Goal: Task Accomplishment & Management: Manage account settings

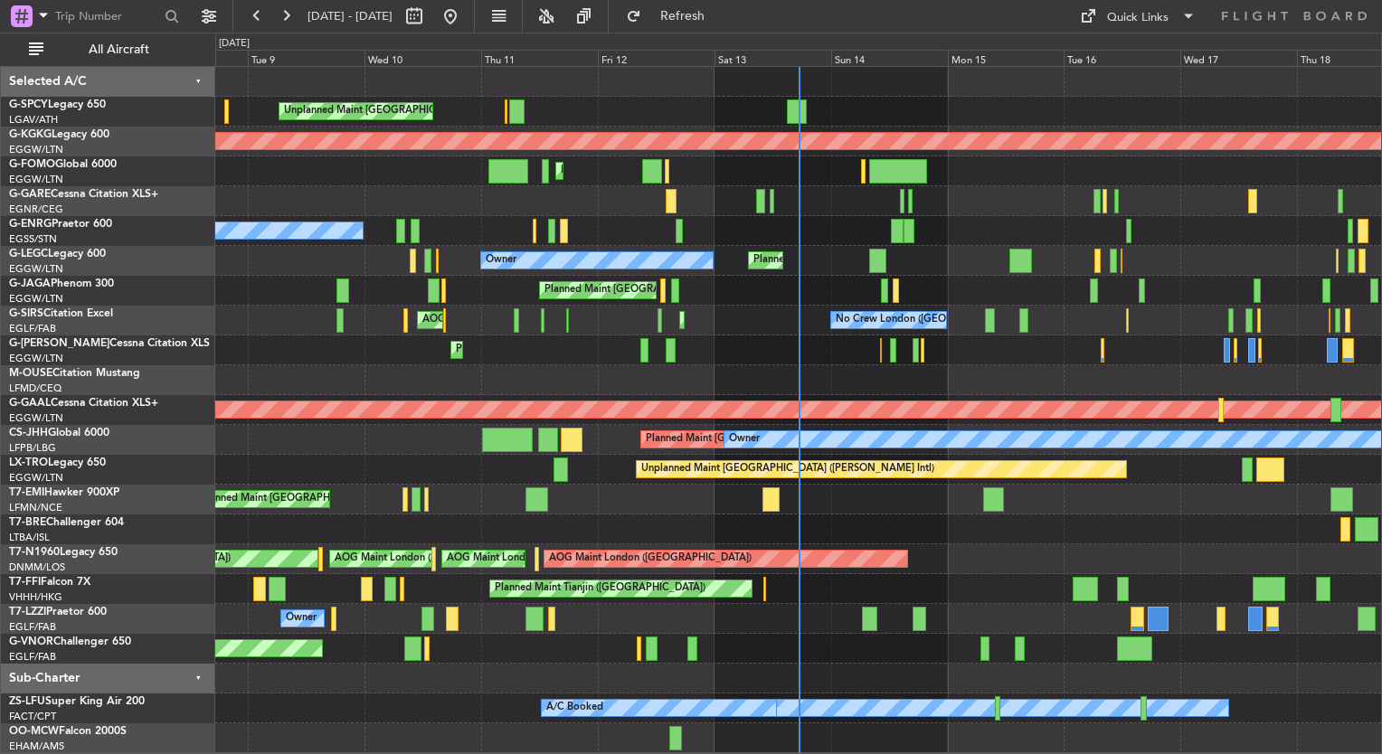
click at [721, 219] on div "Planned Maint [GEOGRAPHIC_DATA] ([GEOGRAPHIC_DATA]) No Crew" at bounding box center [798, 231] width 1166 height 30
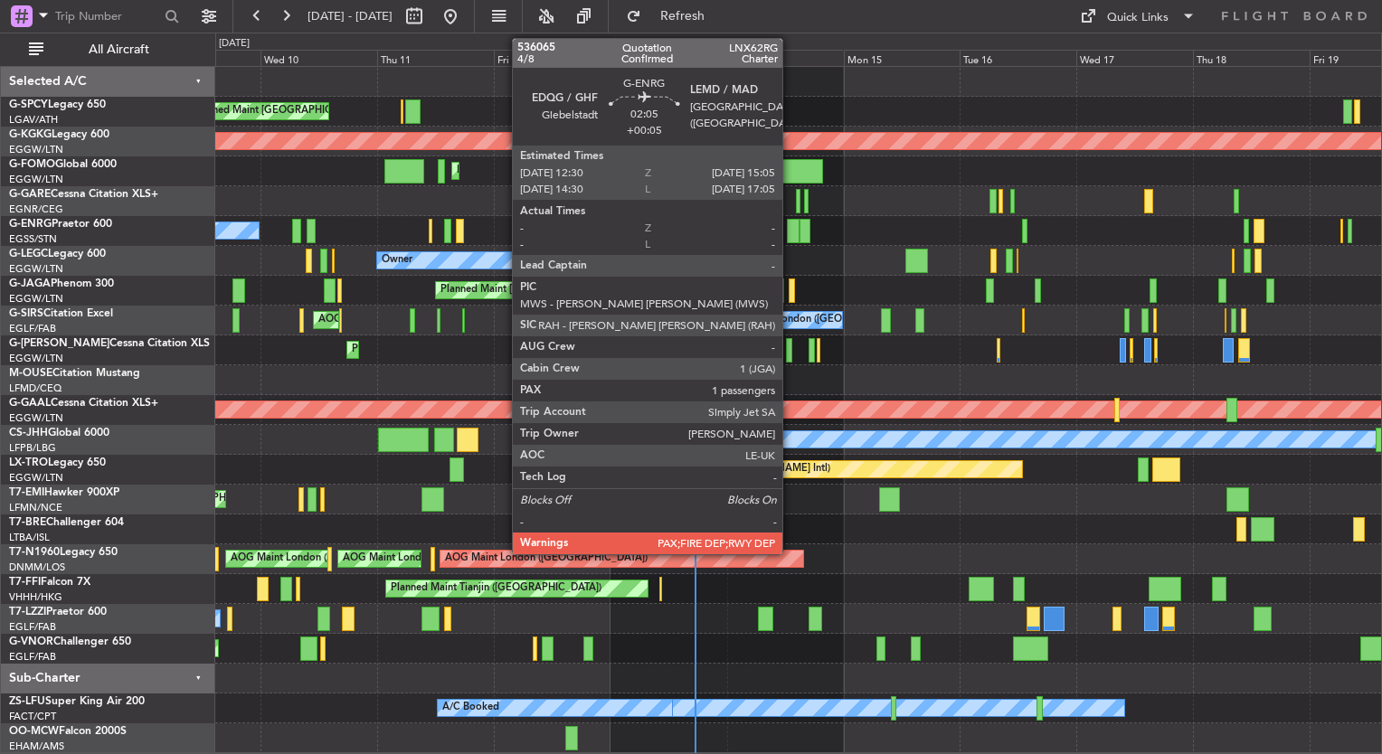
click at [790, 237] on div at bounding box center [793, 231] width 13 height 24
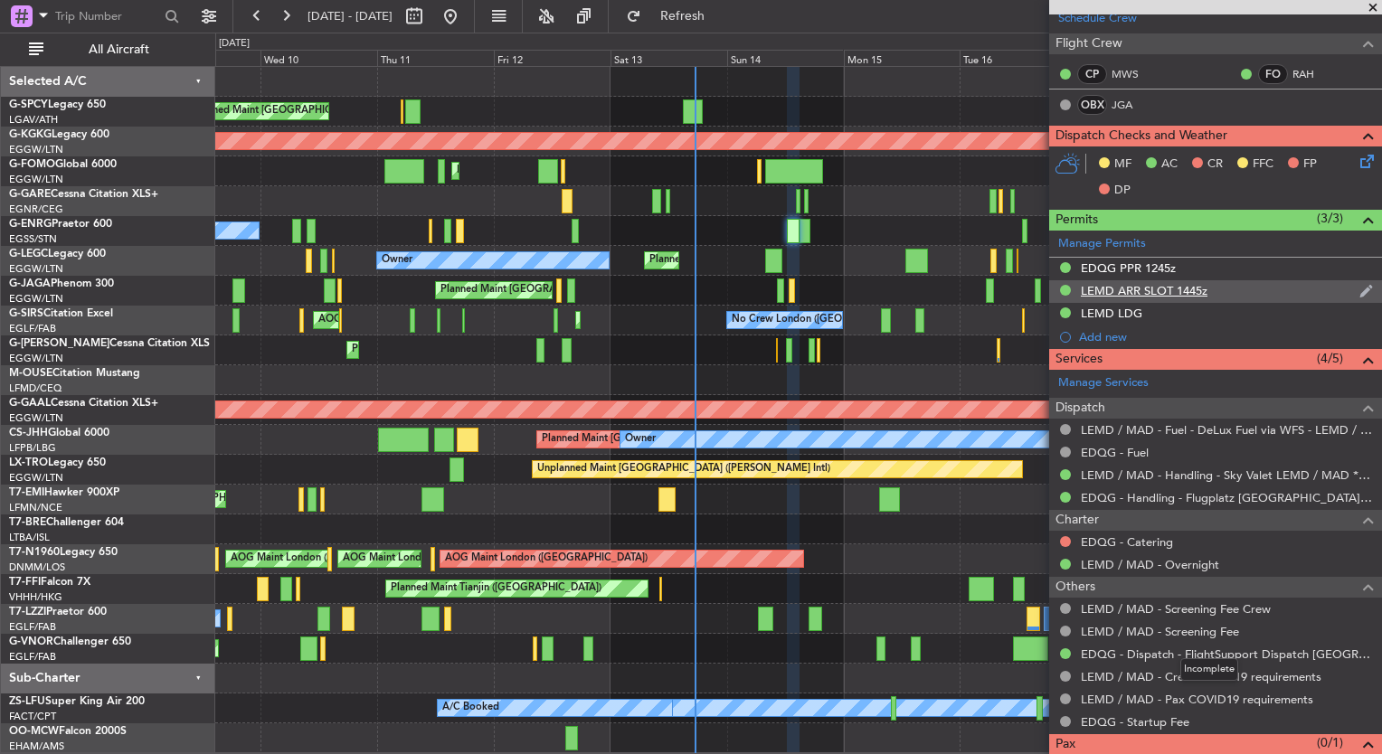
scroll to position [372, 0]
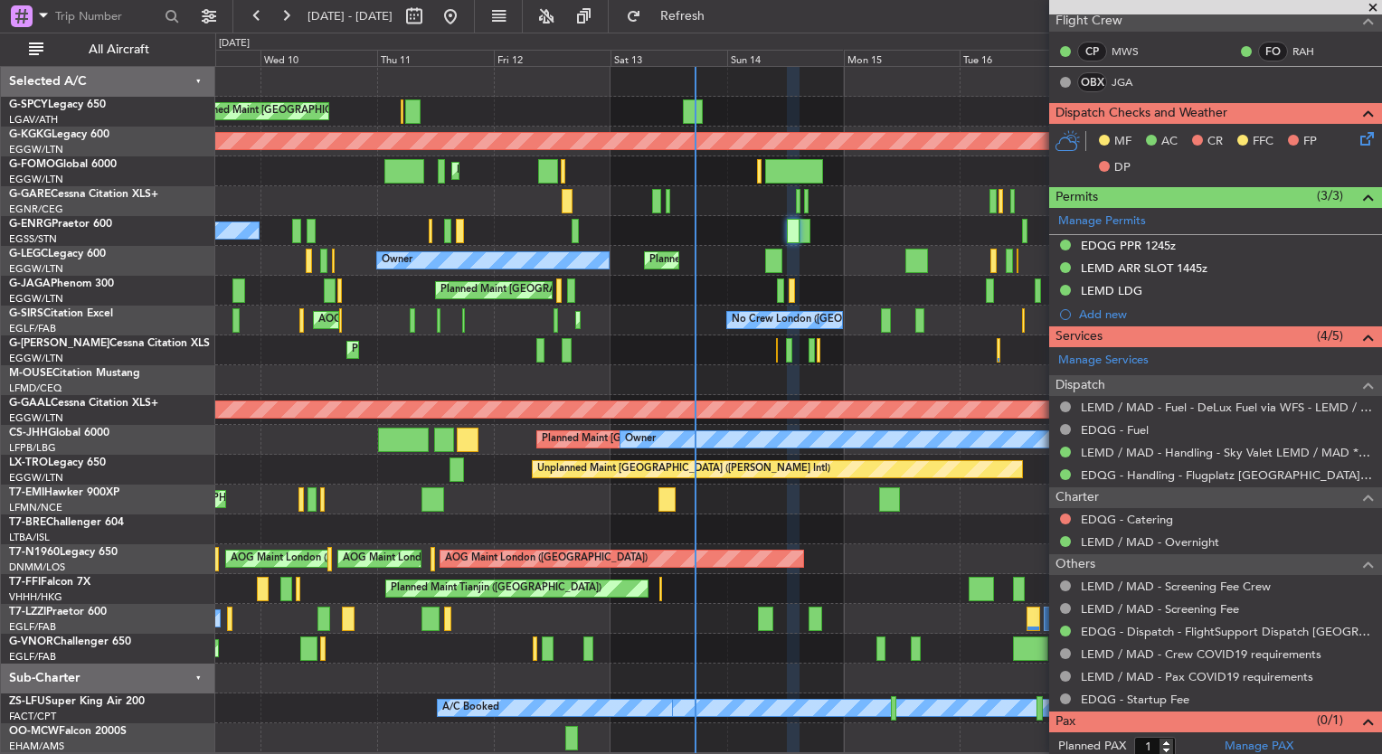
click at [1371, 6] on span at bounding box center [1373, 8] width 18 height 16
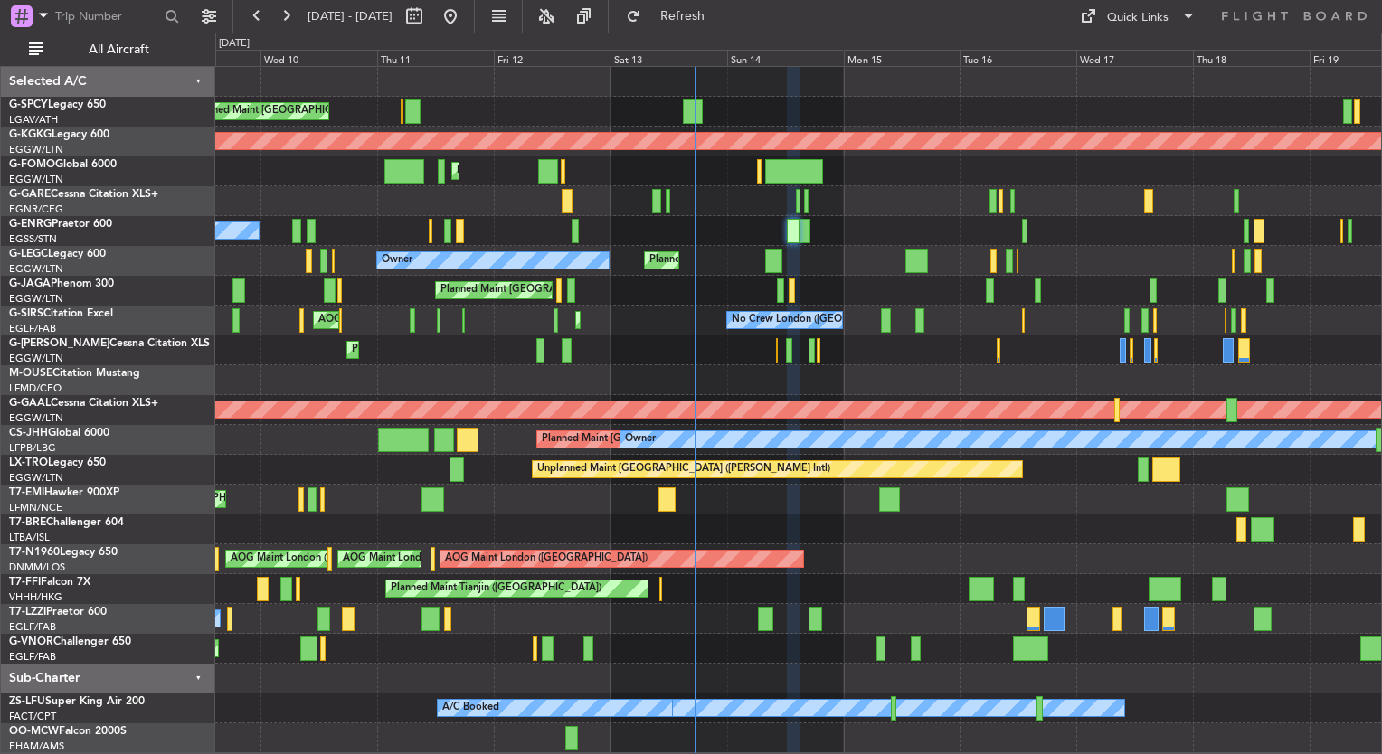
type input "0"
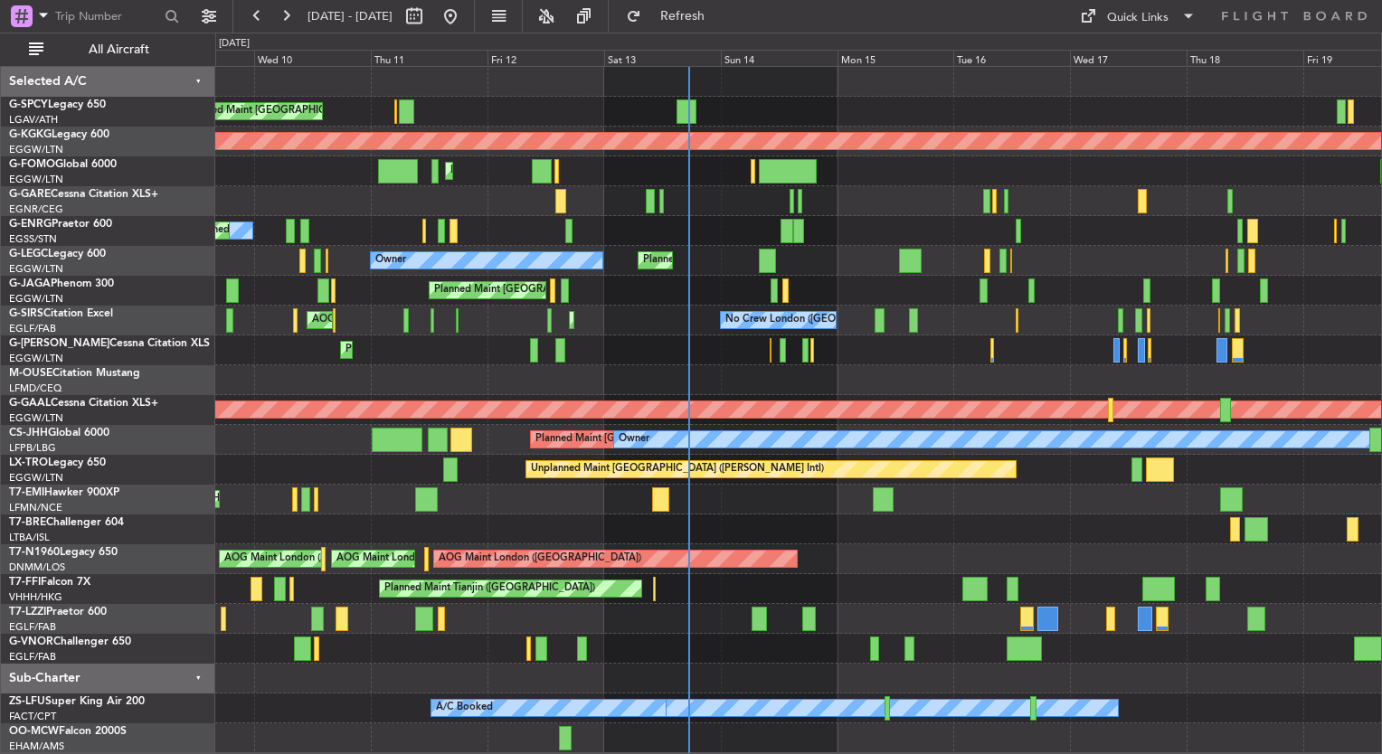
click at [771, 380] on div at bounding box center [798, 380] width 1166 height 30
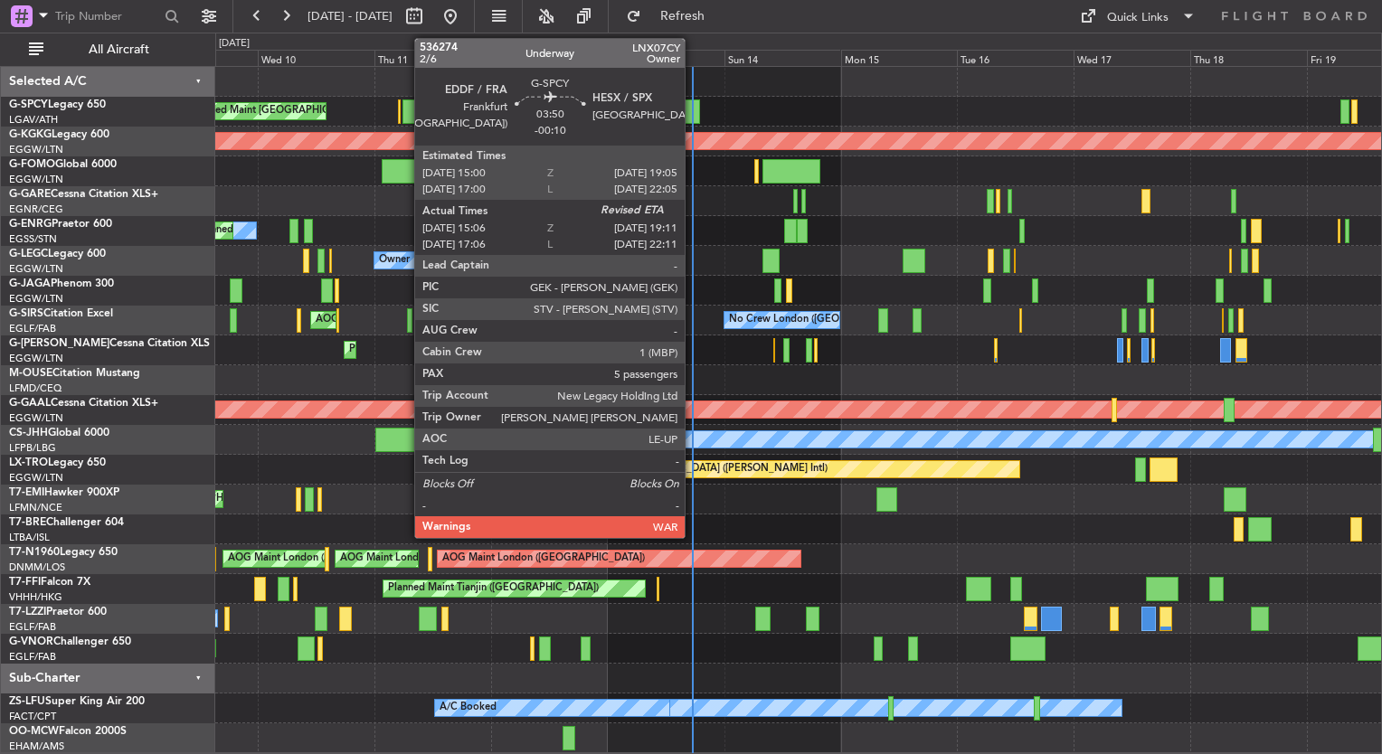
click at [695, 113] on div at bounding box center [690, 111] width 20 height 24
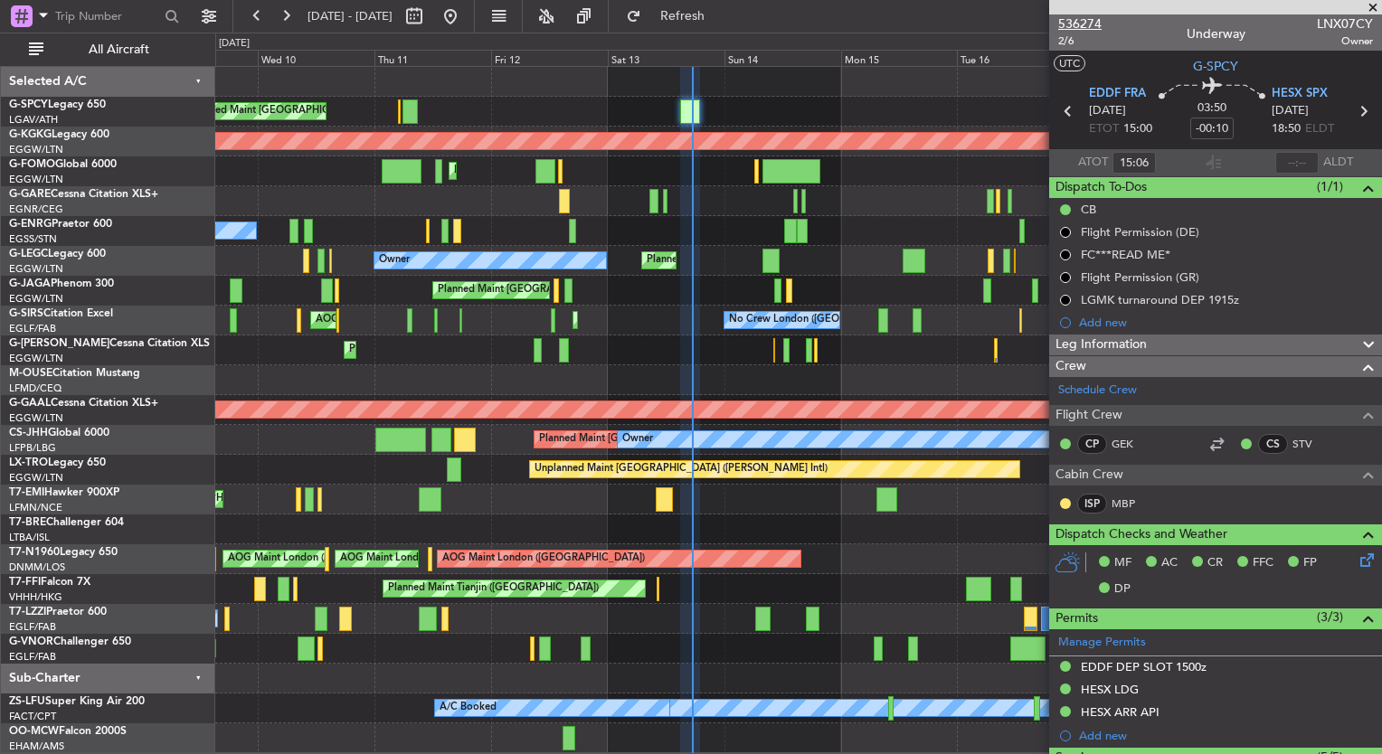
click at [1071, 24] on span "536274" at bounding box center [1079, 23] width 43 height 19
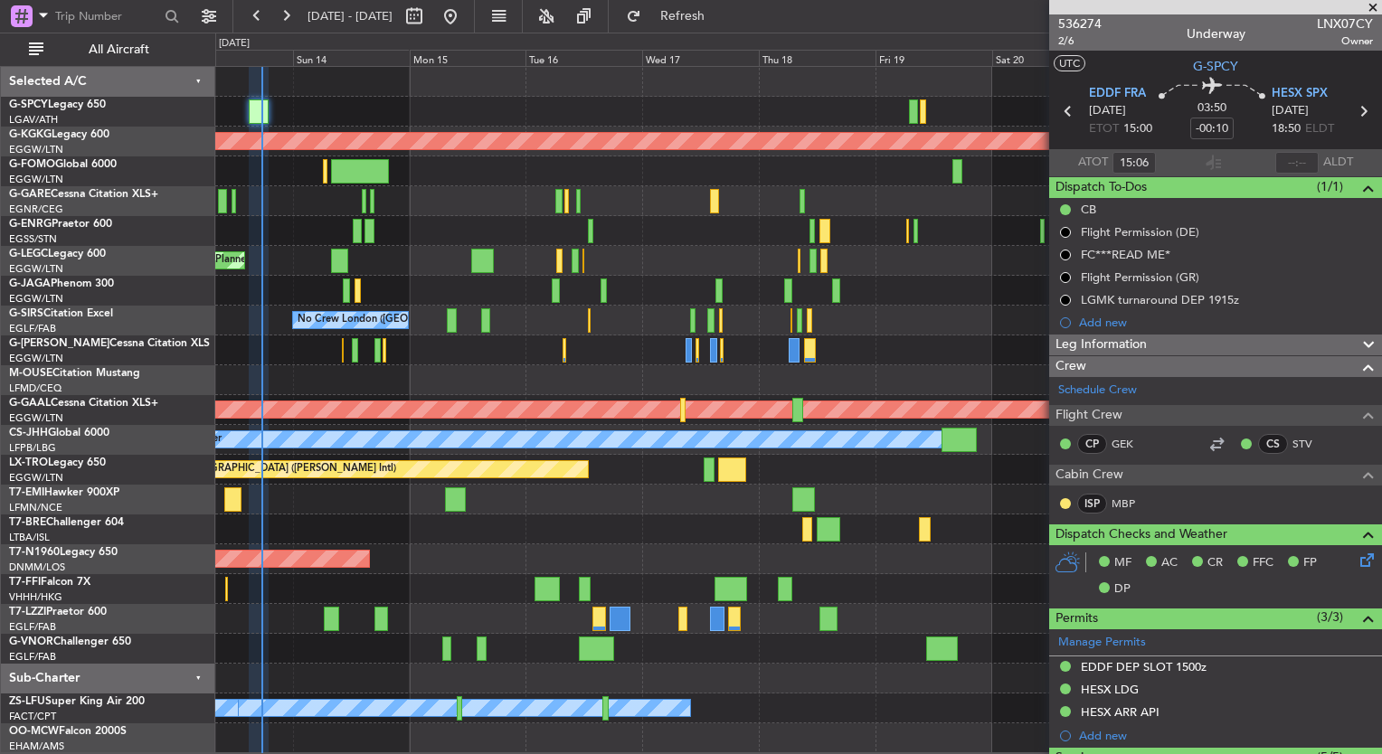
click at [358, 265] on div "AOG Maint Istanbul (Ataturk) Planned Maint London (Luton) Planned Maint London …" at bounding box center [798, 410] width 1166 height 686
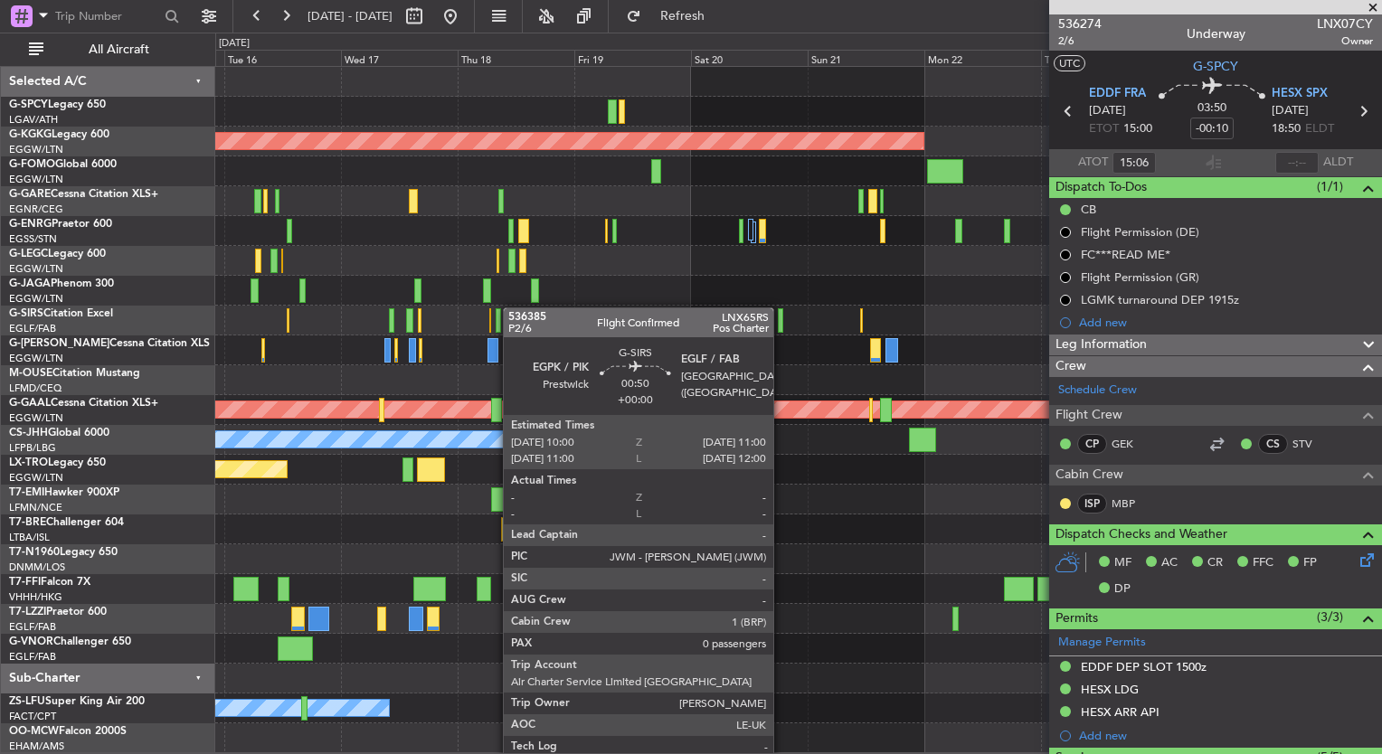
click at [514, 307] on div "No Crew London ([GEOGRAPHIC_DATA])" at bounding box center [798, 321] width 1166 height 30
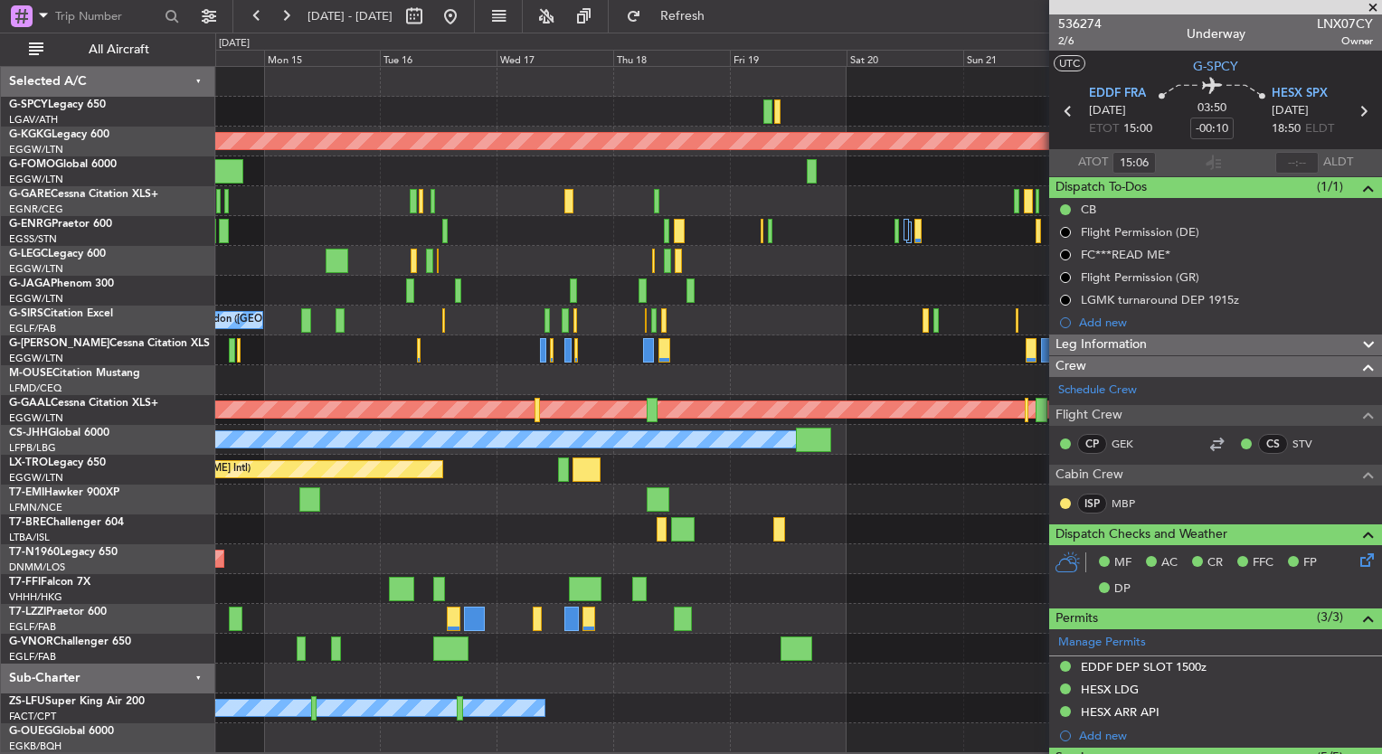
click at [951, 578] on div "AOG Maint Istanbul (Ataturk) A/C Unavailable London (Luton) Planned Maint Londo…" at bounding box center [798, 410] width 1166 height 686
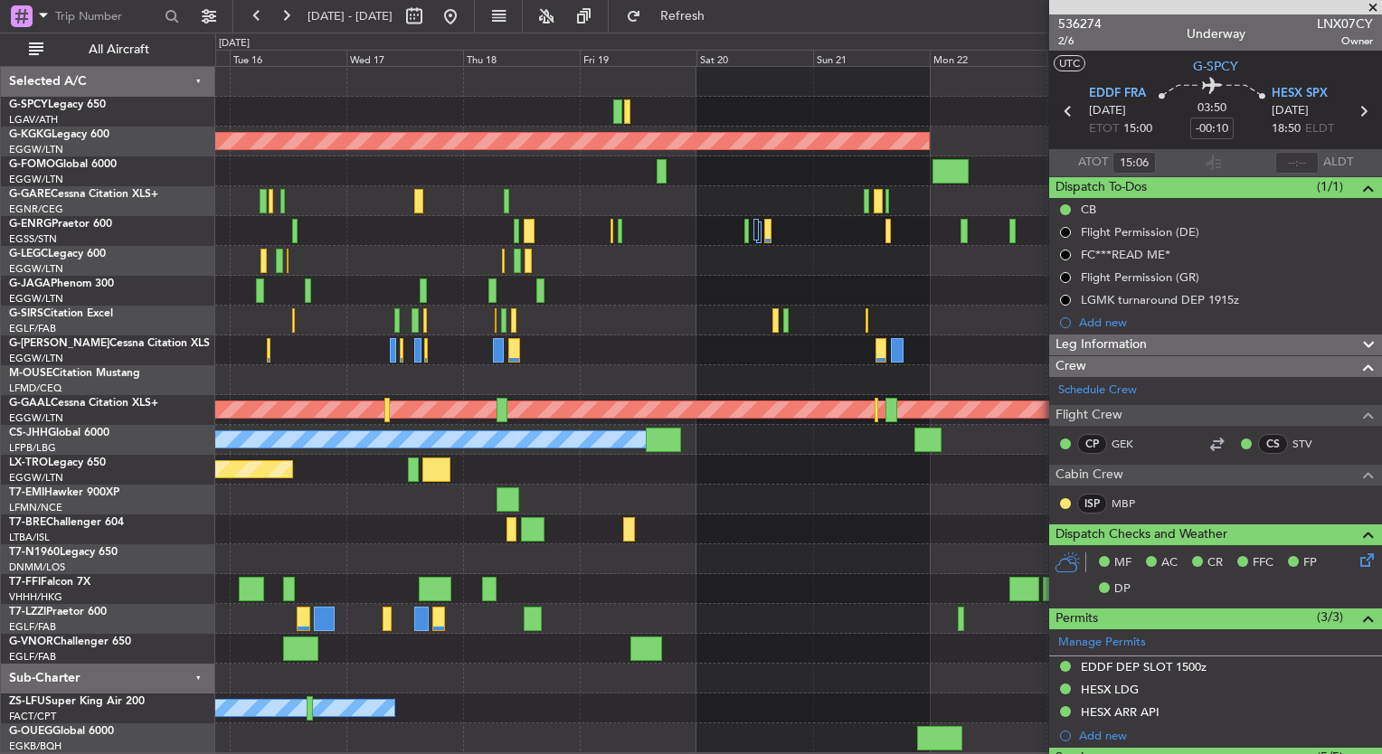
click at [648, 317] on div "No Crew London ([GEOGRAPHIC_DATA])" at bounding box center [798, 321] width 1166 height 30
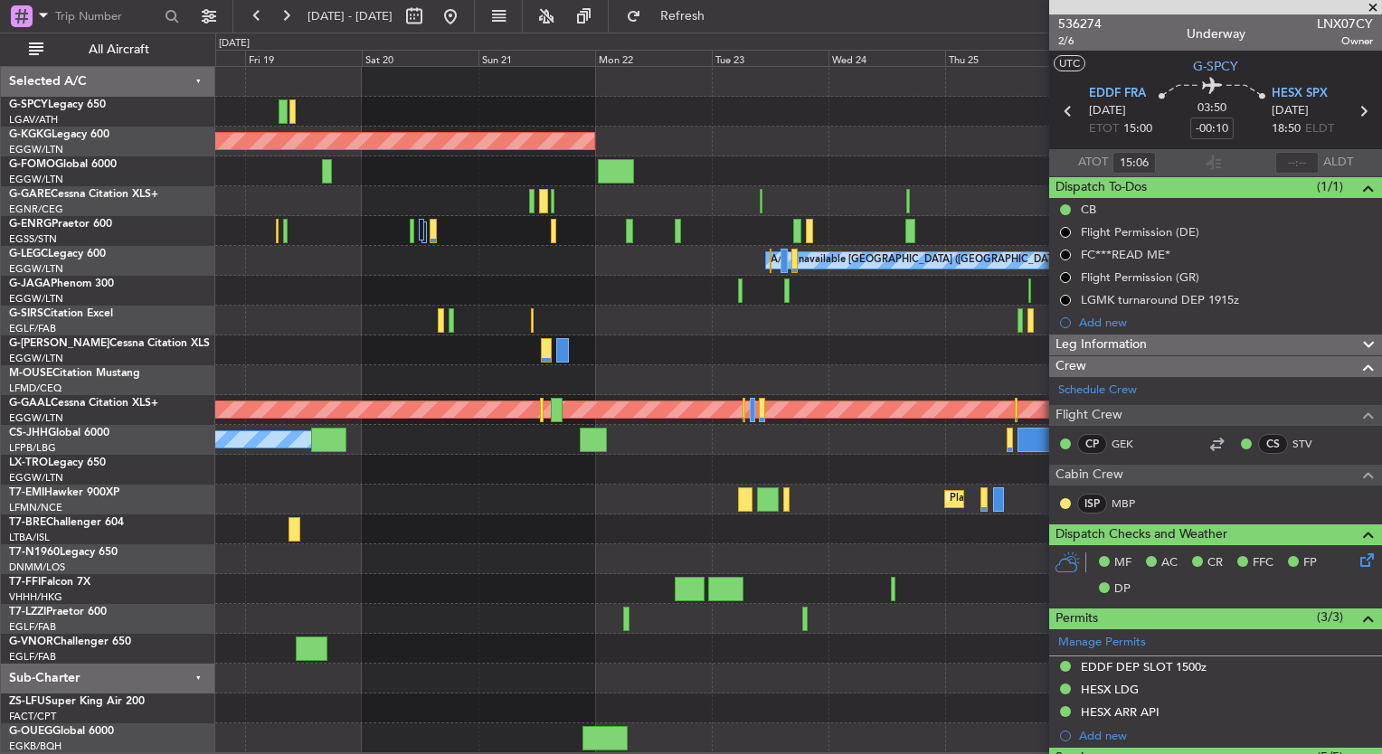
click at [260, 229] on div "AOG Maint Istanbul (Ataturk) A/C Unavailable London (Luton) Planned Maint Dusse…" at bounding box center [798, 410] width 1166 height 686
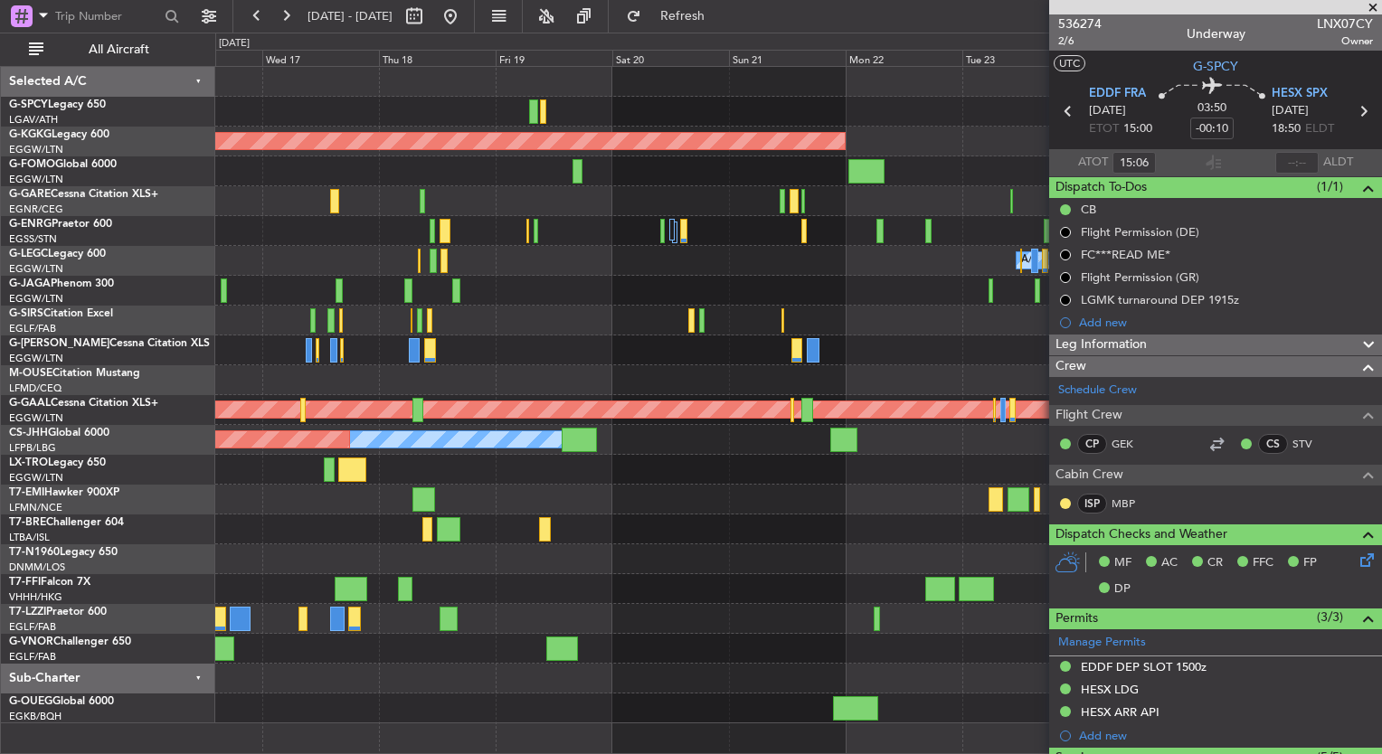
click at [721, 543] on div "AOG Maint Istanbul (Ataturk) A/C Unavailable London (Luton) No Crew London (Far…" at bounding box center [798, 395] width 1166 height 657
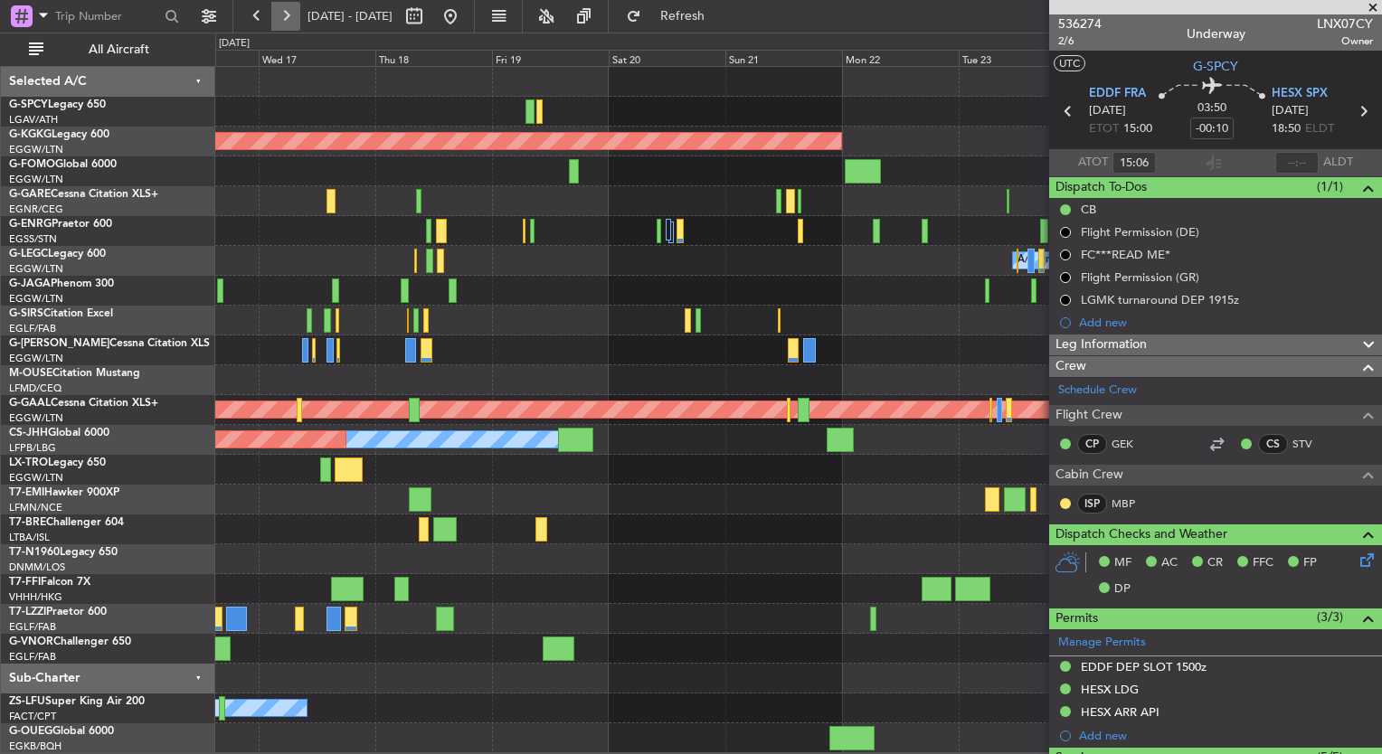
click at [286, 16] on button at bounding box center [285, 16] width 29 height 29
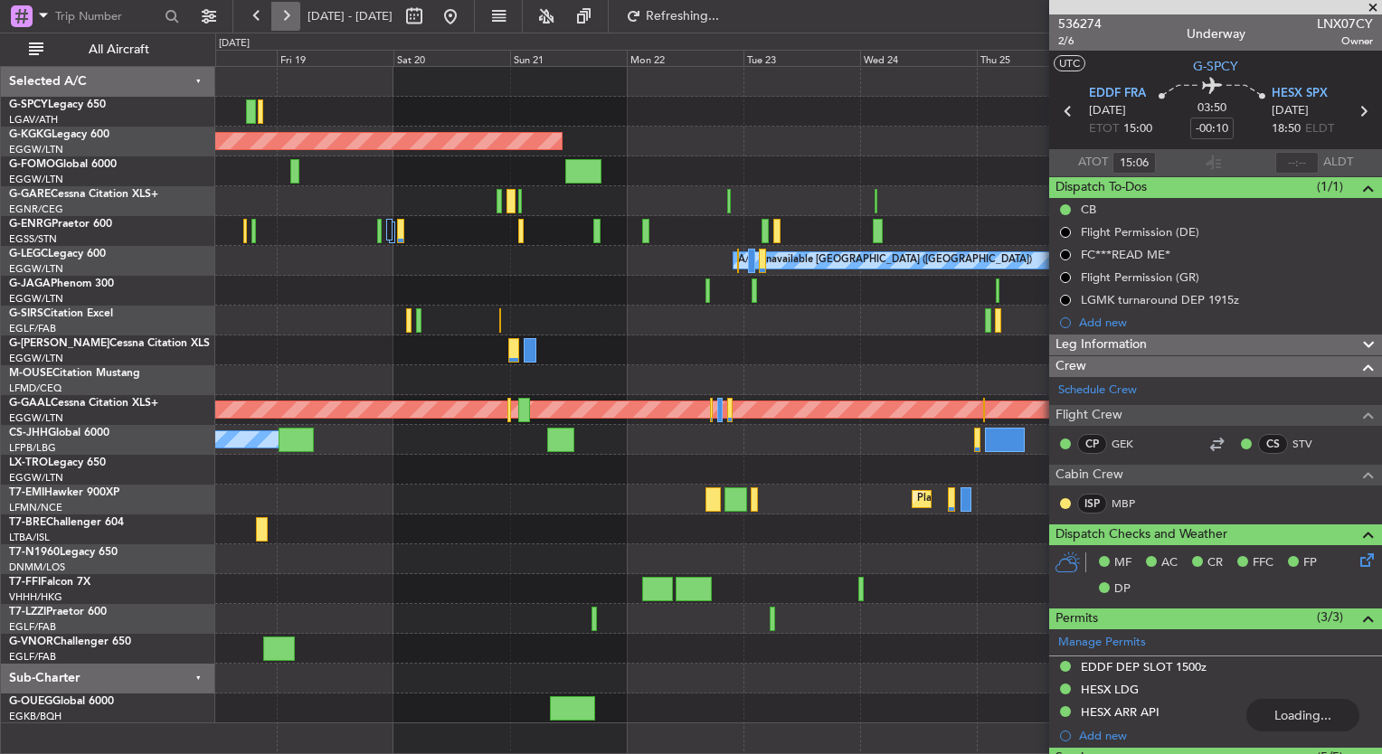
click at [286, 16] on button at bounding box center [285, 16] width 29 height 29
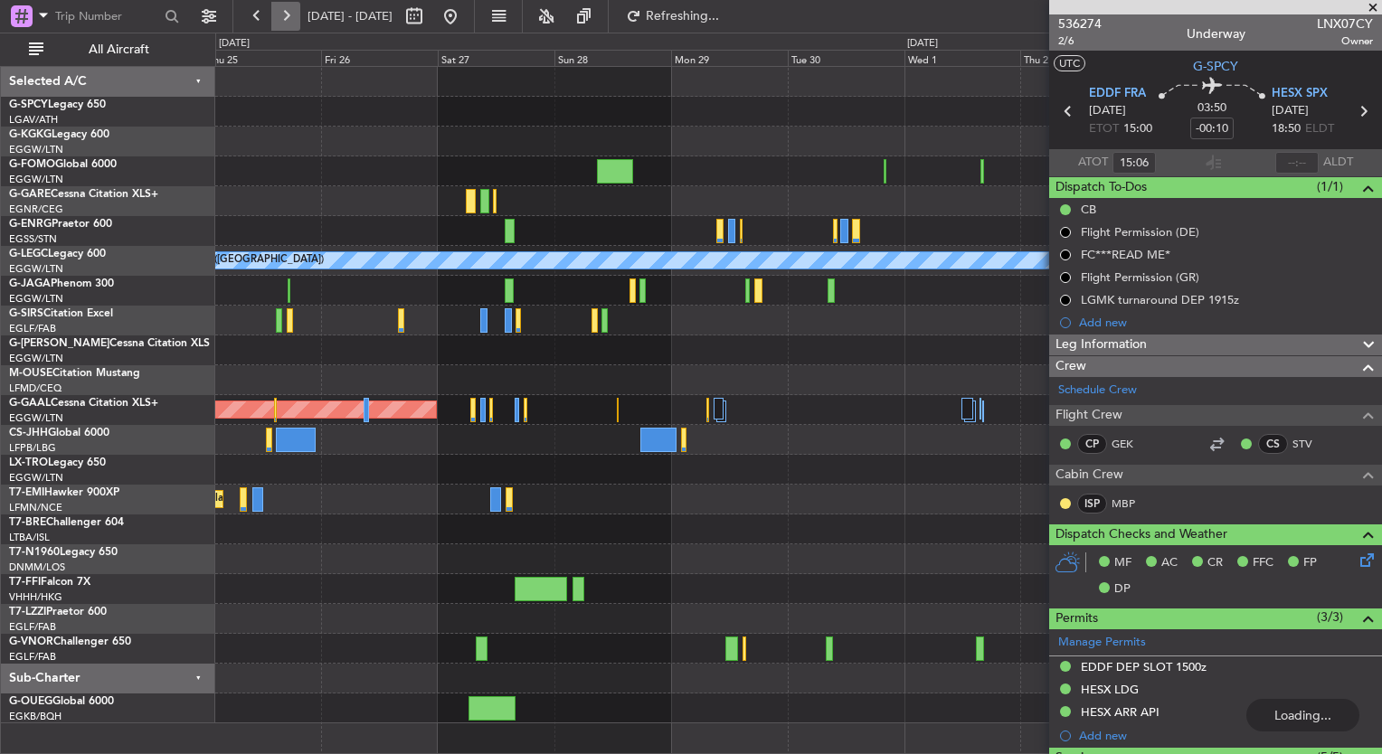
click at [286, 16] on button at bounding box center [285, 16] width 29 height 29
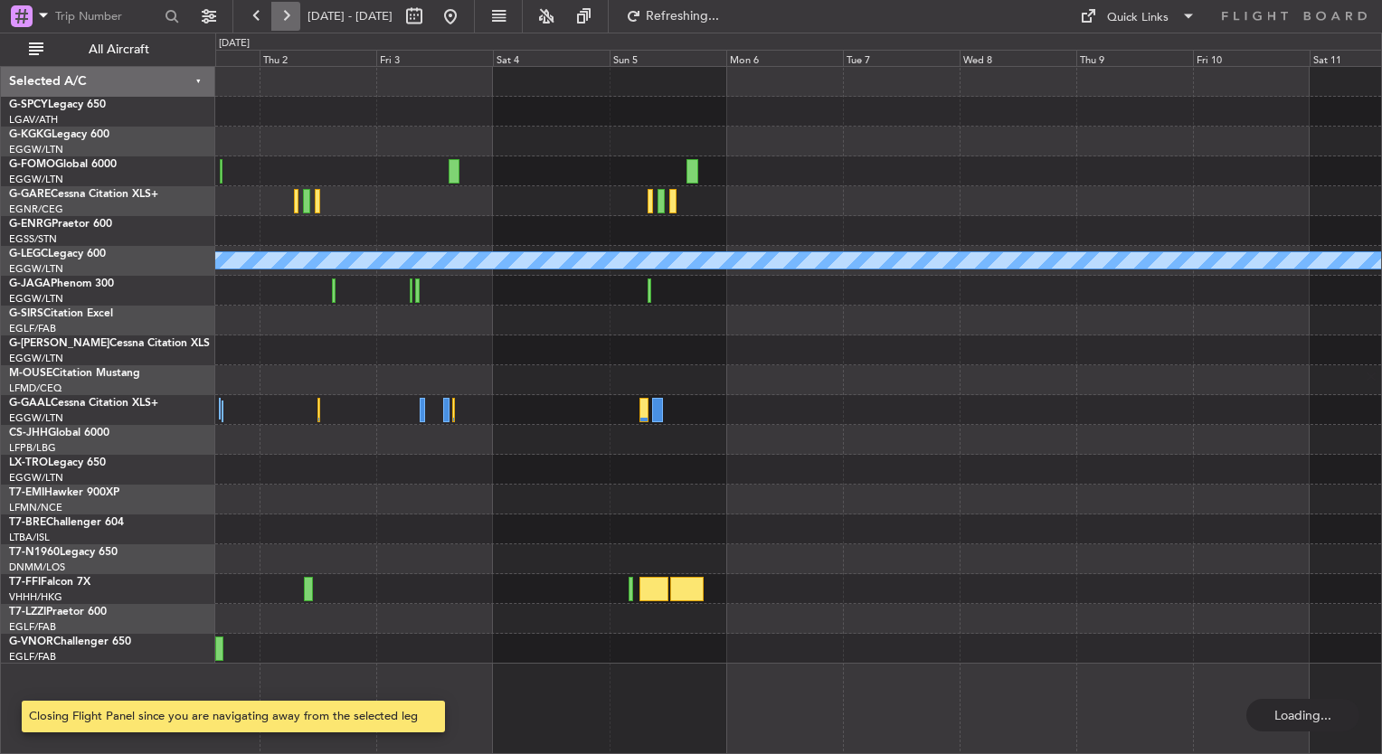
click at [286, 16] on button at bounding box center [285, 16] width 29 height 29
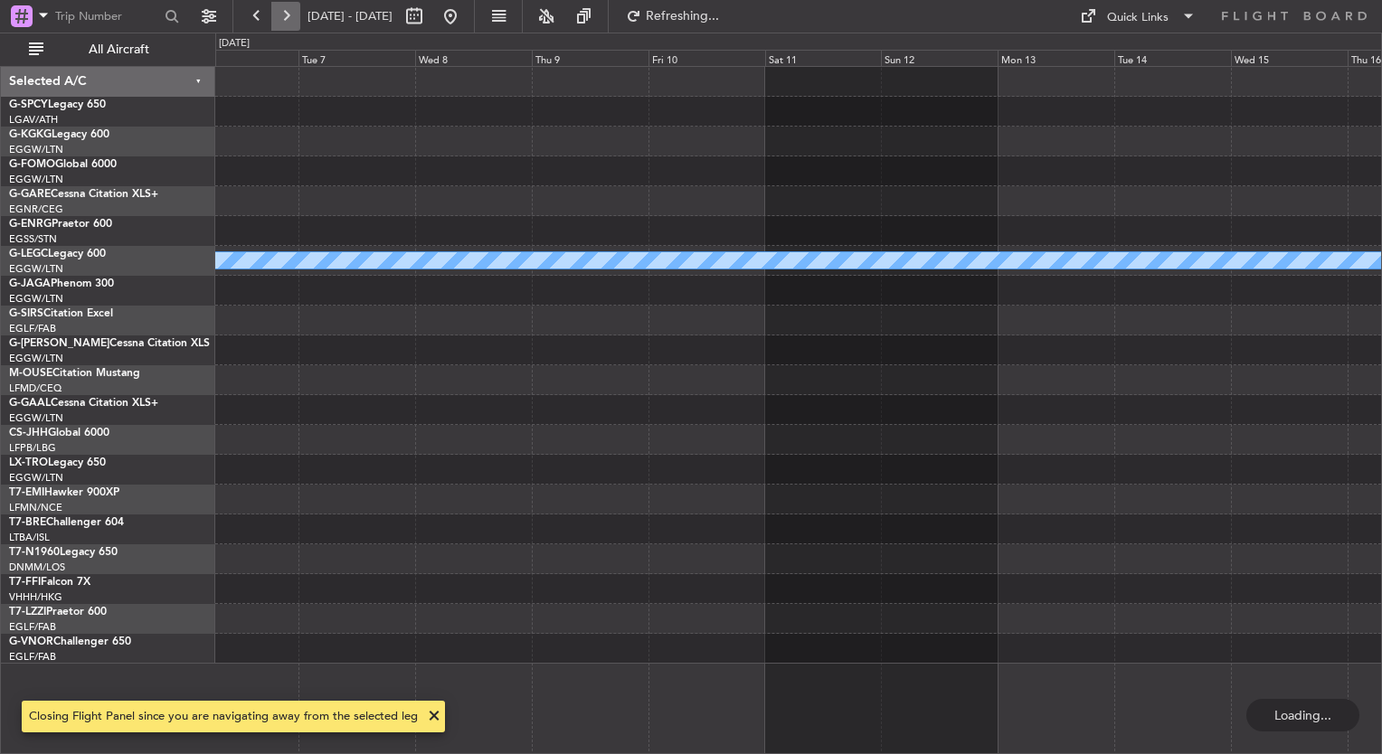
click at [286, 16] on button at bounding box center [285, 16] width 29 height 29
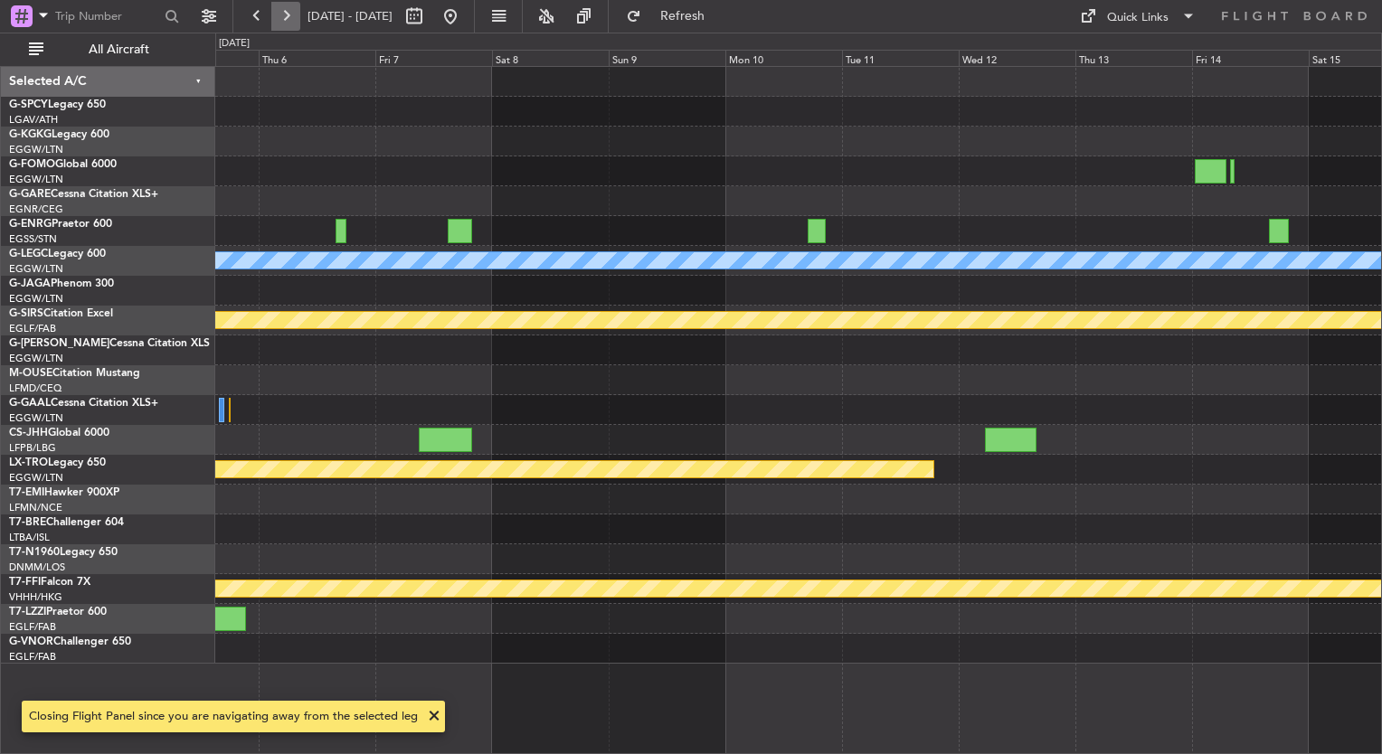
click at [286, 16] on button at bounding box center [285, 16] width 29 height 29
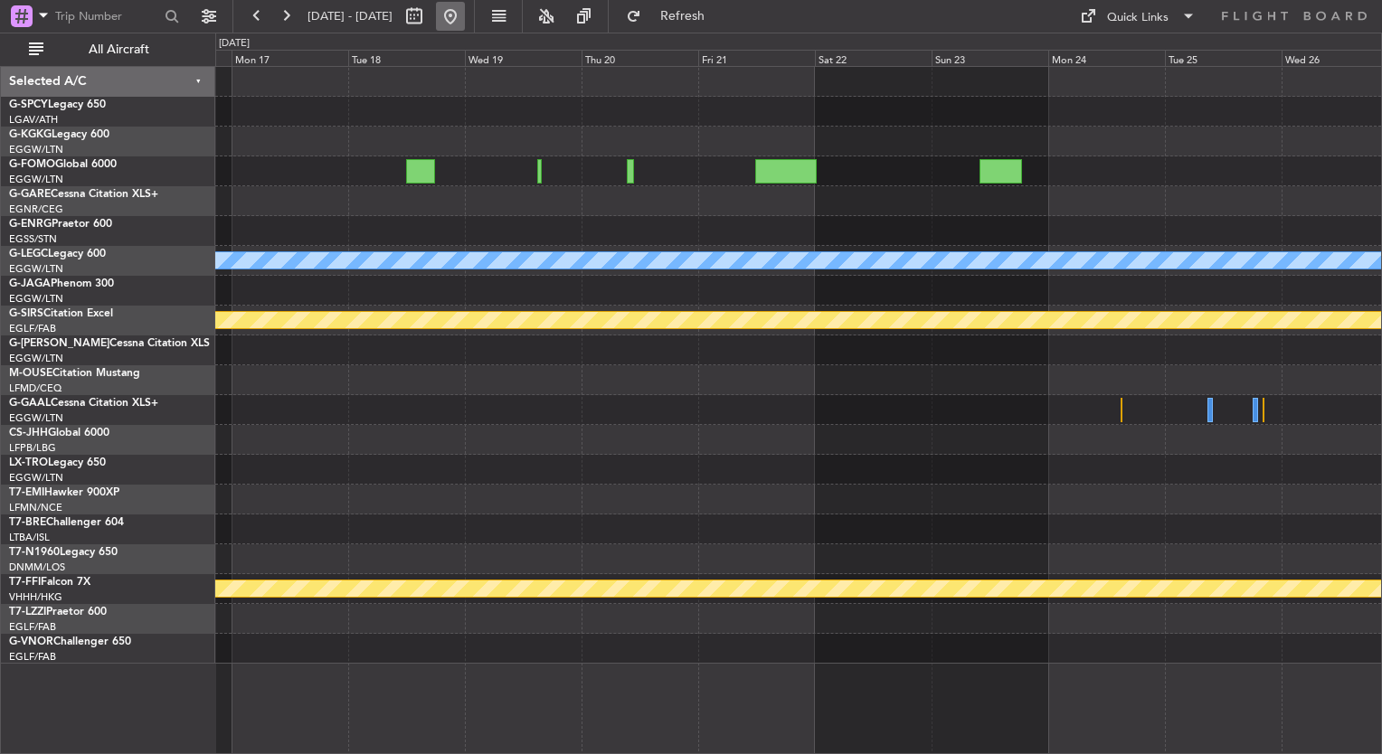
click at [465, 5] on button at bounding box center [450, 16] width 29 height 29
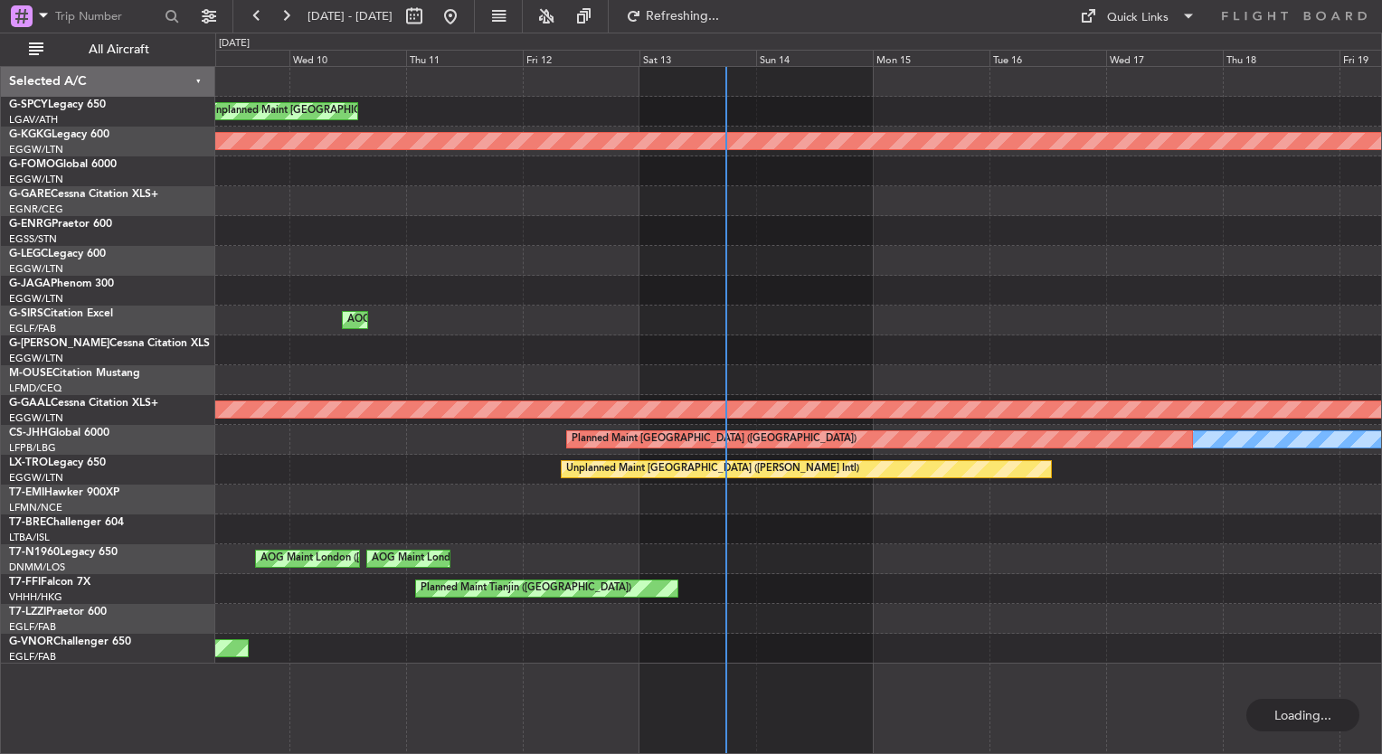
click at [752, 331] on div "Unplanned Maint Athens (Eleftherios Venizelos Intl) AOG Maint Istanbul (Ataturk…" at bounding box center [798, 365] width 1166 height 597
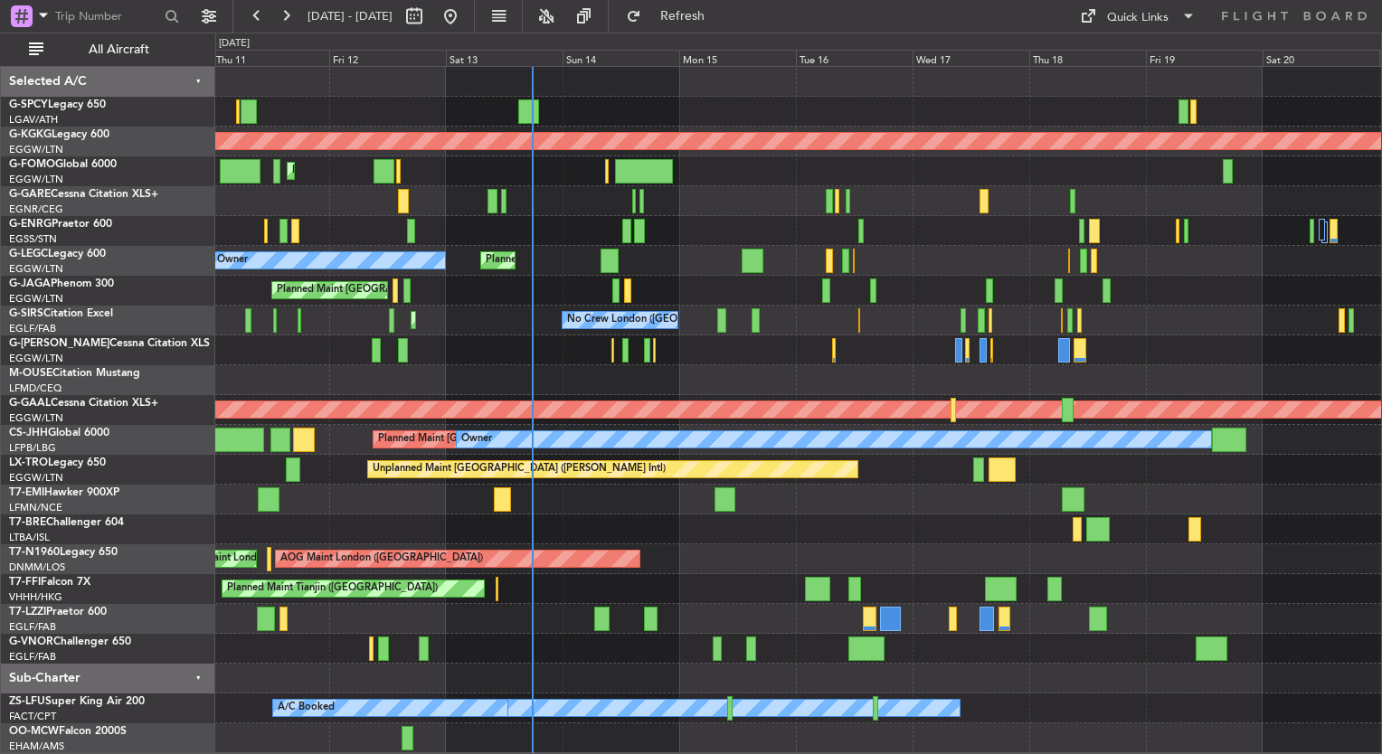
click at [460, 329] on div "Unplanned Maint Athens (Eleftherios Venizelos Intl) AOG Maint Istanbul (Ataturk…" at bounding box center [798, 410] width 1166 height 686
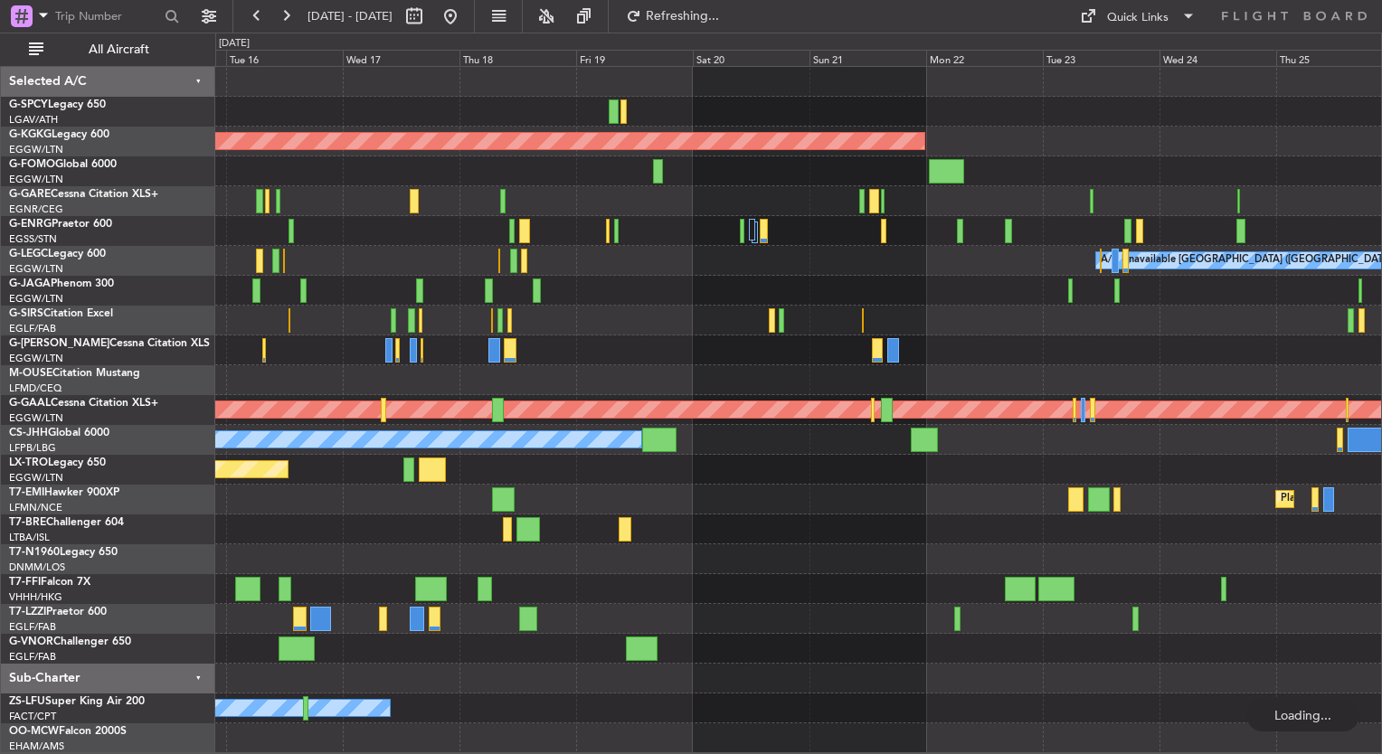
click at [291, 309] on div "AOG Maint Istanbul (Ataturk) A/C Unavailable London (Luton) Planned Maint Londo…" at bounding box center [798, 410] width 1166 height 686
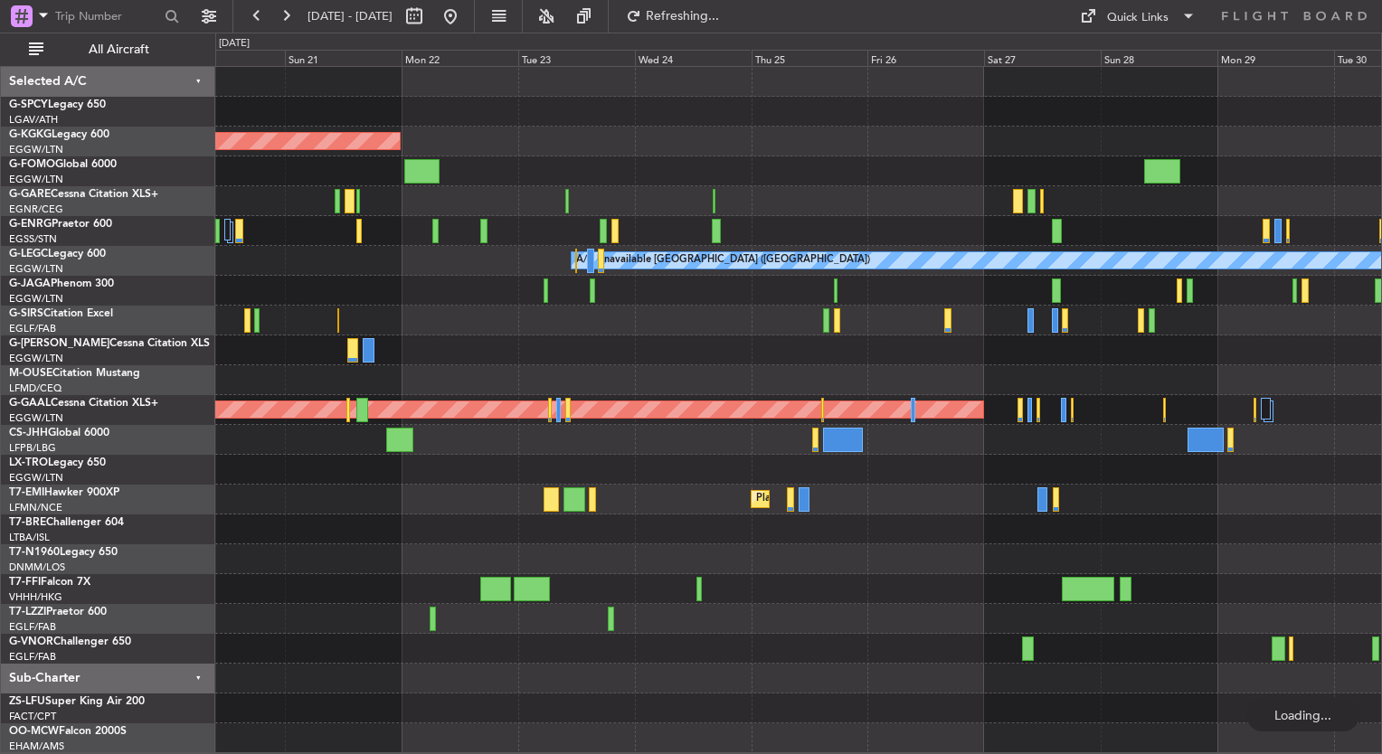
click at [532, 340] on div "AOG Maint Istanbul (Ataturk) A/C Unavailable London (Luton) Planned Maint Dusse…" at bounding box center [798, 410] width 1166 height 686
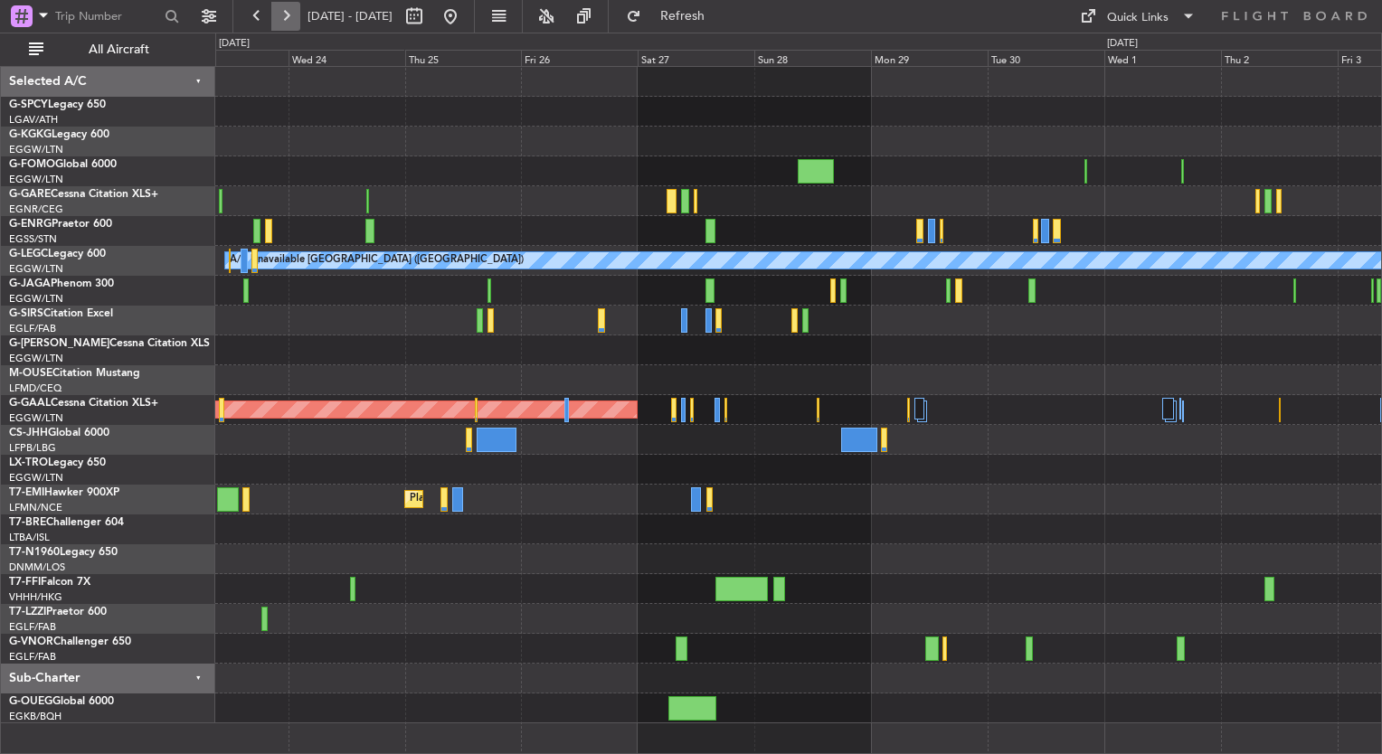
click at [286, 16] on button at bounding box center [285, 16] width 29 height 29
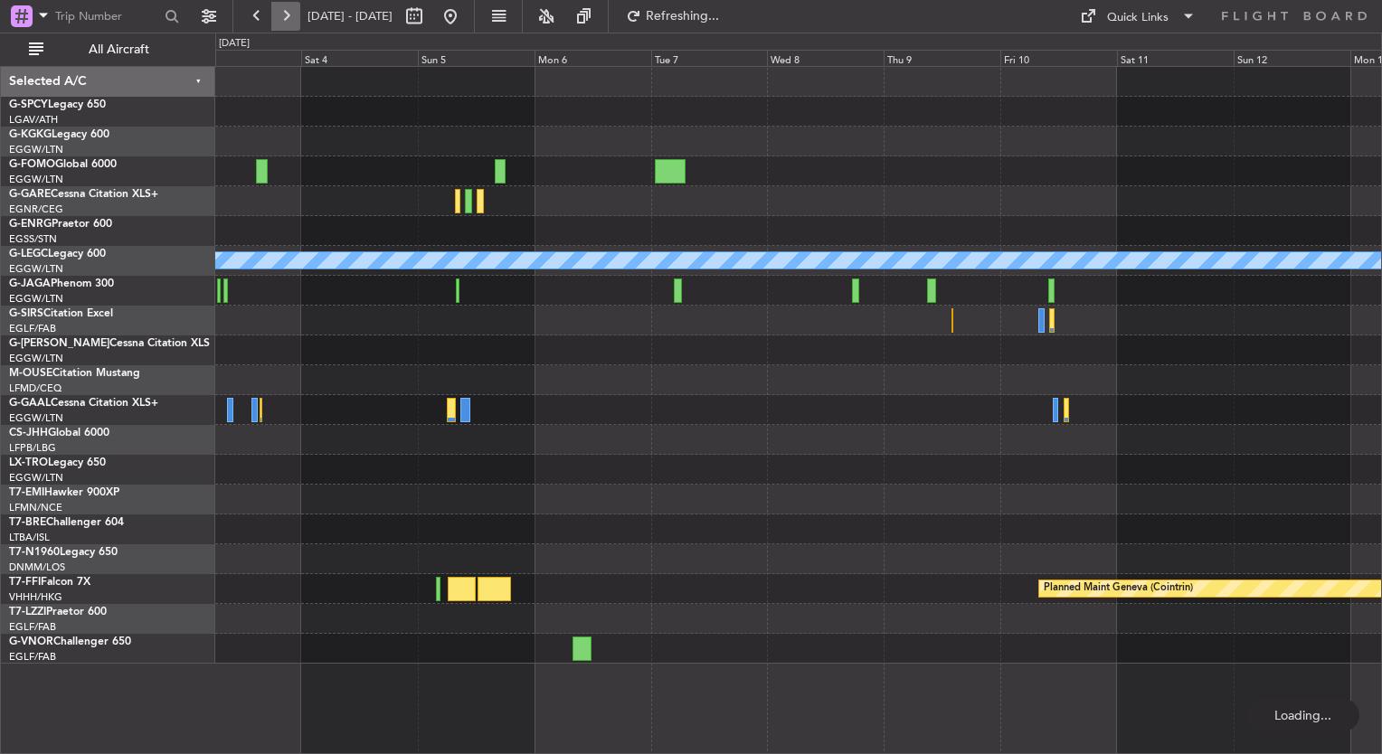
click at [286, 16] on button at bounding box center [285, 16] width 29 height 29
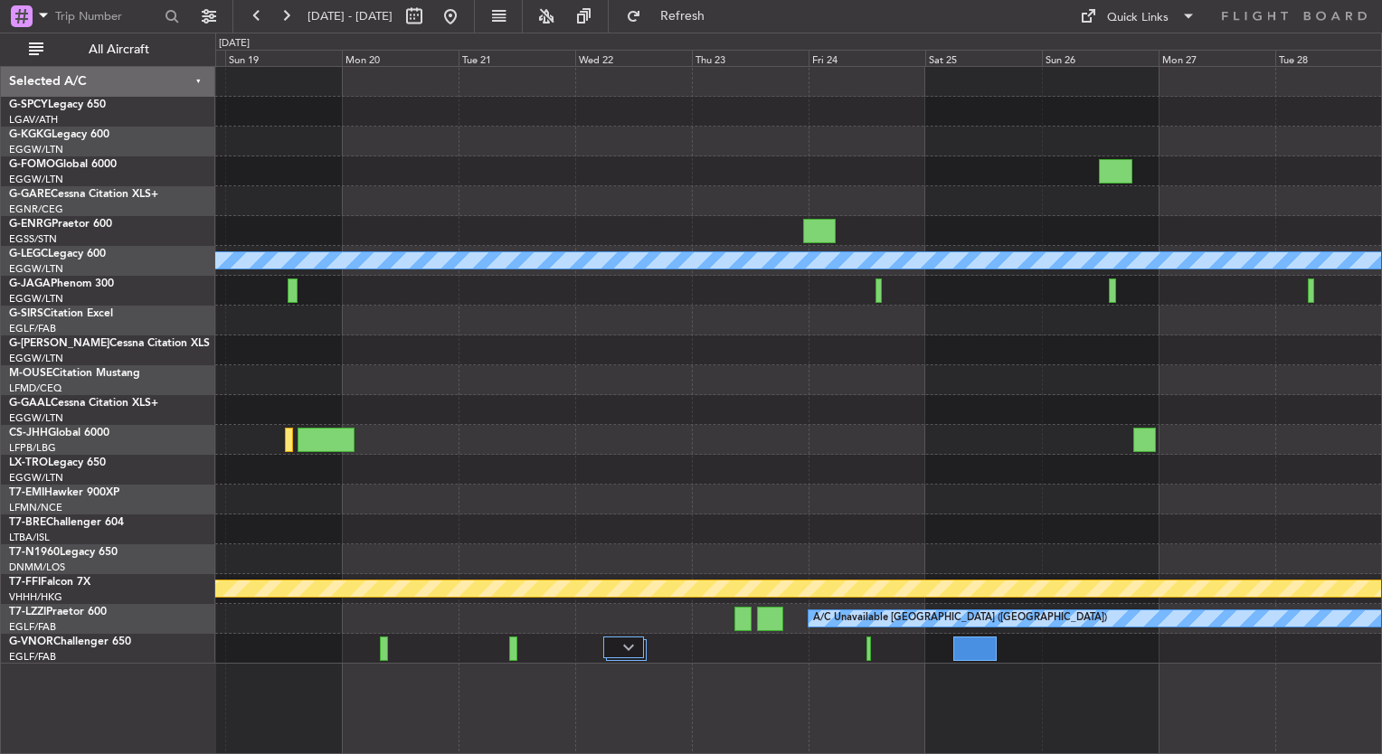
click at [400, 370] on div at bounding box center [798, 380] width 1166 height 30
click at [374, 342] on div "A/C Unavailable London (Luton) Planned Maint Geneva (Cointrin) A/C Unavailable …" at bounding box center [798, 365] width 1166 height 597
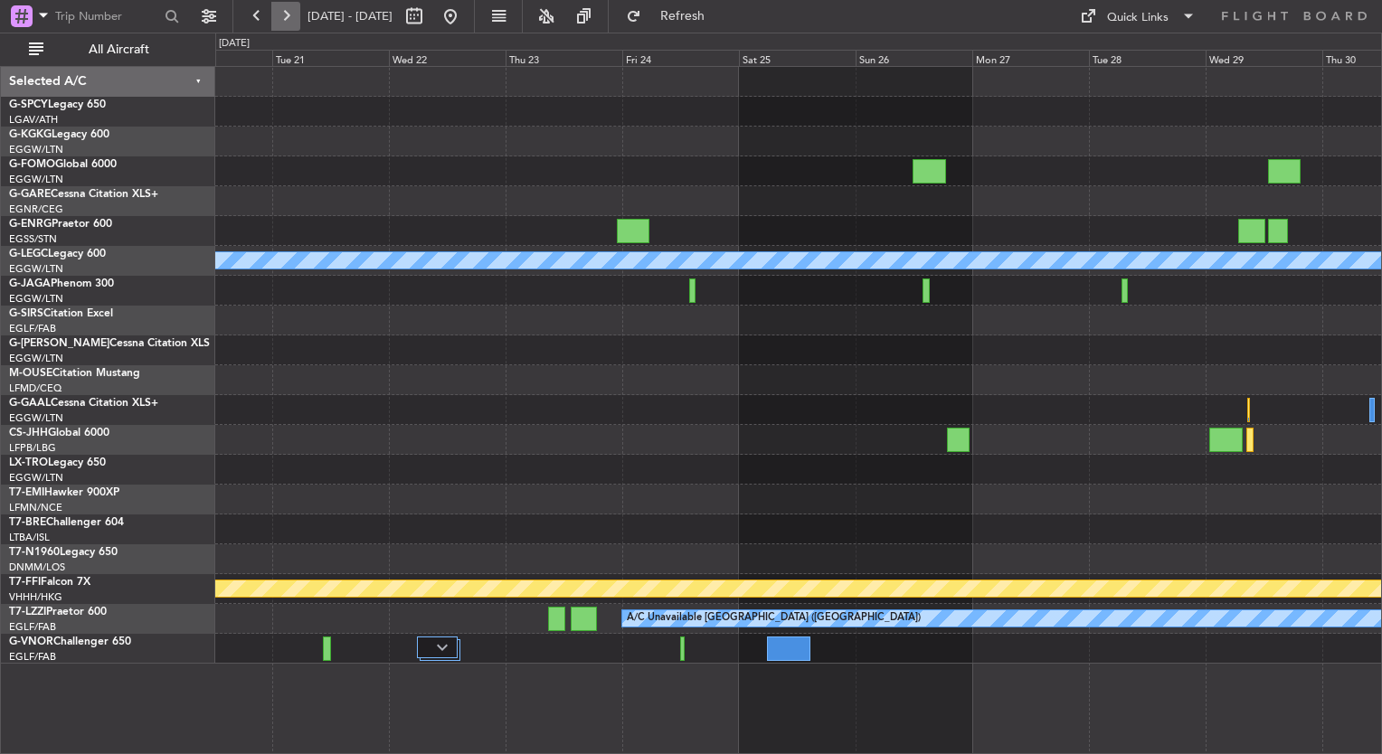
click at [284, 8] on button at bounding box center [285, 16] width 29 height 29
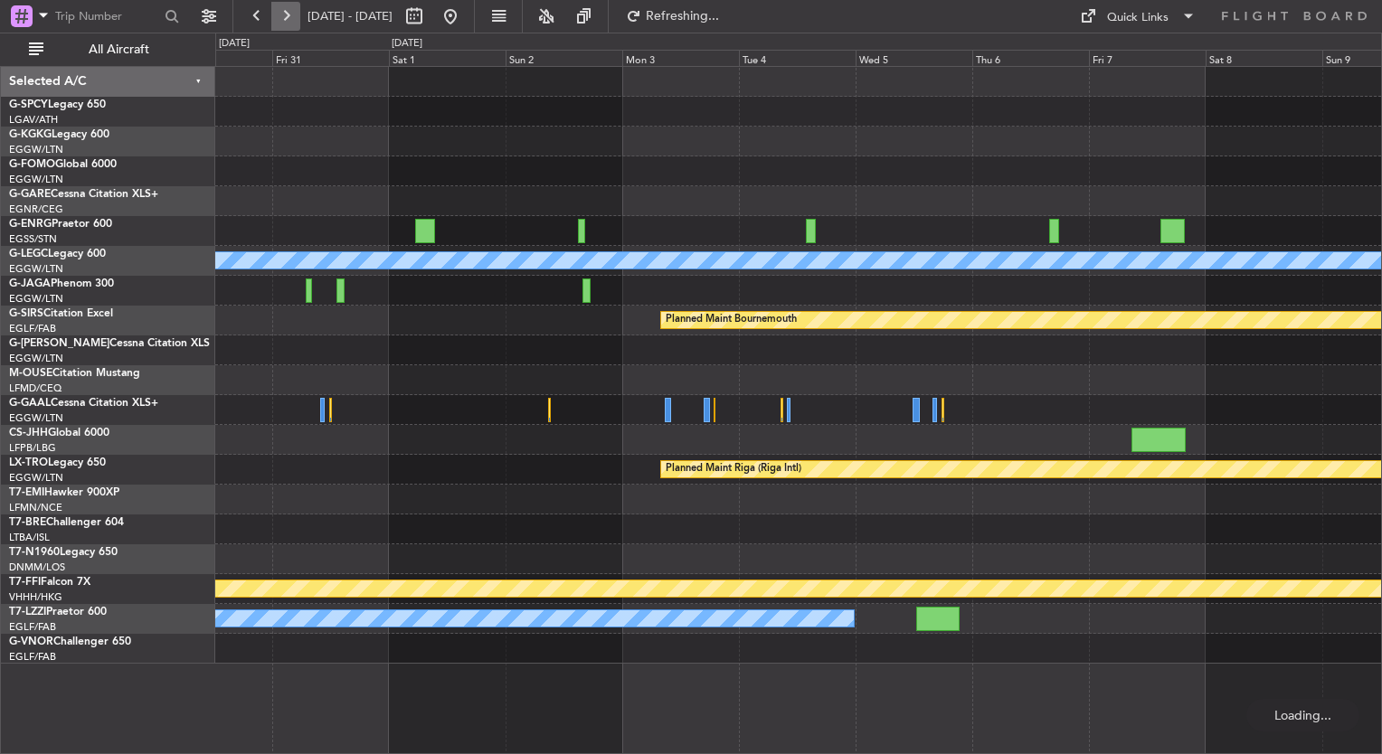
click at [284, 8] on button at bounding box center [285, 16] width 29 height 29
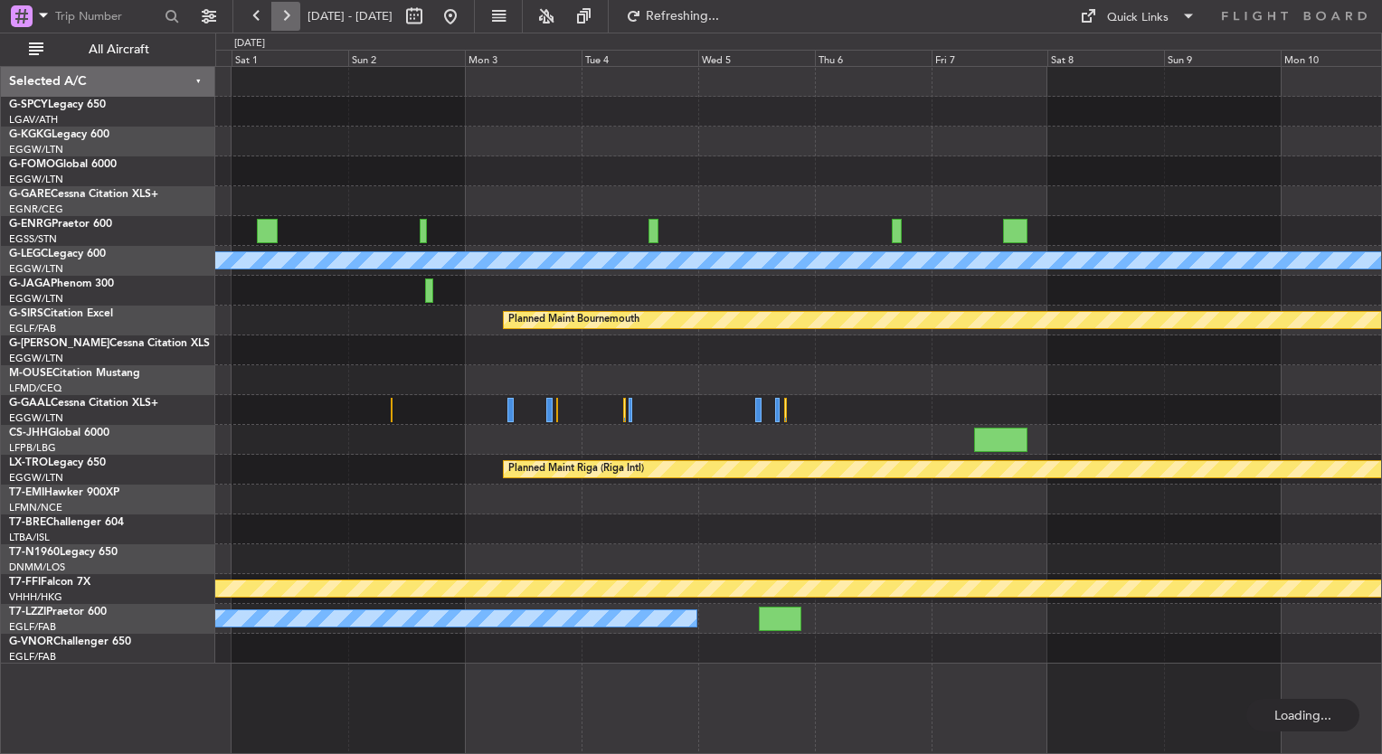
click at [284, 8] on button at bounding box center [285, 16] width 29 height 29
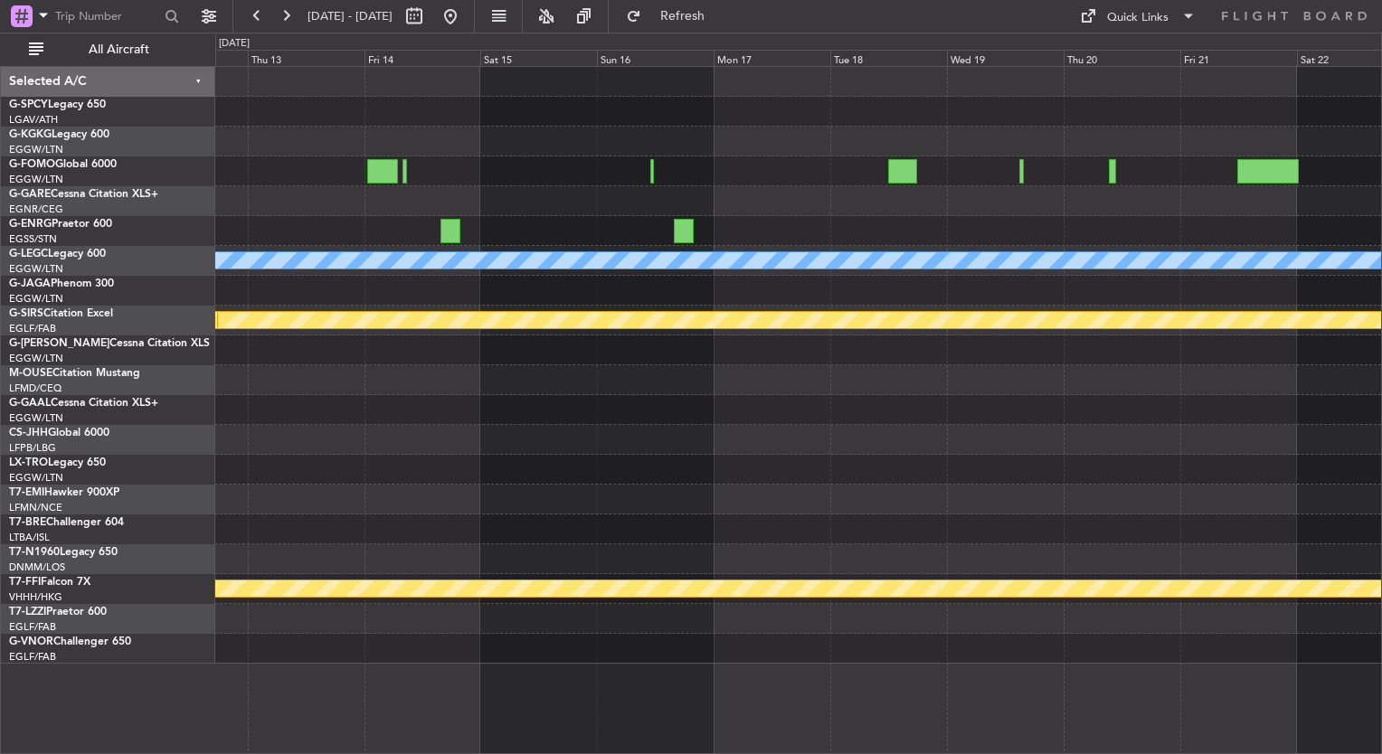
click at [1381, 416] on html "19 Nov 2025 - 29 Nov 2025 Refresh Quick Links All Aircraft A/C Unavailable Lond…" at bounding box center [691, 377] width 1382 height 754
click at [1381, 455] on html "19 Nov 2025 - 29 Nov 2025 Refresh Quick Links All Aircraft A/C Unavailable Lond…" at bounding box center [691, 377] width 1382 height 754
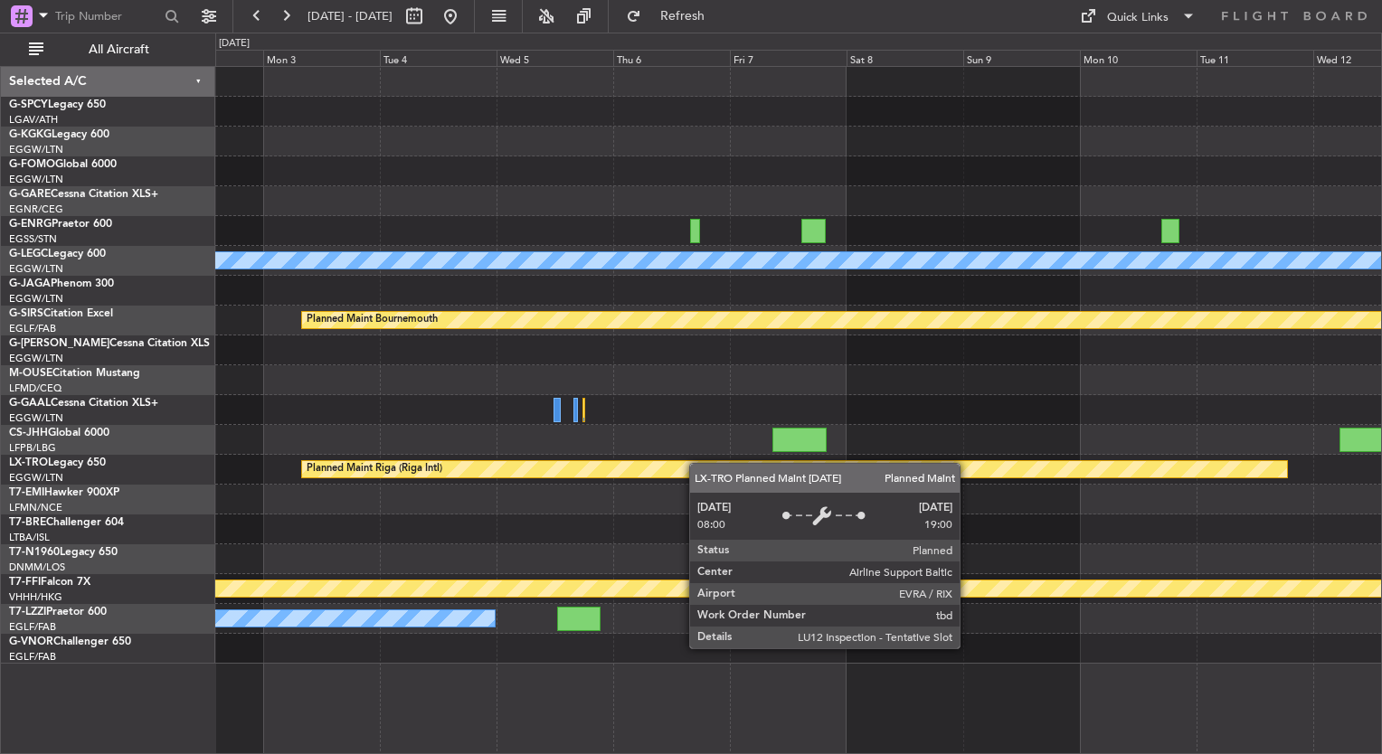
click at [1381, 506] on html "19 Nov 2025 - 29 Nov 2025 Refresh Quick Links All Aircraft A/C Unavailable Lond…" at bounding box center [691, 377] width 1382 height 754
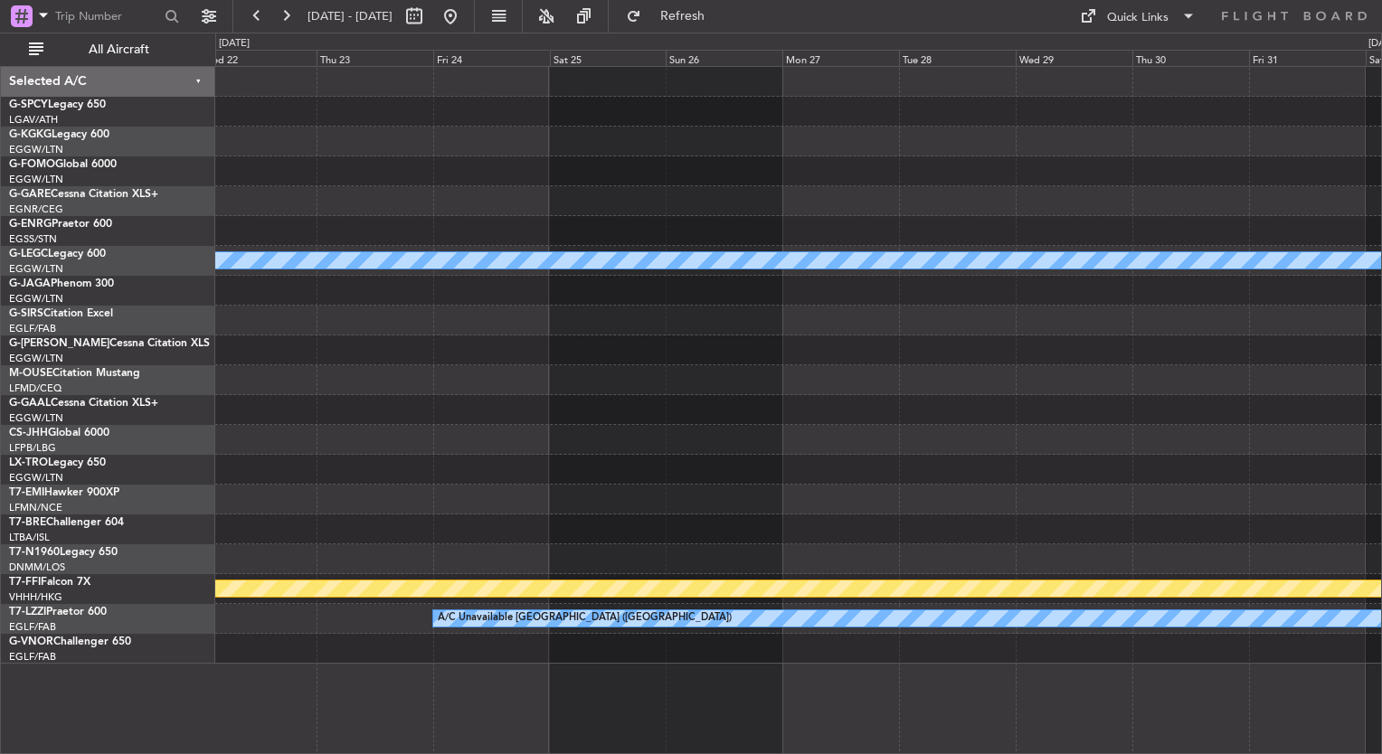
click at [1260, 469] on div "A/C Unavailable London (Luton) Planned Maint Bournemouth Planned Maint Bournemo…" at bounding box center [798, 365] width 1166 height 597
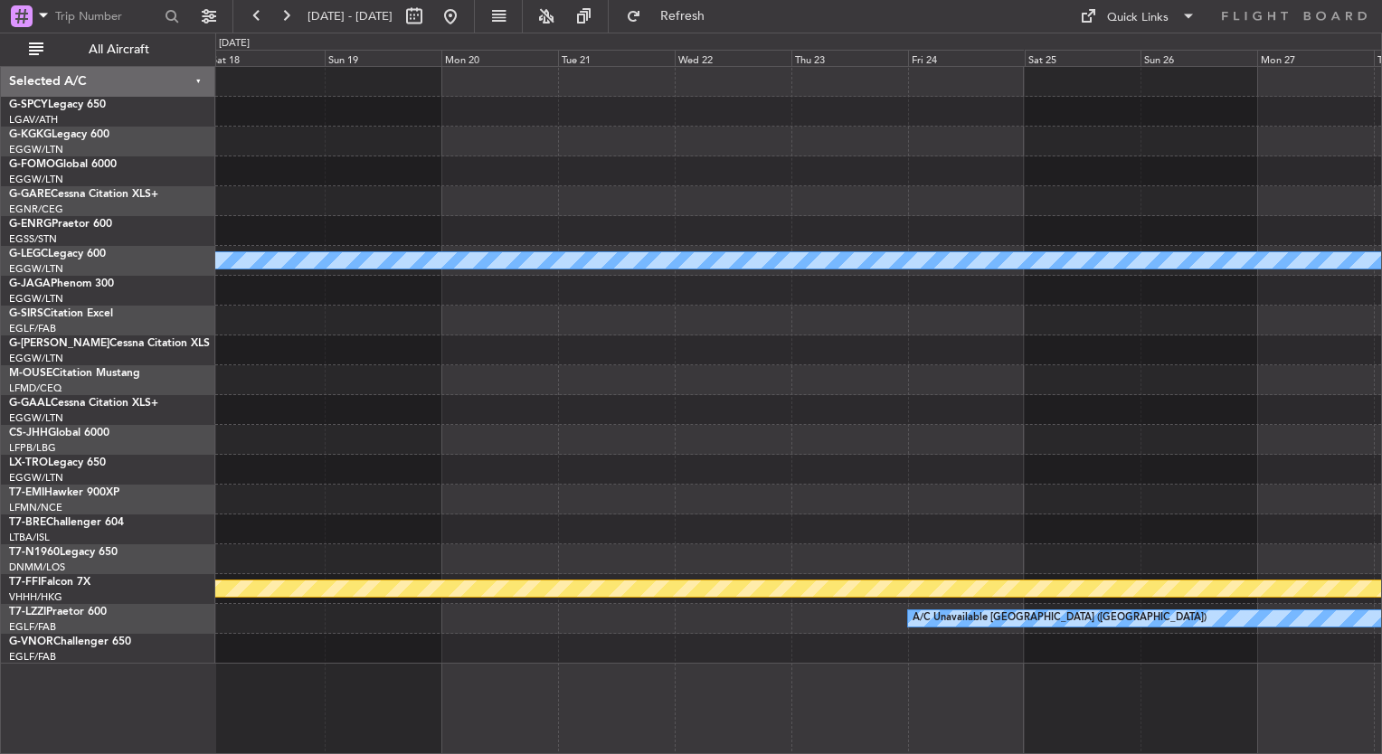
click at [1226, 397] on div "A/C Unavailable London (Luton) Owner London (Luton) Planned Maint Geneva (Coint…" at bounding box center [798, 365] width 1166 height 597
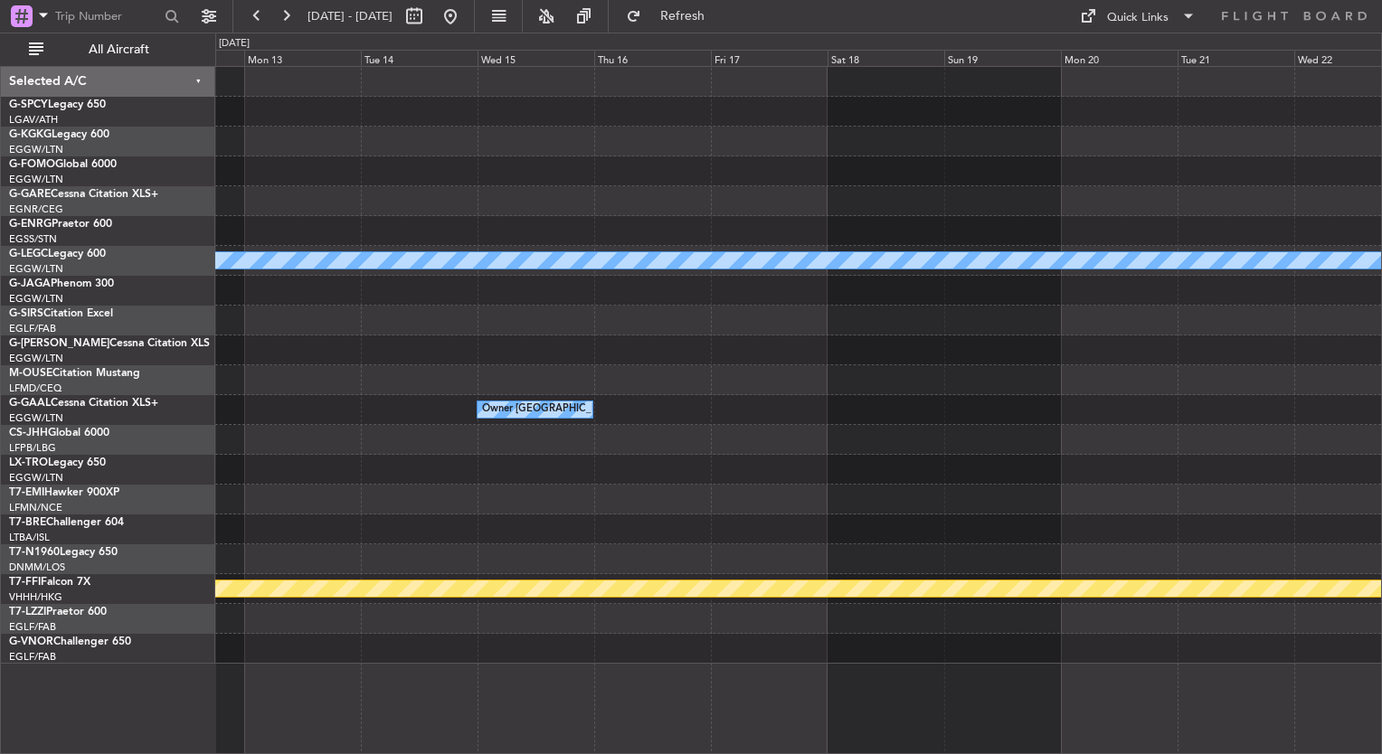
click at [1188, 418] on div "A/C Unavailable London (Luton) Owner London (Luton) Planned Maint Geneva (Coint…" at bounding box center [798, 365] width 1166 height 597
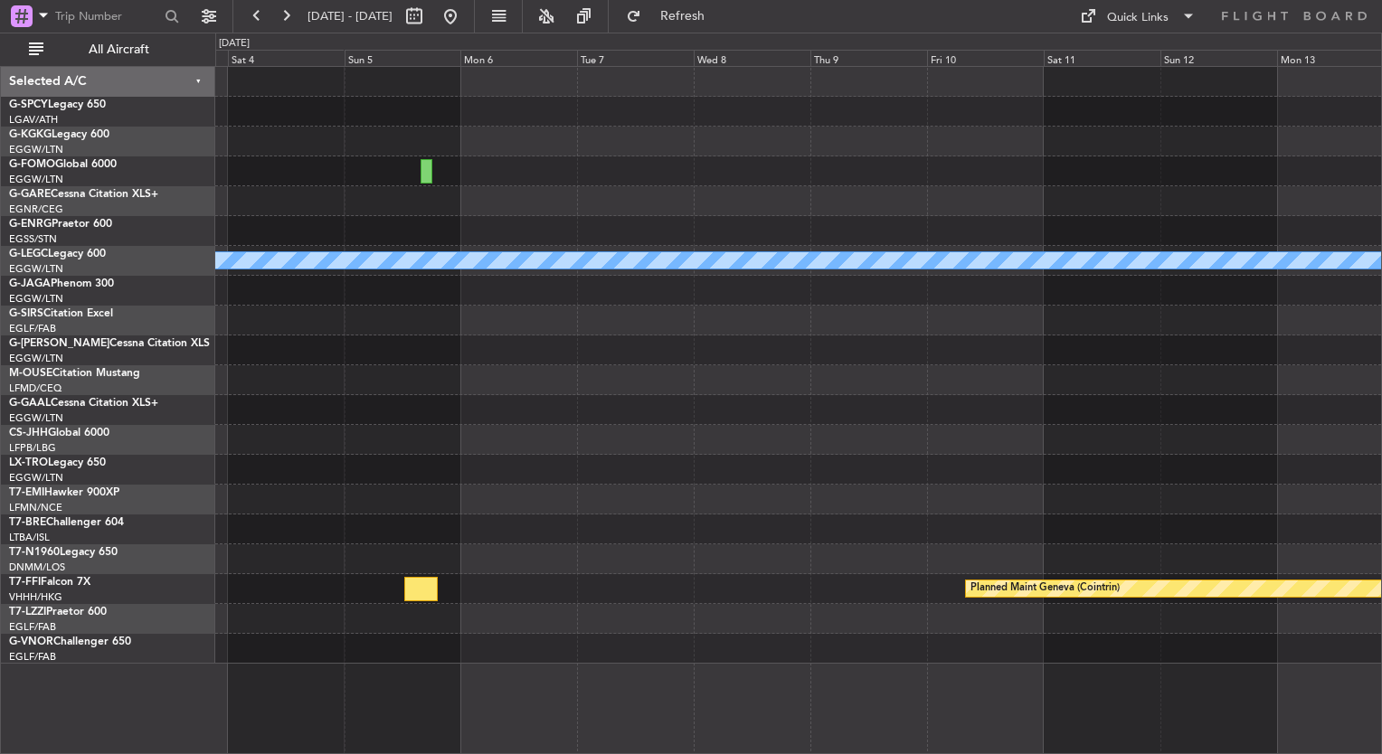
click at [1105, 462] on div "A/C Unavailable London (Luton) Owner London (Luton) Planned Maint Geneva (Coint…" at bounding box center [798, 365] width 1166 height 597
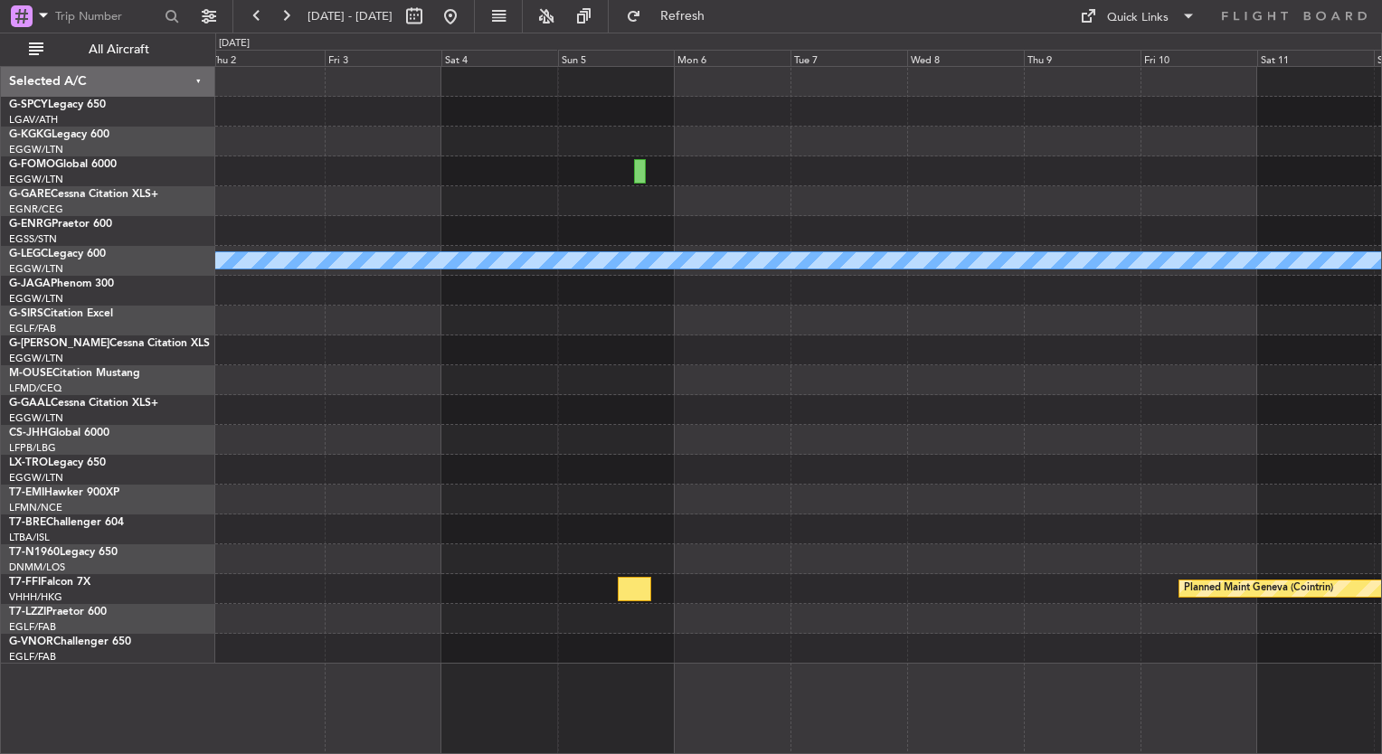
click at [742, 443] on div "A/C Unavailable London (Luton) Planned Maint Geneva (Cointrin)" at bounding box center [798, 365] width 1166 height 597
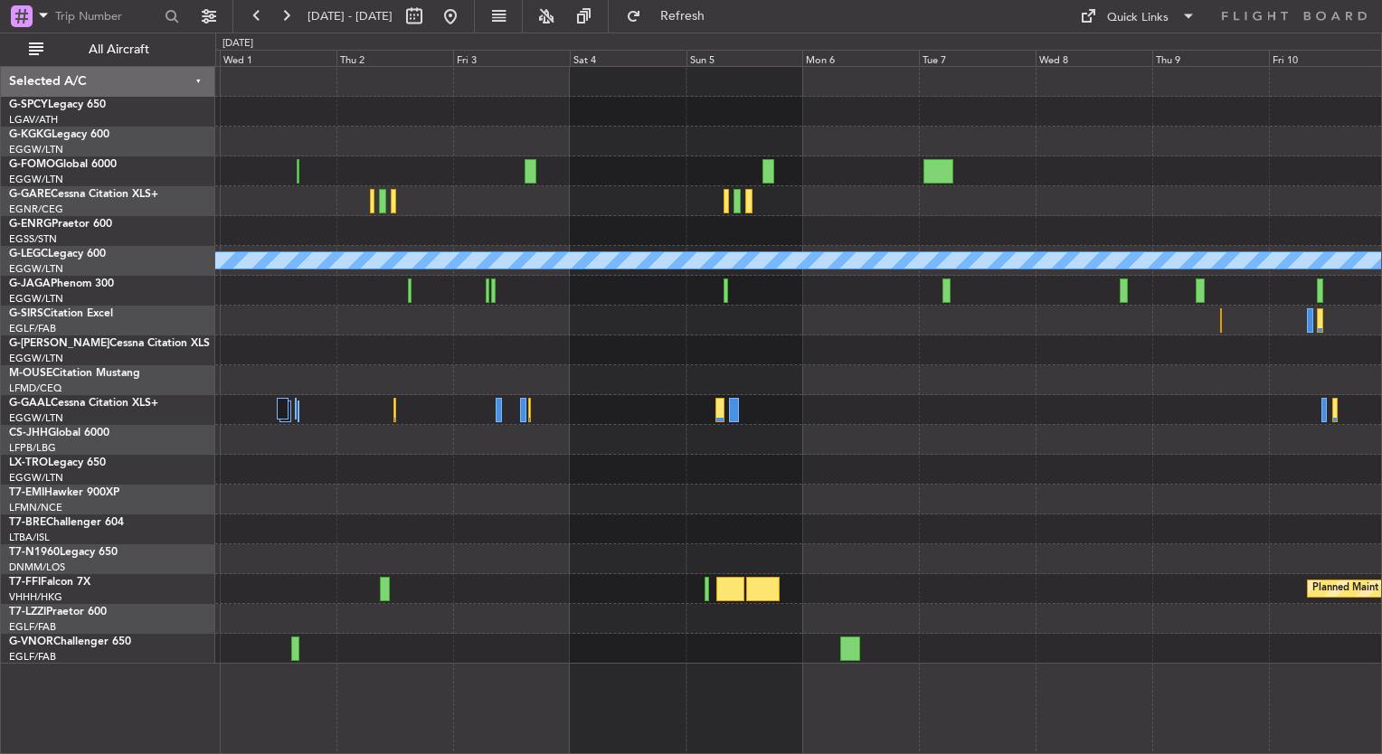
click at [1114, 495] on div at bounding box center [798, 500] width 1166 height 30
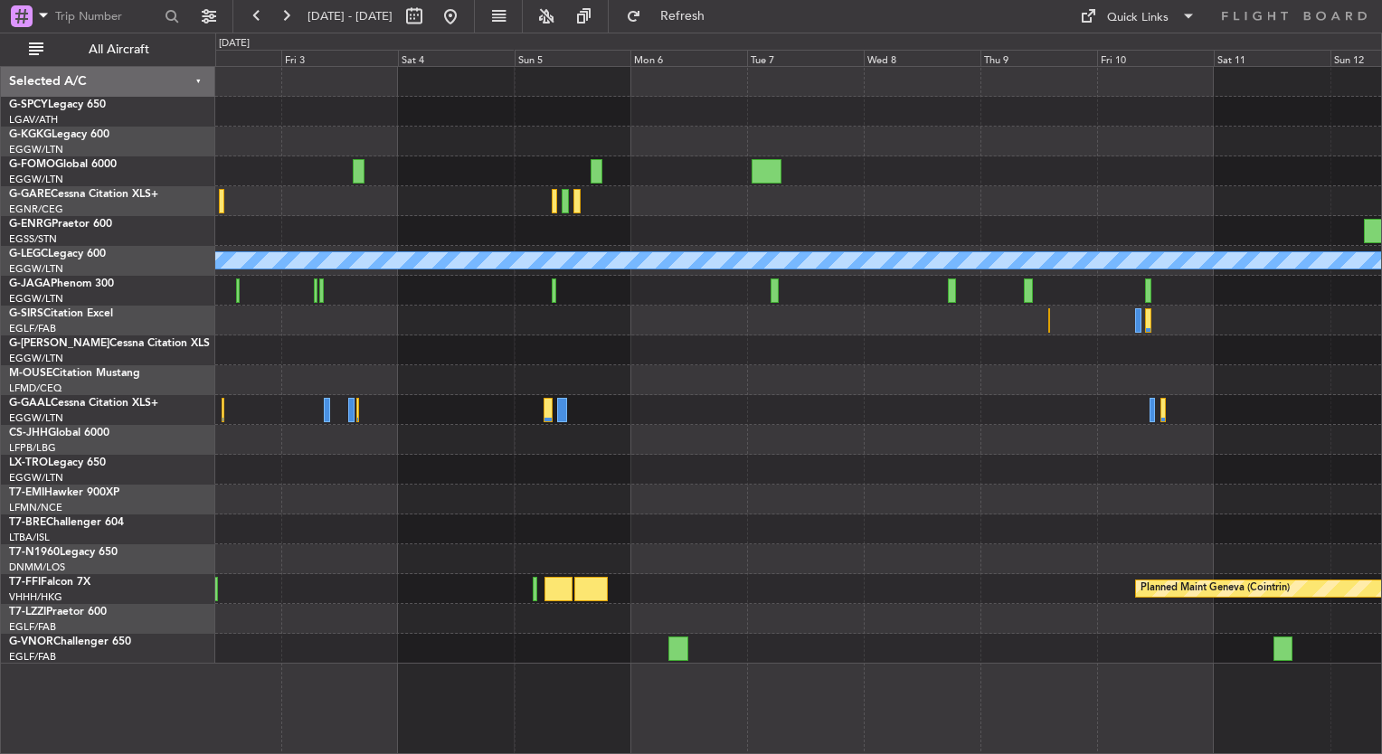
click at [166, 414] on div "A/C Unavailable London (Luton) Planned Maint Geneva (Cointrin) Selected A/C G-S…" at bounding box center [691, 394] width 1382 height 722
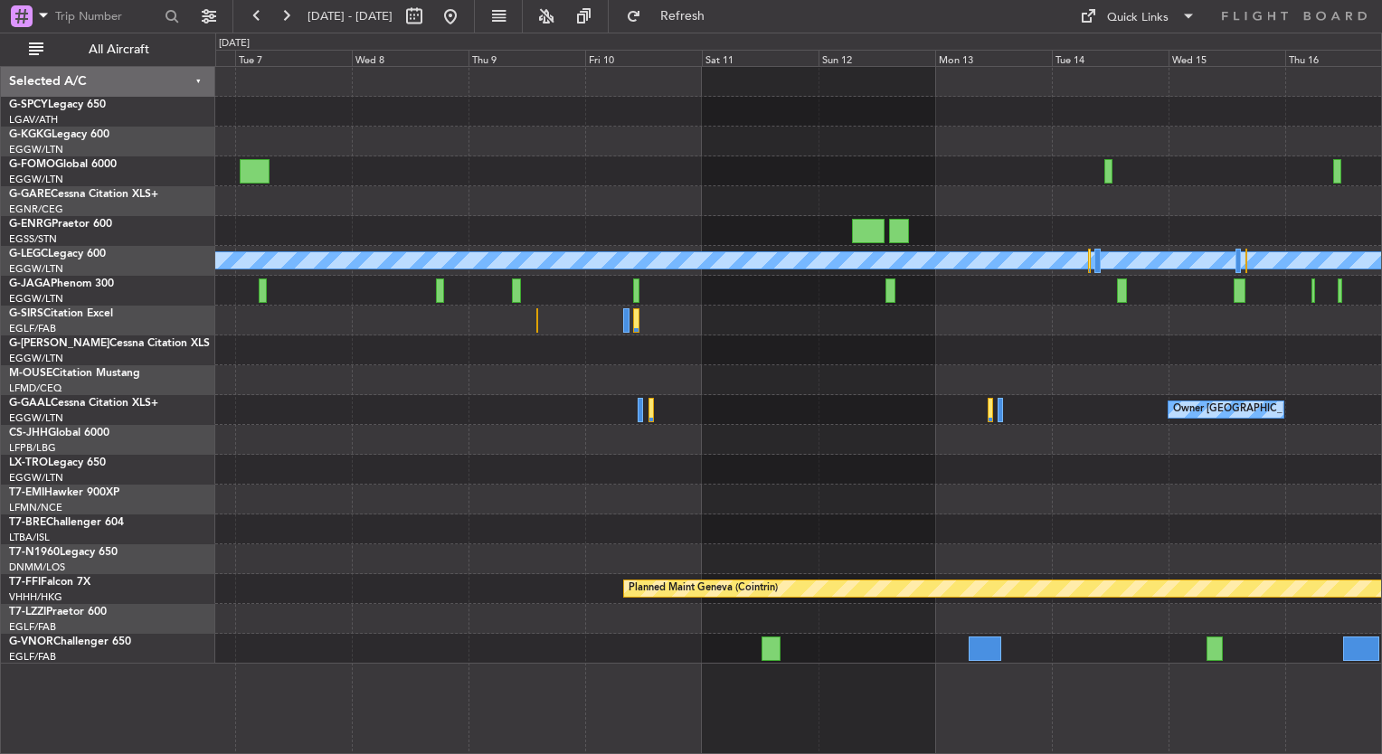
click at [0, 526] on html "02 Oct 2025 - 12 Oct 2025 Refresh Quick Links All Aircraft A/C Unavailable Lond…" at bounding box center [691, 377] width 1382 height 754
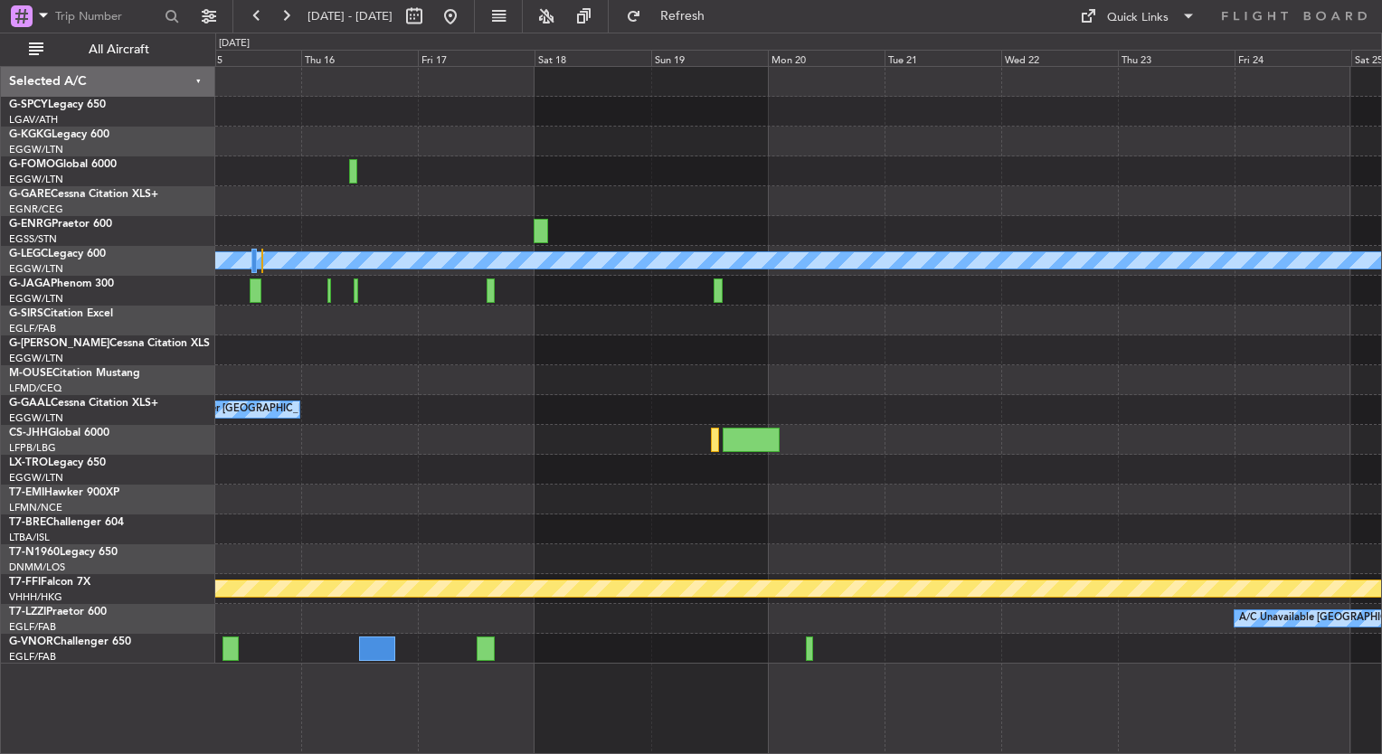
click at [351, 502] on div "A/C Unavailable London (Luton) Owner London (Luton) Planned Maint Geneva (Coint…" at bounding box center [798, 365] width 1166 height 597
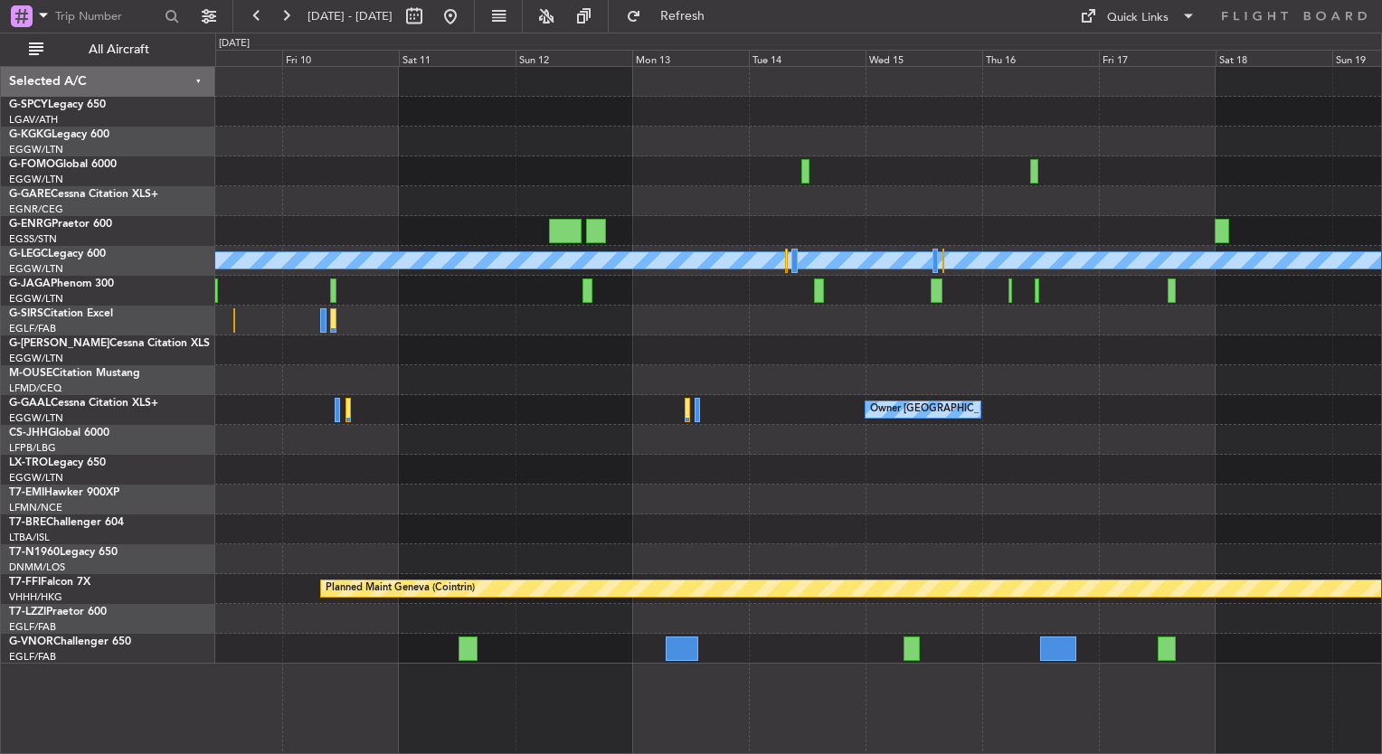
click at [1117, 425] on div "A/C Unavailable London (Luton) Owner London (Luton) Planned Maint Geneva (Coint…" at bounding box center [798, 365] width 1166 height 597
click at [1179, 555] on div "A/C Unavailable London (Luton) Owner London (Luton) Planned Maint Geneva (Coint…" at bounding box center [798, 365] width 1166 height 597
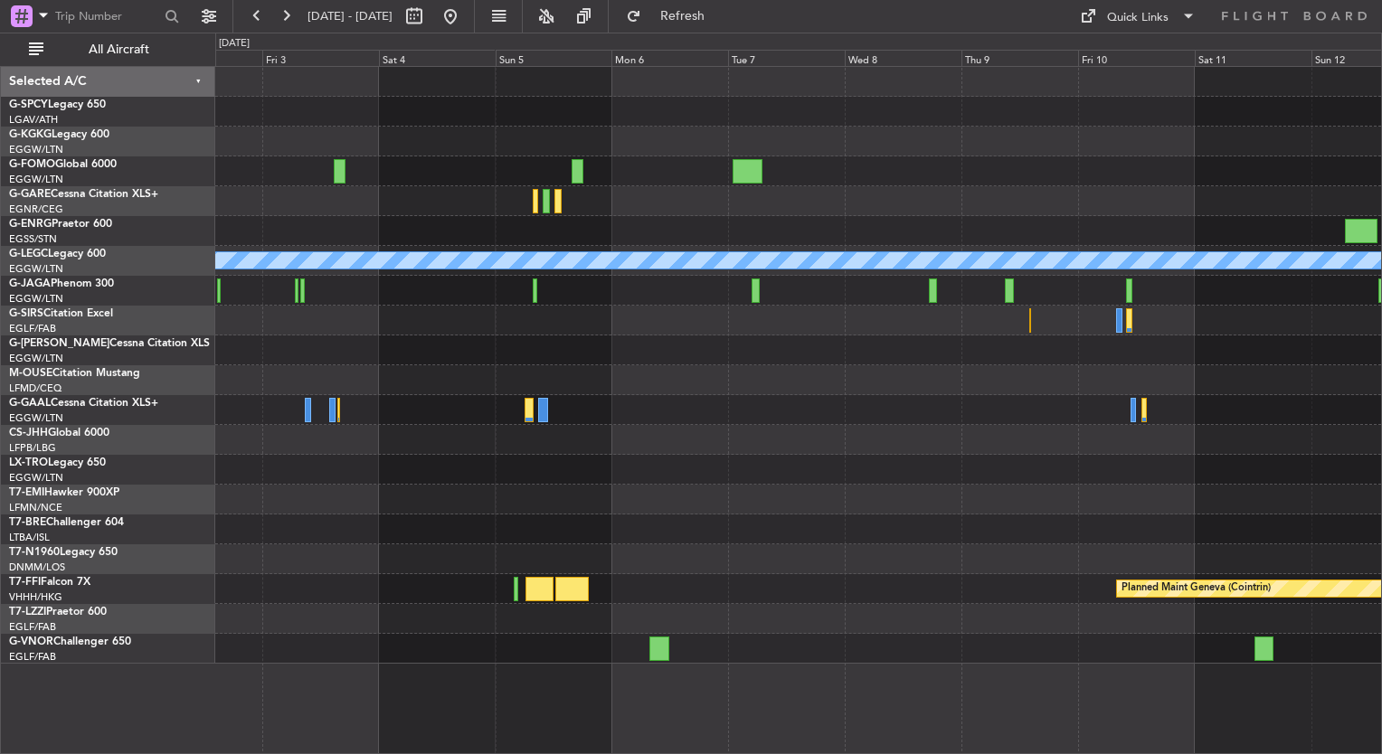
click at [1196, 564] on div at bounding box center [798, 559] width 1166 height 30
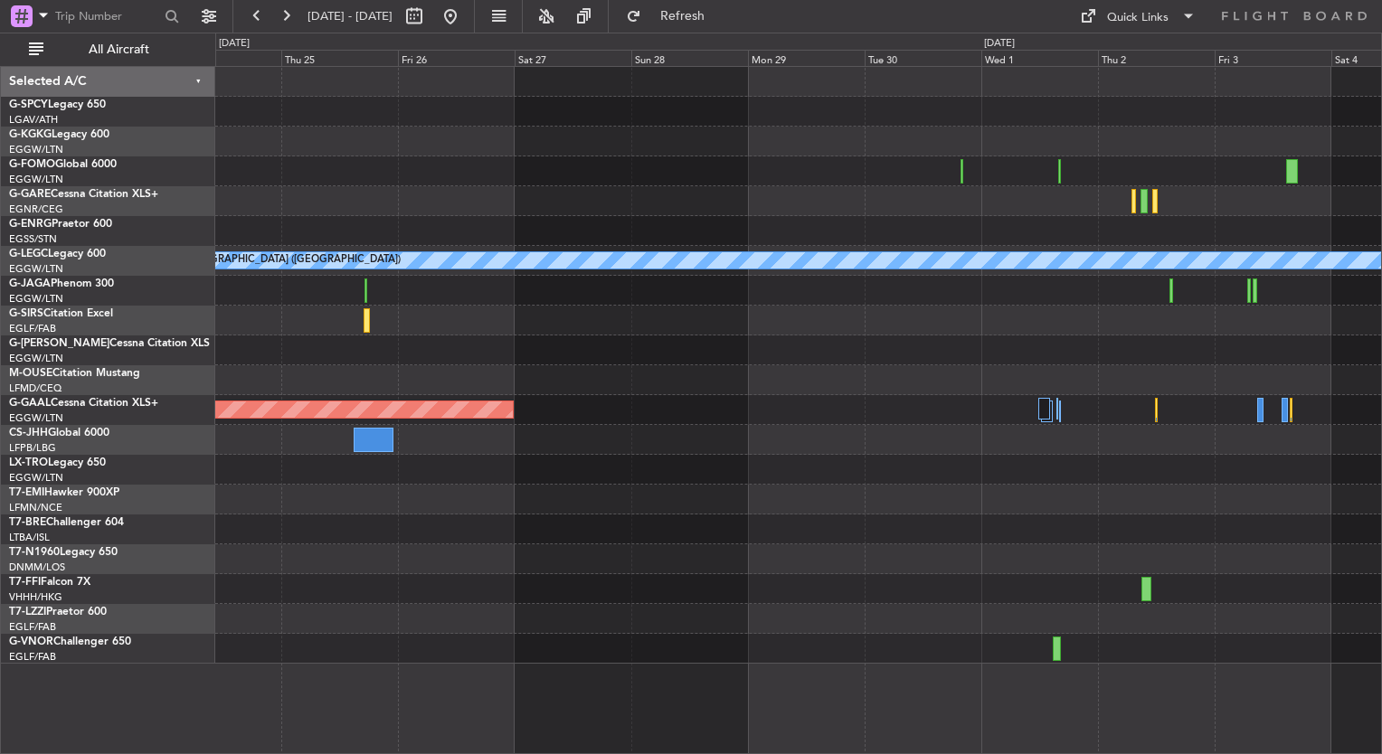
click at [1303, 516] on div at bounding box center [798, 530] width 1166 height 30
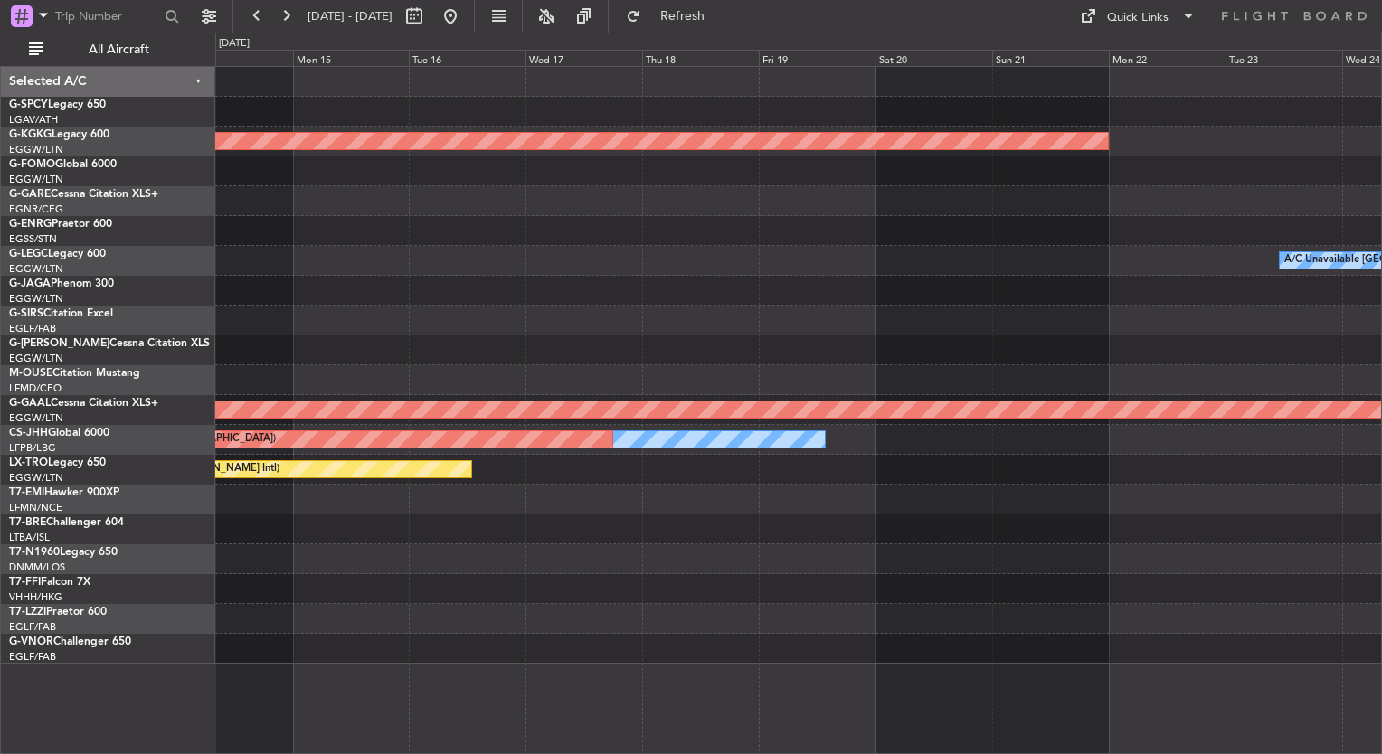
click at [1381, 568] on div "AOG Maint Istanbul (Ataturk) A/C Unavailable London (Luton) Planned Maint Dusse…" at bounding box center [691, 394] width 1382 height 722
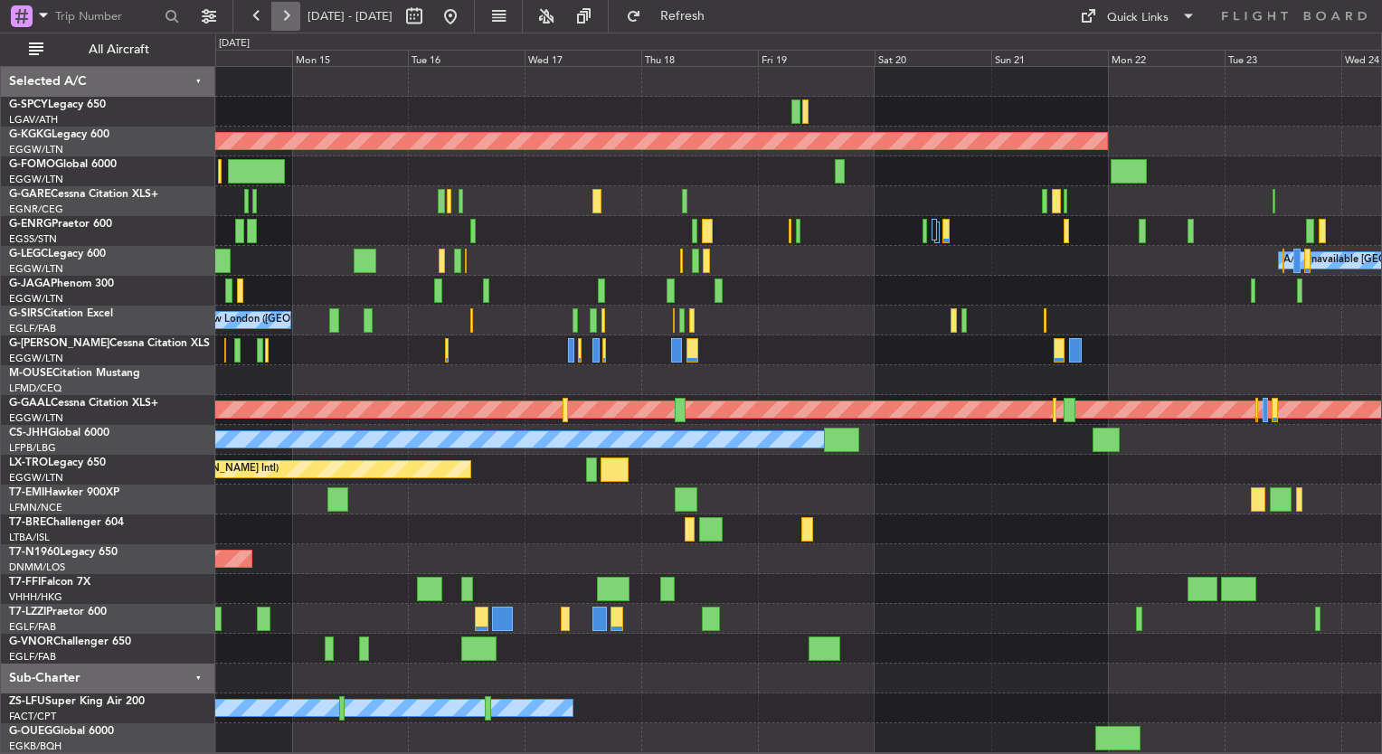
click at [286, 19] on button at bounding box center [285, 16] width 29 height 29
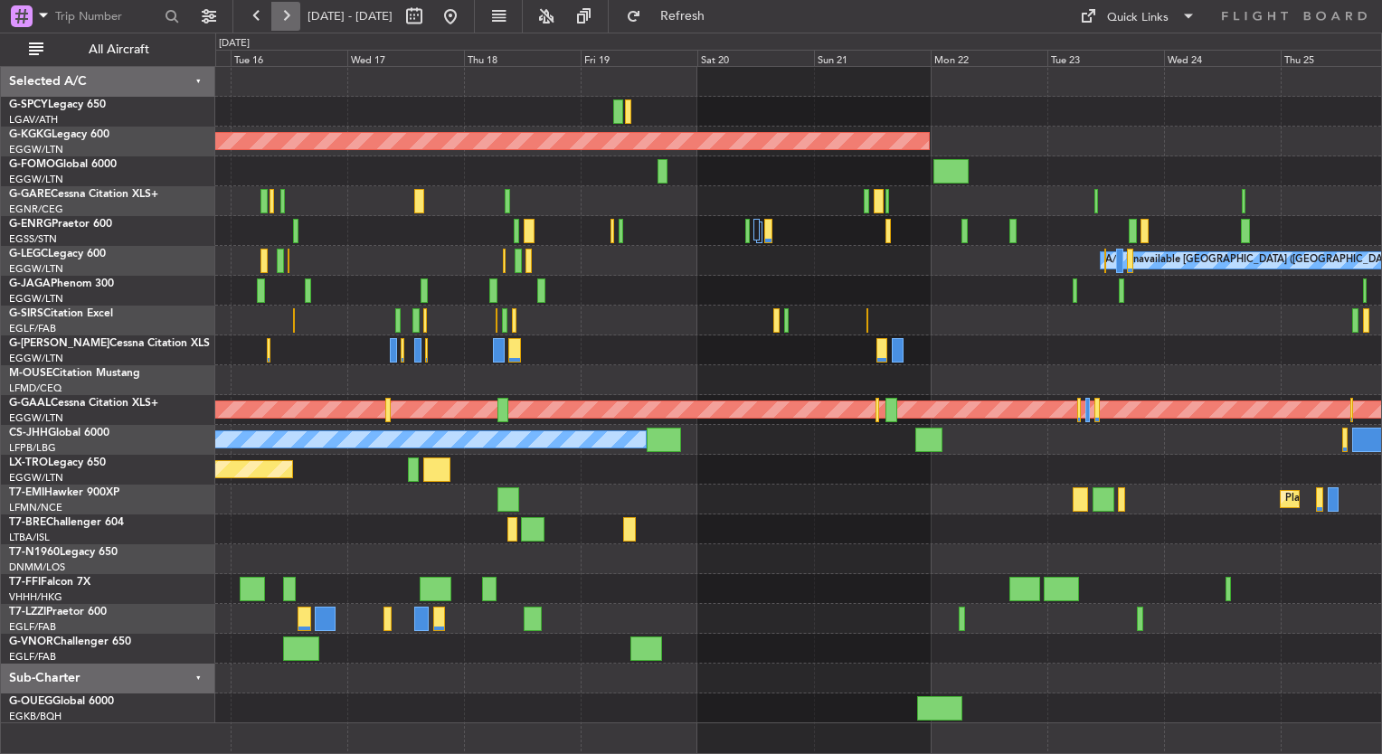
click at [286, 19] on button at bounding box center [285, 16] width 29 height 29
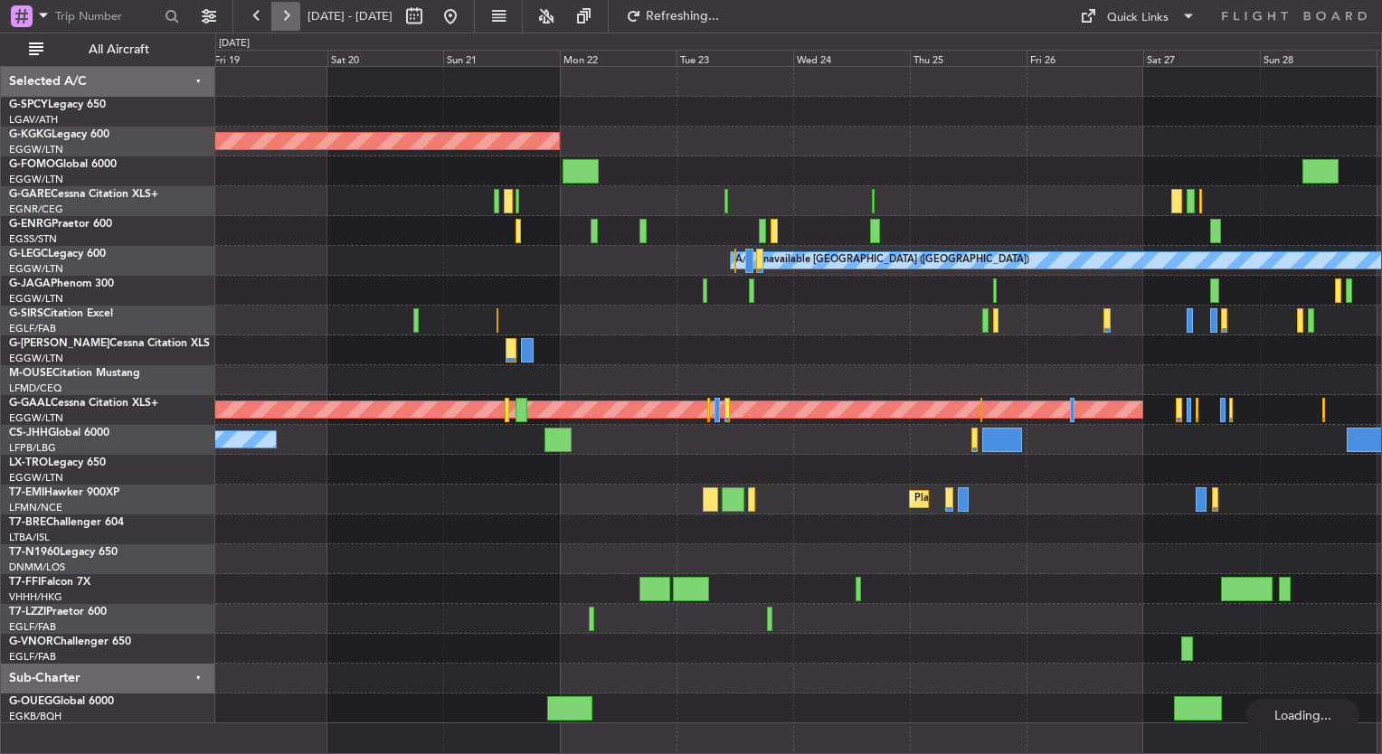
click at [286, 19] on button at bounding box center [285, 16] width 29 height 29
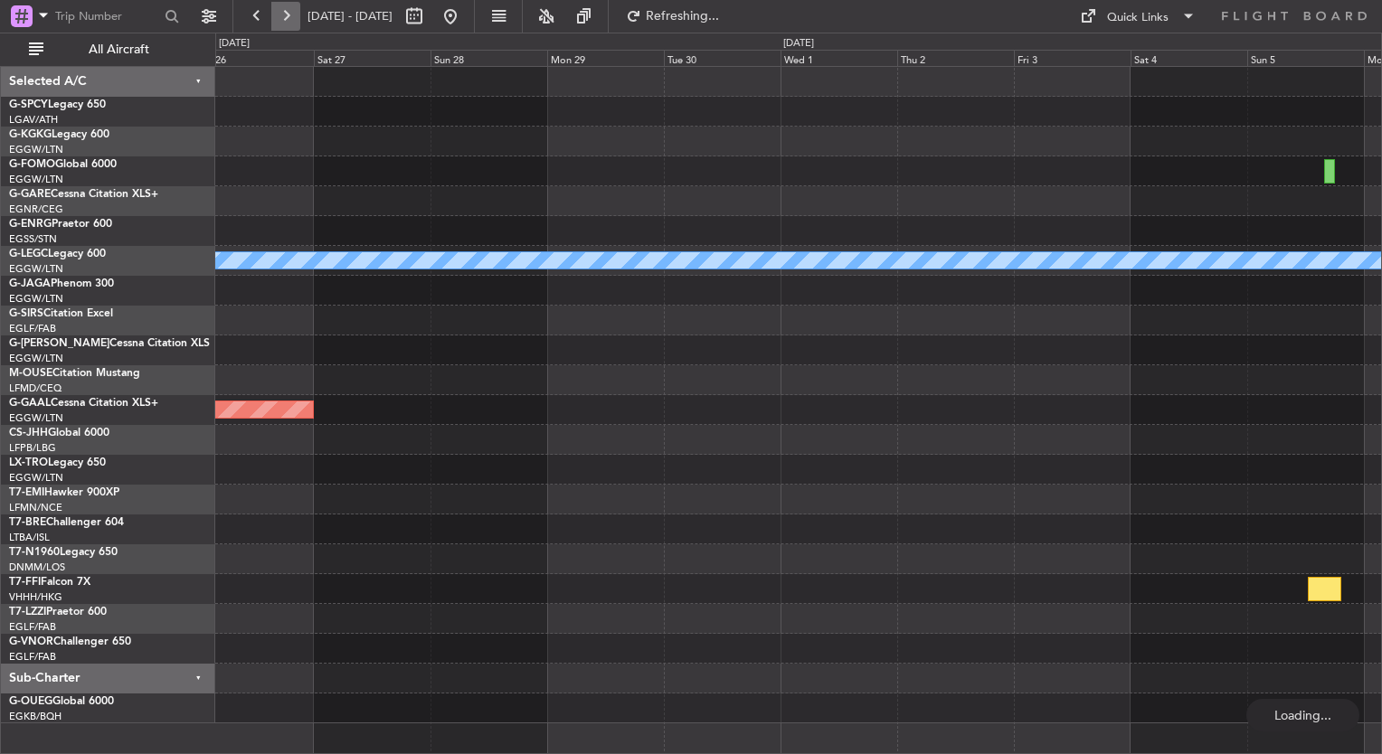
click at [286, 19] on button at bounding box center [285, 16] width 29 height 29
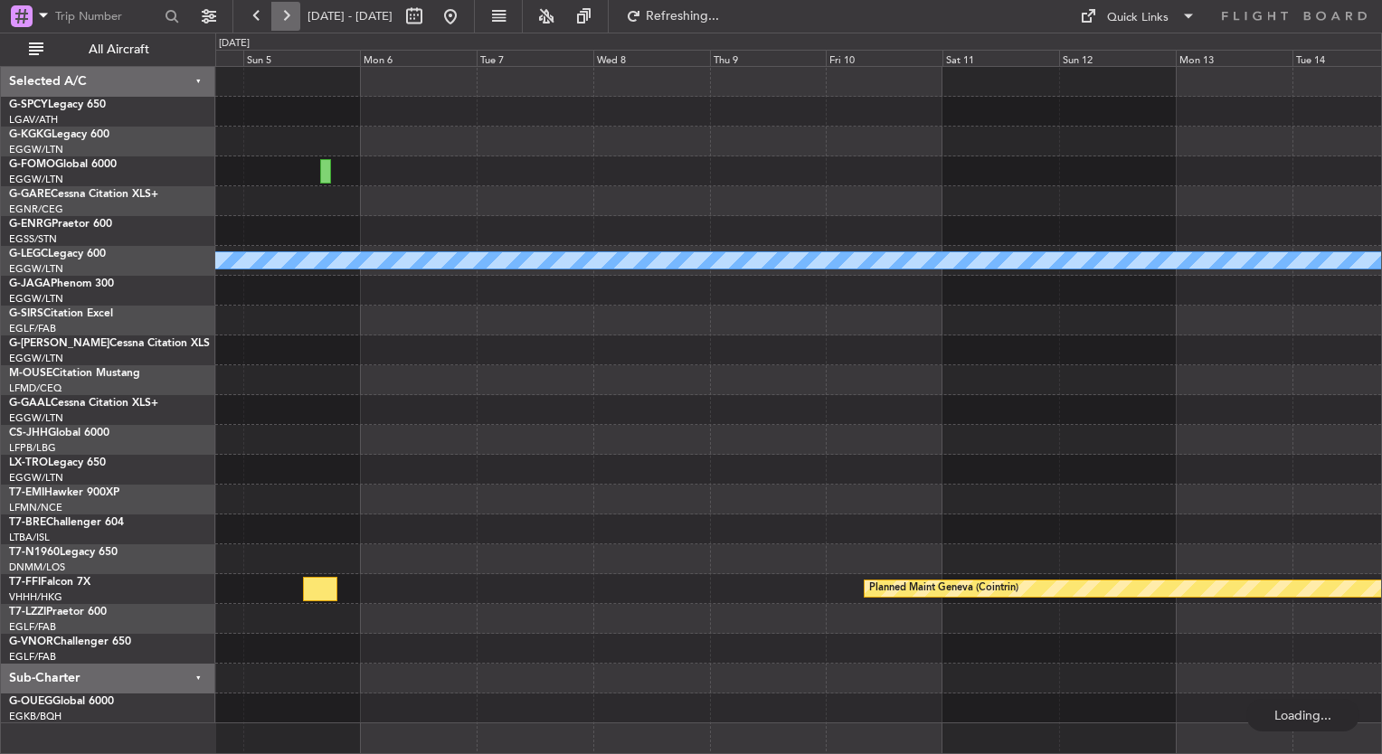
click at [286, 19] on button at bounding box center [285, 16] width 29 height 29
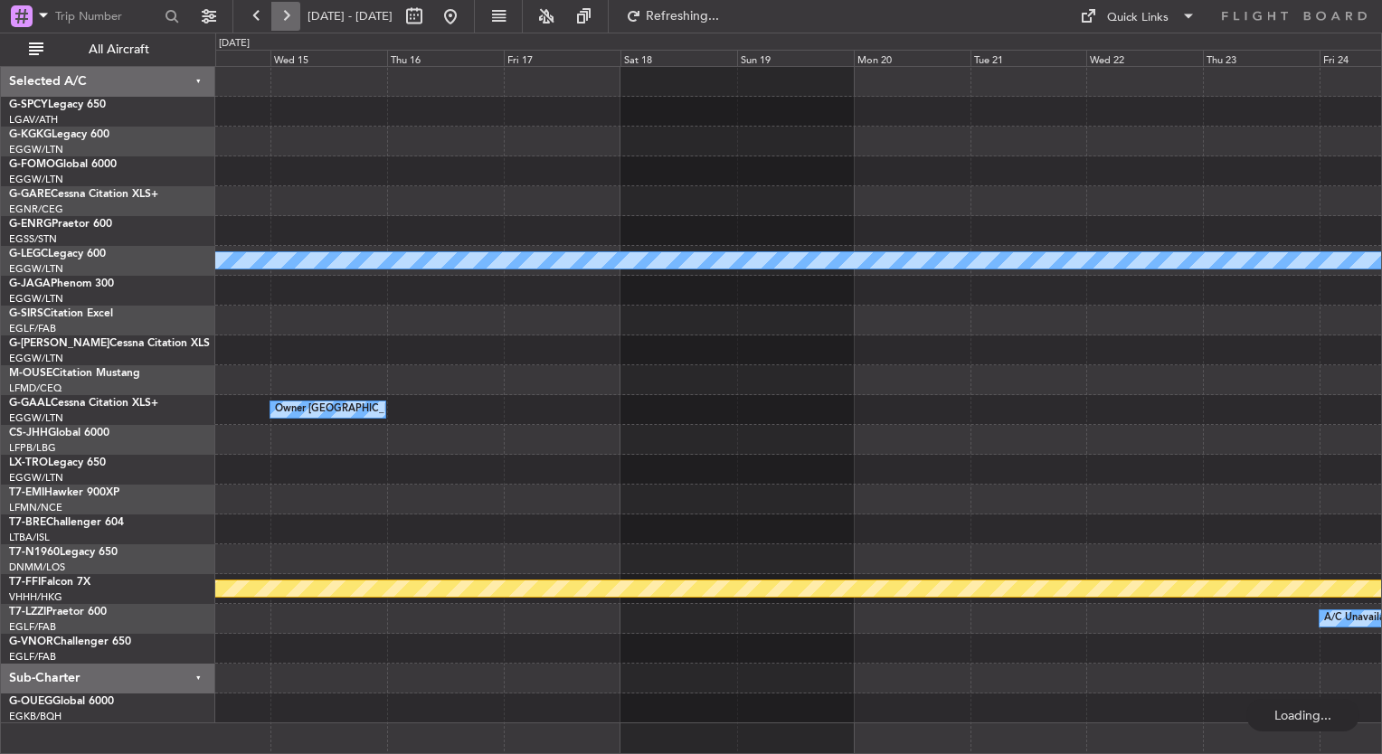
click at [286, 19] on button at bounding box center [285, 16] width 29 height 29
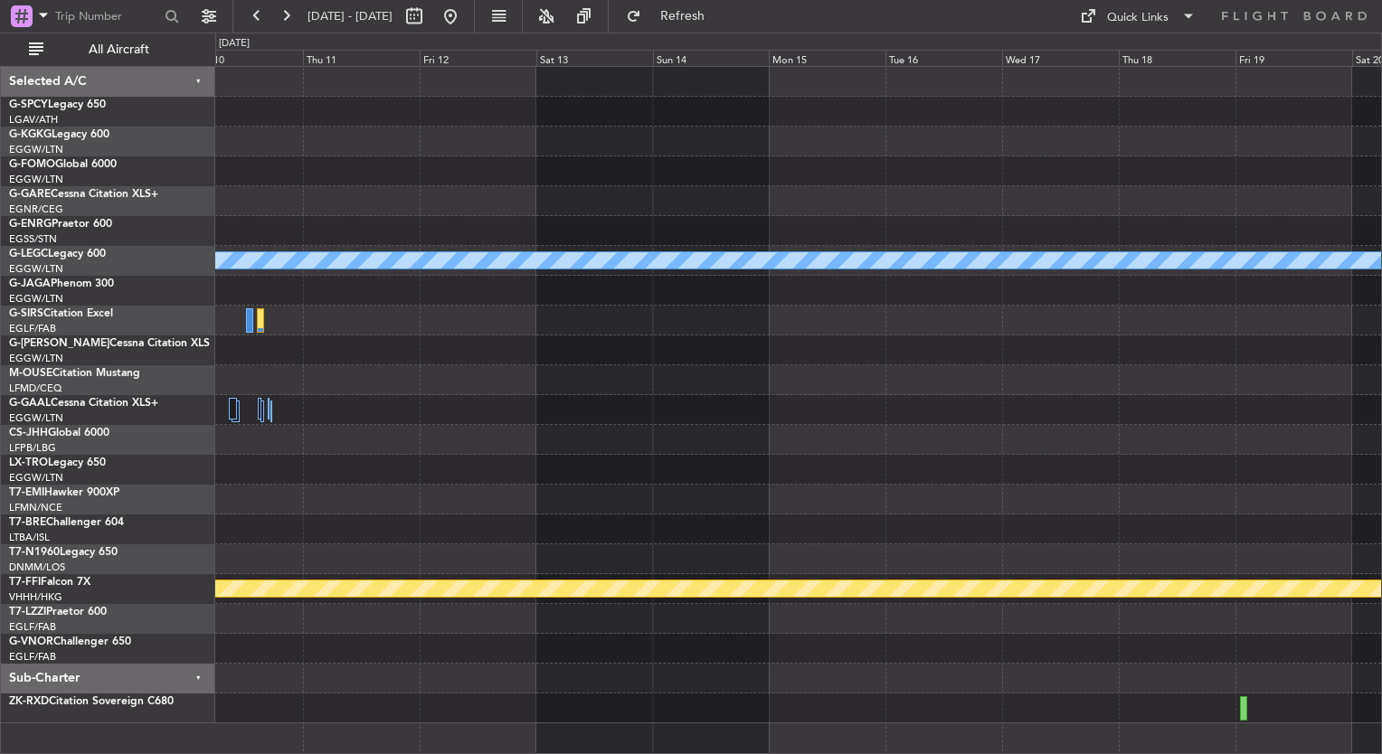
click at [678, 392] on div "A/C Unavailable London (Luton) Planned Maint St Gallen (Altenrhein) Planned Mai…" at bounding box center [798, 395] width 1166 height 657
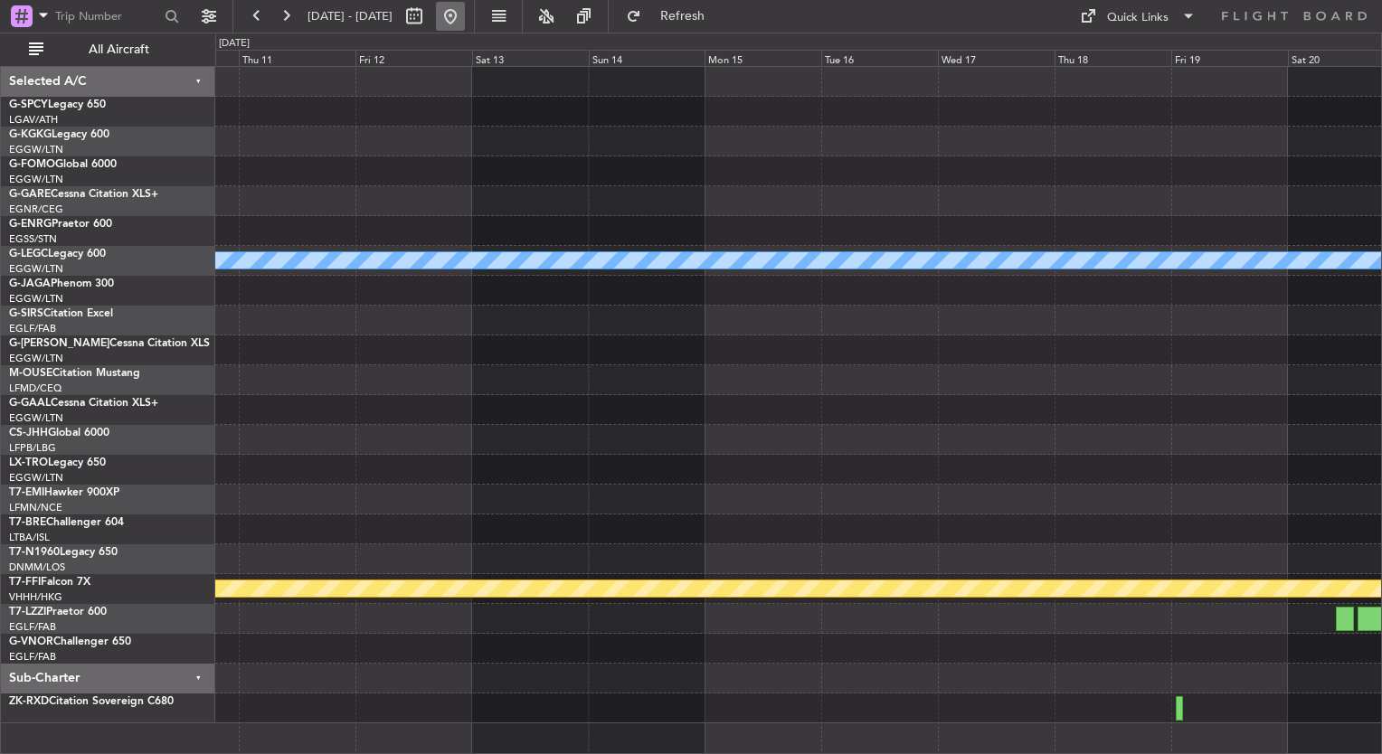
click at [465, 21] on button at bounding box center [450, 16] width 29 height 29
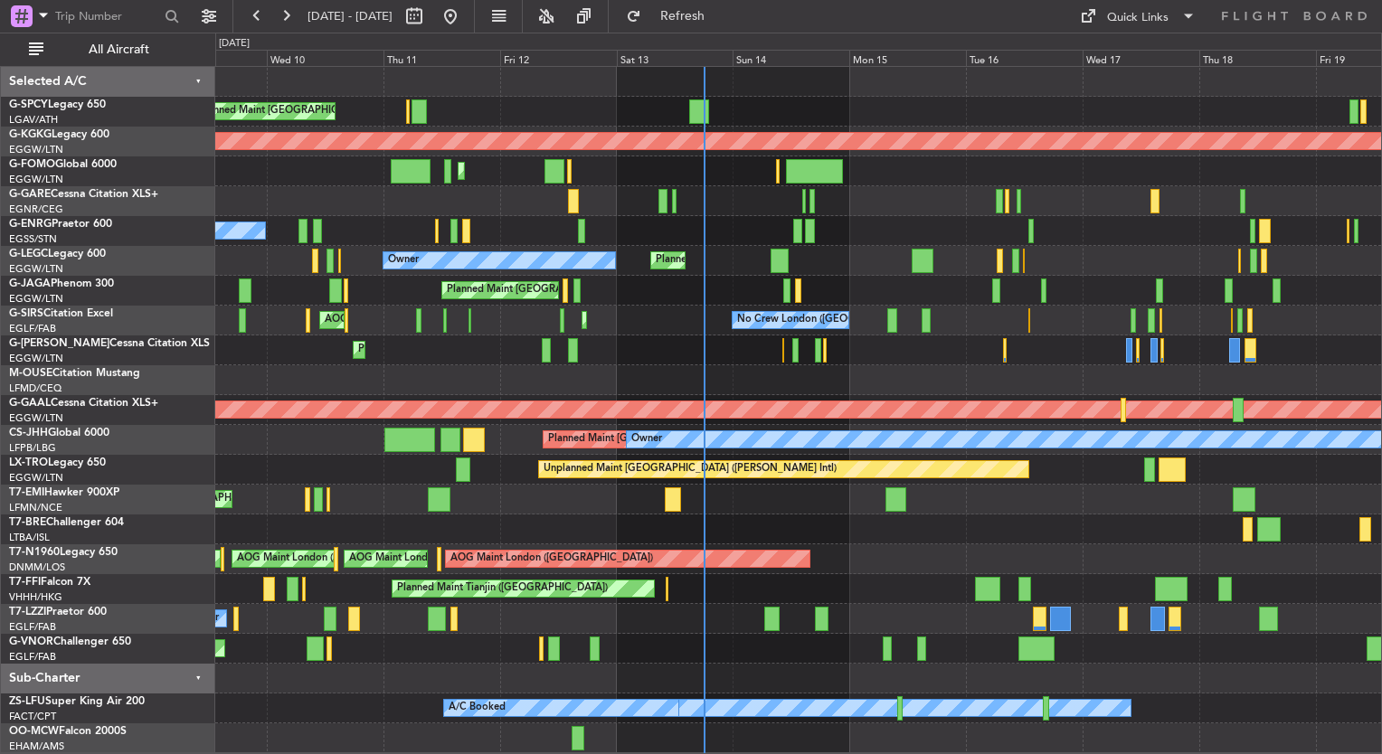
click at [567, 239] on div "Planned Maint [GEOGRAPHIC_DATA] ([GEOGRAPHIC_DATA]) No Crew" at bounding box center [798, 231] width 1166 height 30
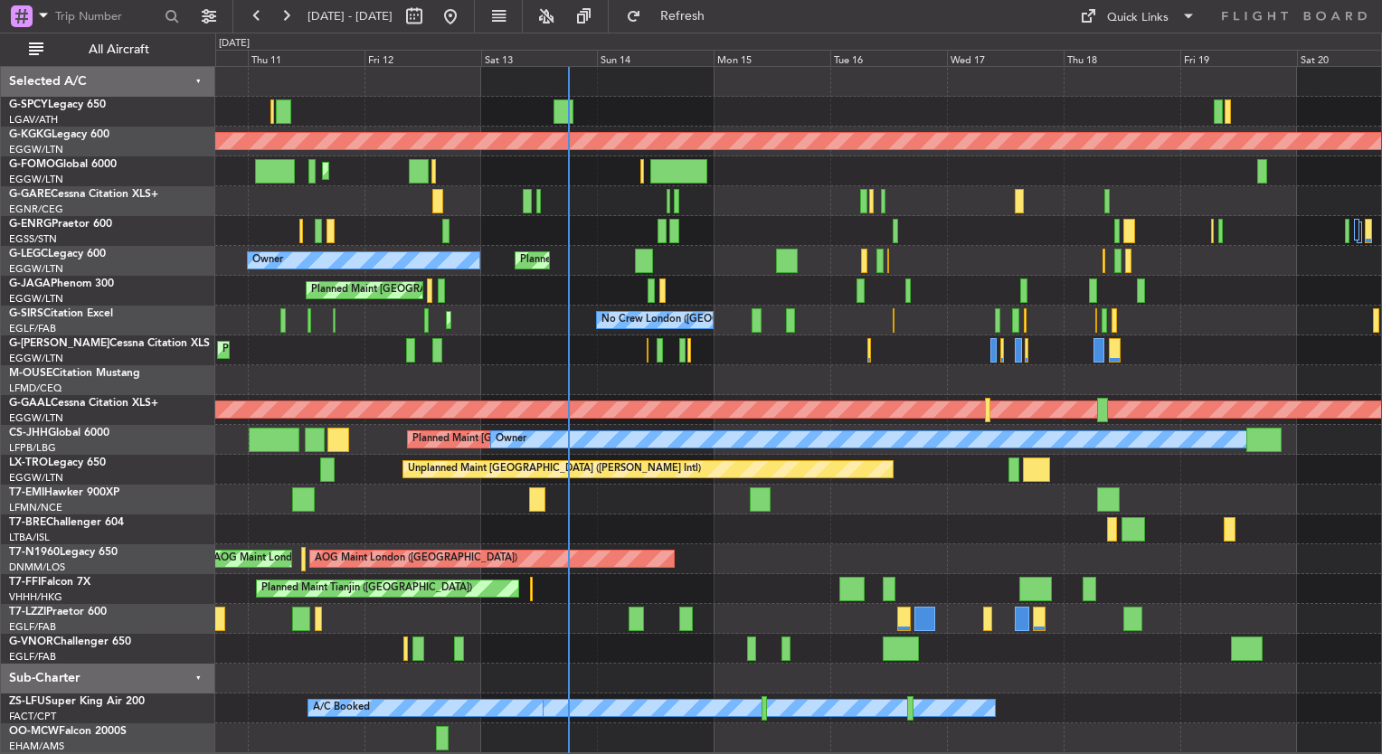
click at [808, 342] on div "Unplanned Maint Athens (Eleftherios Venizelos Intl) AOG Maint Istanbul (Ataturk…" at bounding box center [798, 410] width 1166 height 686
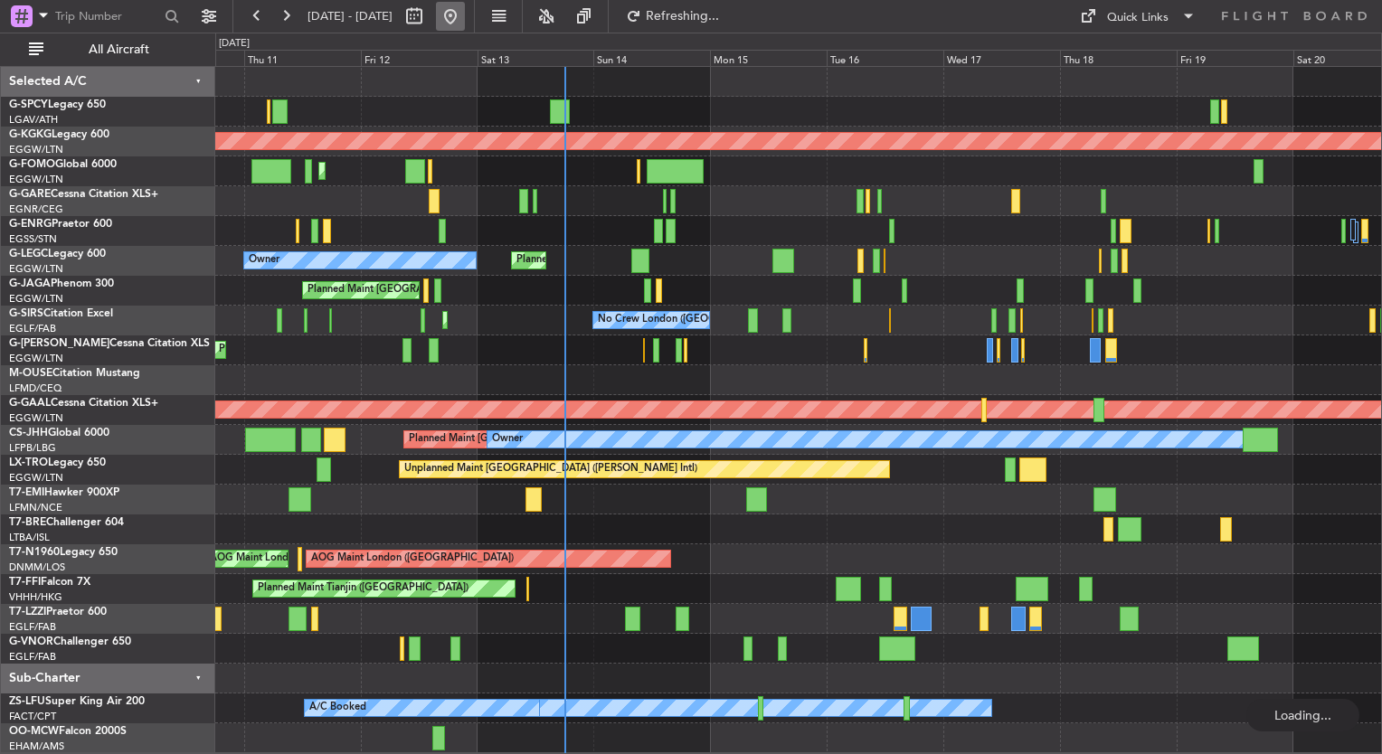
click at [465, 22] on button at bounding box center [450, 16] width 29 height 29
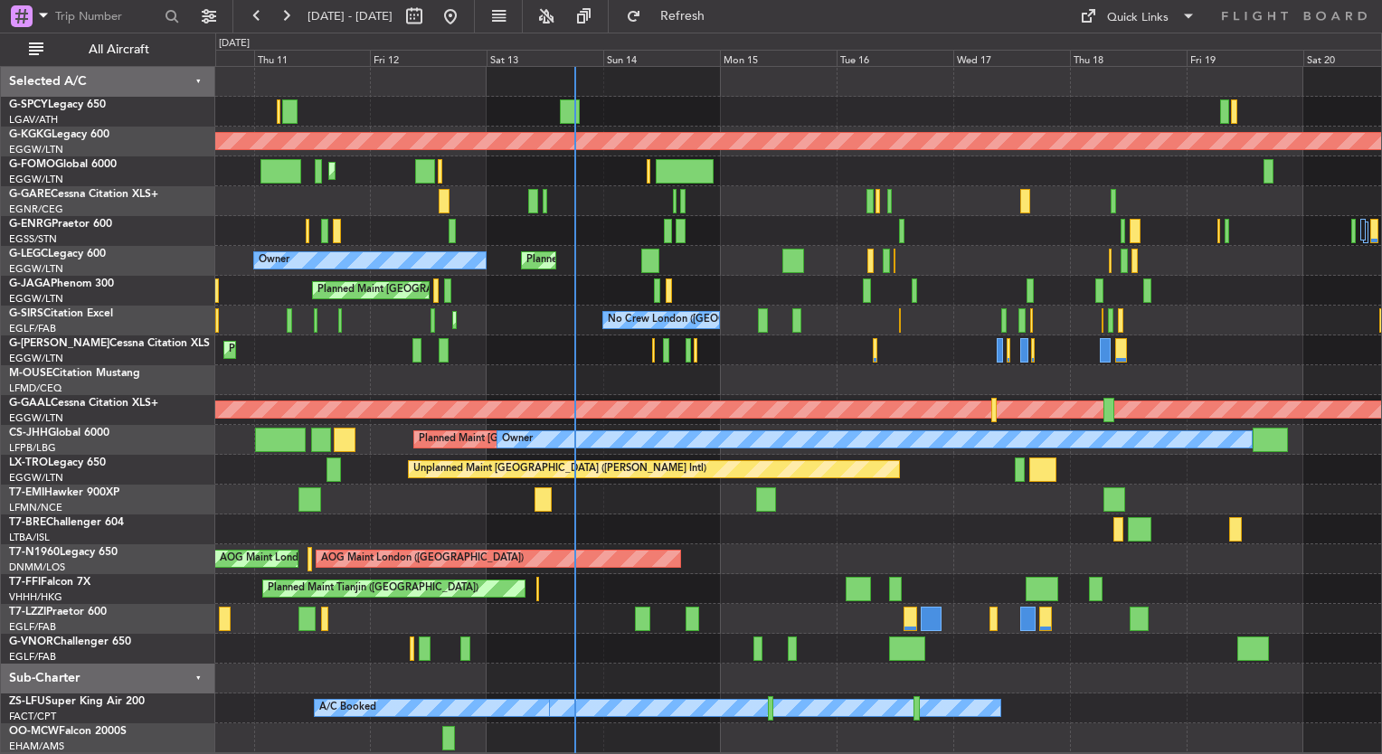
click at [563, 290] on div "Planned Maint [GEOGRAPHIC_DATA] ([GEOGRAPHIC_DATA])" at bounding box center [798, 291] width 1166 height 30
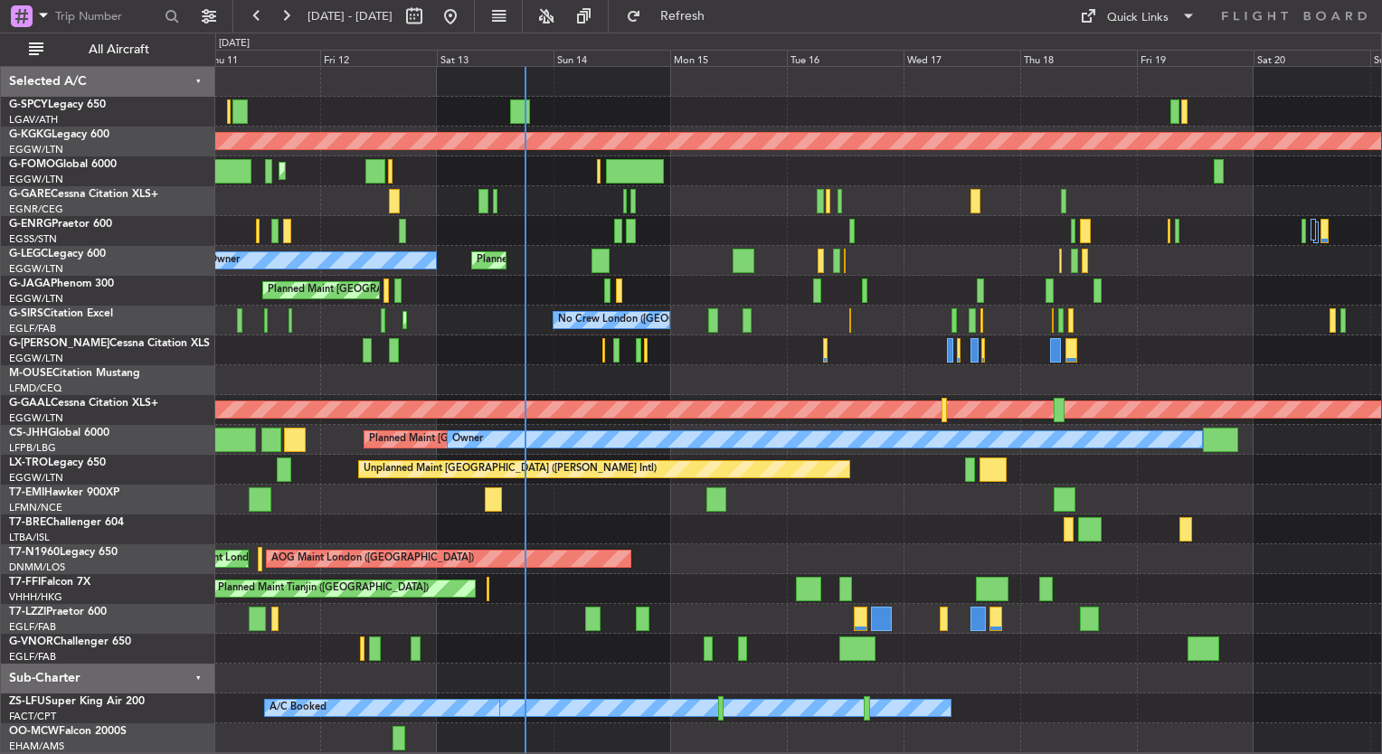
click at [519, 272] on div "Planned Maint London (Luton) Owner A/C Unavailable London (Luton)" at bounding box center [798, 261] width 1166 height 30
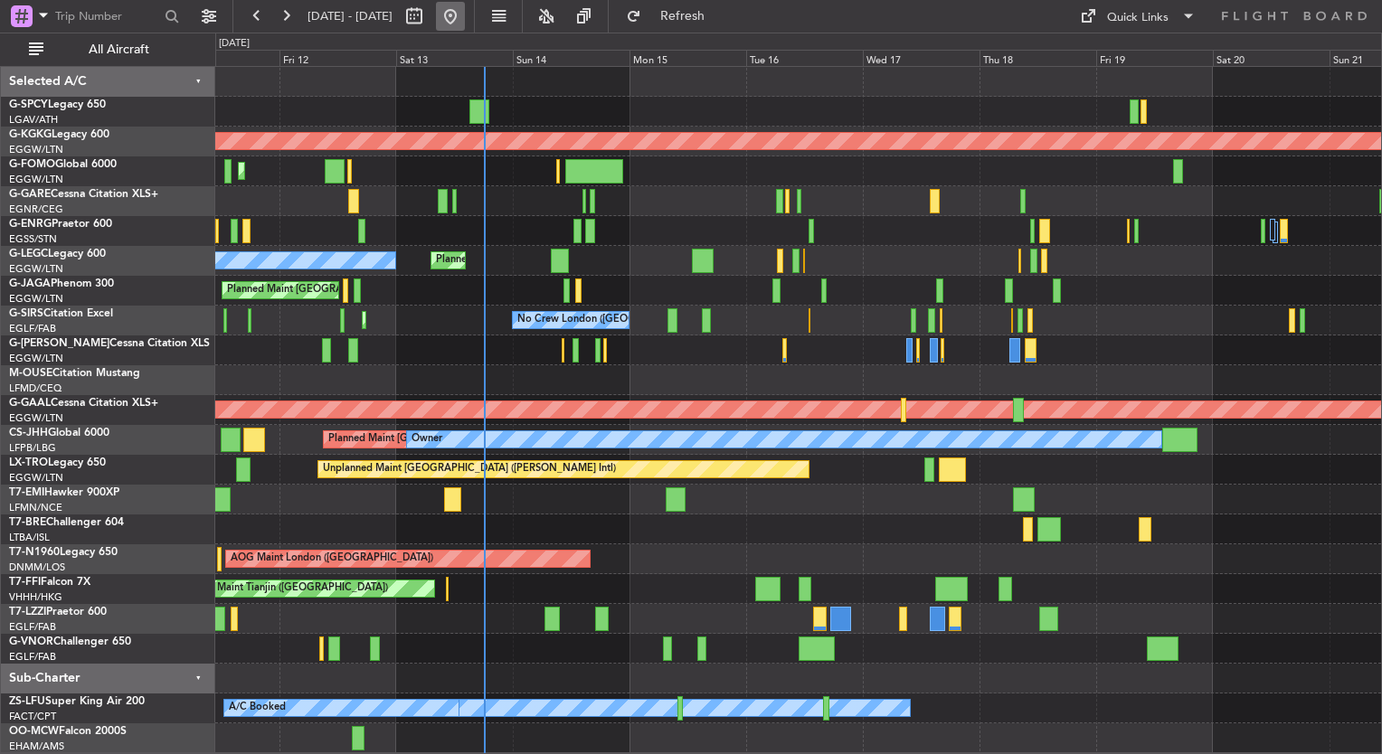
click at [465, 25] on button at bounding box center [450, 16] width 29 height 29
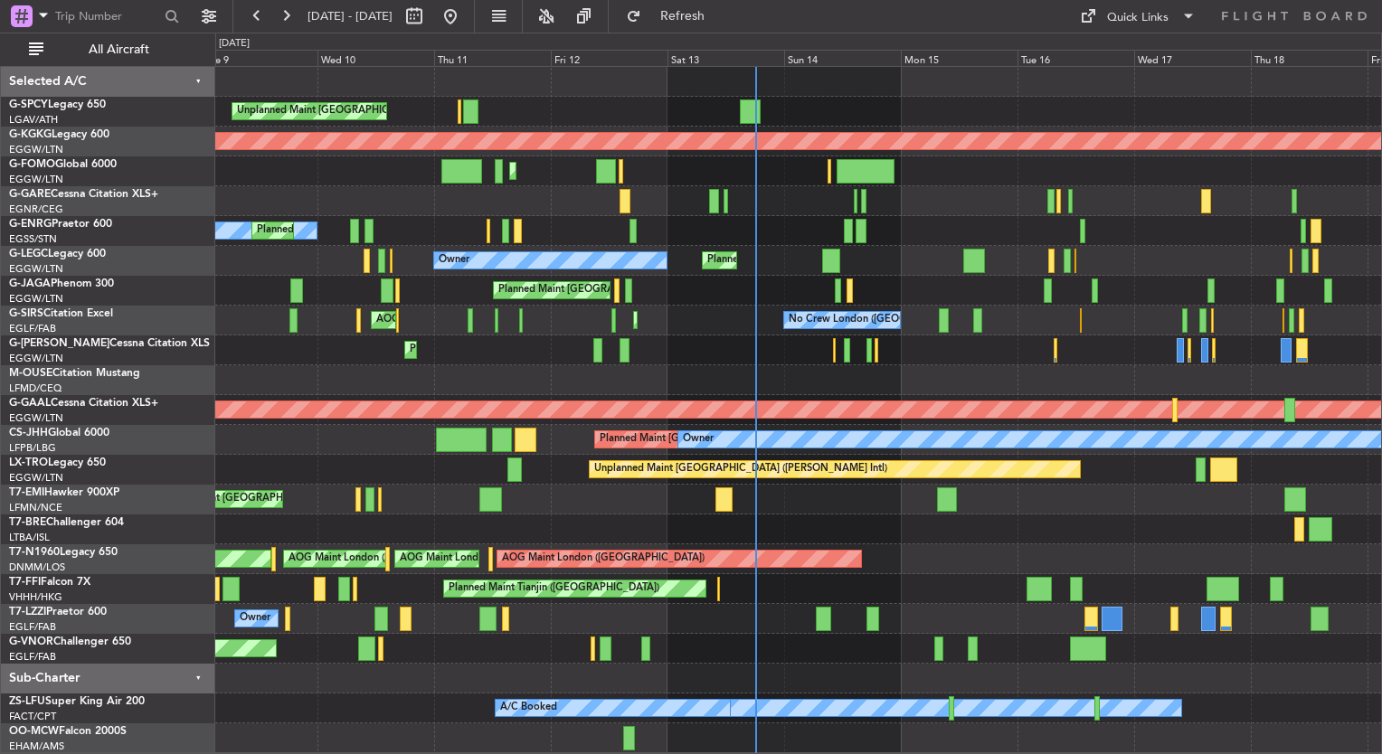
click at [789, 384] on div at bounding box center [798, 380] width 1166 height 30
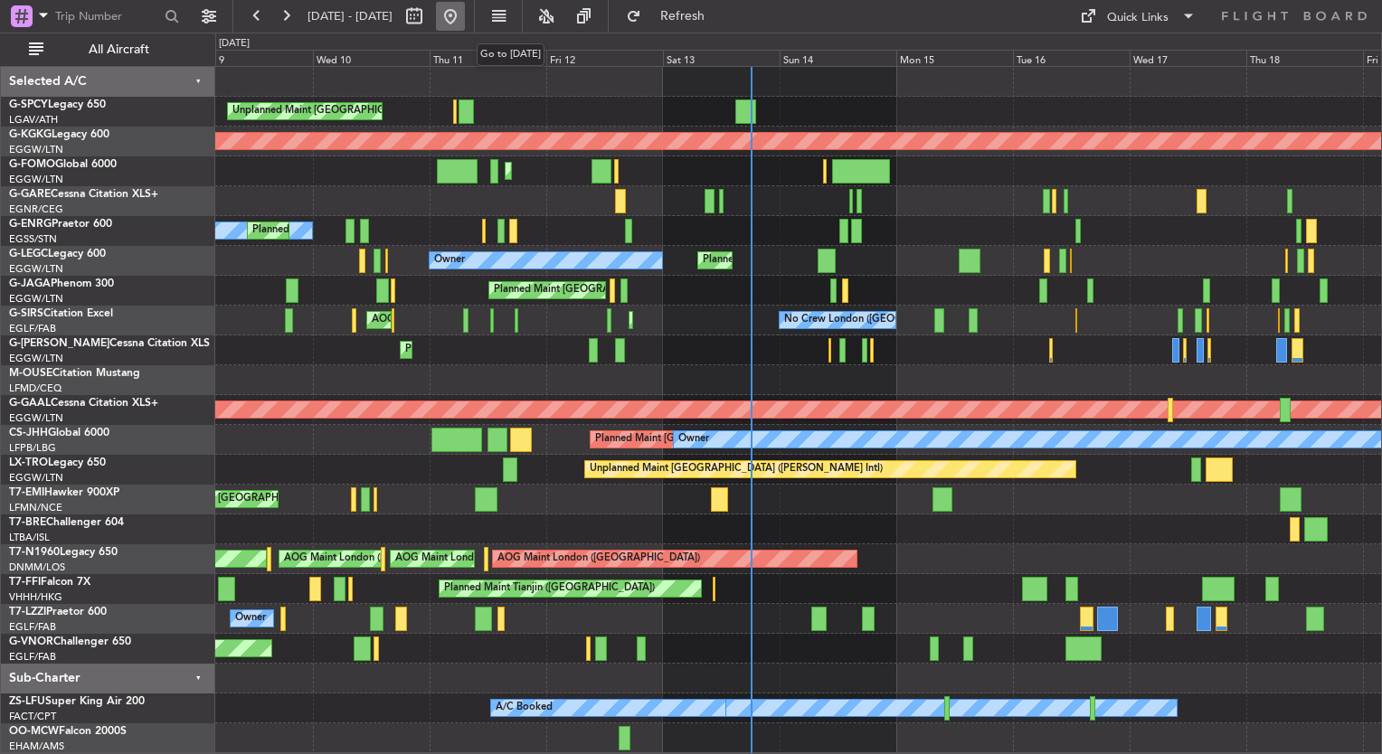
click at [465, 24] on button at bounding box center [450, 16] width 29 height 29
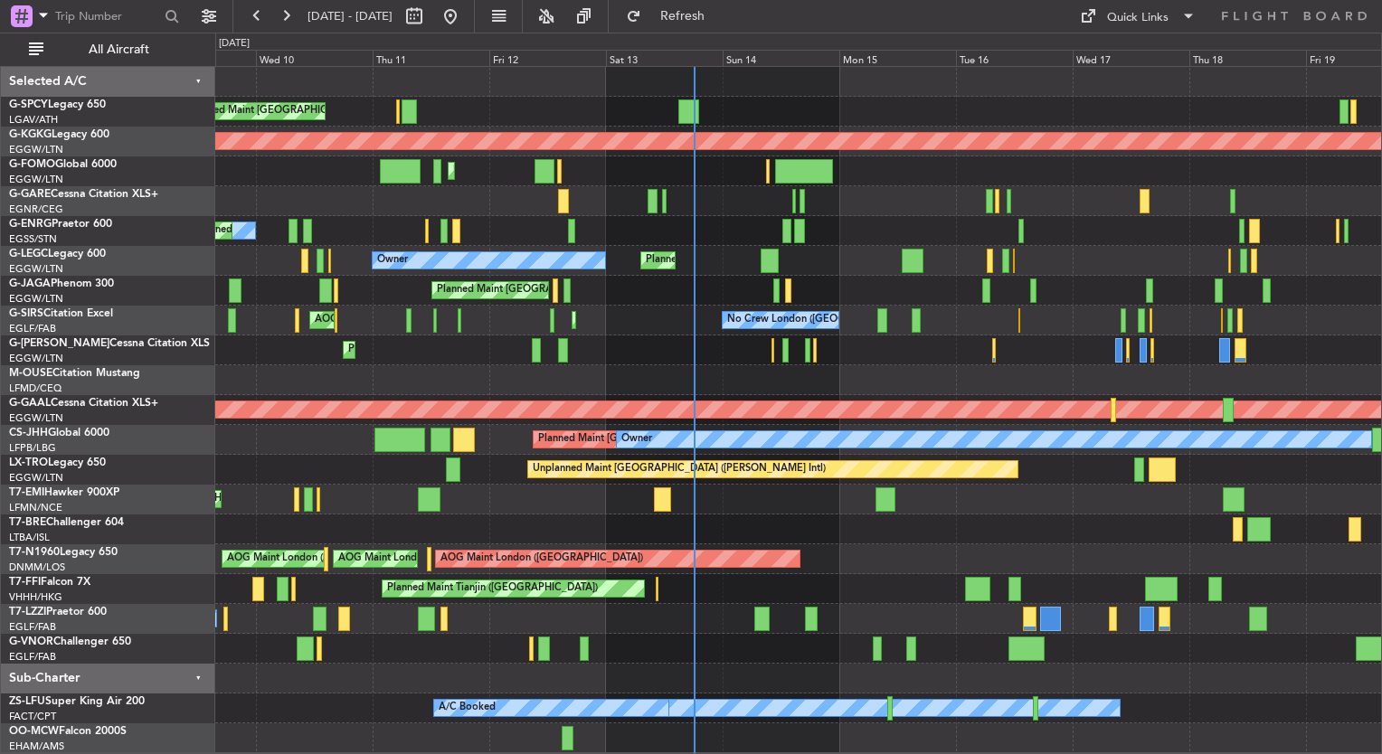
click at [678, 291] on div "Planned Maint [GEOGRAPHIC_DATA] ([GEOGRAPHIC_DATA])" at bounding box center [798, 291] width 1166 height 30
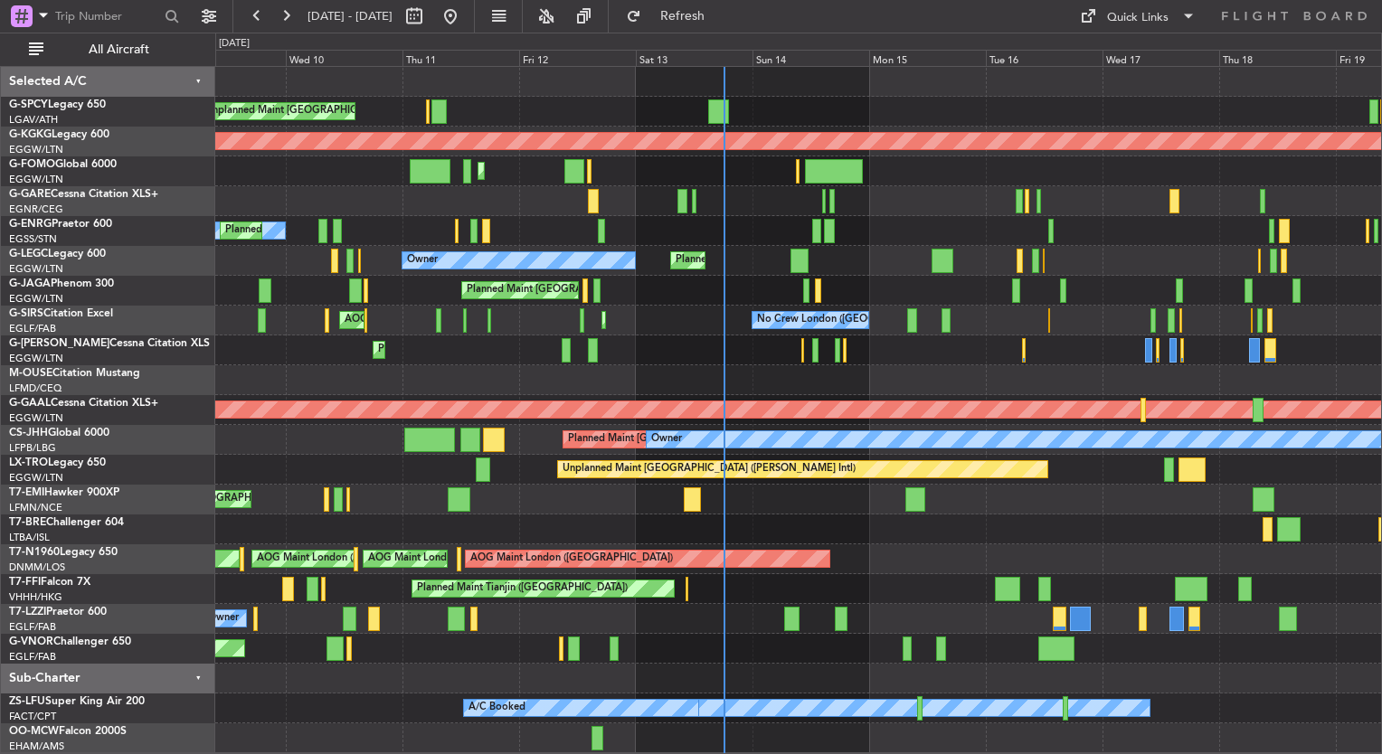
click at [816, 294] on div "Planned Maint [GEOGRAPHIC_DATA] ([GEOGRAPHIC_DATA])" at bounding box center [798, 291] width 1166 height 30
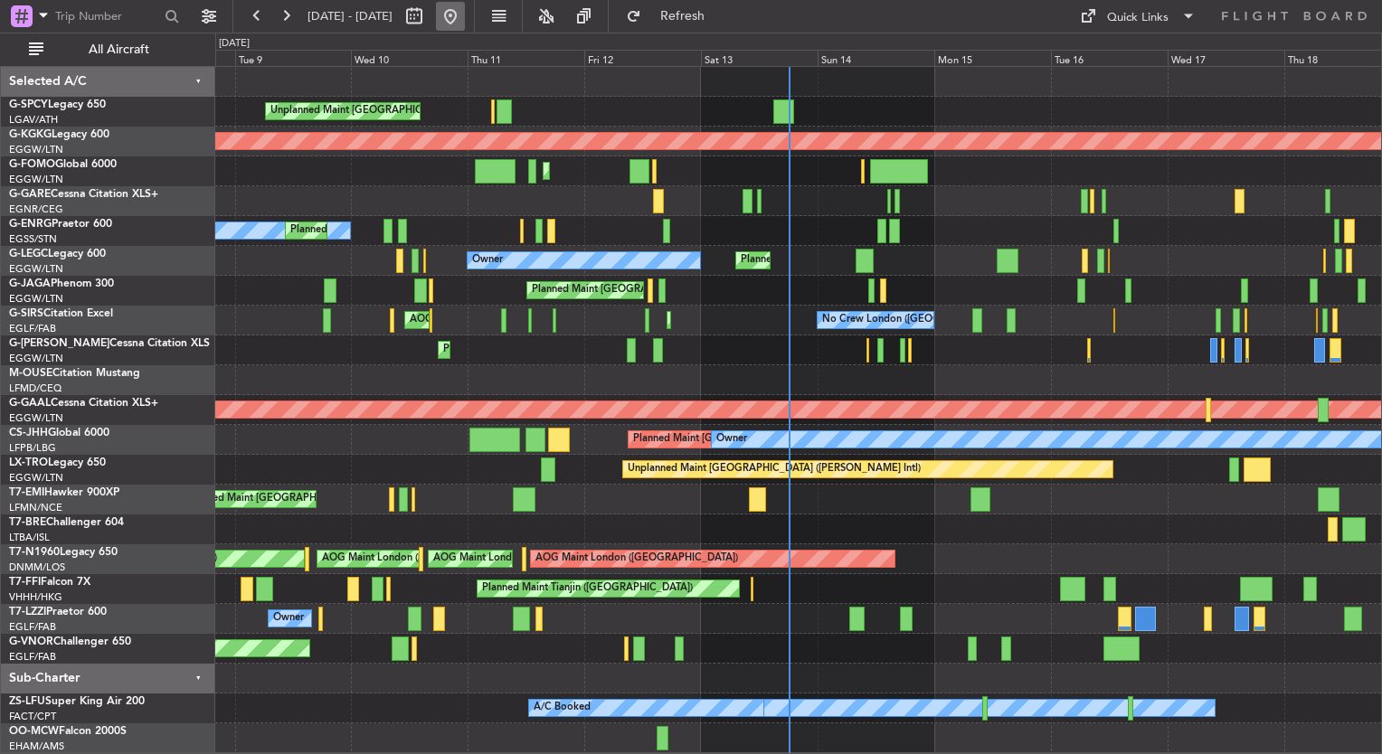
click at [465, 22] on button at bounding box center [450, 16] width 29 height 29
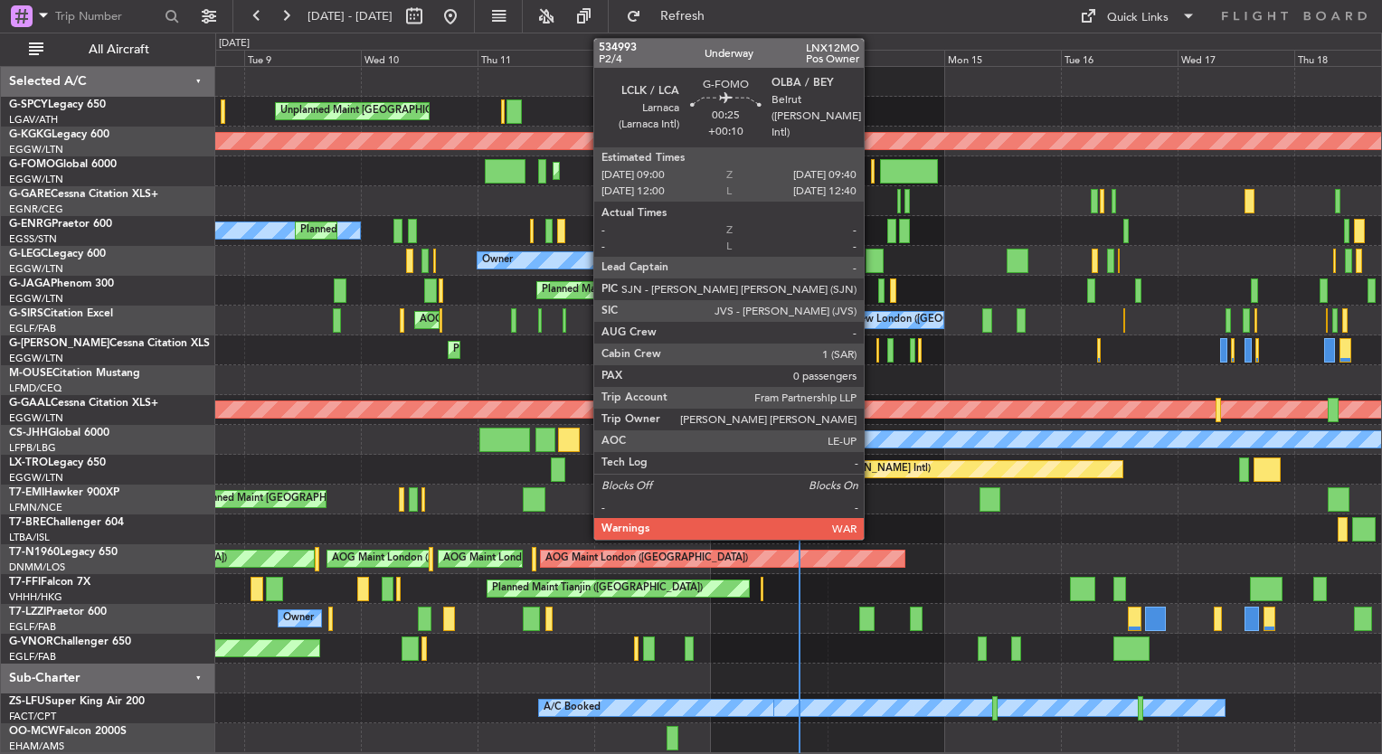
click at [872, 176] on div at bounding box center [873, 171] width 4 height 24
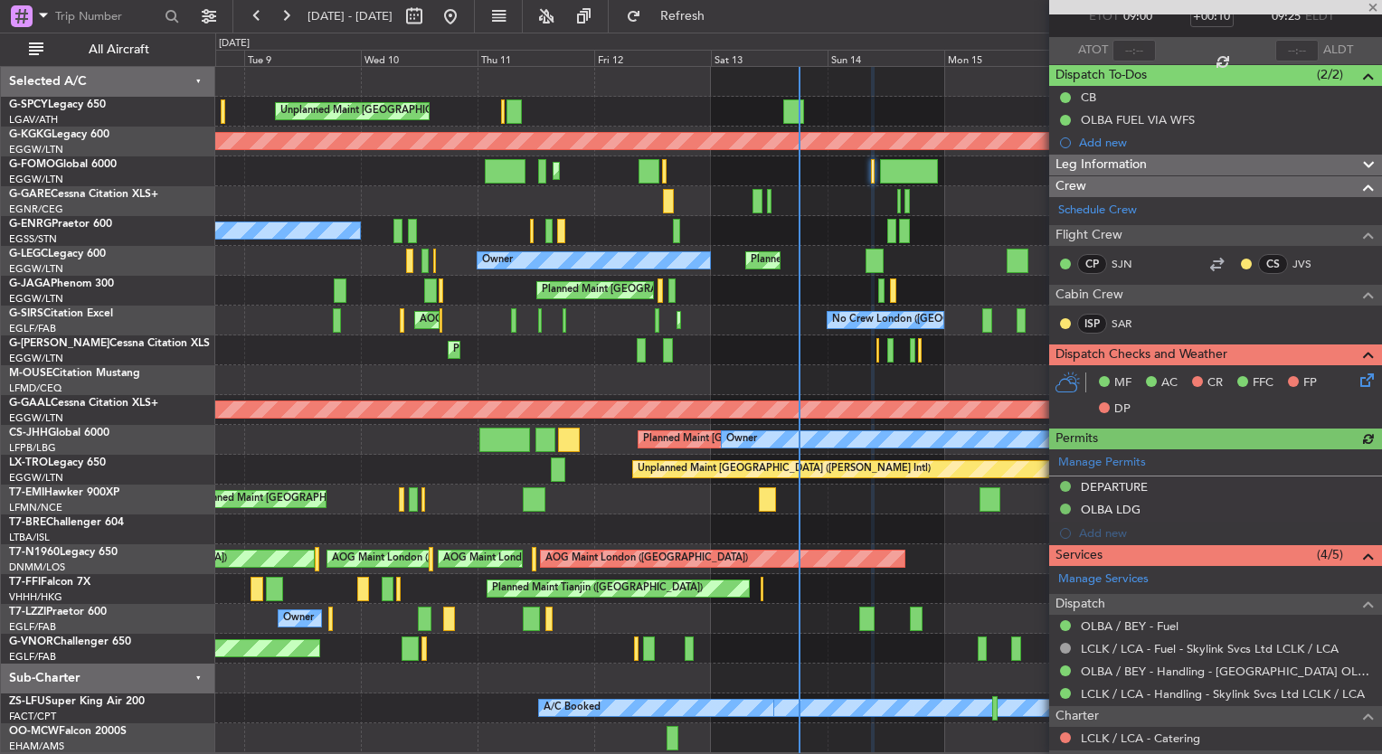
scroll to position [244, 0]
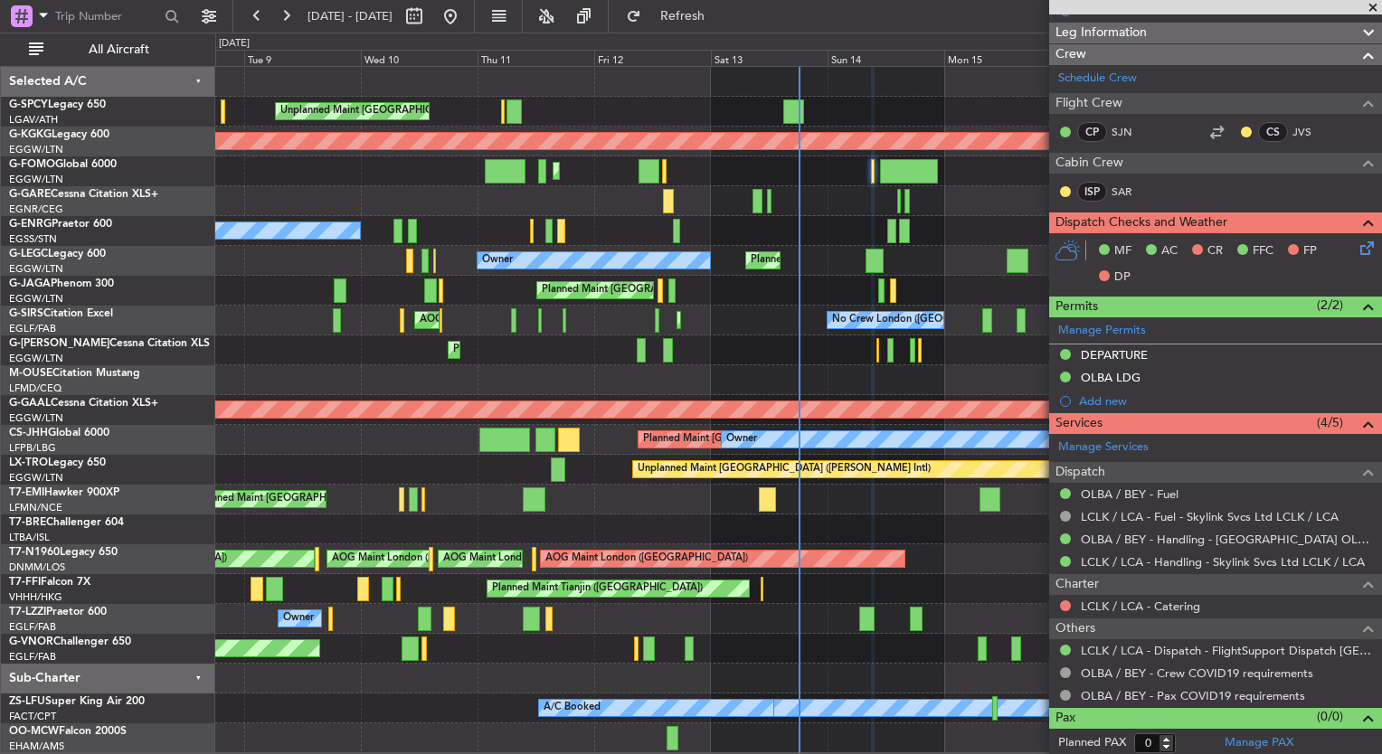
click at [1371, 8] on span at bounding box center [1373, 8] width 18 height 16
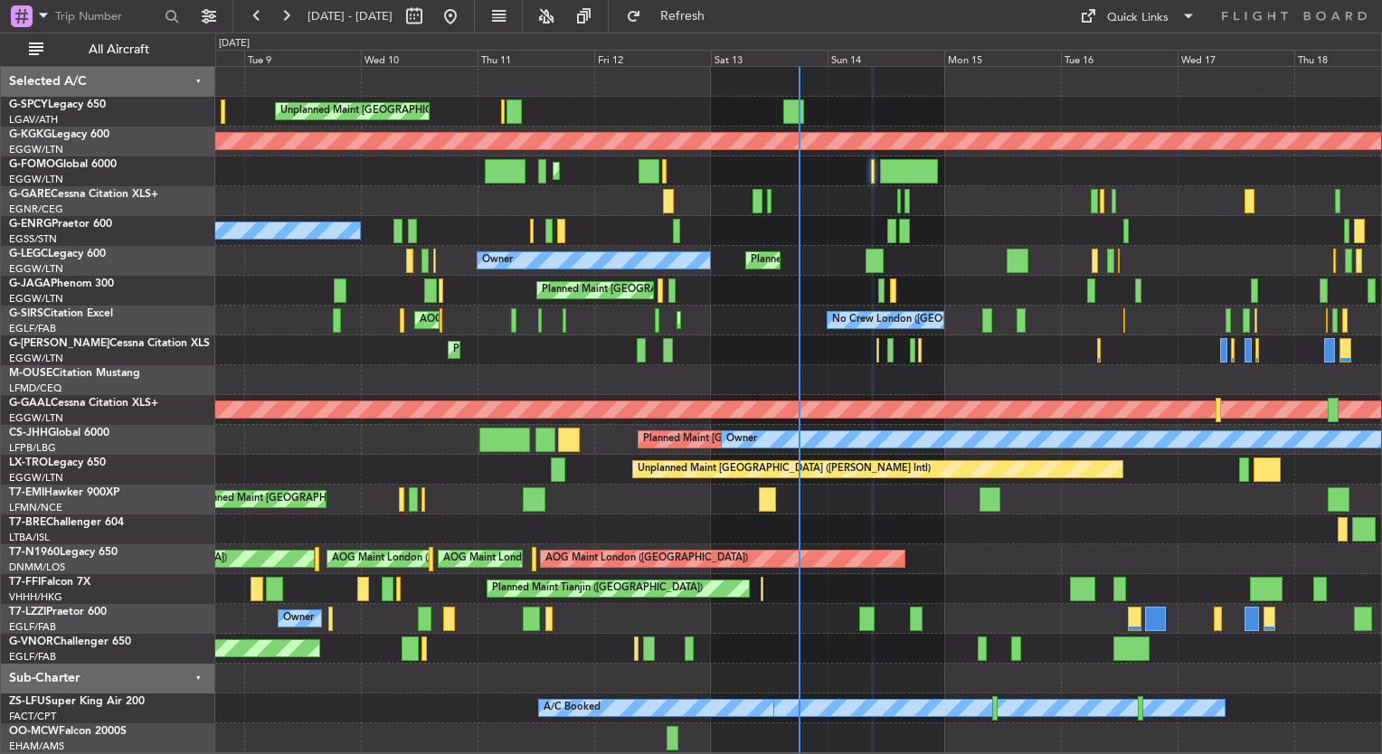
scroll to position [0, 0]
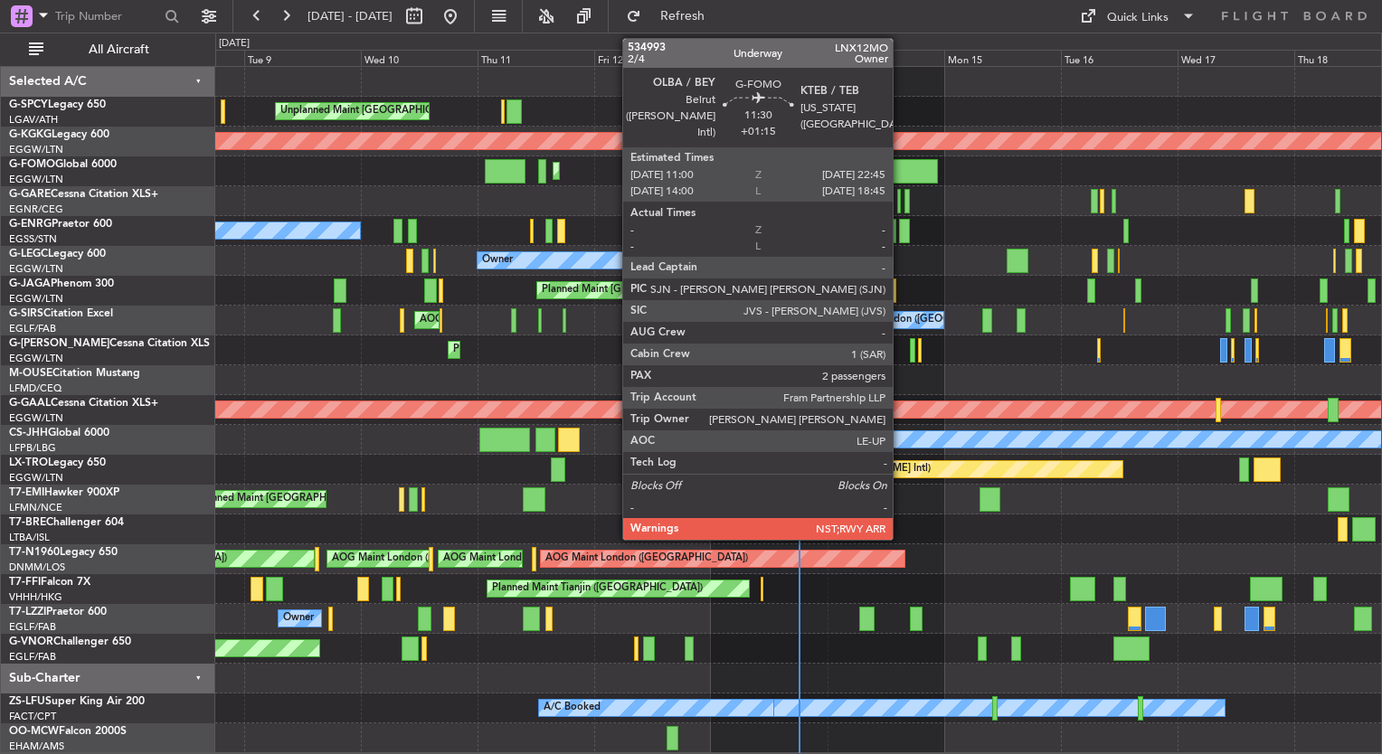
click at [901, 166] on div at bounding box center [909, 171] width 58 height 24
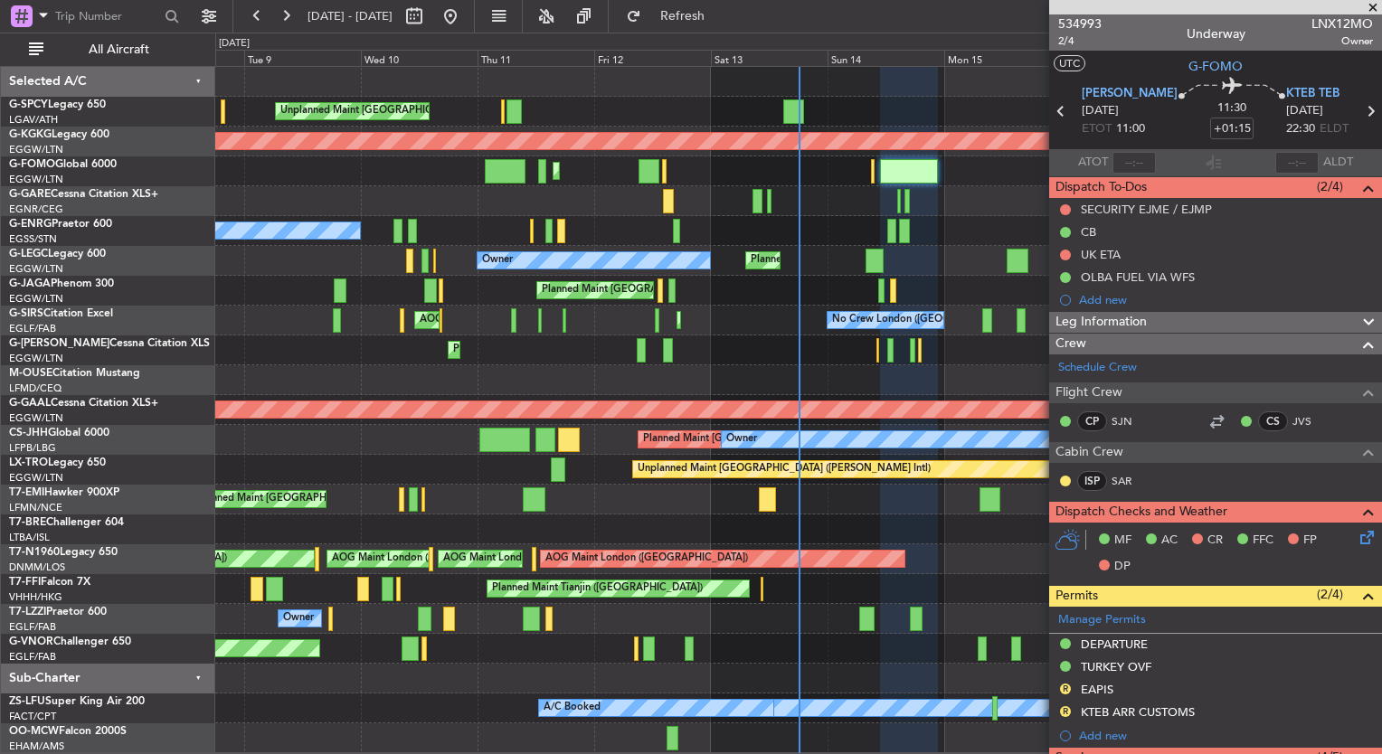
click at [1372, 8] on span at bounding box center [1373, 8] width 18 height 16
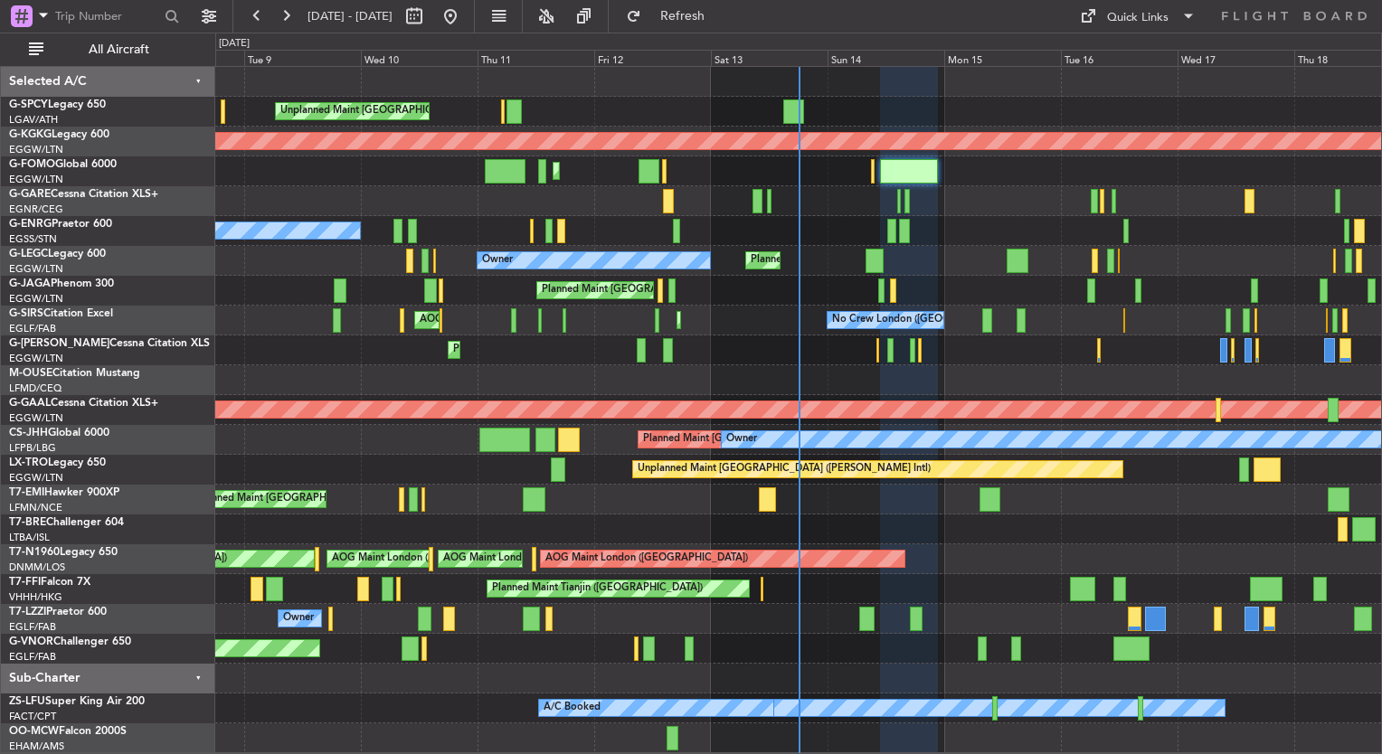
type input "0"
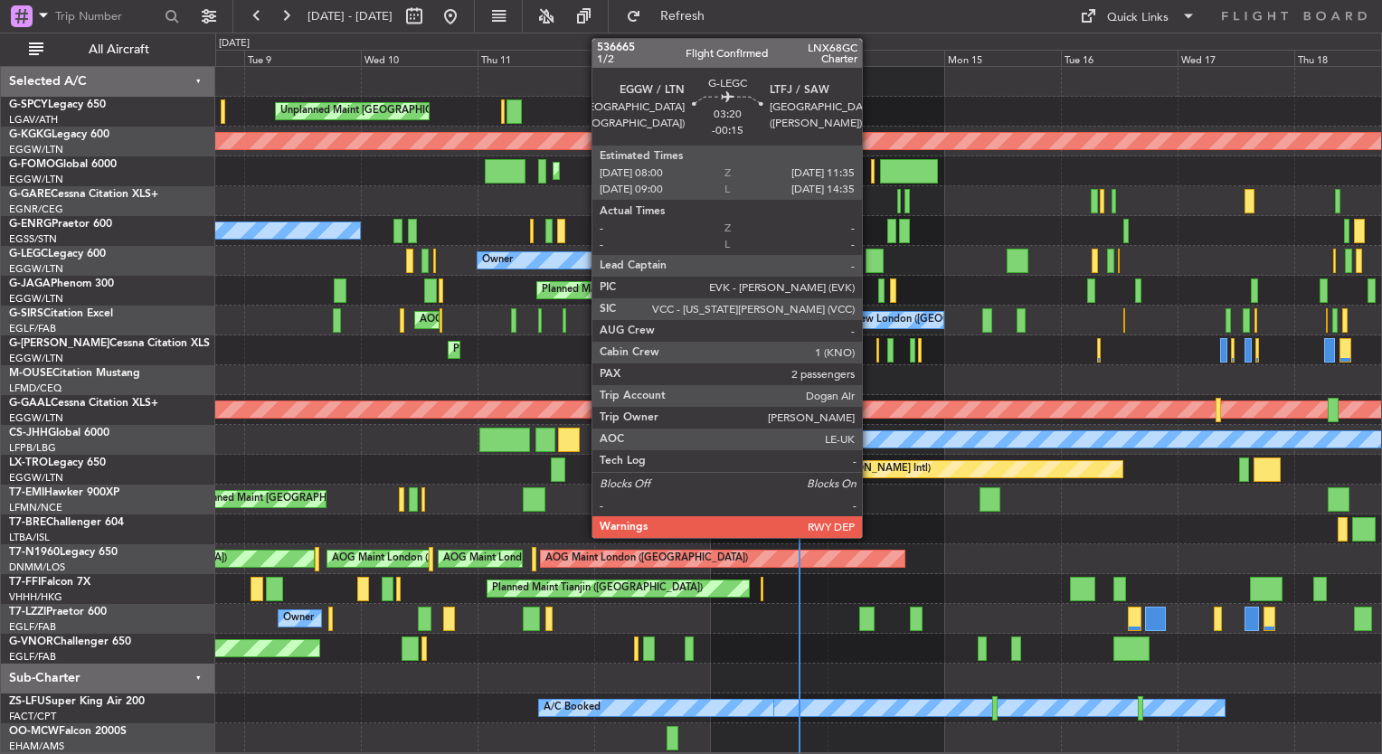
click at [870, 258] on div at bounding box center [875, 261] width 18 height 24
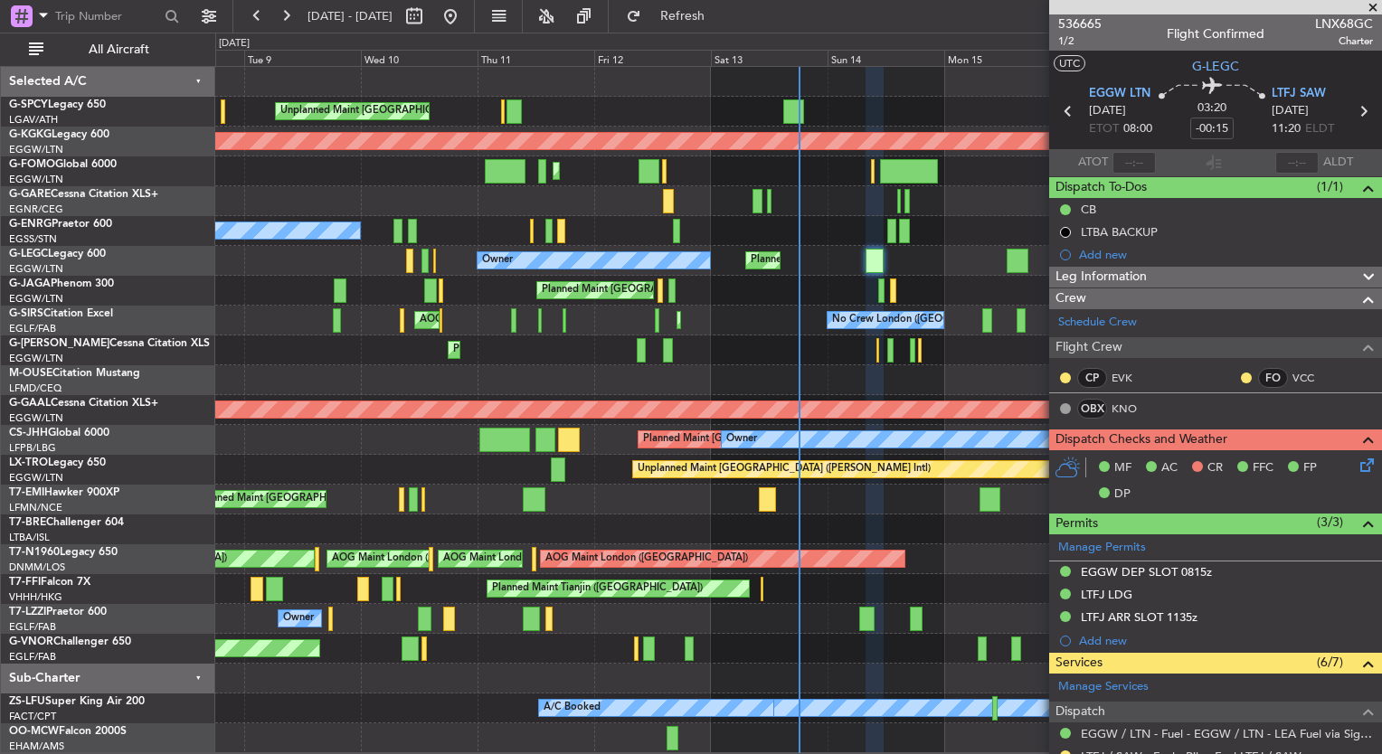
click at [1371, 5] on span at bounding box center [1373, 8] width 18 height 16
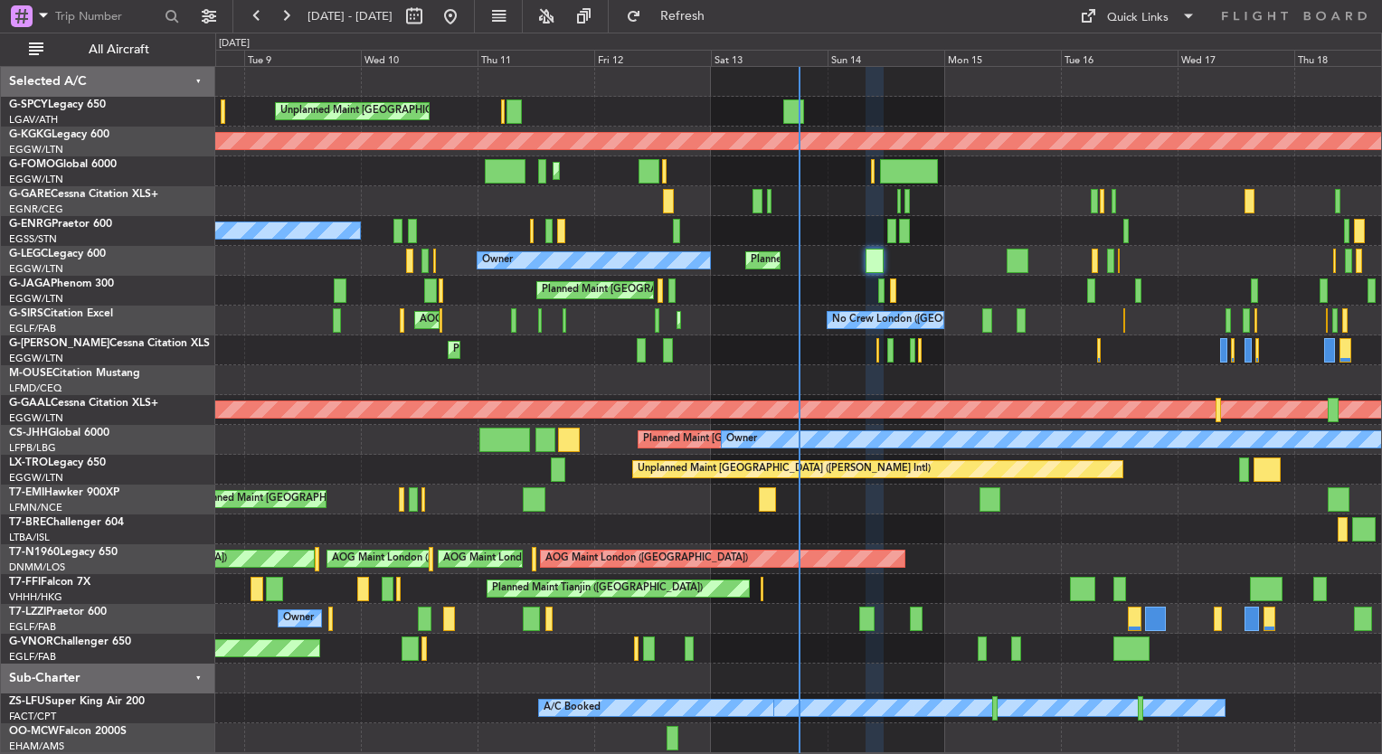
type input "0"
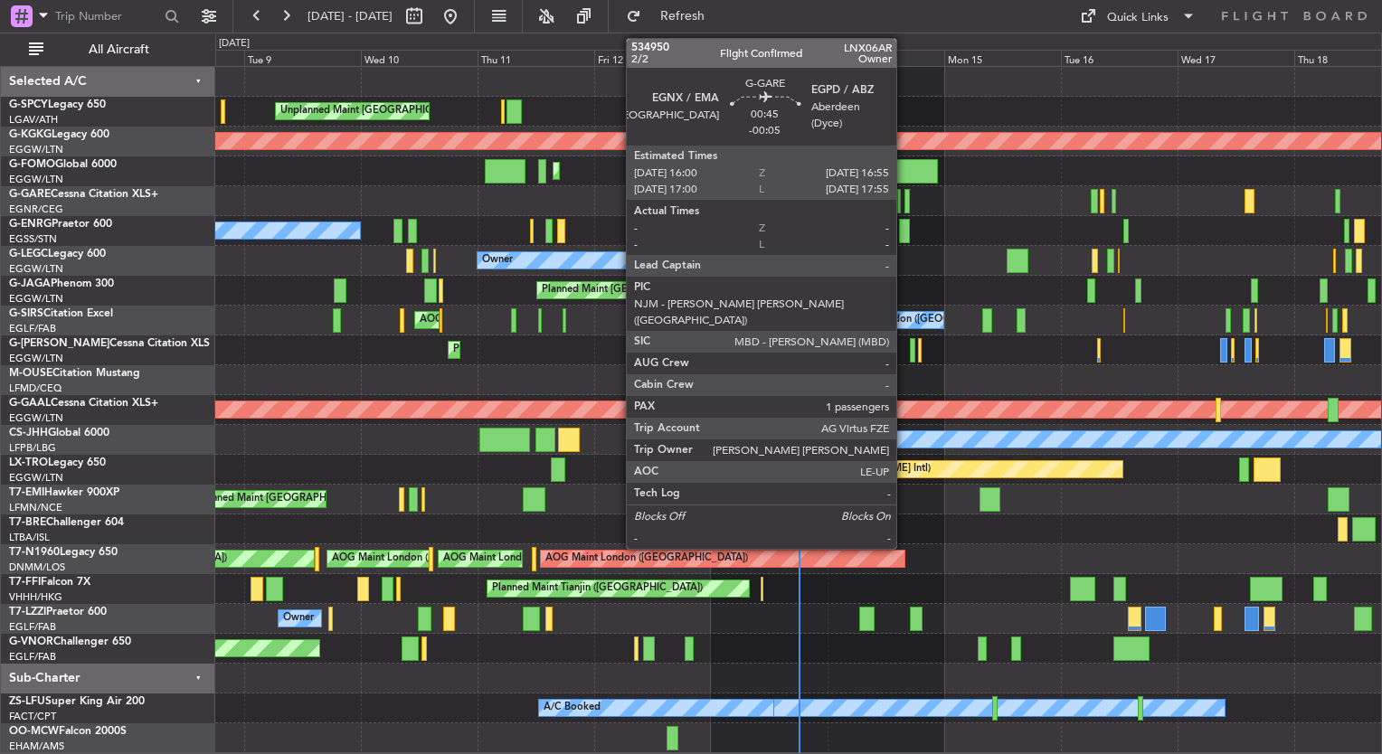
click at [904, 205] on div at bounding box center [906, 201] width 5 height 24
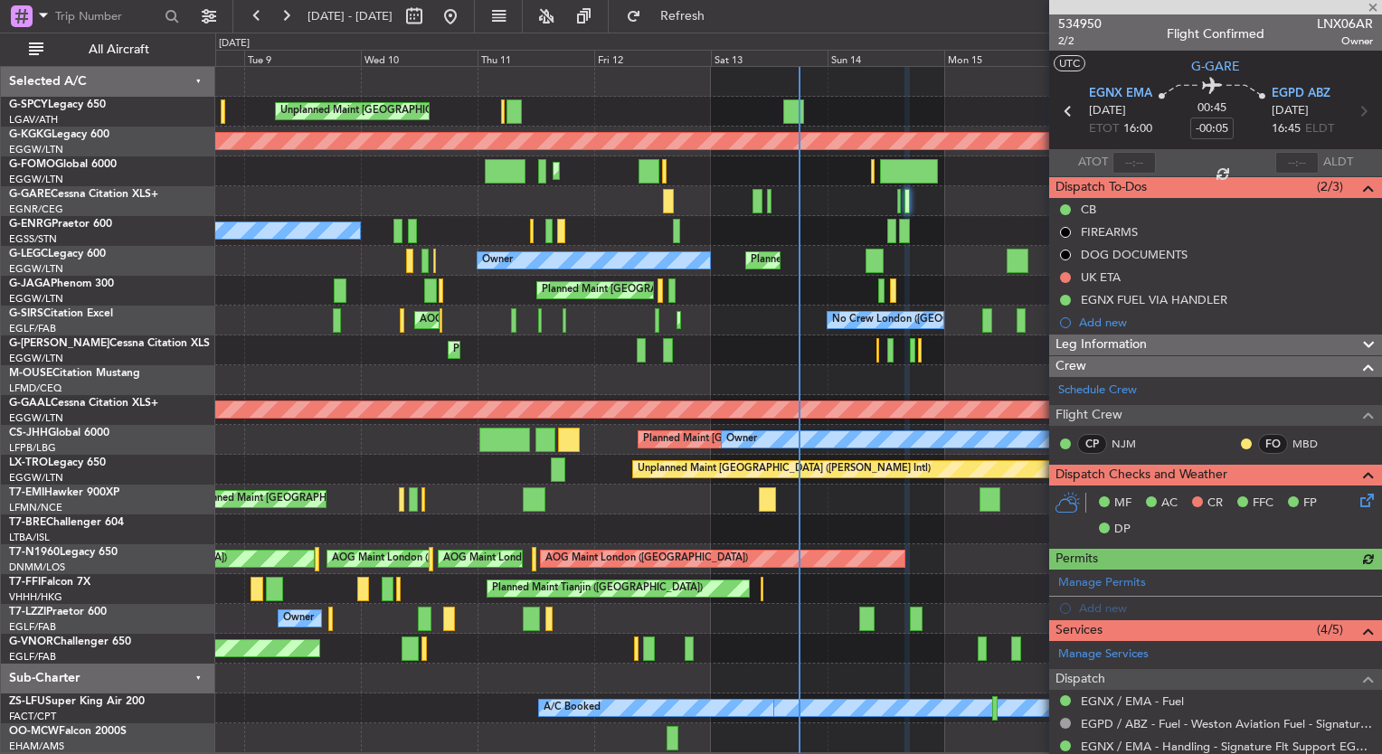
scroll to position [249, 0]
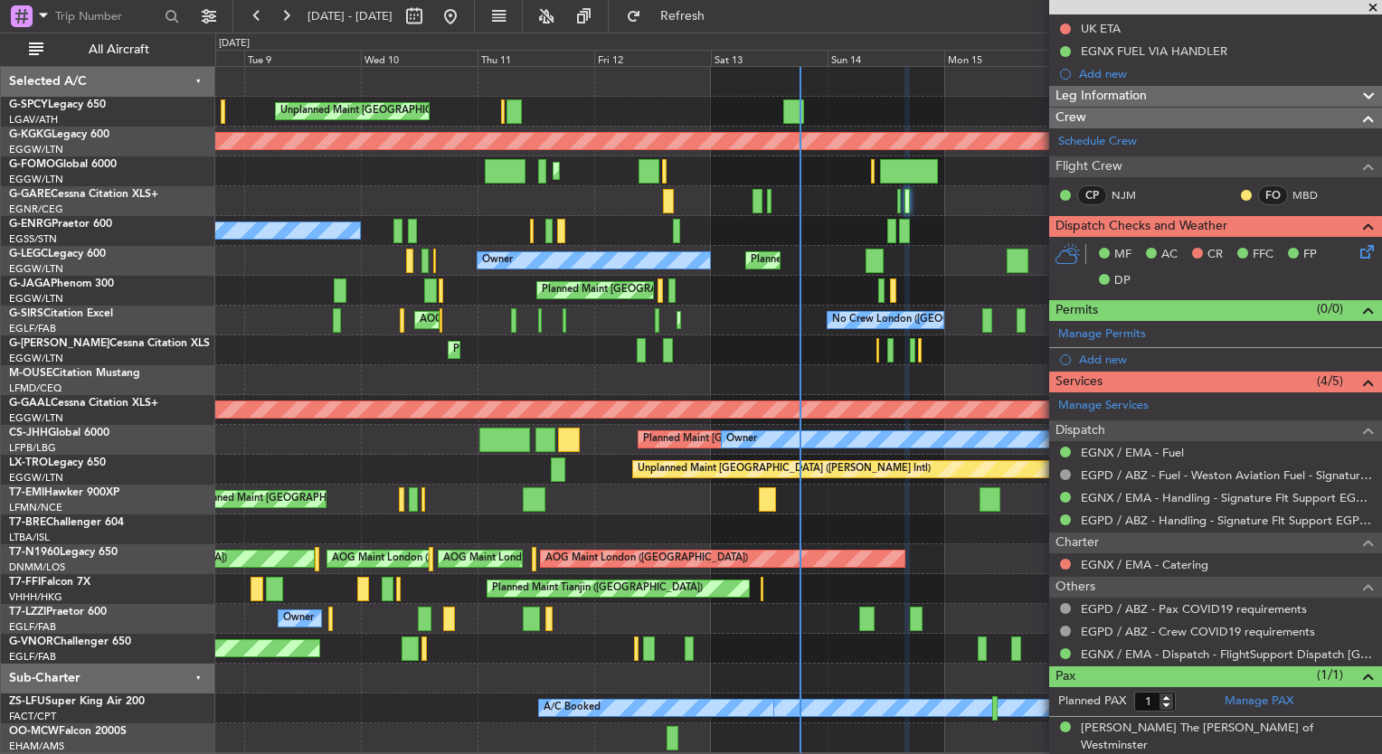
click at [1374, 5] on span at bounding box center [1373, 8] width 18 height 16
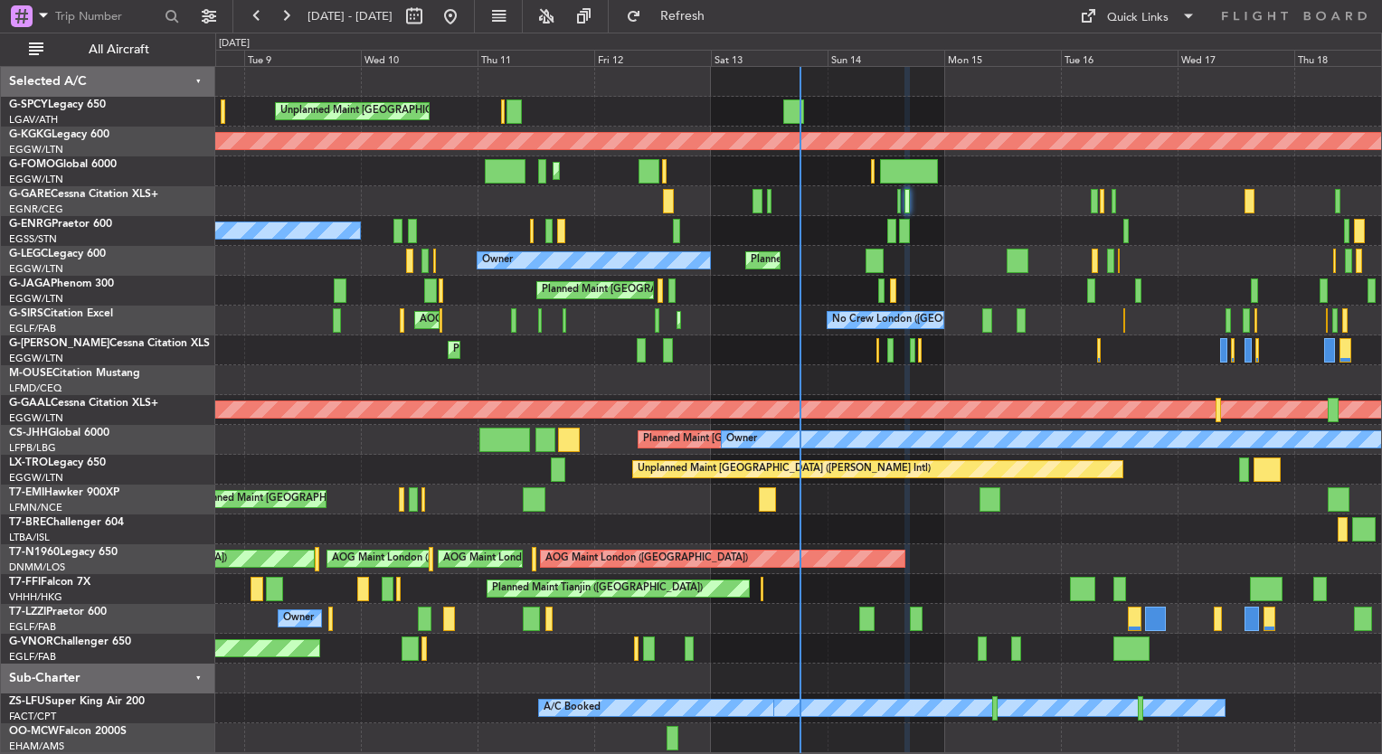
type input "0"
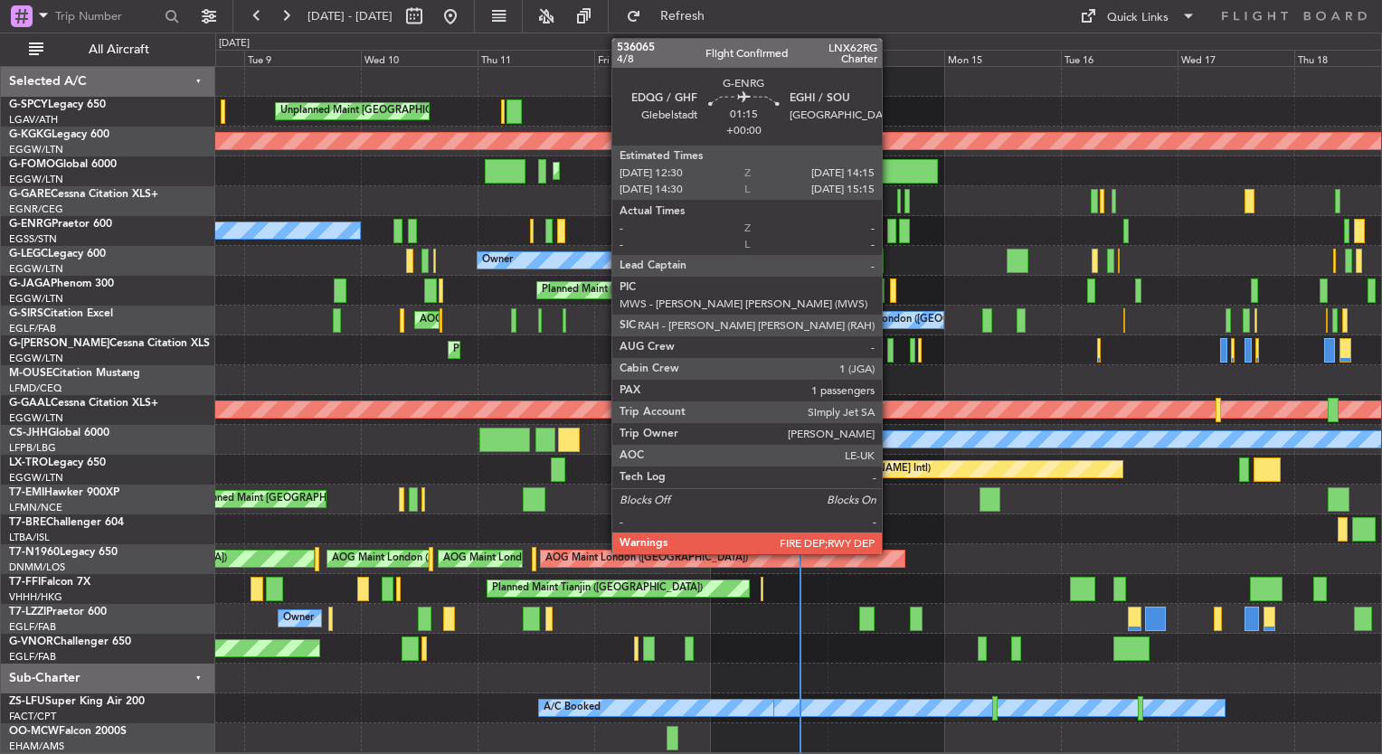
click at [890, 235] on div at bounding box center [891, 231] width 9 height 24
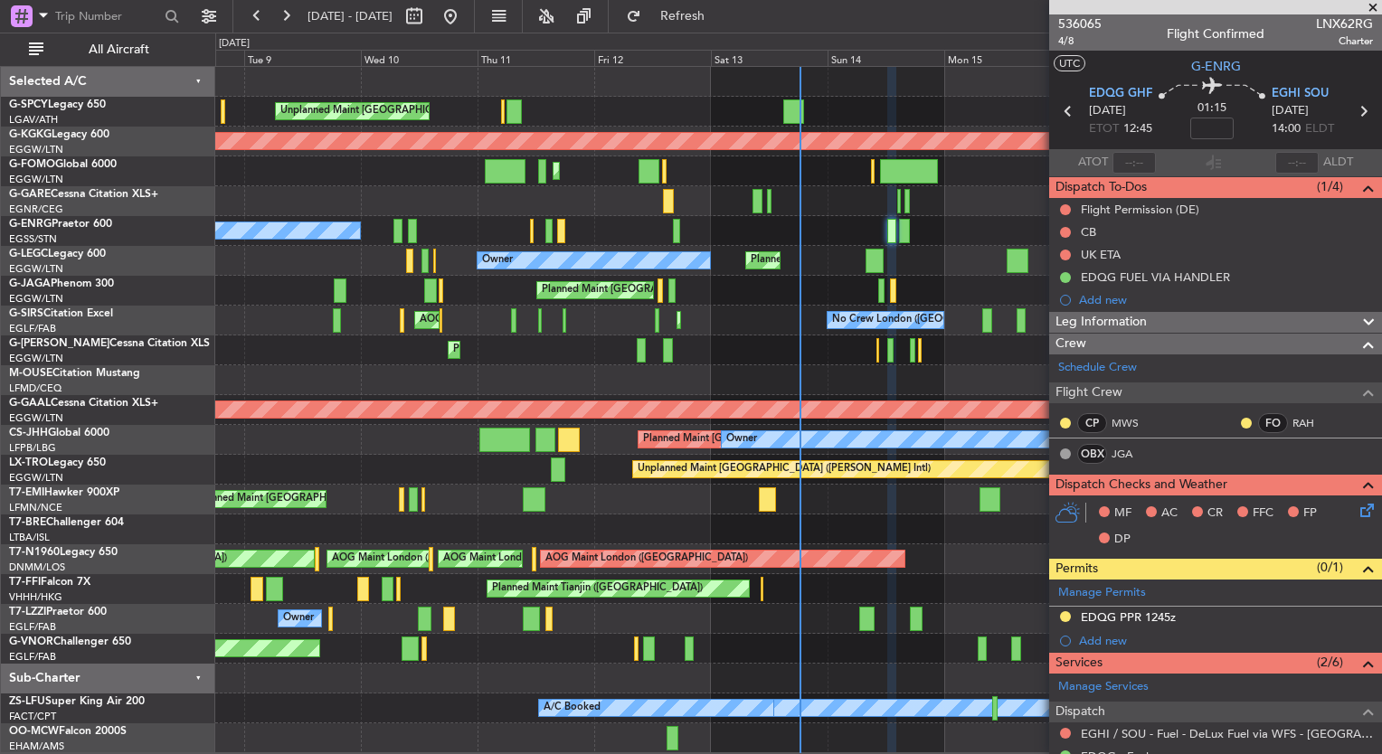
click at [1371, 7] on span at bounding box center [1373, 8] width 18 height 16
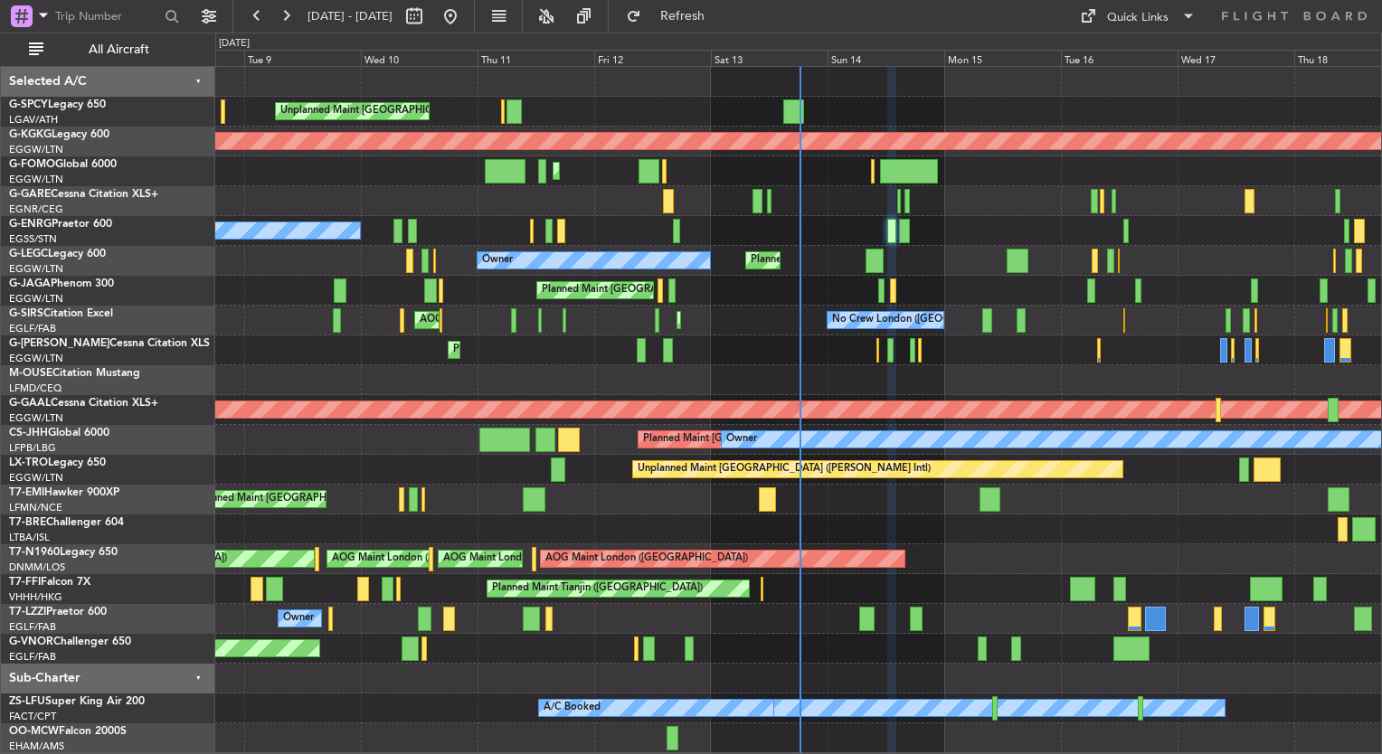
type input "0"
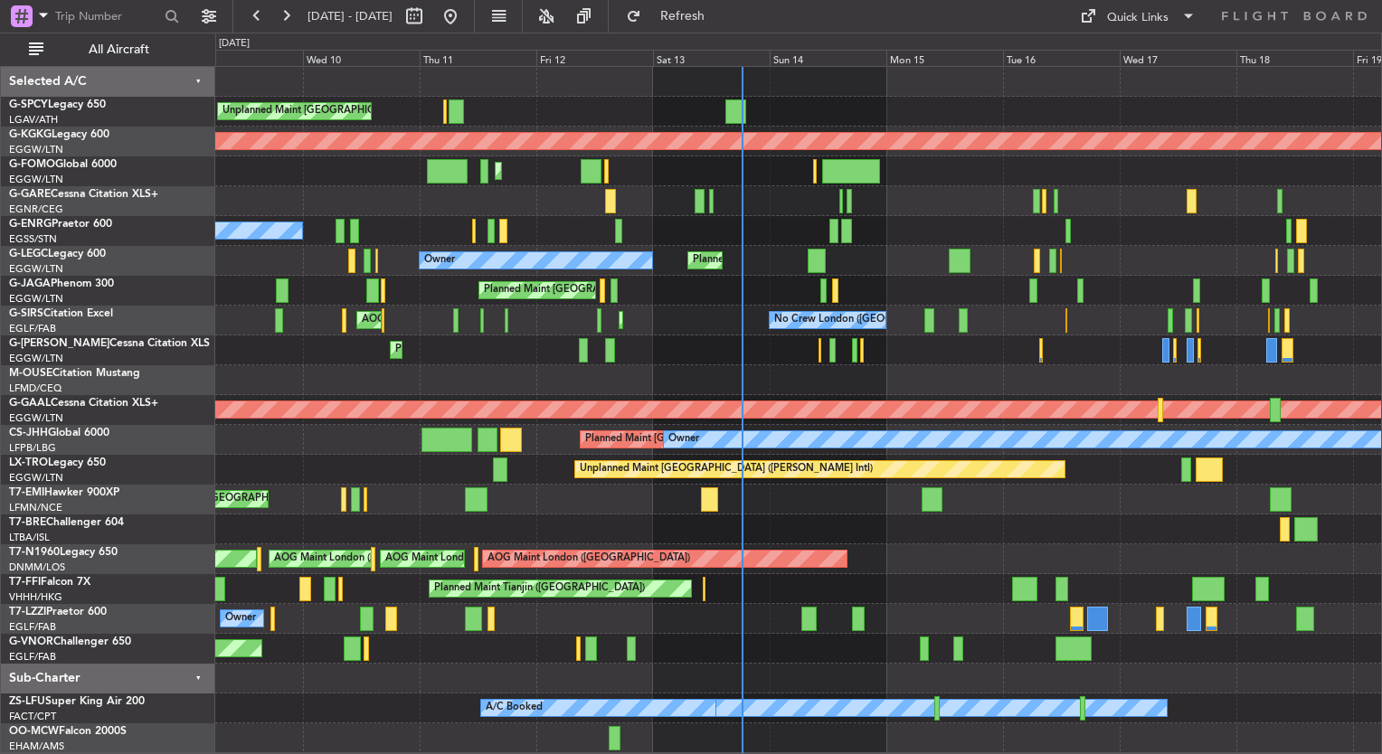
click at [772, 235] on div "Planned Maint [GEOGRAPHIC_DATA] ([GEOGRAPHIC_DATA]) No Crew" at bounding box center [798, 231] width 1166 height 30
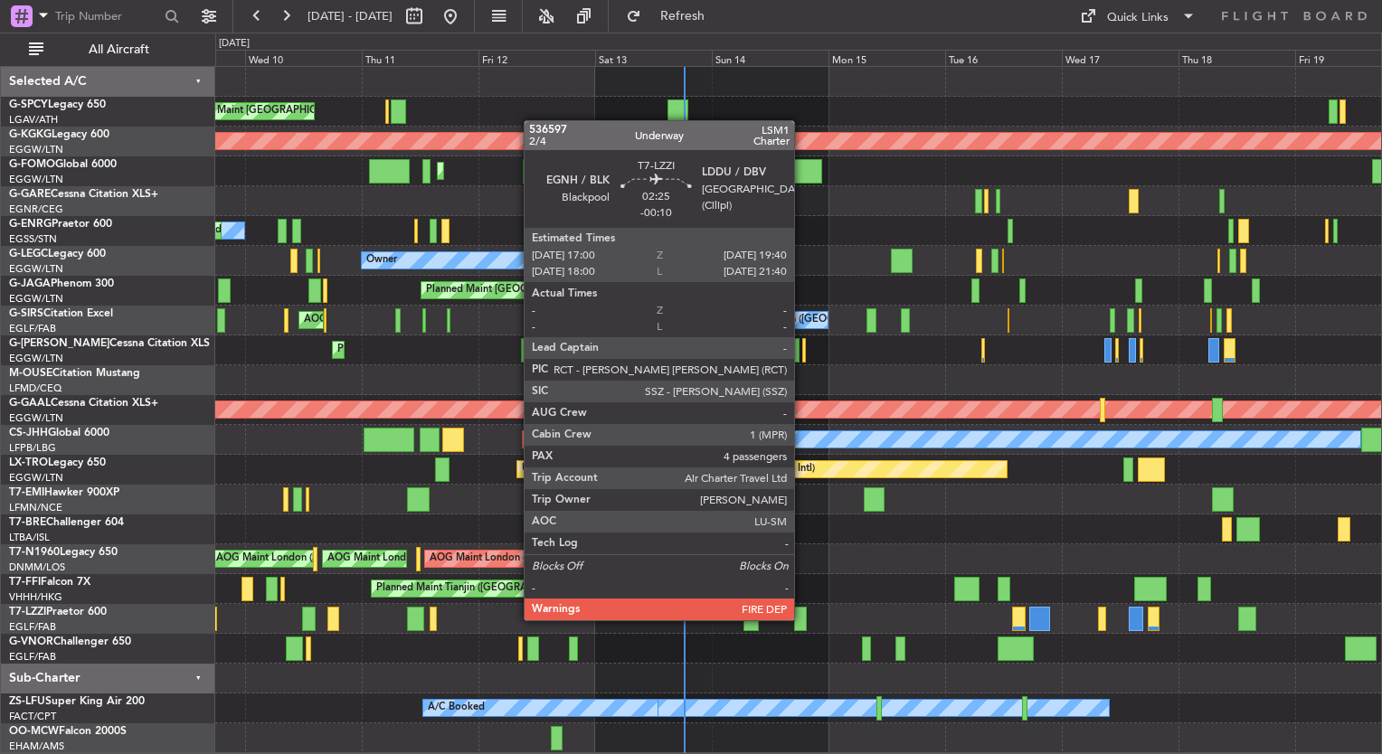
click at [802, 619] on div at bounding box center [801, 619] width 14 height 24
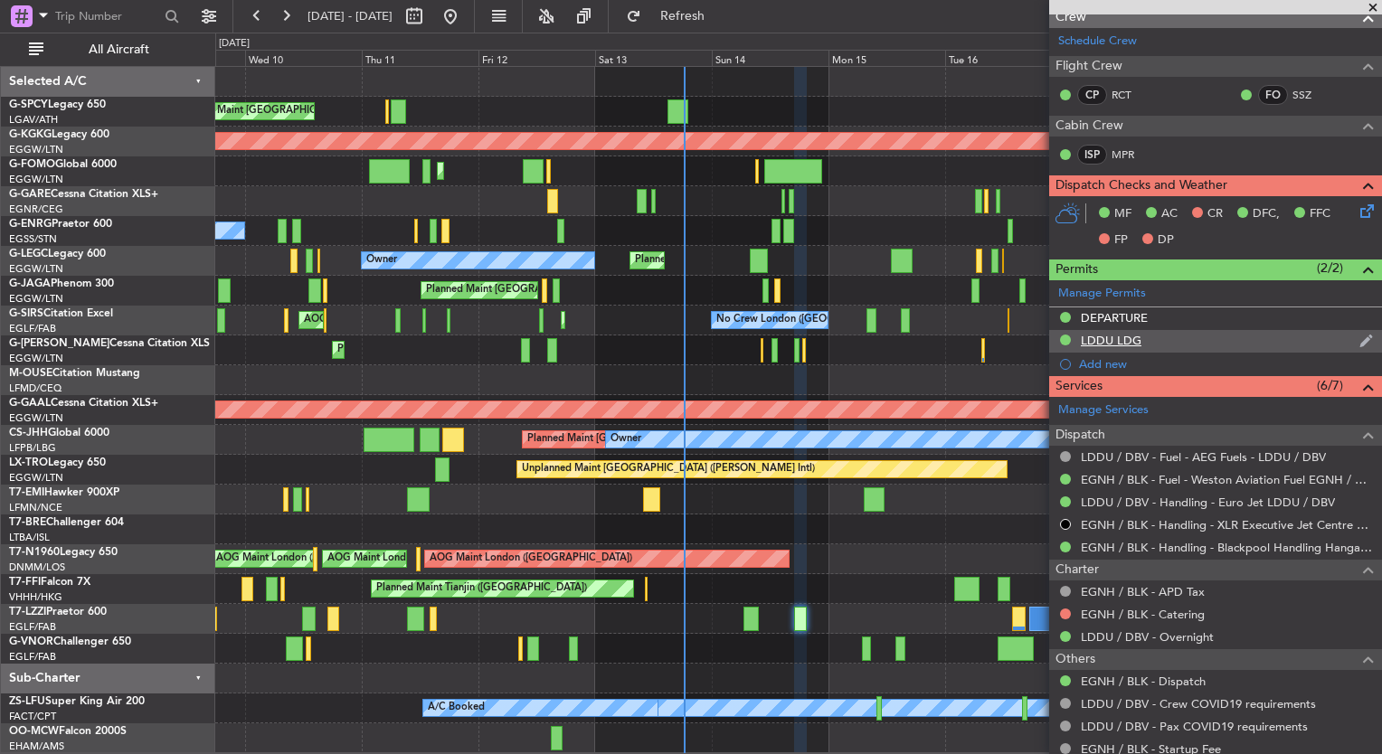
scroll to position [282, 0]
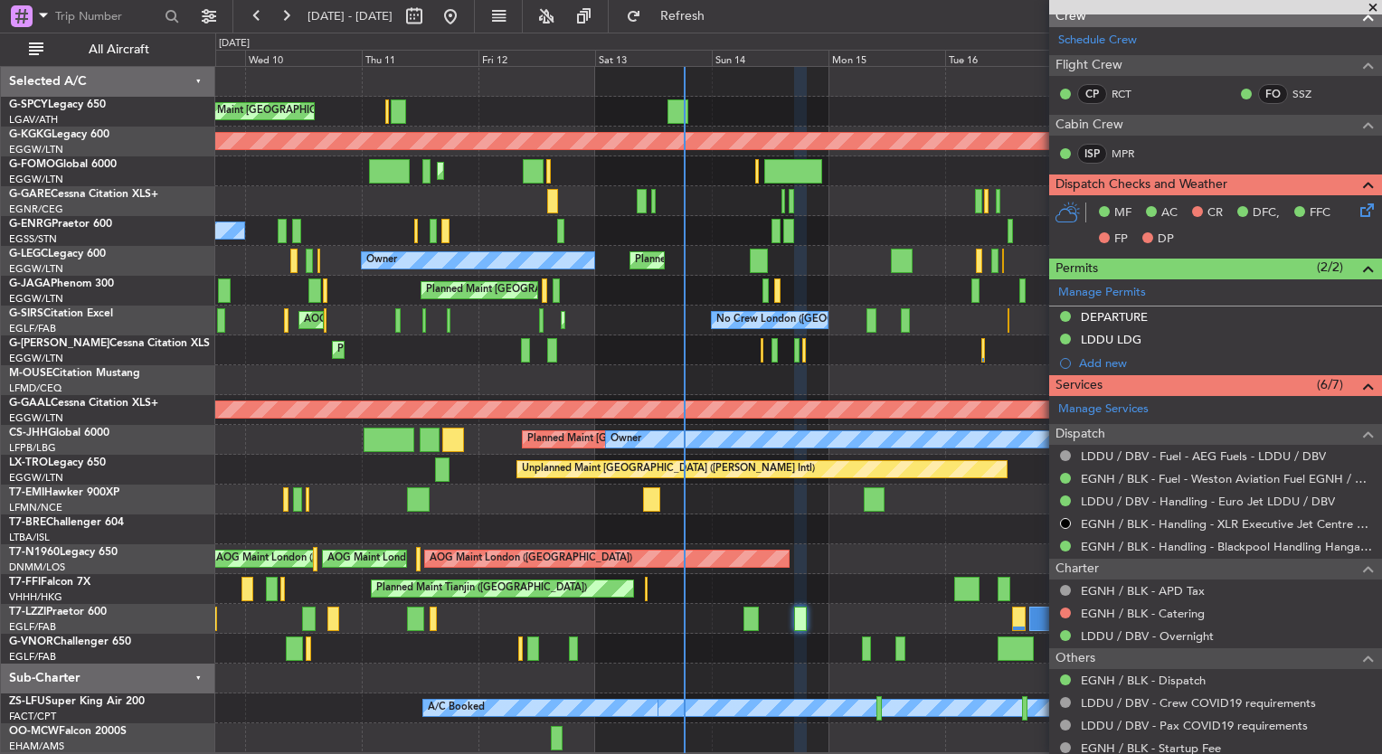
click at [1371, 11] on span at bounding box center [1373, 8] width 18 height 16
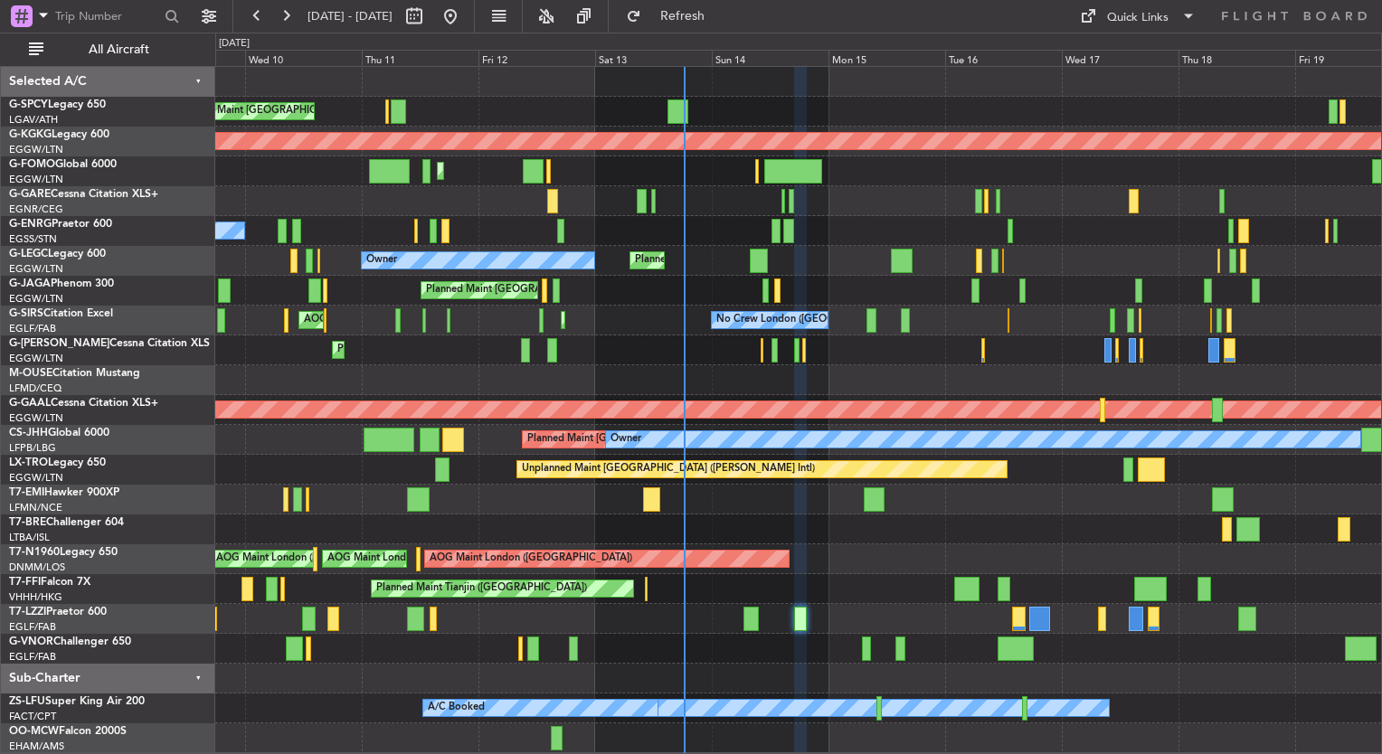
type input "0"
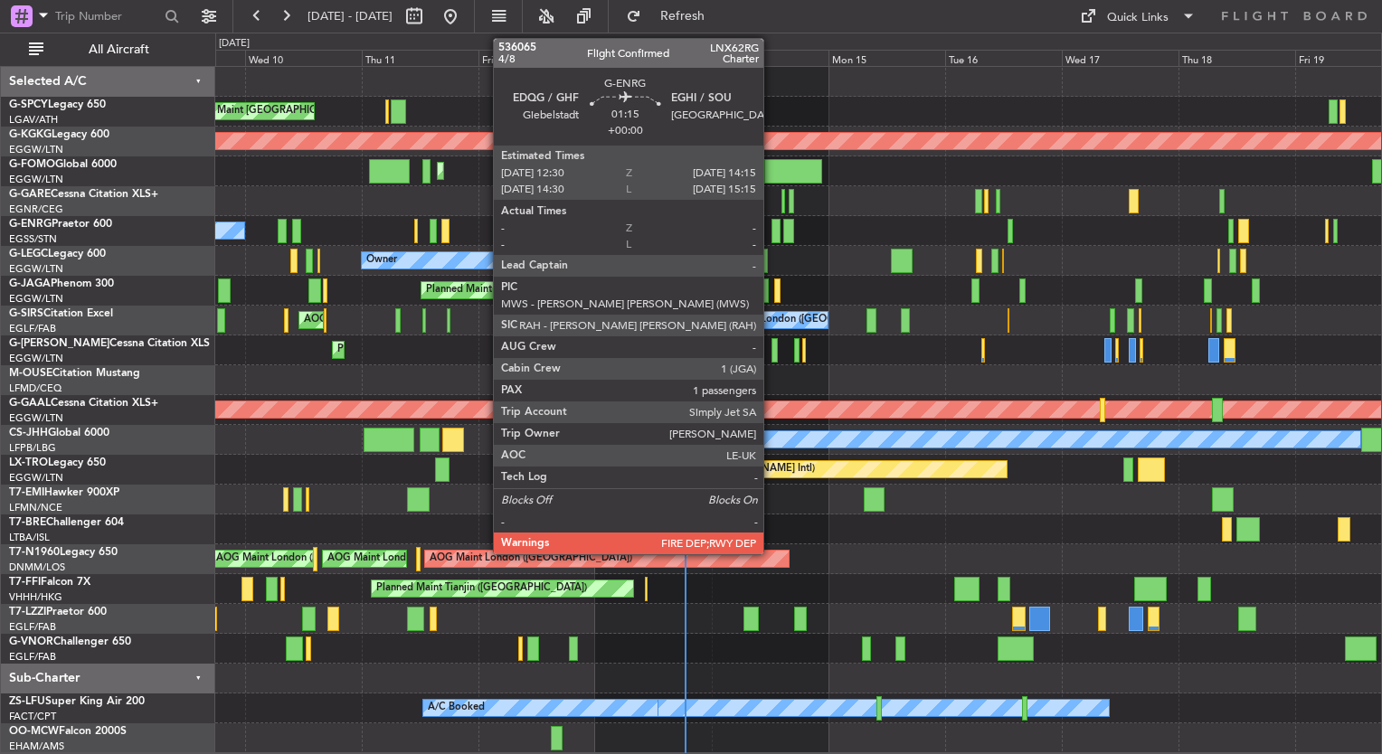
click at [771, 226] on div at bounding box center [775, 231] width 9 height 24
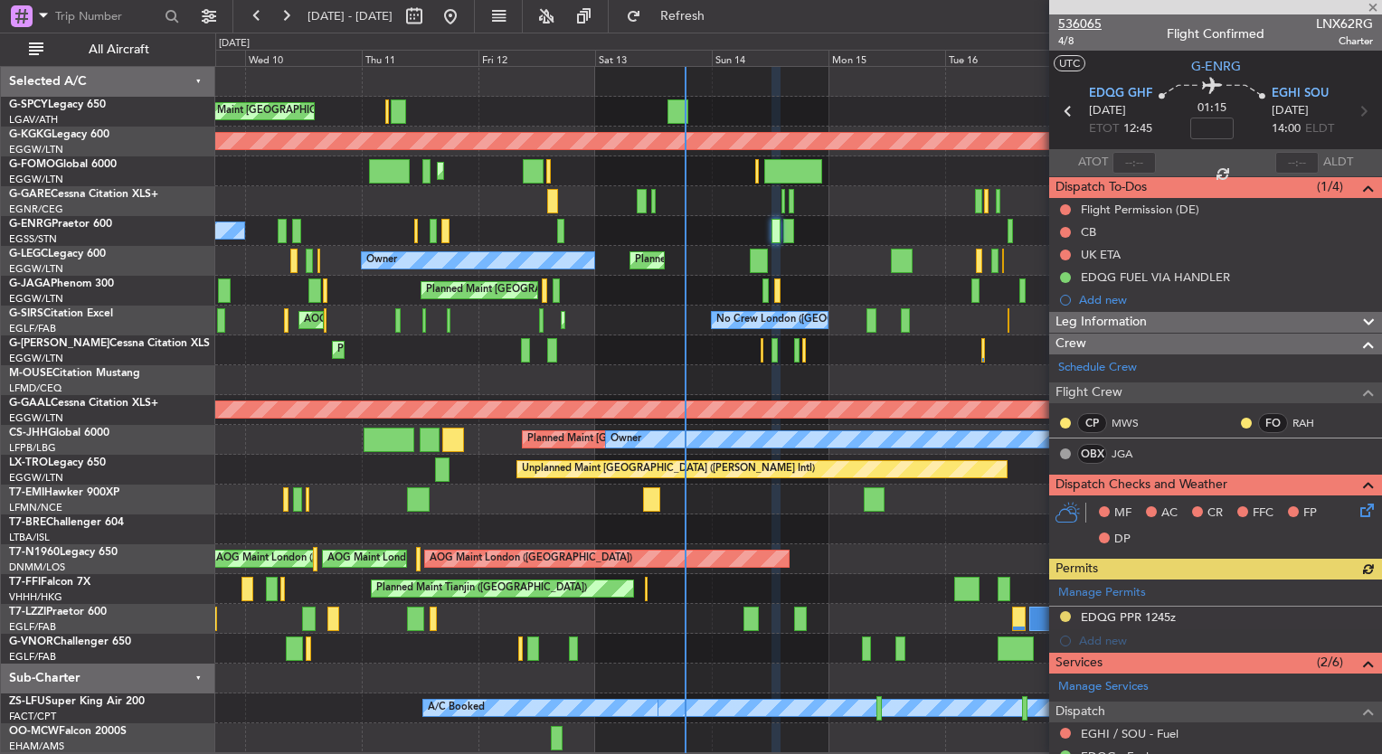
click at [1092, 25] on span "536065" at bounding box center [1079, 23] width 43 height 19
click at [1093, 24] on span "536065" at bounding box center [1079, 23] width 43 height 19
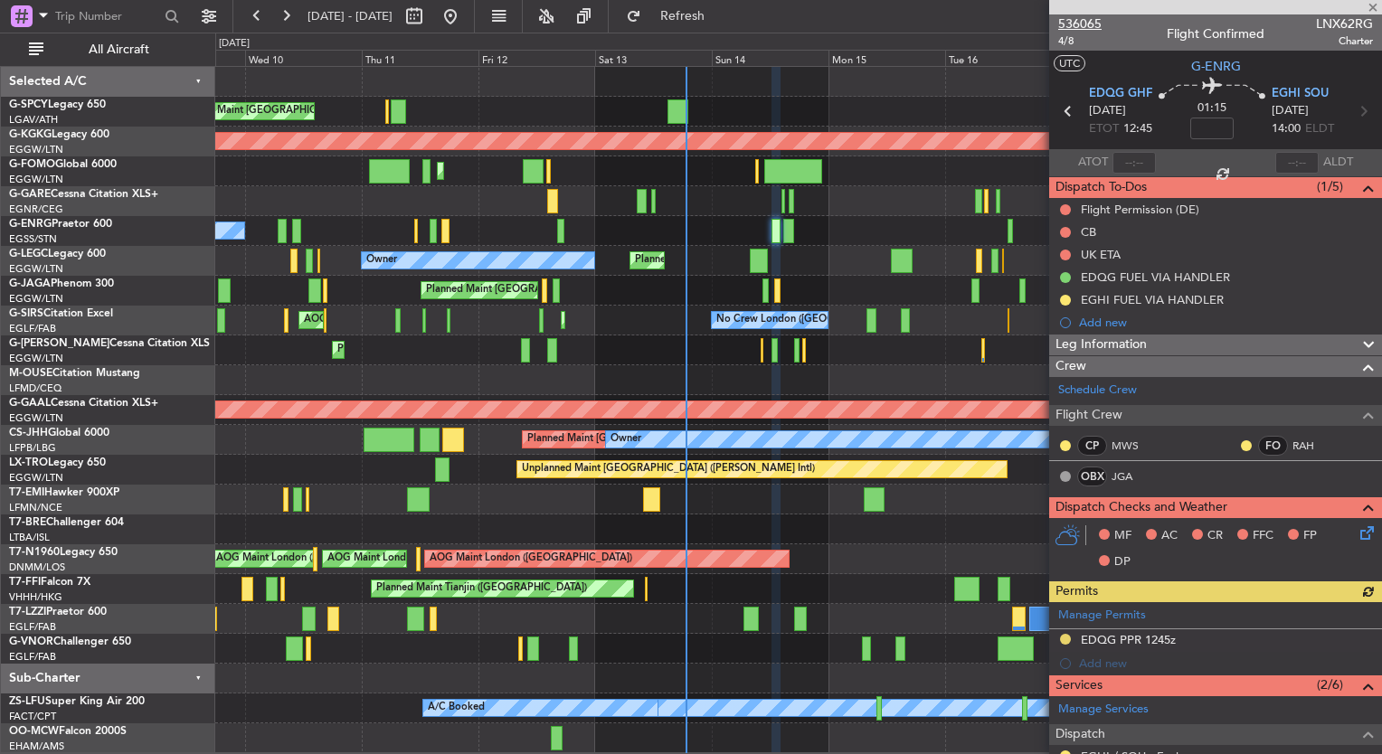
click at [931, 126] on div "Unplanned Maint [GEOGRAPHIC_DATA] ([PERSON_NAME] Intl) AOG Maint [GEOGRAPHIC_DA…" at bounding box center [798, 410] width 1166 height 686
click at [1093, 24] on span "536065" at bounding box center [1079, 23] width 43 height 19
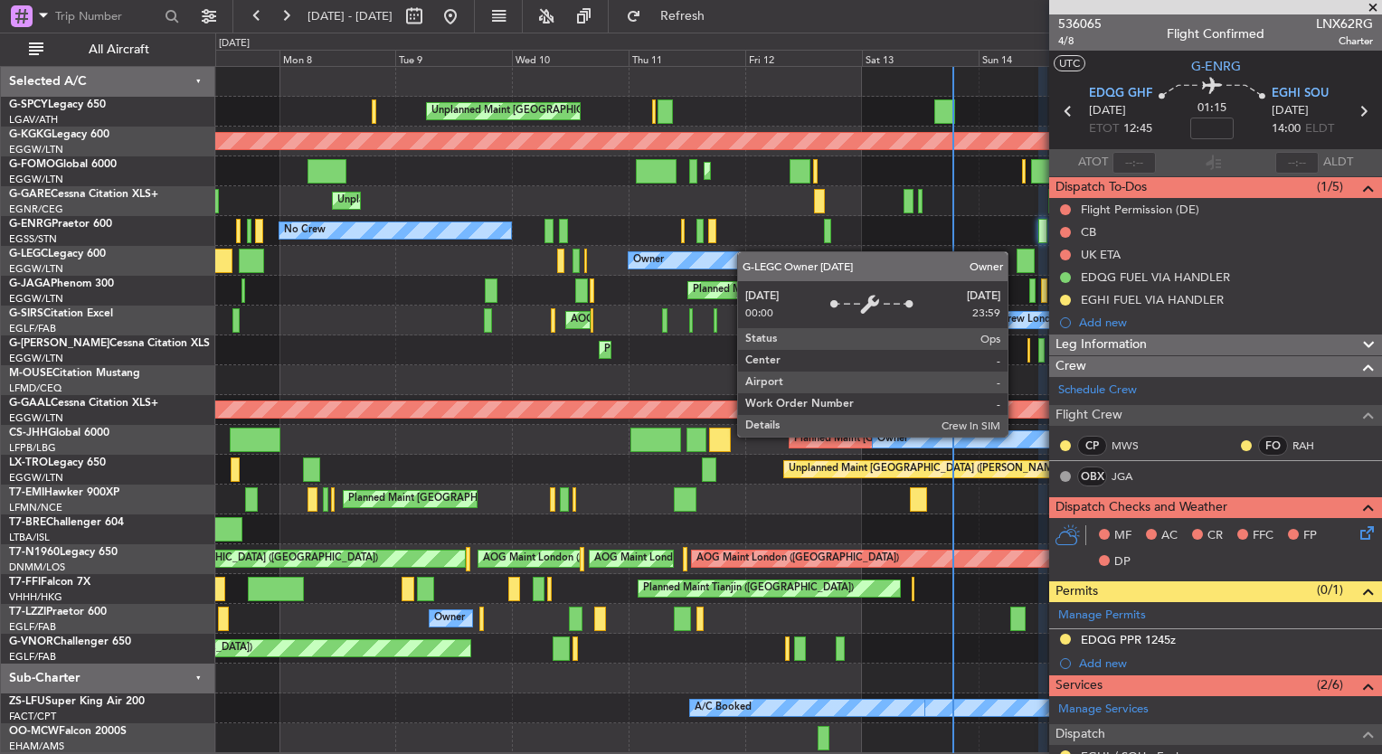
click at [774, 254] on div "Unplanned Maint [GEOGRAPHIC_DATA] ([PERSON_NAME] Intl) AOG Maint [GEOGRAPHIC_DA…" at bounding box center [798, 410] width 1166 height 686
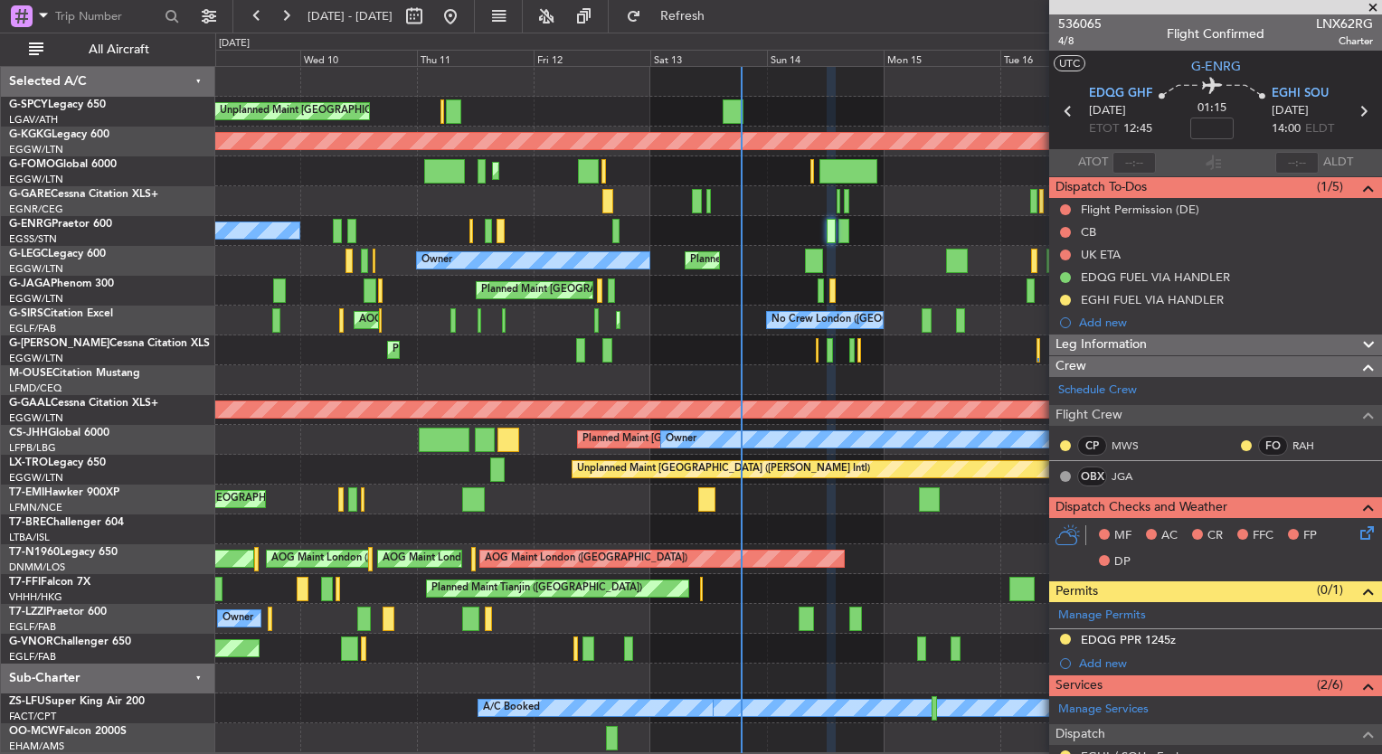
click at [434, 251] on div "Unplanned Maint [GEOGRAPHIC_DATA] ([PERSON_NAME] Intl) AOG Maint [GEOGRAPHIC_DA…" at bounding box center [798, 410] width 1166 height 686
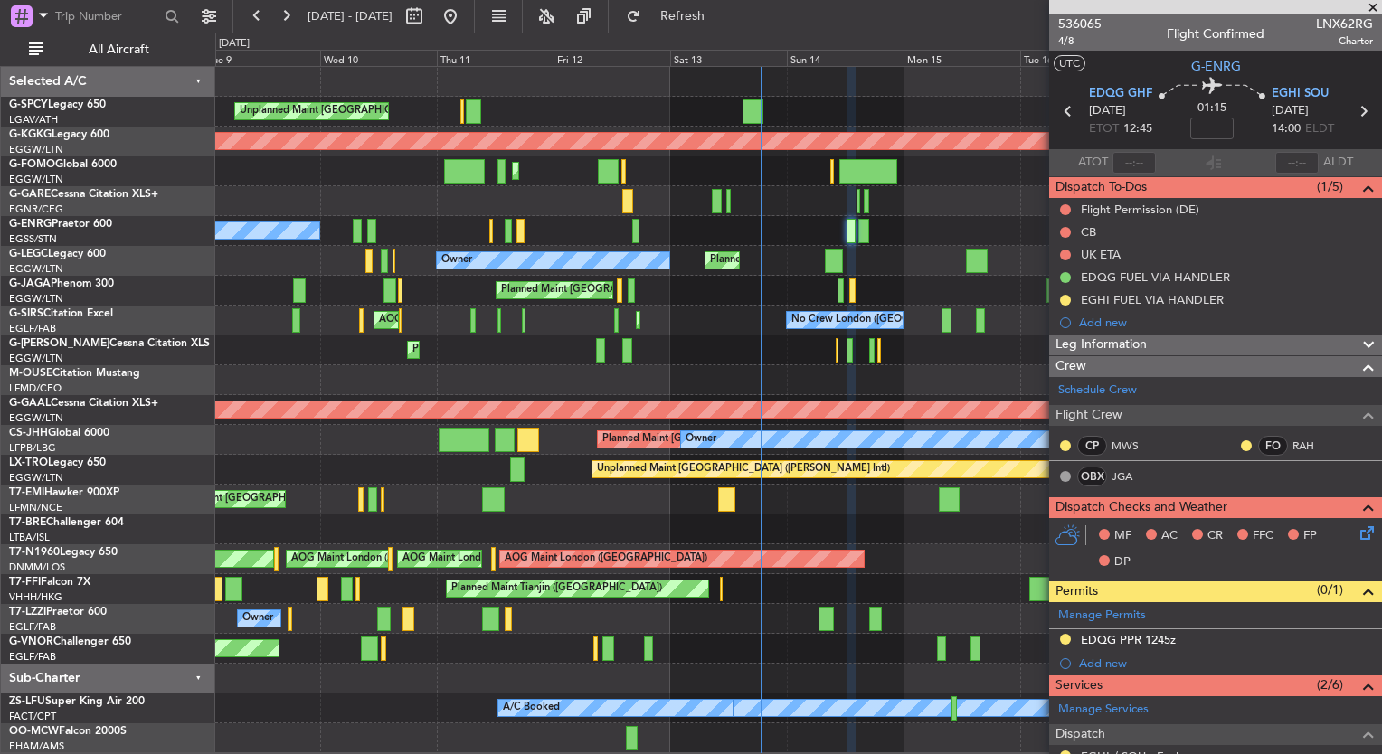
click at [908, 253] on div "Unplanned Maint [GEOGRAPHIC_DATA] ([PERSON_NAME] Intl) AOG Maint [GEOGRAPHIC_DA…" at bounding box center [798, 410] width 1166 height 686
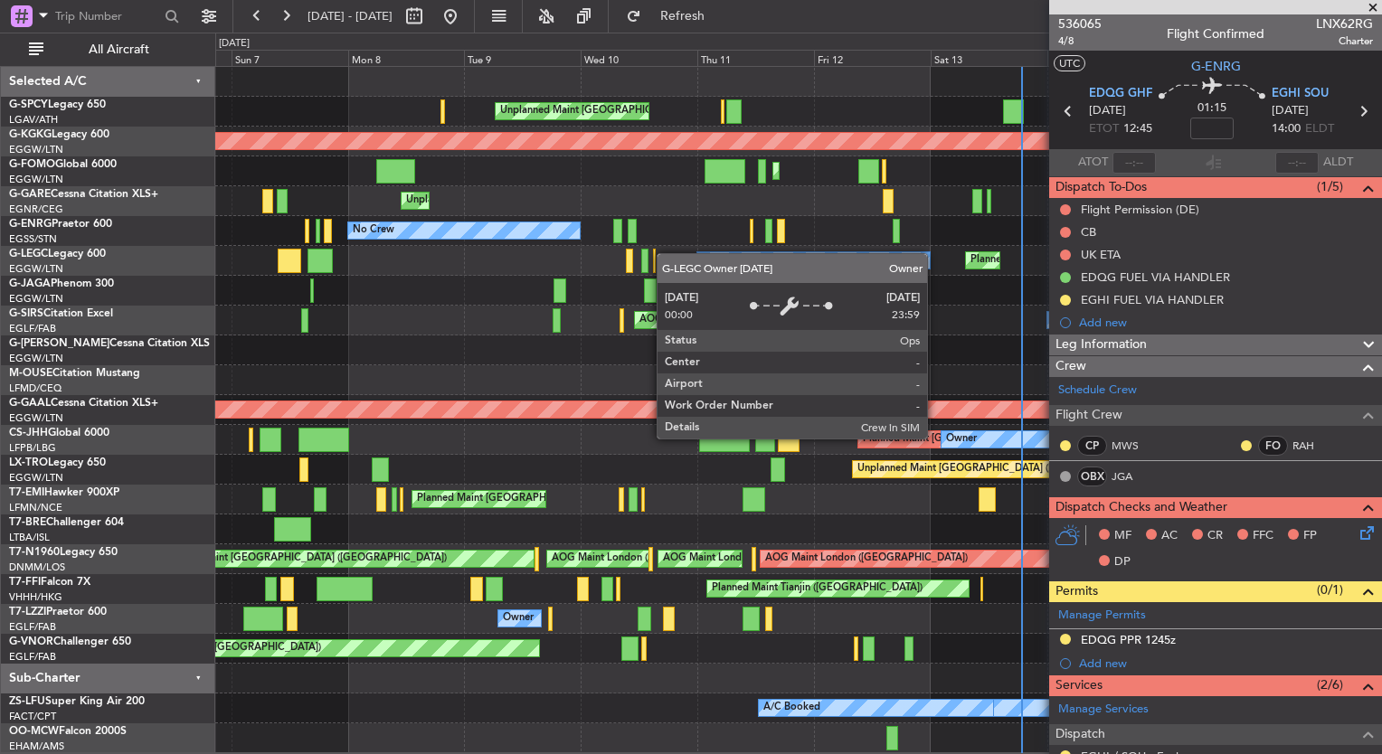
click at [631, 260] on div "Unplanned Maint [GEOGRAPHIC_DATA] ([PERSON_NAME] Intl) AOG Maint [GEOGRAPHIC_DA…" at bounding box center [798, 410] width 1166 height 686
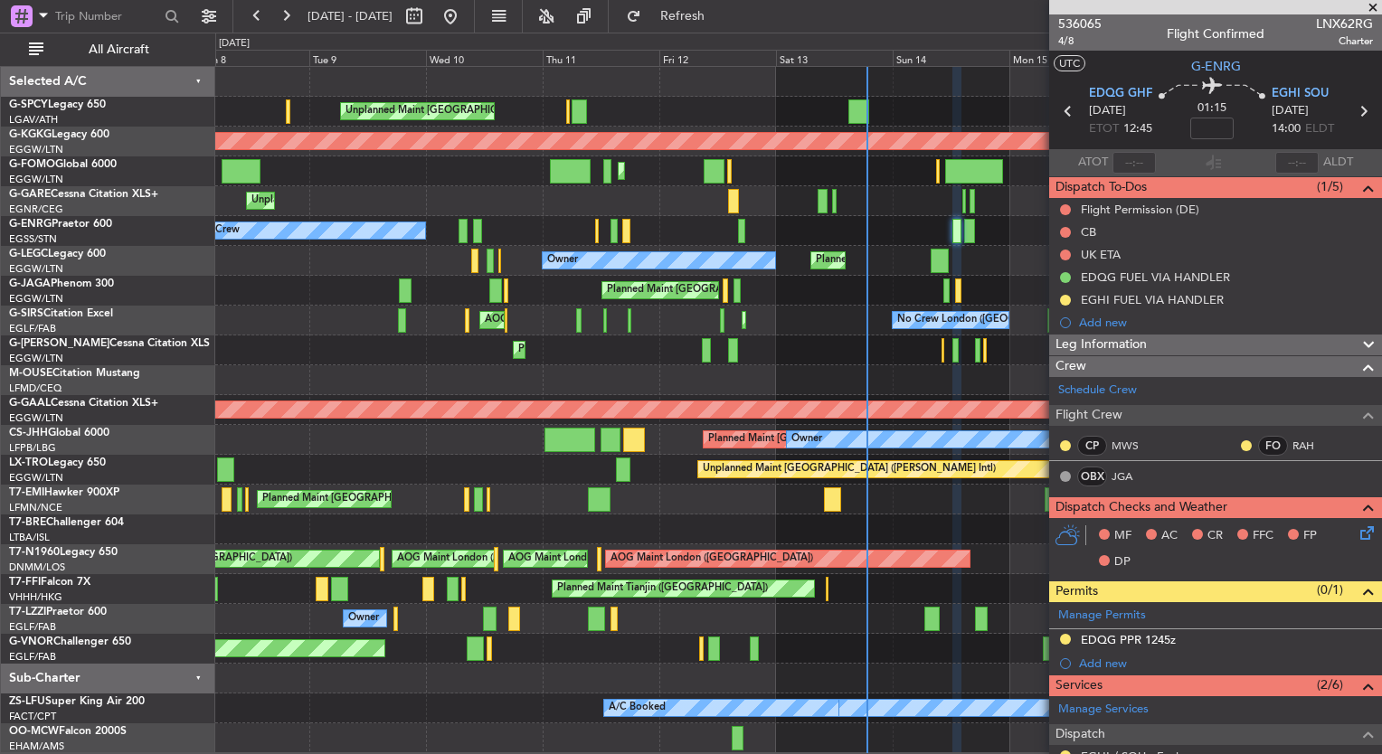
click at [584, 258] on div "Unplanned Maint Athens (Eleftherios Venizelos Intl) AOG Maint Istanbul (Ataturk…" at bounding box center [798, 410] width 1166 height 686
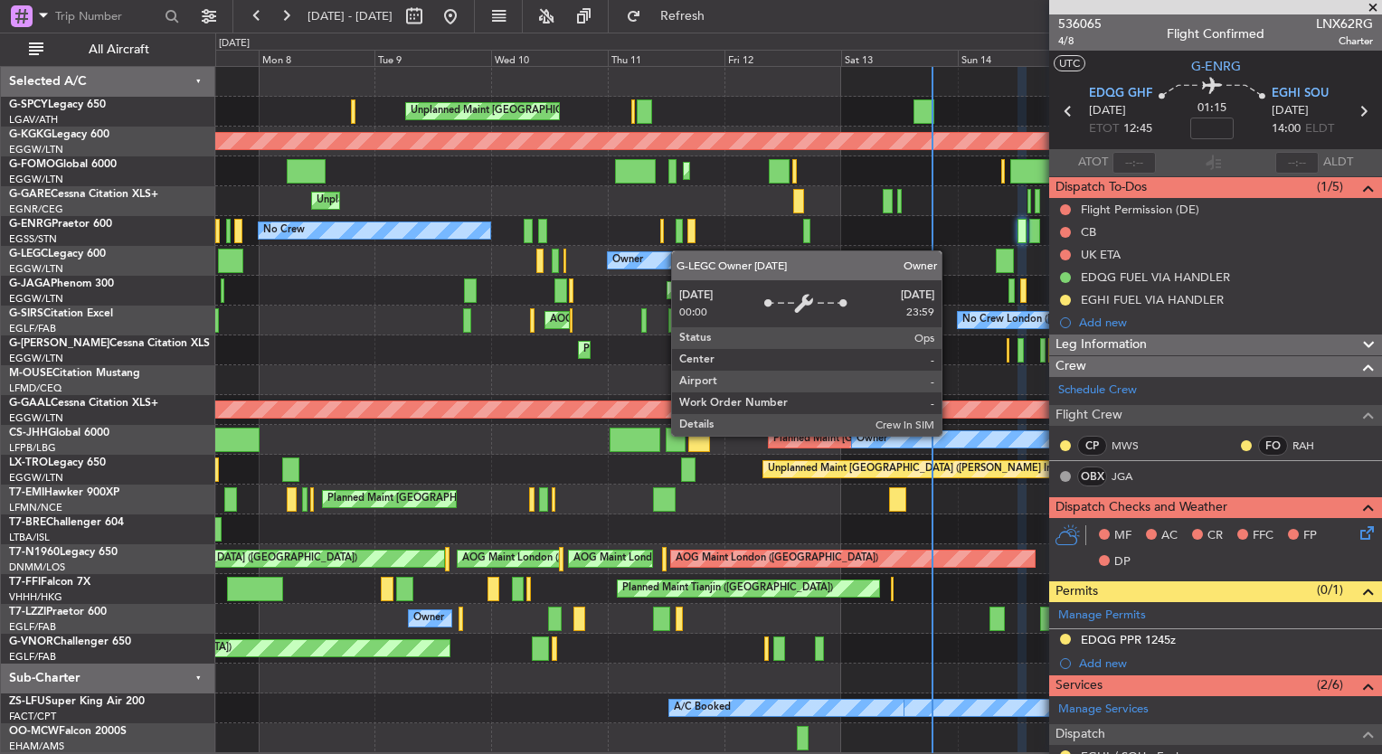
click at [809, 262] on div "Unplanned Maint Athens (Eleftherios Venizelos Intl) AOG Maint Istanbul (Ataturk…" at bounding box center [798, 410] width 1166 height 686
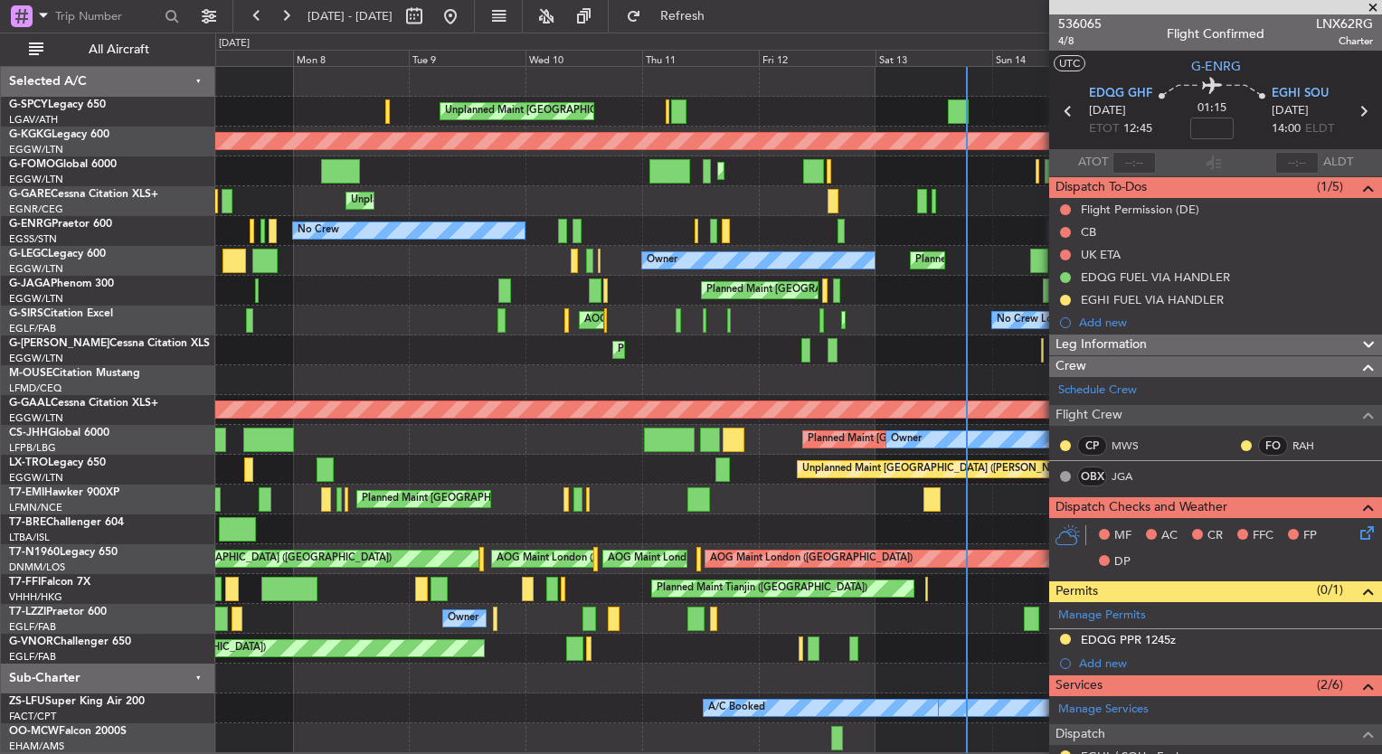
click at [539, 280] on div "Planned Maint [GEOGRAPHIC_DATA] ([GEOGRAPHIC_DATA])" at bounding box center [798, 291] width 1166 height 30
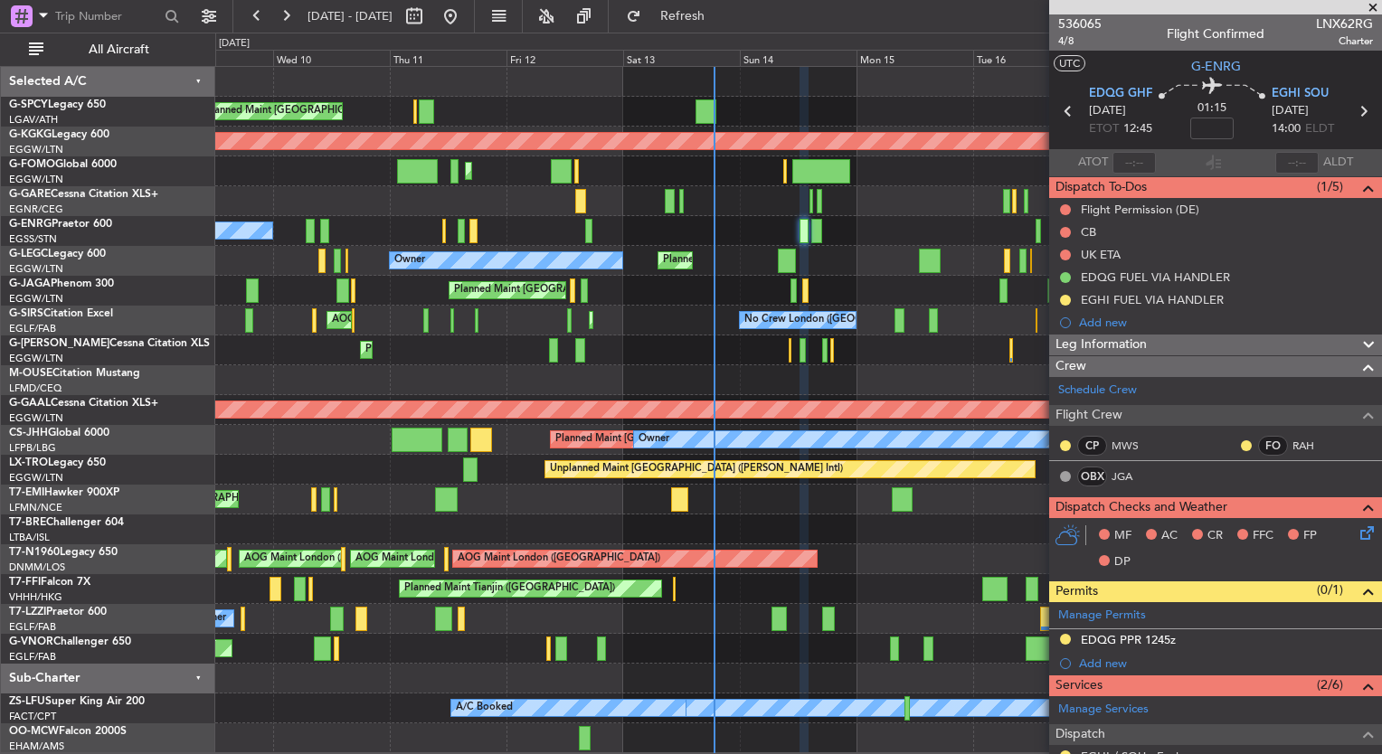
click at [655, 244] on div "Planned Maint London (Stansted) No Crew" at bounding box center [798, 231] width 1166 height 30
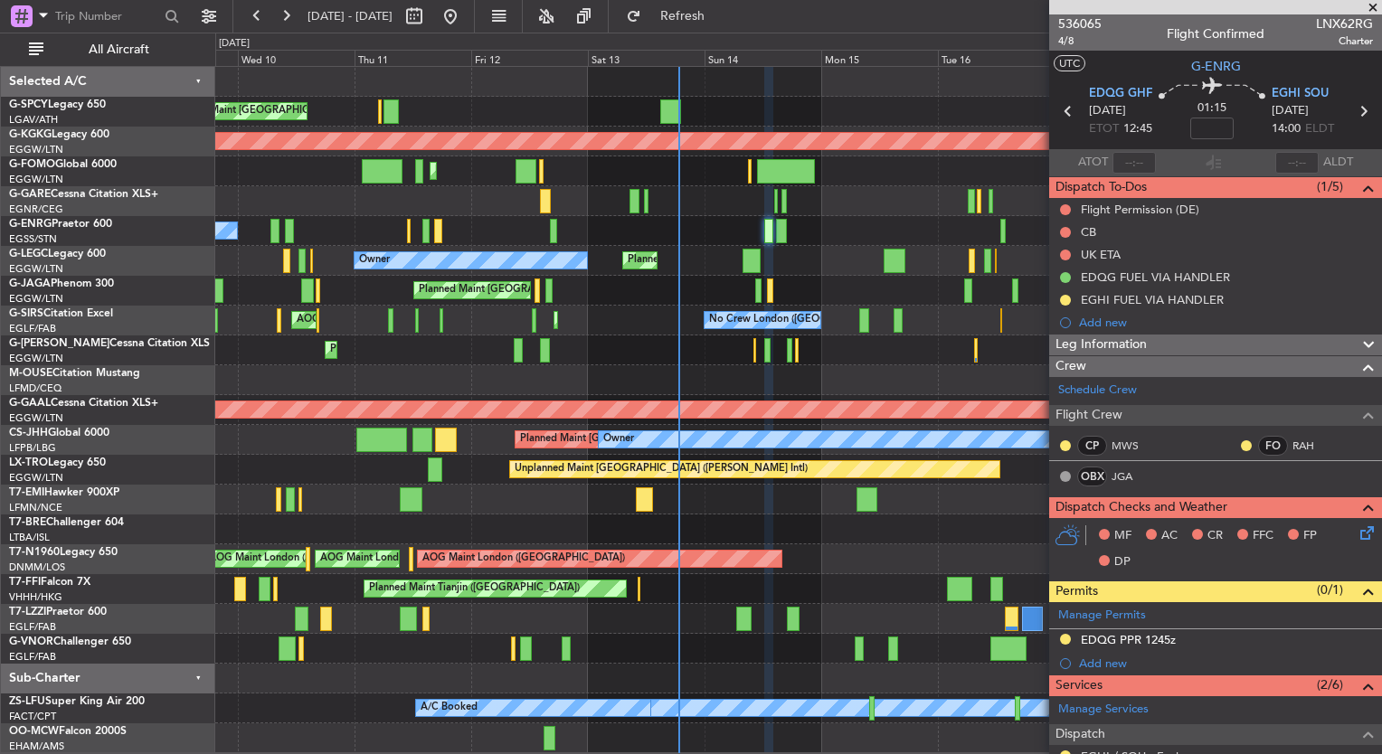
click at [587, 234] on div "Unplanned Maint Athens (Eleftherios Venizelos Intl) AOG Maint Istanbul (Ataturk…" at bounding box center [798, 410] width 1166 height 686
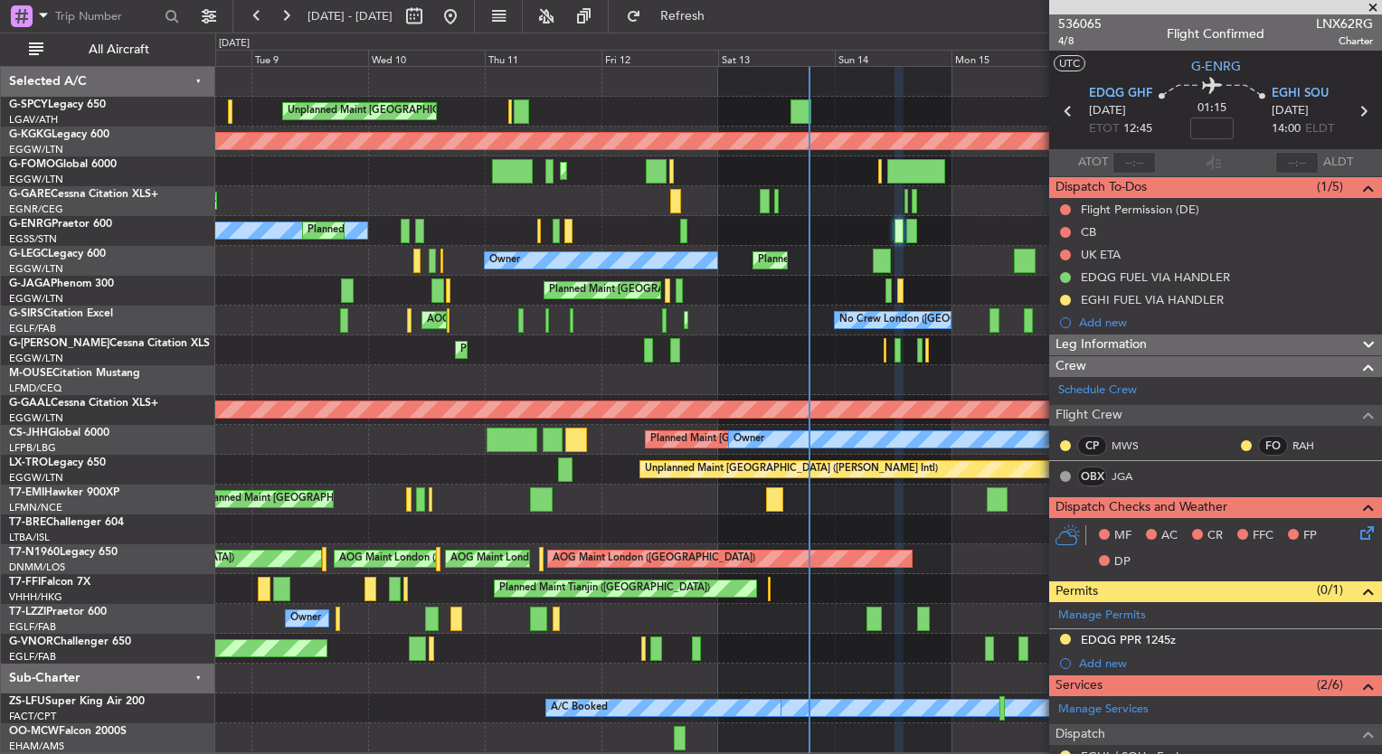
click at [708, 248] on div "Unplanned Maint Athens (Eleftherios Venizelos Intl) AOG Maint Istanbul (Ataturk…" at bounding box center [798, 410] width 1166 height 686
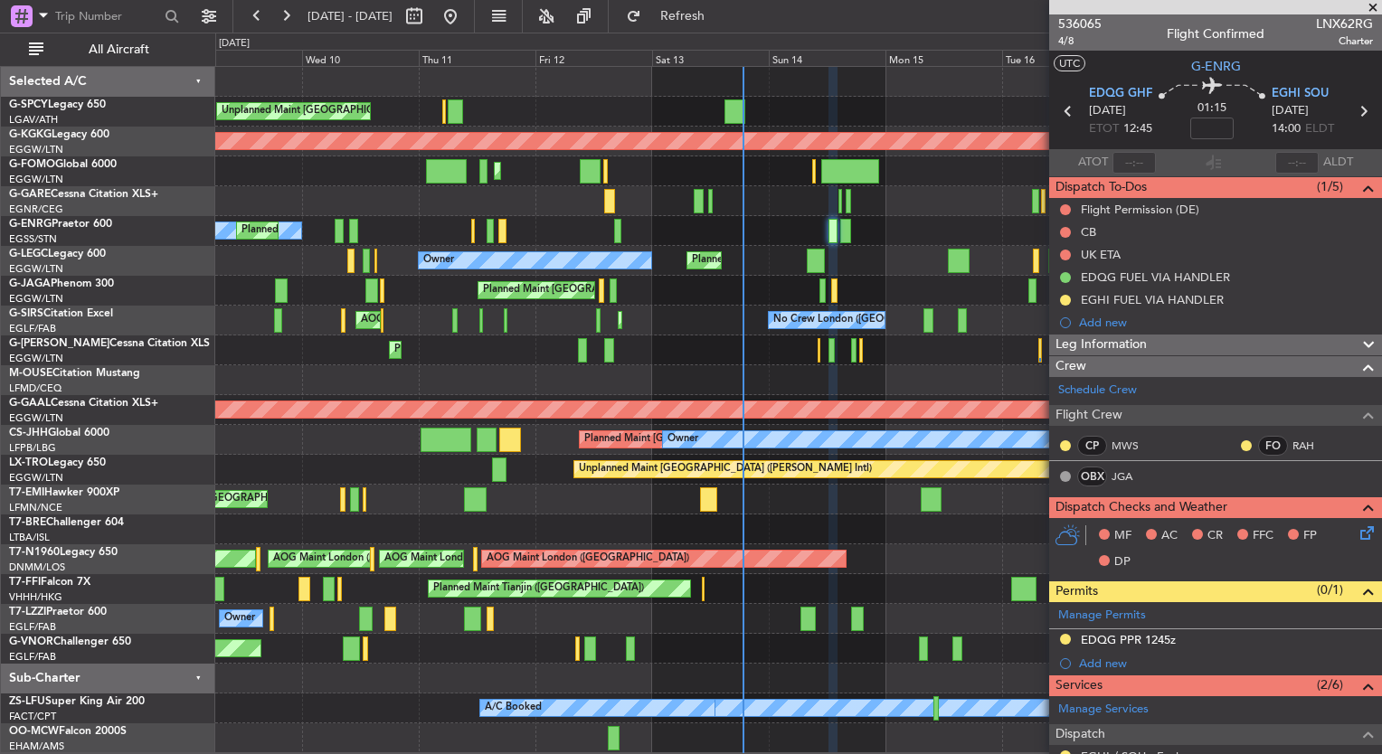
click at [673, 250] on div "Unplanned Maint Athens (Eleftherios Venizelos Intl) AOG Maint Istanbul (Ataturk…" at bounding box center [798, 410] width 1166 height 686
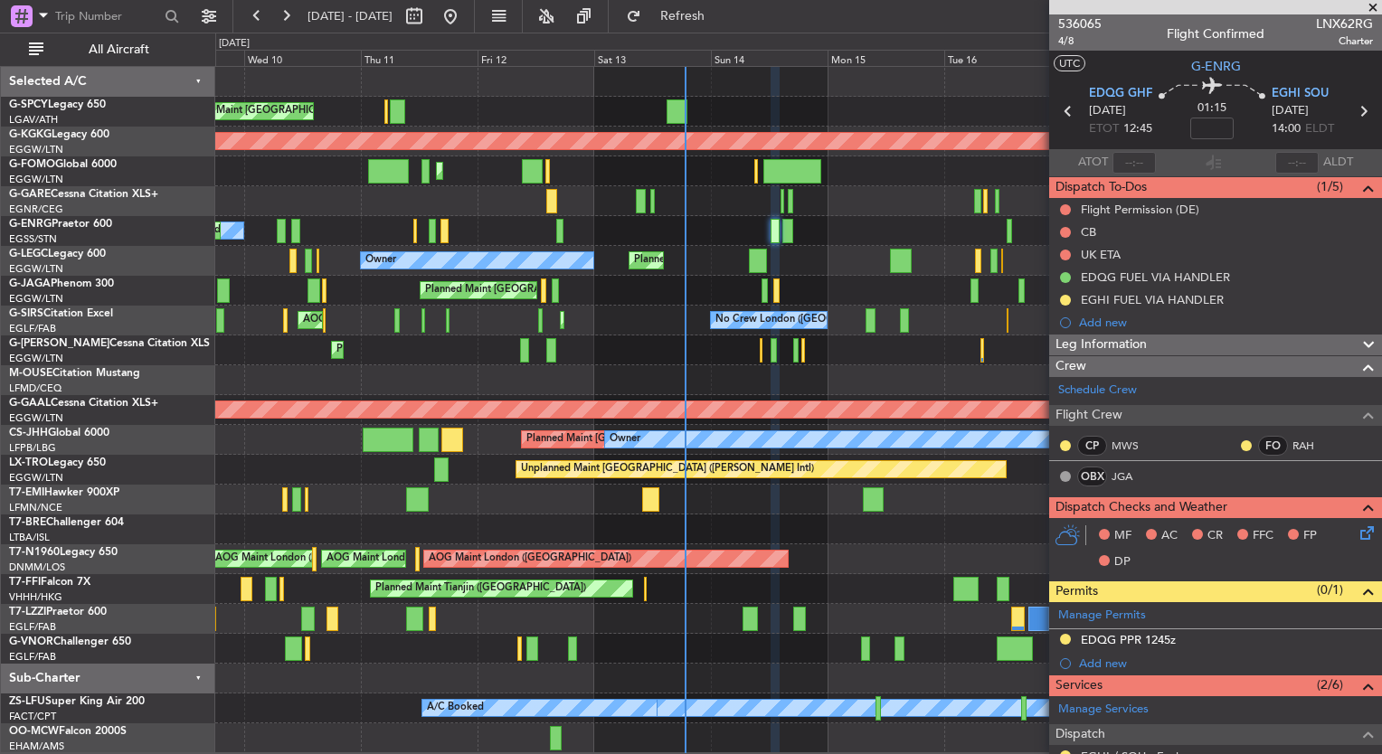
click at [734, 229] on div "No Crew Planned Maint London (Stansted)" at bounding box center [798, 231] width 1166 height 30
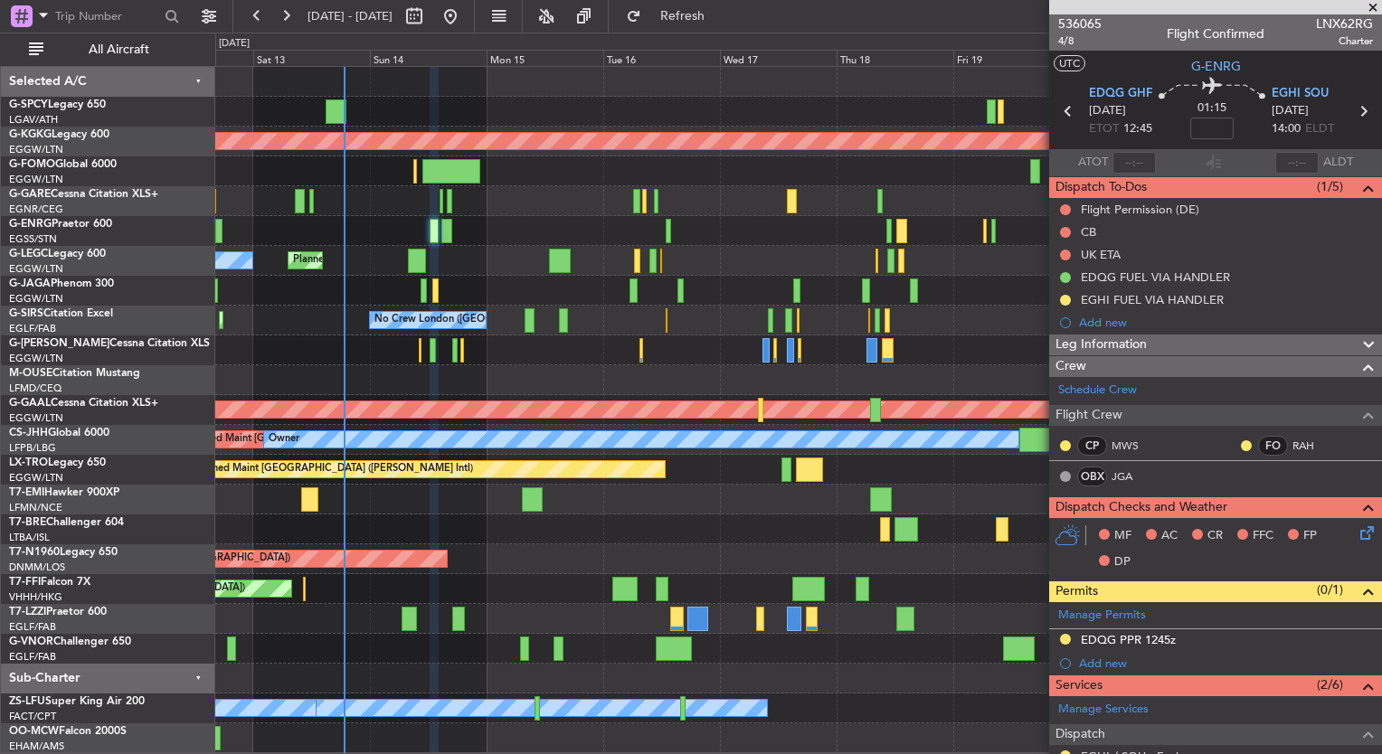
click at [561, 235] on div at bounding box center [798, 231] width 1166 height 30
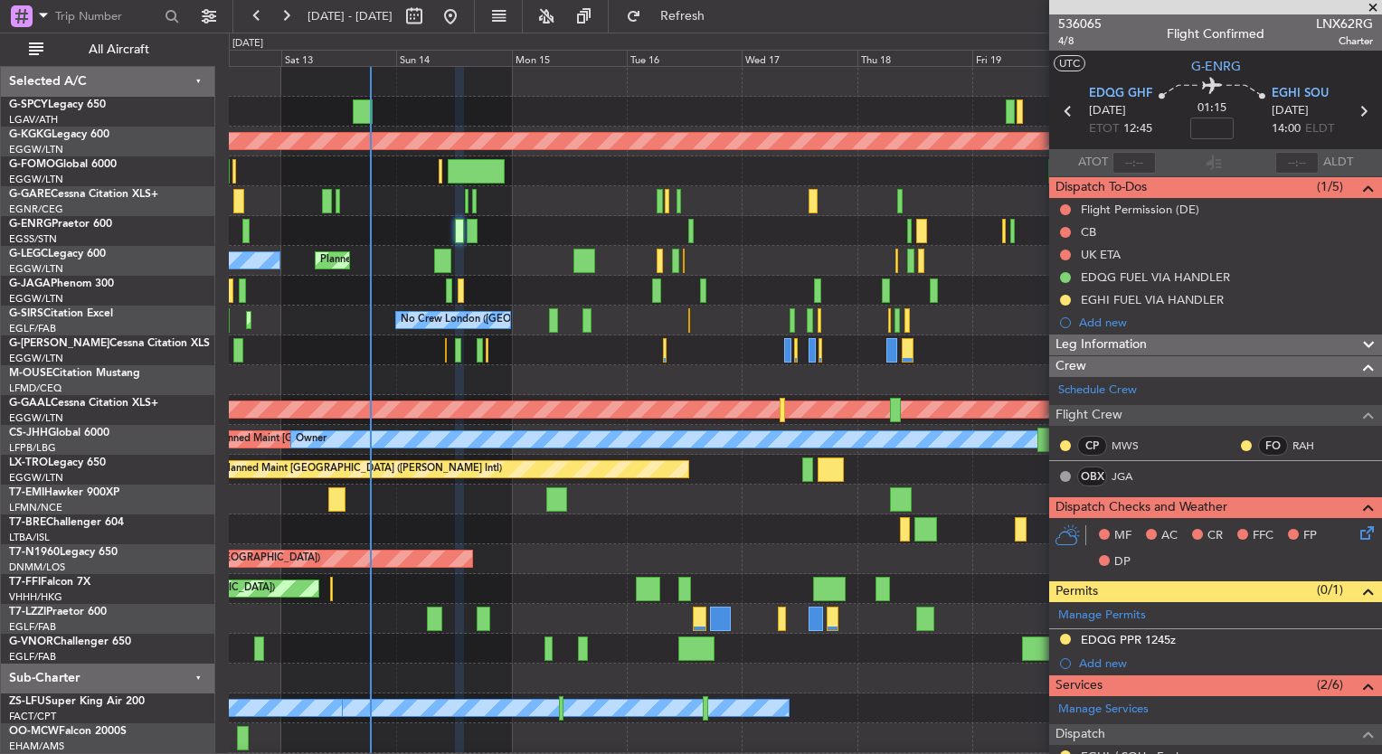
scroll to position [3, 0]
click at [601, 242] on div "Unplanned Maint Athens (Eleftherios Venizelos Intl) AOG Maint Istanbul (Ataturk…" at bounding box center [805, 425] width 1152 height 716
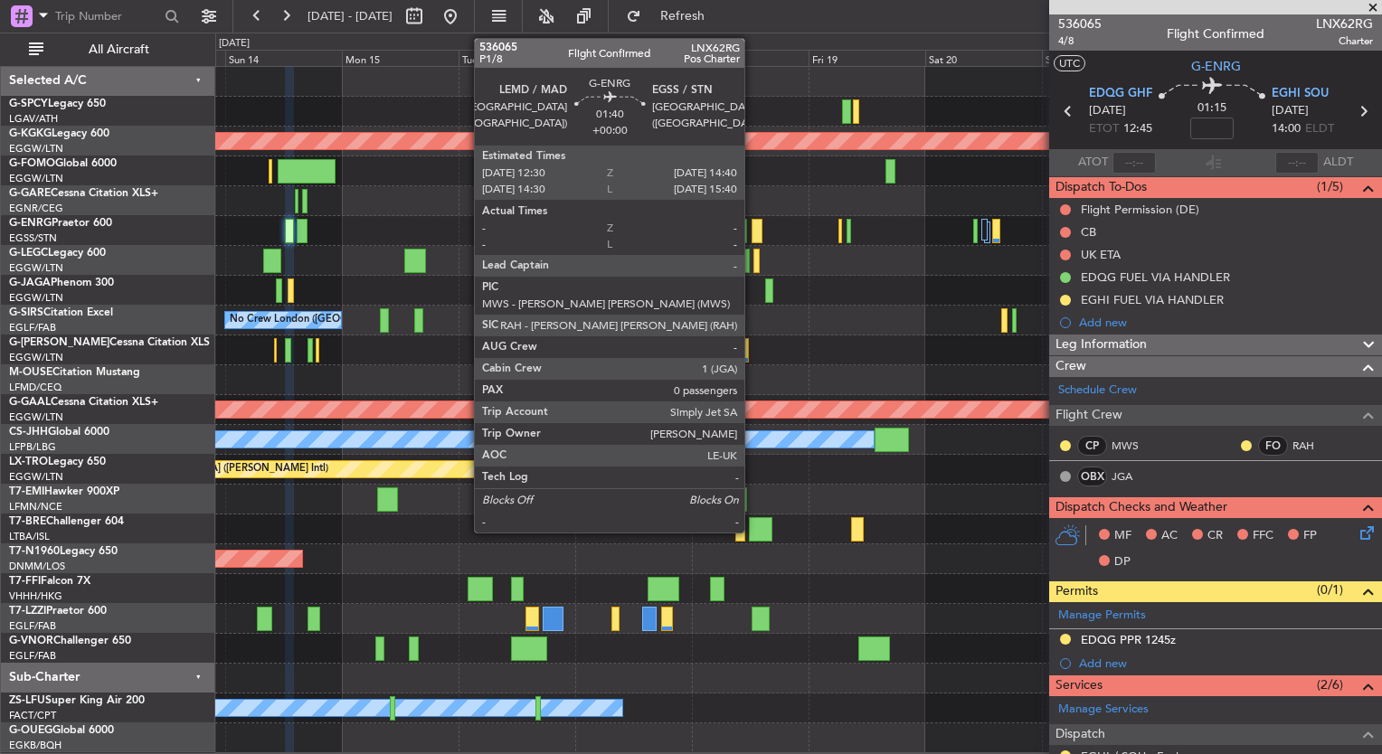
scroll to position [0, 0]
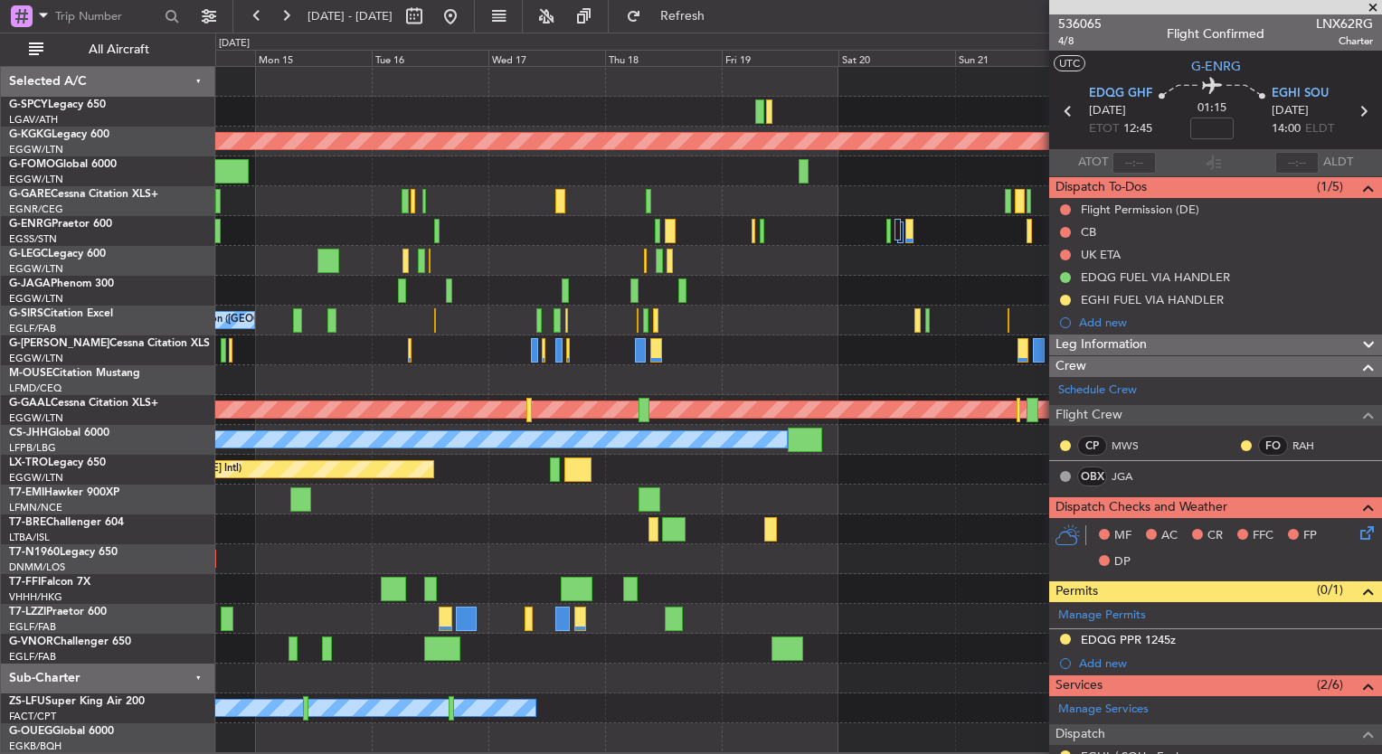
click at [718, 243] on div at bounding box center [798, 231] width 1166 height 30
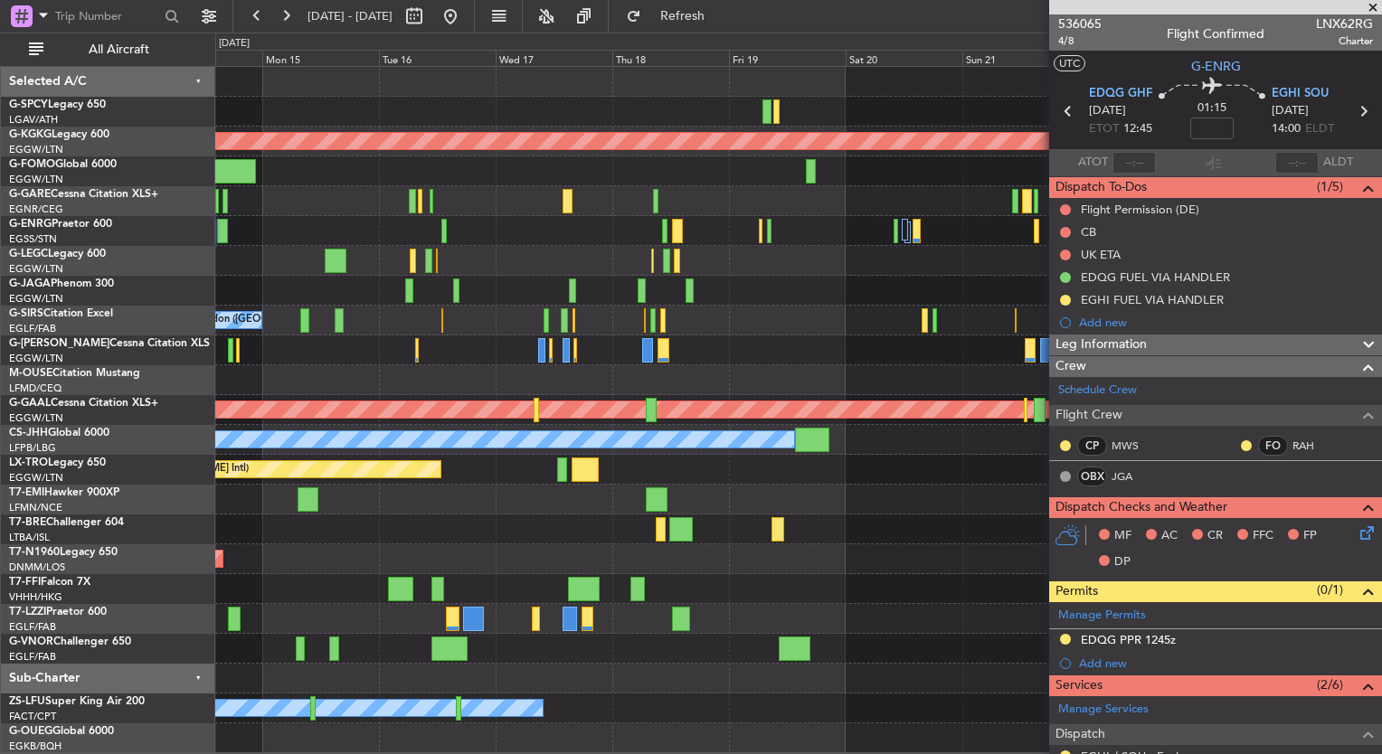
click at [1373, 8] on span at bounding box center [1373, 8] width 18 height 16
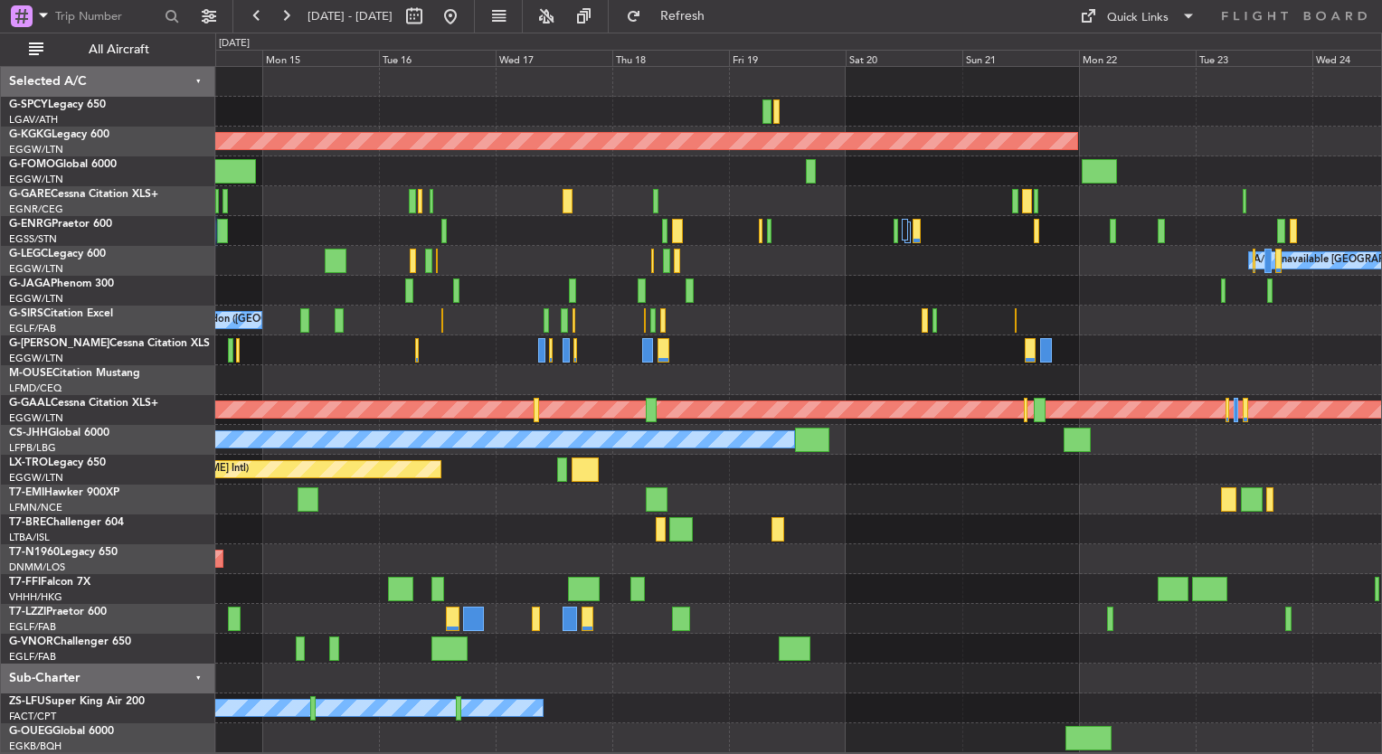
type input "0"
click at [465, 27] on button at bounding box center [450, 16] width 29 height 29
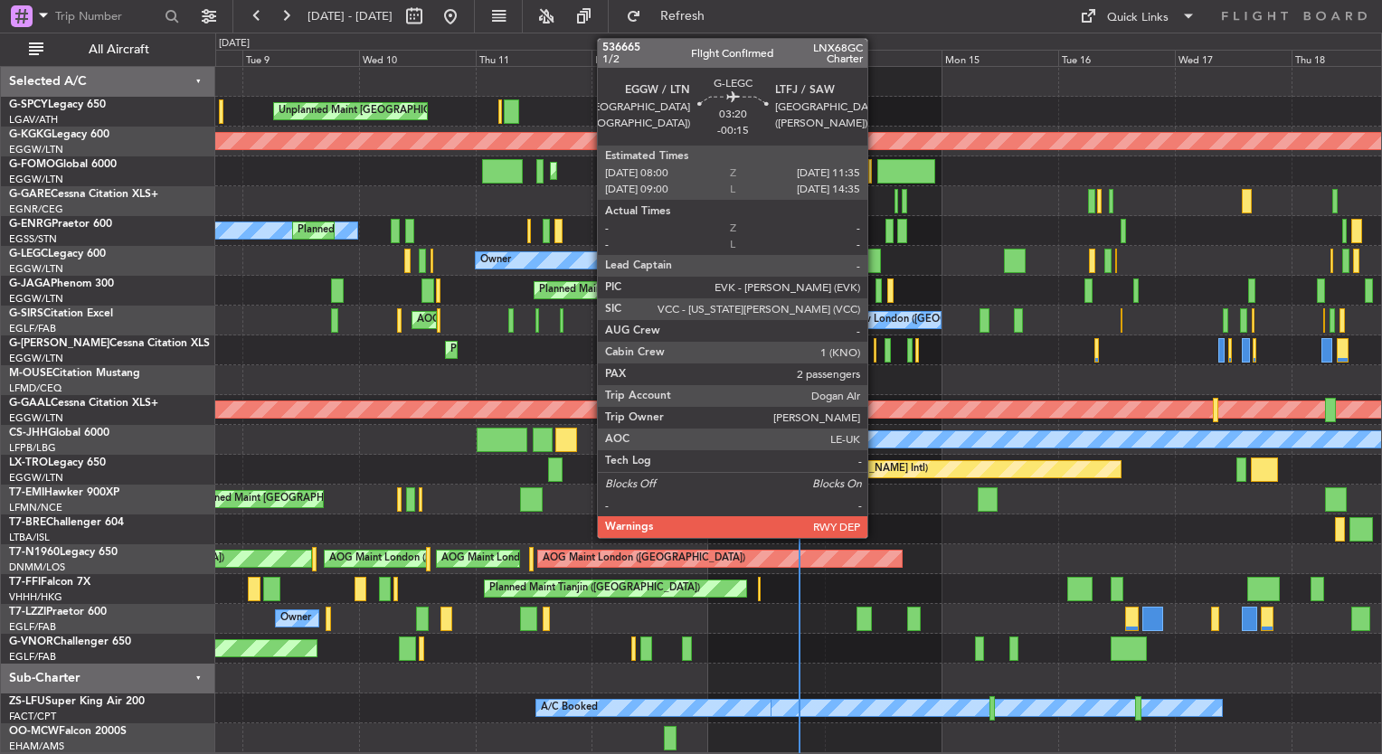
click at [875, 262] on div at bounding box center [872, 261] width 18 height 24
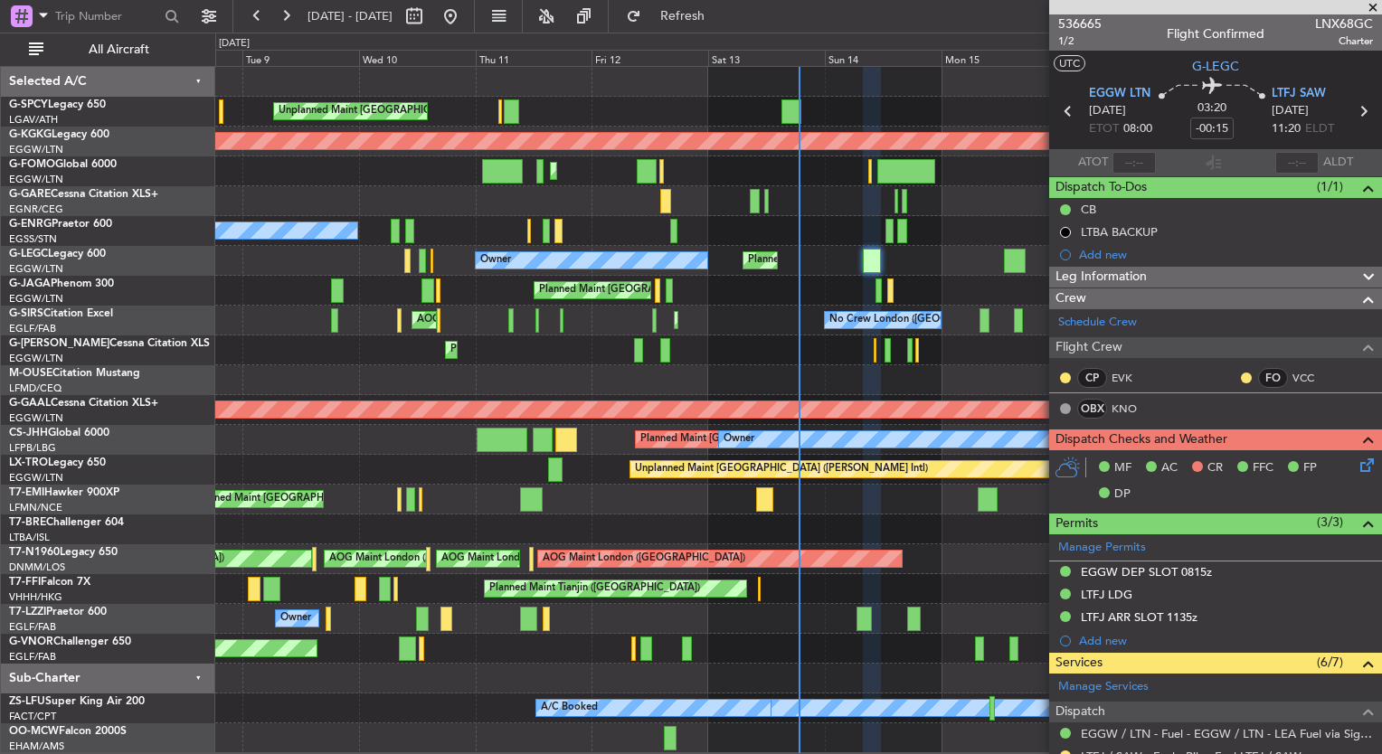
click at [568, 333] on div "Unplanned Maint Athens (Eleftherios Venizelos Intl) AOG Maint Istanbul (Ataturk…" at bounding box center [798, 410] width 1166 height 686
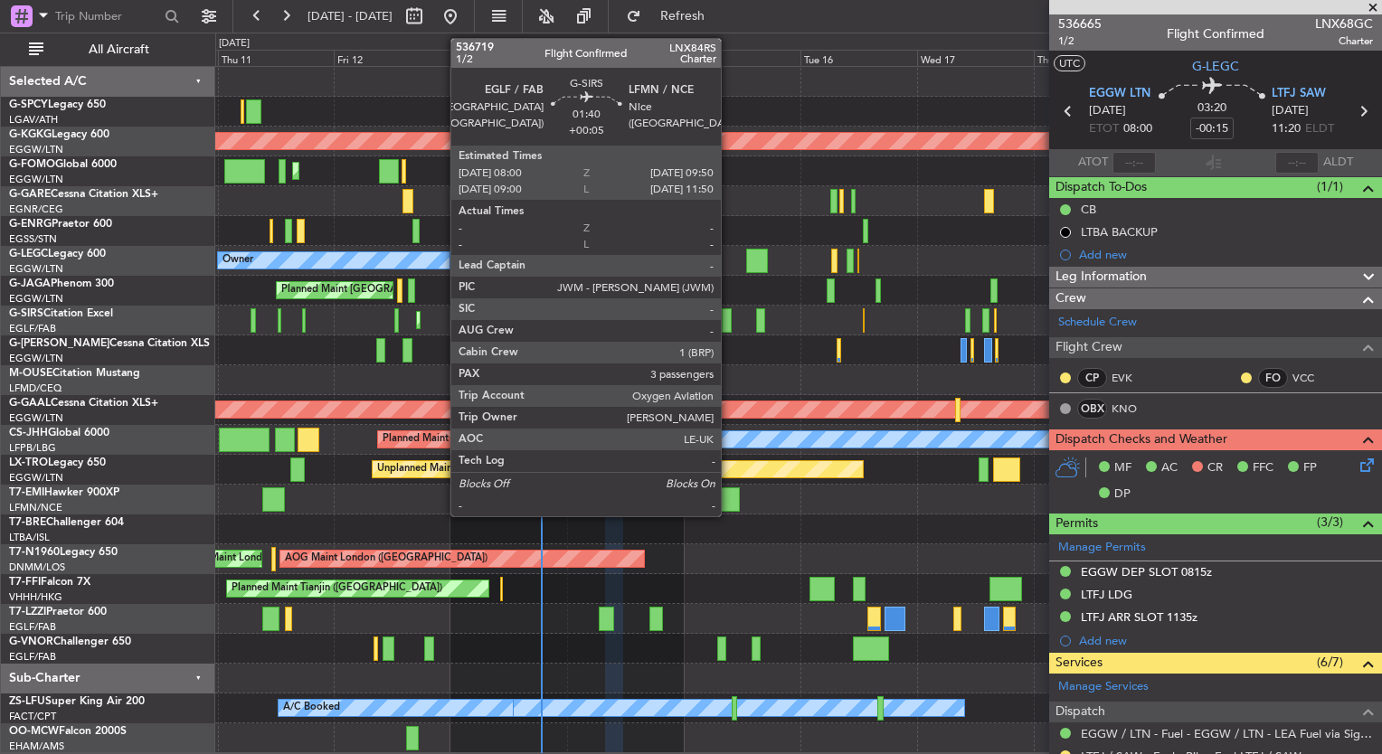
click at [728, 321] on div at bounding box center [726, 320] width 9 height 24
type input "+00:05"
type input "3"
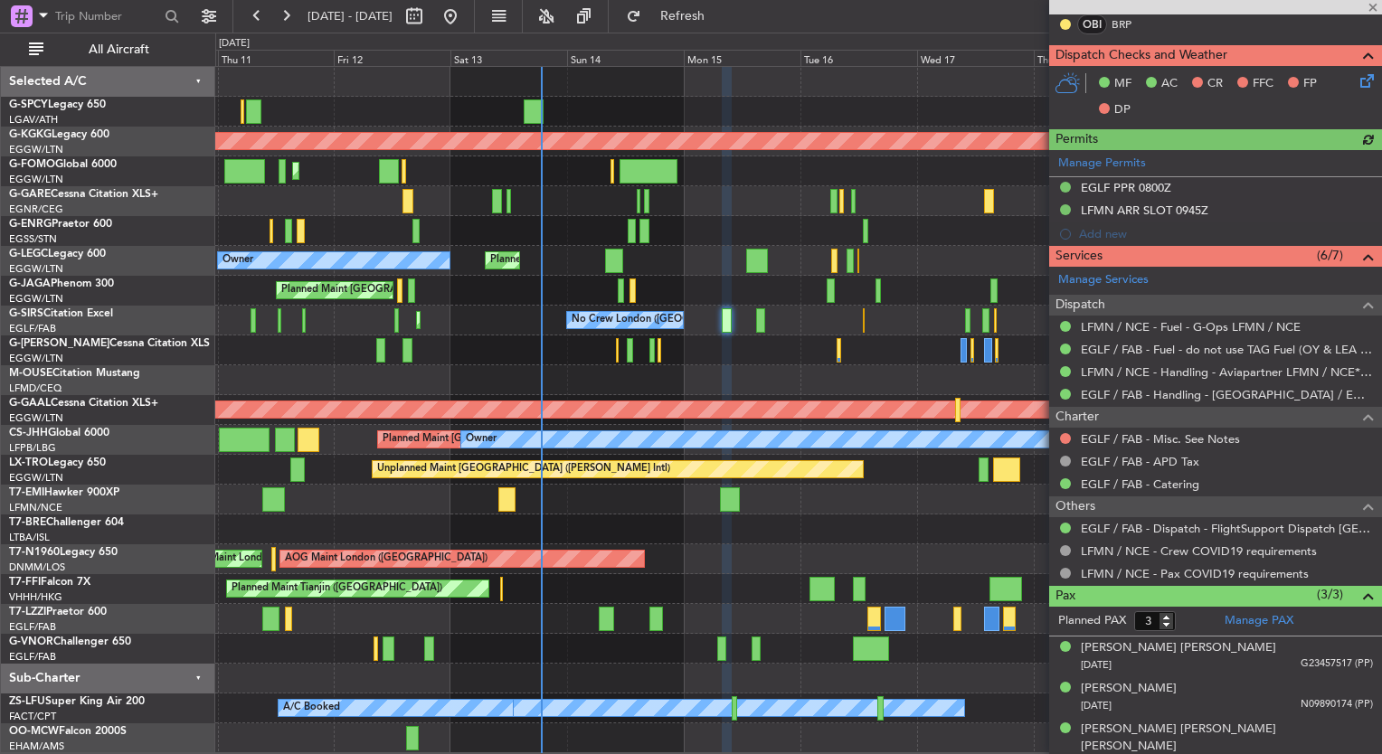
scroll to position [383, 0]
click at [1255, 618] on link "Manage PAX" at bounding box center [1259, 622] width 69 height 18
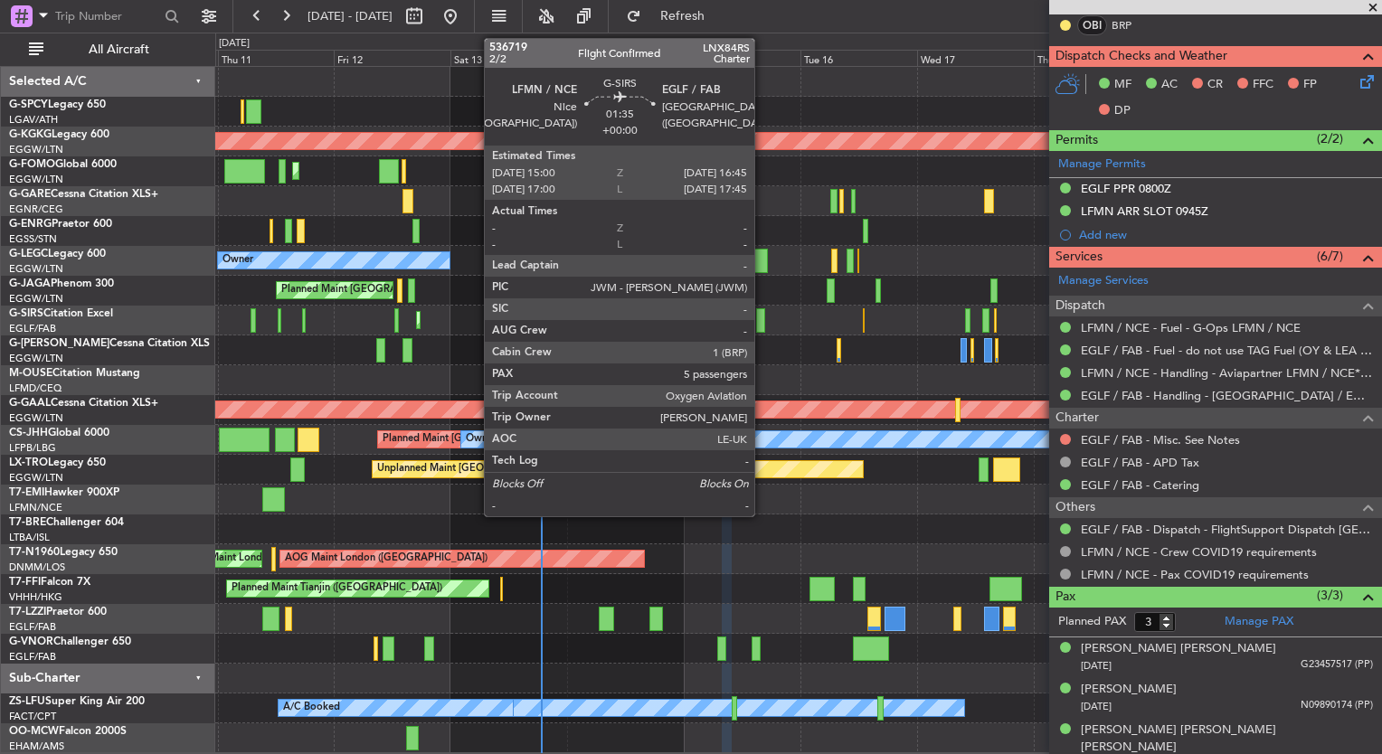
click at [762, 326] on div at bounding box center [760, 320] width 9 height 24
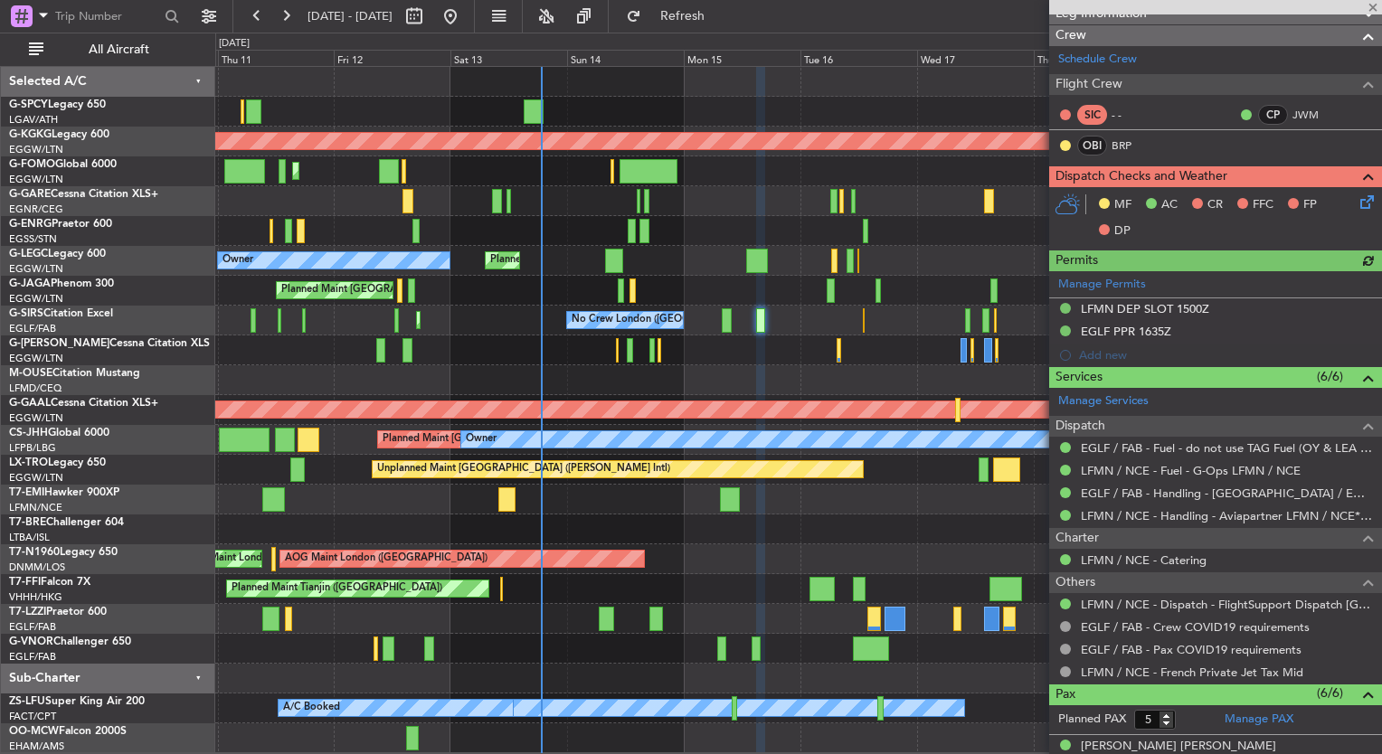
scroll to position [0, 0]
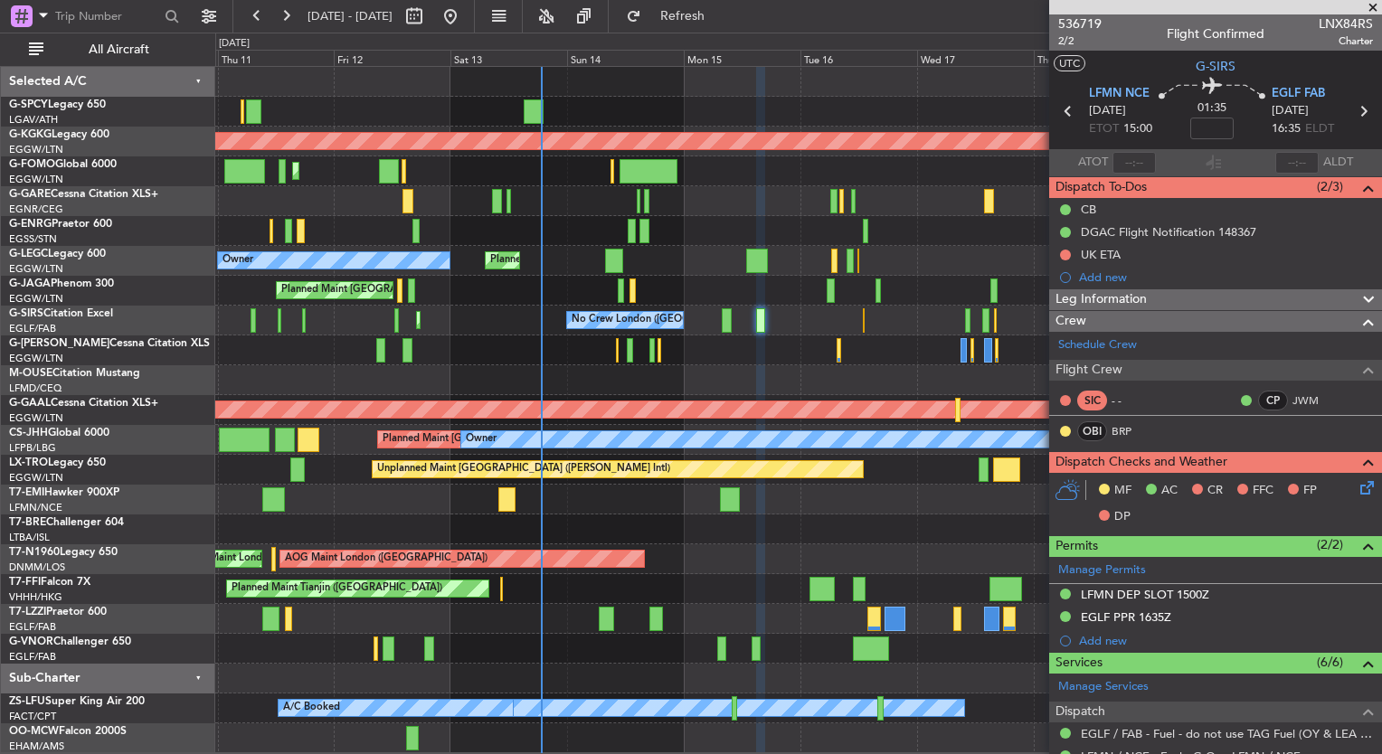
click at [1374, 5] on span at bounding box center [1373, 8] width 18 height 16
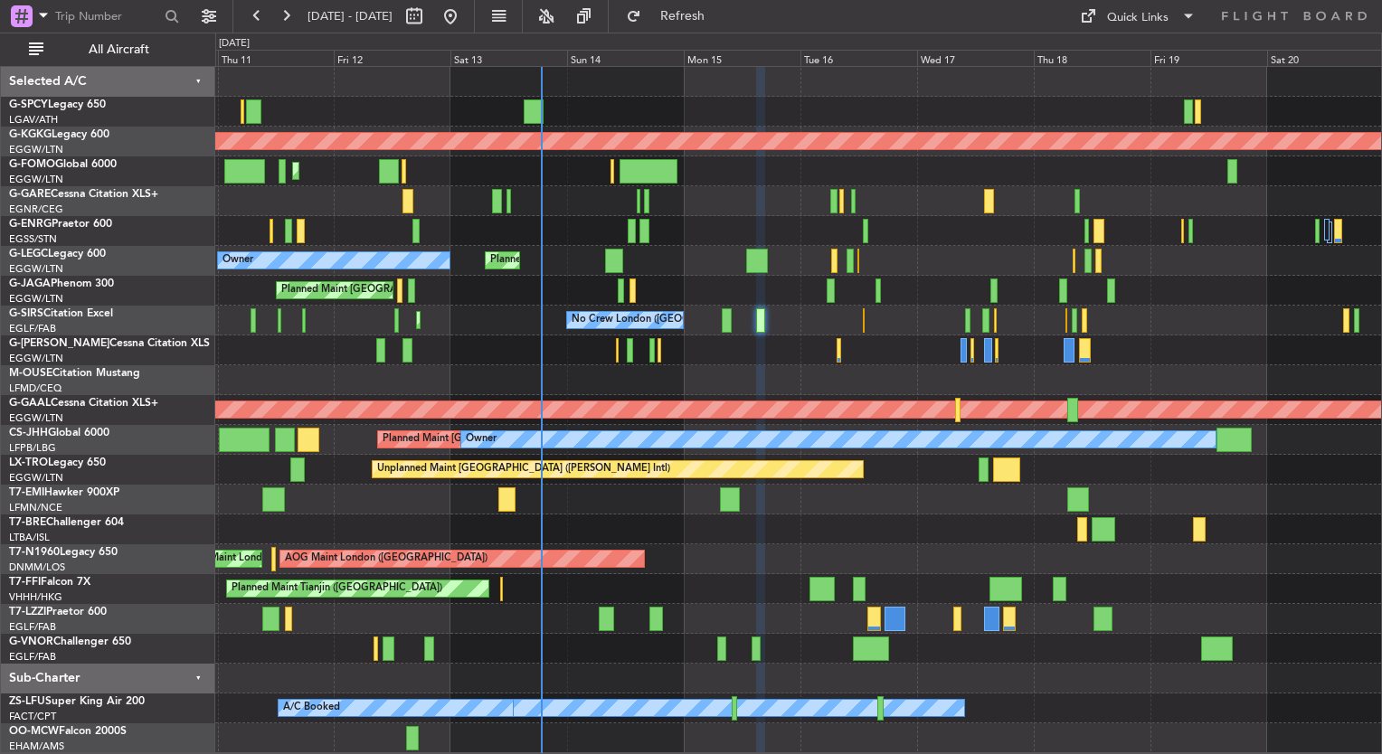
type input "0"
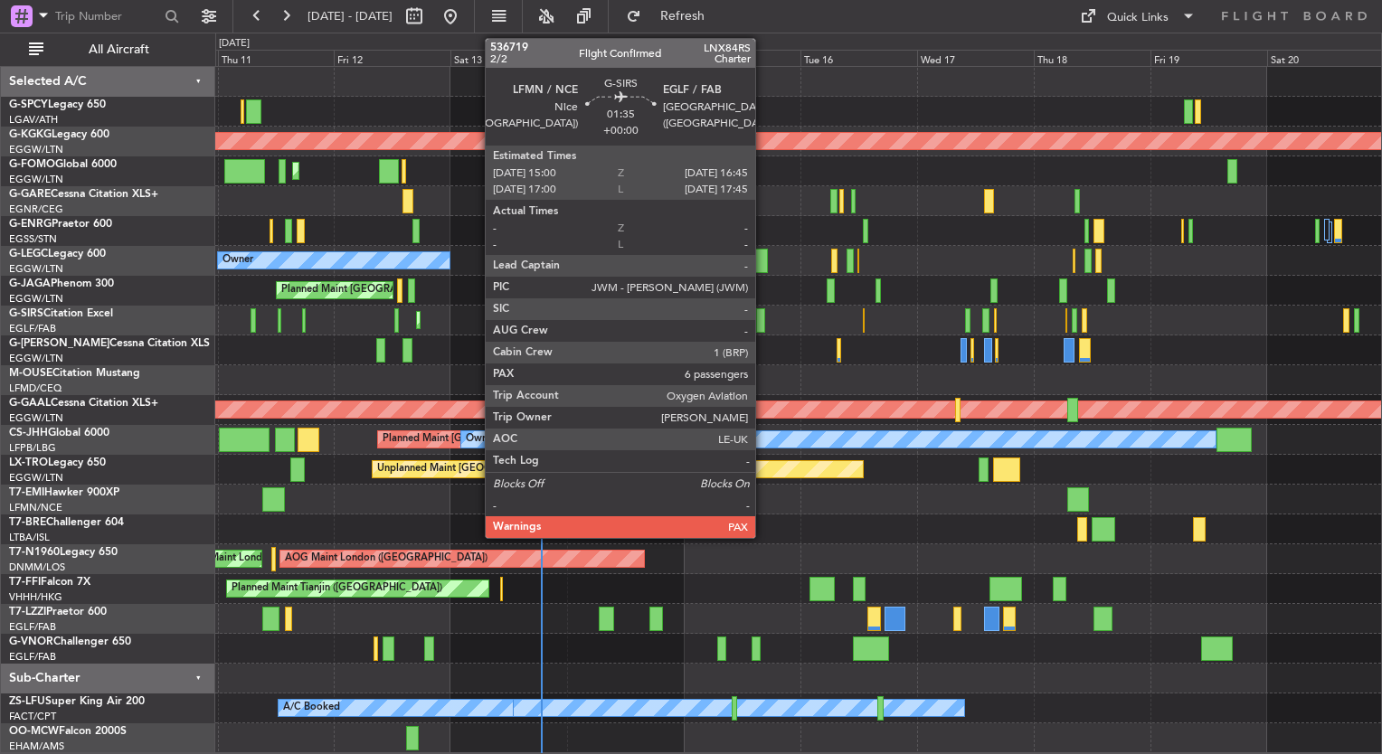
click at [762, 319] on div at bounding box center [760, 320] width 9 height 24
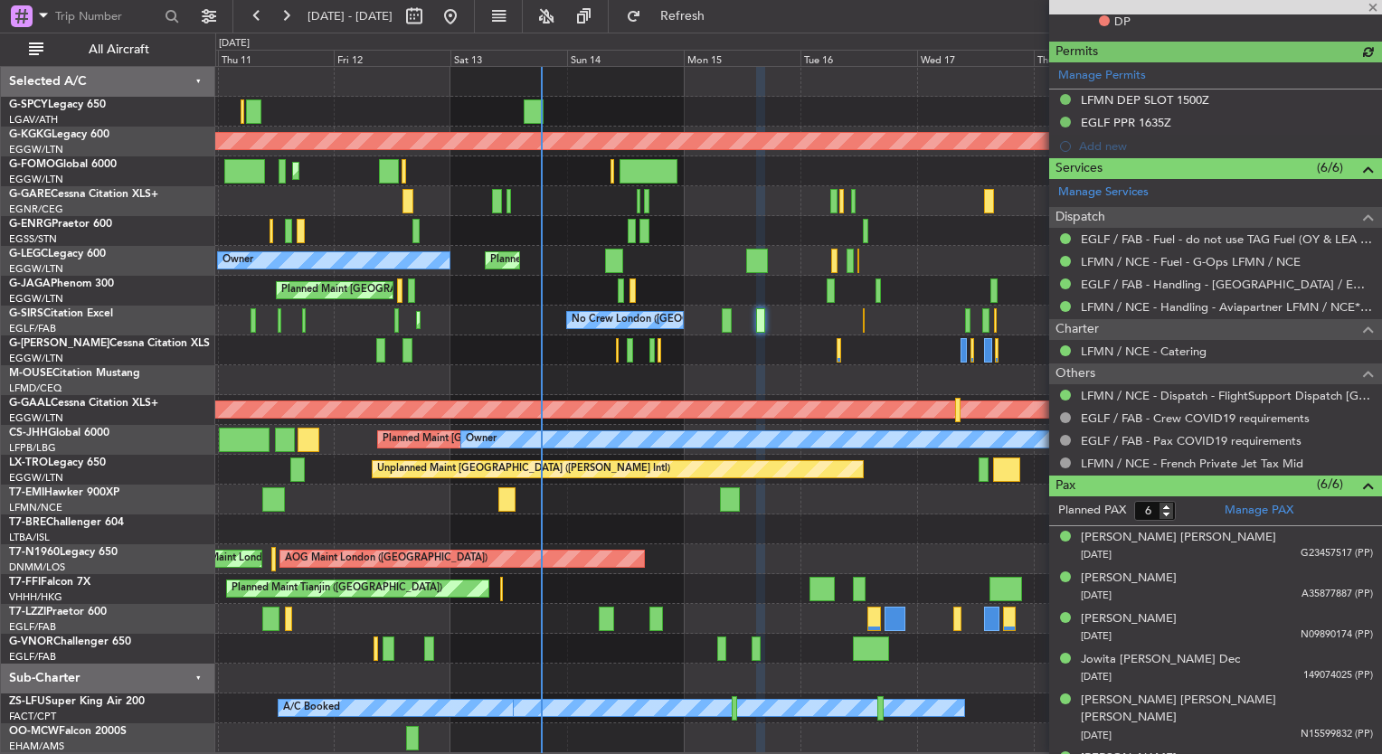
scroll to position [506, 0]
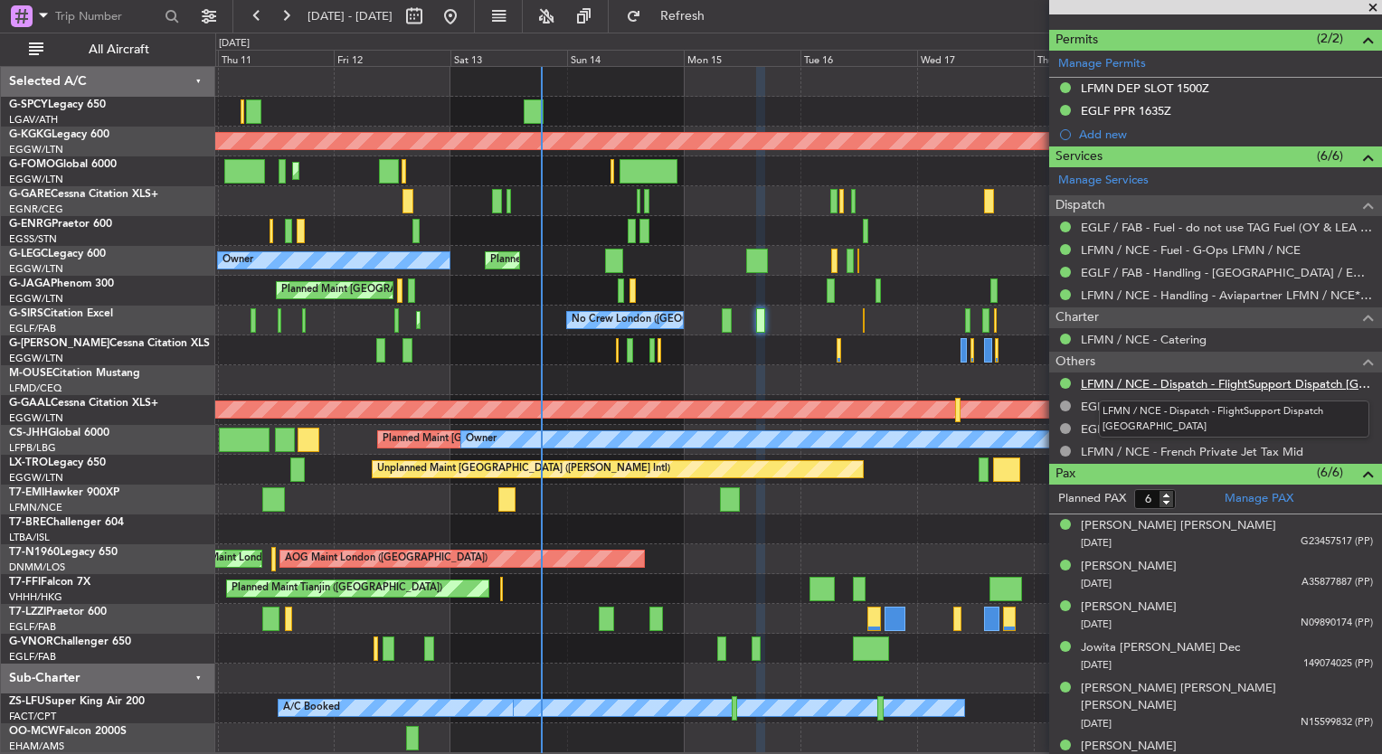
click at [1183, 382] on link "LFMN / NCE - Dispatch - FlightSupport Dispatch UK" at bounding box center [1227, 383] width 292 height 15
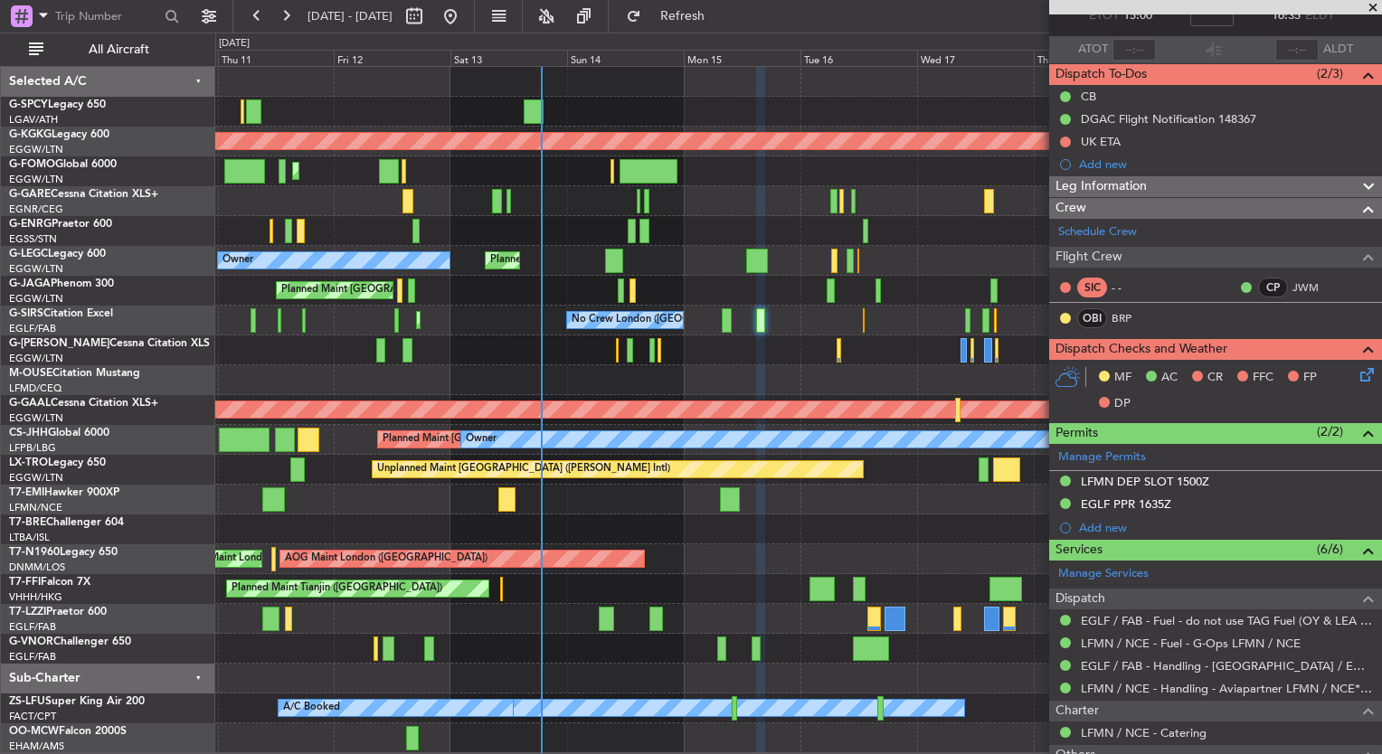
scroll to position [0, 0]
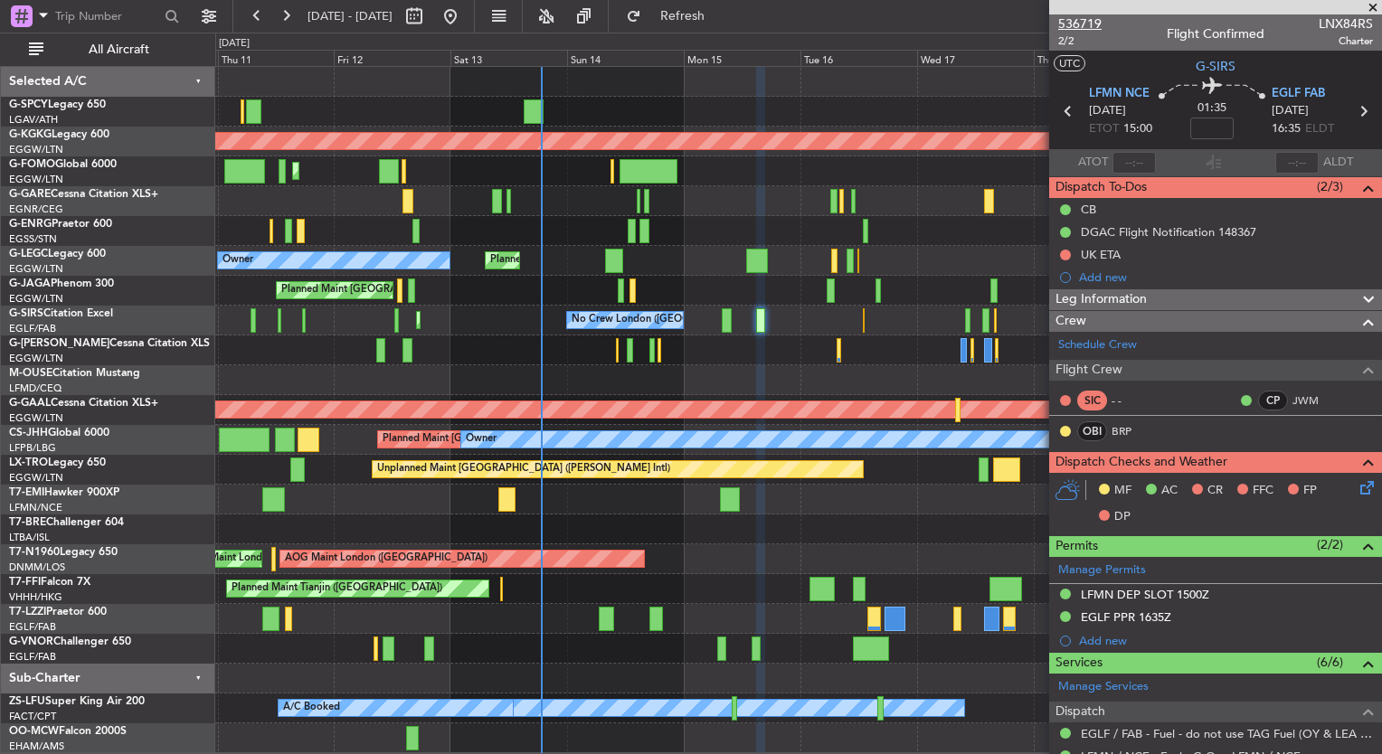
click at [1075, 21] on span "536719" at bounding box center [1079, 23] width 43 height 19
click at [1078, 23] on span "536719" at bounding box center [1079, 23] width 43 height 19
click at [1371, 6] on span at bounding box center [1373, 8] width 18 height 16
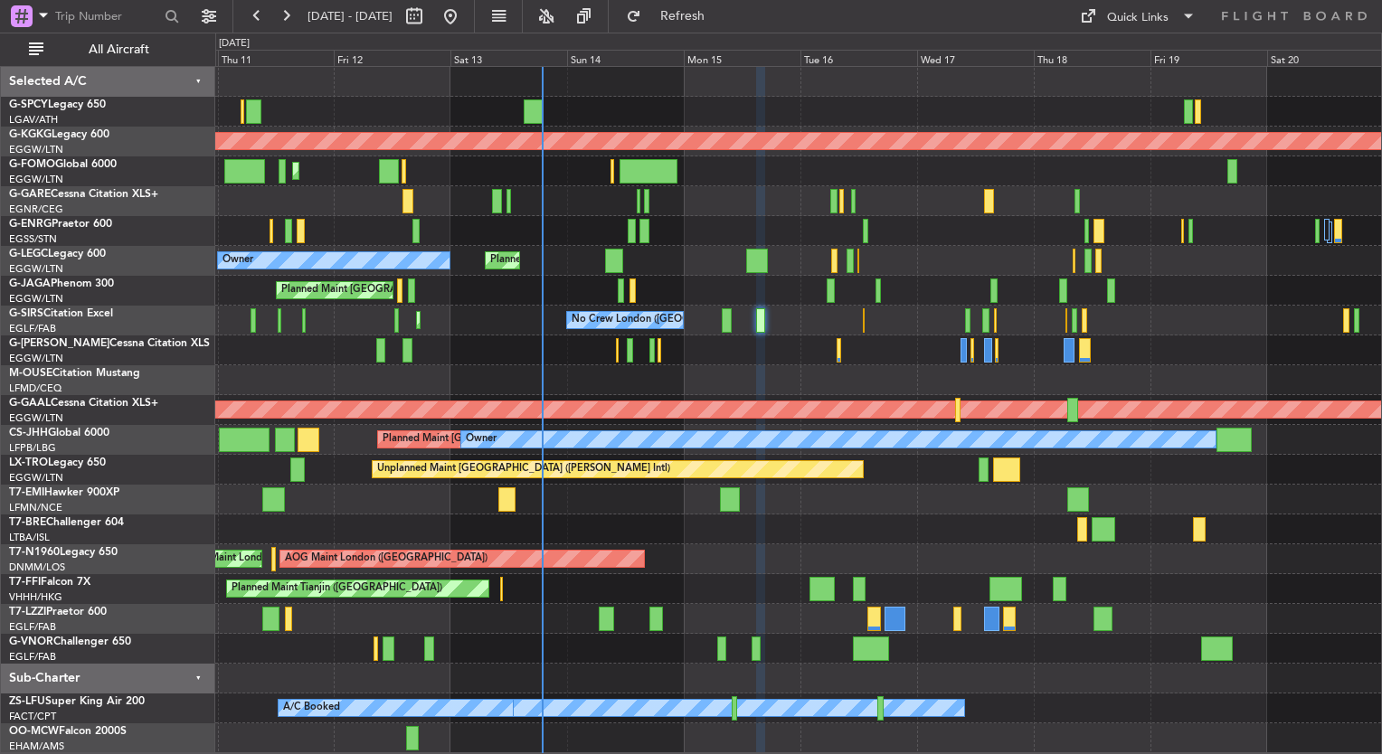
type input "0"
click at [1132, 22] on div "Quick Links" at bounding box center [1138, 18] width 62 height 18
click at [1138, 68] on button "Trip Builder" at bounding box center [1139, 59] width 136 height 43
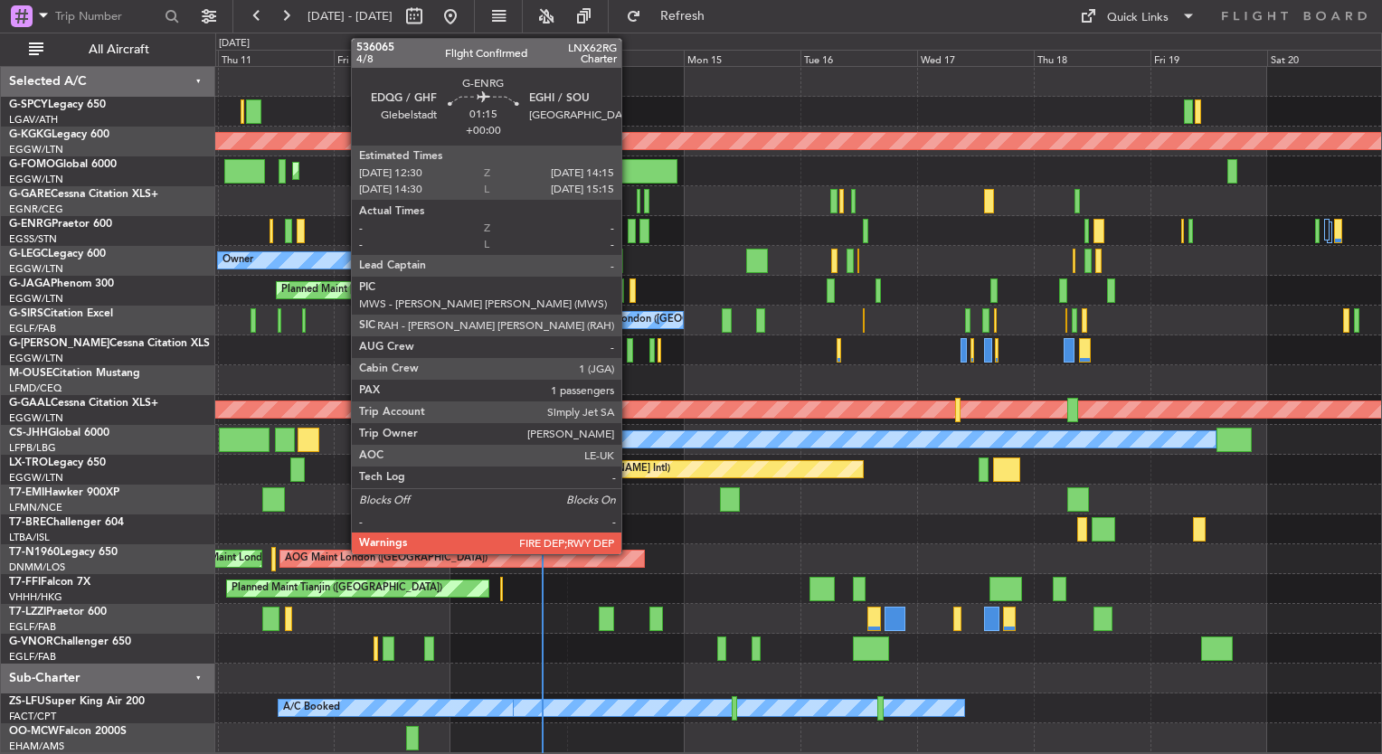
click at [629, 237] on div at bounding box center [632, 231] width 9 height 24
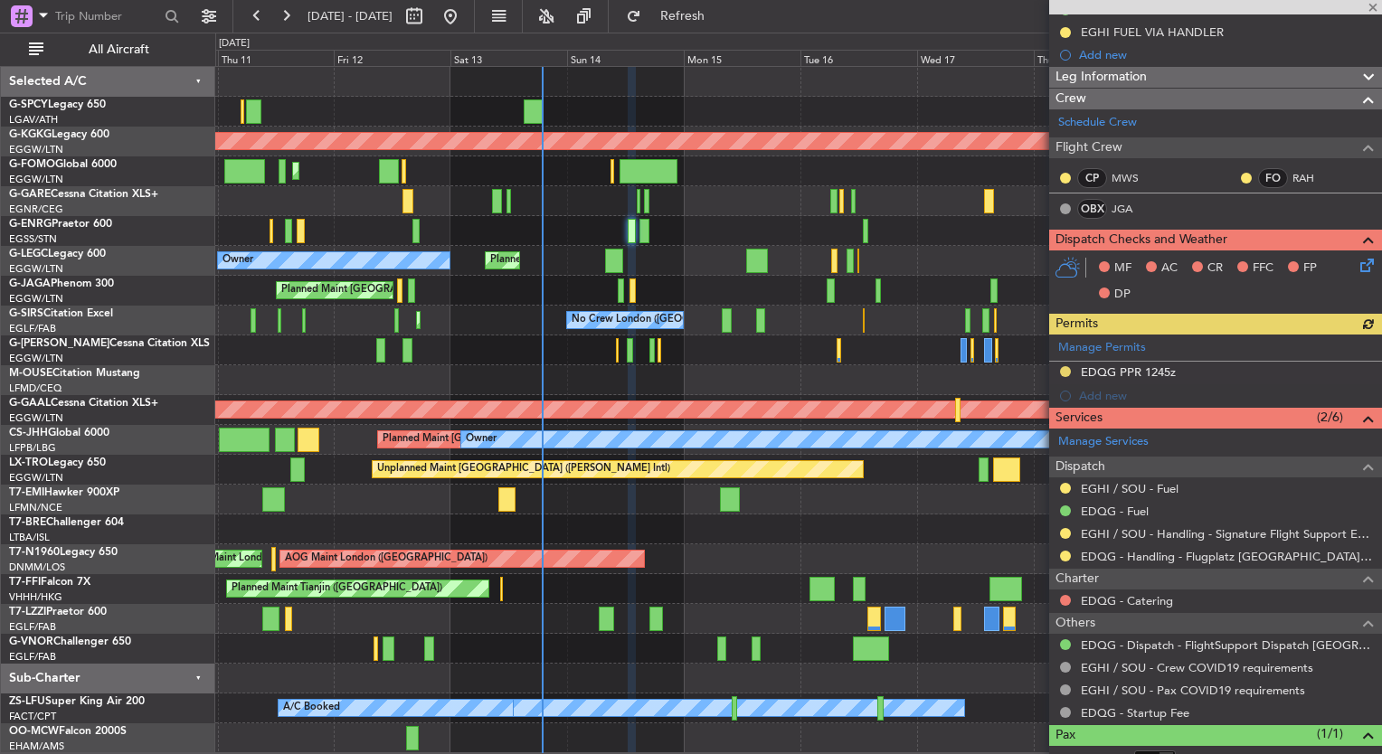
scroll to position [326, 0]
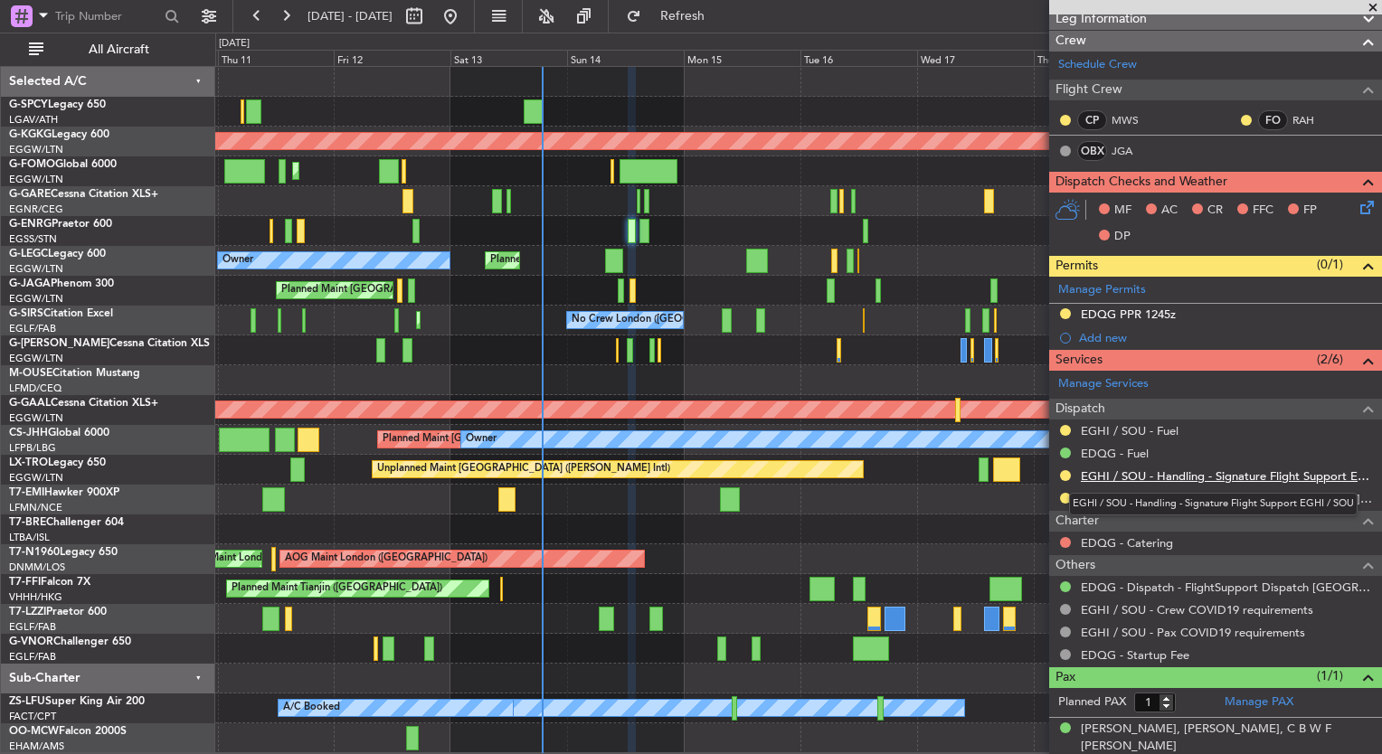
click at [1249, 469] on link "EGHI / SOU - Handling - Signature Flight Support EGHI / SOU" at bounding box center [1227, 475] width 292 height 15
click at [1270, 703] on link "Manage PAX" at bounding box center [1259, 703] width 69 height 18
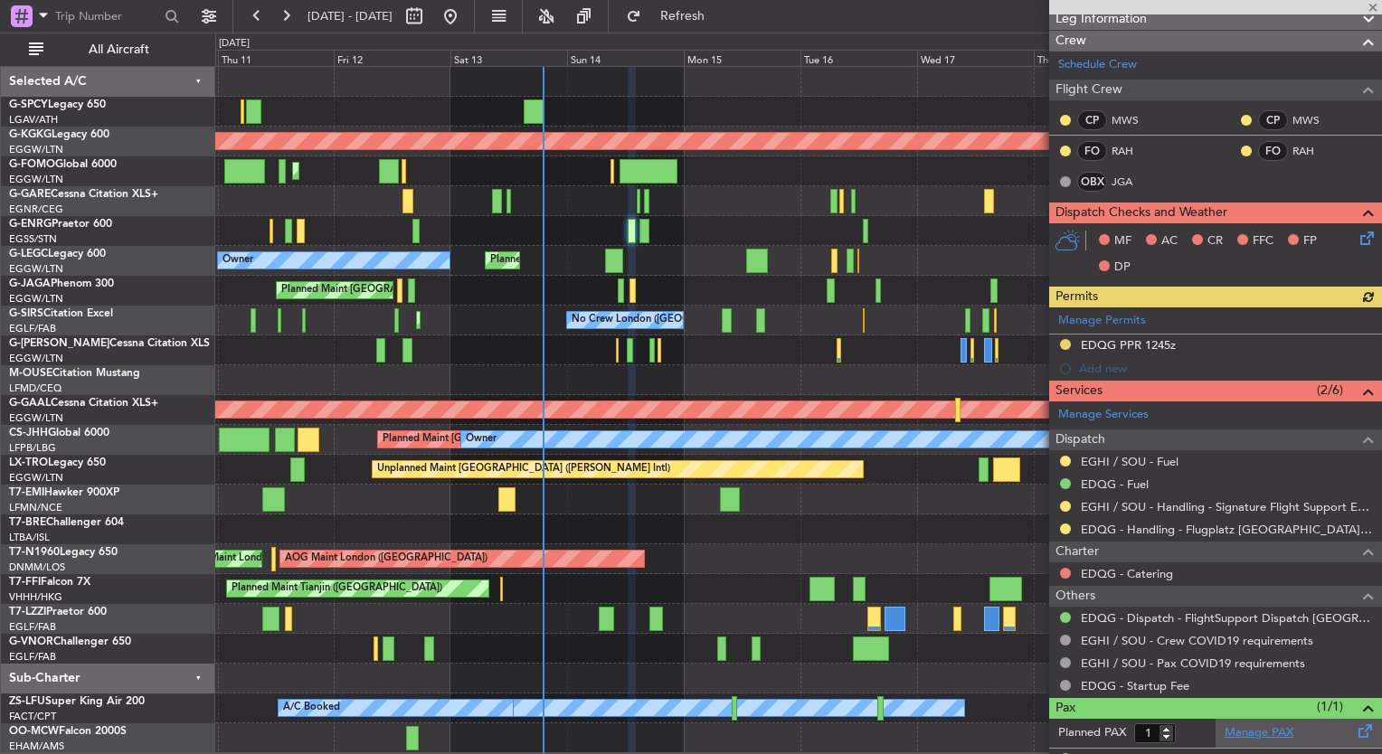
type input "+00:10"
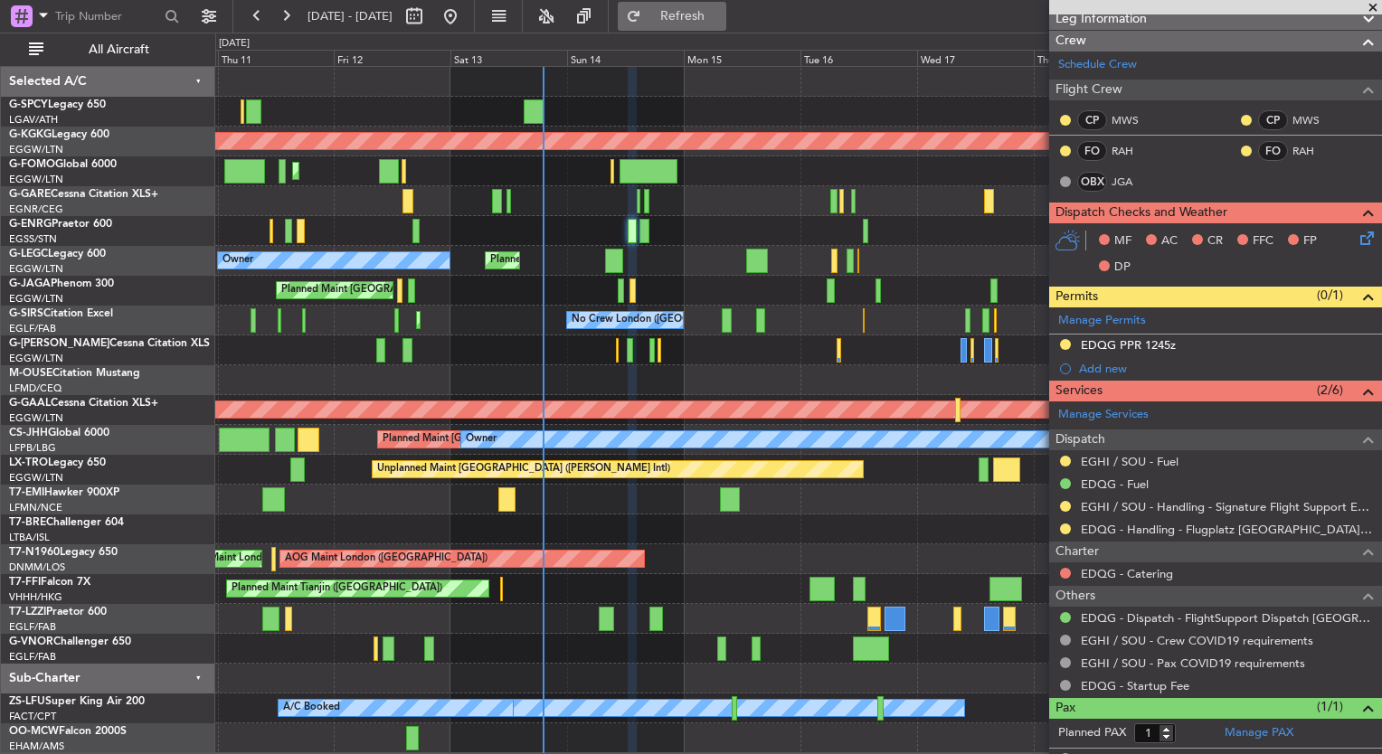
click at [721, 14] on span "Refresh" at bounding box center [683, 16] width 76 height 13
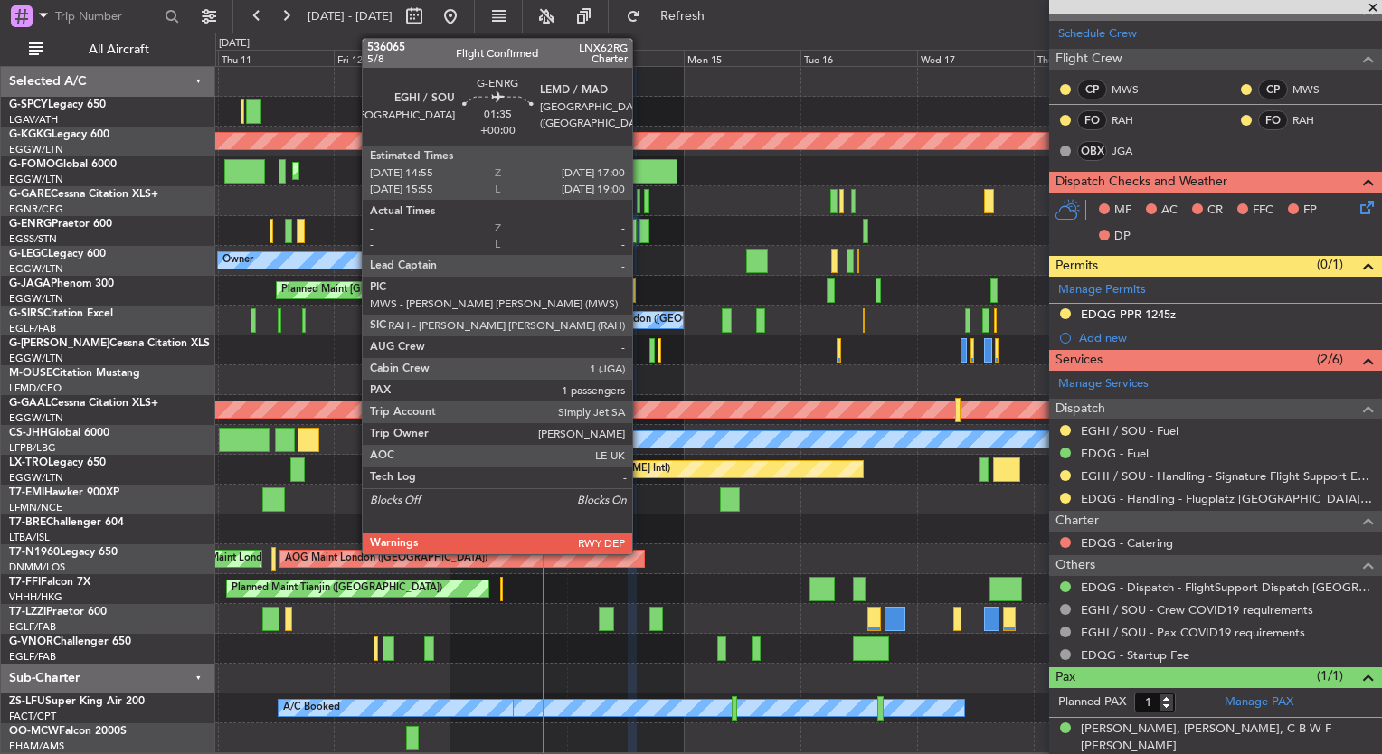
click at [640, 237] on div at bounding box center [644, 231] width 11 height 24
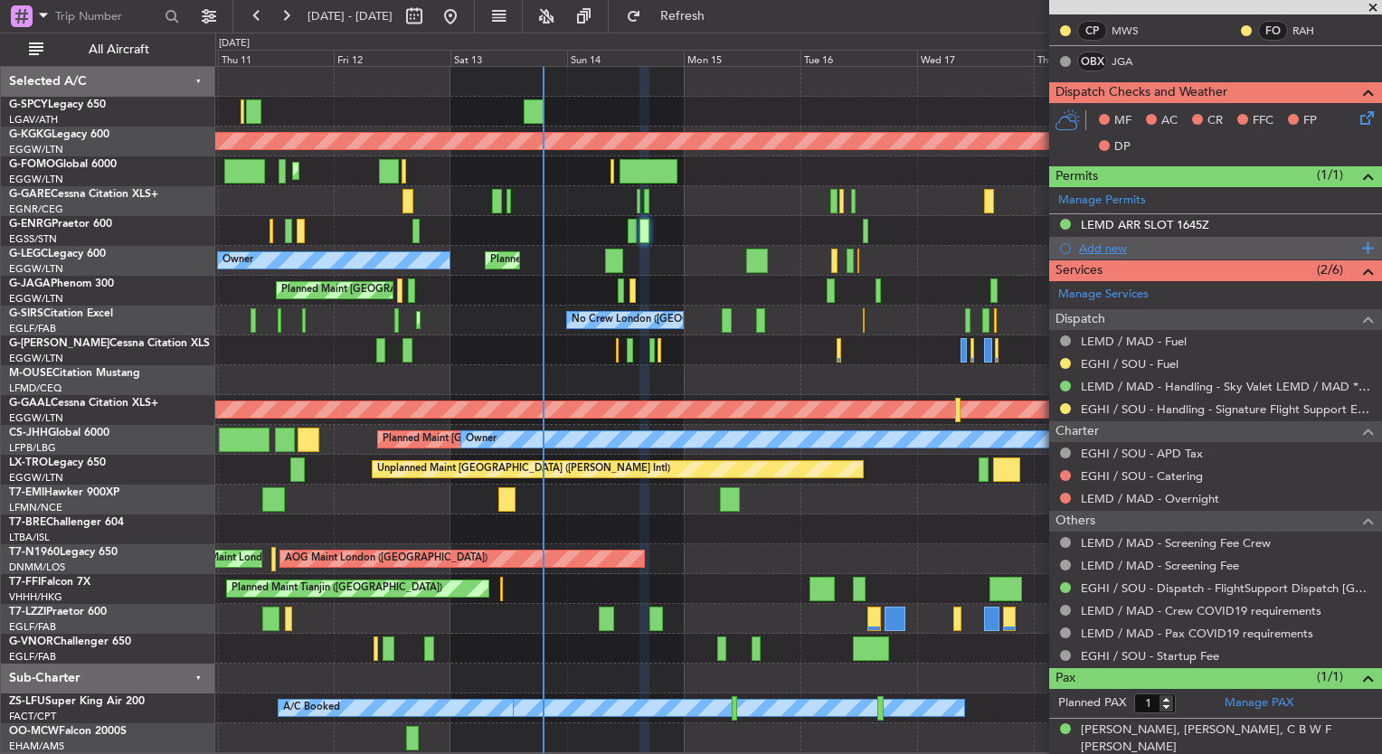
scroll to position [0, 0]
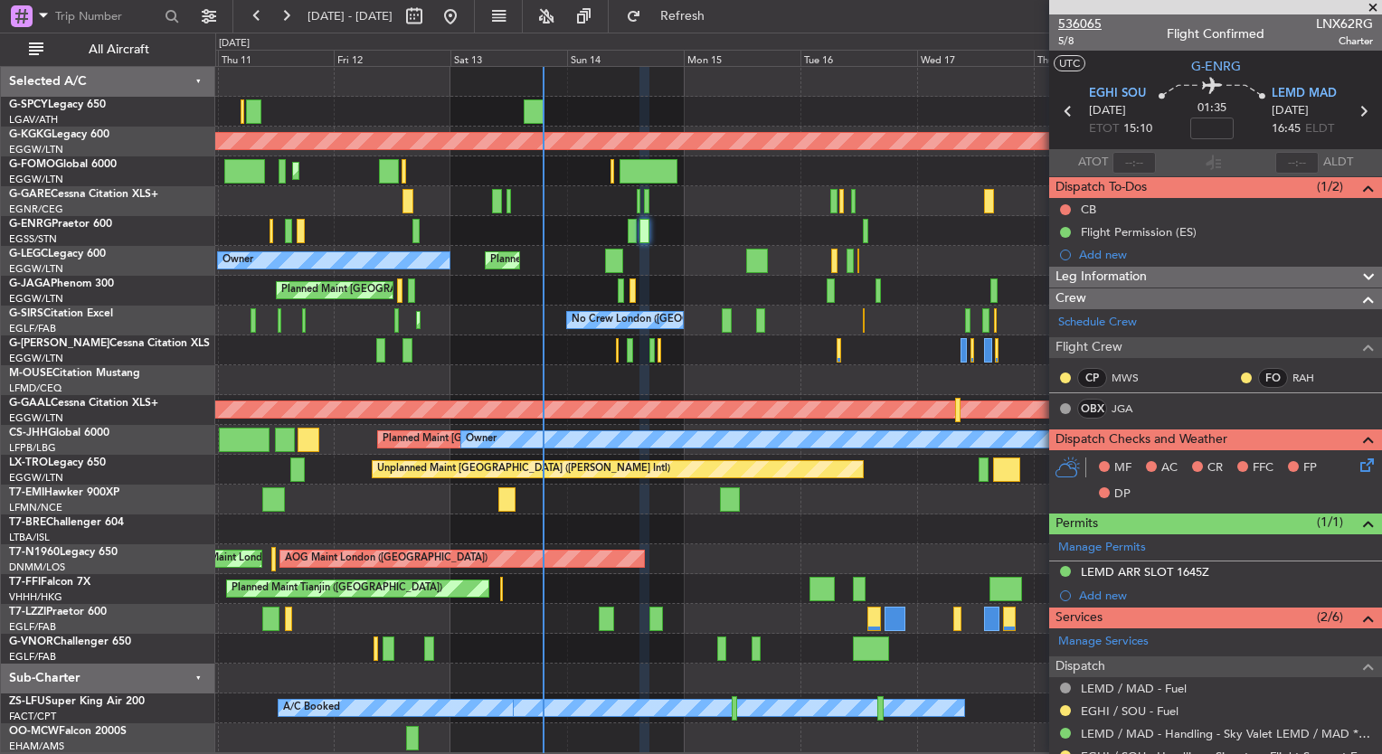
click at [1096, 24] on span "536065" at bounding box center [1079, 23] width 43 height 19
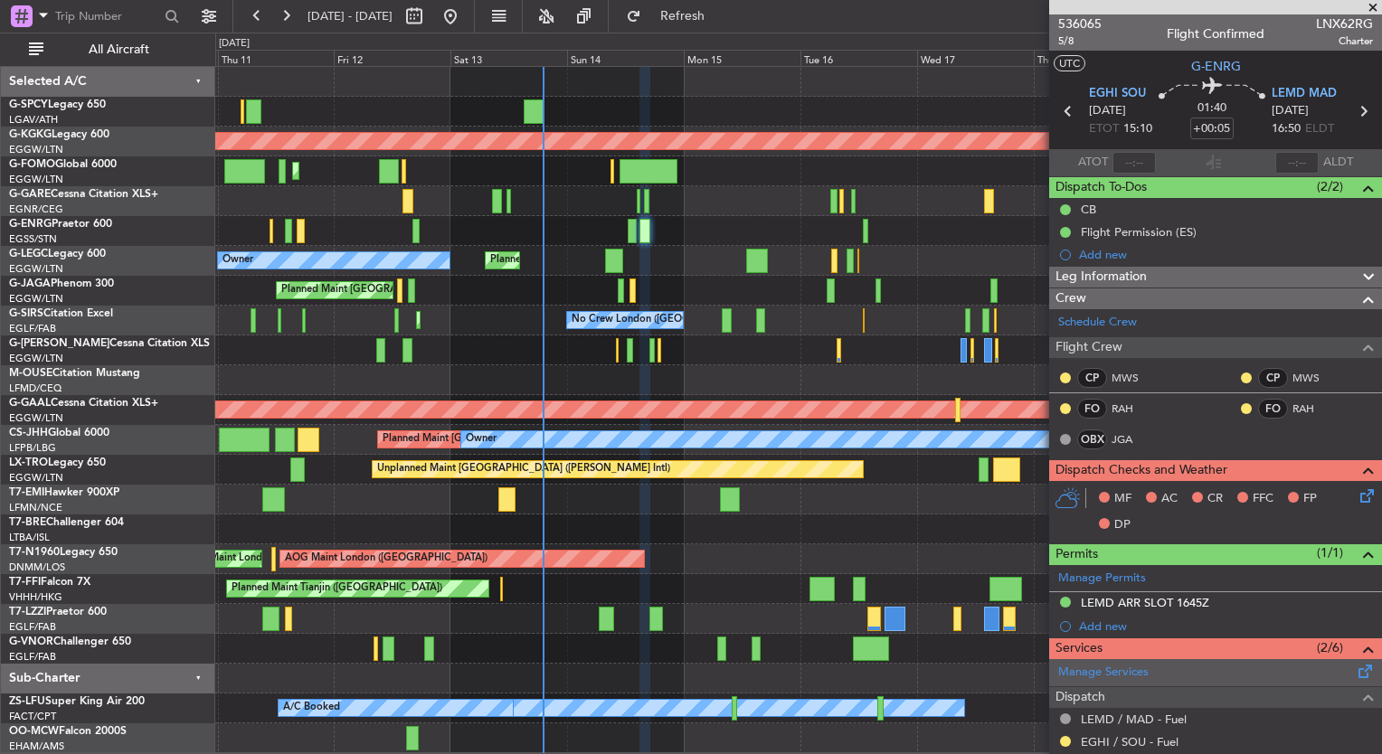
scroll to position [380, 0]
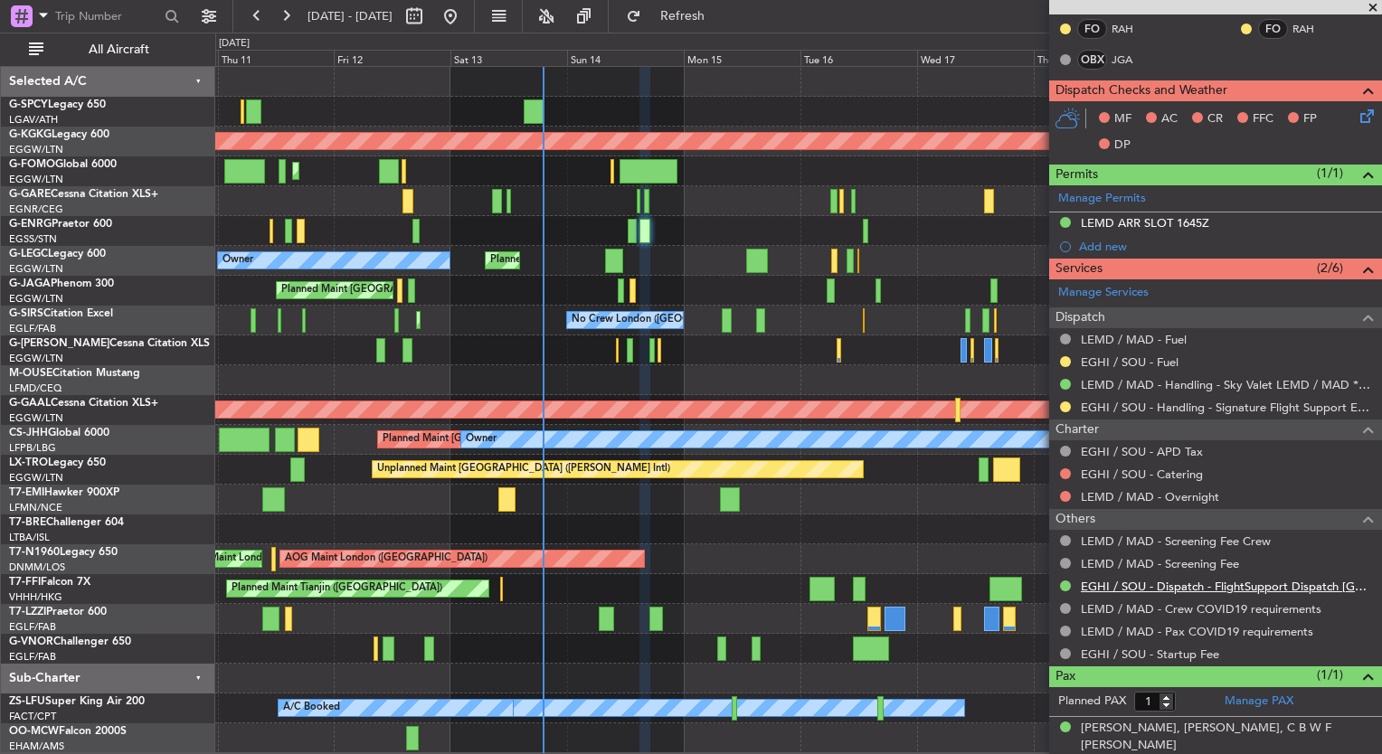
click at [1247, 579] on link "EGHI / SOU - Dispatch - FlightSupport Dispatch UK" at bounding box center [1227, 586] width 292 height 15
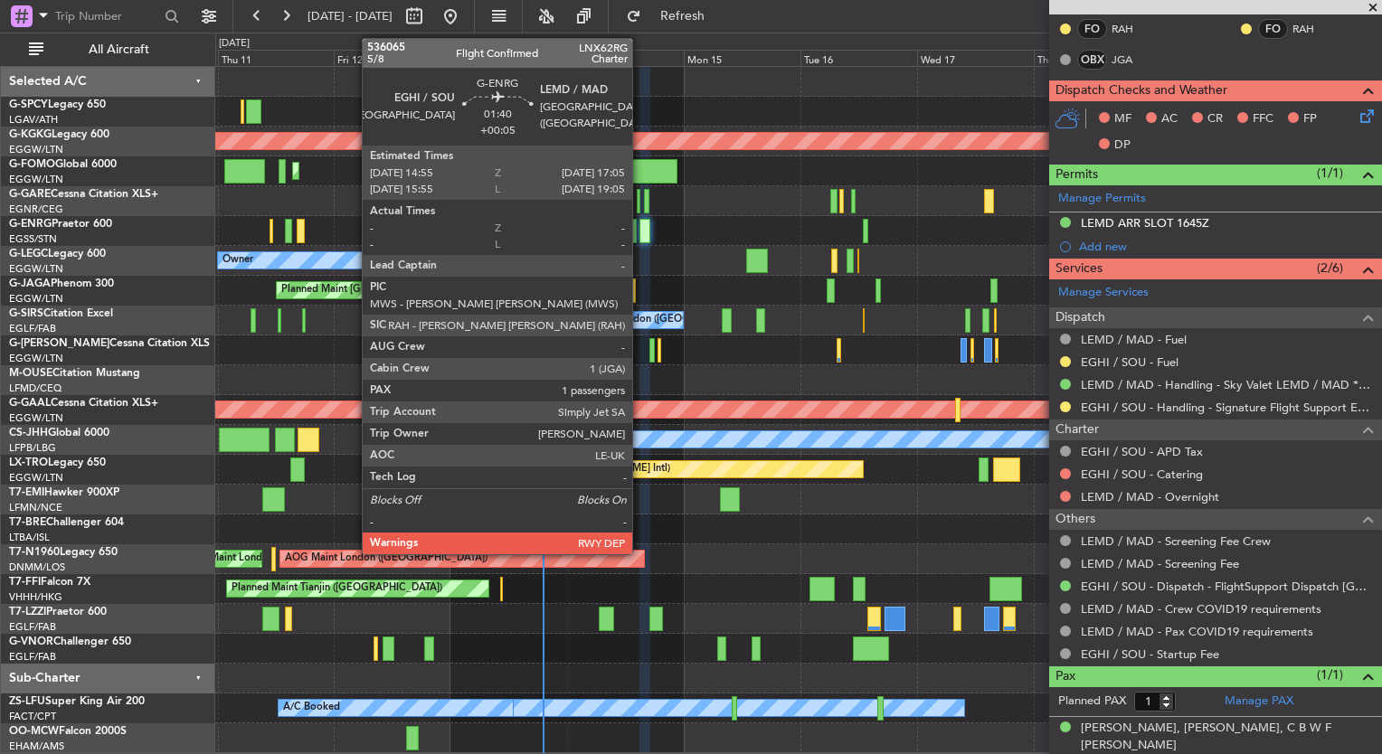
click at [640, 233] on div at bounding box center [644, 231] width 11 height 24
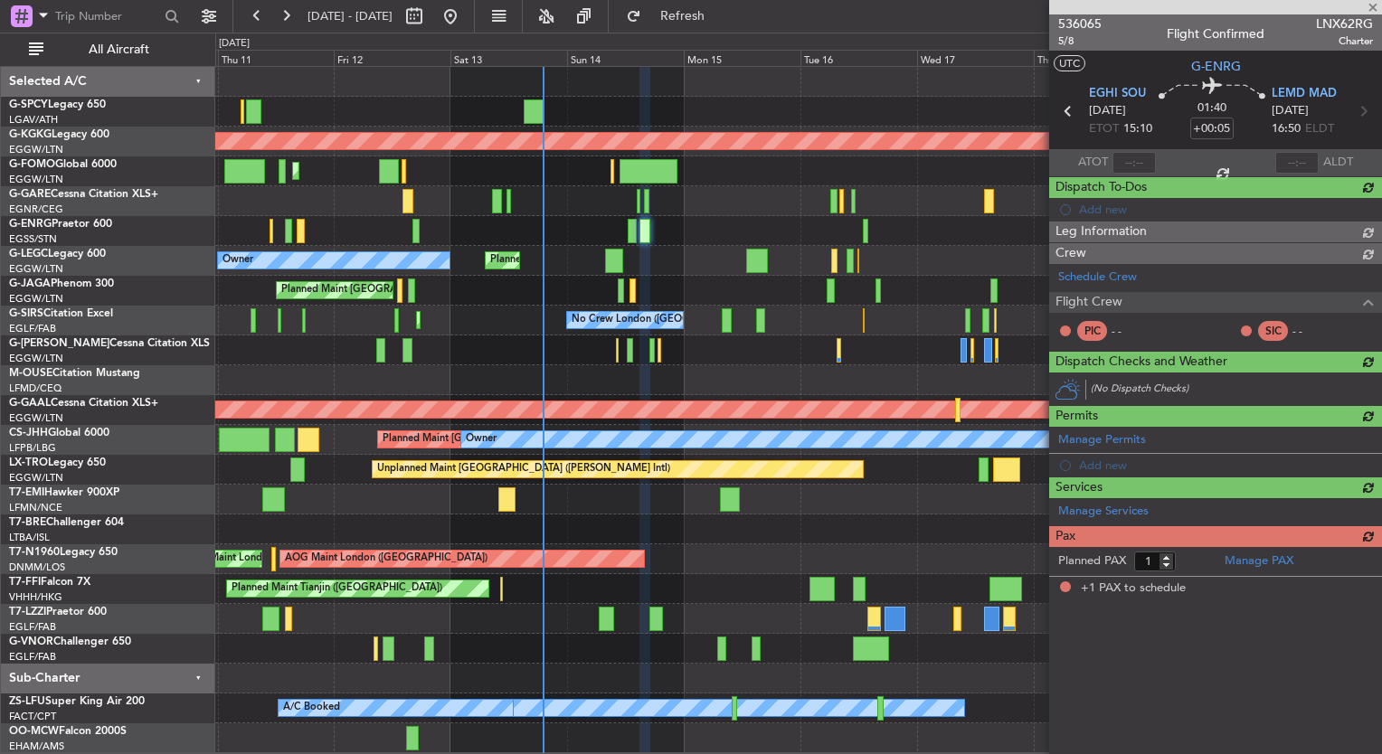
scroll to position [0, 0]
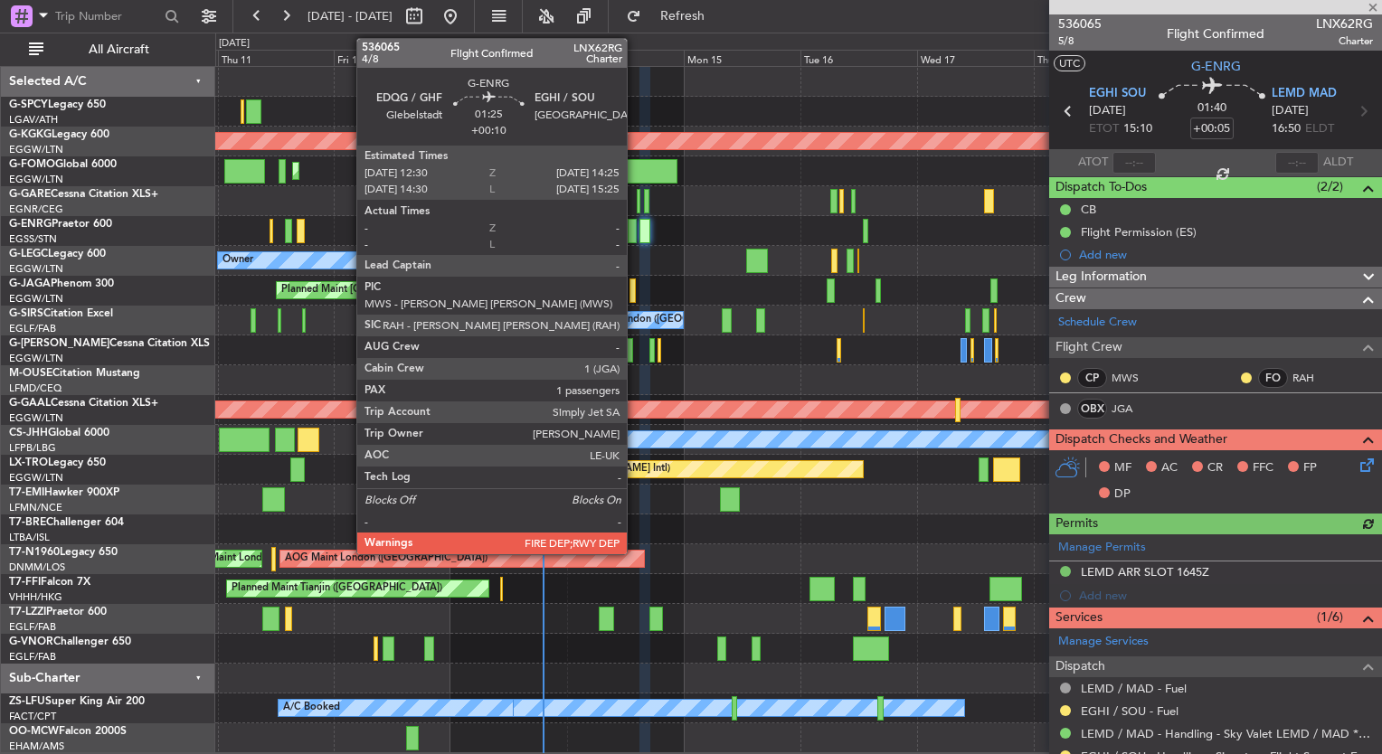
click at [635, 233] on div at bounding box center [633, 231] width 10 height 24
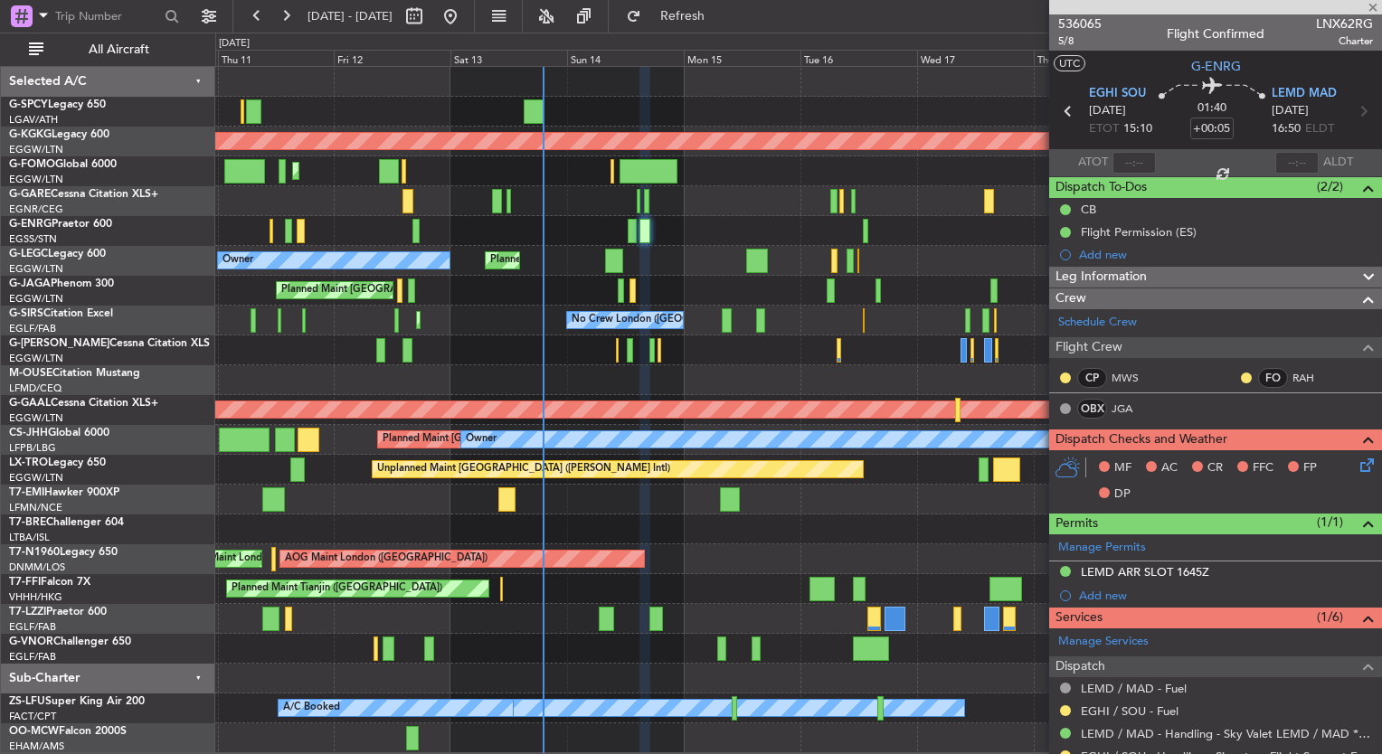
type input "+00:10"
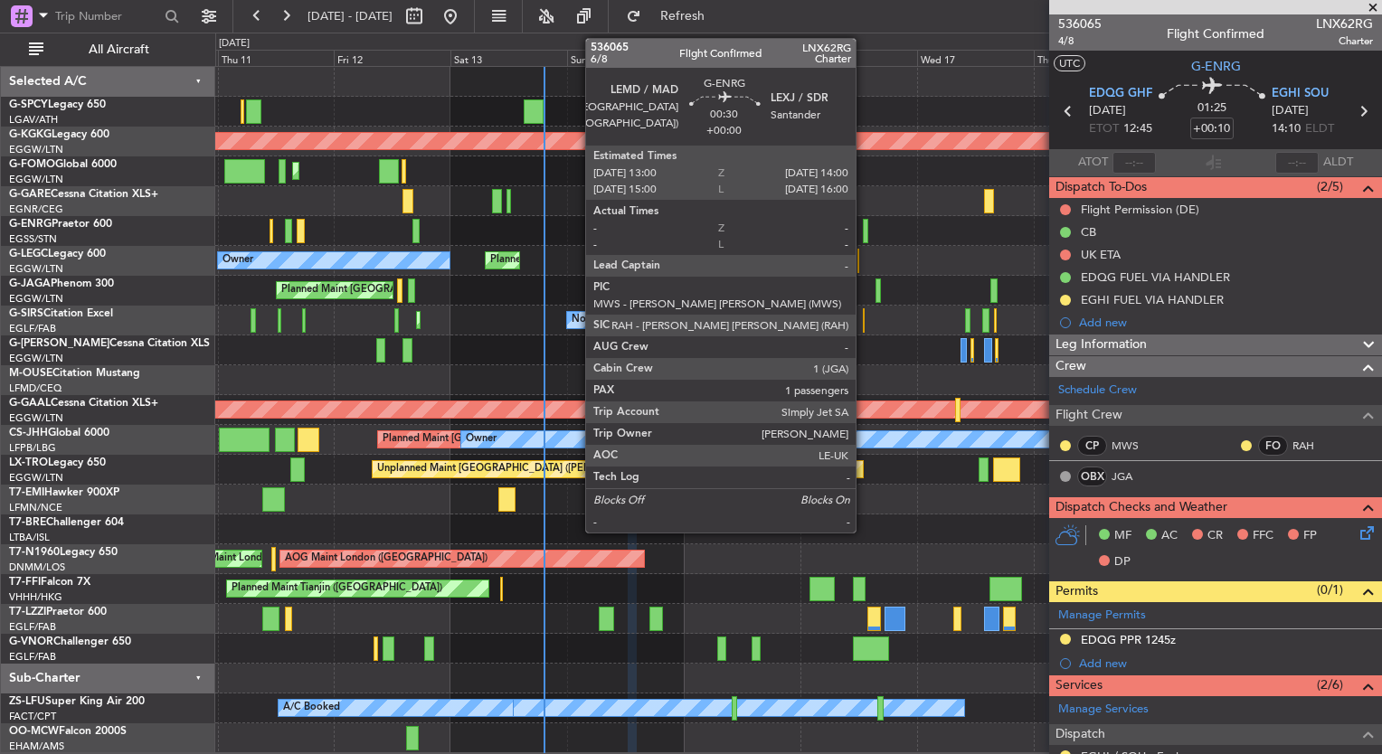
click at [864, 229] on div at bounding box center [865, 231] width 5 height 24
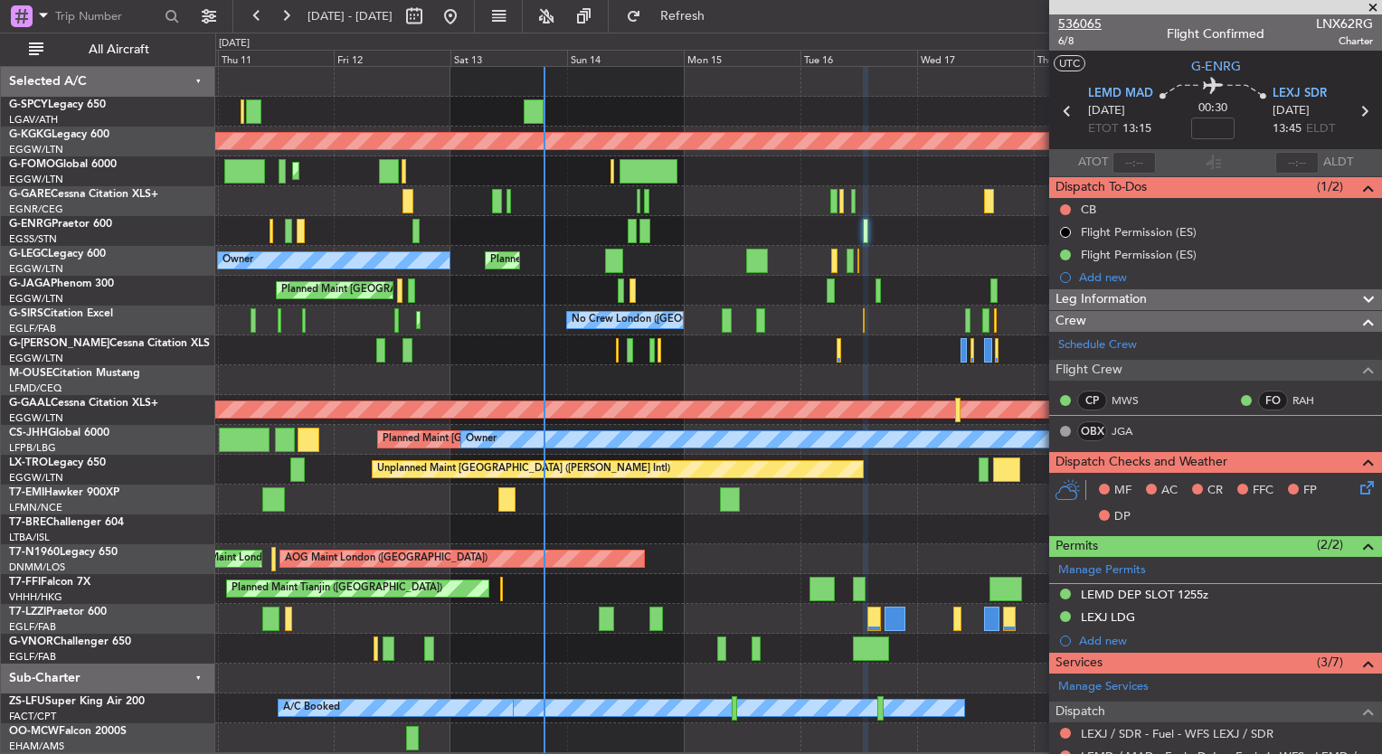
click at [1076, 24] on span "536065" at bounding box center [1079, 23] width 43 height 19
click at [696, 24] on button "Refresh" at bounding box center [672, 16] width 109 height 29
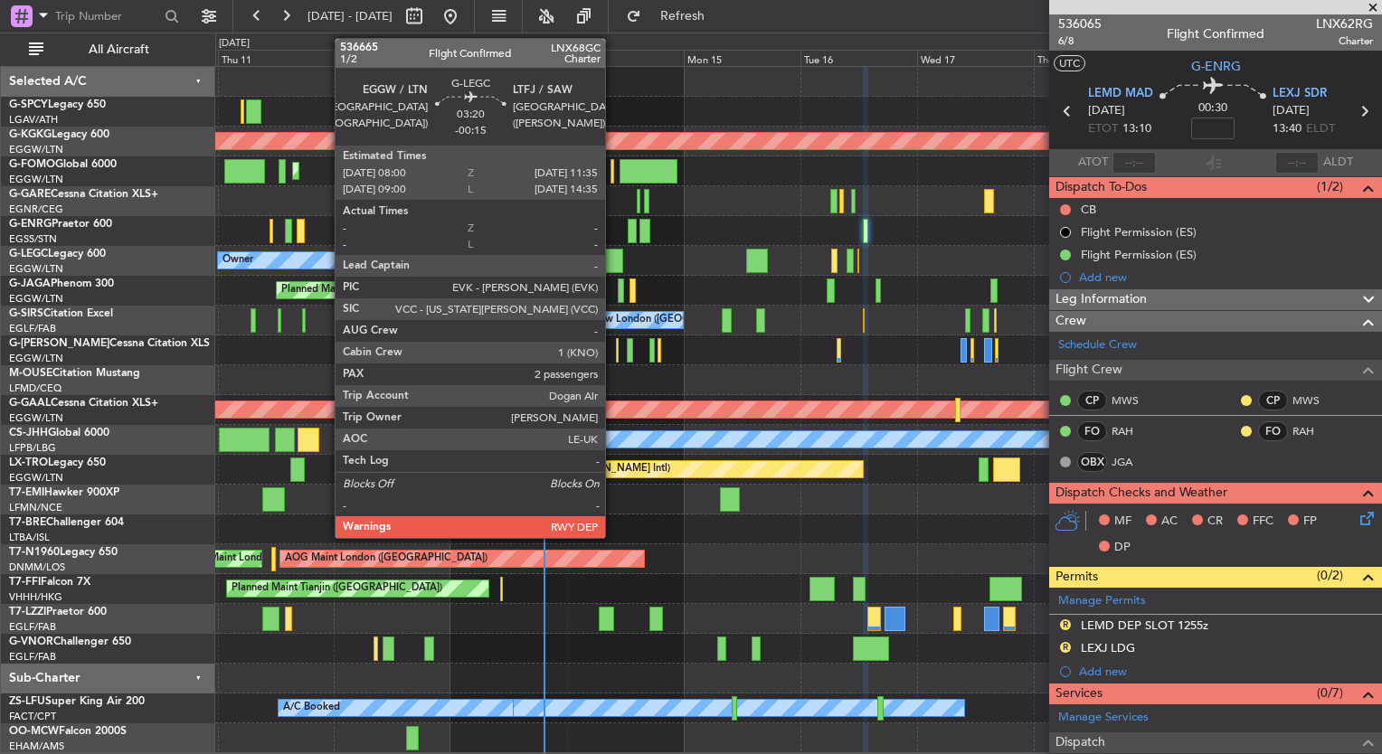
click at [613, 262] on div at bounding box center [614, 261] width 18 height 24
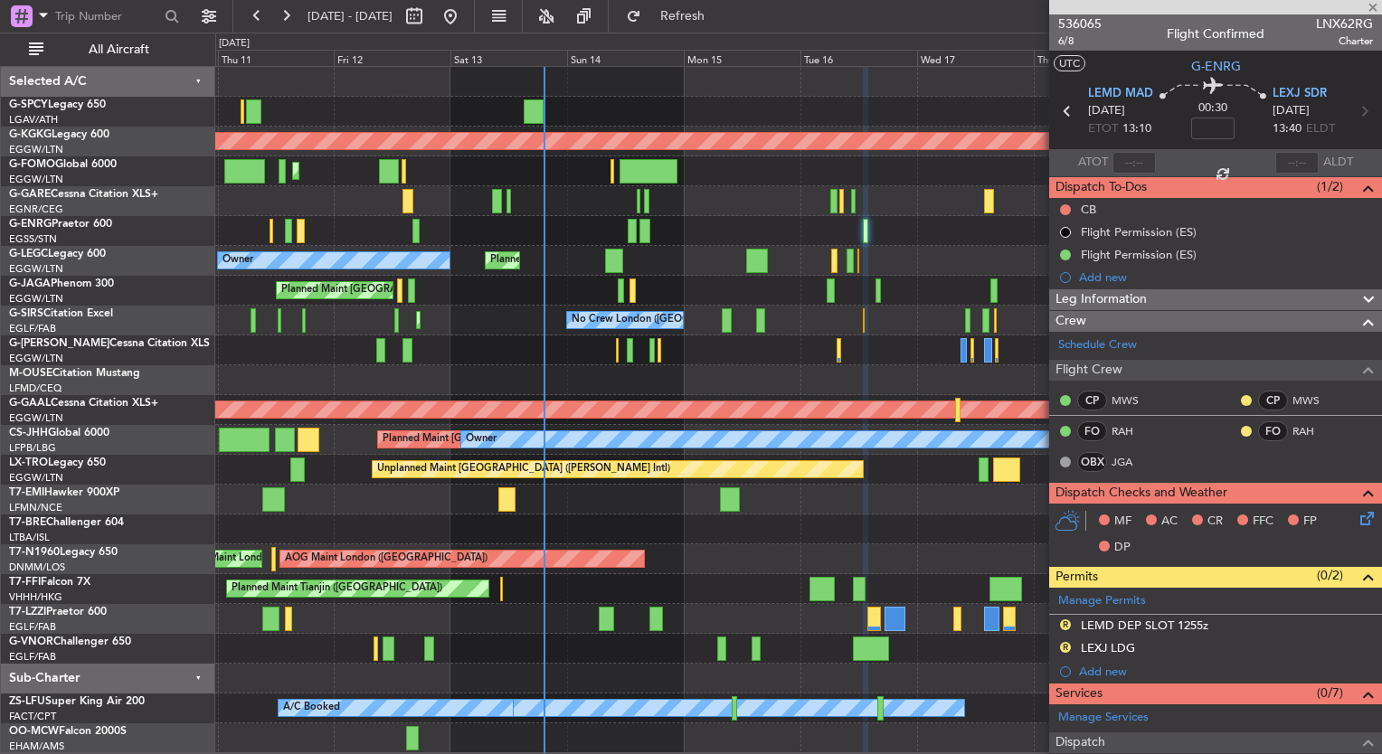
type input "-00:15"
type input "2"
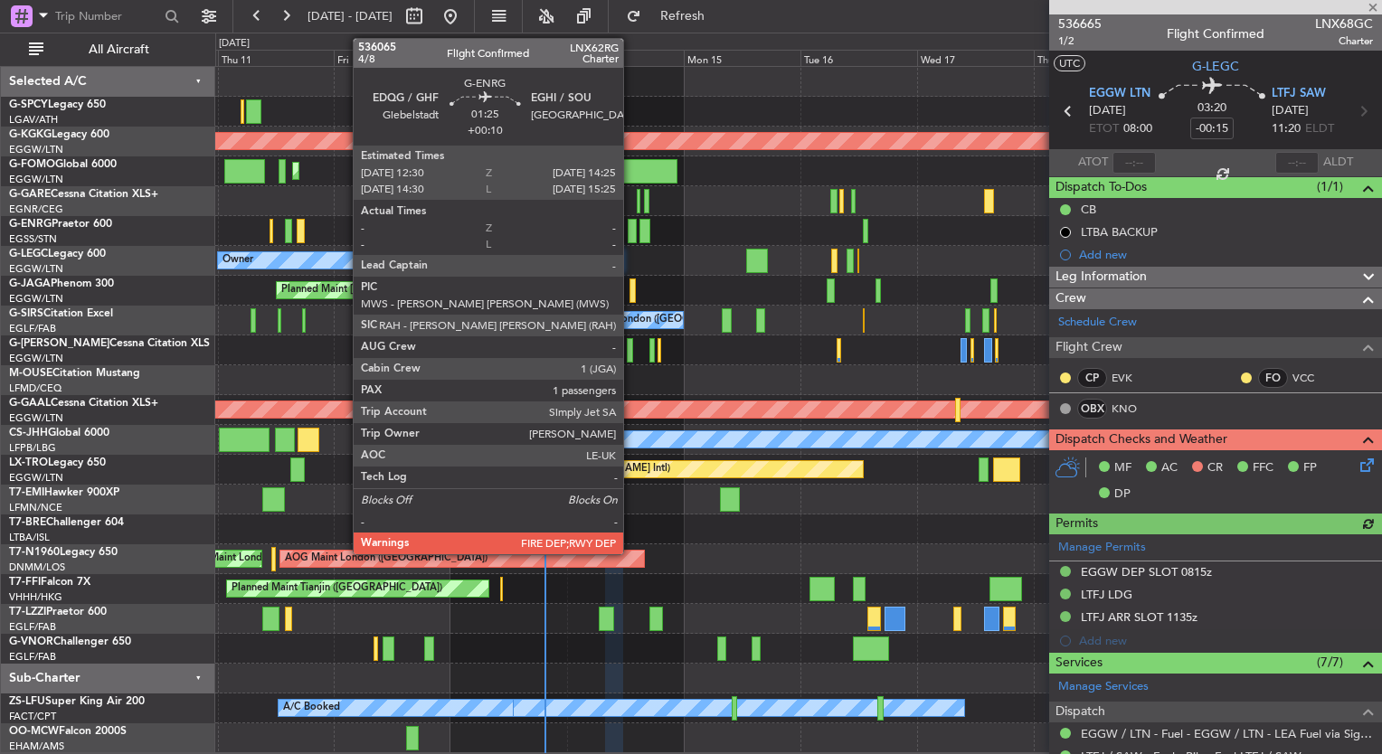
click at [631, 232] on div at bounding box center [633, 231] width 10 height 24
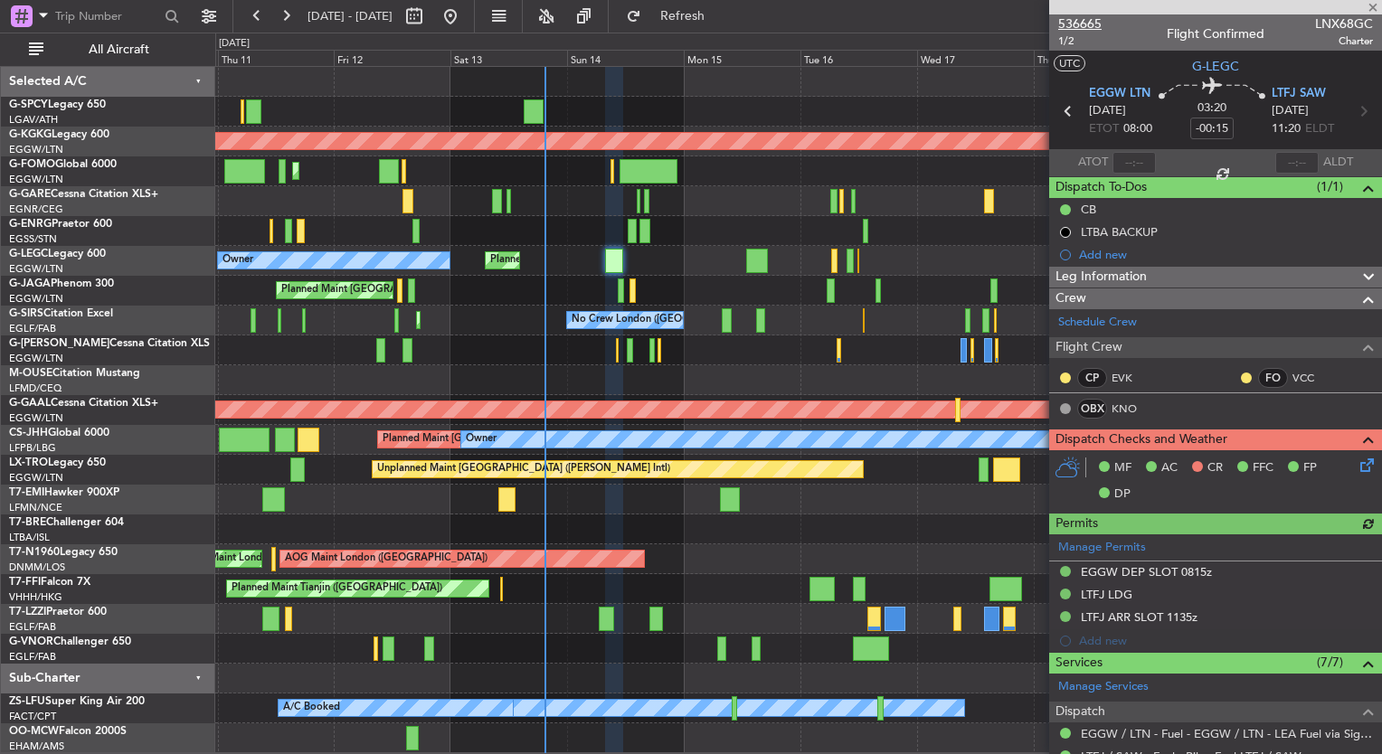
type input "+00:10"
type input "1"
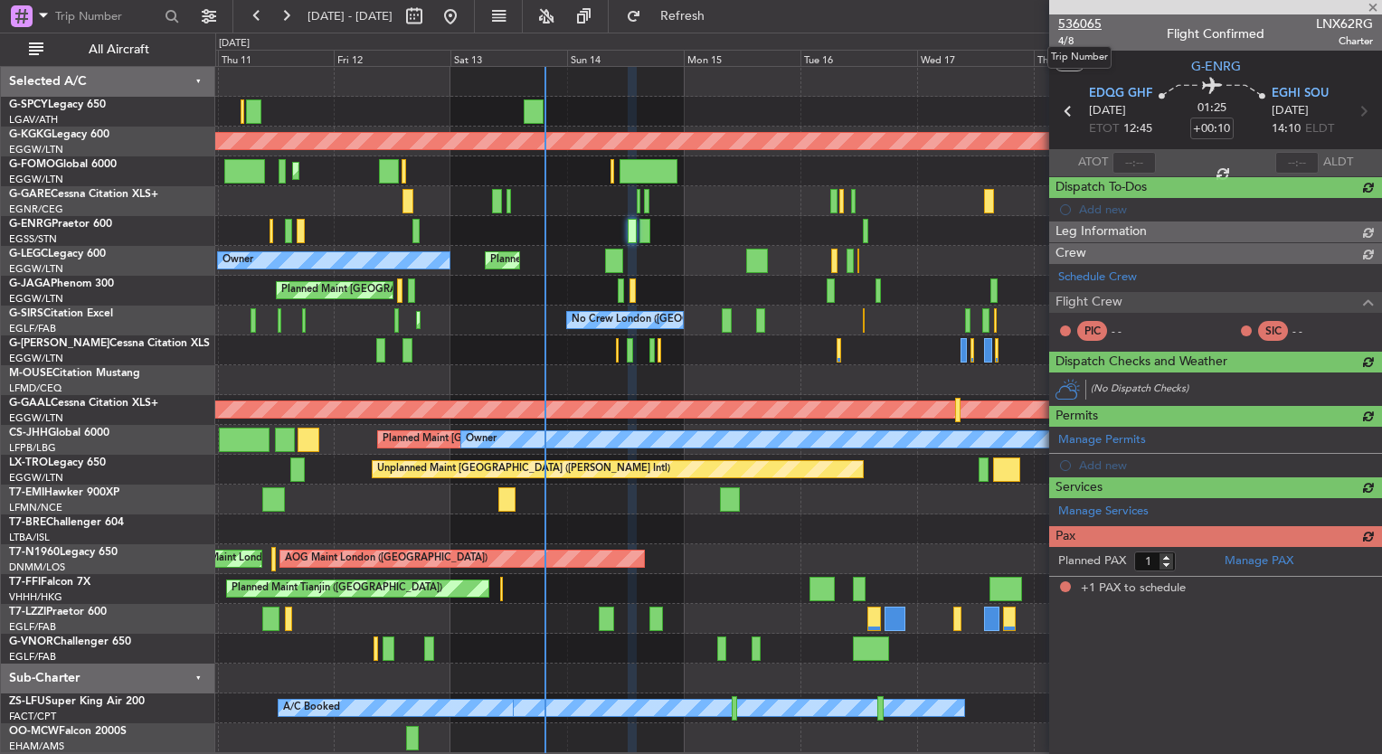
click at [1096, 25] on span "536065" at bounding box center [1079, 23] width 43 height 19
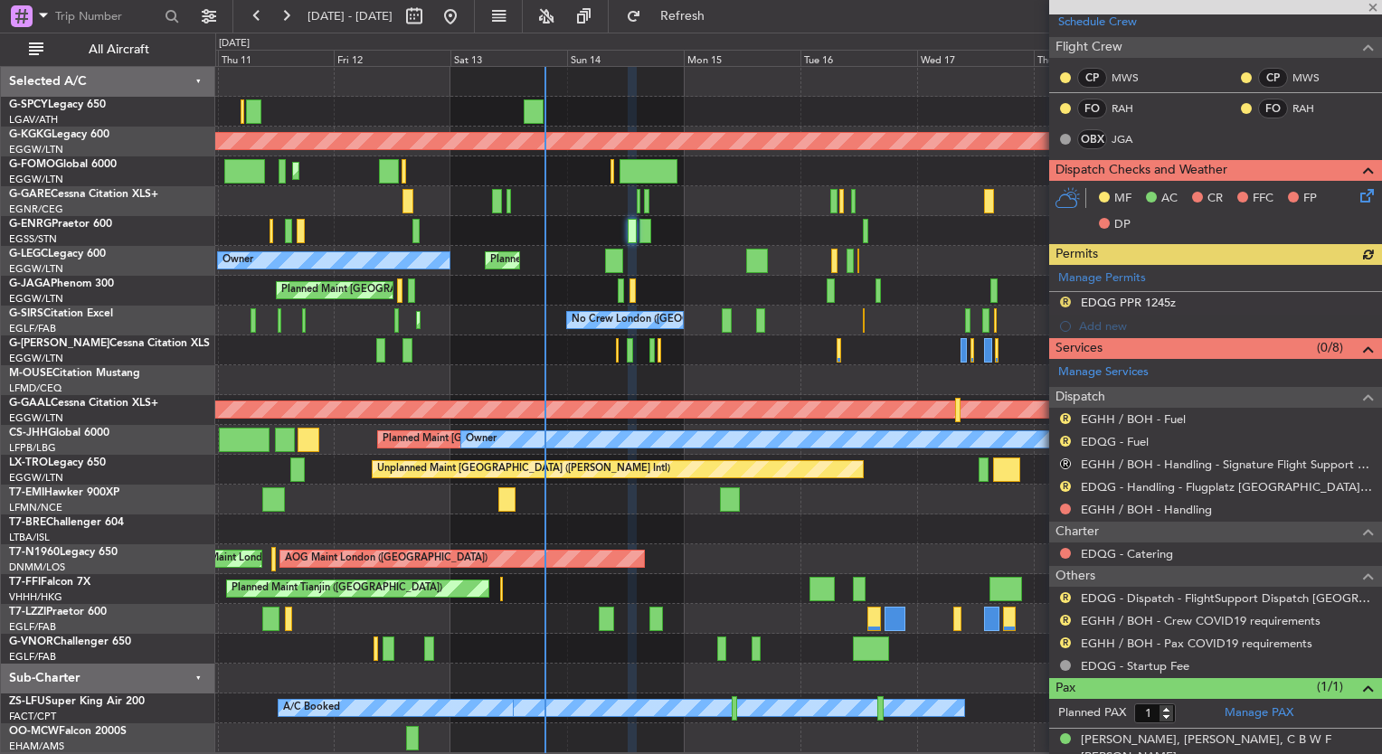
scroll to position [380, 0]
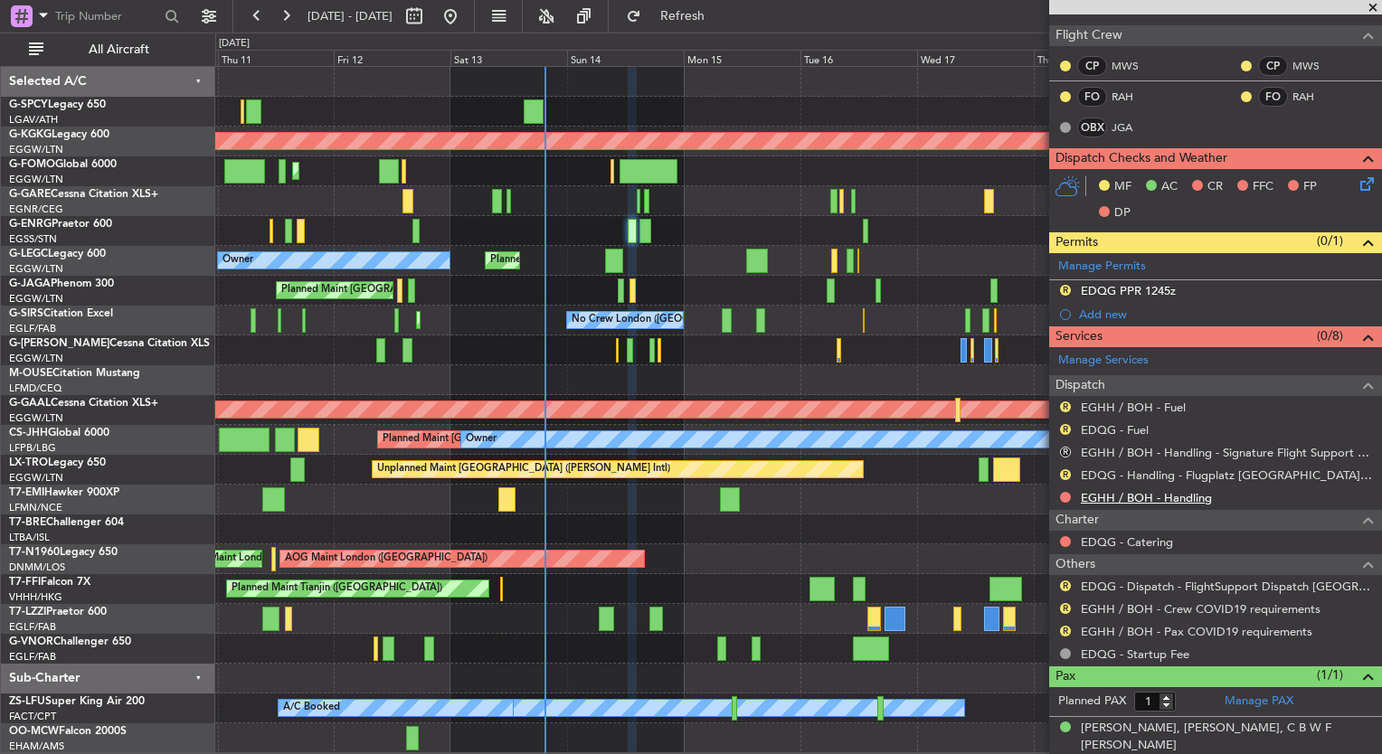
click at [1162, 492] on link "EGHH / BOH - Handling" at bounding box center [1146, 497] width 131 height 15
click at [727, 33] on div "Unplanned Maint Athens (Eleftherios Venizelos Intl) AOG Maint Istanbul (Ataturk…" at bounding box center [691, 394] width 1382 height 722
click at [724, 27] on button "Refresh" at bounding box center [672, 16] width 109 height 29
click at [1123, 426] on link "EDQG - Fuel" at bounding box center [1115, 429] width 68 height 15
click at [721, 22] on span "Refresh" at bounding box center [683, 16] width 76 height 13
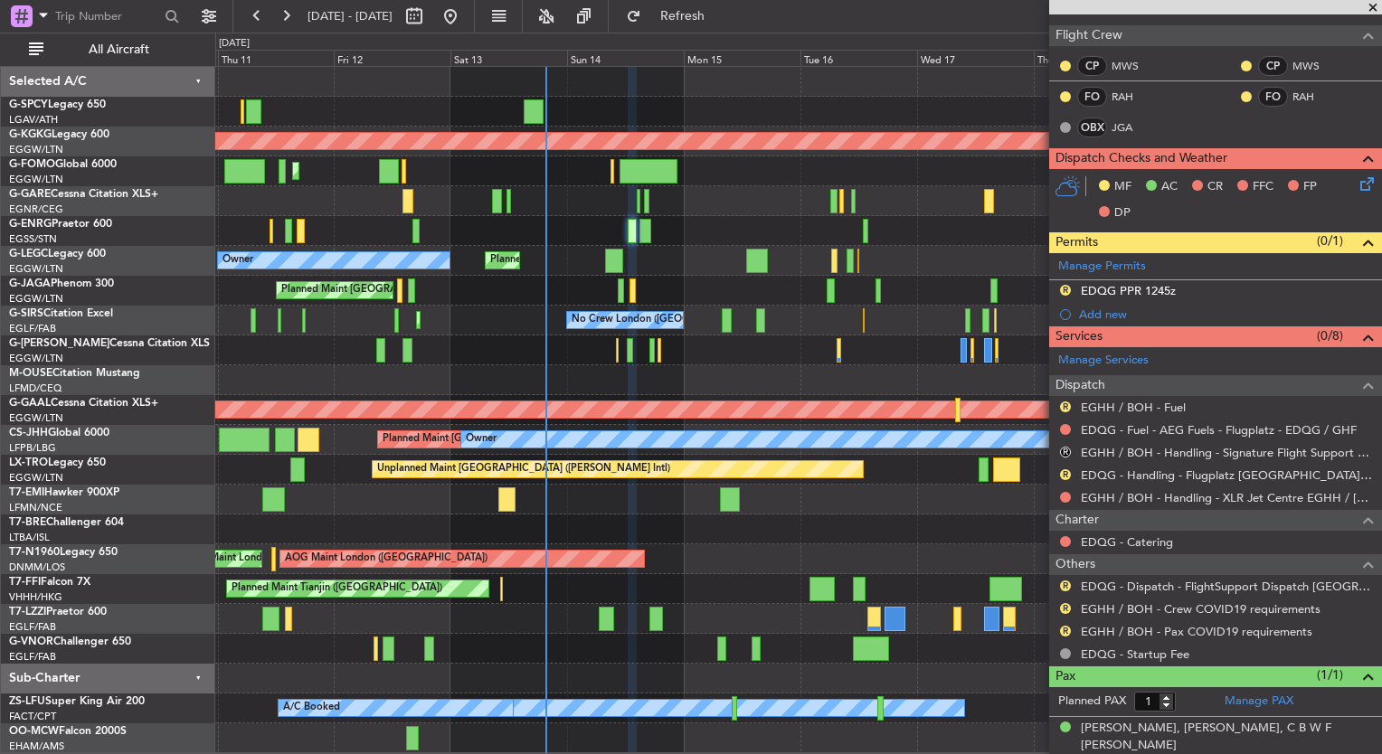
click at [643, 222] on div at bounding box center [645, 231] width 12 height 24
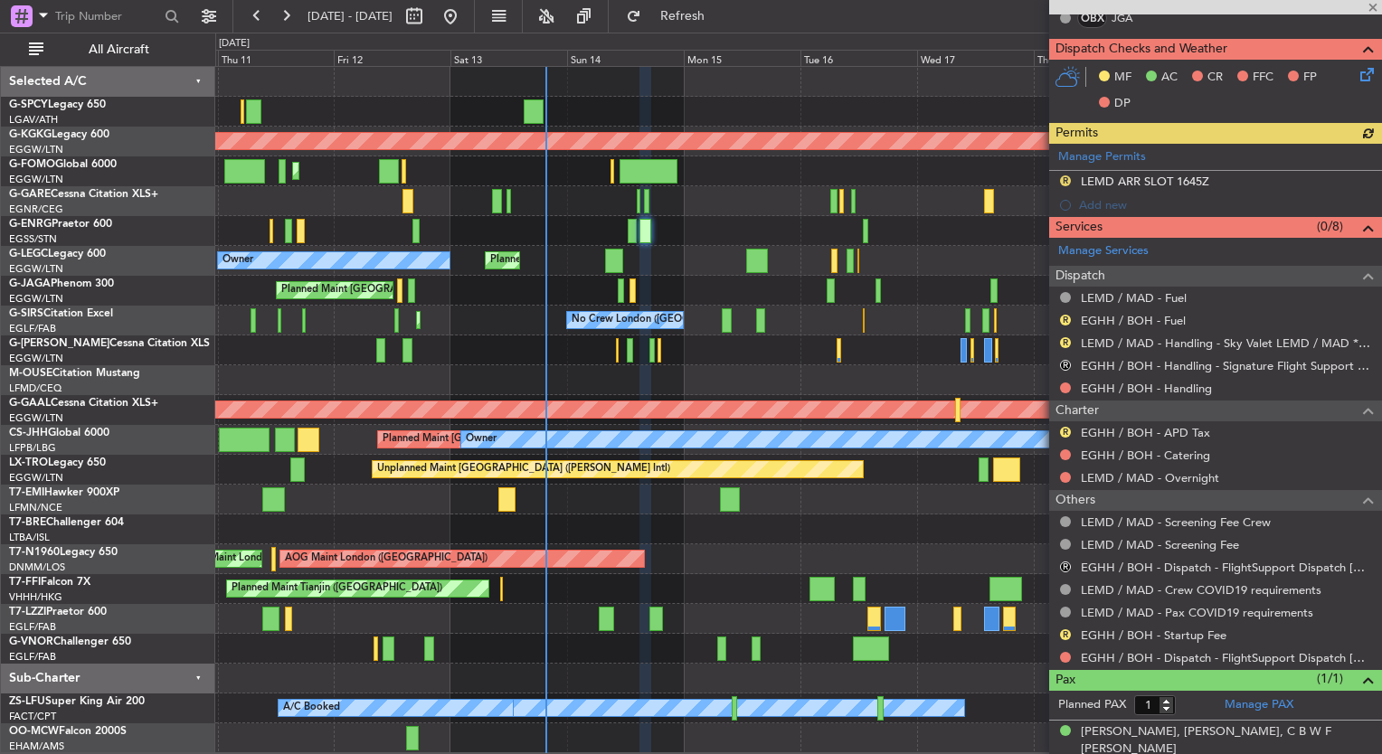
scroll to position [394, 0]
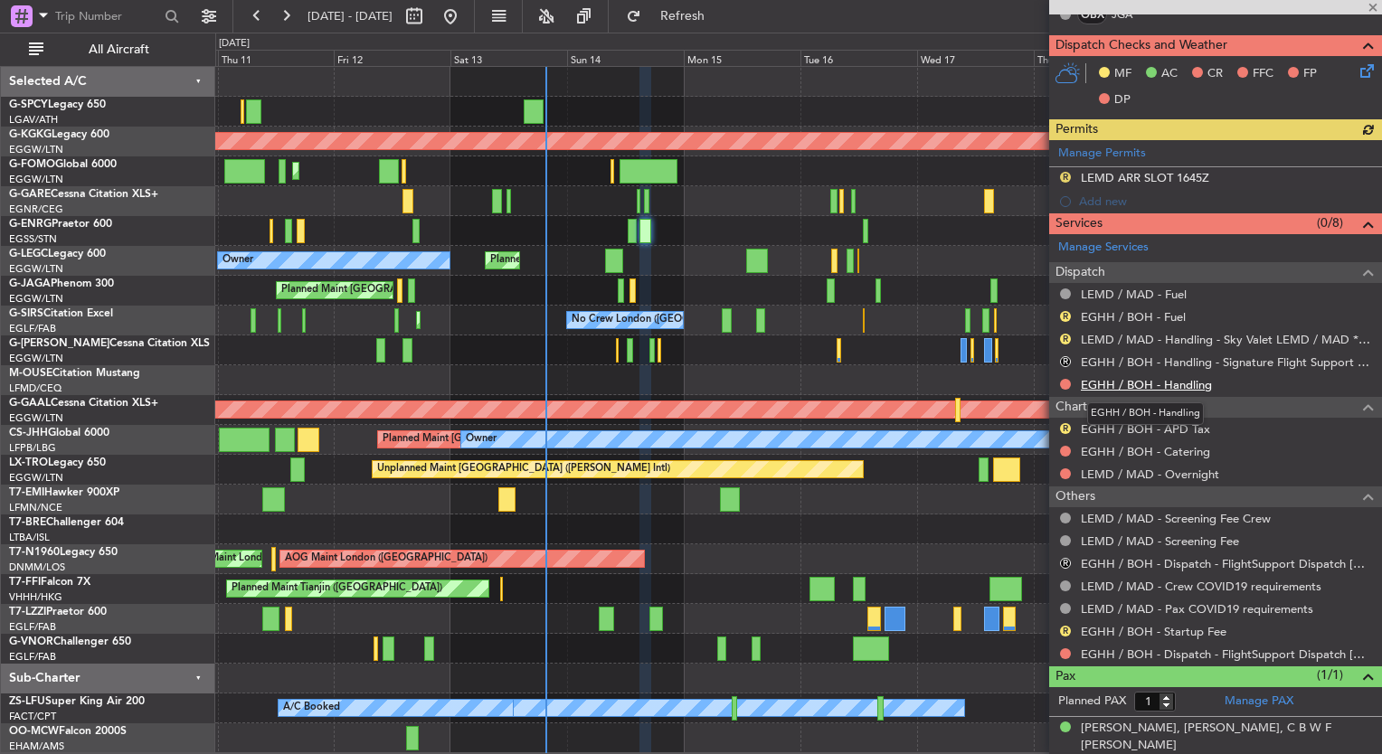
click at [1194, 382] on link "EGHH / BOH - Handling" at bounding box center [1146, 384] width 131 height 15
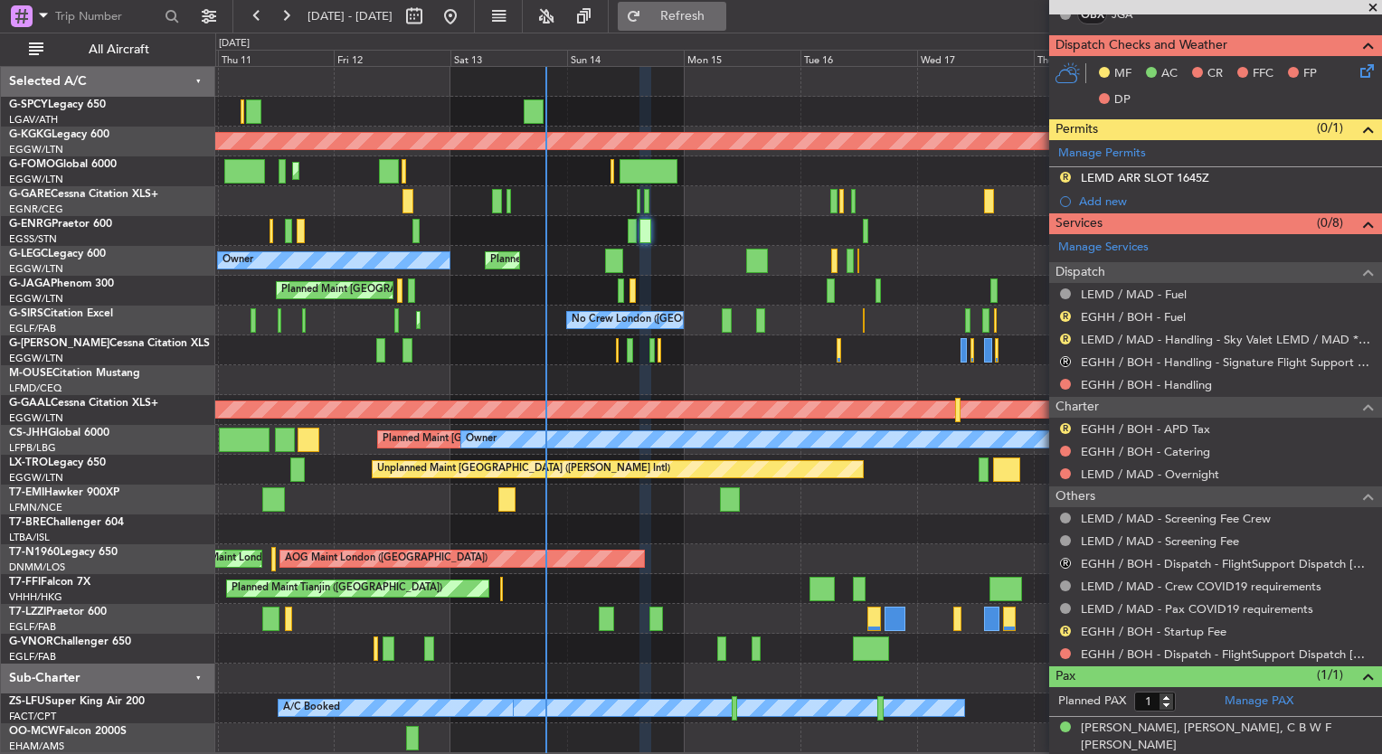
click at [721, 13] on span "Refresh" at bounding box center [683, 16] width 76 height 13
click at [1372, 7] on span at bounding box center [1373, 8] width 18 height 16
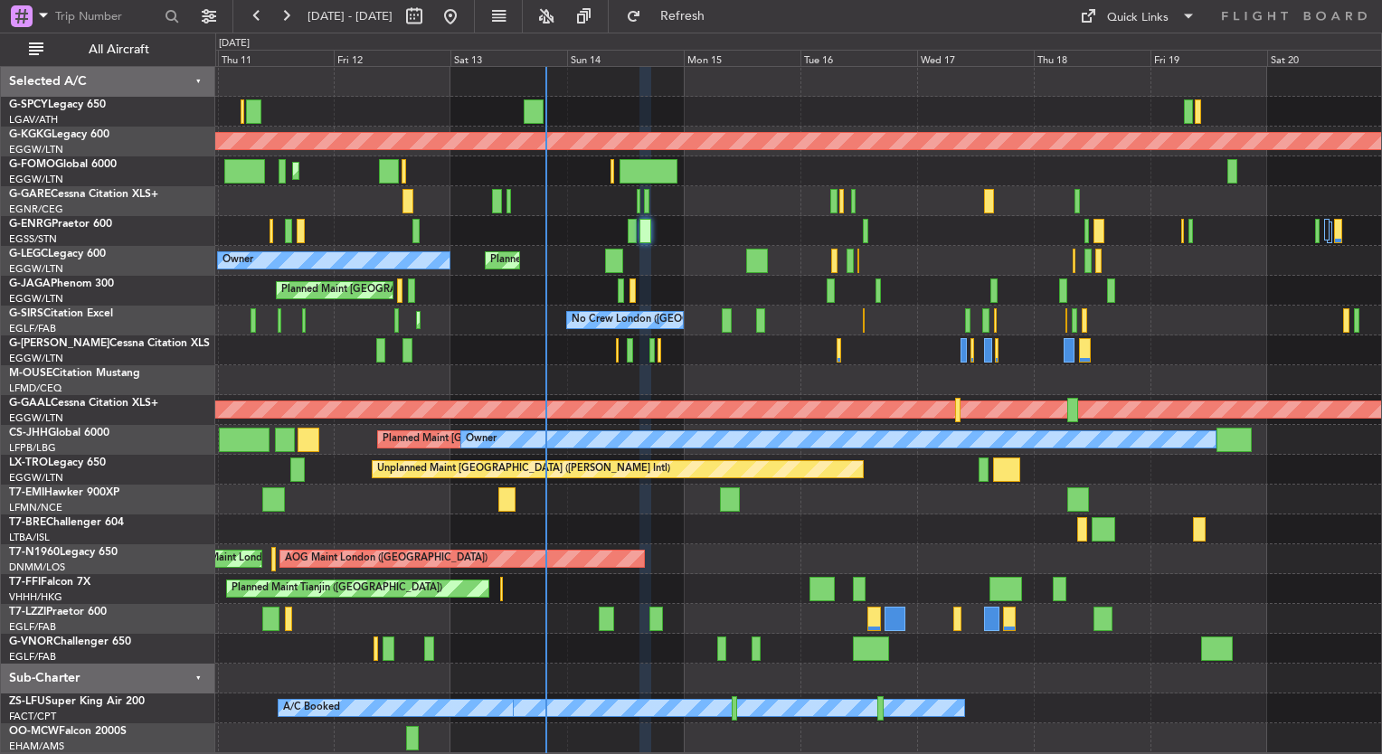
type input "0"
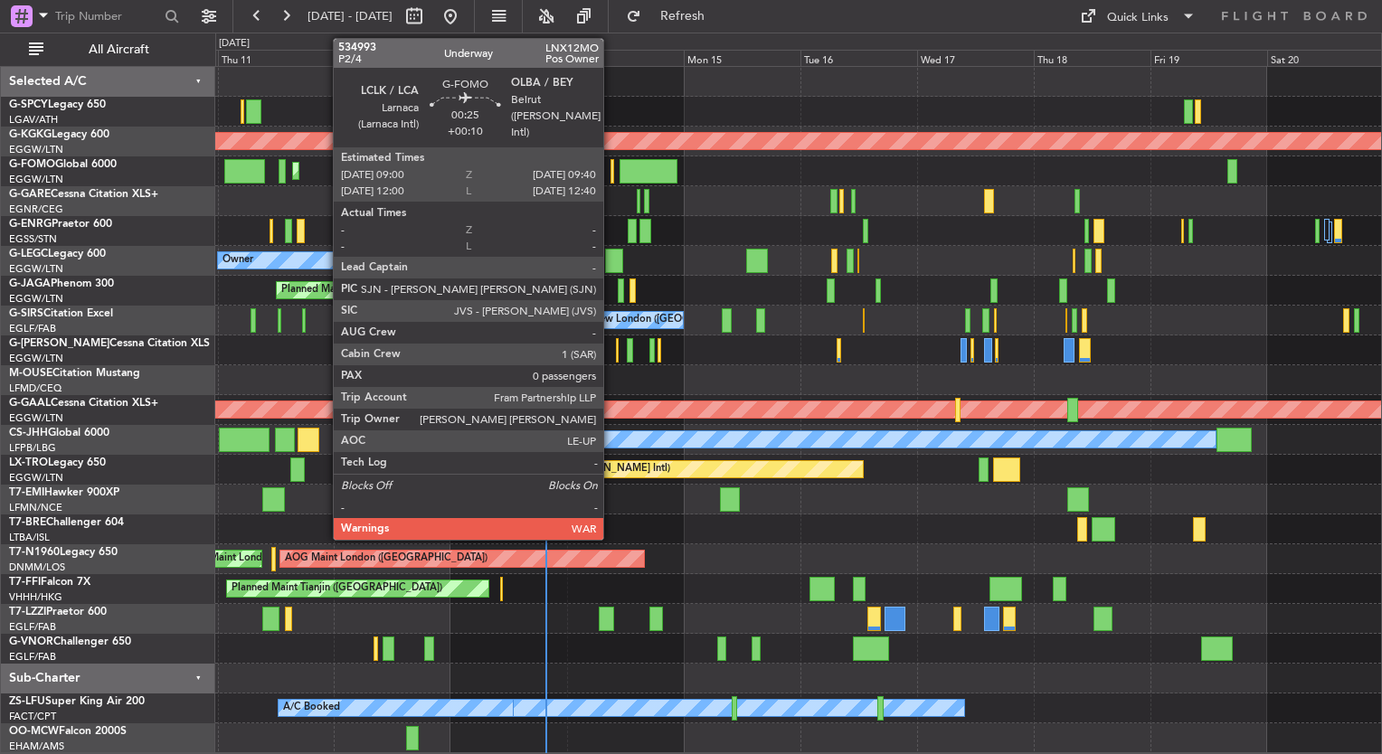
click at [611, 170] on div at bounding box center [612, 171] width 4 height 24
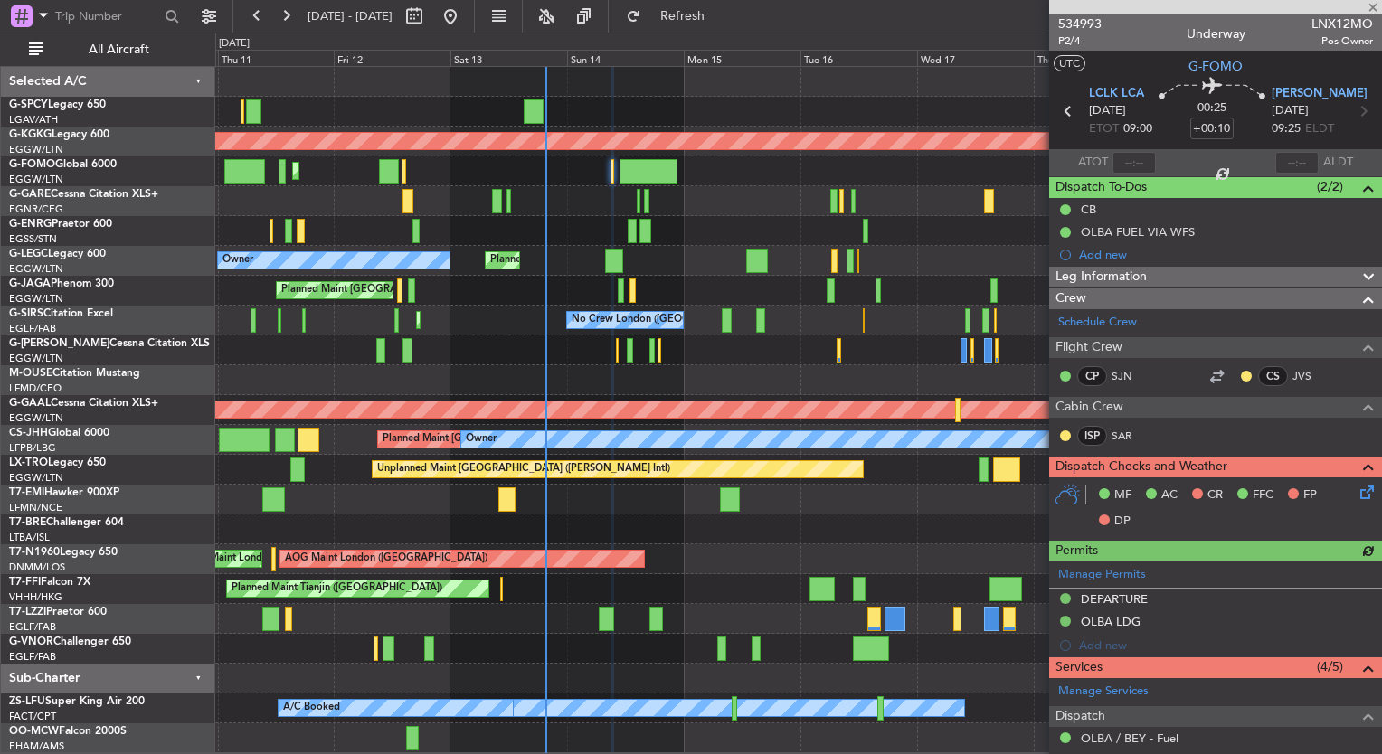
click at [1357, 494] on icon at bounding box center [1364, 489] width 14 height 14
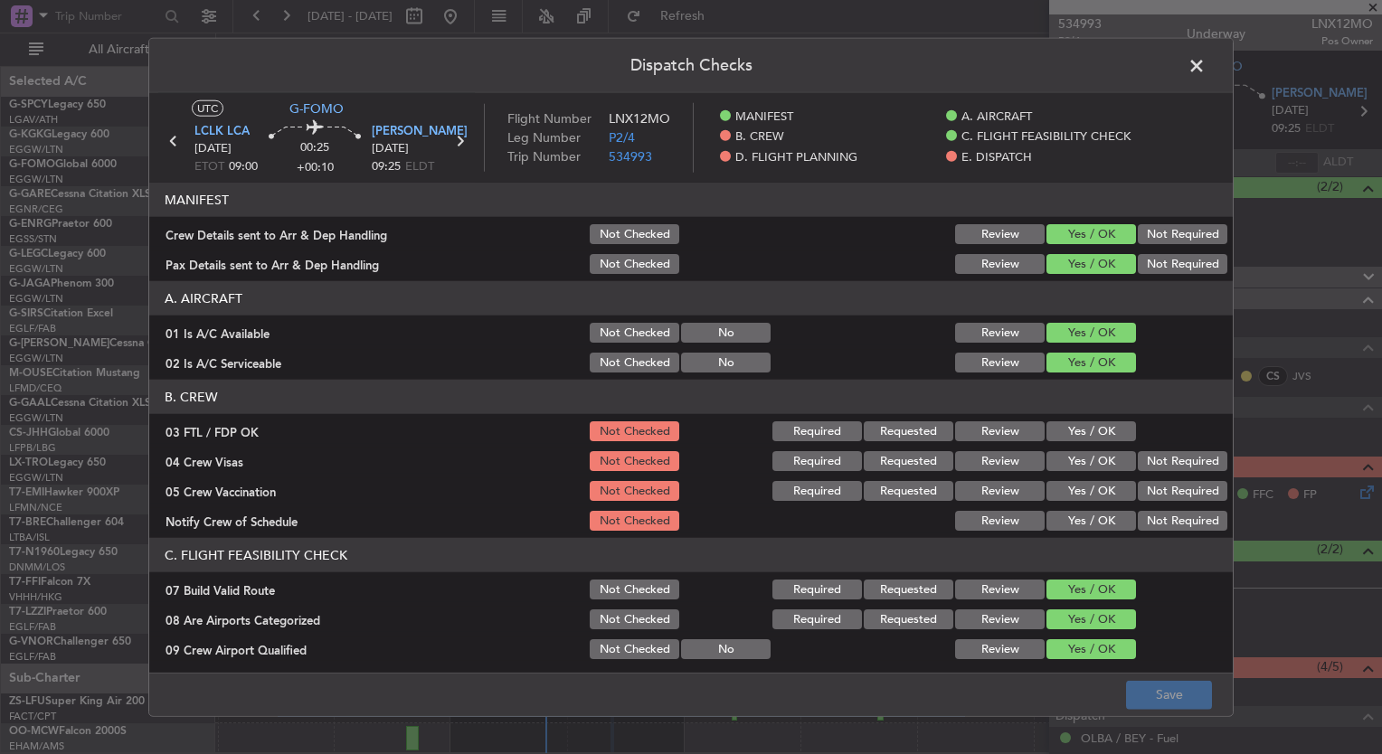
click at [1064, 436] on button "Yes / OK" at bounding box center [1091, 431] width 90 height 20
click at [1065, 459] on button "Yes / OK" at bounding box center [1091, 461] width 90 height 20
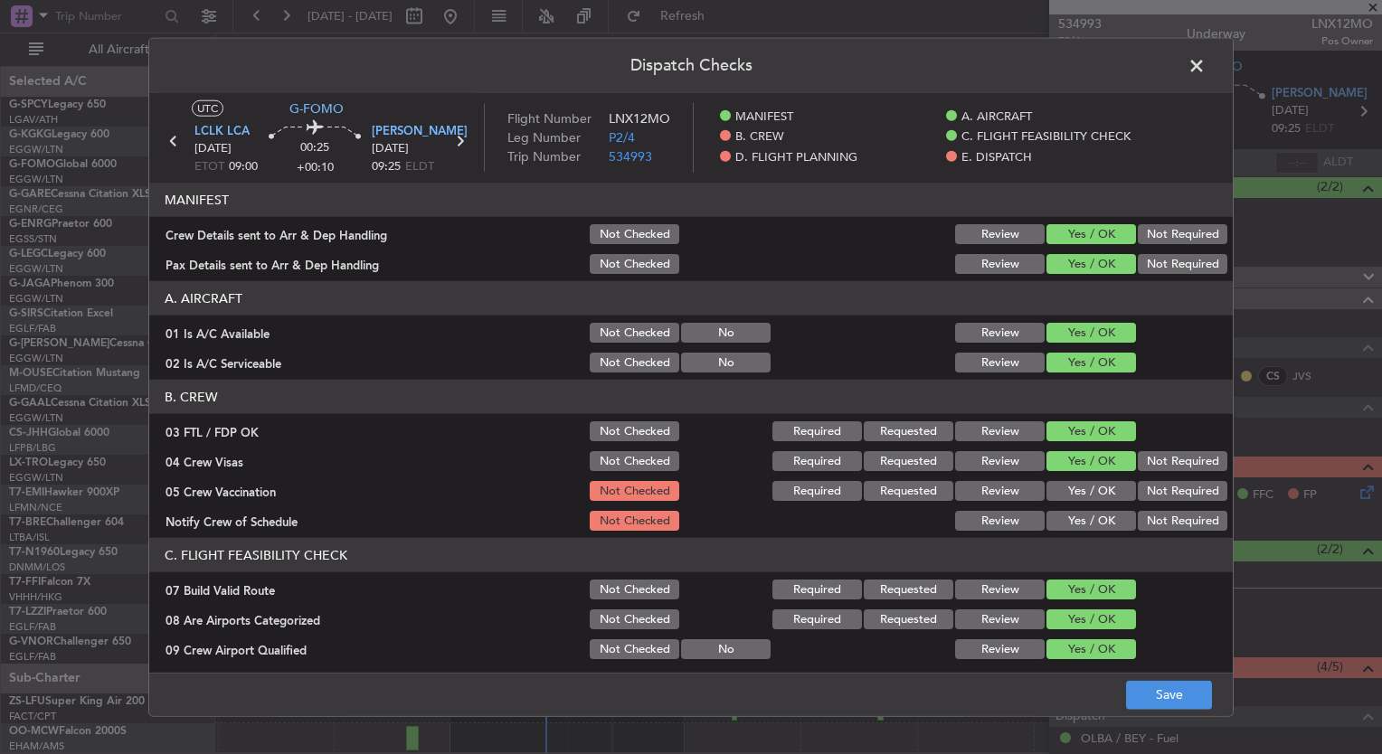
click at [1074, 487] on button "Yes / OK" at bounding box center [1091, 491] width 90 height 20
click at [1080, 516] on button "Yes / OK" at bounding box center [1091, 521] width 90 height 20
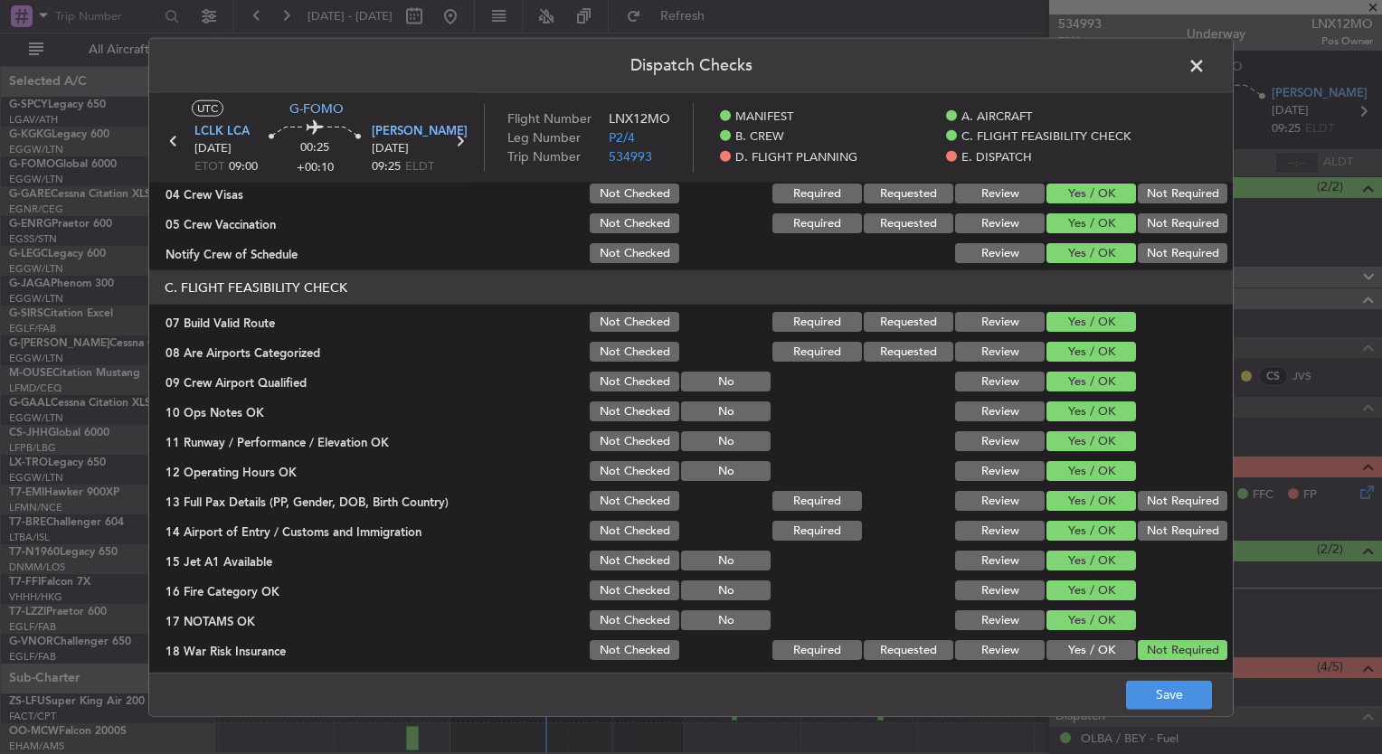
scroll to position [281, 0]
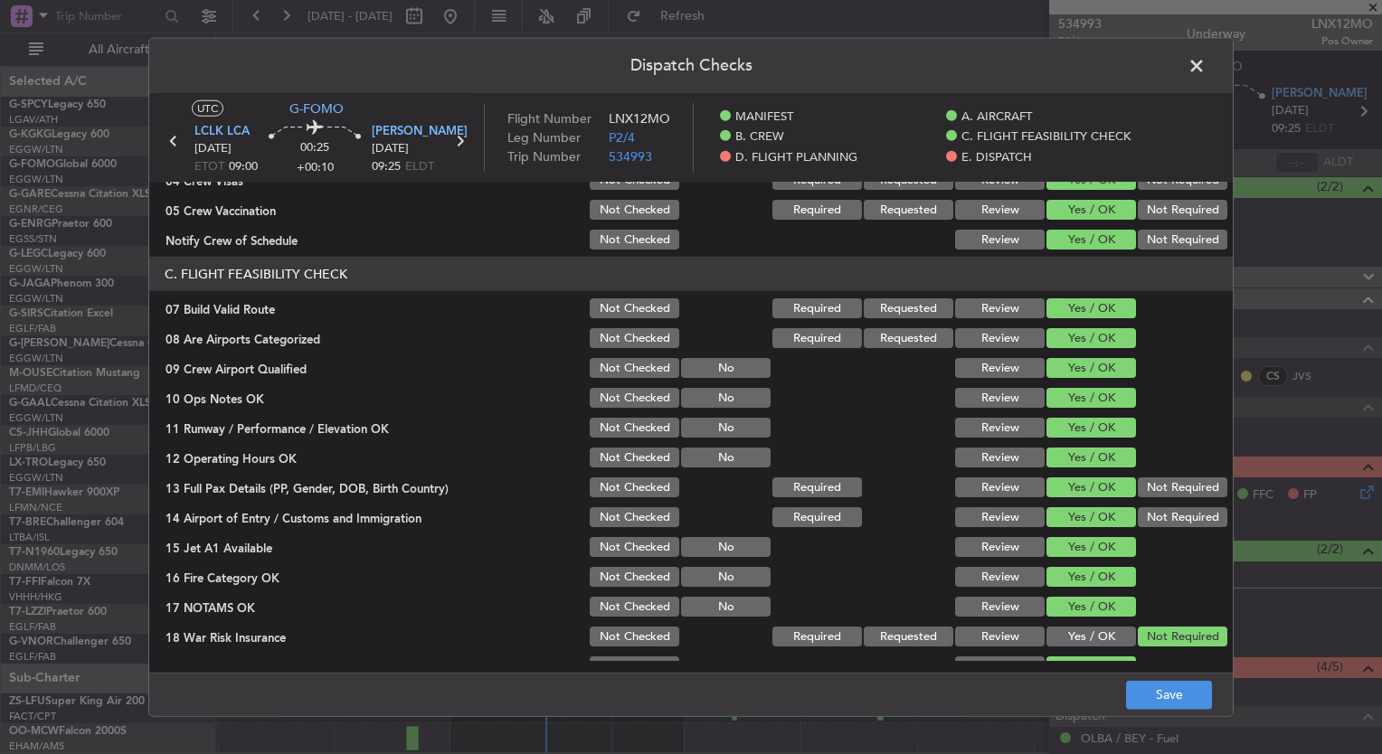
click at [1135, 408] on div at bounding box center [1180, 397] width 91 height 25
click at [1165, 695] on button "Save" at bounding box center [1169, 694] width 86 height 29
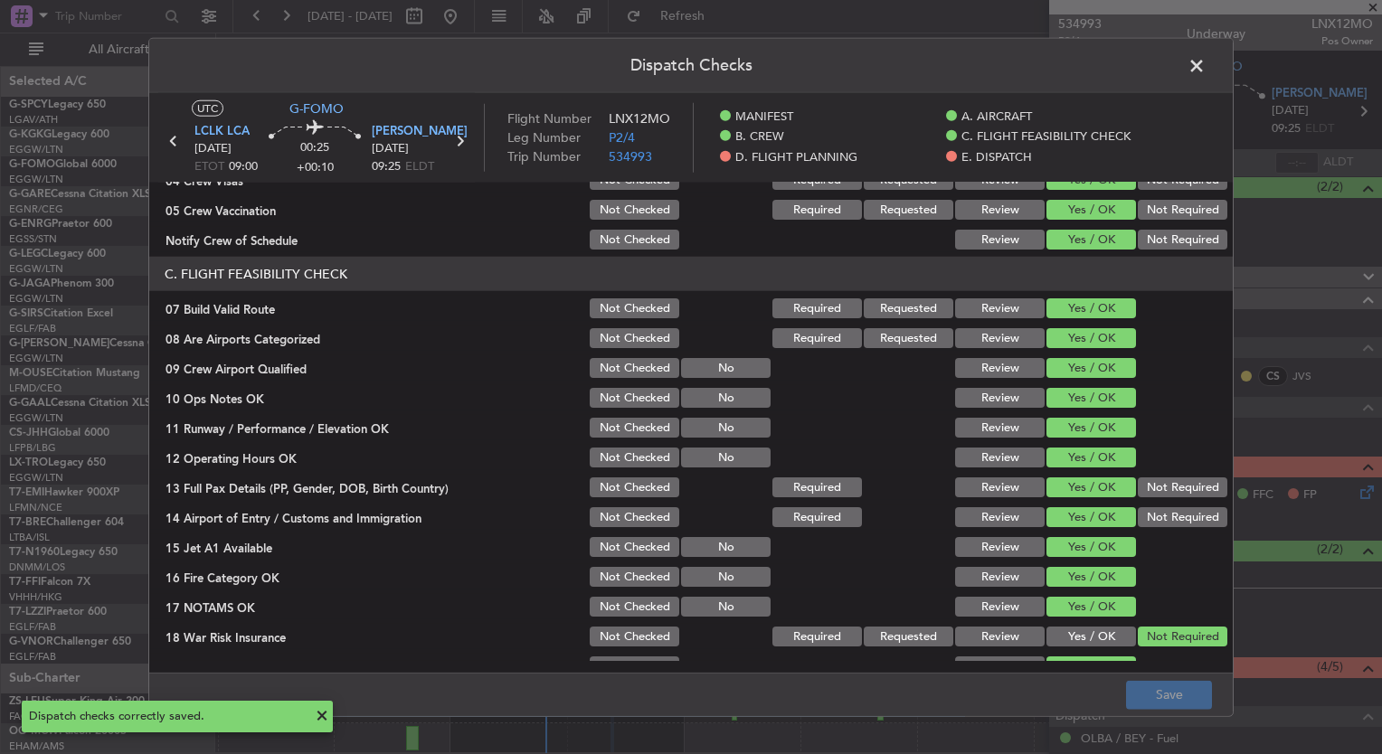
click at [1206, 57] on span at bounding box center [1206, 70] width 0 height 36
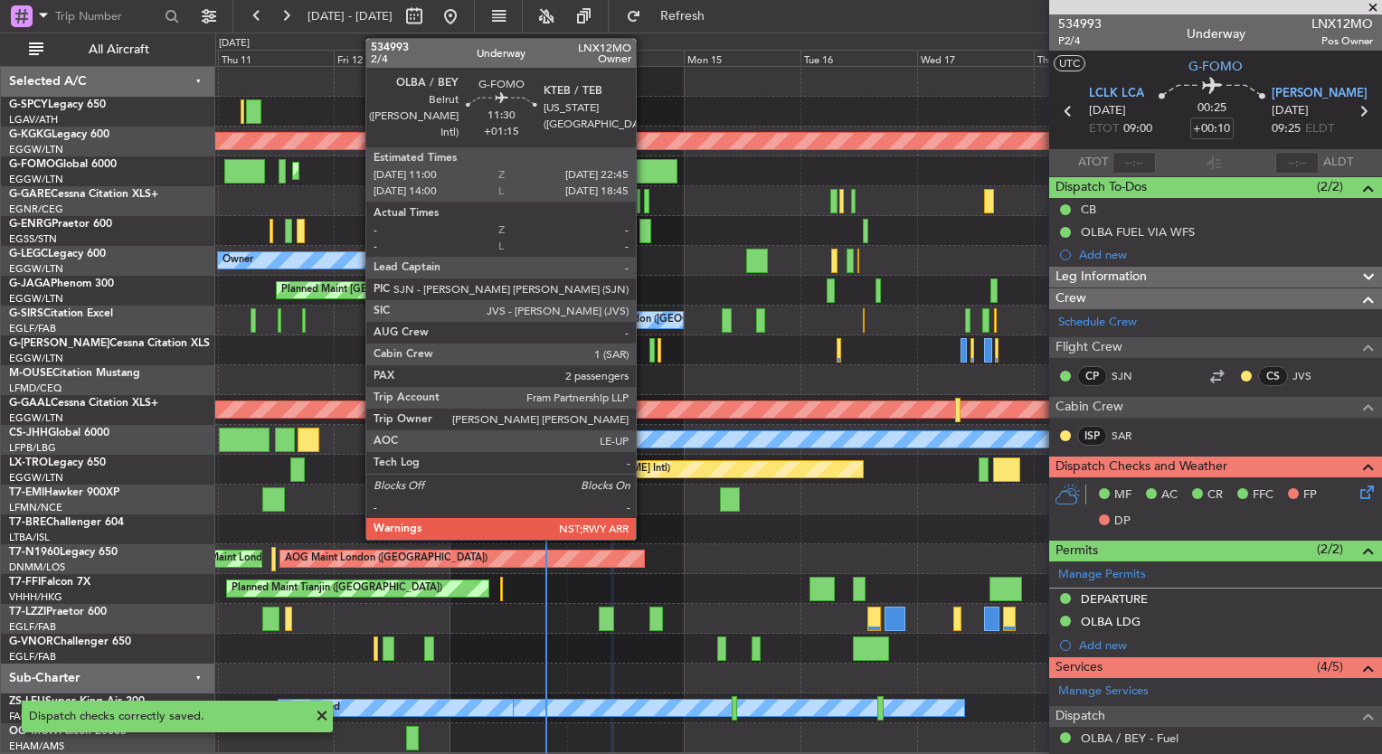
click at [644, 162] on div at bounding box center [649, 171] width 58 height 24
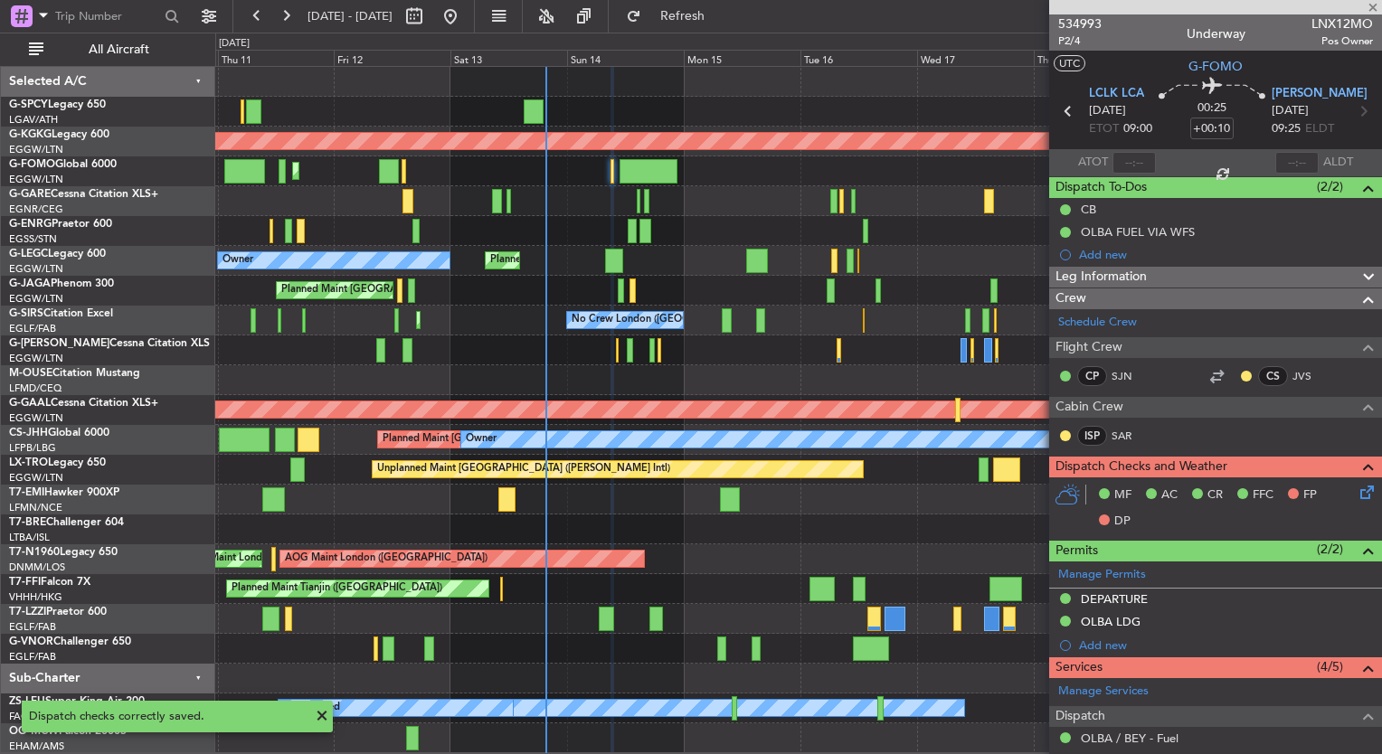
type input "+01:15"
type input "2"
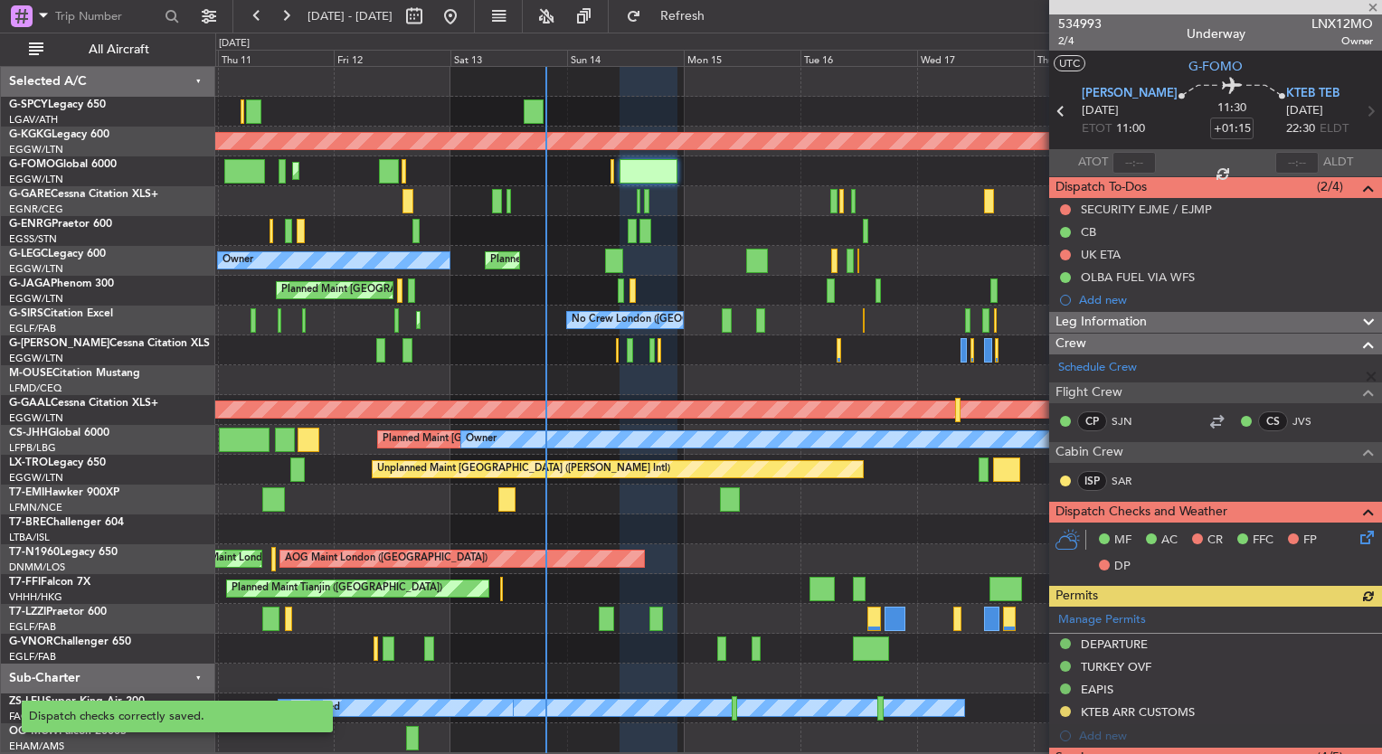
scroll to position [100, 0]
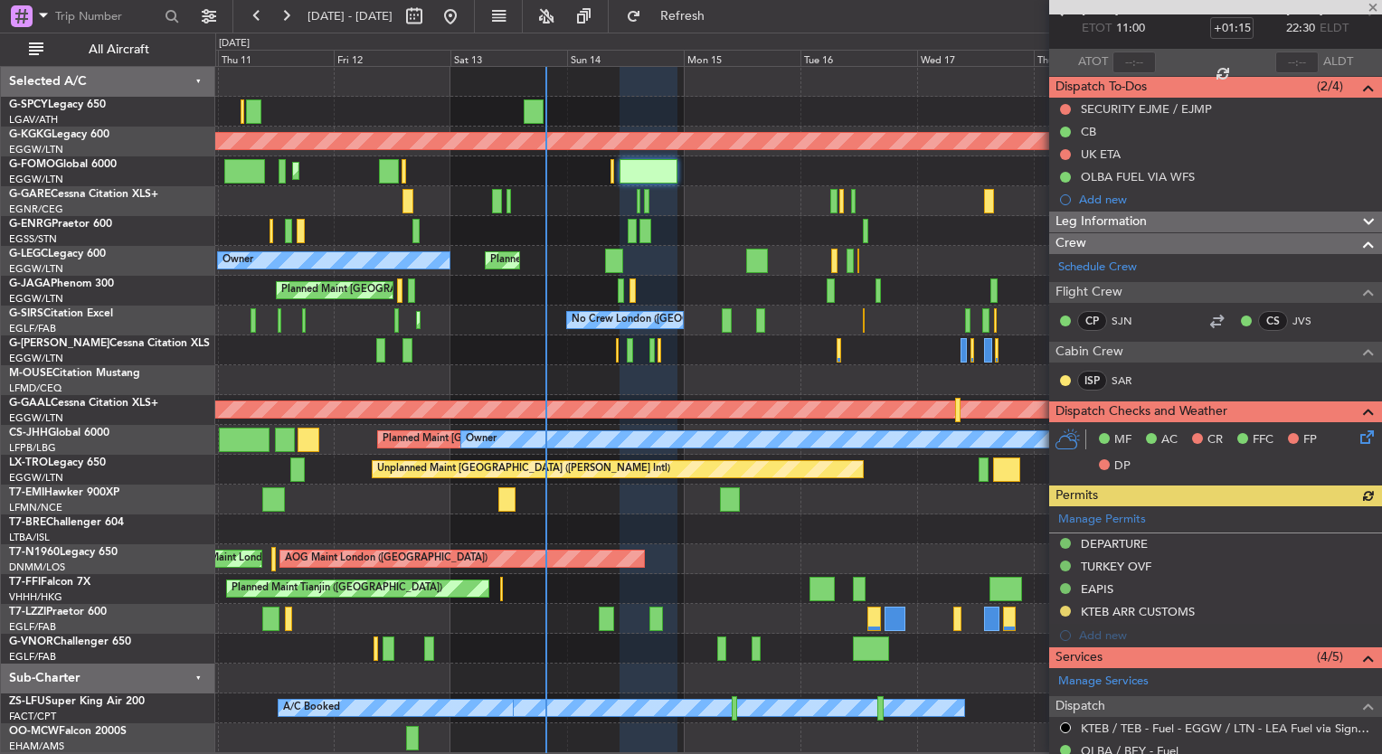
click at [1357, 435] on icon at bounding box center [1364, 434] width 14 height 14
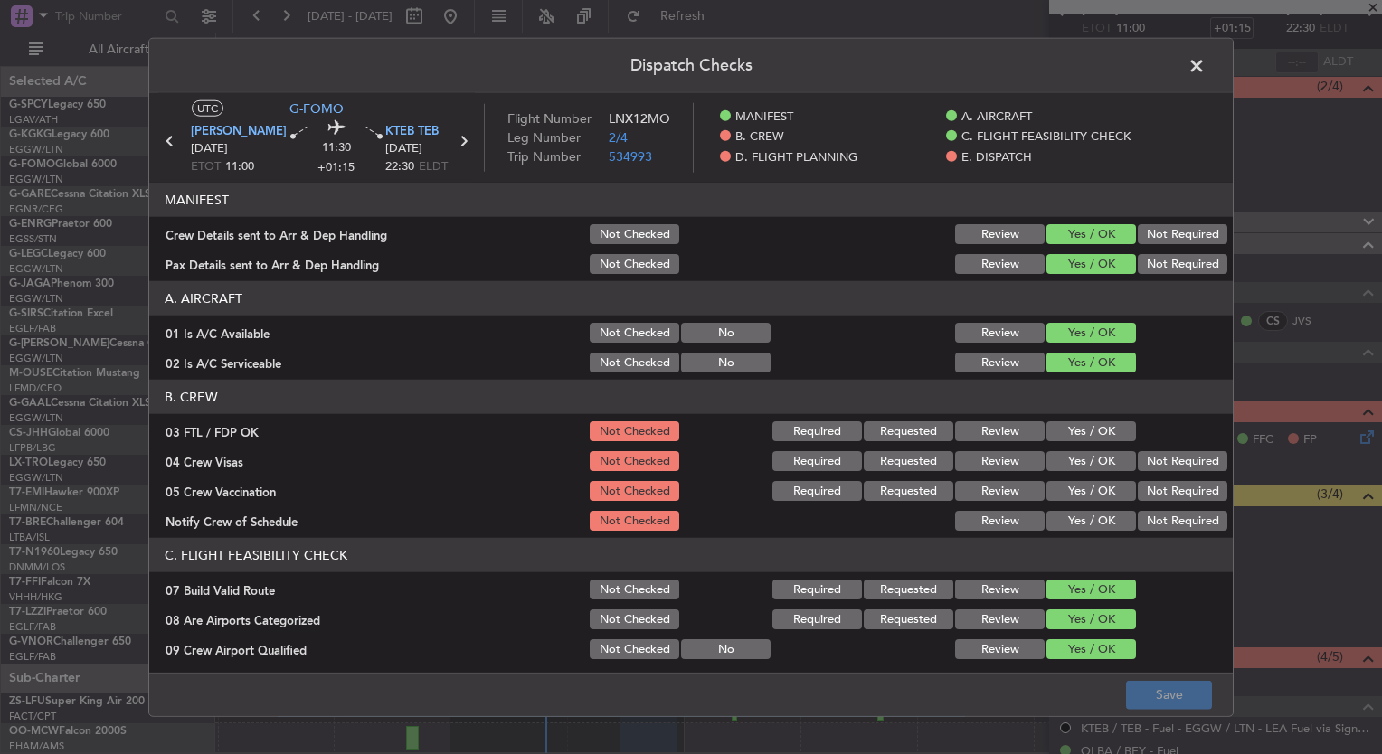
click at [1046, 421] on button "Yes / OK" at bounding box center [1091, 431] width 90 height 20
click at [1052, 465] on button "Yes / OK" at bounding box center [1091, 461] width 90 height 20
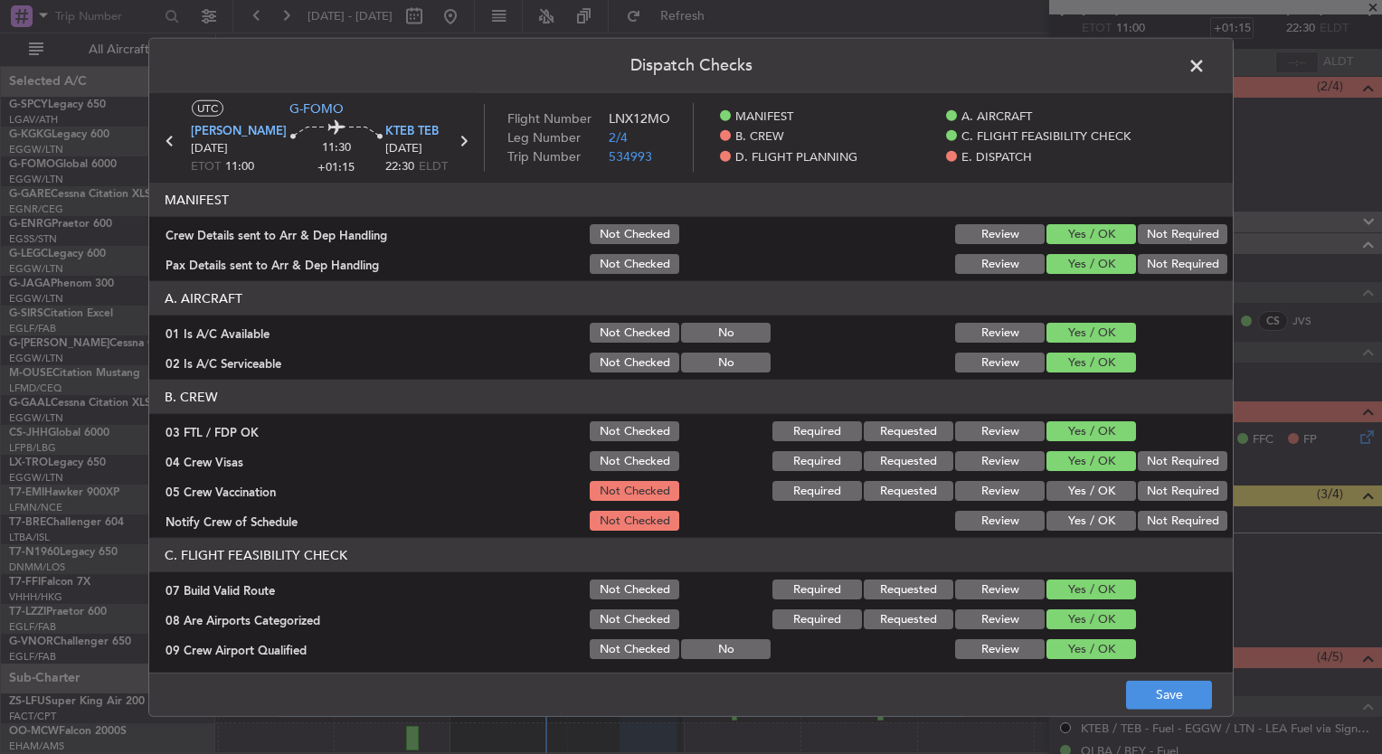
click at [1066, 494] on button "Yes / OK" at bounding box center [1091, 491] width 90 height 20
click at [1071, 513] on button "Yes / OK" at bounding box center [1091, 521] width 90 height 20
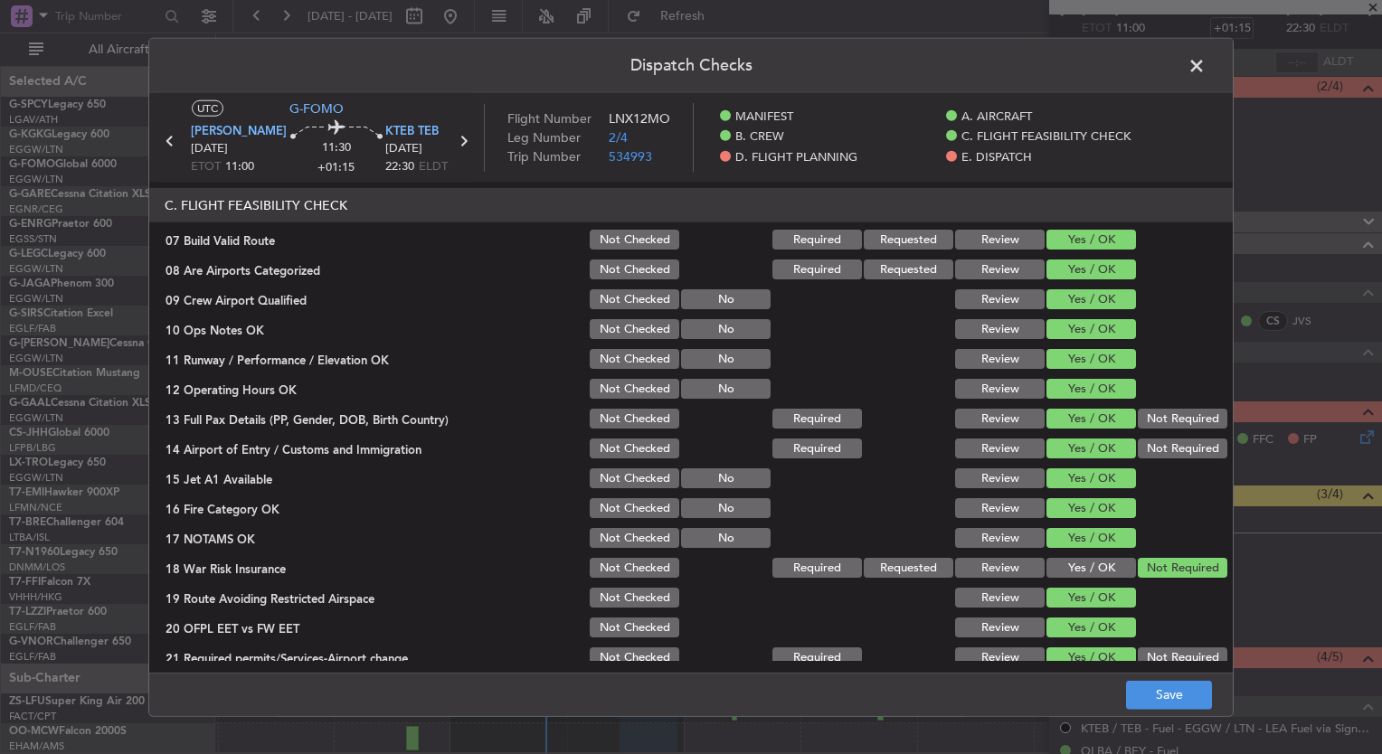
scroll to position [459, 0]
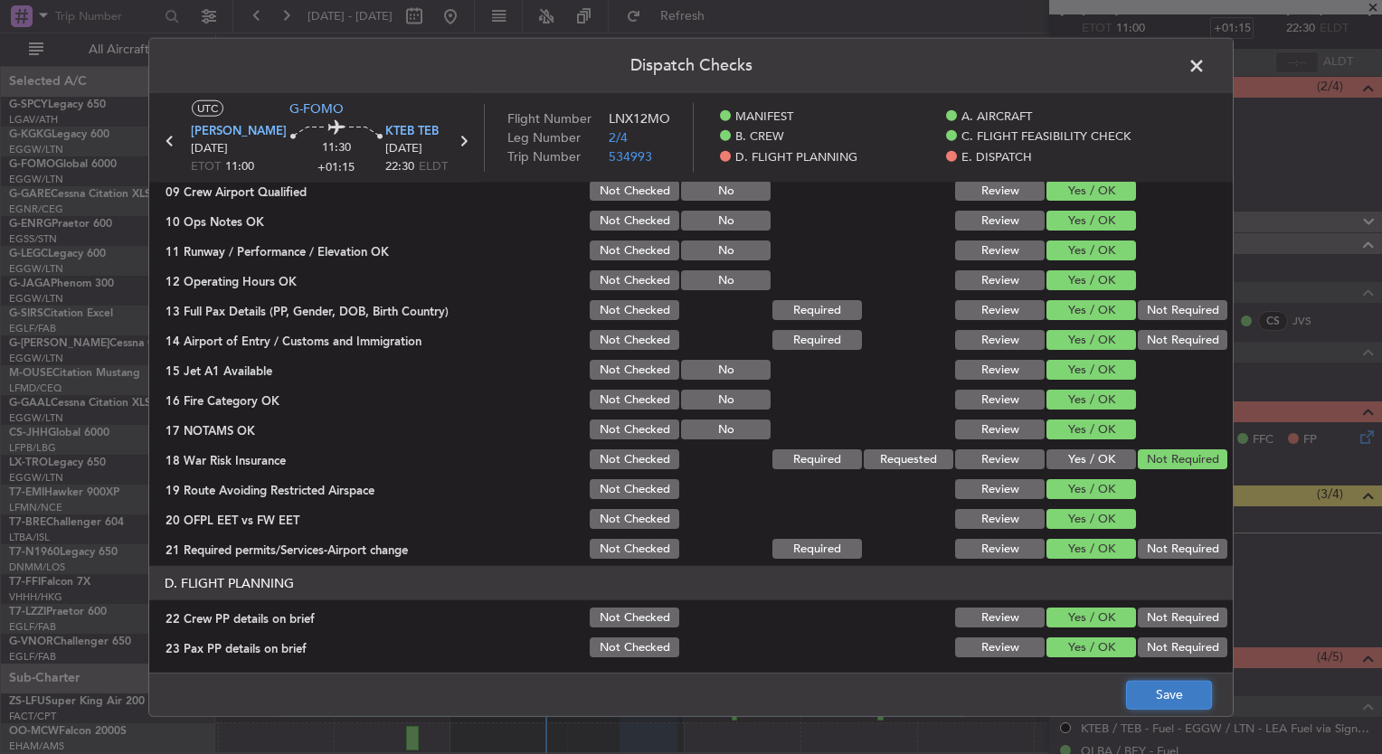
click at [1155, 701] on button "Save" at bounding box center [1169, 694] width 86 height 29
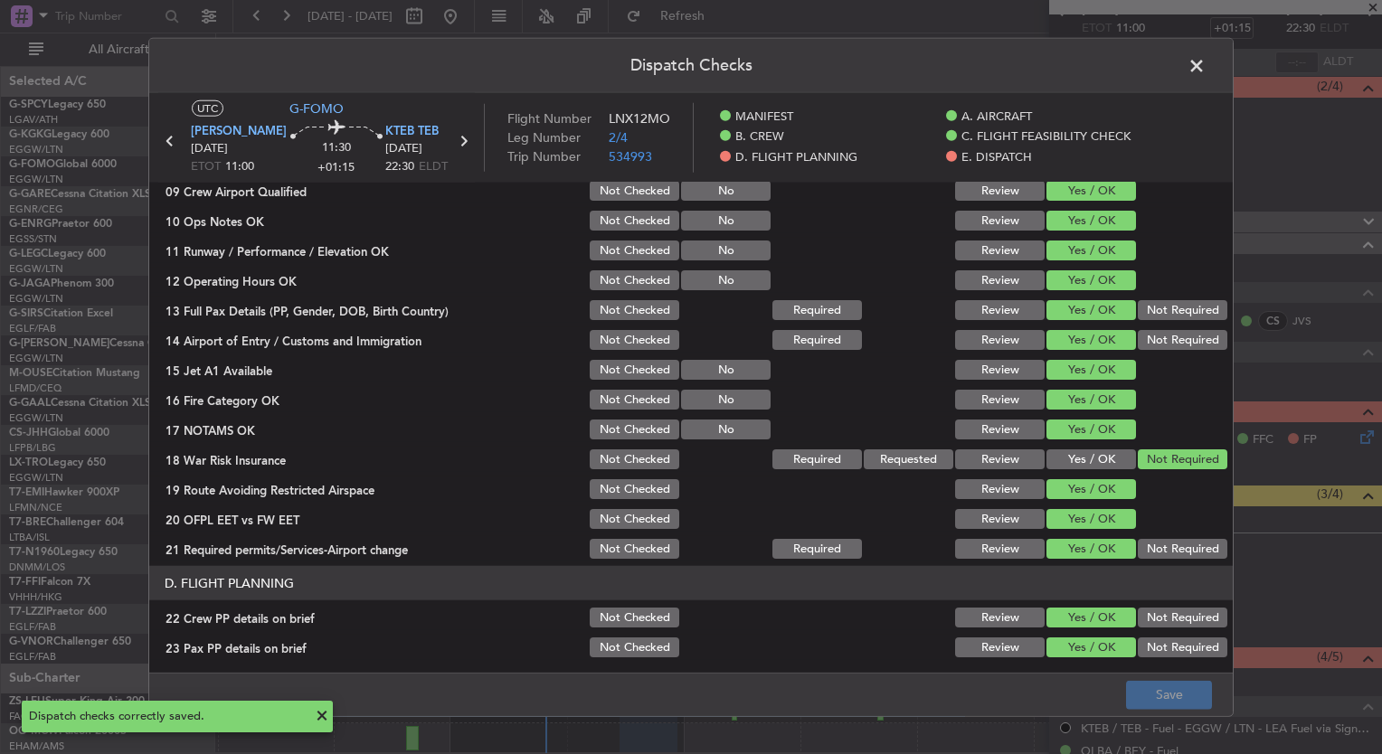
click at [1206, 63] on span at bounding box center [1206, 70] width 0 height 36
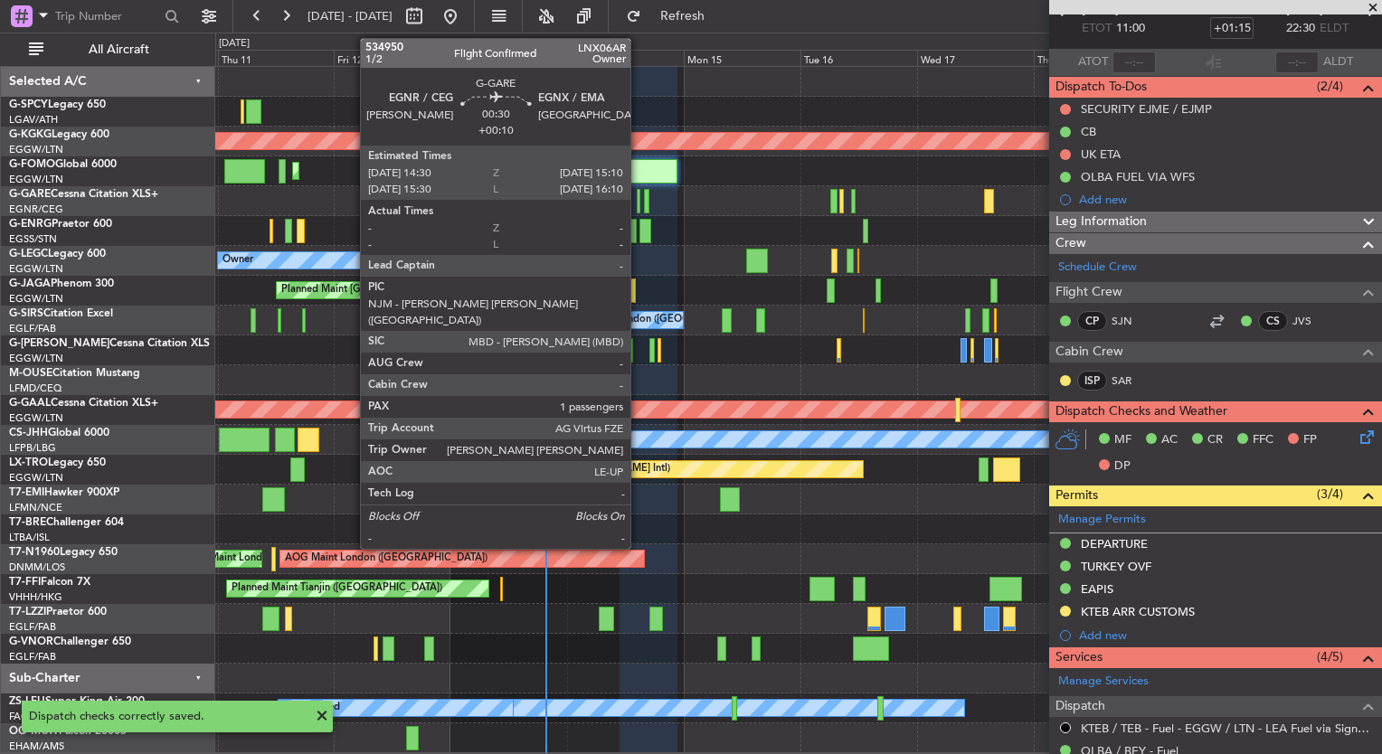
click at [639, 208] on div at bounding box center [639, 201] width 4 height 24
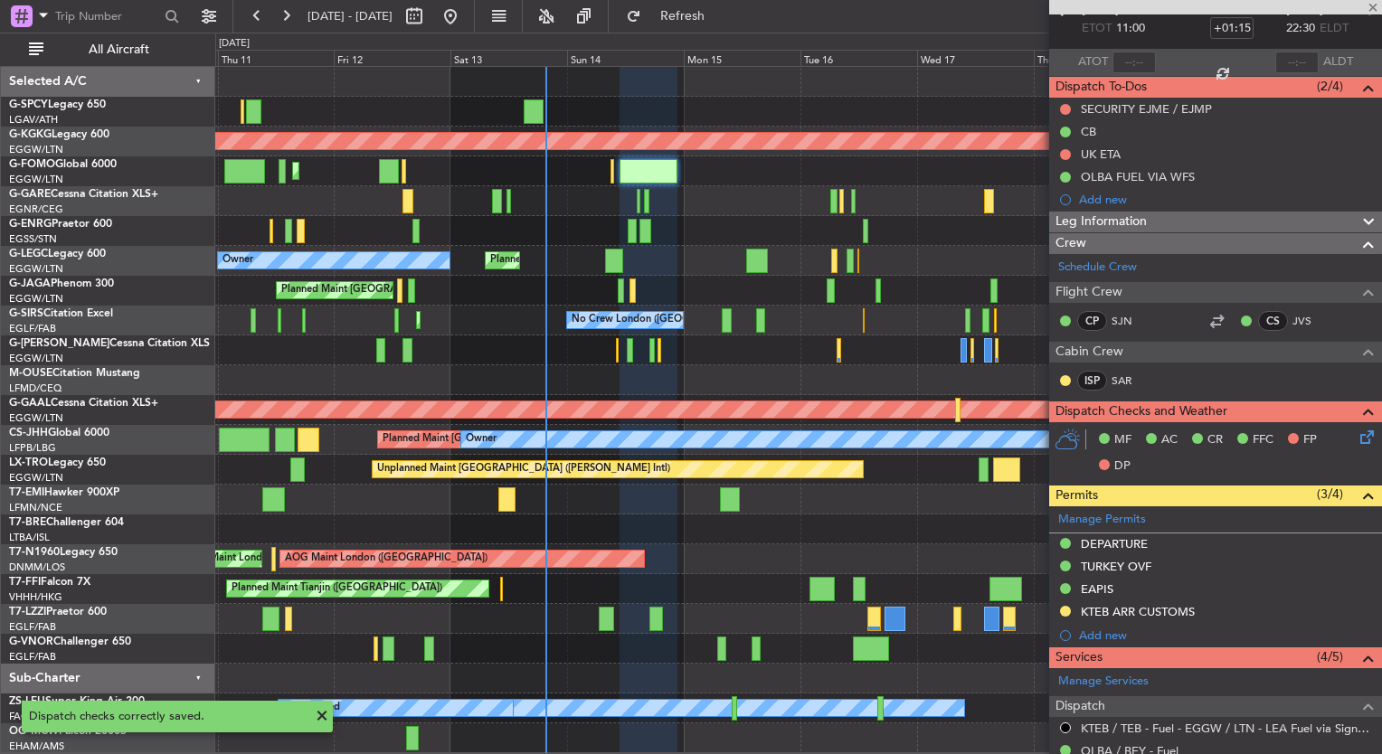
type input "+00:10"
type input "1"
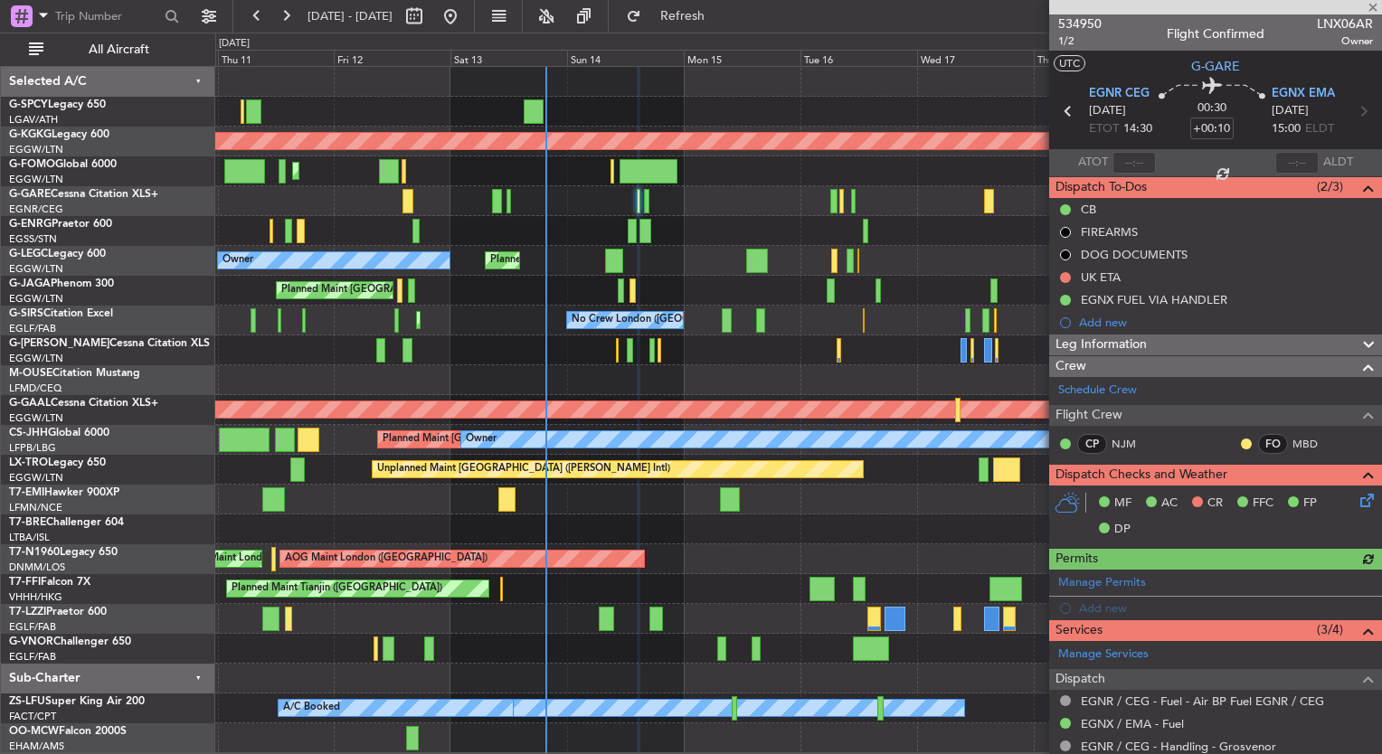
scroll to position [249, 0]
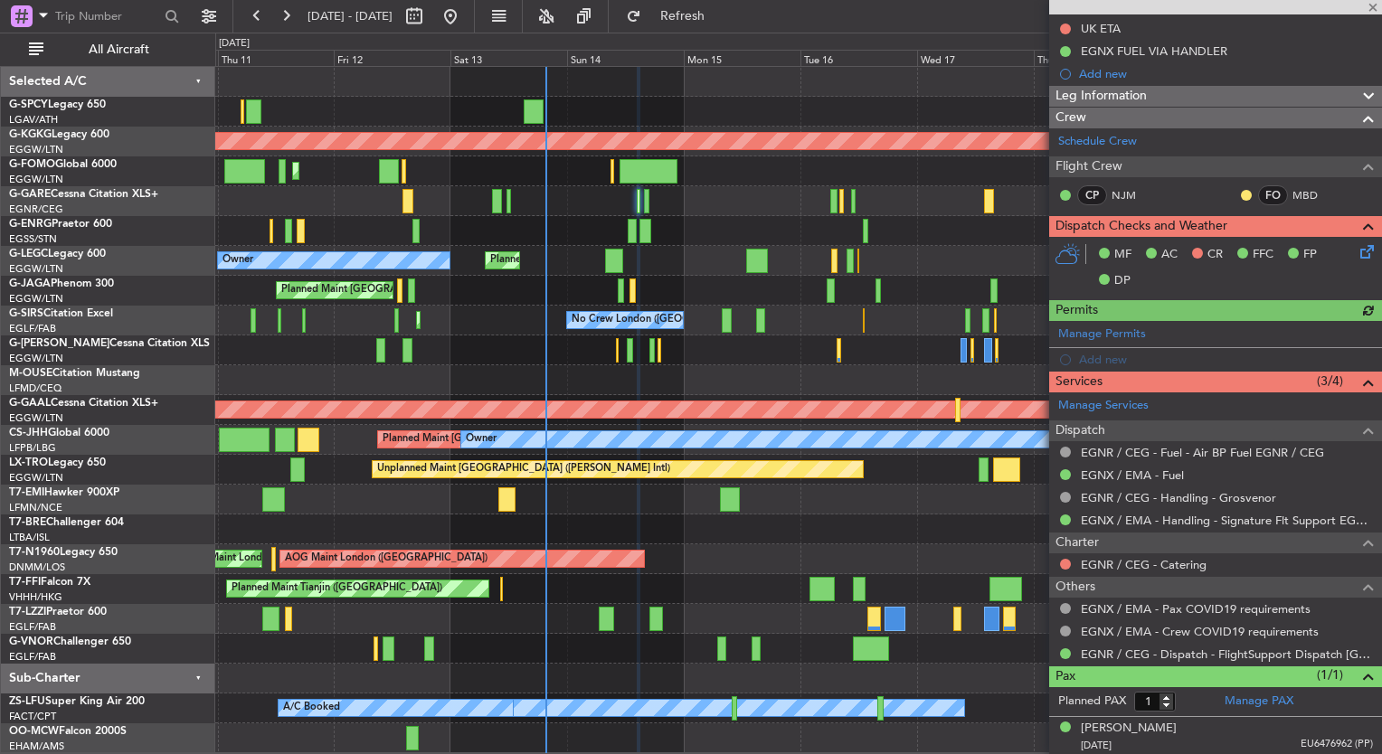
click at [1358, 251] on icon at bounding box center [1364, 248] width 14 height 14
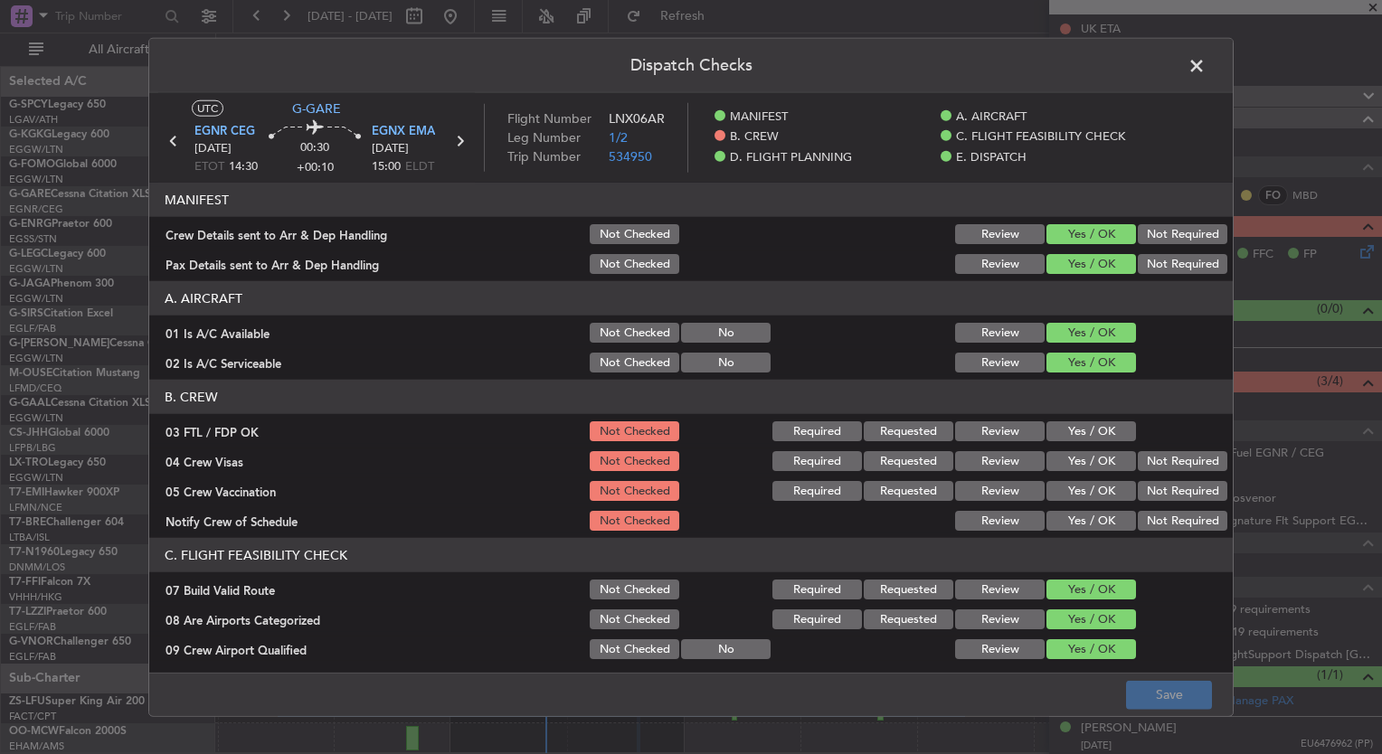
click at [1065, 427] on button "Yes / OK" at bounding box center [1091, 431] width 90 height 20
click at [1068, 468] on button "Yes / OK" at bounding box center [1091, 461] width 90 height 20
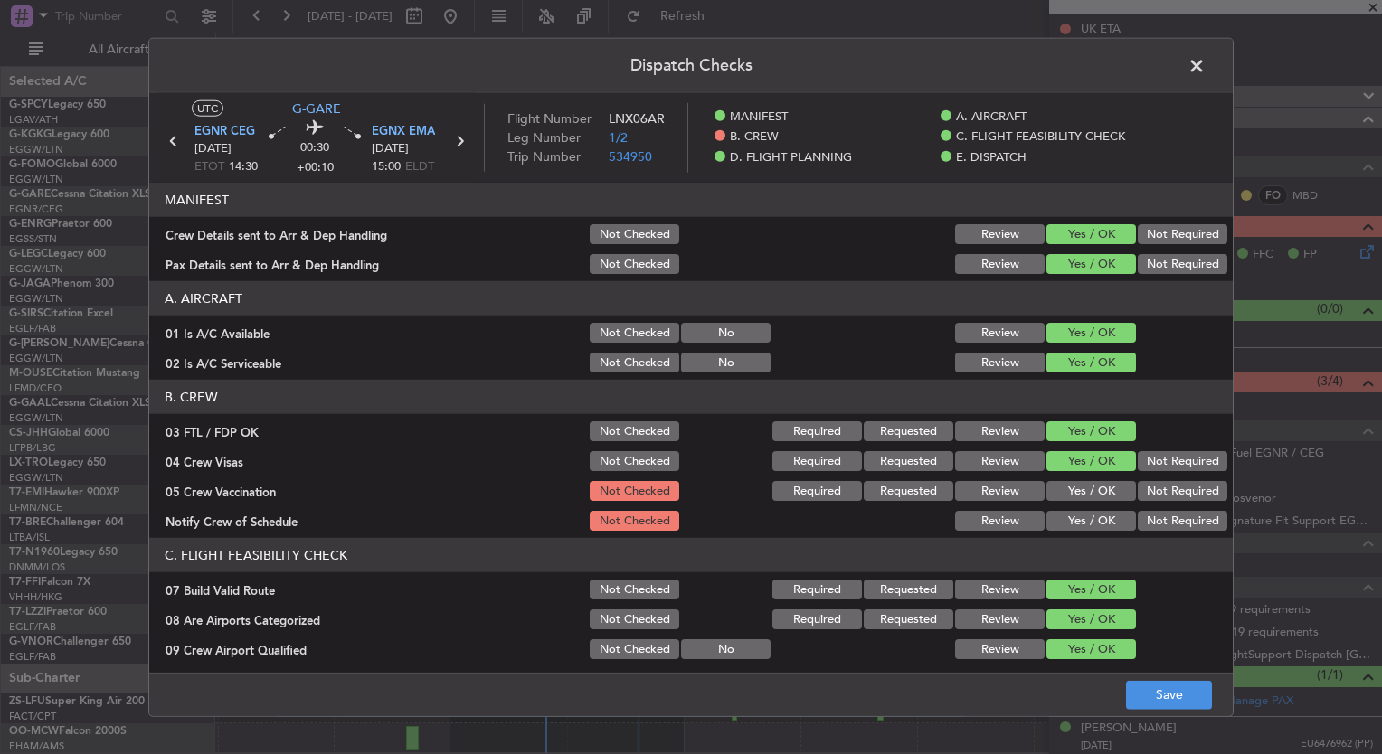
click at [1069, 484] on button "Yes / OK" at bounding box center [1091, 491] width 90 height 20
click at [1078, 512] on button "Yes / OK" at bounding box center [1091, 521] width 90 height 20
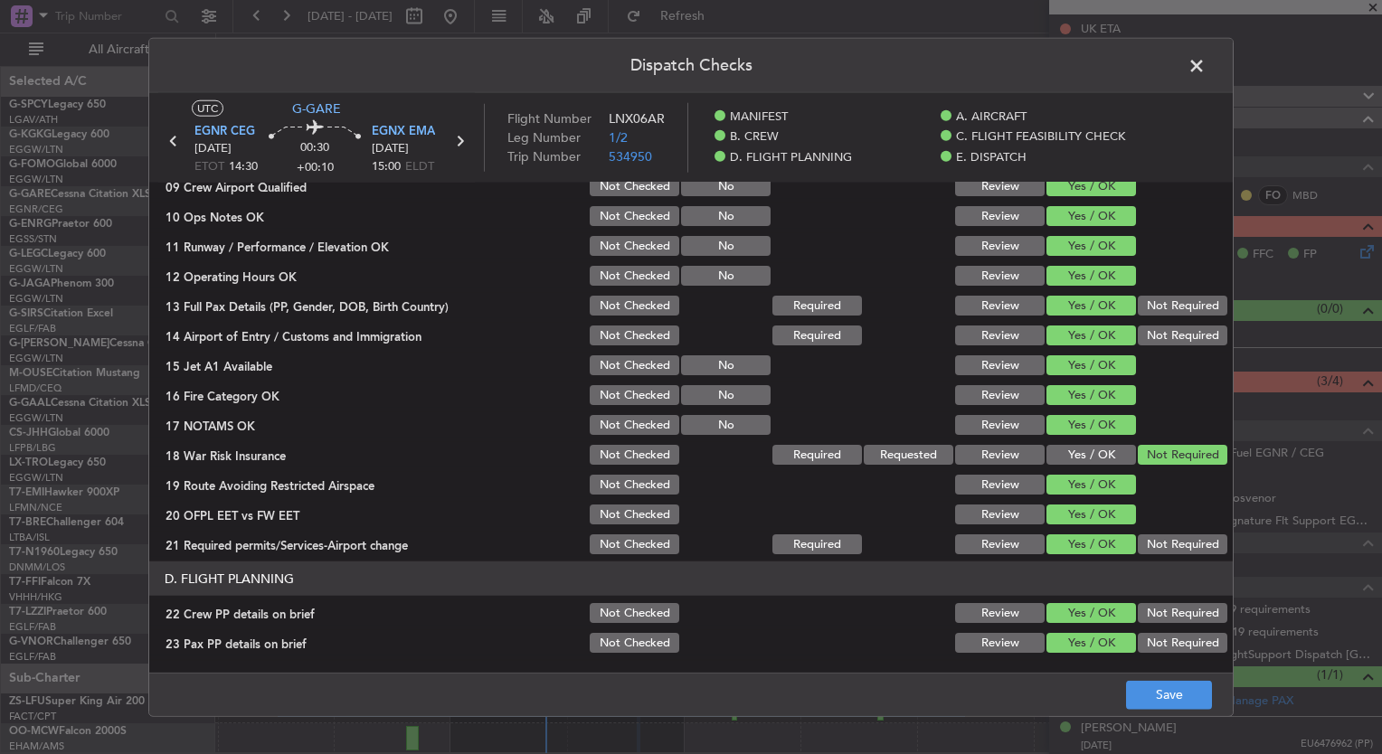
scroll to position [481, 0]
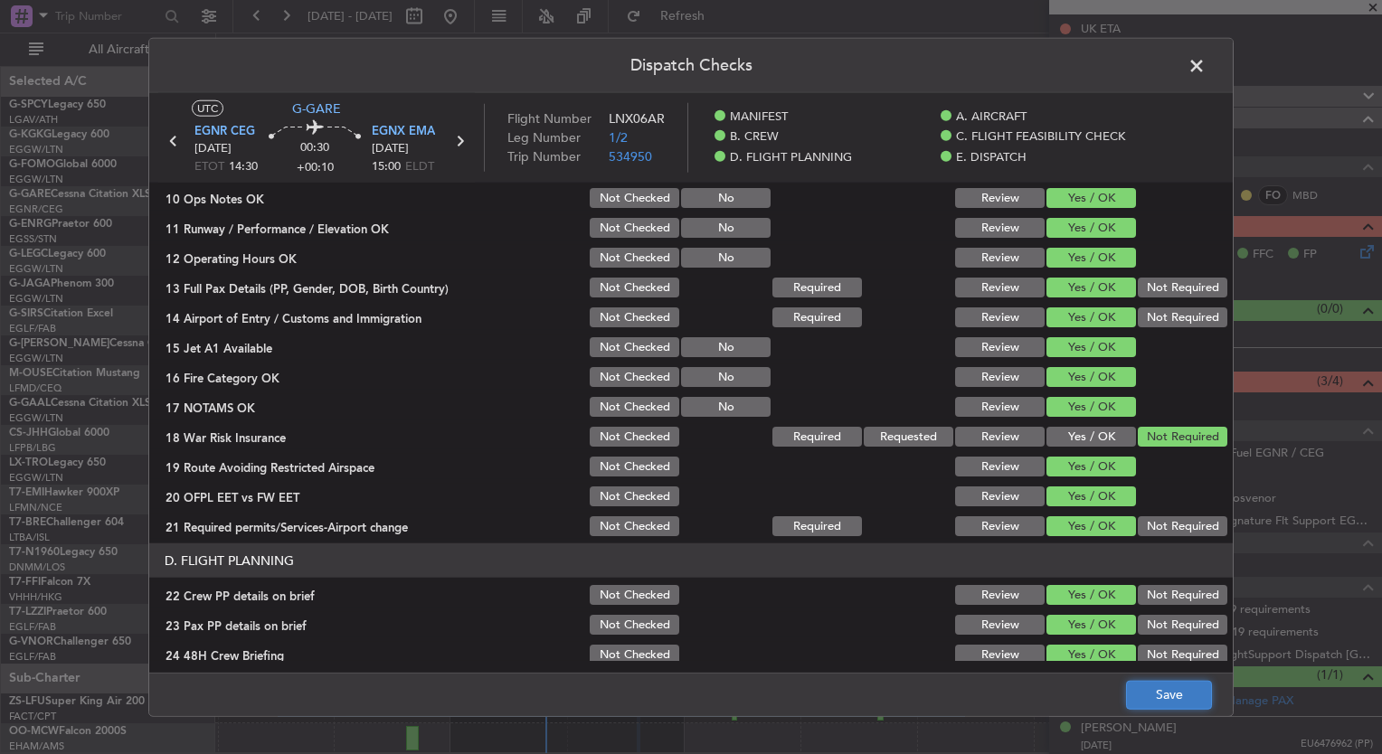
click at [1162, 699] on button "Save" at bounding box center [1169, 694] width 86 height 29
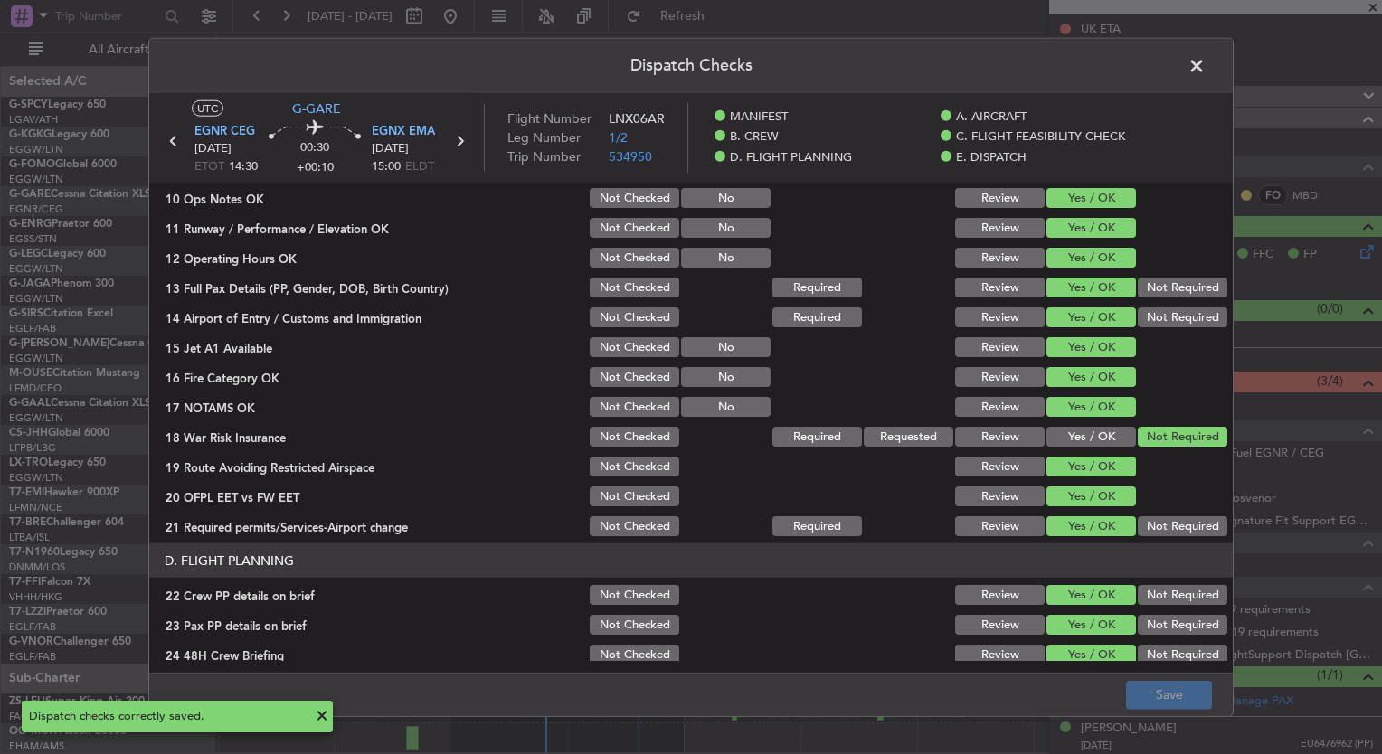
click at [1206, 64] on span at bounding box center [1206, 70] width 0 height 36
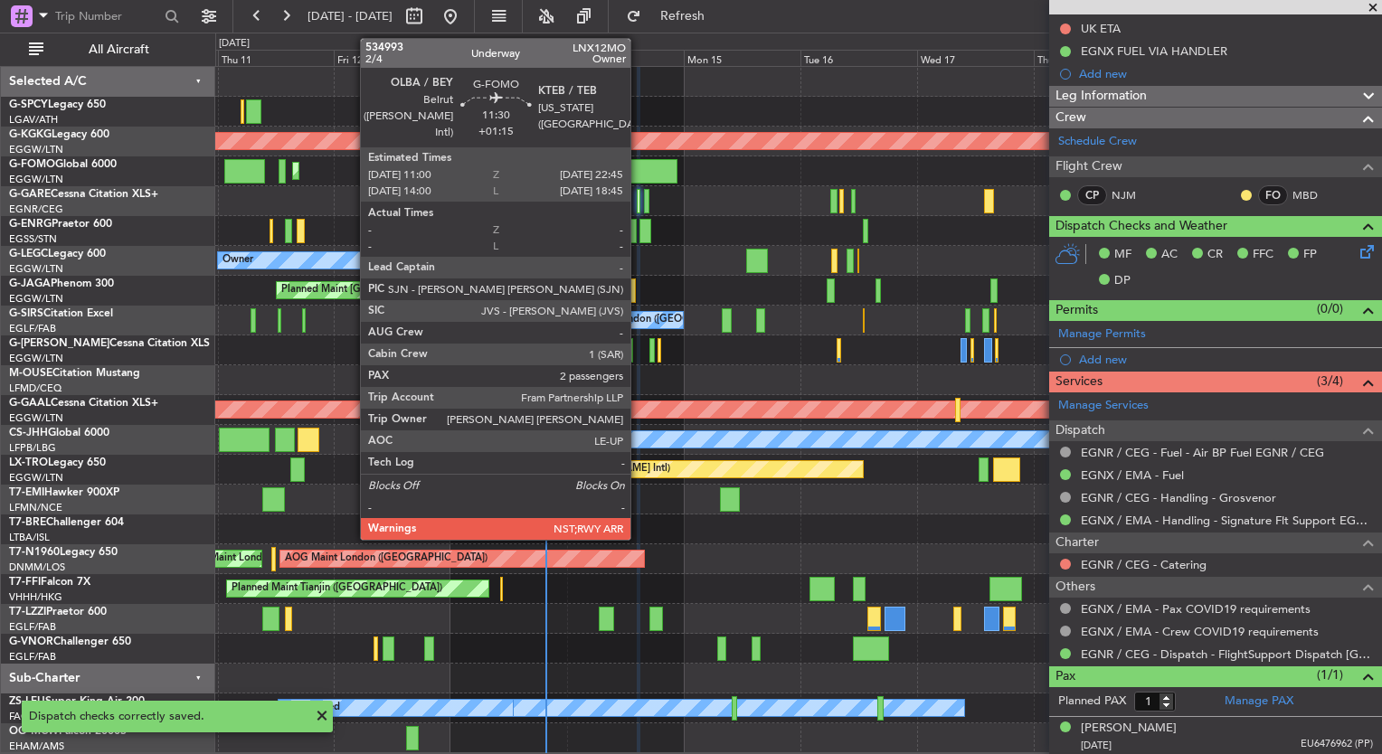
click at [640, 161] on div at bounding box center [649, 171] width 58 height 24
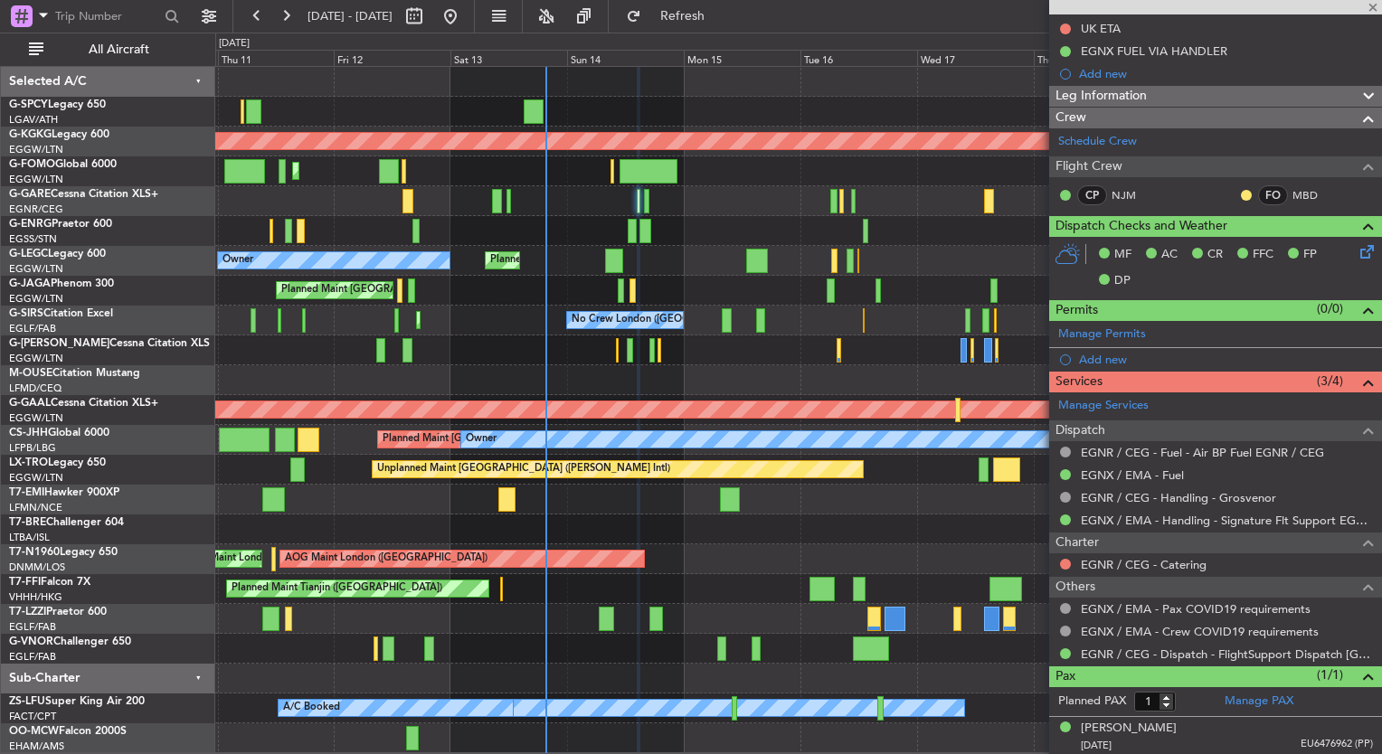
type input "+01:15"
type input "2"
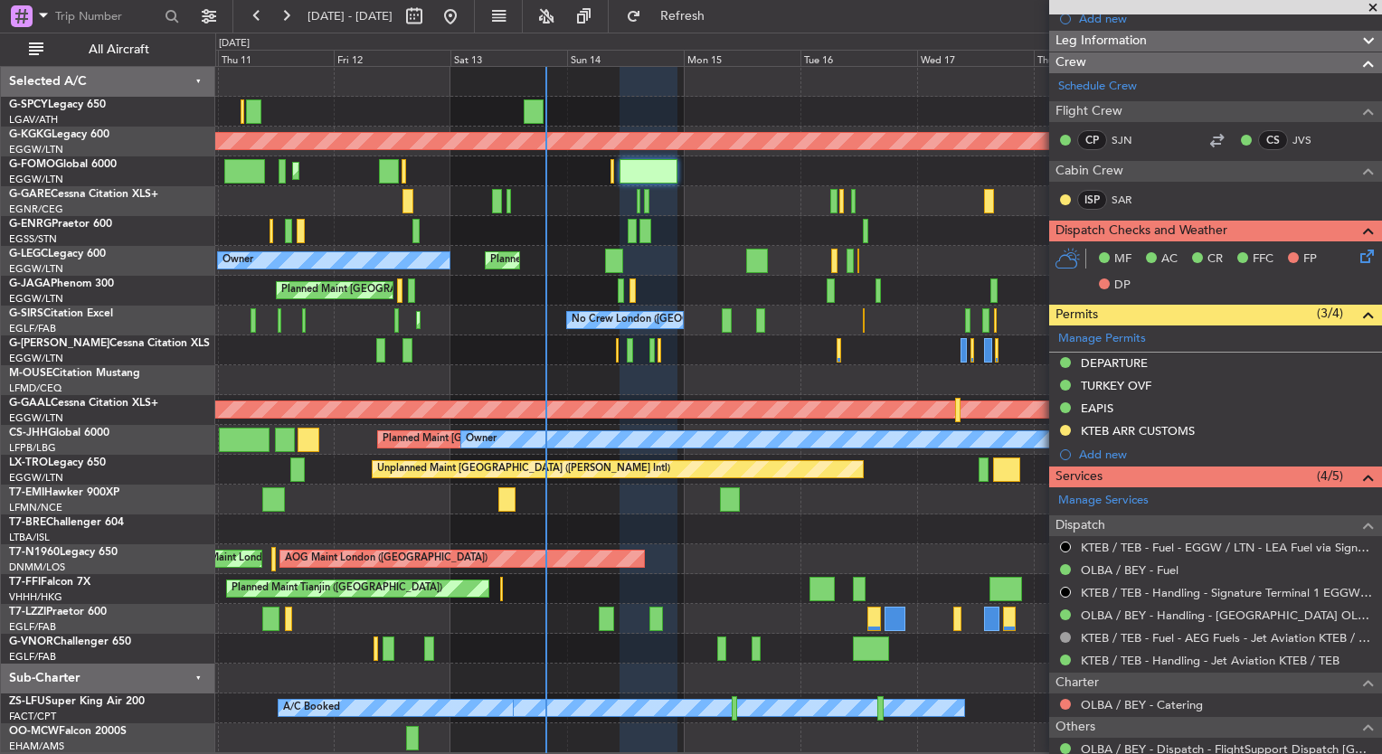
scroll to position [461, 0]
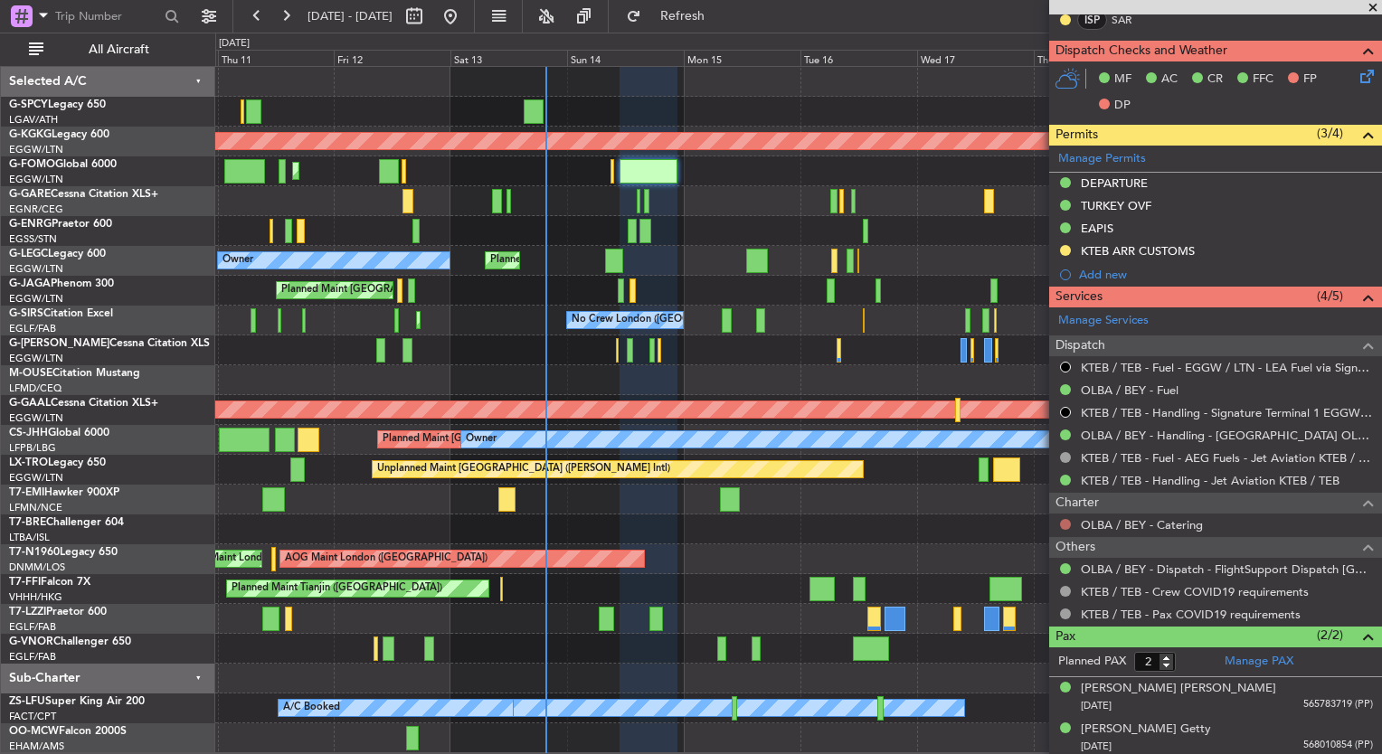
click at [1065, 523] on button at bounding box center [1065, 524] width 11 height 11
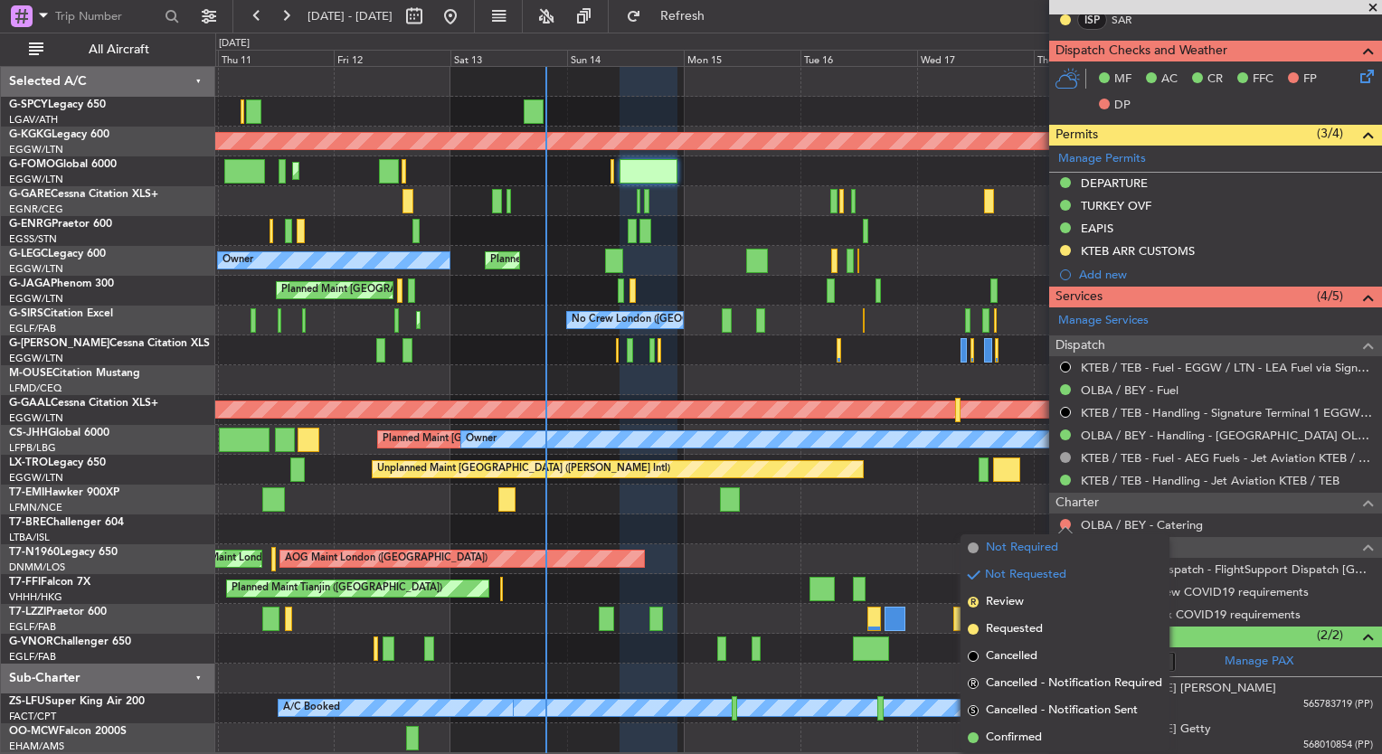
click at [1035, 544] on span "Not Required" at bounding box center [1022, 548] width 72 height 18
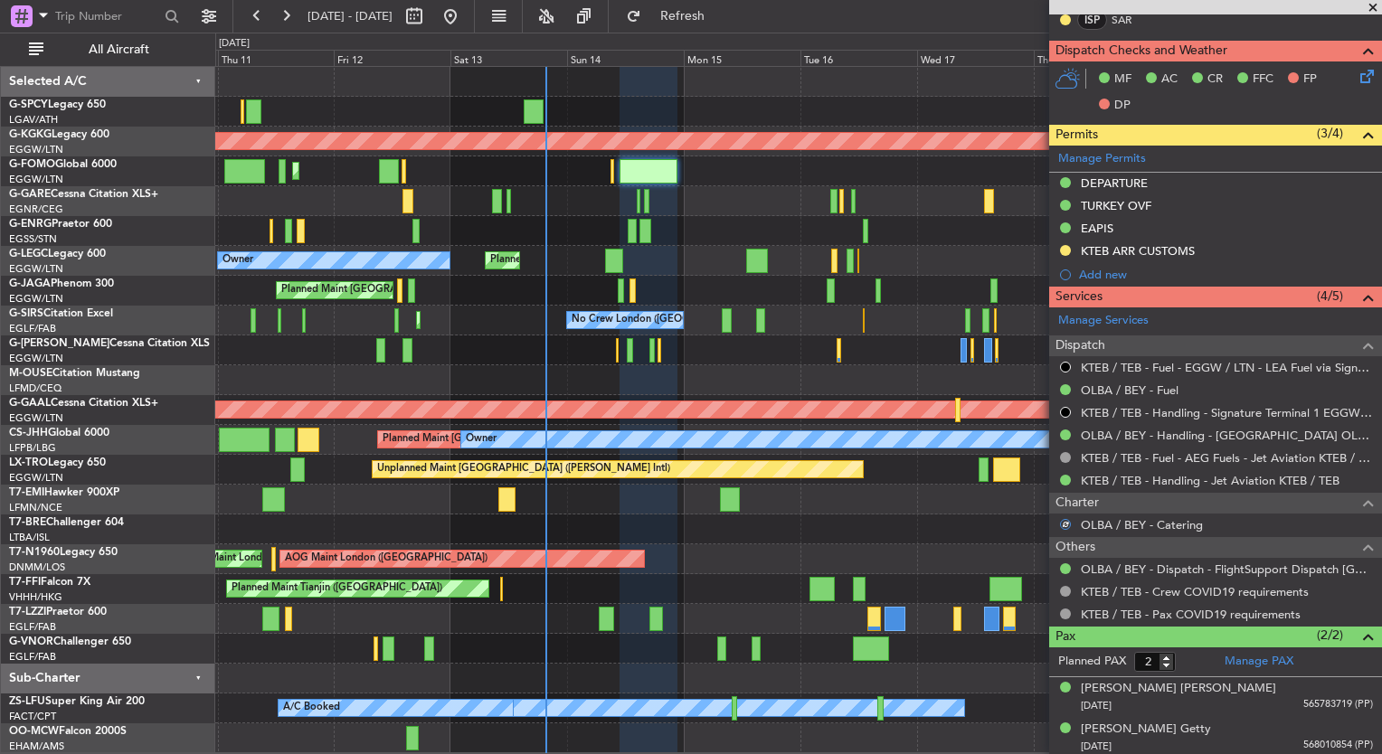
click at [608, 171] on div "Planned Maint [GEOGRAPHIC_DATA] ([GEOGRAPHIC_DATA])" at bounding box center [798, 171] width 1166 height 30
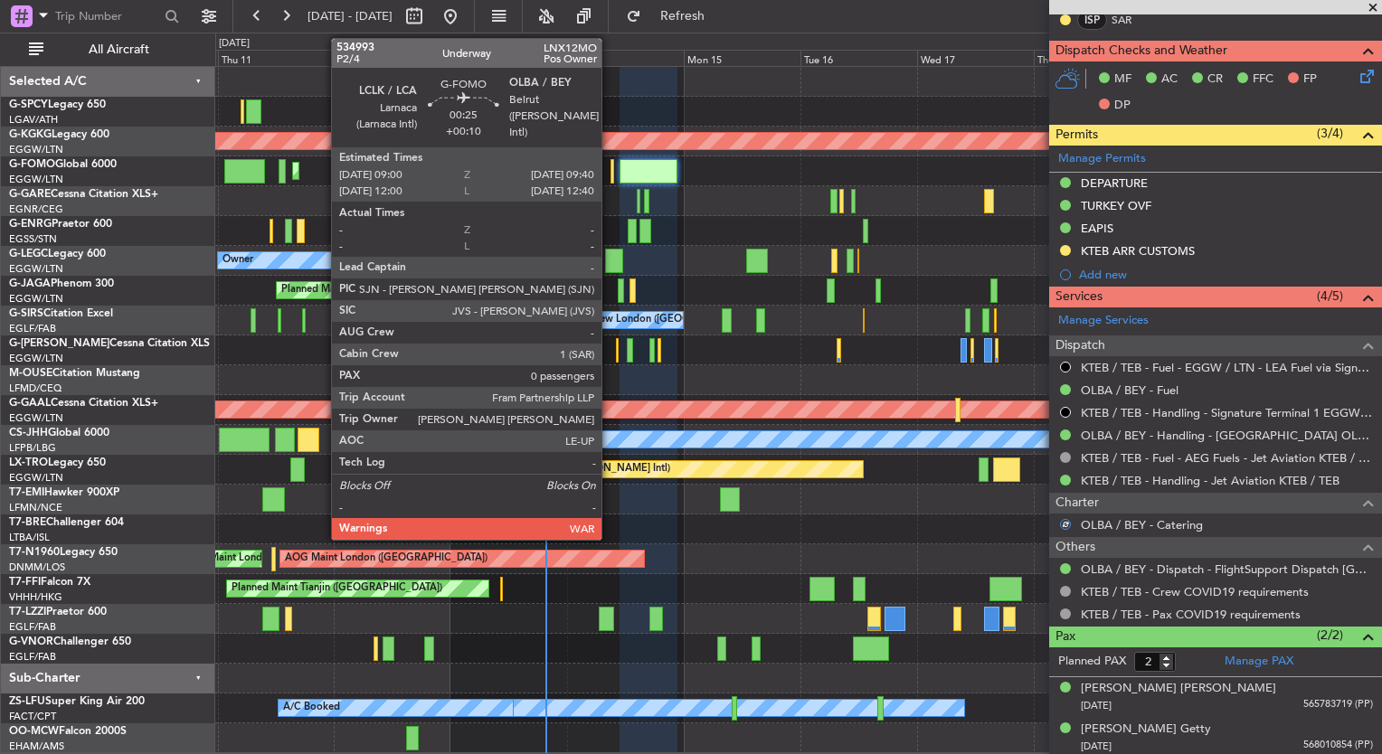
click at [610, 174] on div at bounding box center [612, 171] width 4 height 24
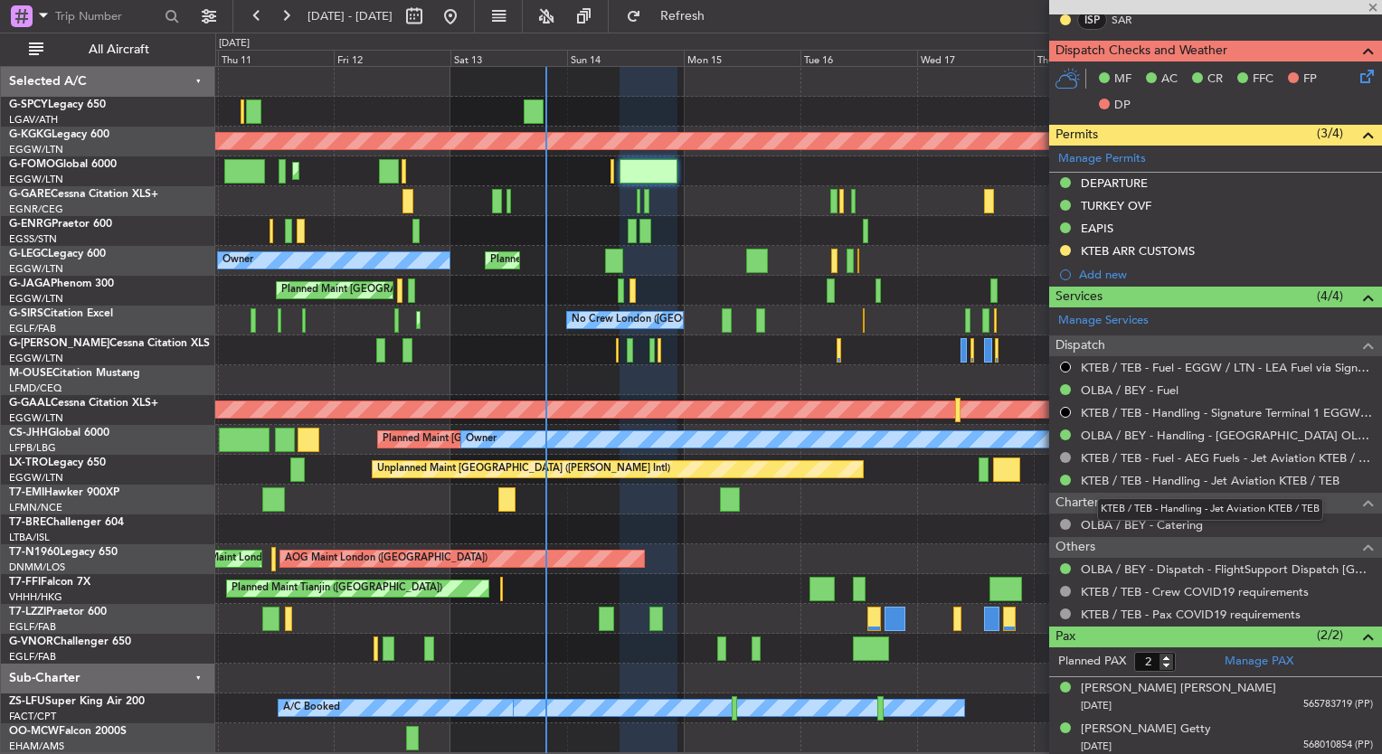
type input "+00:10"
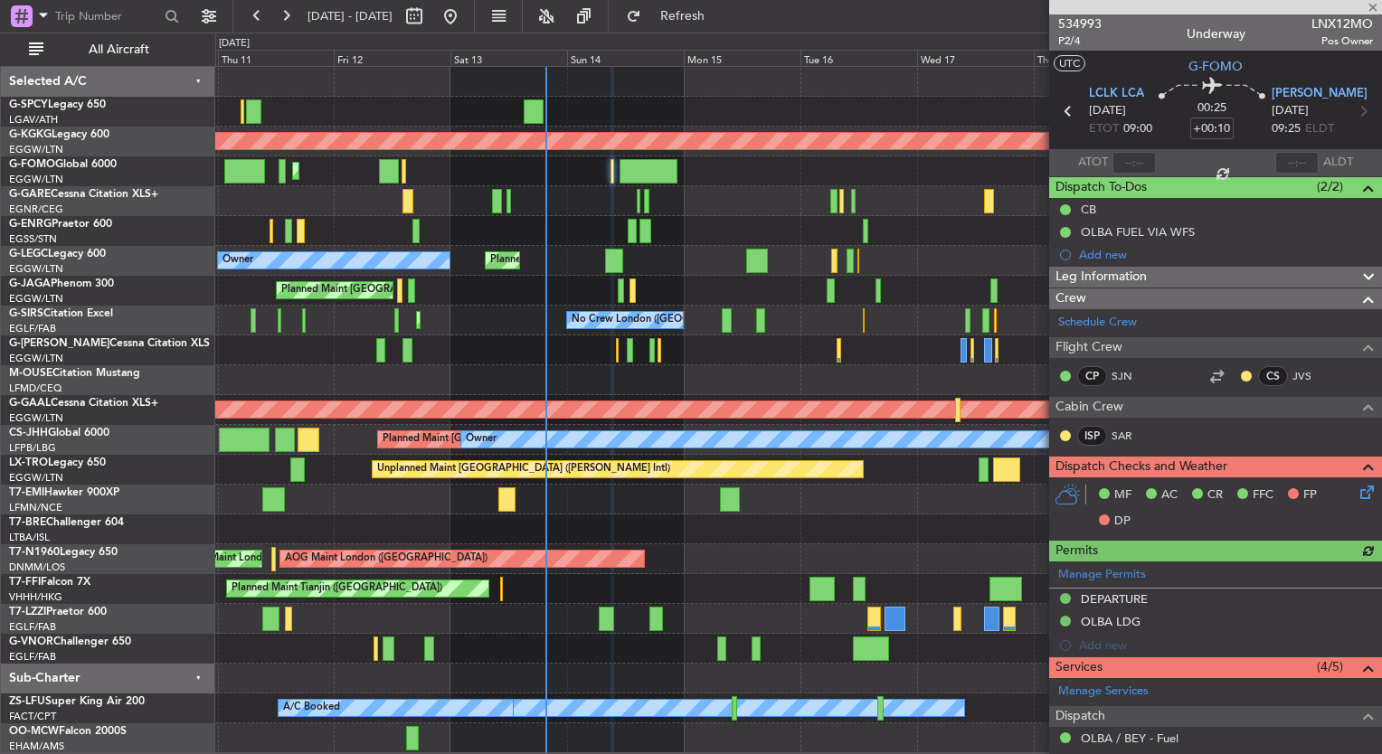
scroll to position [244, 0]
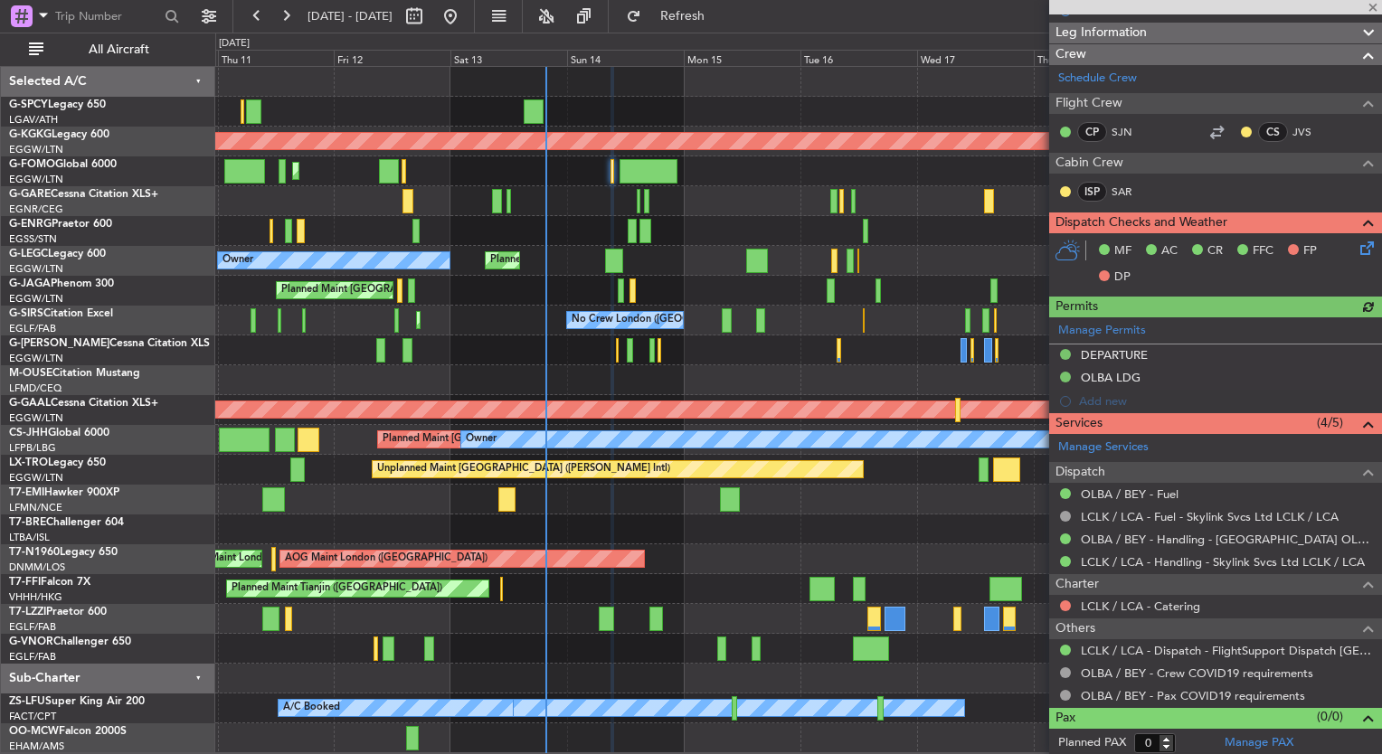
click at [1056, 597] on div "LCLK / LCA - Catering" at bounding box center [1215, 606] width 333 height 23
click at [1062, 602] on button at bounding box center [1065, 606] width 11 height 11
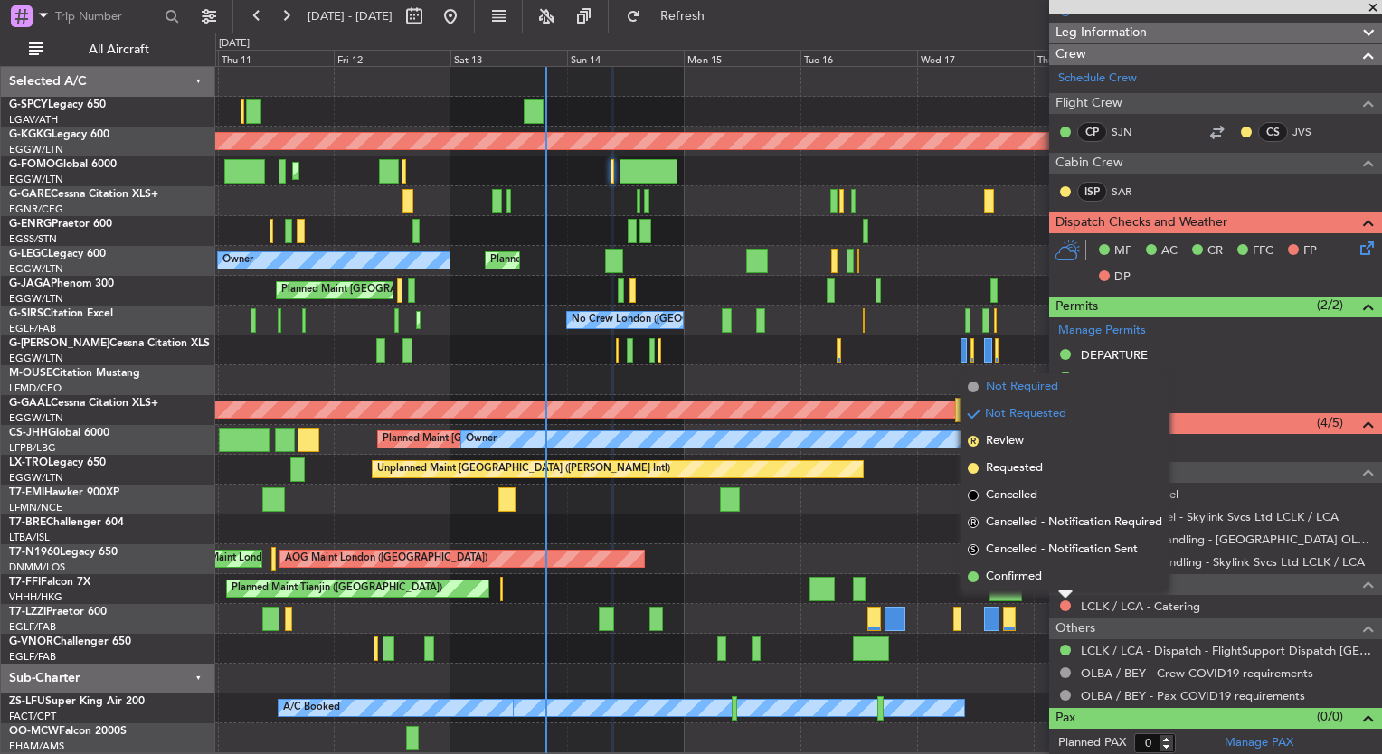
click at [1033, 389] on span "Not Required" at bounding box center [1022, 387] width 72 height 18
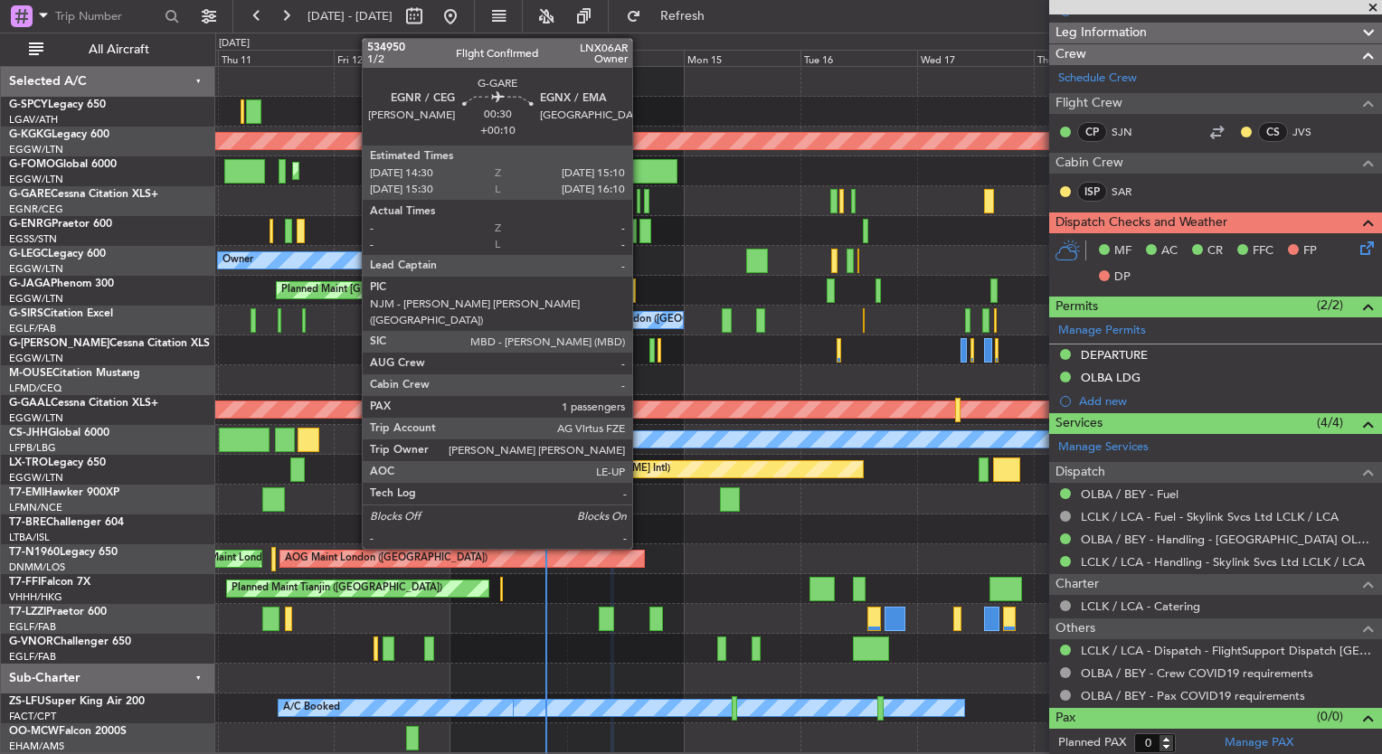
click at [640, 208] on div at bounding box center [639, 201] width 4 height 24
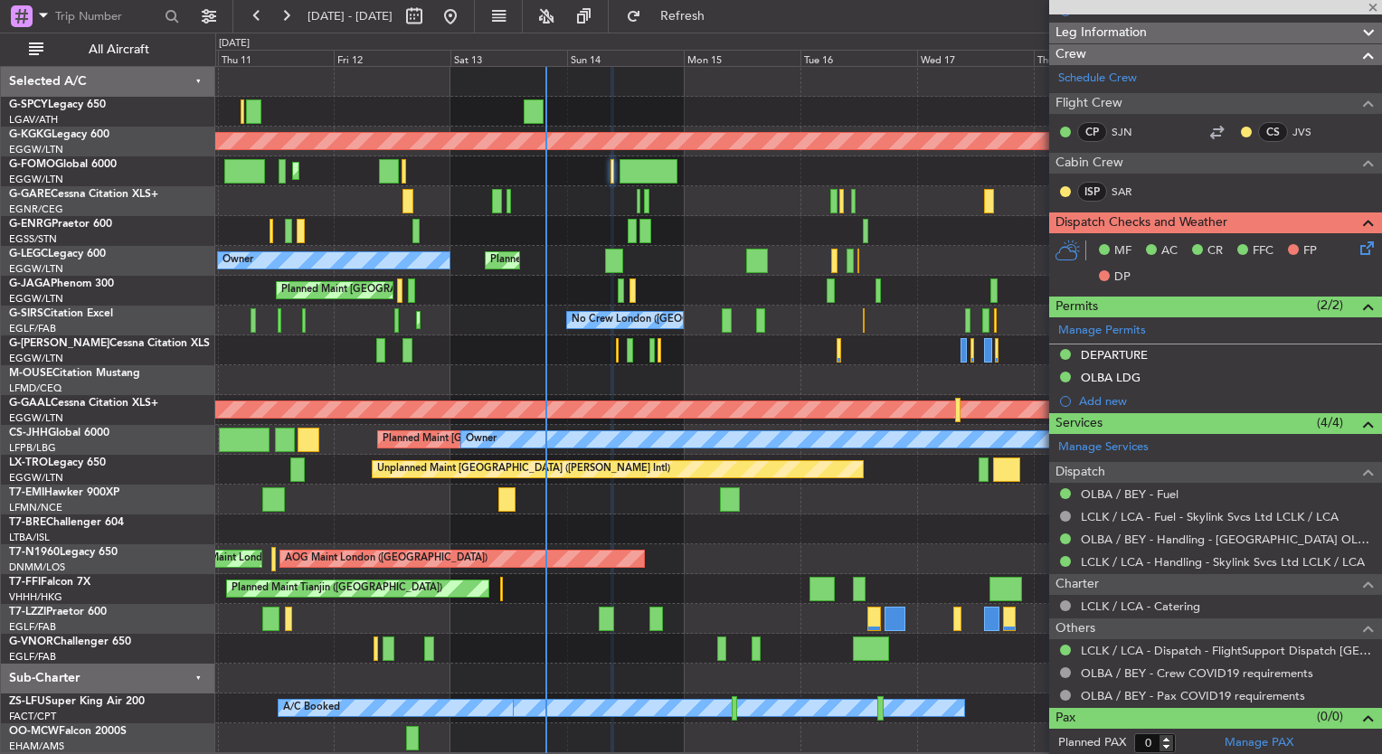
type input "1"
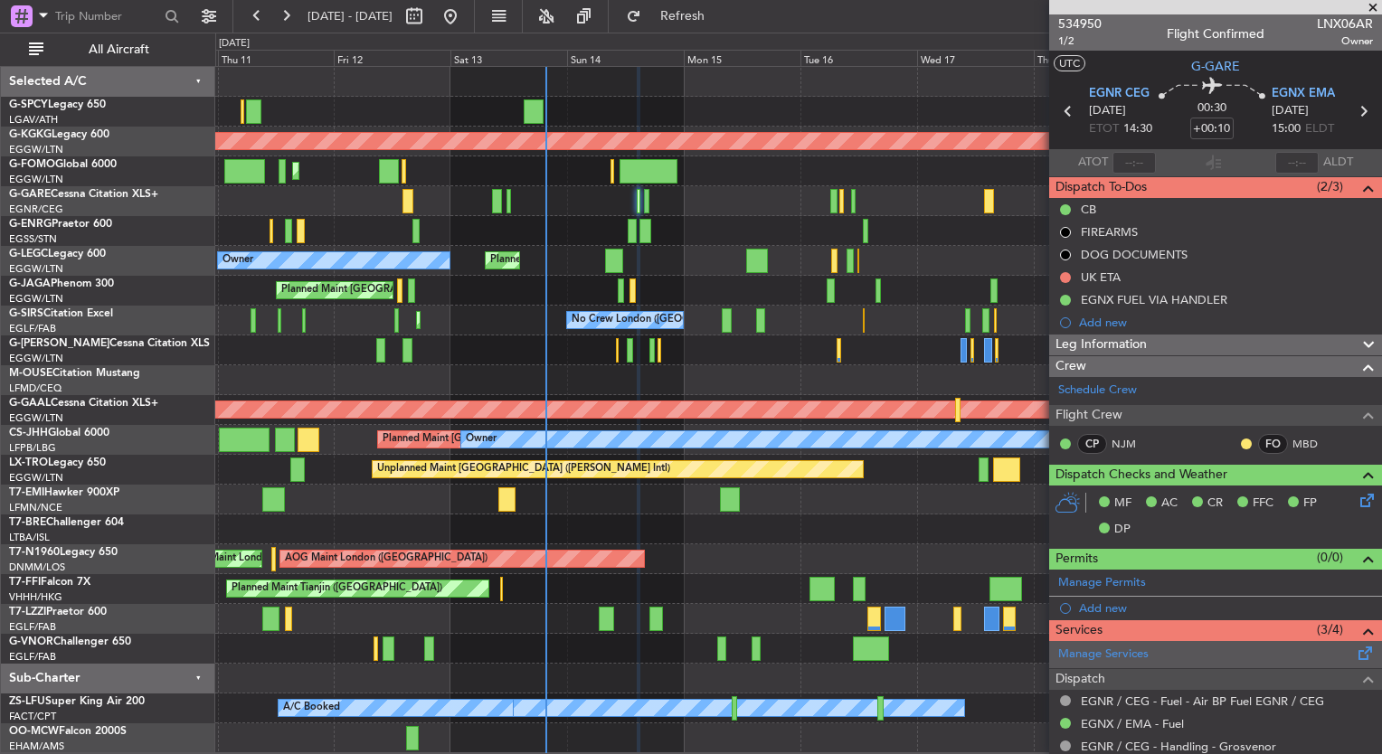
scroll to position [249, 0]
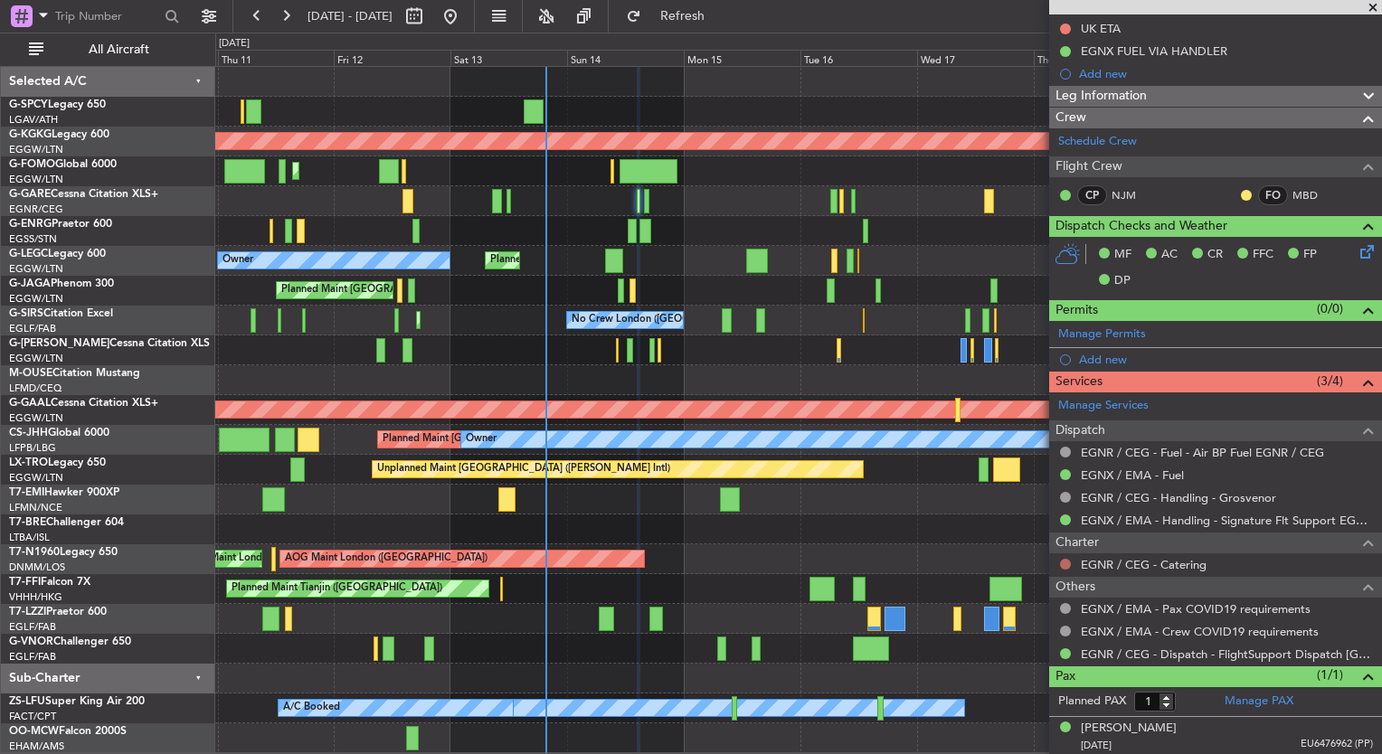
click at [1064, 562] on button at bounding box center [1065, 564] width 11 height 11
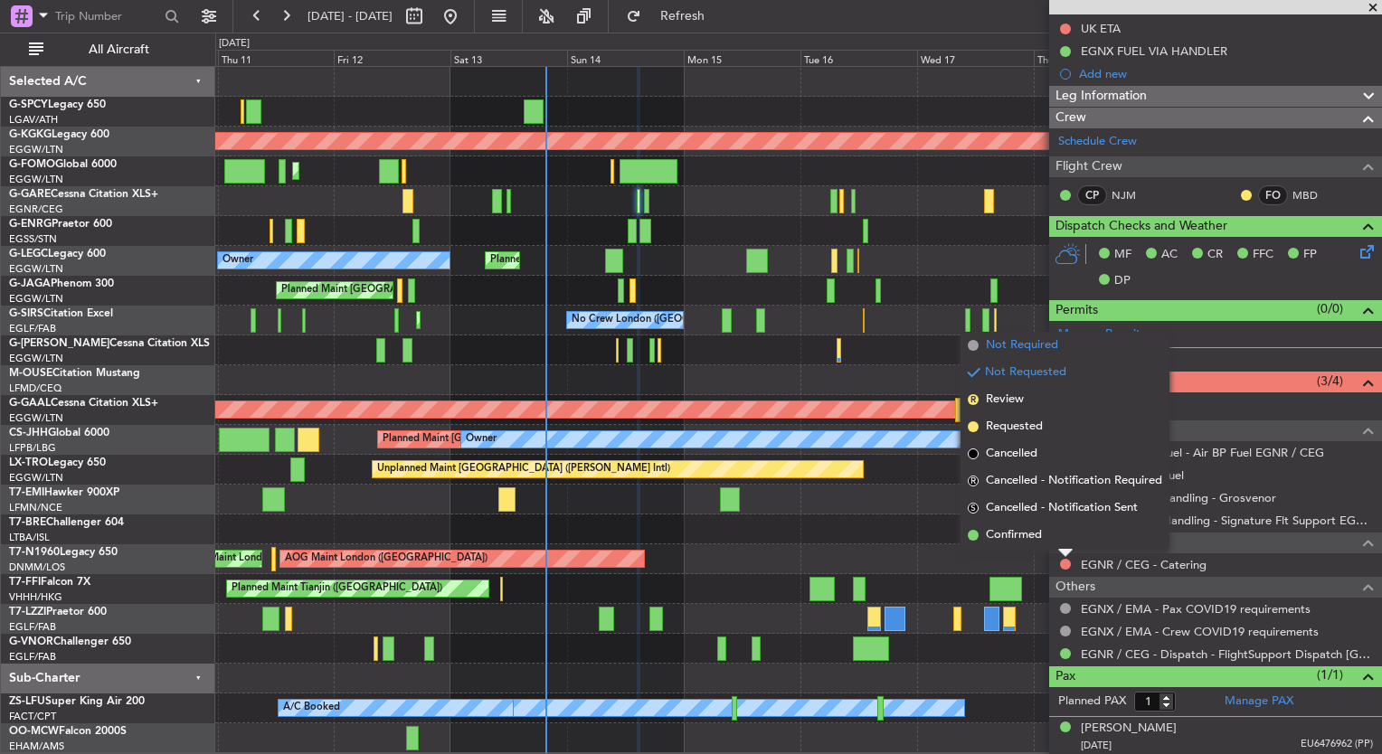
click at [1027, 353] on span "Not Required" at bounding box center [1022, 345] width 72 height 18
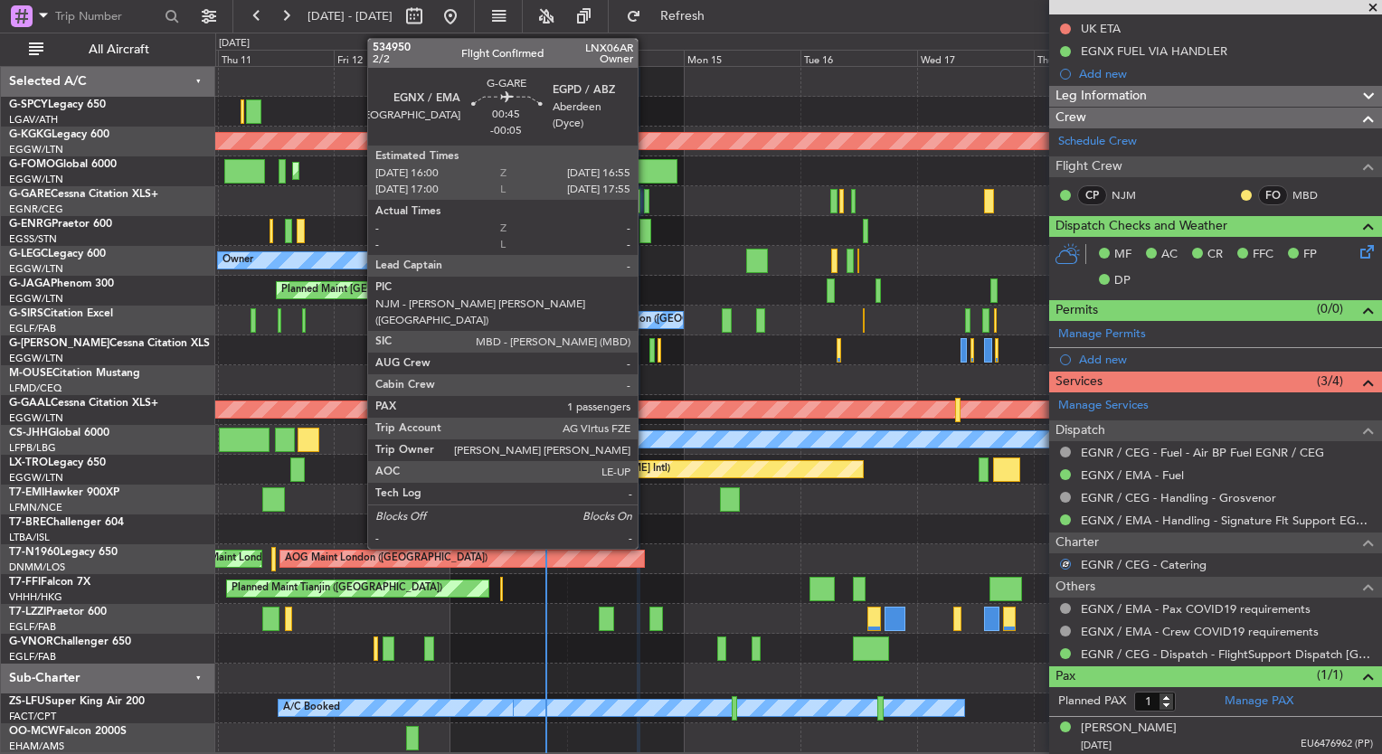
click at [646, 201] on div at bounding box center [646, 201] width 5 height 24
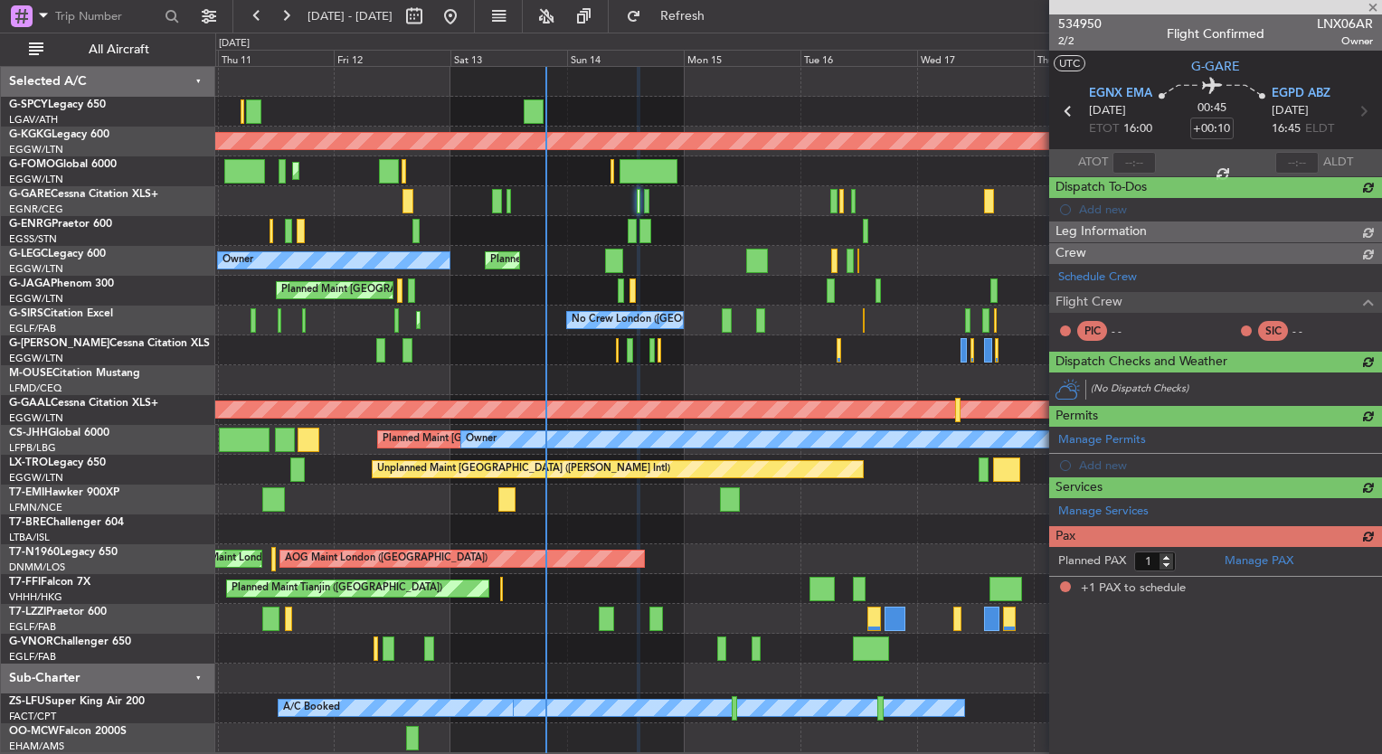
type input "-00:05"
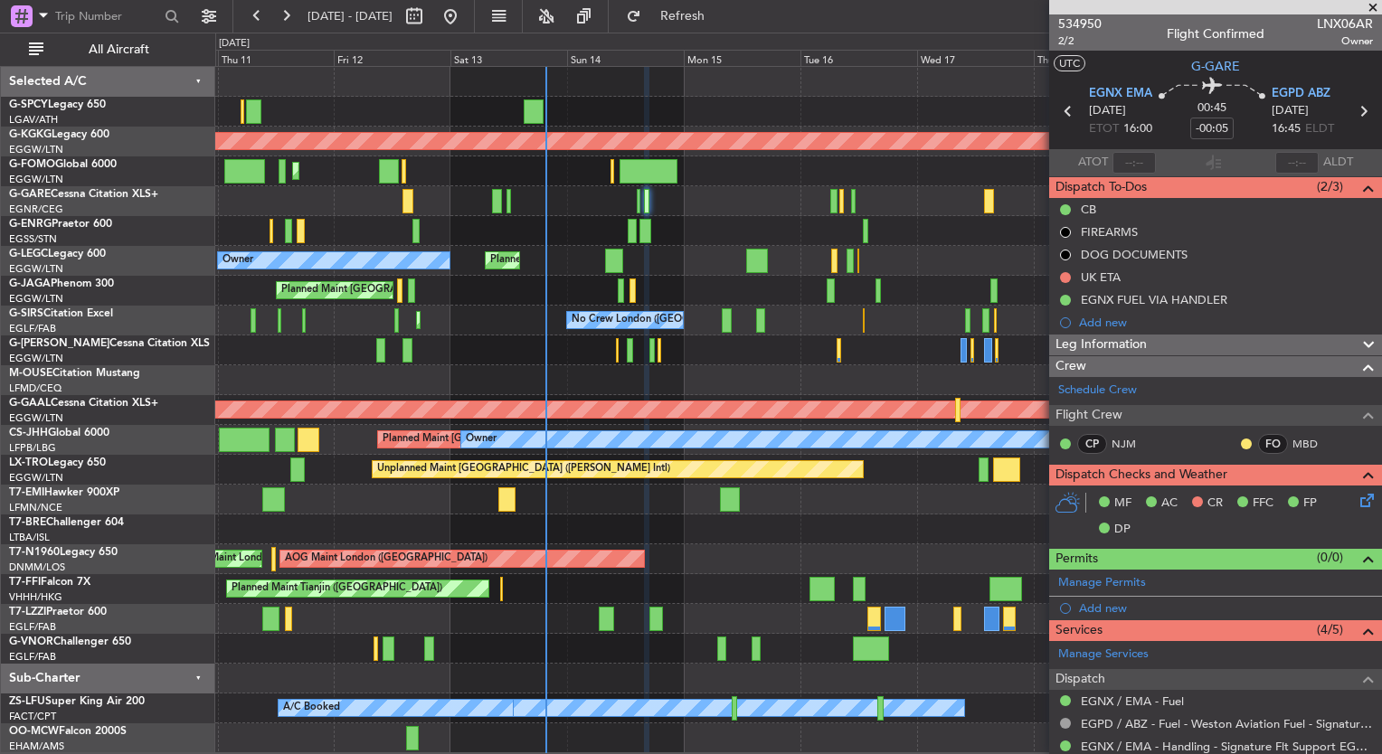
click at [1357, 505] on icon at bounding box center [1364, 497] width 14 height 14
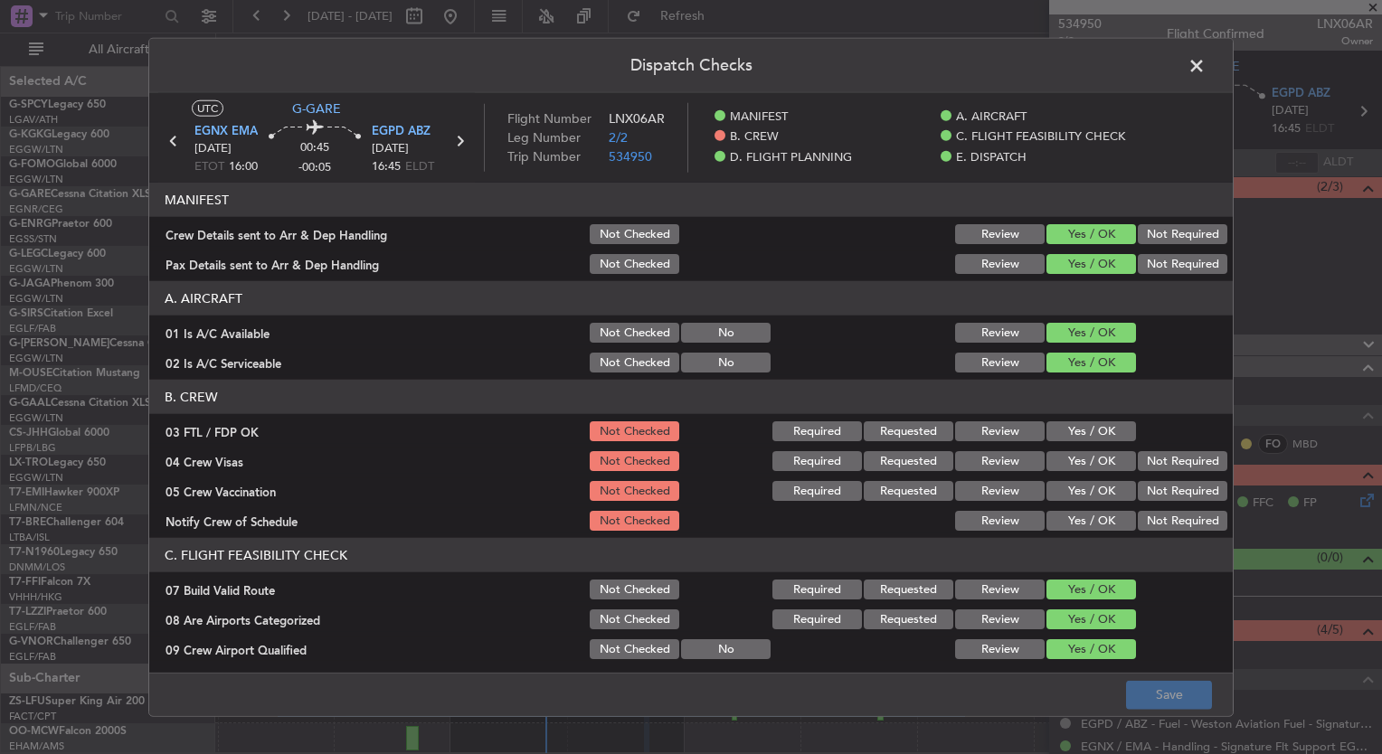
click at [1050, 432] on button "Yes / OK" at bounding box center [1091, 431] width 90 height 20
click at [1055, 459] on button "Yes / OK" at bounding box center [1091, 461] width 90 height 20
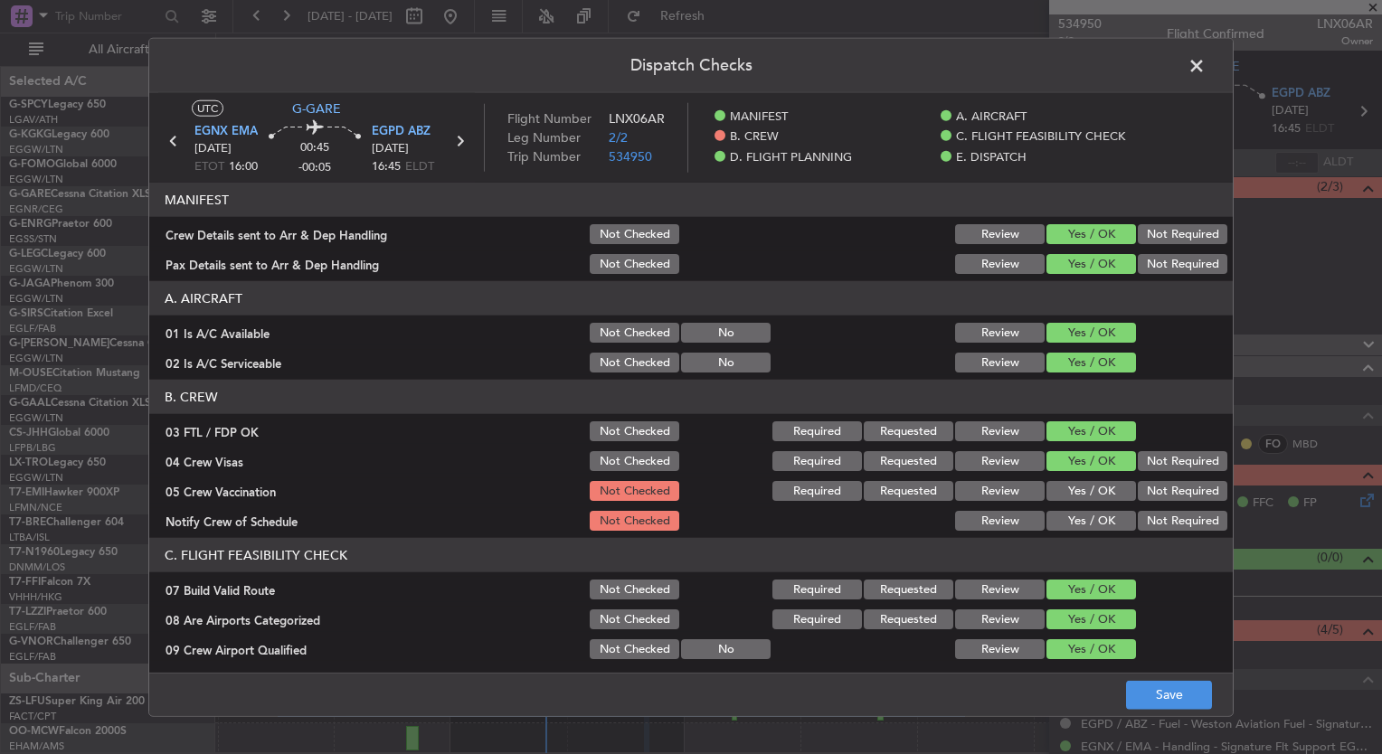
click at [1066, 481] on button "Yes / OK" at bounding box center [1091, 491] width 90 height 20
click at [1072, 511] on button "Yes / OK" at bounding box center [1091, 521] width 90 height 20
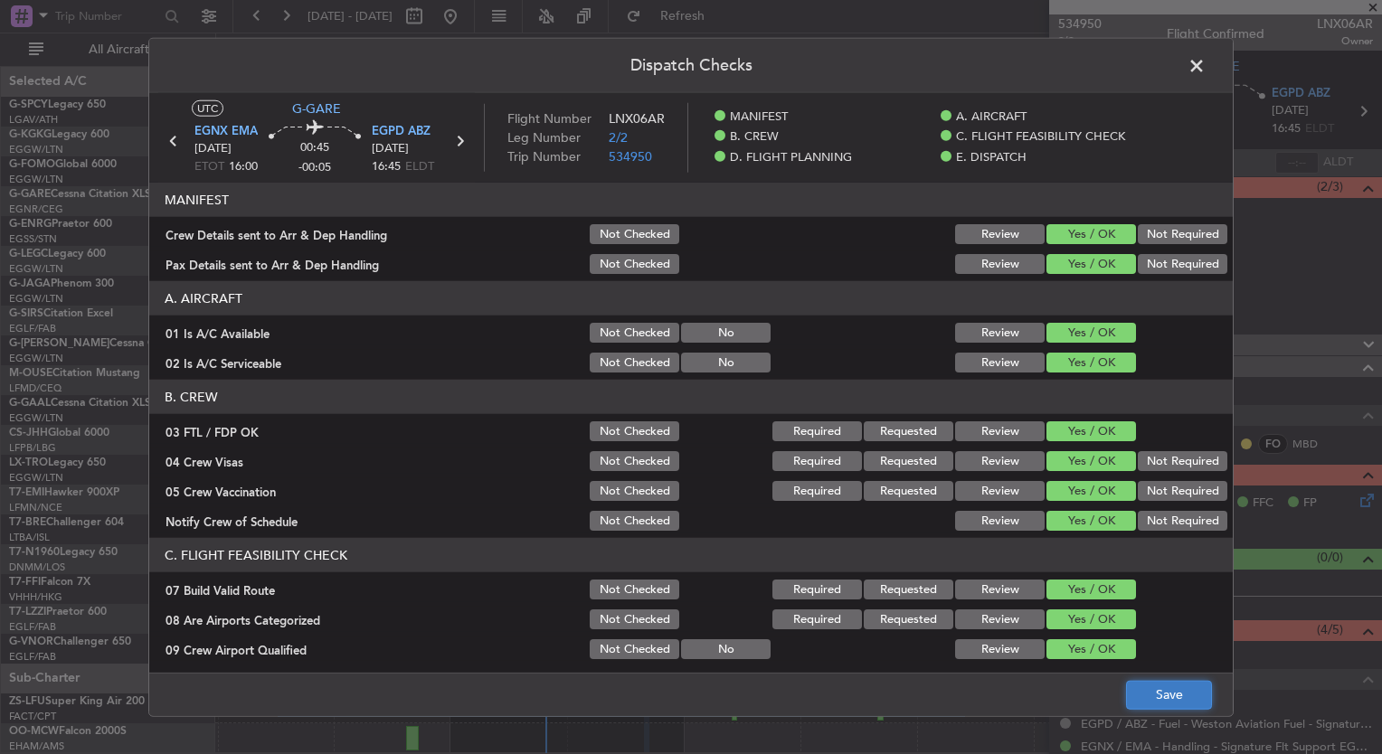
click at [1150, 694] on button "Save" at bounding box center [1169, 694] width 86 height 29
click at [1206, 65] on span at bounding box center [1206, 70] width 0 height 36
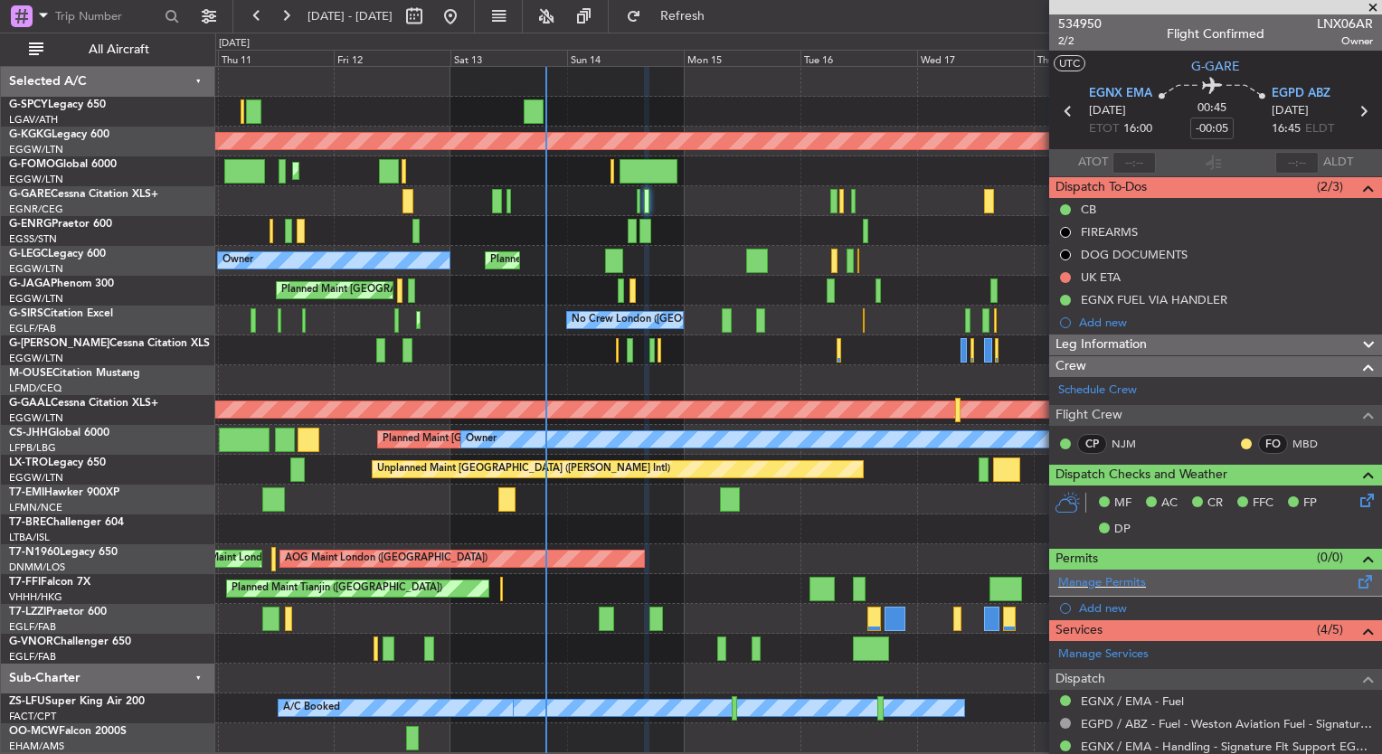
scroll to position [249, 0]
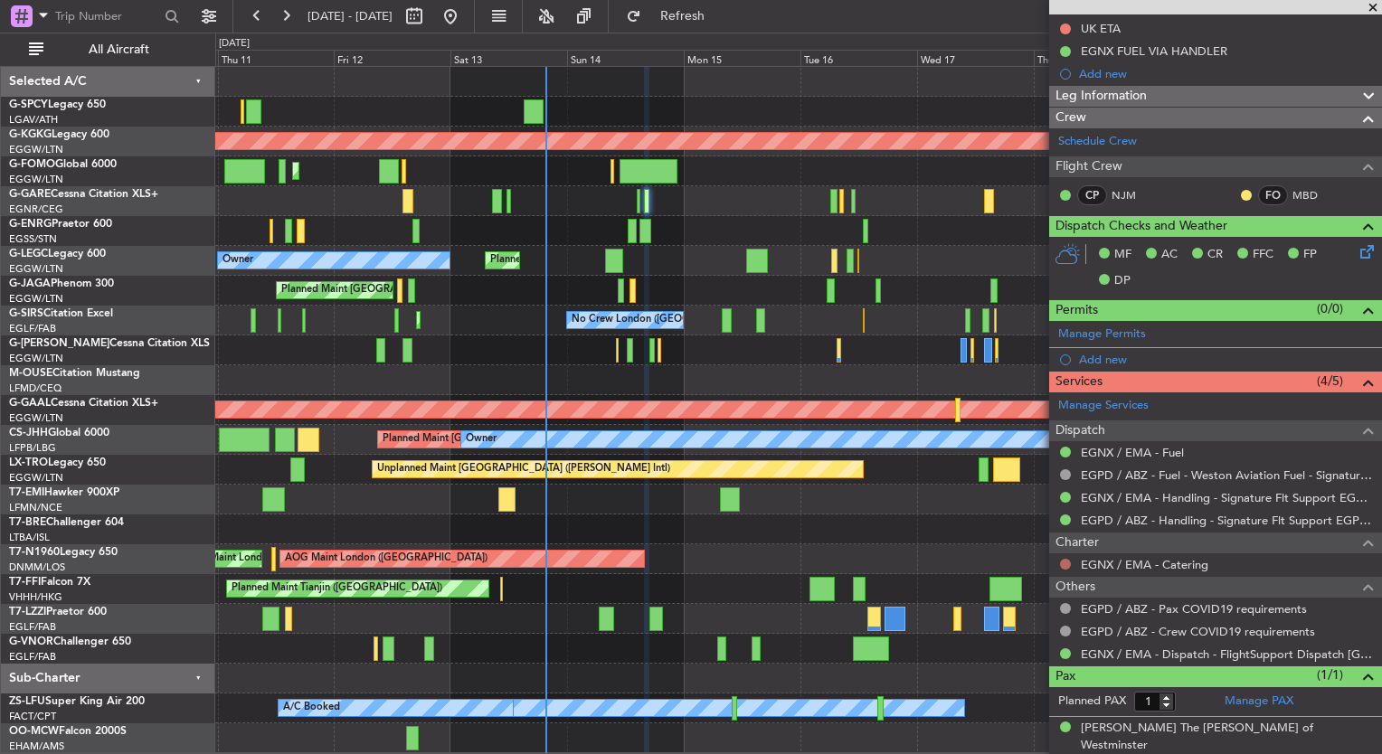
click at [1067, 563] on button at bounding box center [1065, 564] width 11 height 11
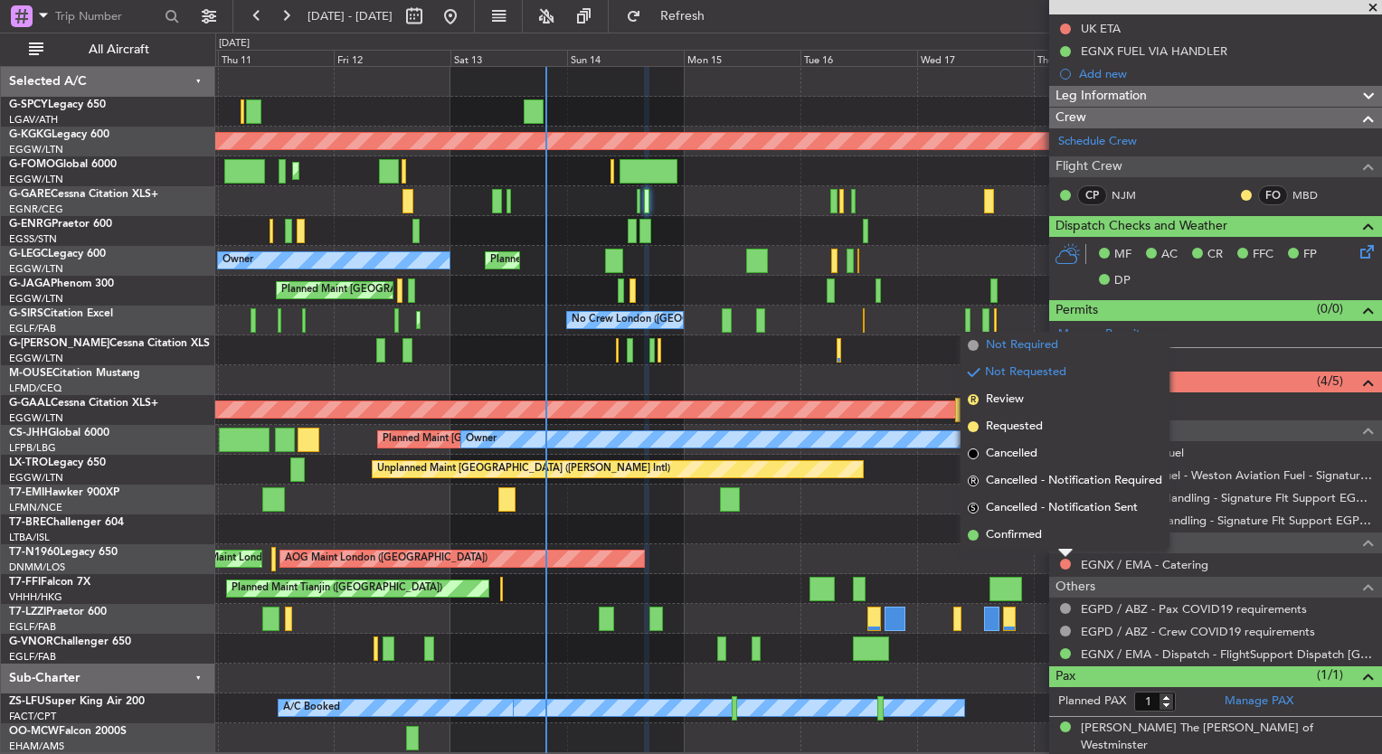
click at [1007, 345] on span "Not Required" at bounding box center [1022, 345] width 72 height 18
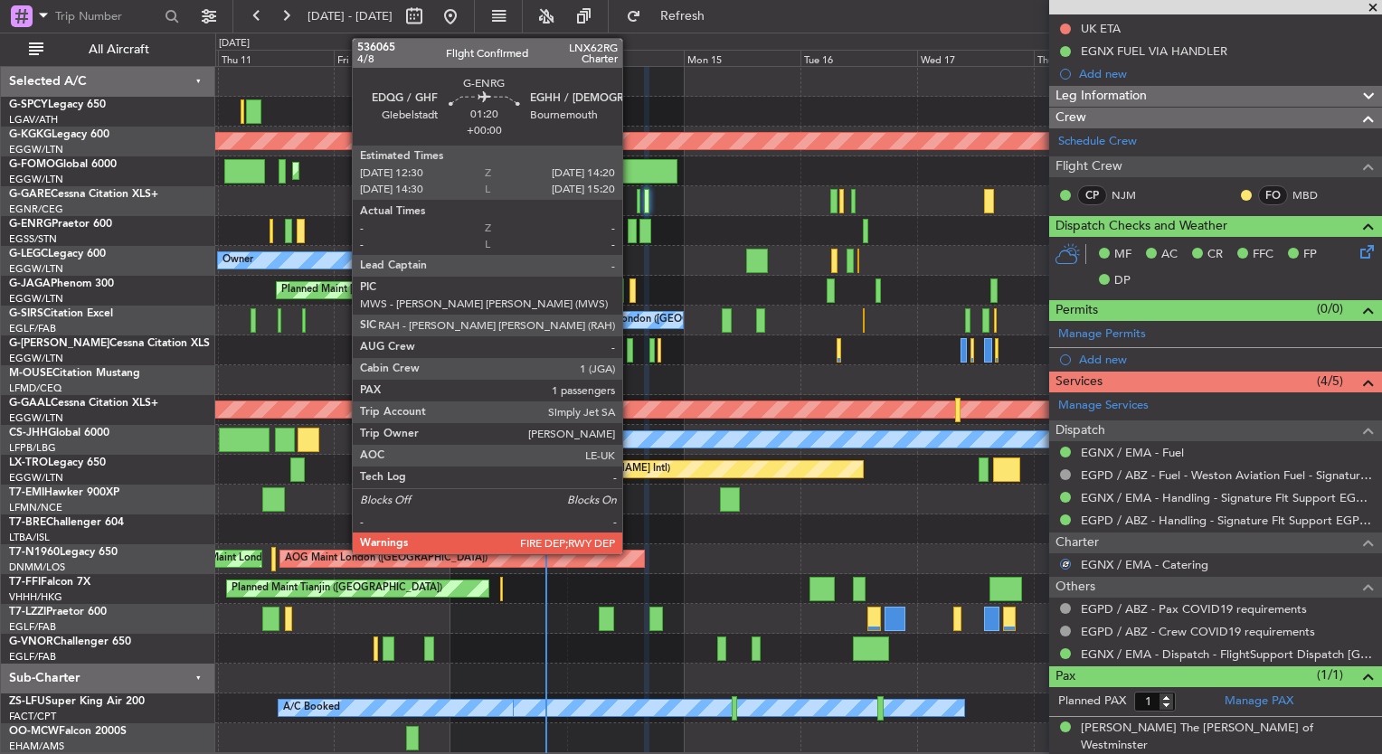
click at [630, 235] on div at bounding box center [632, 231] width 9 height 24
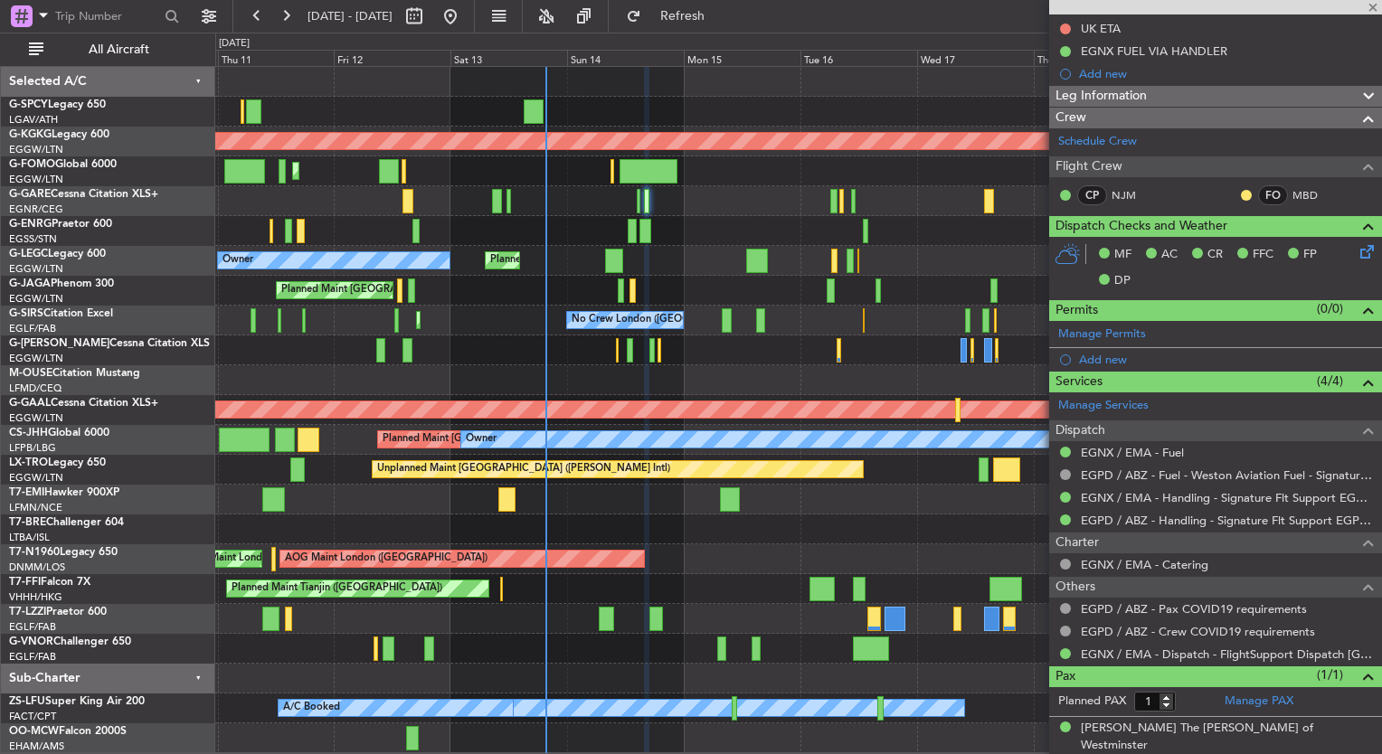
scroll to position [0, 0]
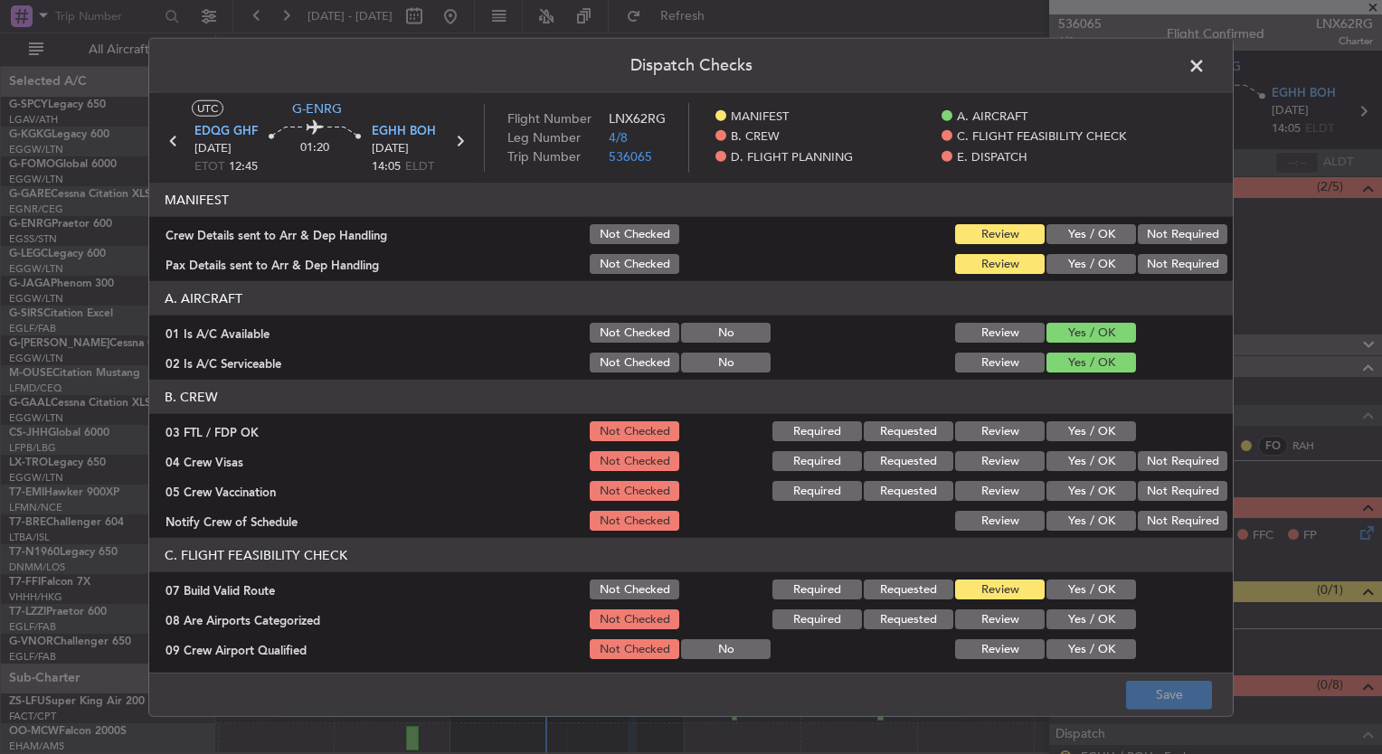
click at [1035, 415] on section "B. CREW 03 FTL / FDP OK Not Checked Required Requested Review Yes / OK 04 Crew …" at bounding box center [691, 457] width 1084 height 154
click at [1054, 424] on button "Yes / OK" at bounding box center [1091, 431] width 90 height 20
click at [1089, 463] on button "Yes / OK" at bounding box center [1091, 461] width 90 height 20
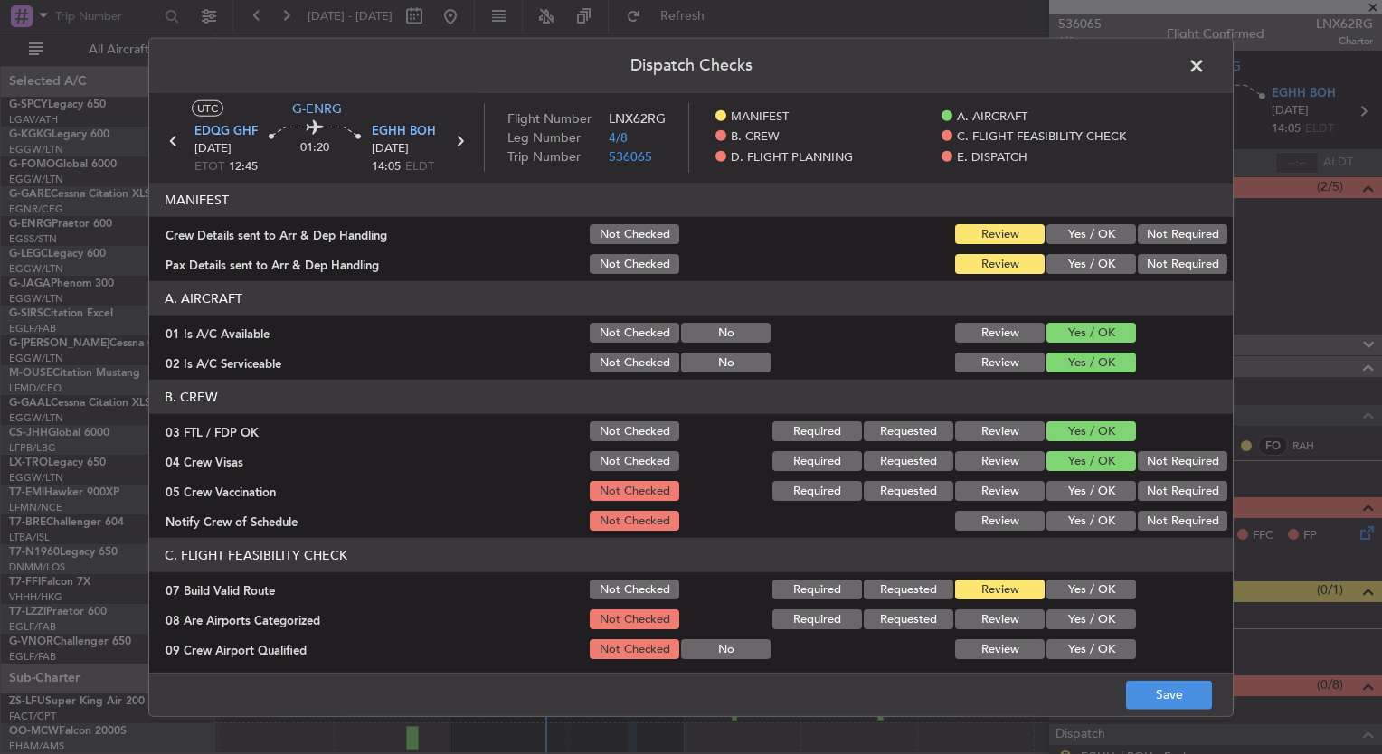
click at [1095, 494] on button "Yes / OK" at bounding box center [1091, 491] width 90 height 20
click at [1096, 516] on button "Yes / OK" at bounding box center [1091, 521] width 90 height 20
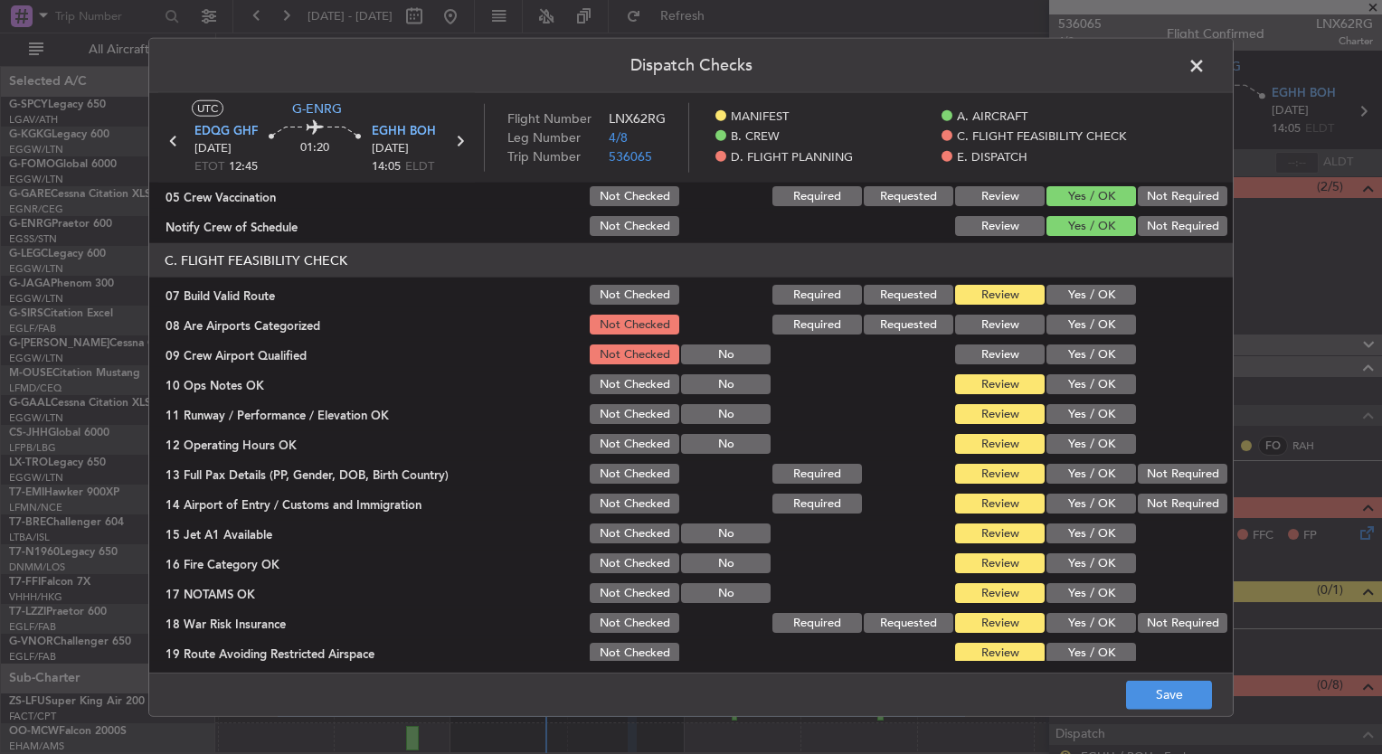
scroll to position [293, 0]
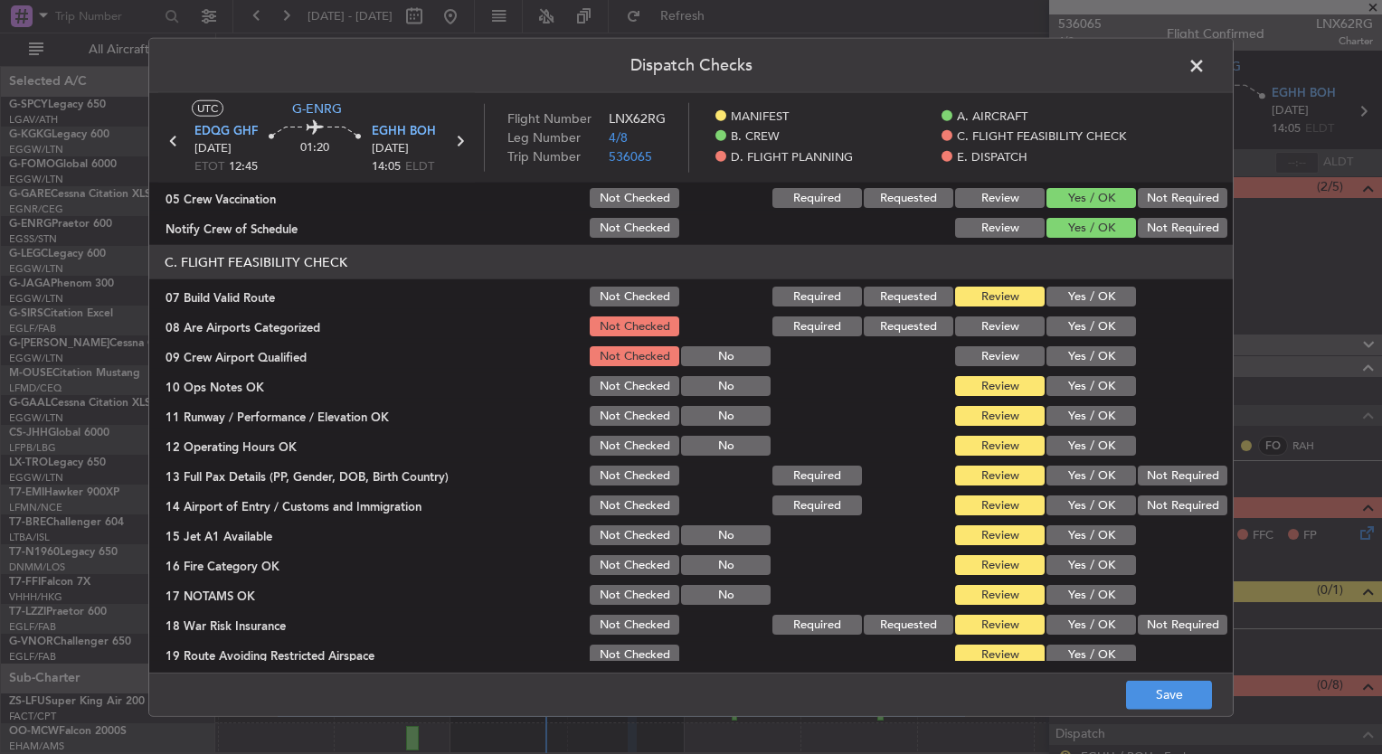
click at [1063, 328] on button "Yes / OK" at bounding box center [1091, 327] width 90 height 20
click at [1067, 357] on button "Yes / OK" at bounding box center [1091, 356] width 90 height 20
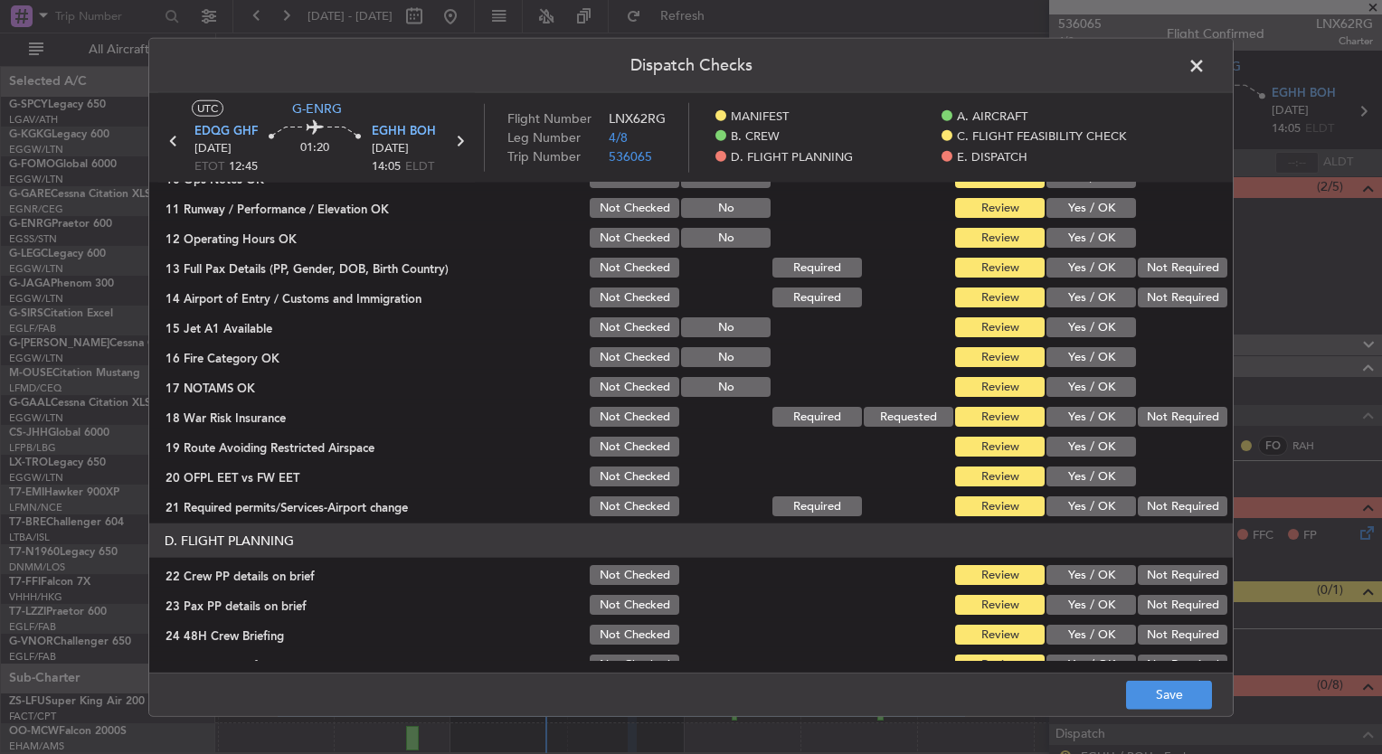
scroll to position [498, 0]
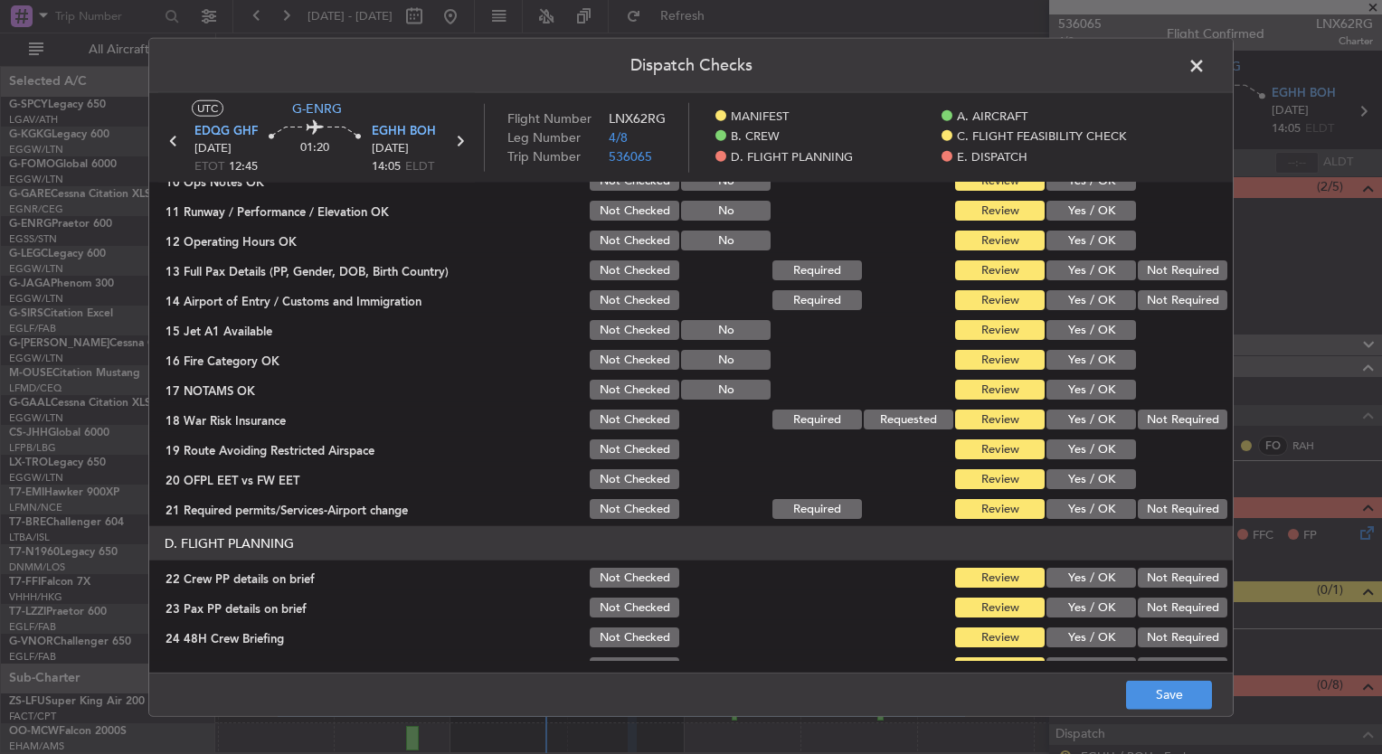
click at [1153, 419] on button "Not Required" at bounding box center [1183, 420] width 90 height 20
click at [1177, 688] on button "Save" at bounding box center [1169, 694] width 86 height 29
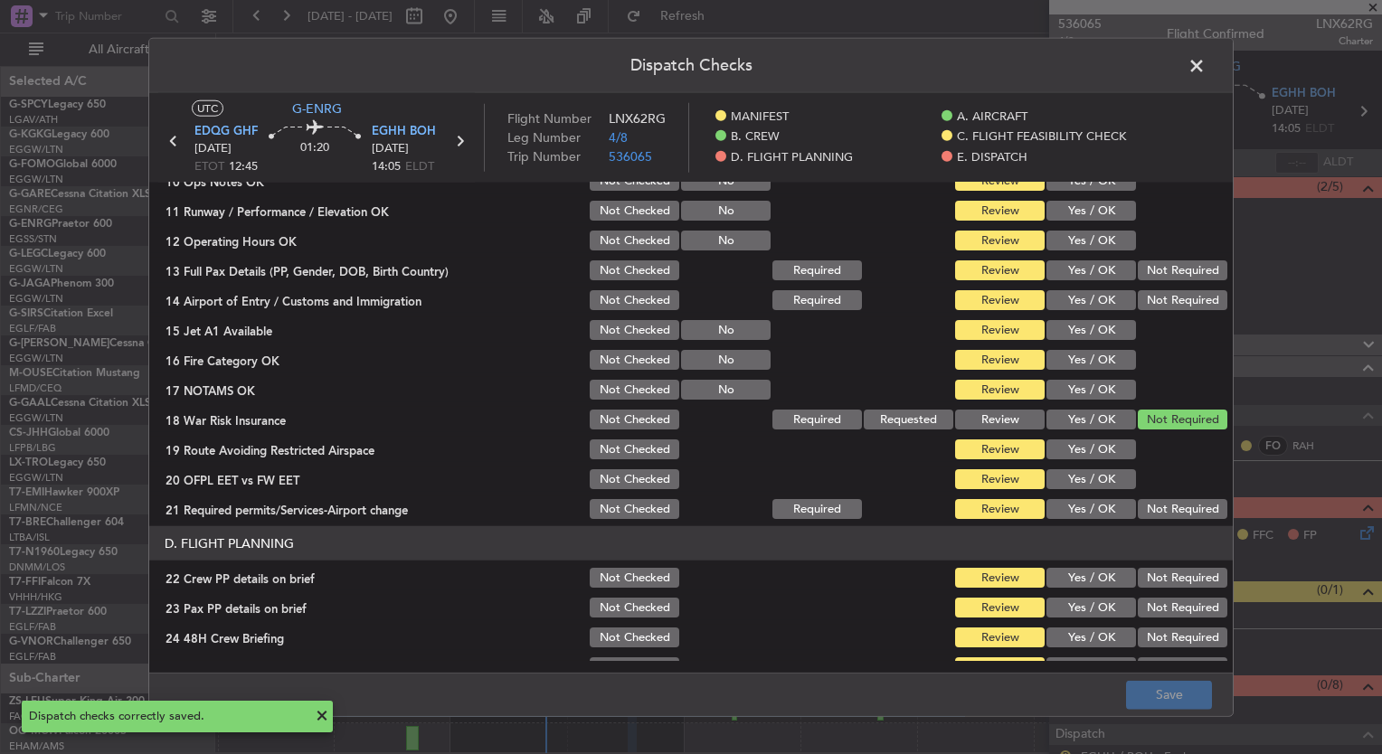
click at [1206, 69] on span at bounding box center [1206, 70] width 0 height 36
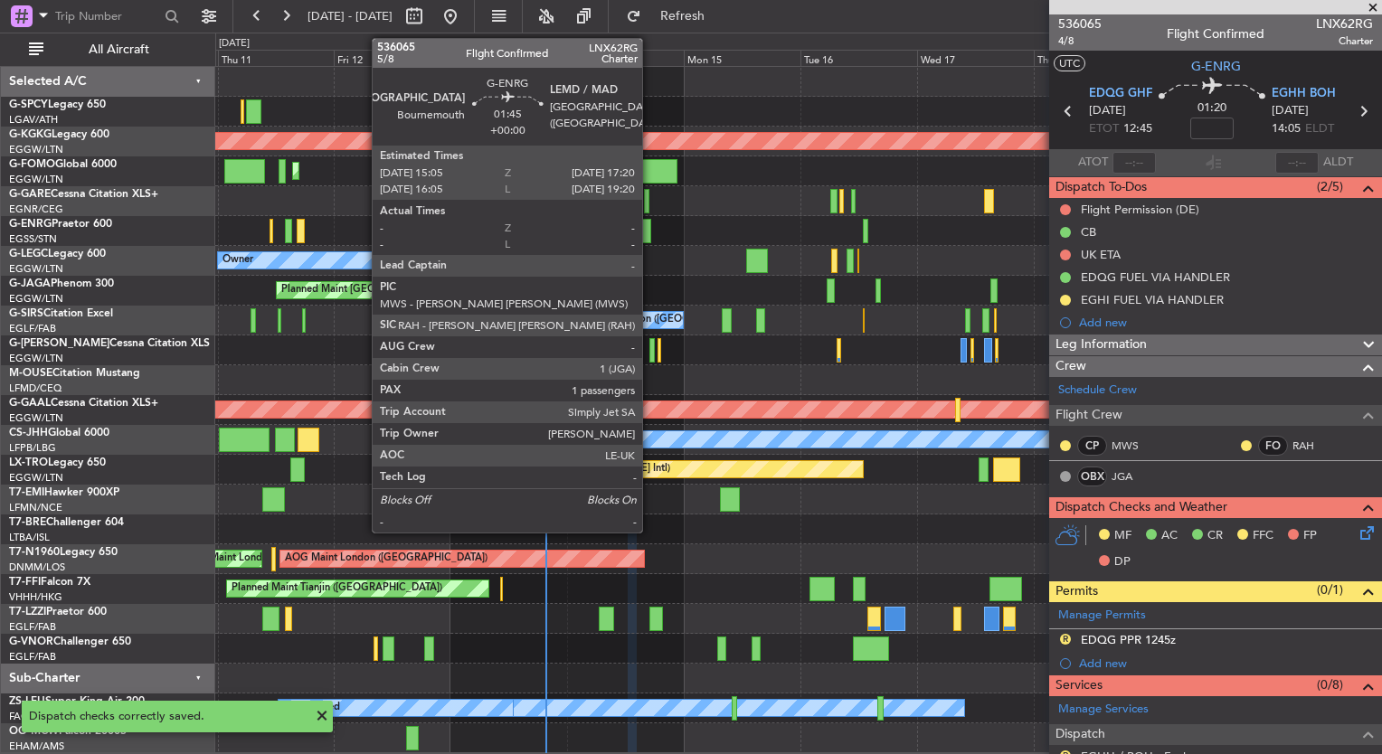
click at [647, 229] on div at bounding box center [645, 231] width 12 height 24
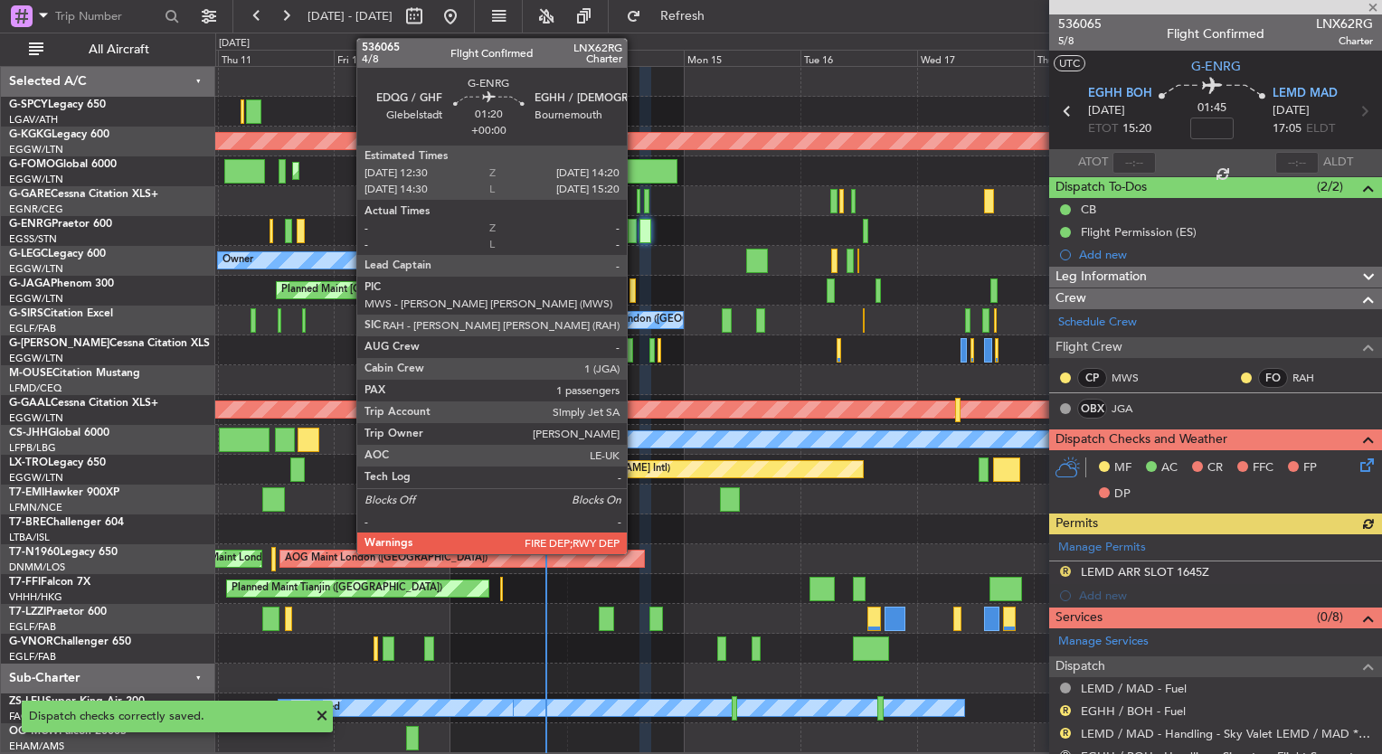
click at [635, 237] on div at bounding box center [632, 231] width 9 height 24
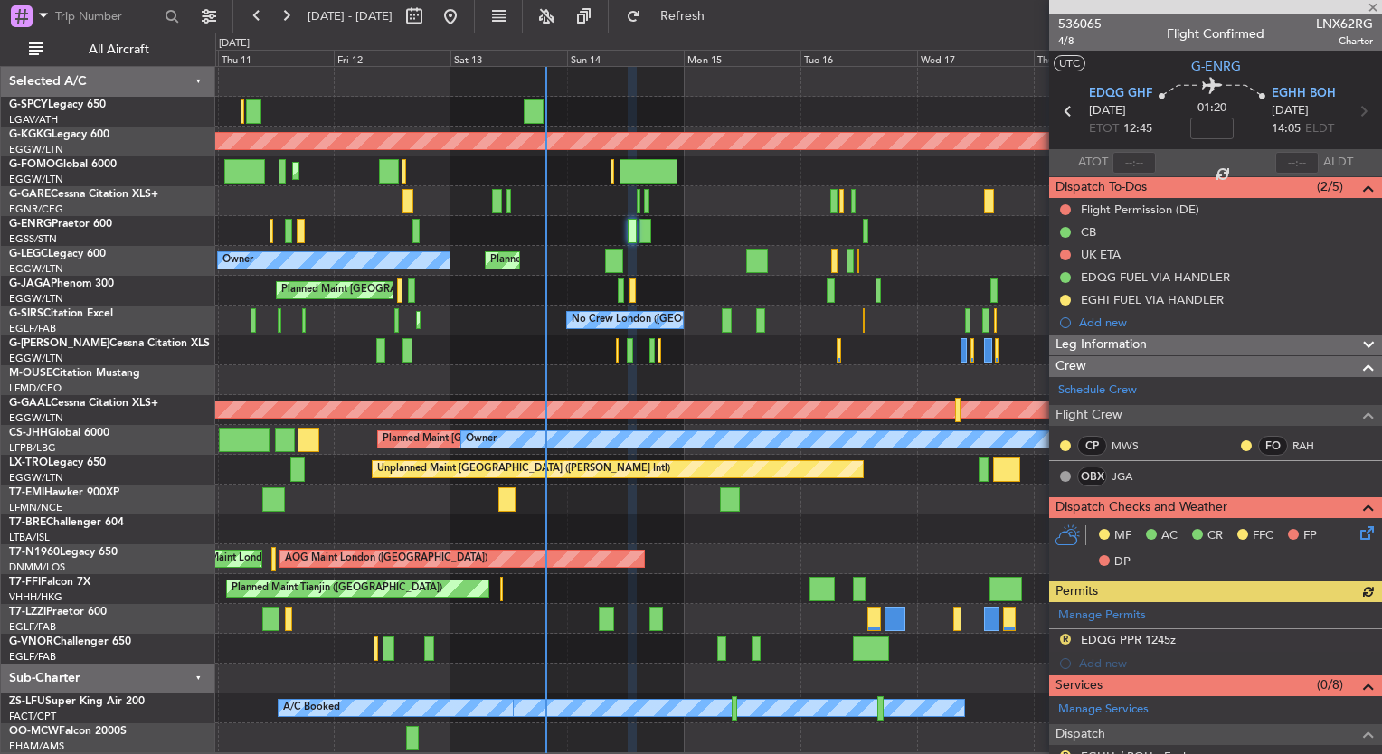
click at [1357, 537] on icon at bounding box center [1364, 530] width 14 height 14
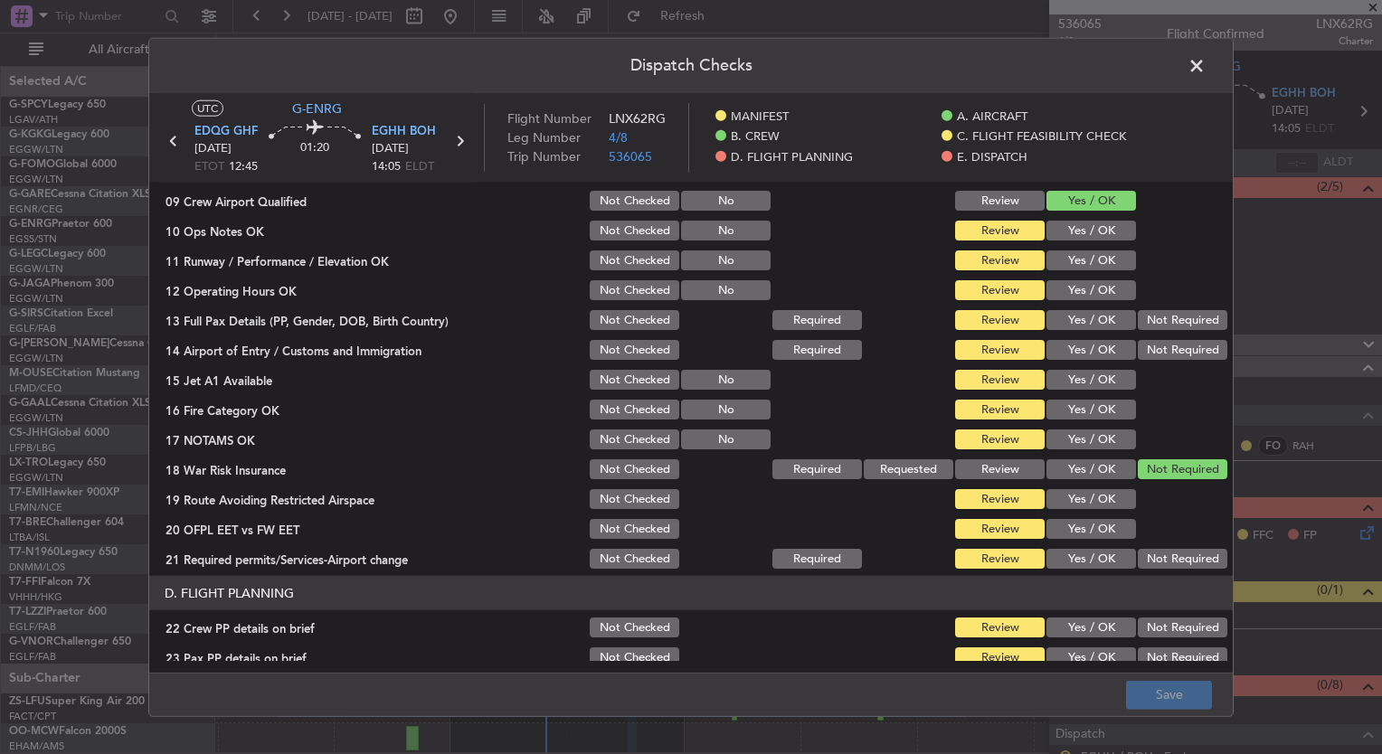
scroll to position [450, 0]
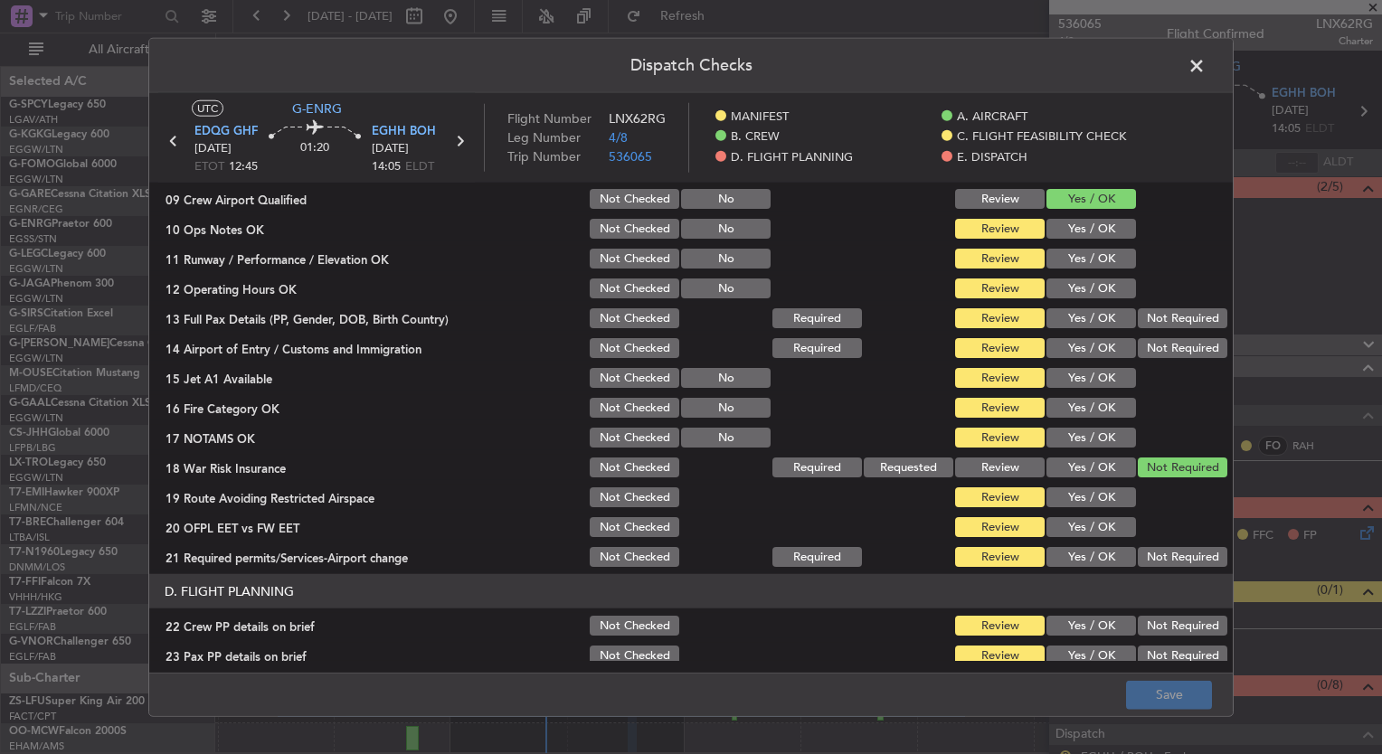
click at [1206, 66] on span at bounding box center [1206, 70] width 0 height 36
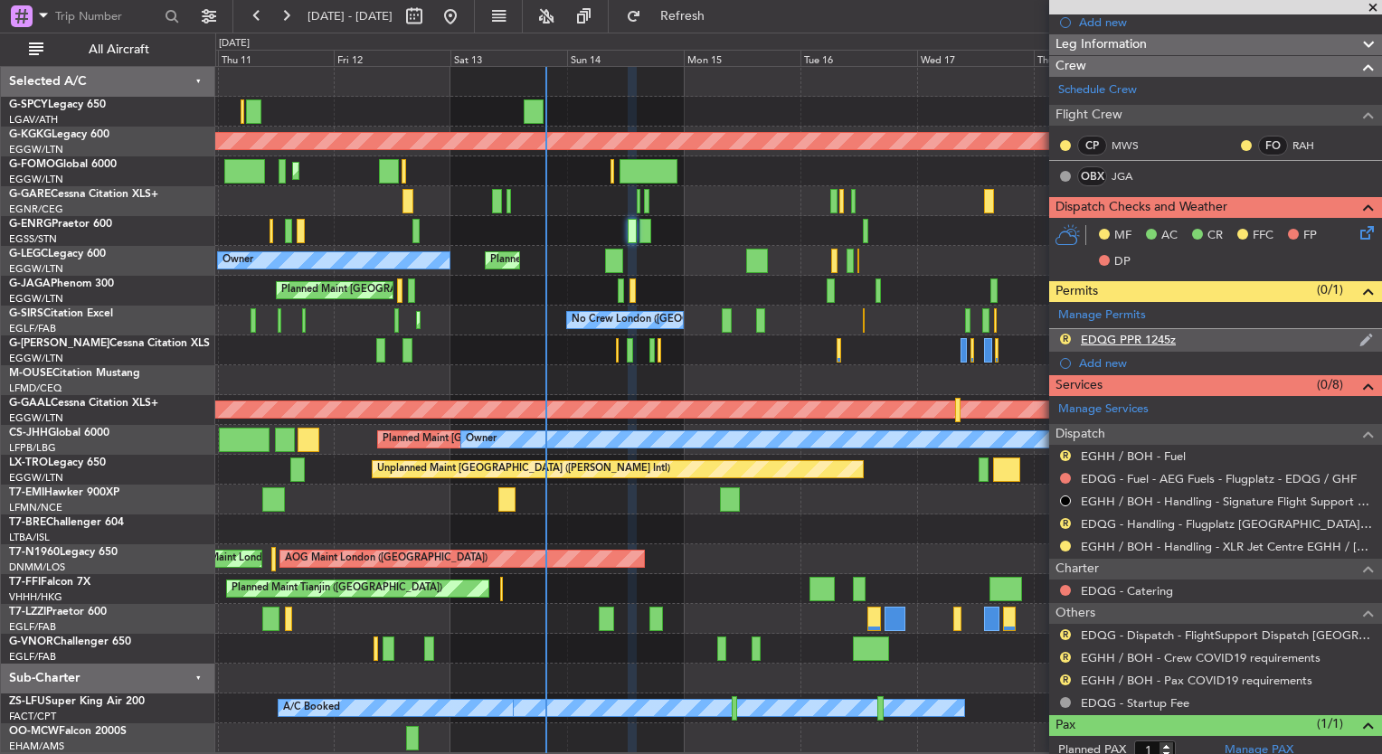
scroll to position [347, 0]
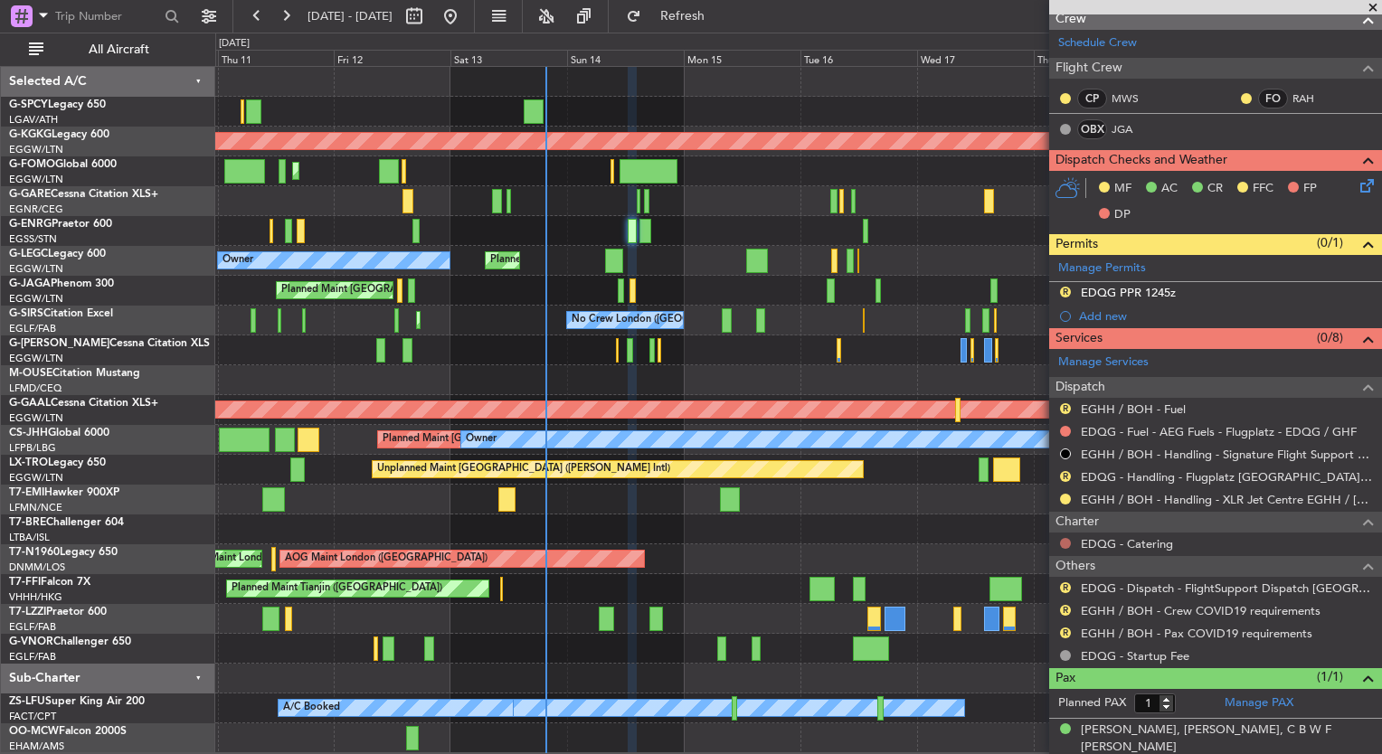
click at [1060, 538] on button at bounding box center [1065, 543] width 11 height 11
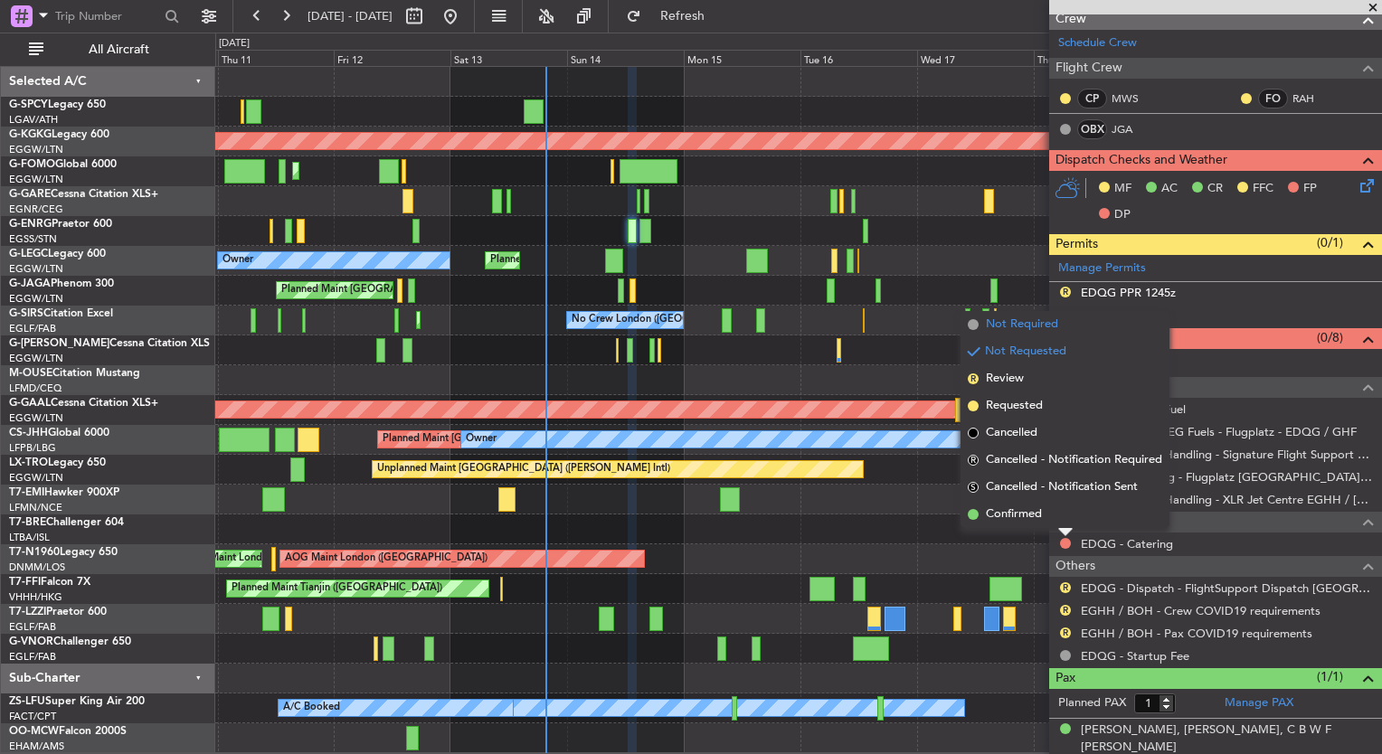
click at [1003, 327] on span "Not Required" at bounding box center [1022, 325] width 72 height 18
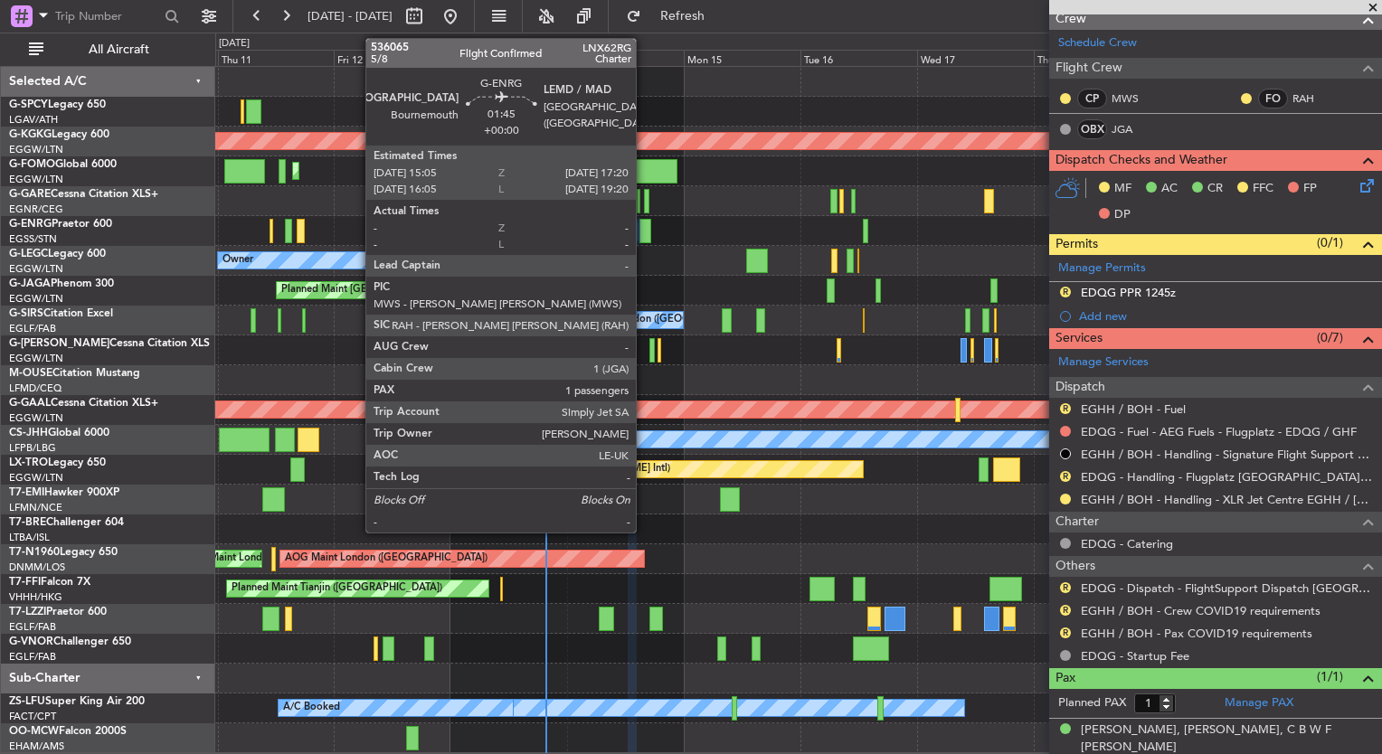
click at [644, 231] on div at bounding box center [645, 231] width 12 height 24
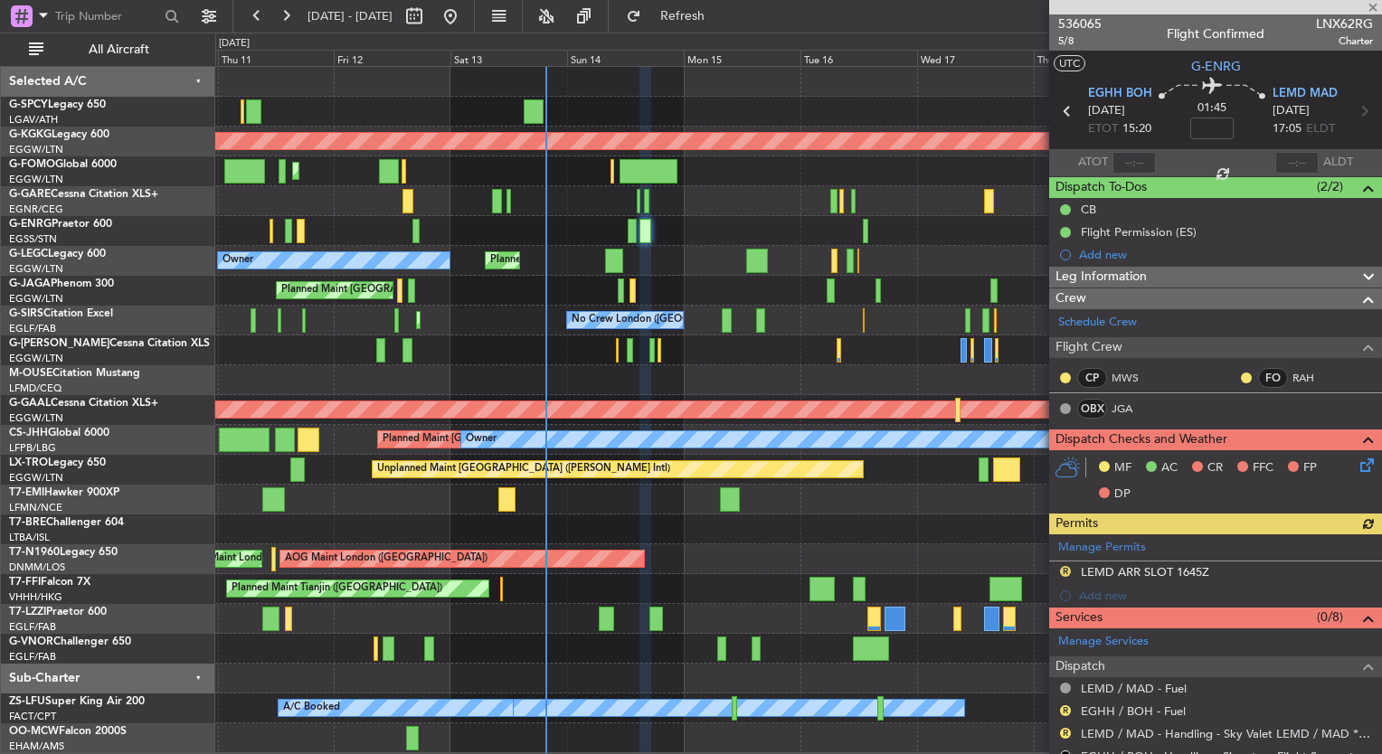
scroll to position [112, 0]
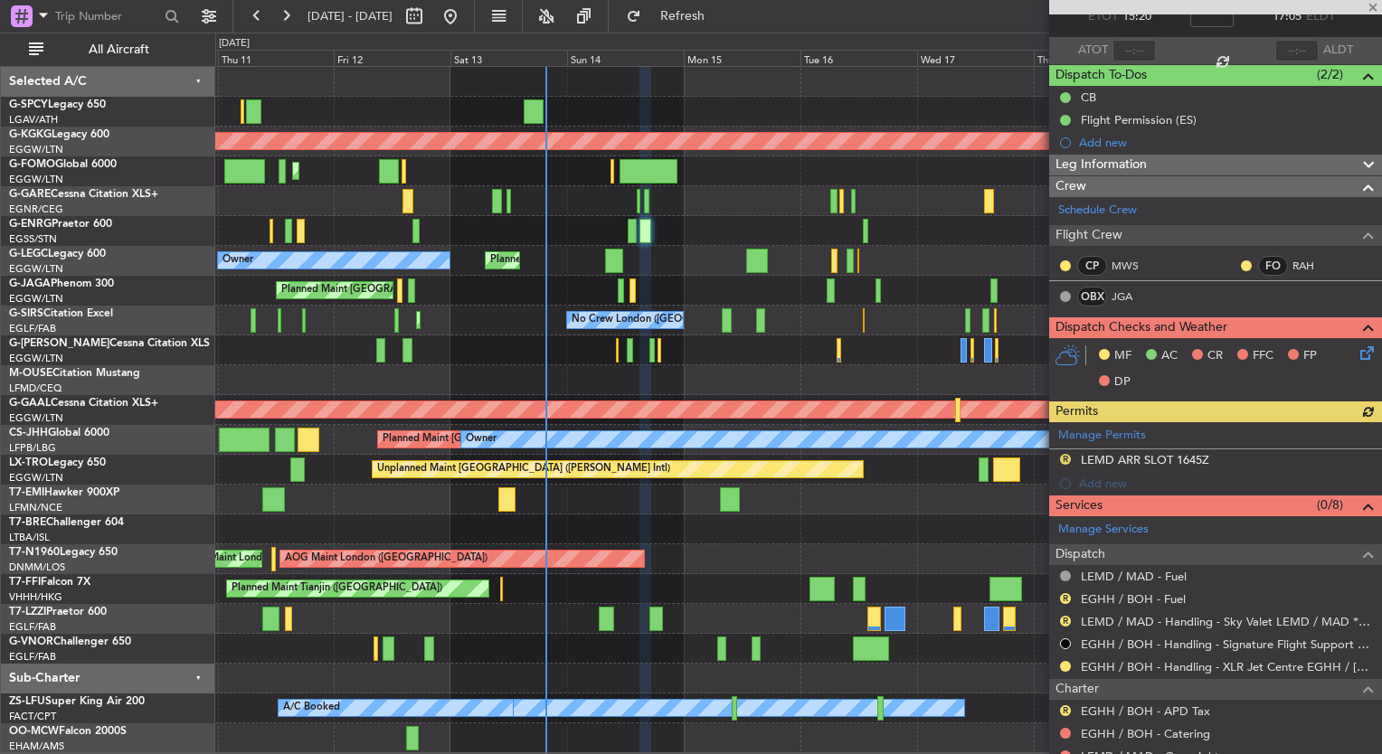
click at [1357, 357] on icon at bounding box center [1364, 350] width 14 height 14
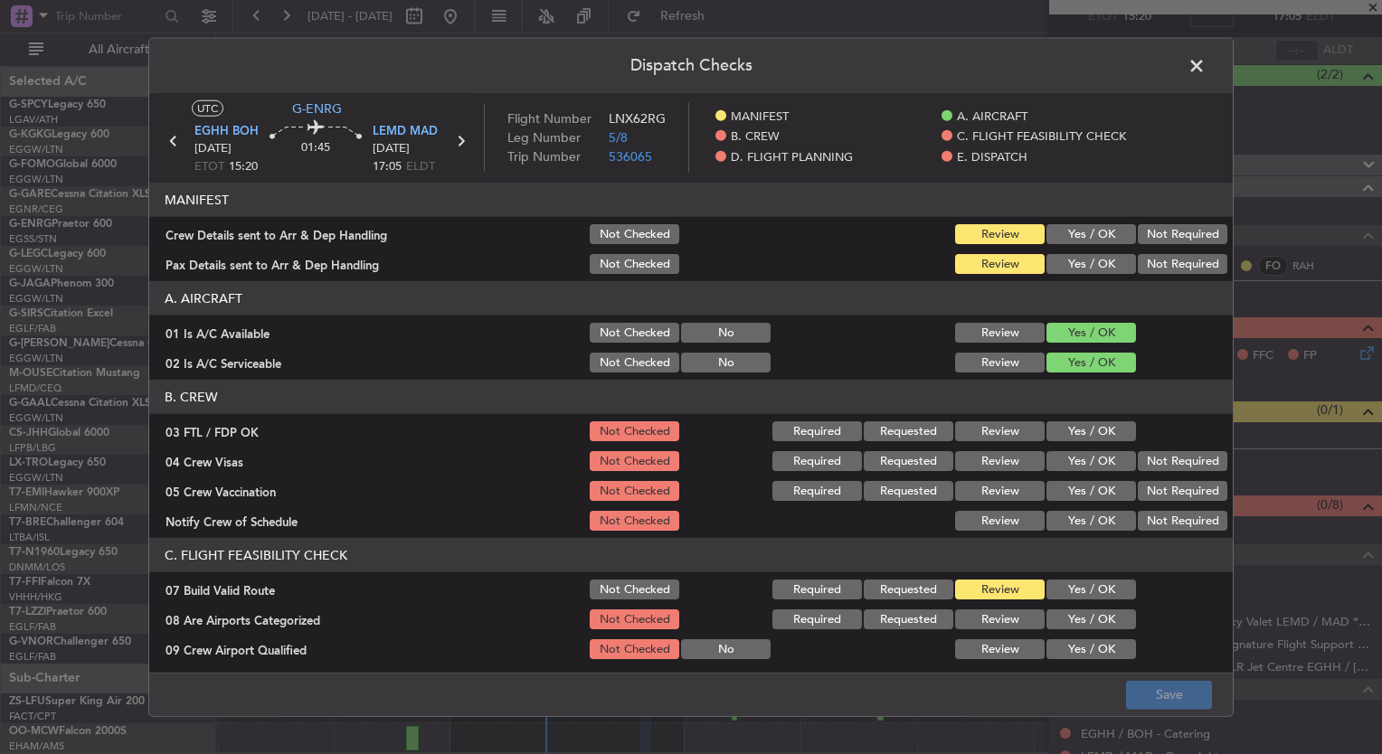
click at [1052, 425] on button "Yes / OK" at bounding box center [1091, 431] width 90 height 20
click at [1057, 447] on section "B. CREW 03 FTL / FDP OK Not Checked Required Requested Review Yes / OK 04 Crew …" at bounding box center [691, 457] width 1084 height 154
click at [1067, 456] on button "Yes / OK" at bounding box center [1091, 461] width 90 height 20
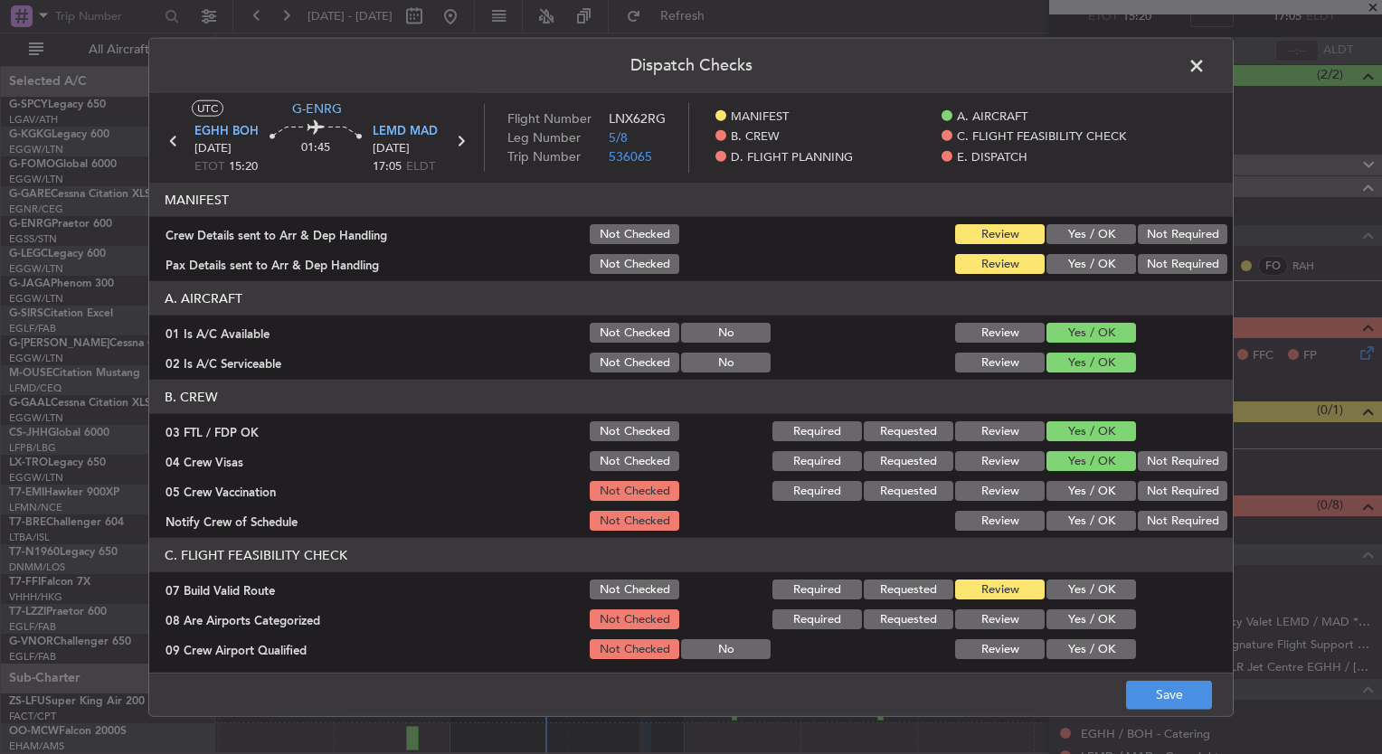
click at [1074, 497] on button "Yes / OK" at bounding box center [1091, 491] width 90 height 20
click at [1082, 525] on button "Yes / OK" at bounding box center [1091, 521] width 90 height 20
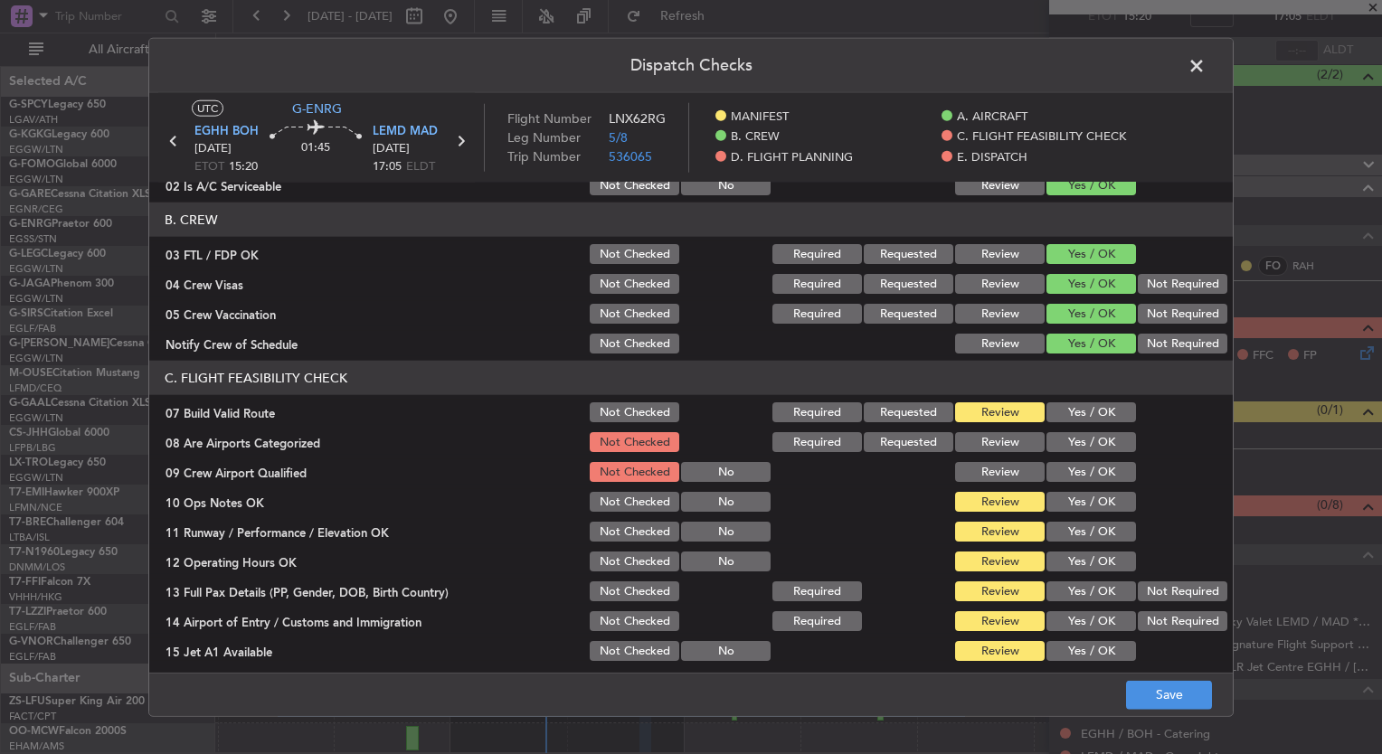
scroll to position [185, 0]
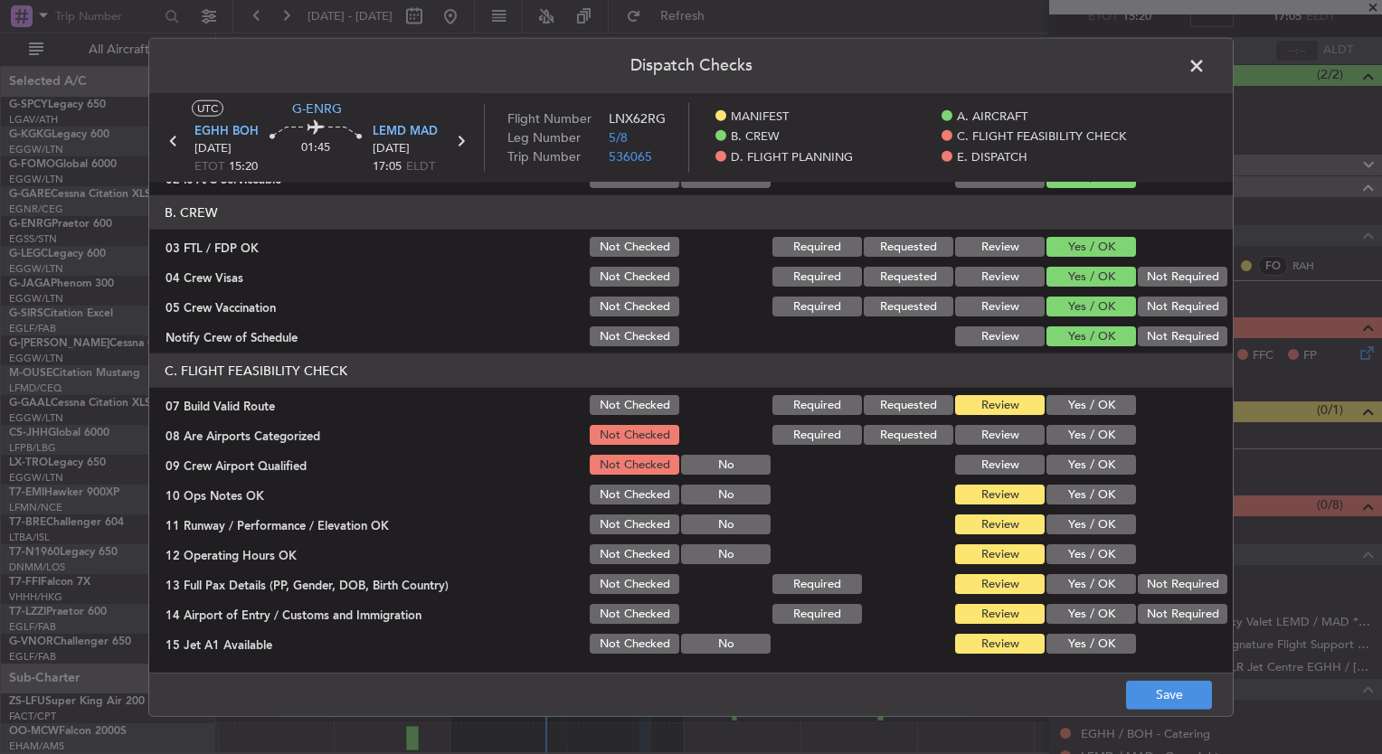
click at [1092, 439] on button "Yes / OK" at bounding box center [1091, 435] width 90 height 20
click at [1098, 471] on button "Yes / OK" at bounding box center [1091, 465] width 90 height 20
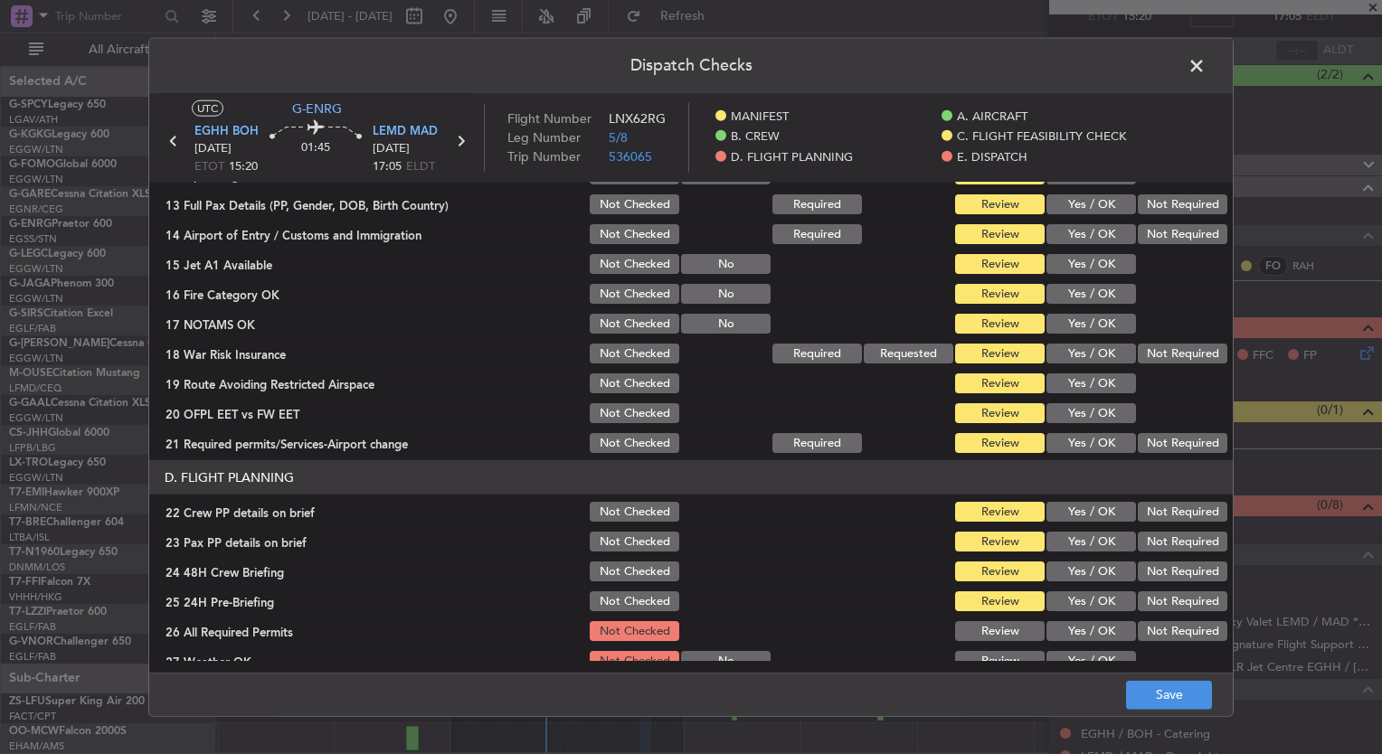
scroll to position [564, 0]
click at [1155, 347] on button "Not Required" at bounding box center [1183, 354] width 90 height 20
click at [1189, 694] on button "Save" at bounding box center [1169, 694] width 86 height 29
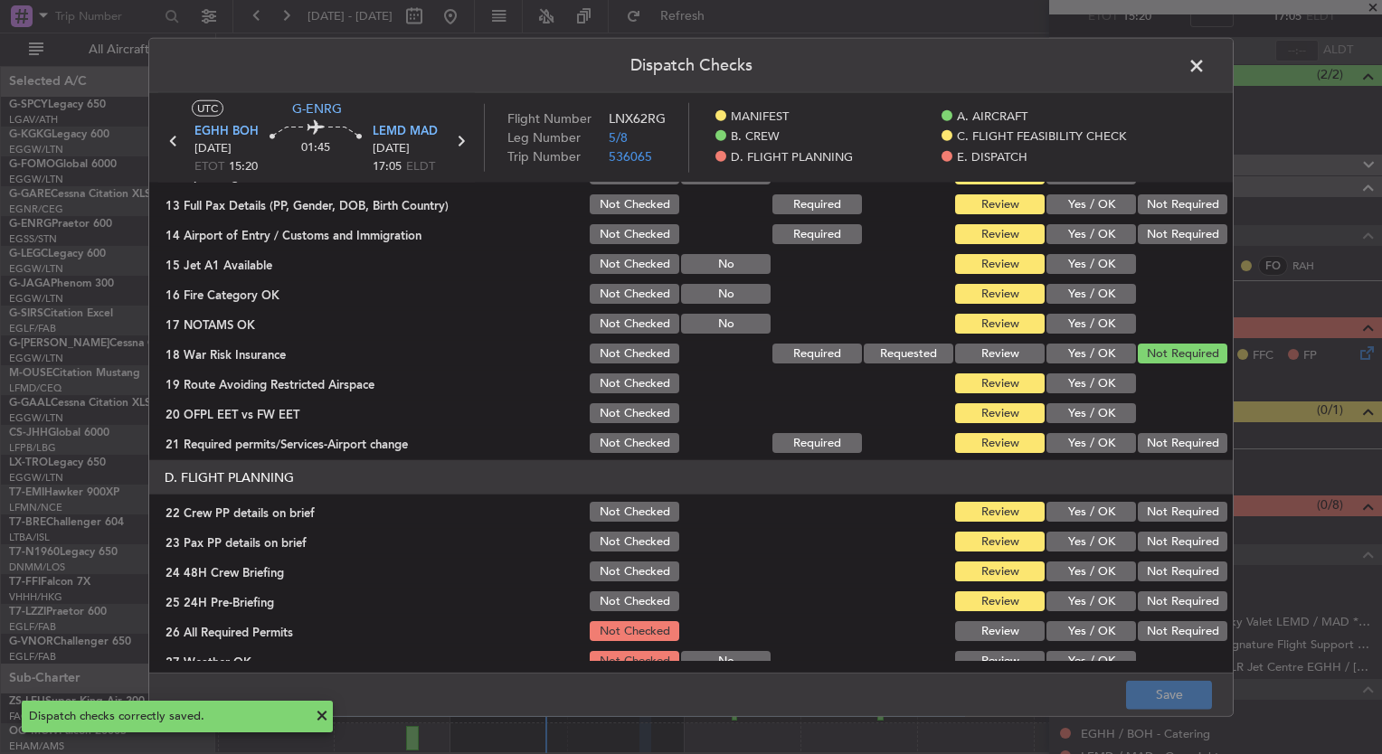
click at [1206, 67] on span at bounding box center [1206, 70] width 0 height 36
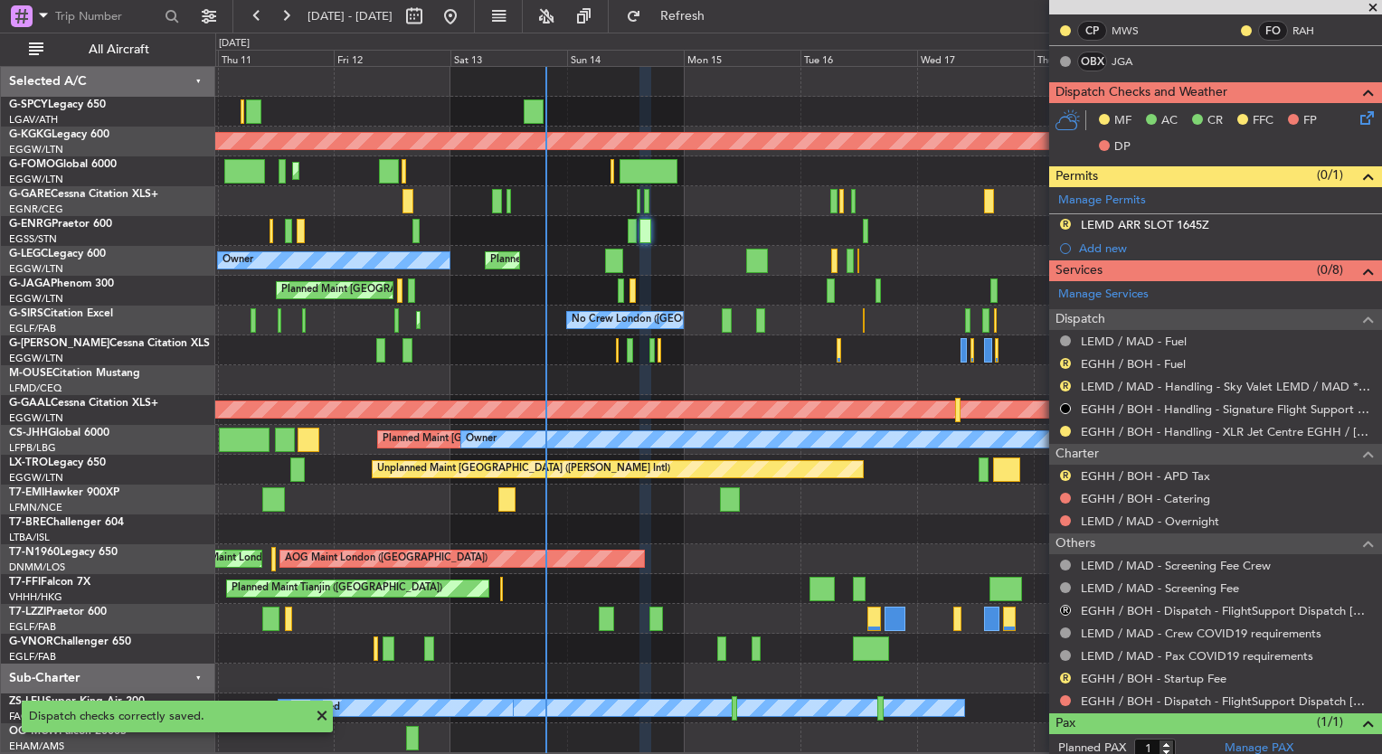
scroll to position [394, 0]
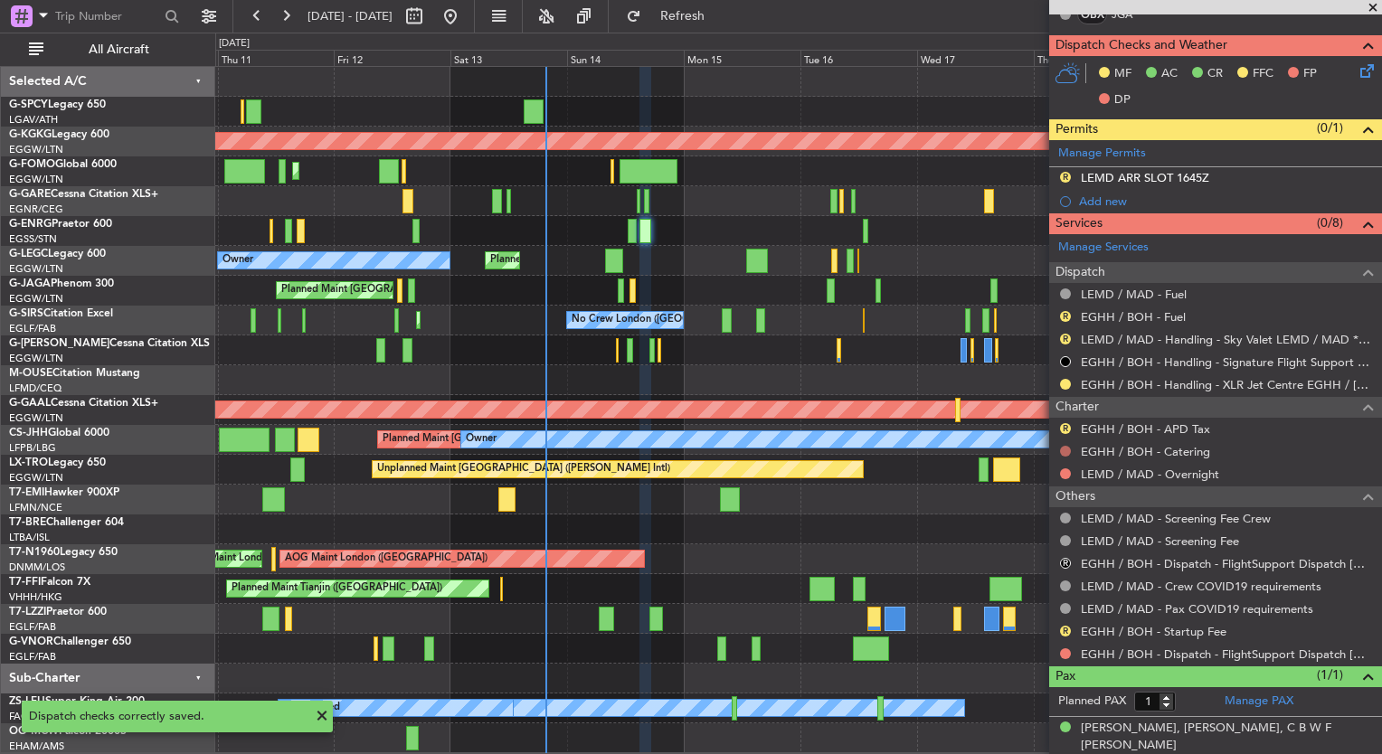
click at [1065, 450] on button at bounding box center [1065, 451] width 11 height 11
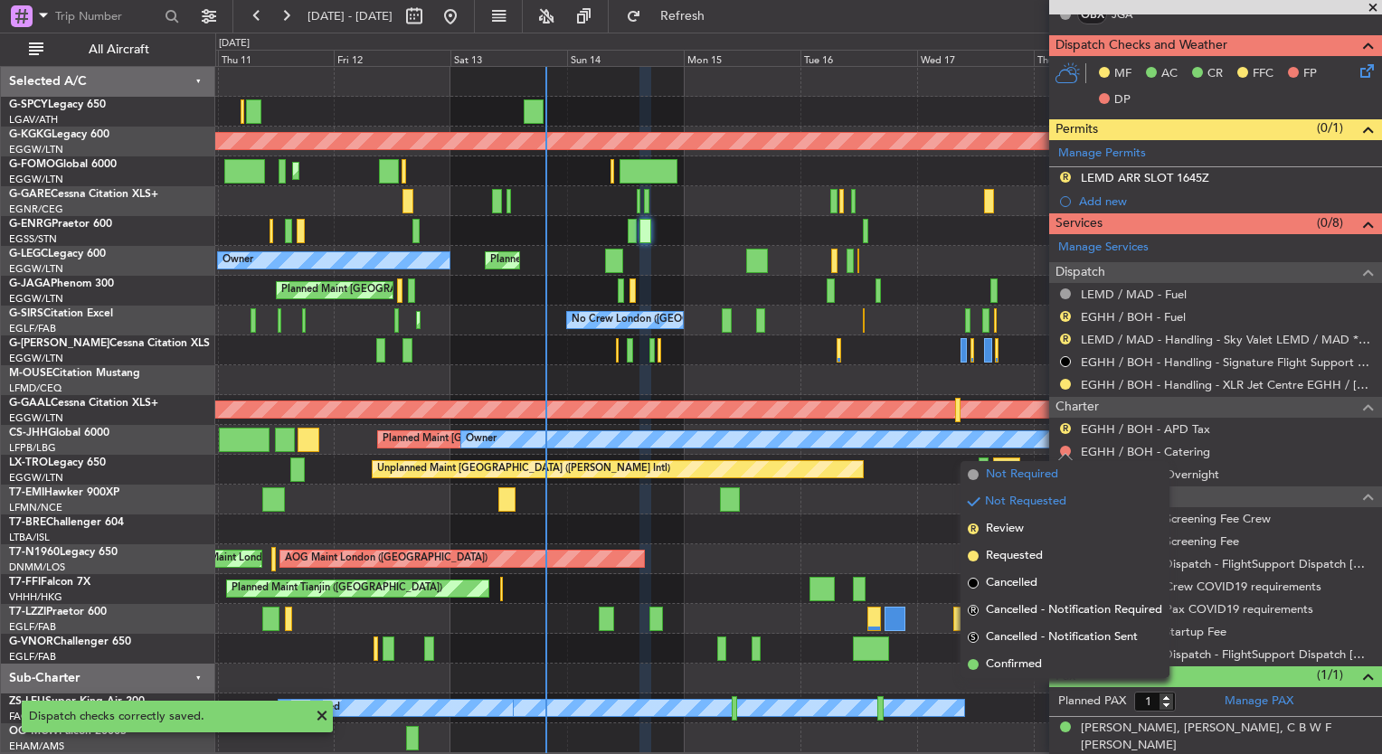
click at [1036, 482] on span "Not Required" at bounding box center [1022, 475] width 72 height 18
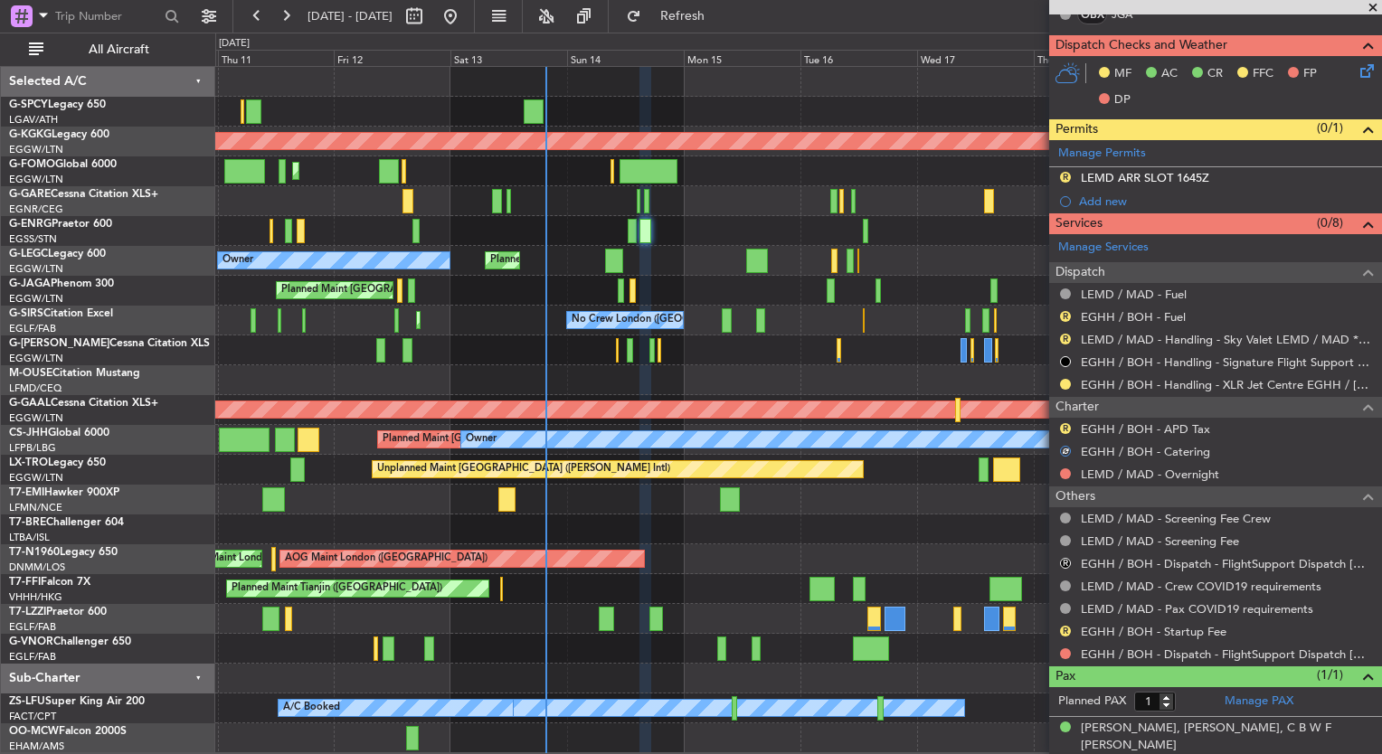
click at [1062, 467] on div at bounding box center [1065, 474] width 14 height 14
click at [1062, 469] on button at bounding box center [1065, 473] width 11 height 11
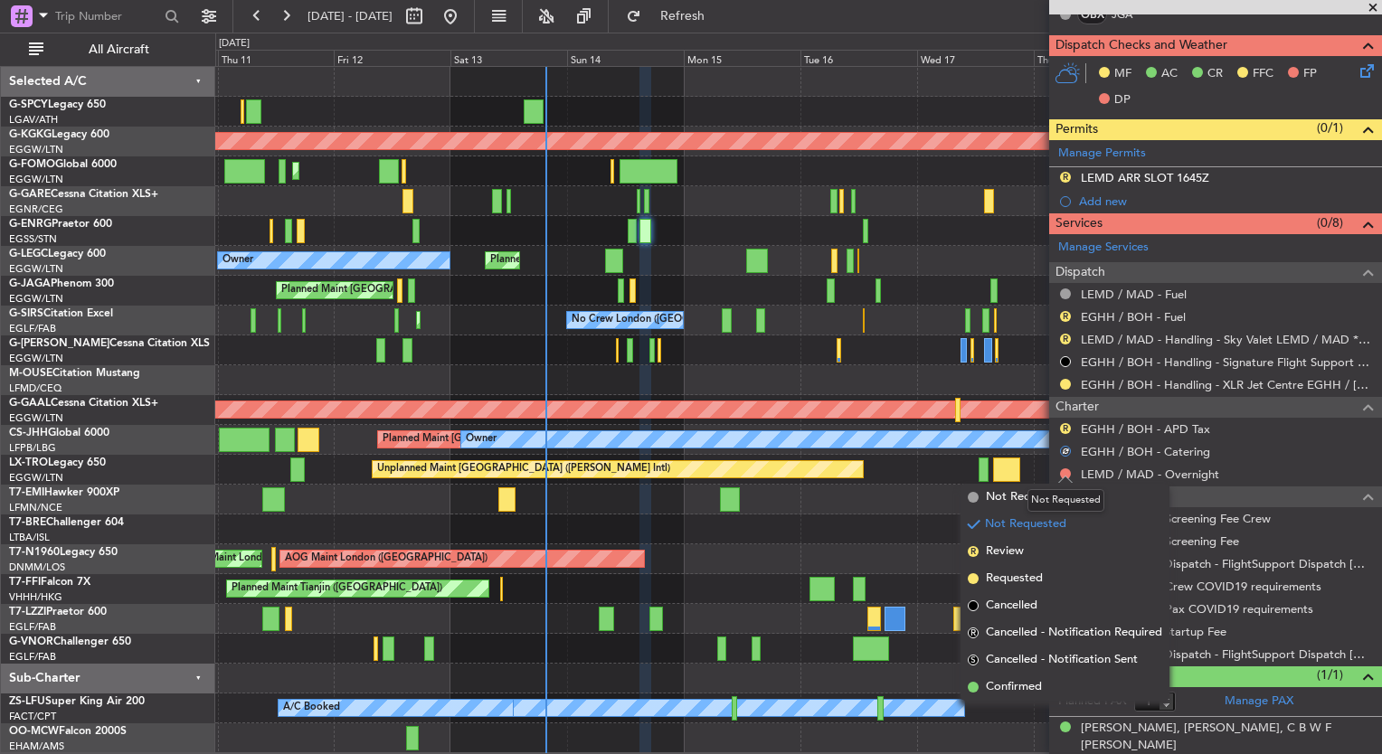
click at [1056, 504] on div "Not Requested" at bounding box center [1065, 500] width 77 height 23
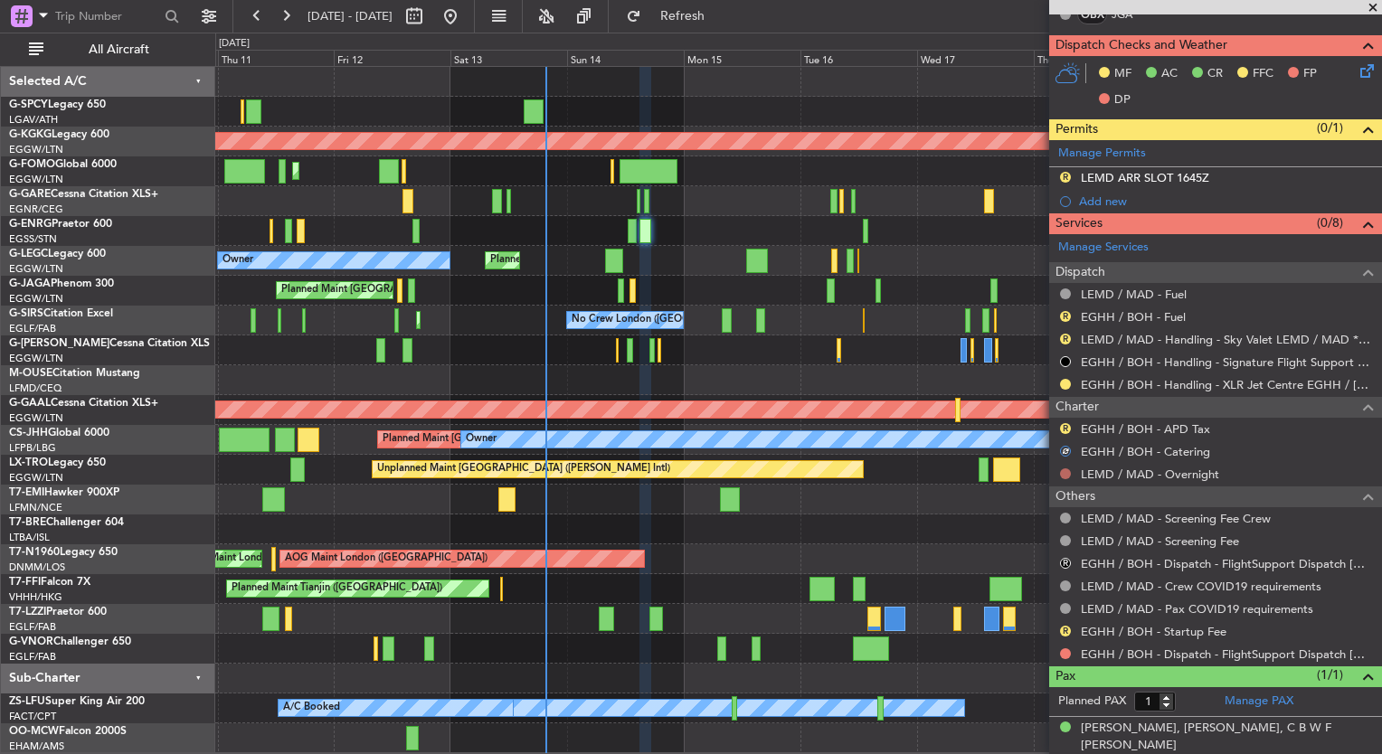
click at [1069, 468] on button at bounding box center [1065, 473] width 11 height 11
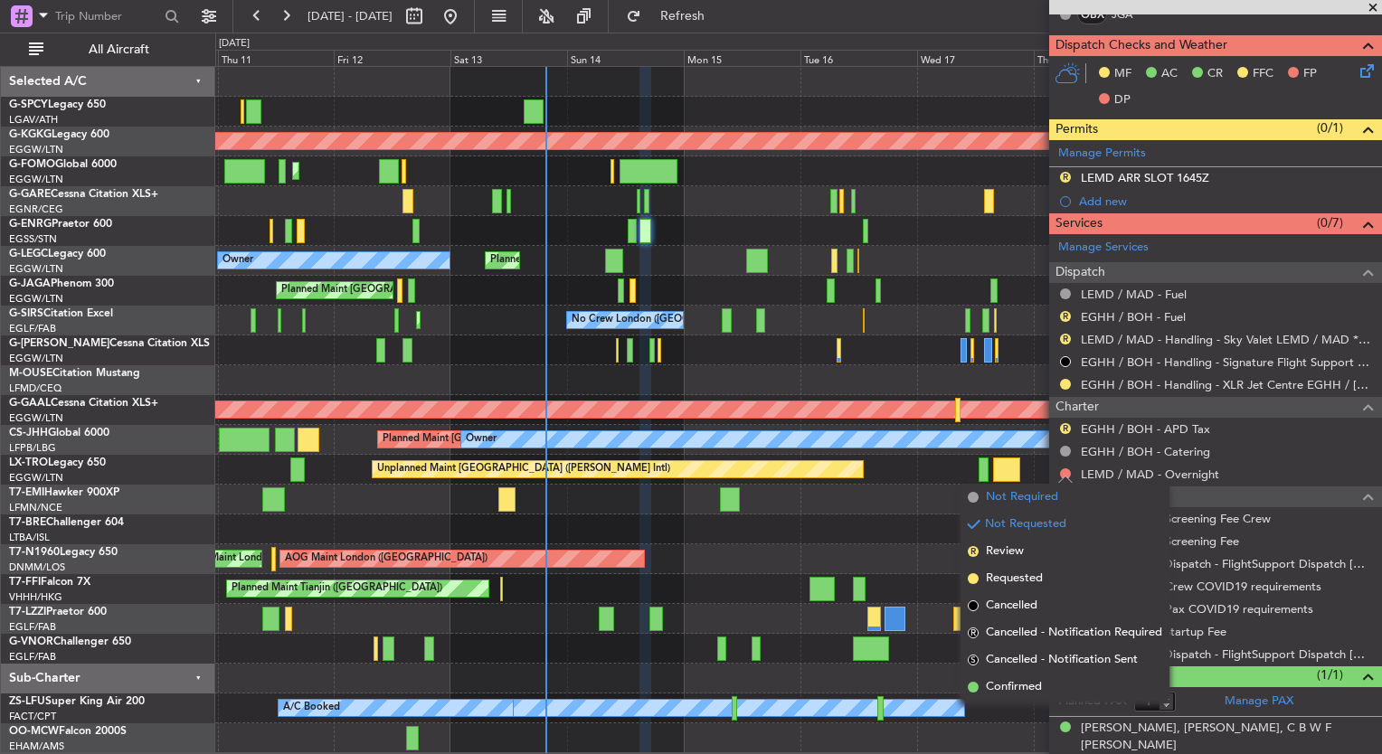
click at [1044, 504] on span "Not Required" at bounding box center [1022, 497] width 72 height 18
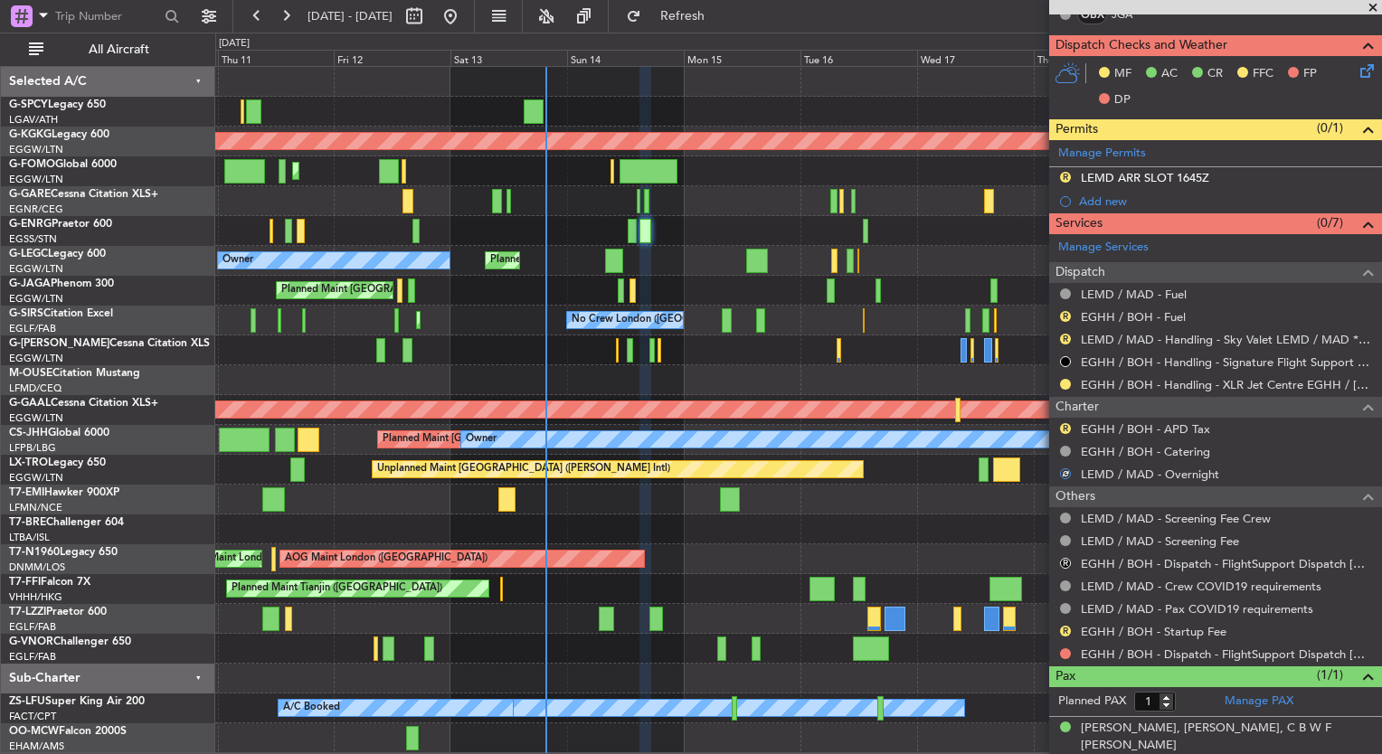
scroll to position [0, 0]
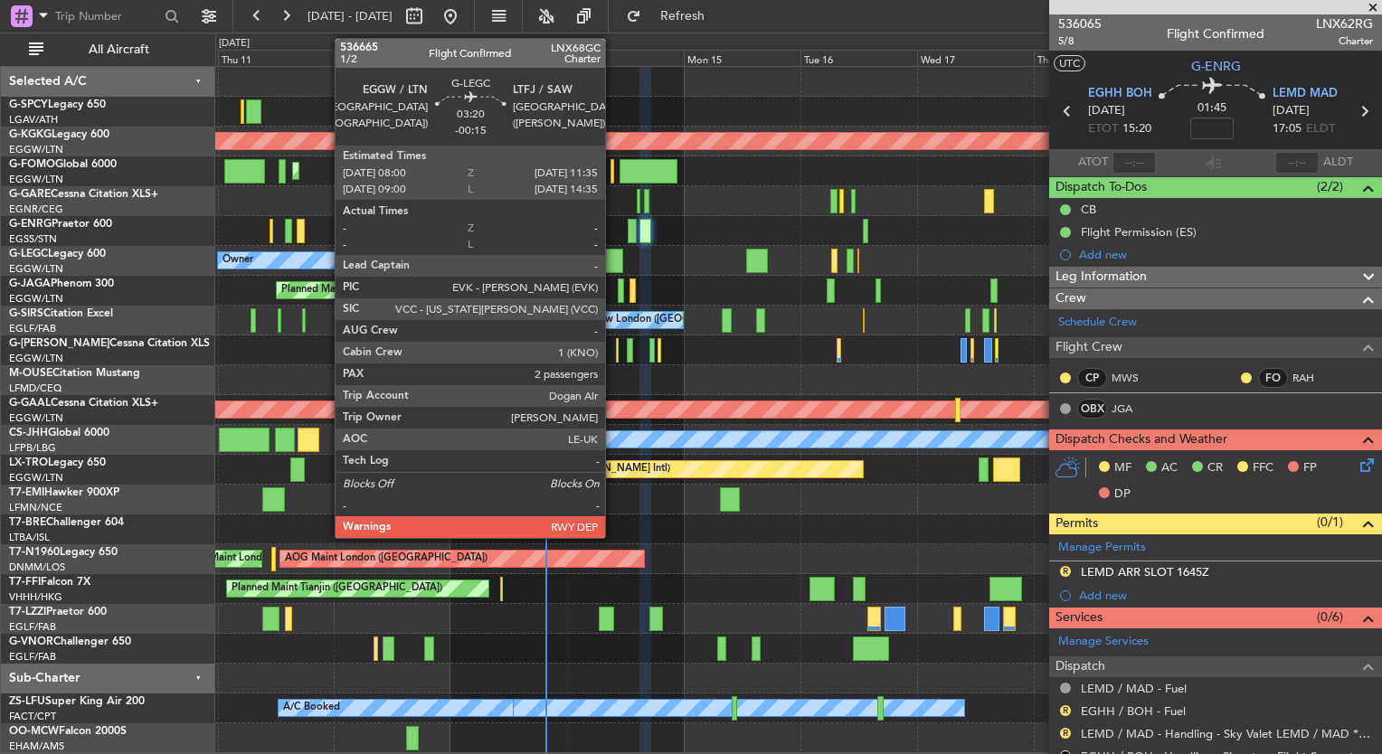
click at [613, 265] on div at bounding box center [614, 261] width 18 height 24
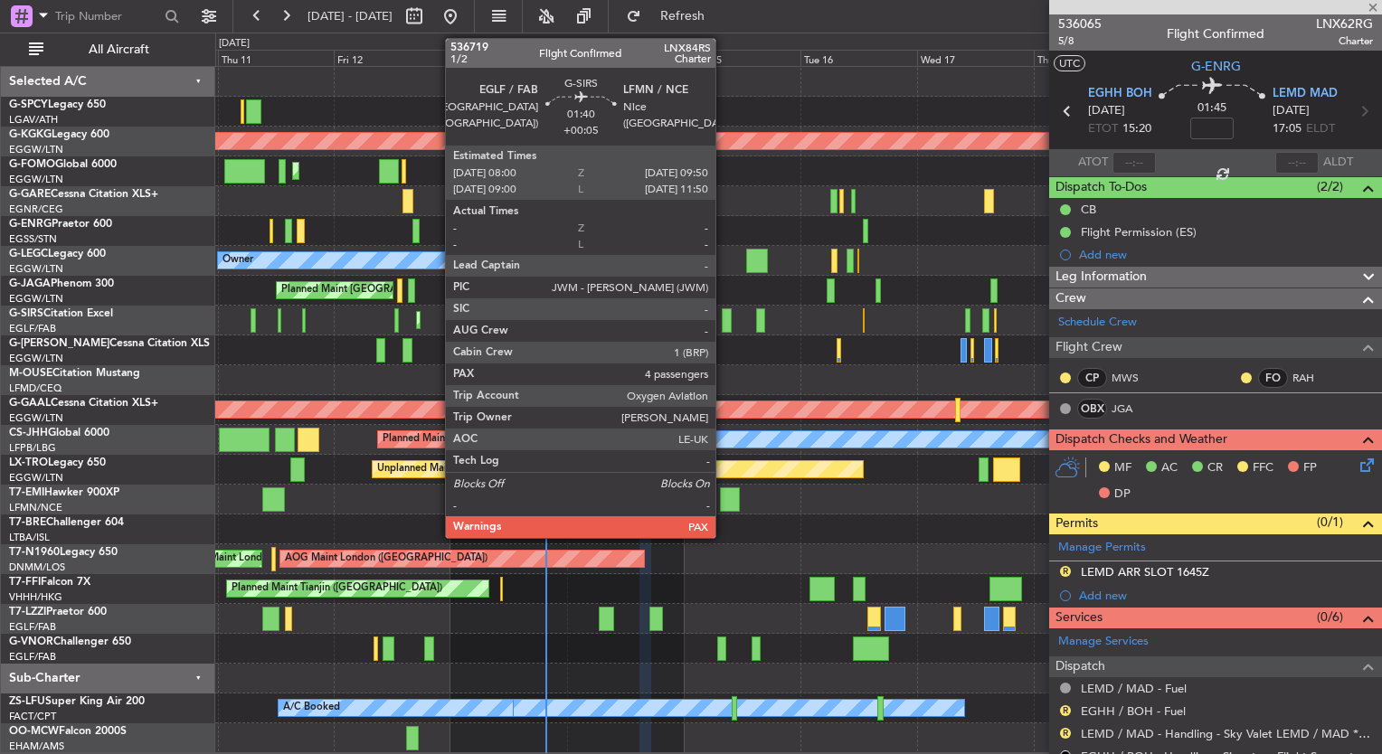
type input "-00:15"
type input "2"
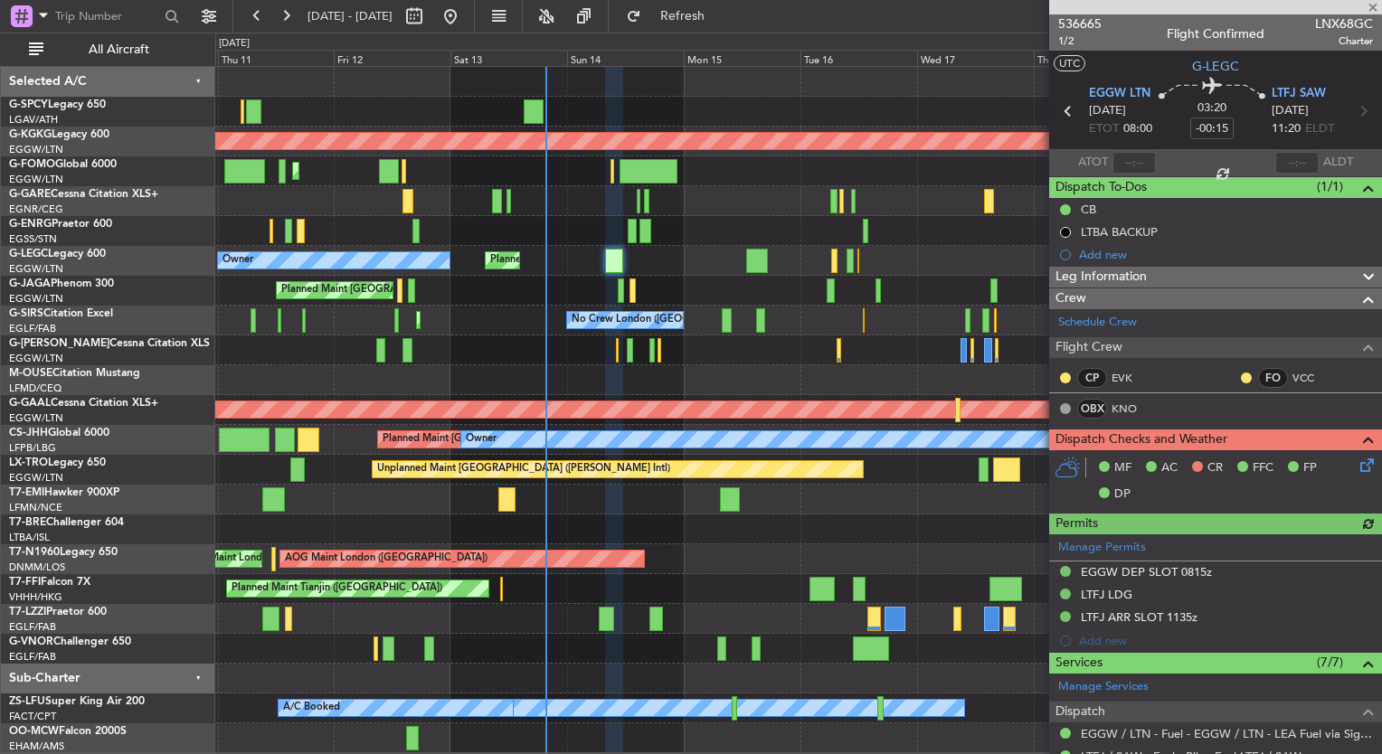
click at [1357, 466] on icon at bounding box center [1364, 462] width 14 height 14
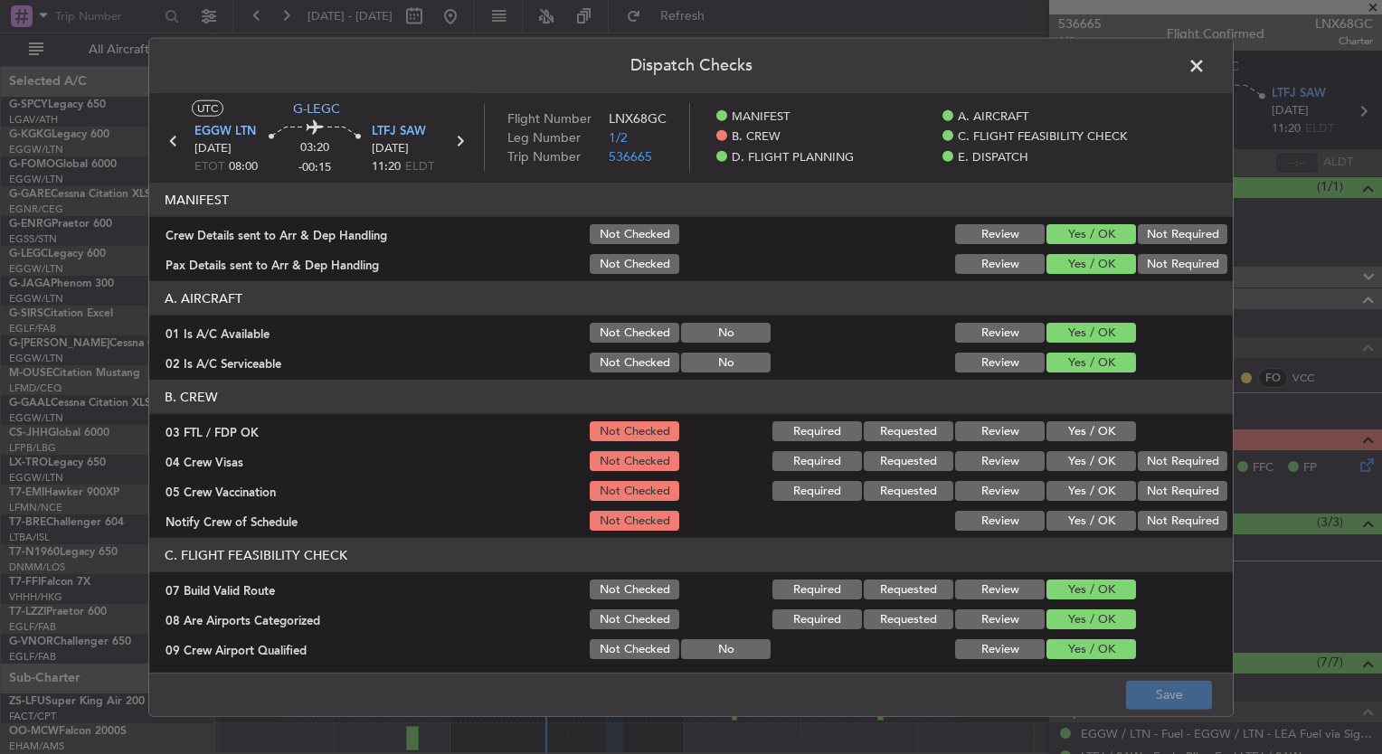
click at [1079, 431] on button "Yes / OK" at bounding box center [1091, 431] width 90 height 20
click at [1087, 459] on button "Yes / OK" at bounding box center [1091, 461] width 90 height 20
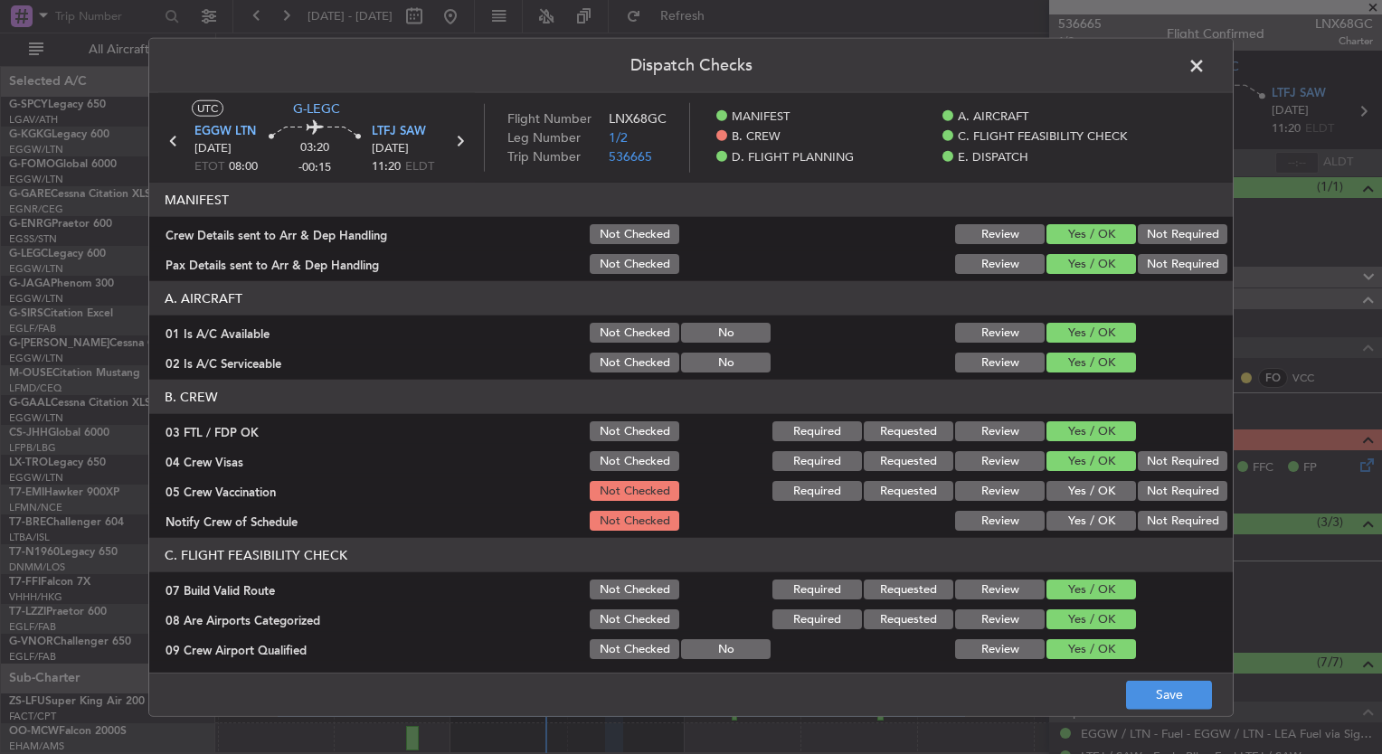
click at [1091, 490] on button "Yes / OK" at bounding box center [1091, 491] width 90 height 20
click at [1090, 521] on button "Yes / OK" at bounding box center [1091, 521] width 90 height 20
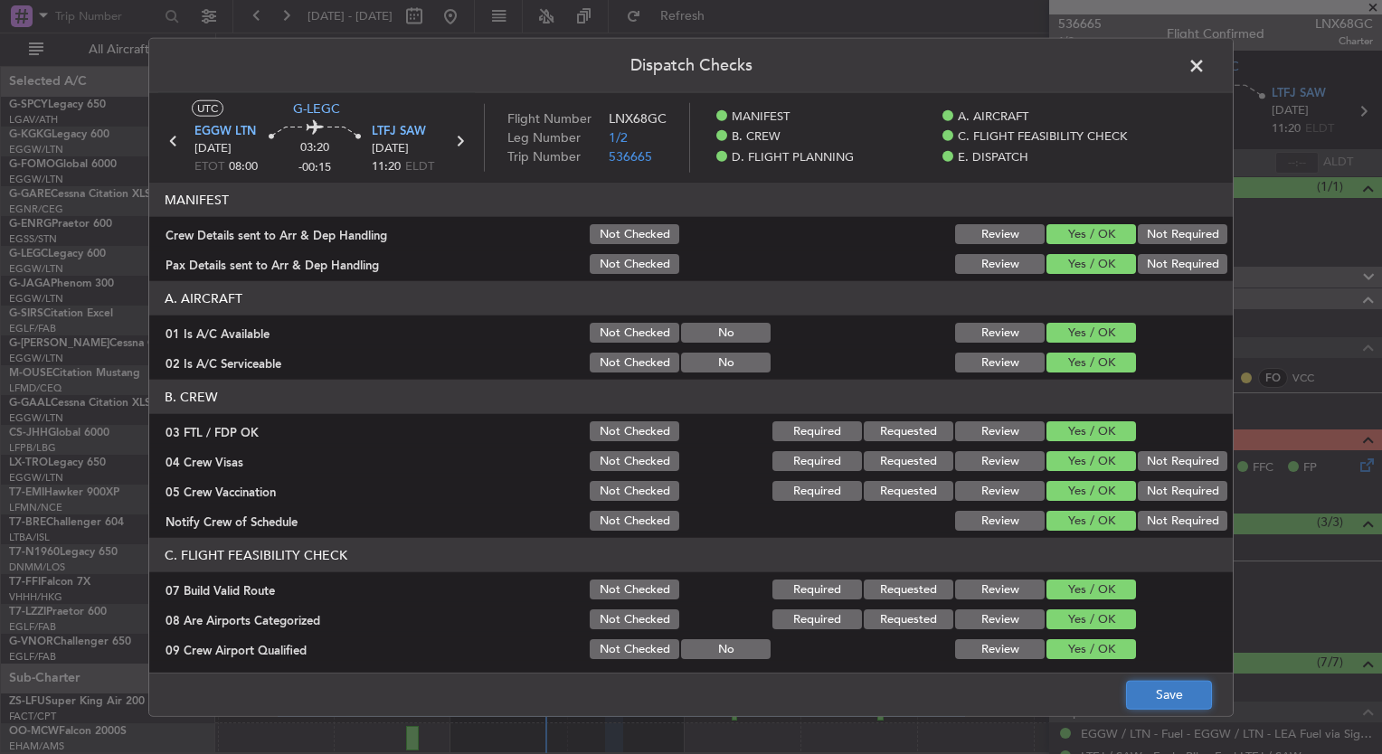
click at [1169, 696] on button "Save" at bounding box center [1169, 694] width 86 height 29
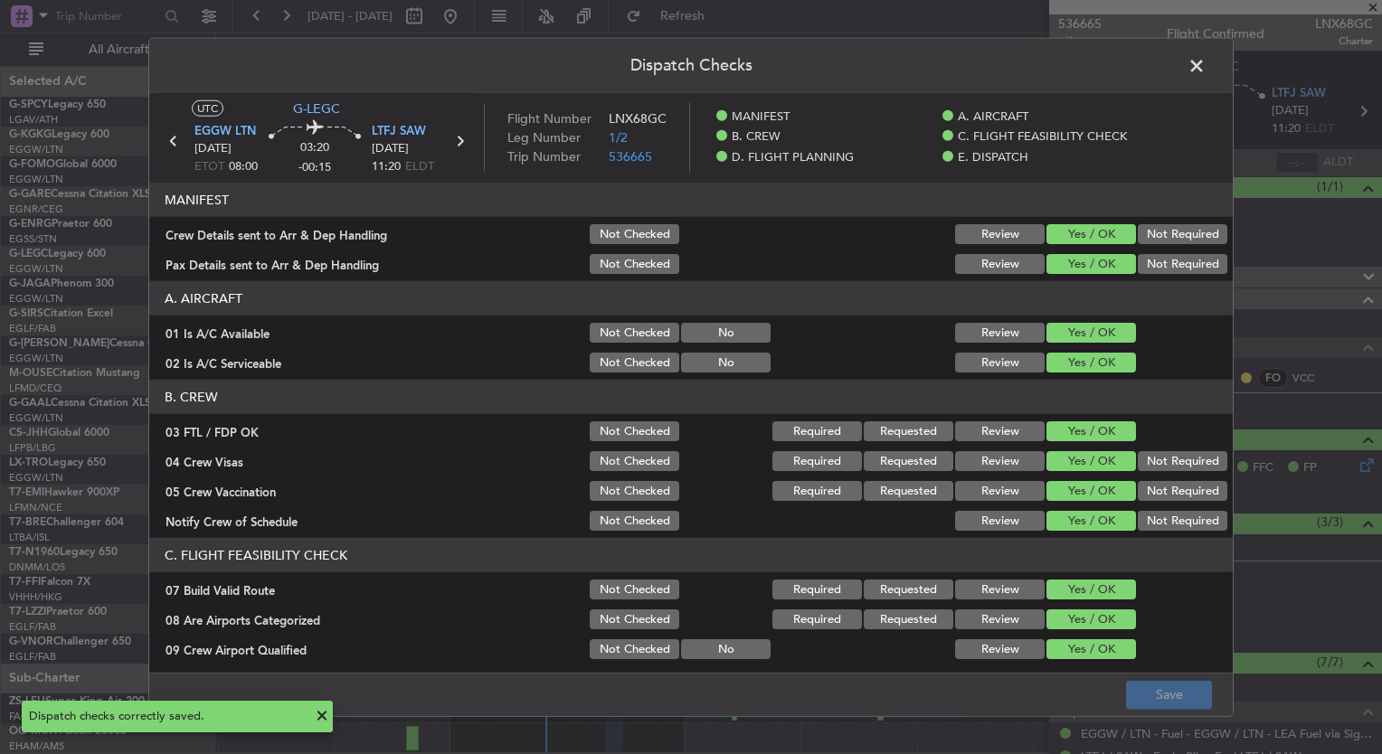
click at [1206, 68] on span at bounding box center [1206, 70] width 0 height 36
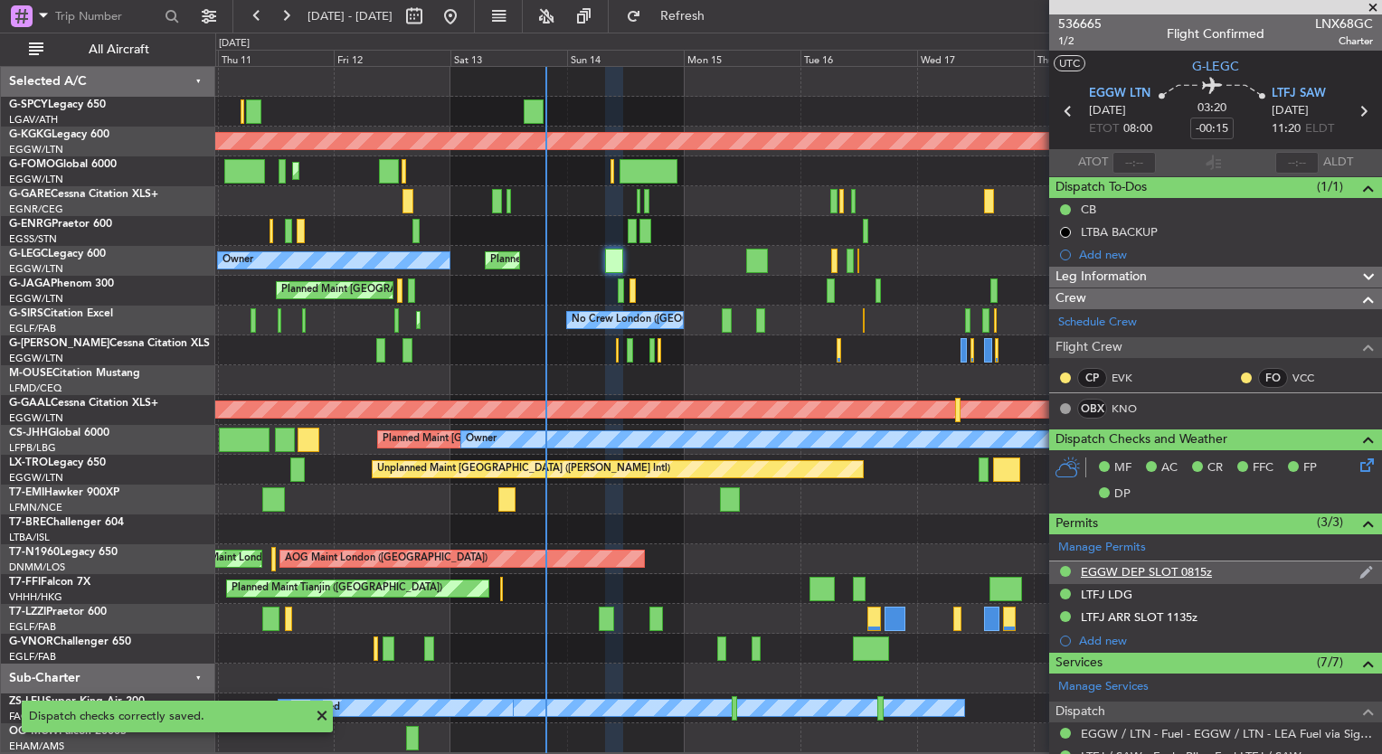
scroll to position [389, 0]
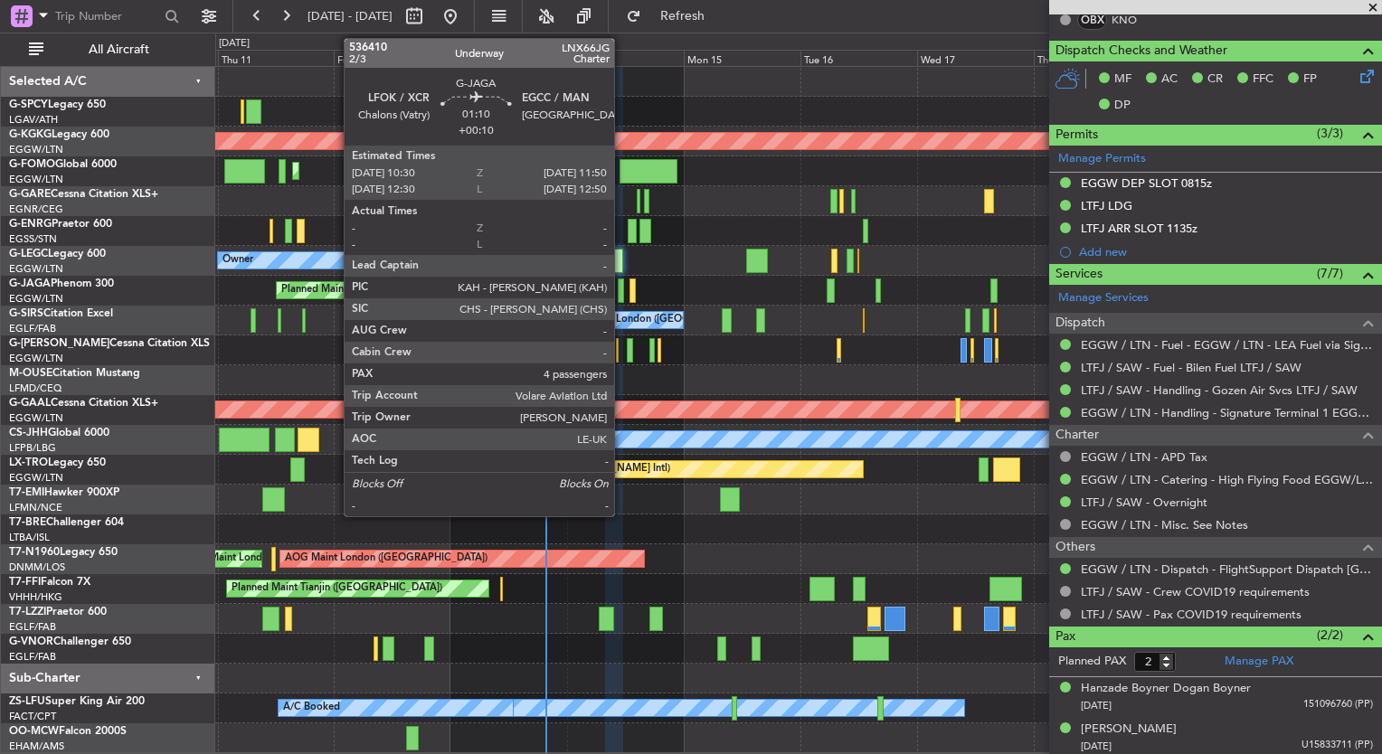
click at [622, 288] on div at bounding box center [621, 291] width 7 height 24
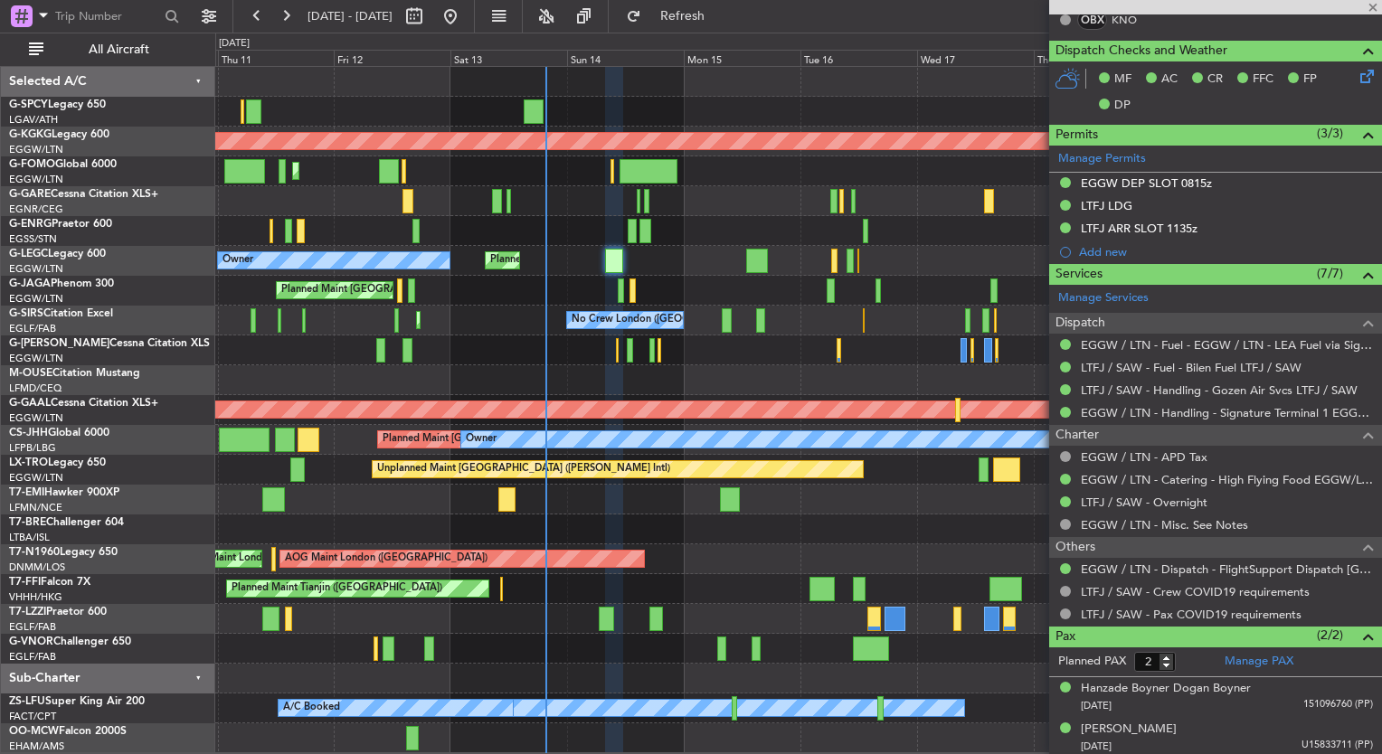
type input "+00:10"
type input "4"
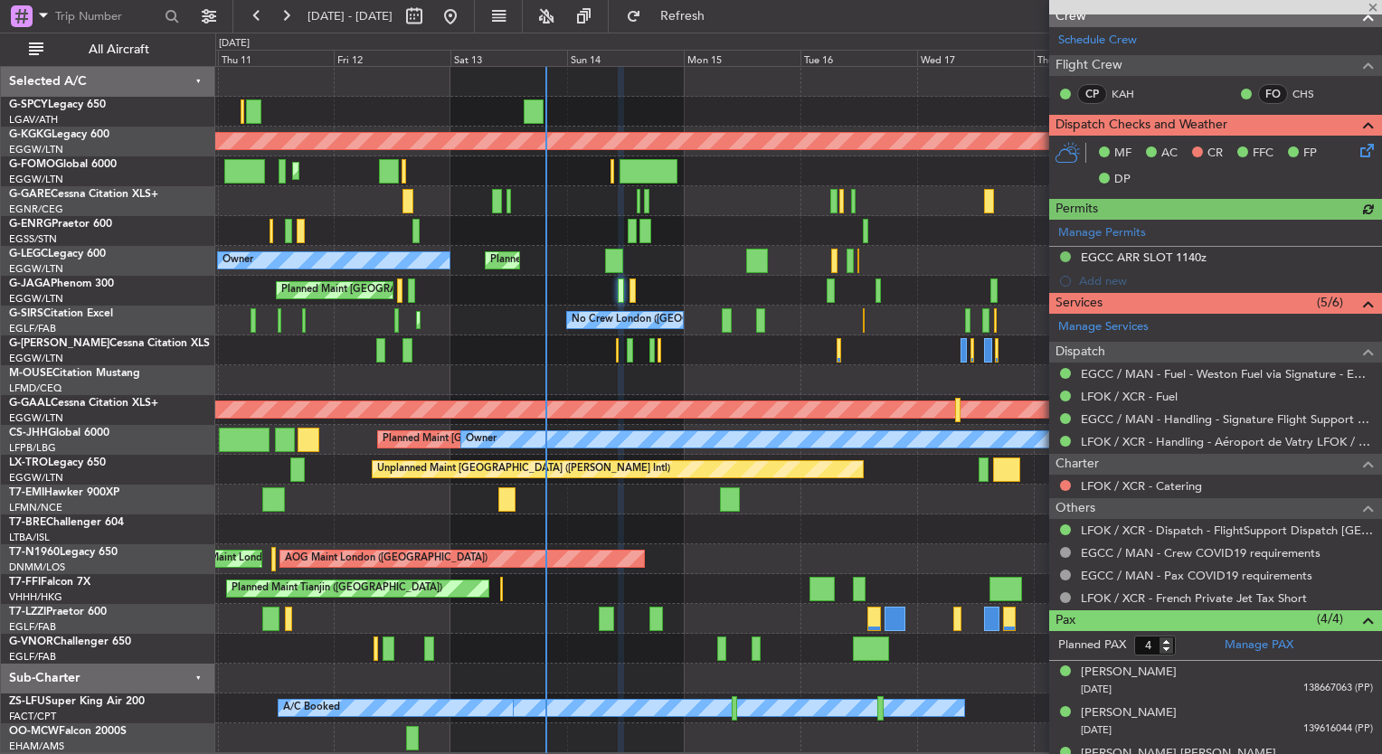
scroll to position [356, 0]
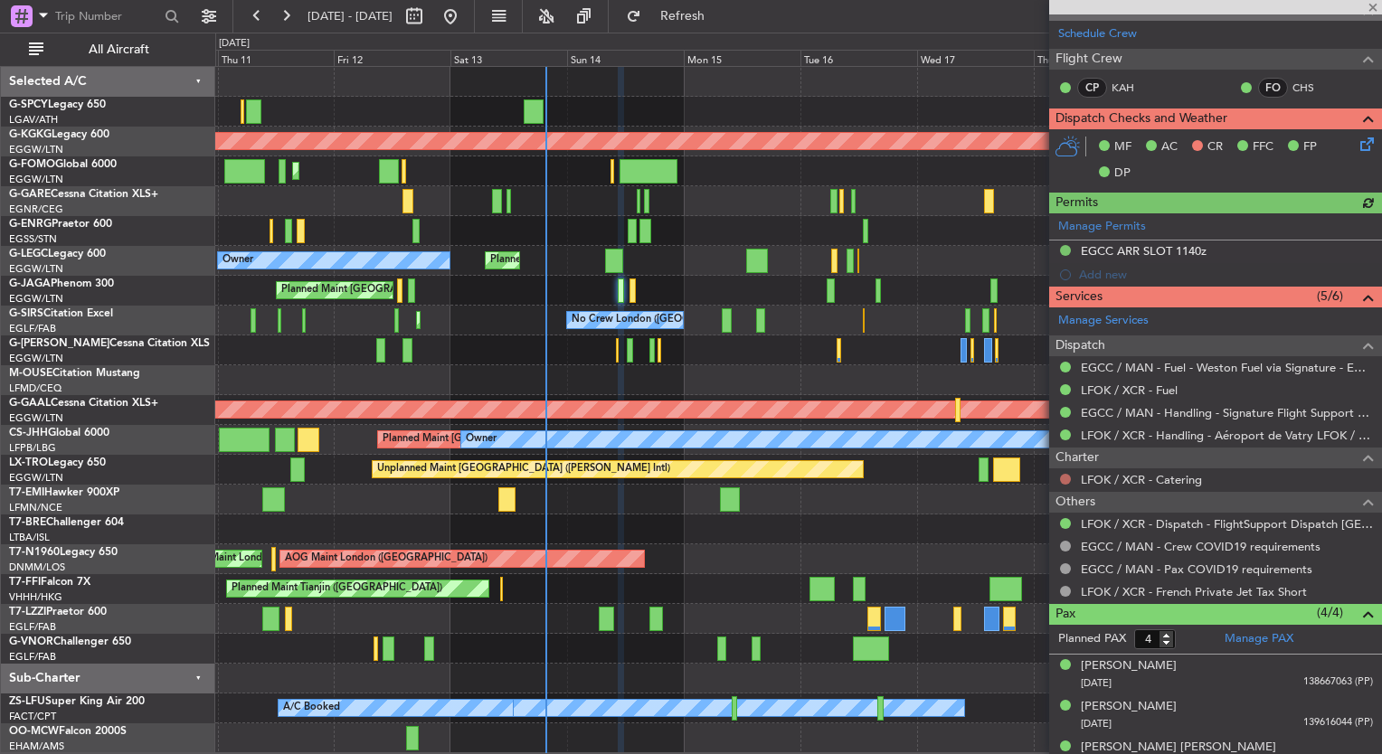
click at [1062, 478] on button at bounding box center [1065, 479] width 11 height 11
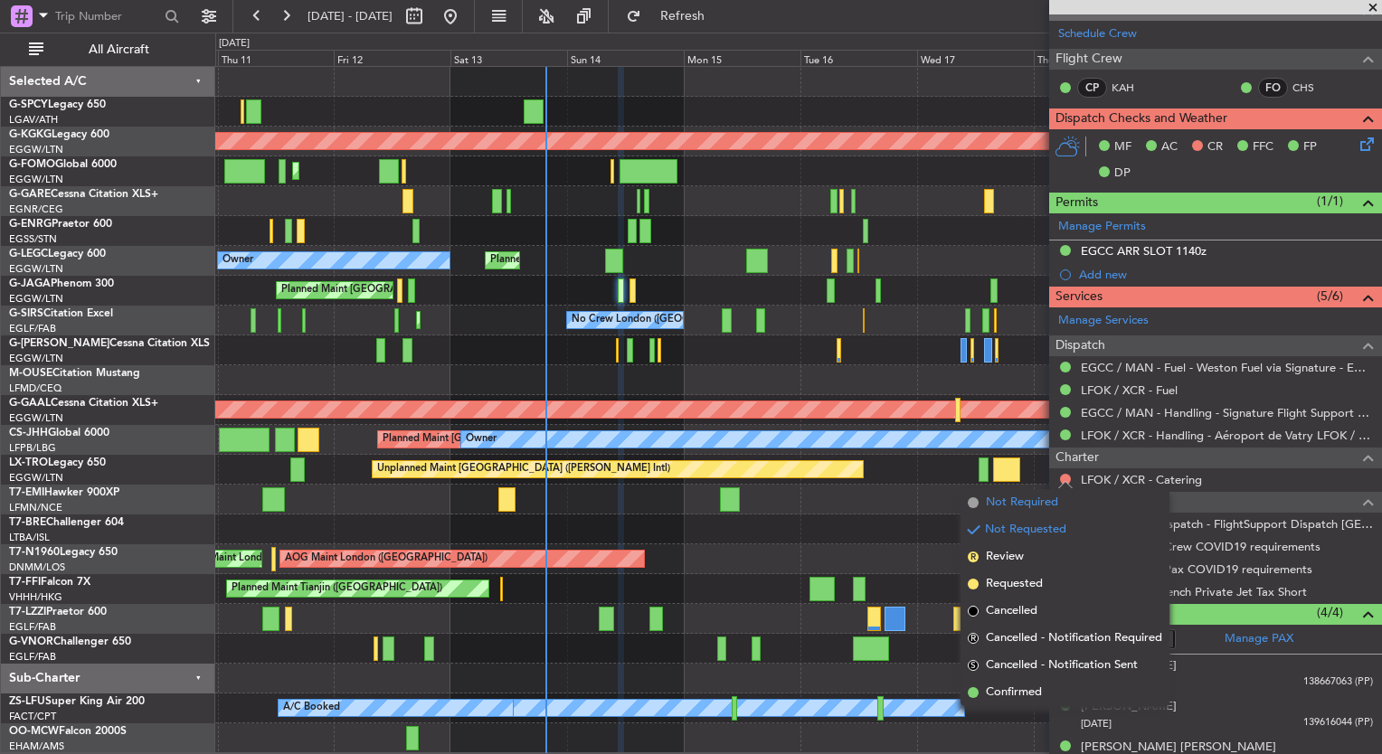
click at [1044, 508] on span "Not Required" at bounding box center [1022, 503] width 72 height 18
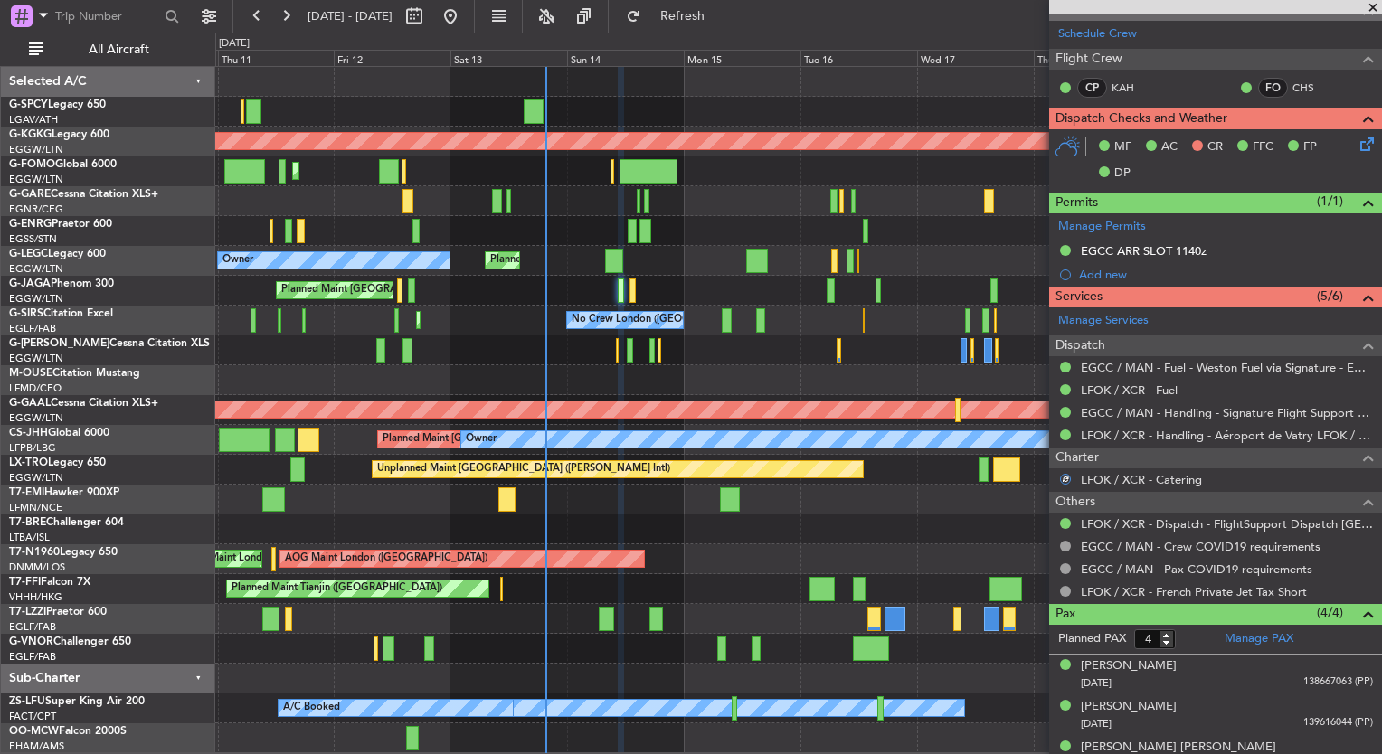
click at [1357, 139] on icon at bounding box center [1364, 141] width 14 height 14
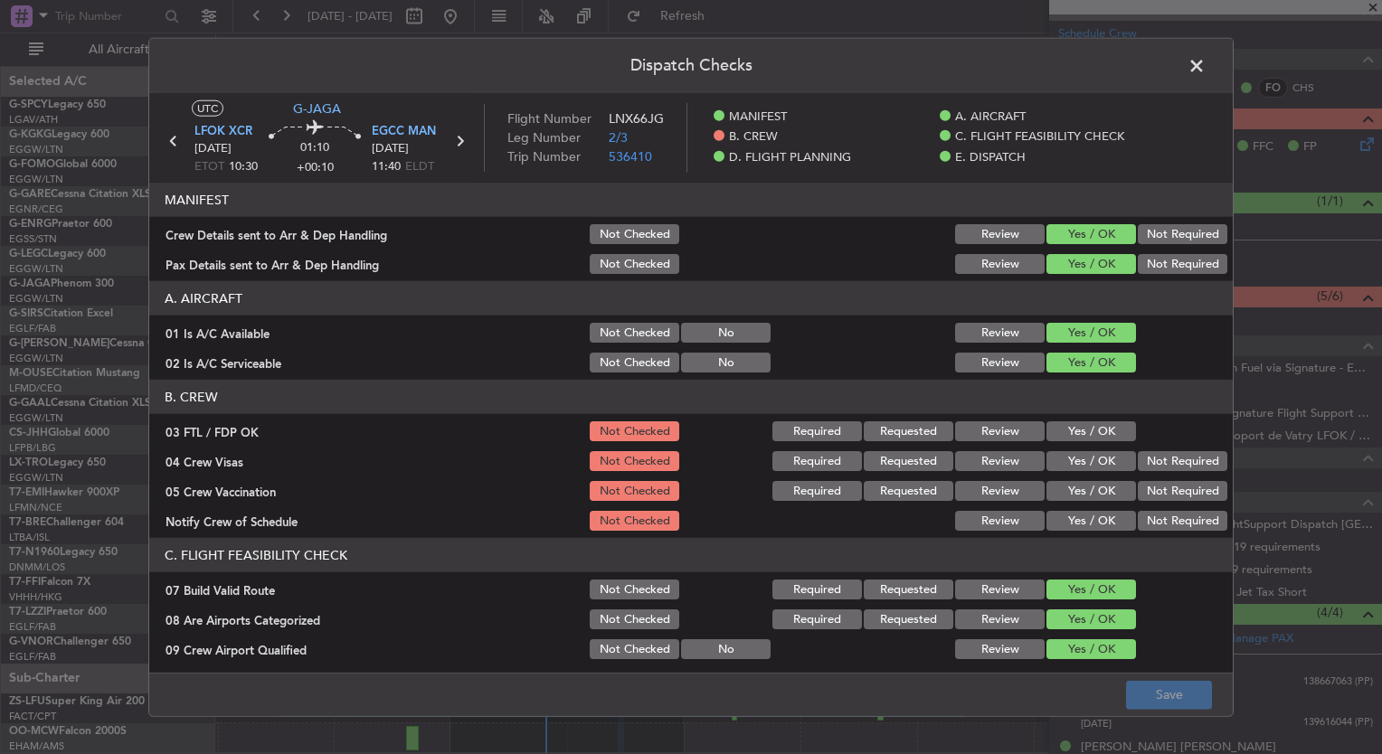
click at [1077, 434] on button "Yes / OK" at bounding box center [1091, 431] width 90 height 20
click at [1078, 459] on button "Yes / OK" at bounding box center [1091, 461] width 90 height 20
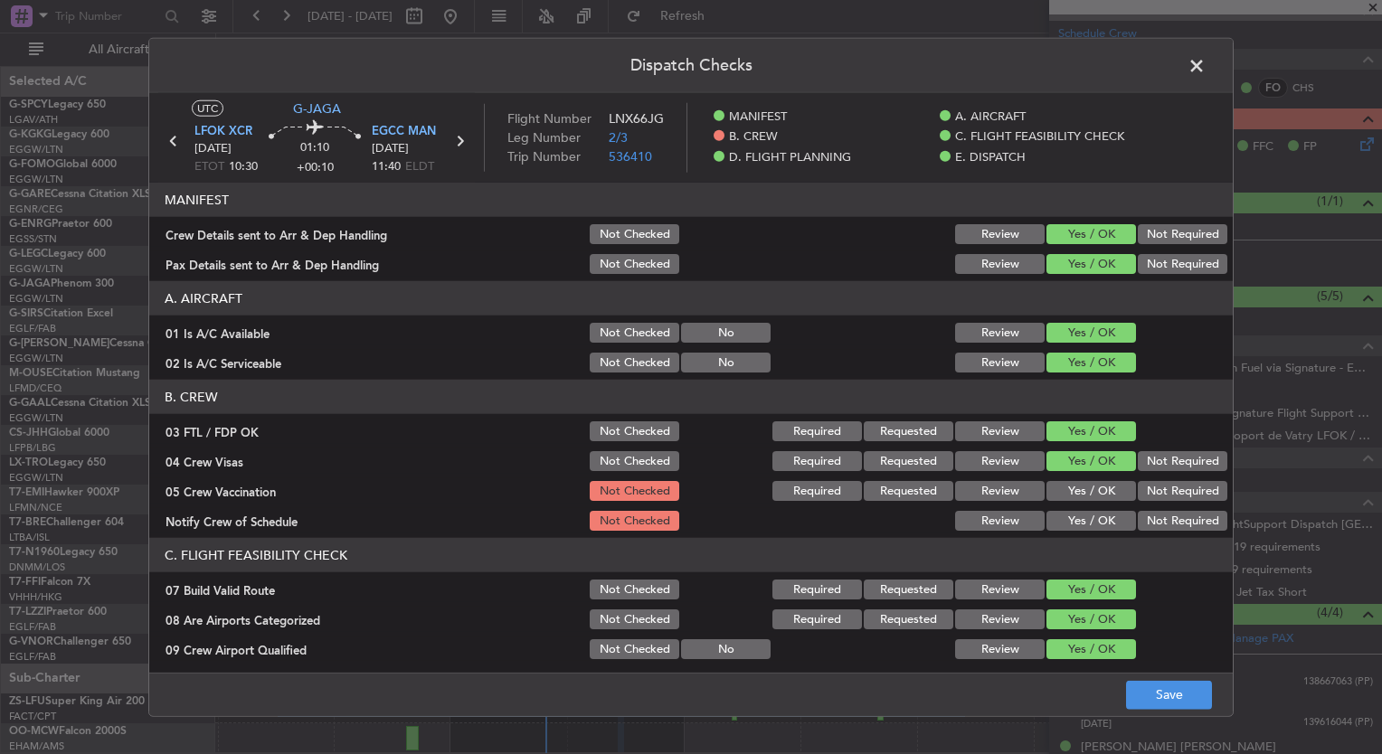
click at [1079, 486] on button "Yes / OK" at bounding box center [1091, 491] width 90 height 20
click at [1096, 520] on button "Yes / OK" at bounding box center [1091, 521] width 90 height 20
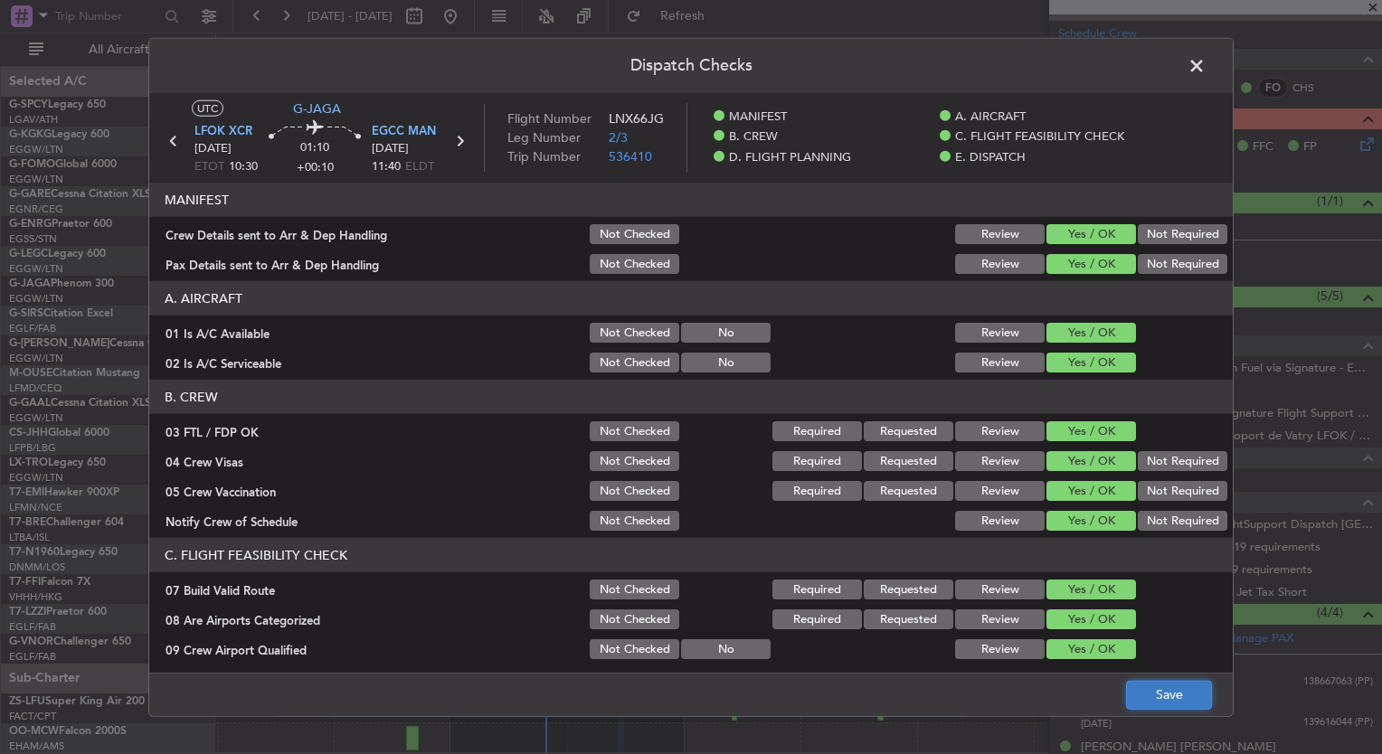
click at [1161, 686] on button "Save" at bounding box center [1169, 694] width 86 height 29
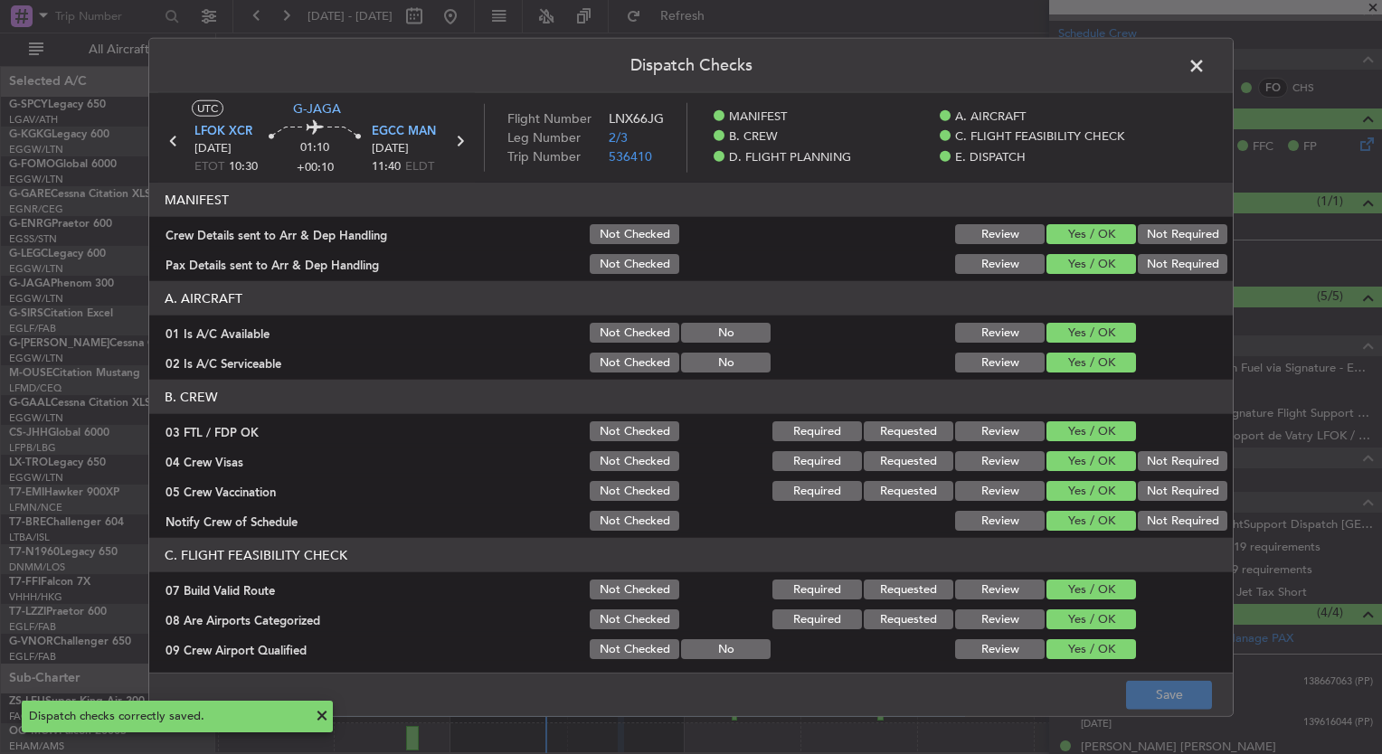
click at [1206, 67] on span at bounding box center [1206, 70] width 0 height 36
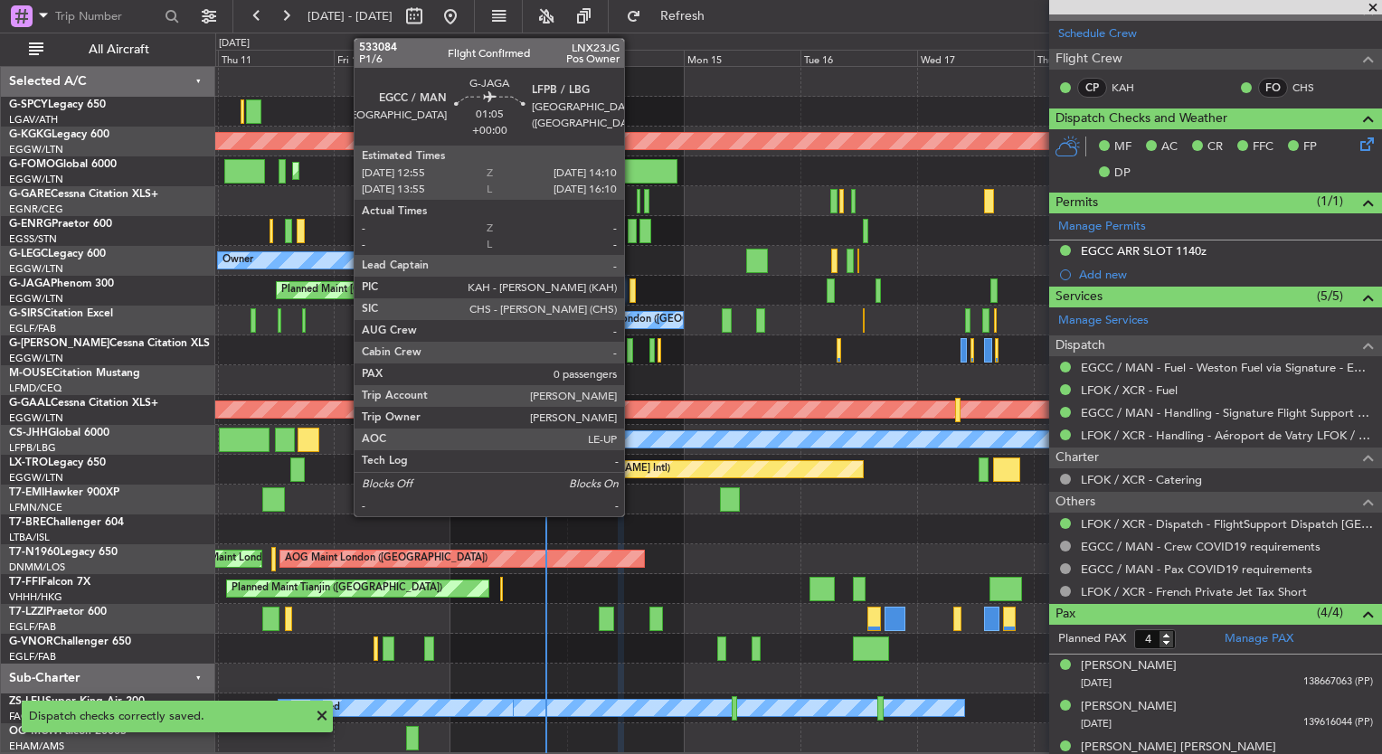
click at [631, 293] on div at bounding box center [632, 291] width 6 height 24
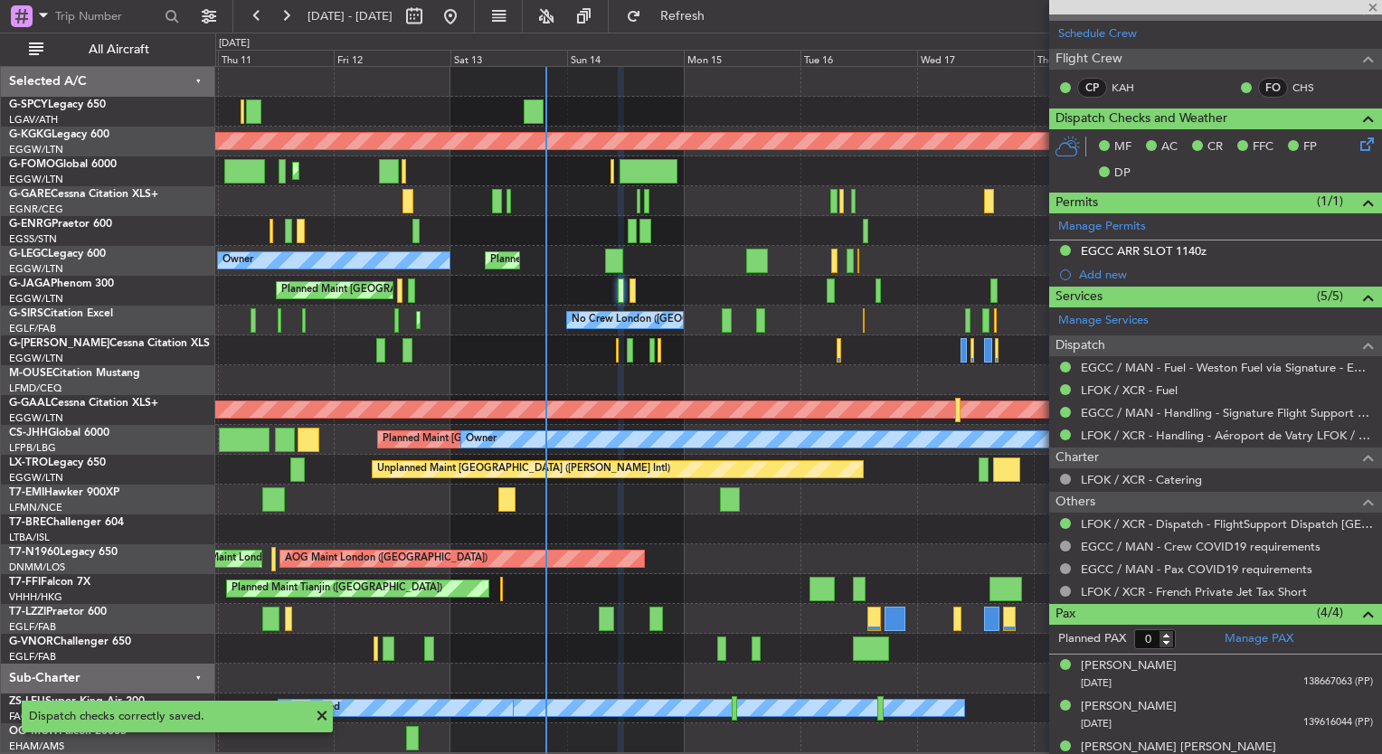
scroll to position [0, 0]
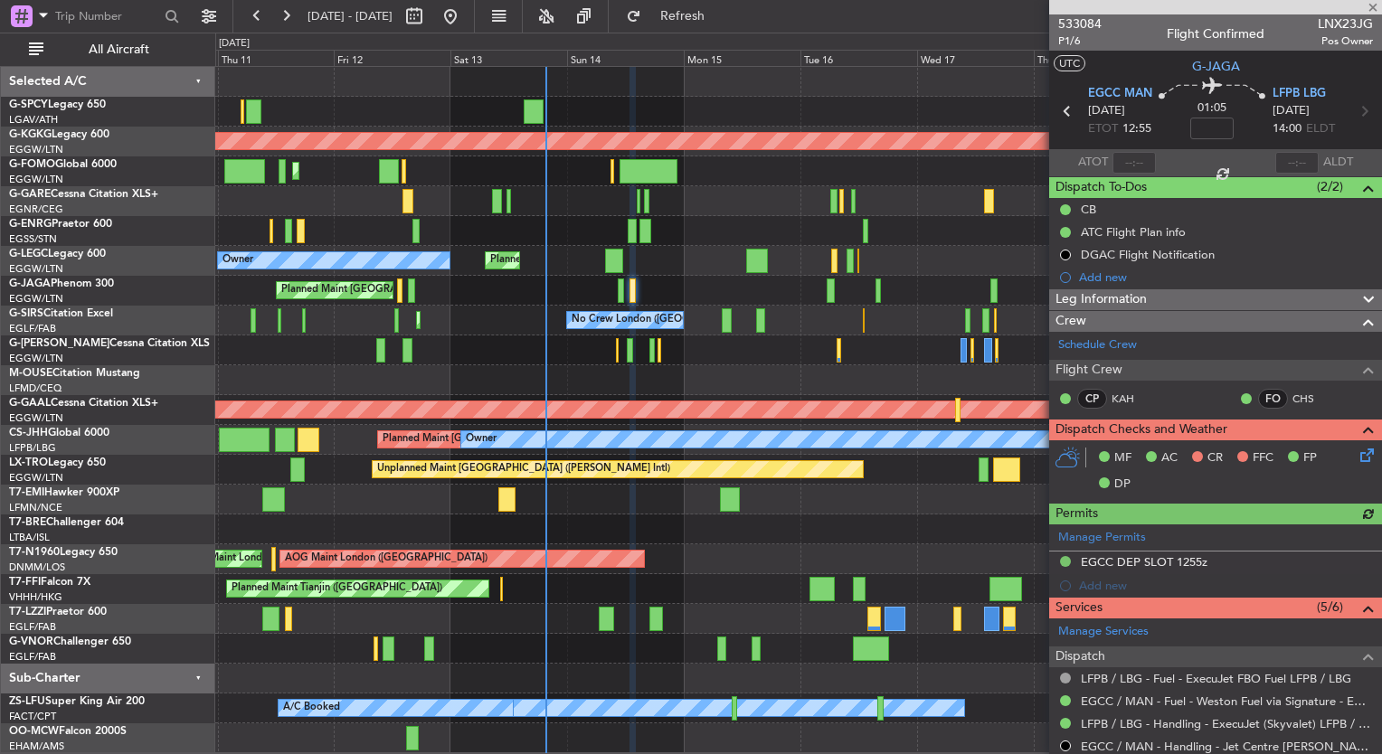
click at [1357, 448] on icon at bounding box center [1364, 452] width 14 height 14
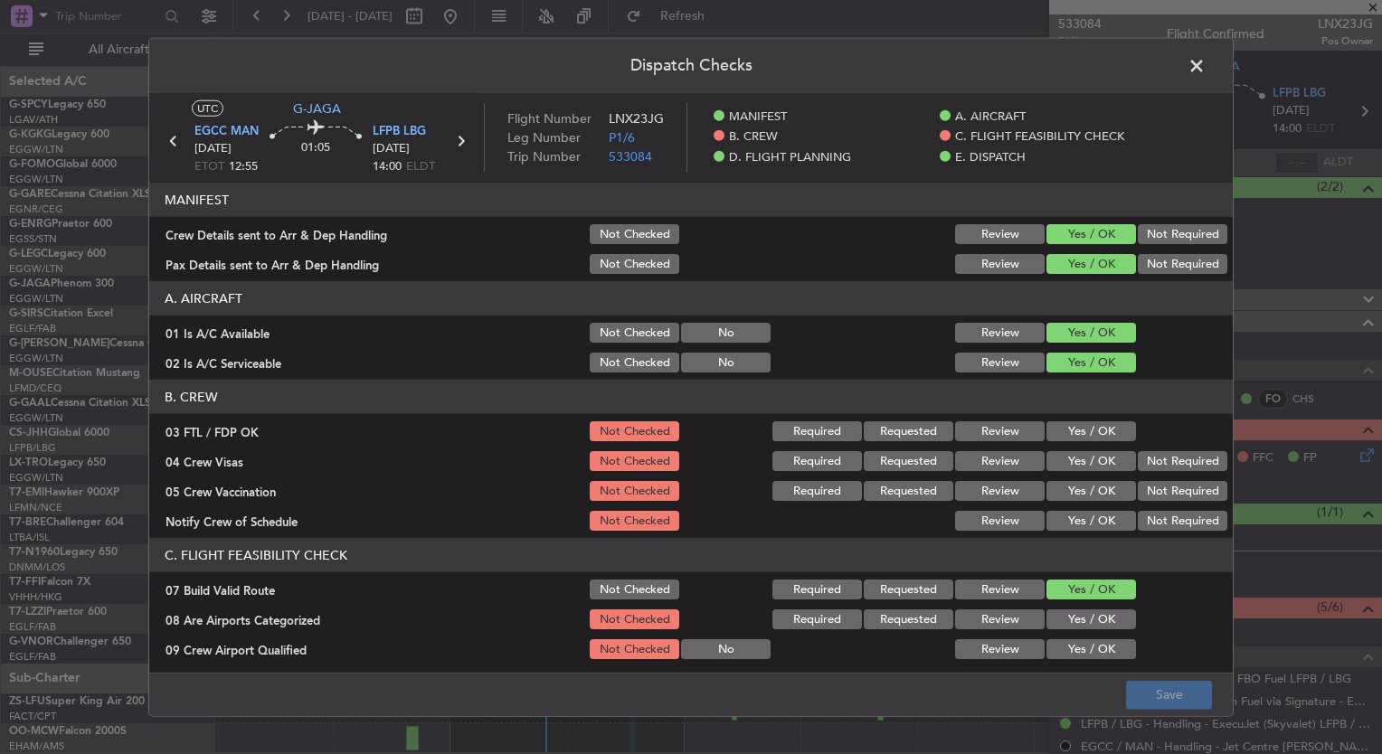
click at [1069, 439] on button "Yes / OK" at bounding box center [1091, 431] width 90 height 20
click at [1069, 451] on button "Yes / OK" at bounding box center [1091, 461] width 90 height 20
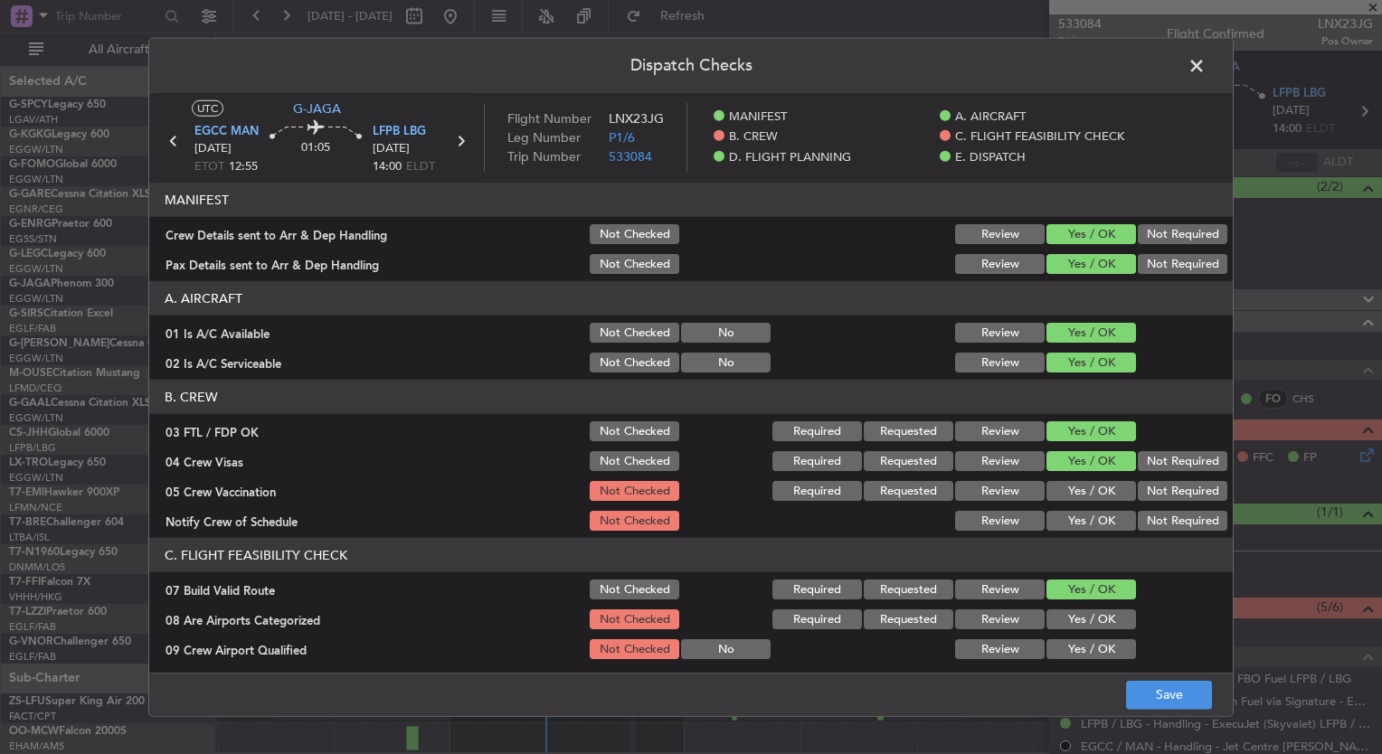
click at [1091, 497] on button "Yes / OK" at bounding box center [1091, 491] width 90 height 20
click at [1095, 525] on button "Yes / OK" at bounding box center [1091, 521] width 90 height 20
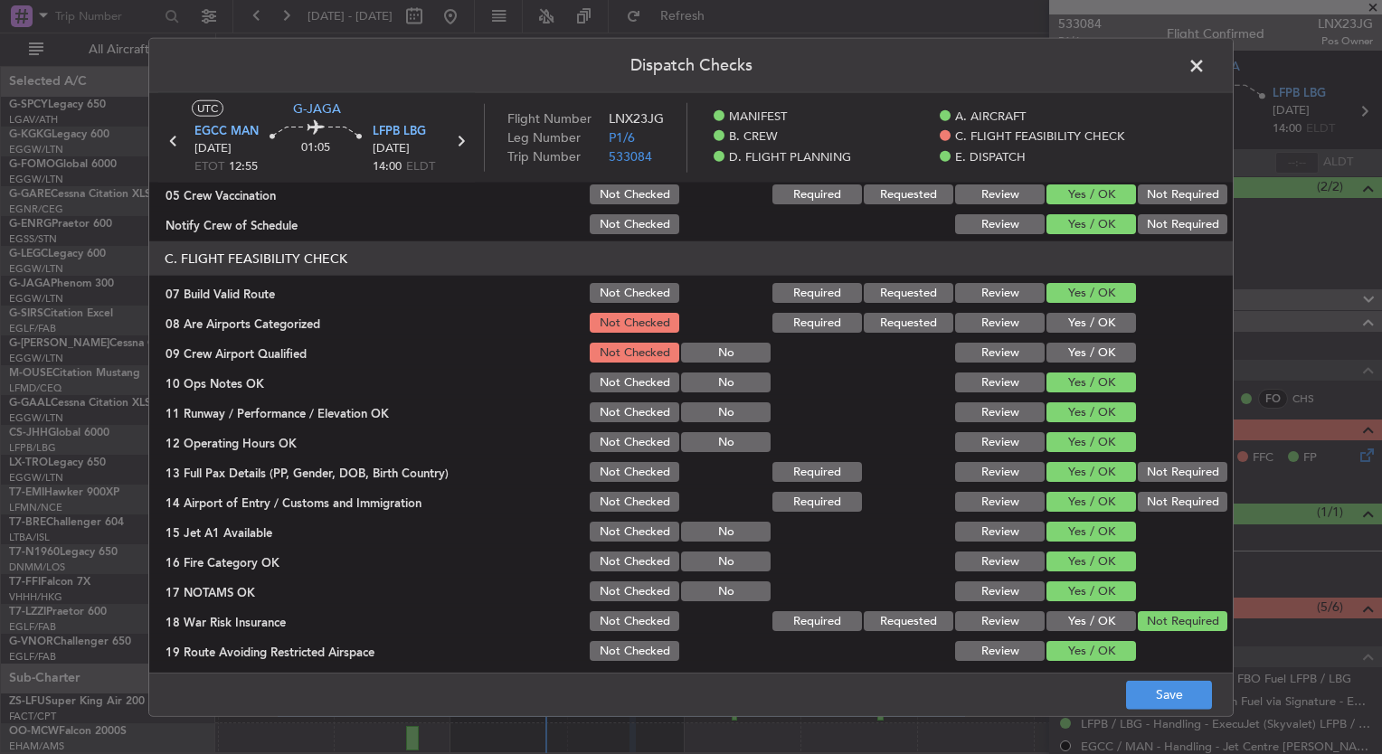
click at [1065, 324] on button "Yes / OK" at bounding box center [1091, 323] width 90 height 20
click at [1066, 348] on button "Yes / OK" at bounding box center [1091, 353] width 90 height 20
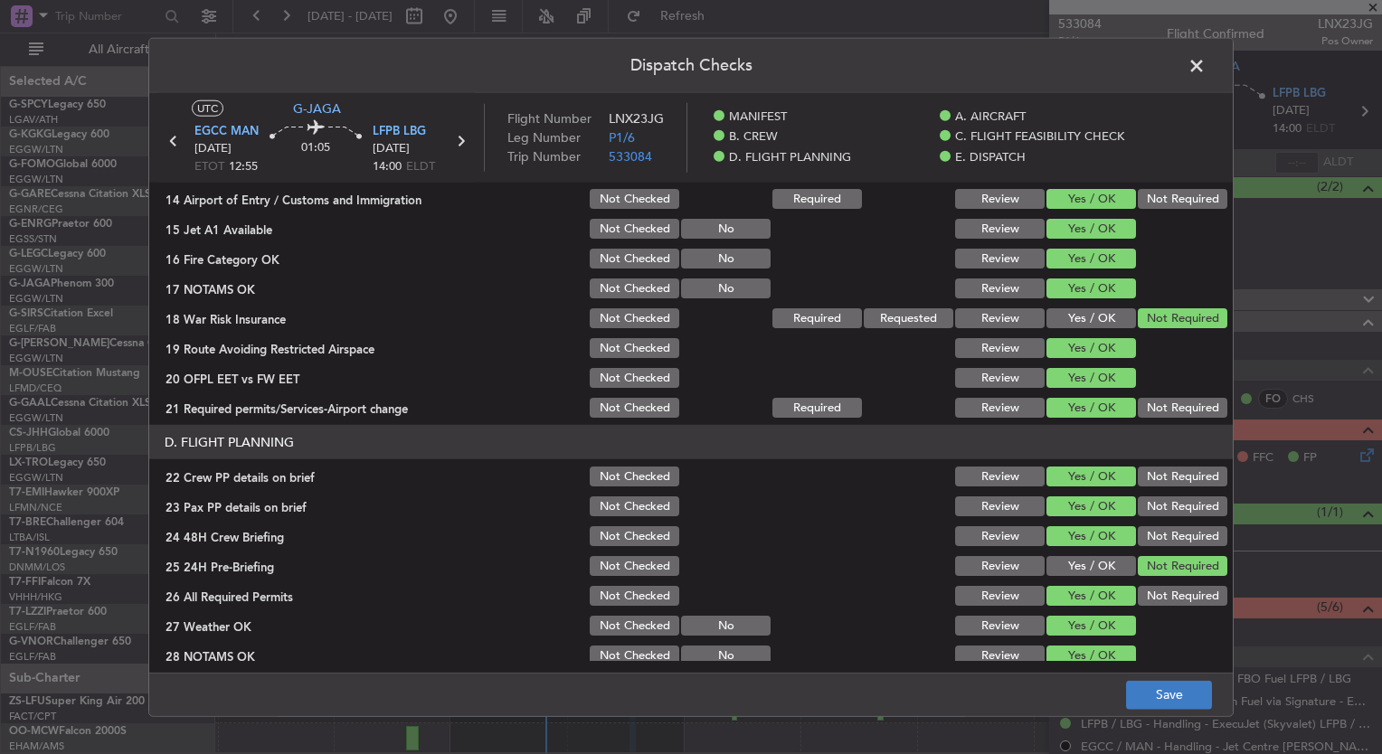
scroll to position [601, 0]
click at [1181, 699] on button "Save" at bounding box center [1169, 694] width 86 height 29
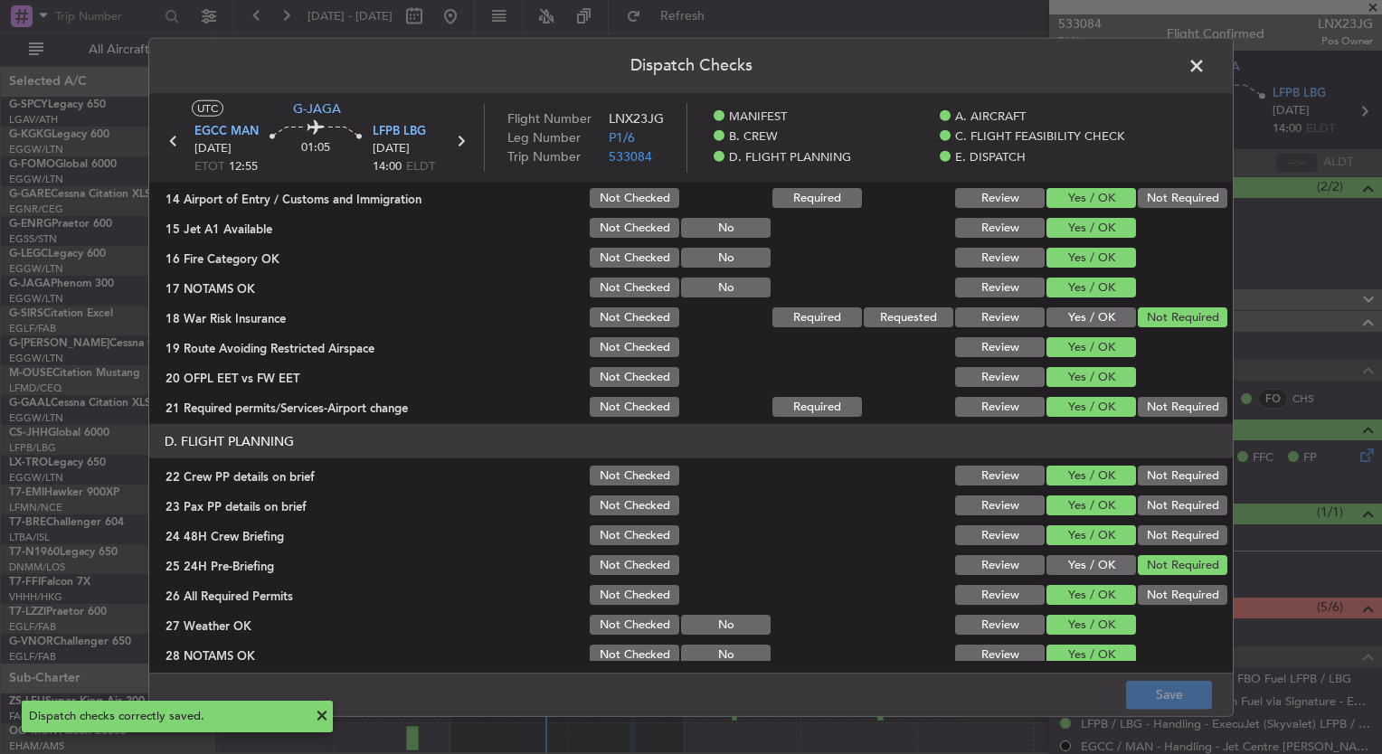
click at [1206, 62] on span at bounding box center [1206, 70] width 0 height 36
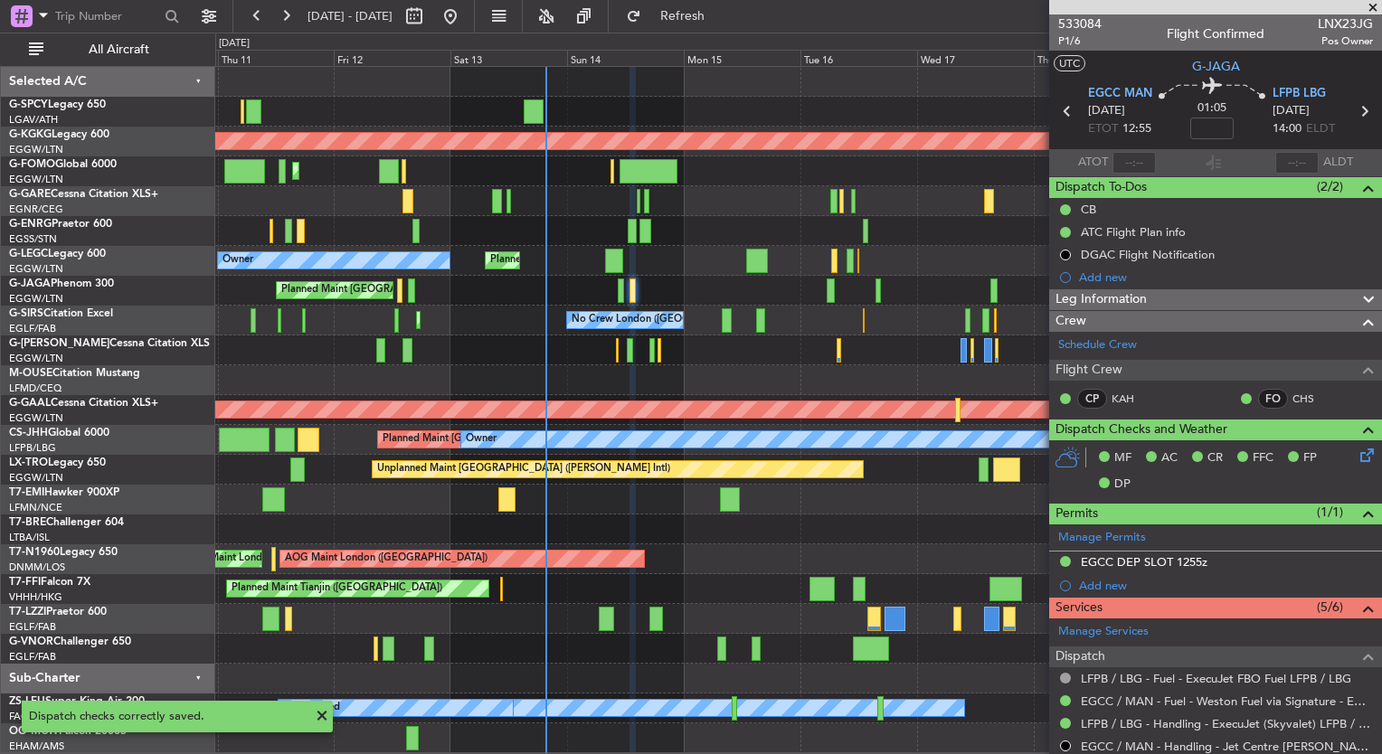
scroll to position [253, 0]
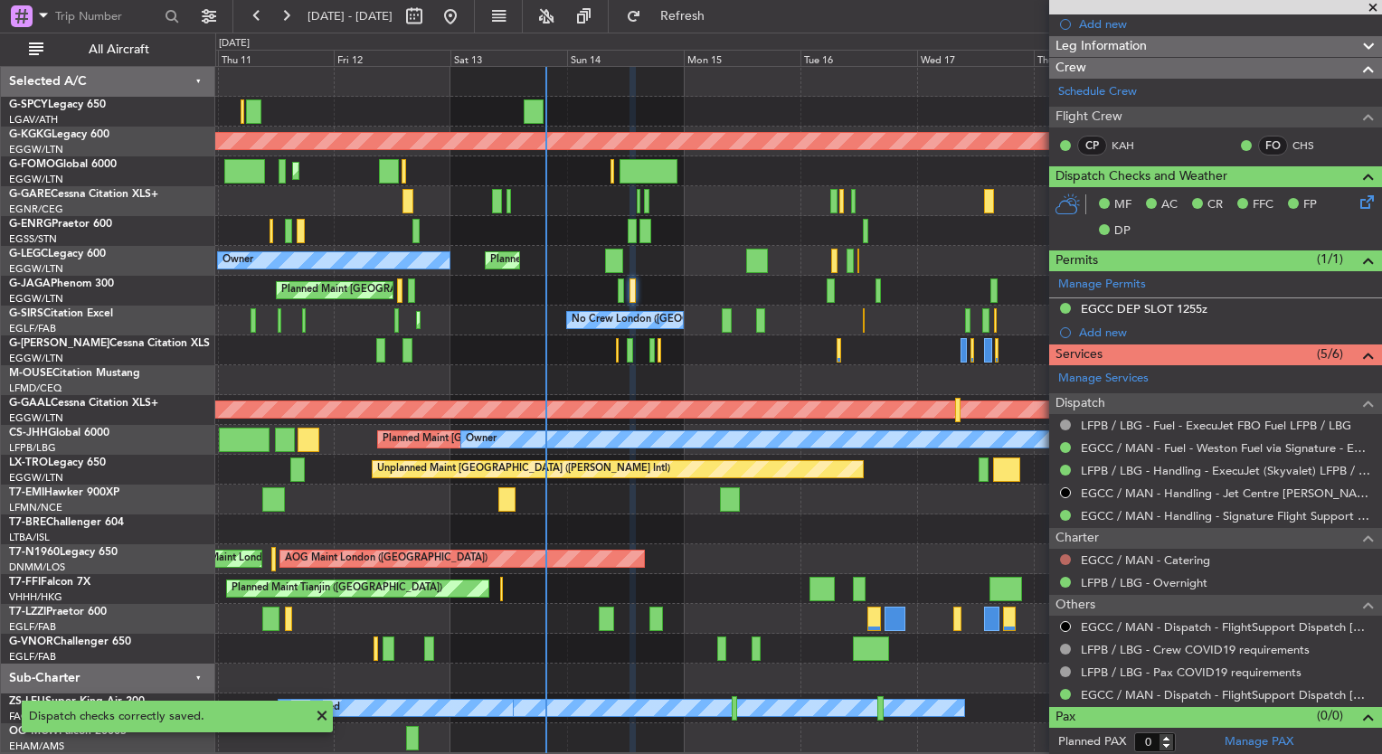
click at [1065, 559] on button at bounding box center [1065, 559] width 11 height 11
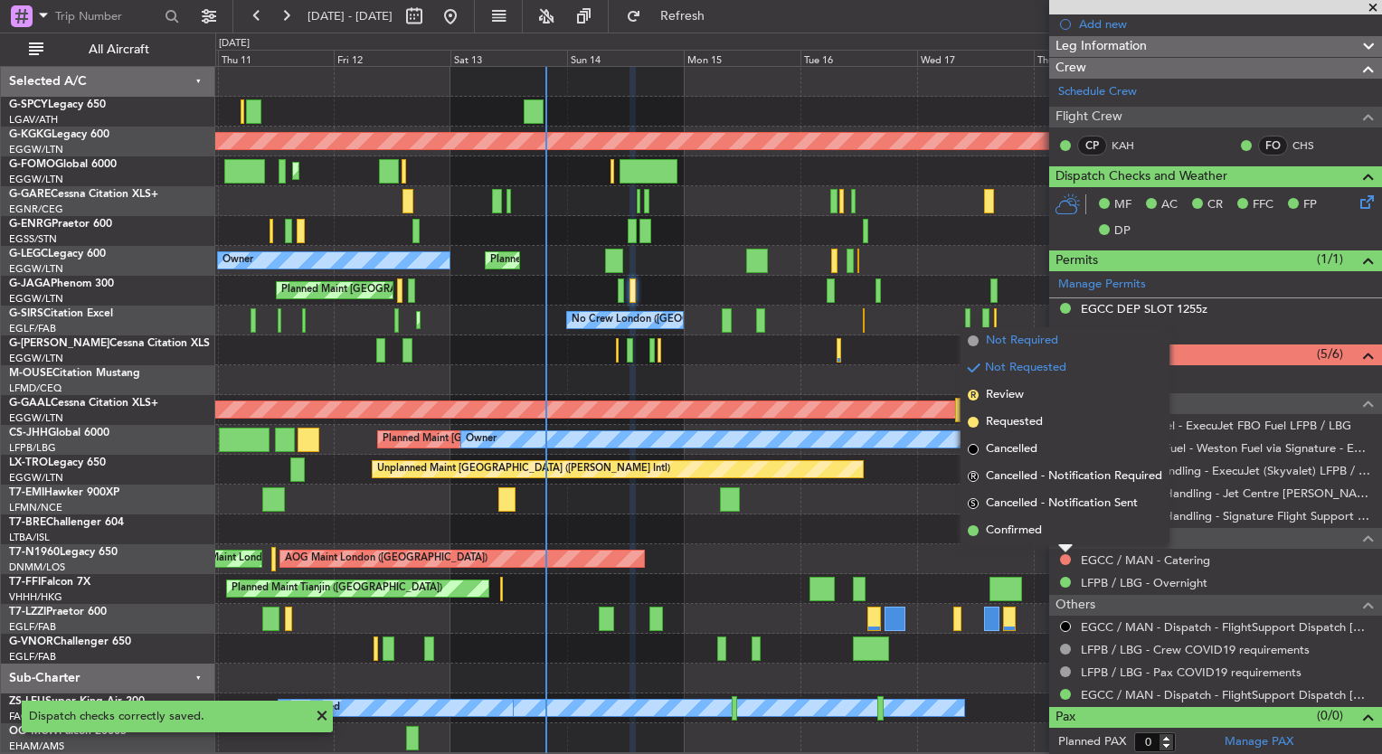
click at [1023, 345] on span "Not Required" at bounding box center [1022, 341] width 72 height 18
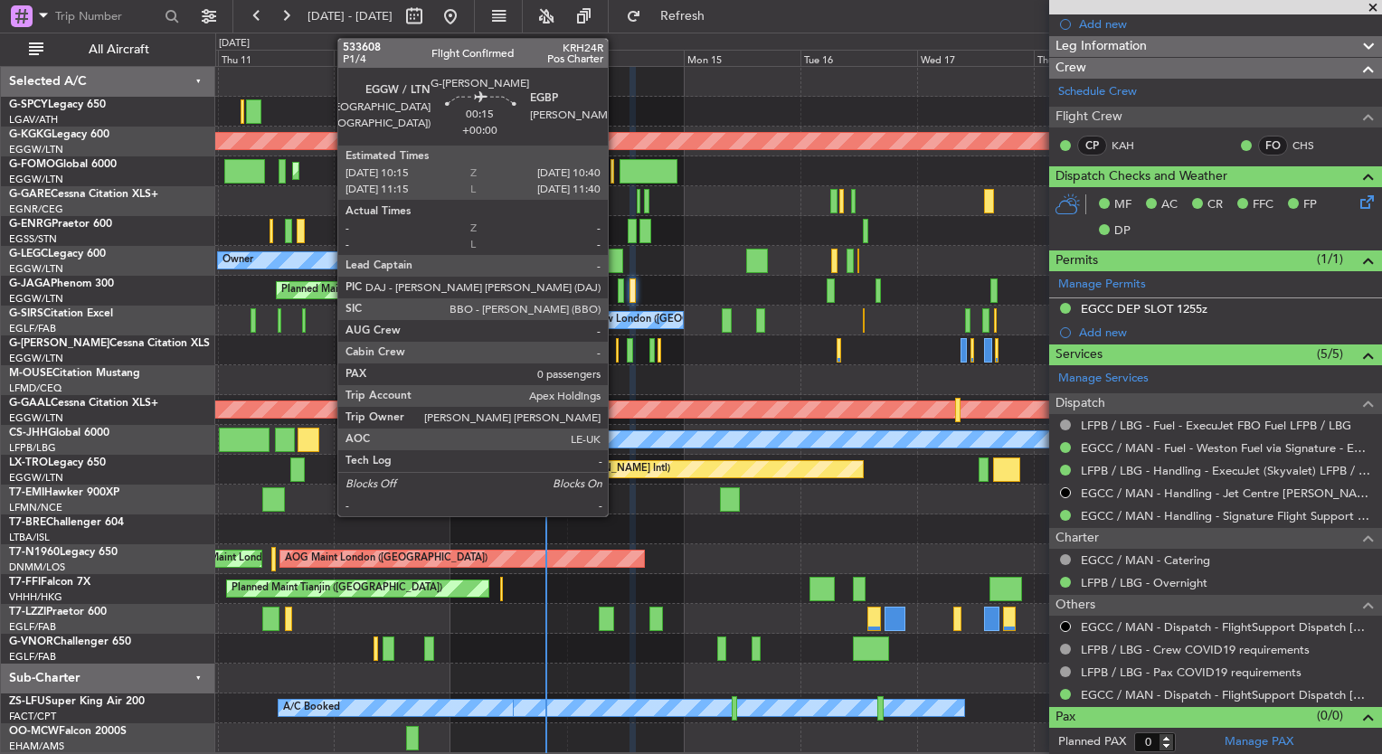
click at [616, 356] on div at bounding box center [617, 350] width 3 height 24
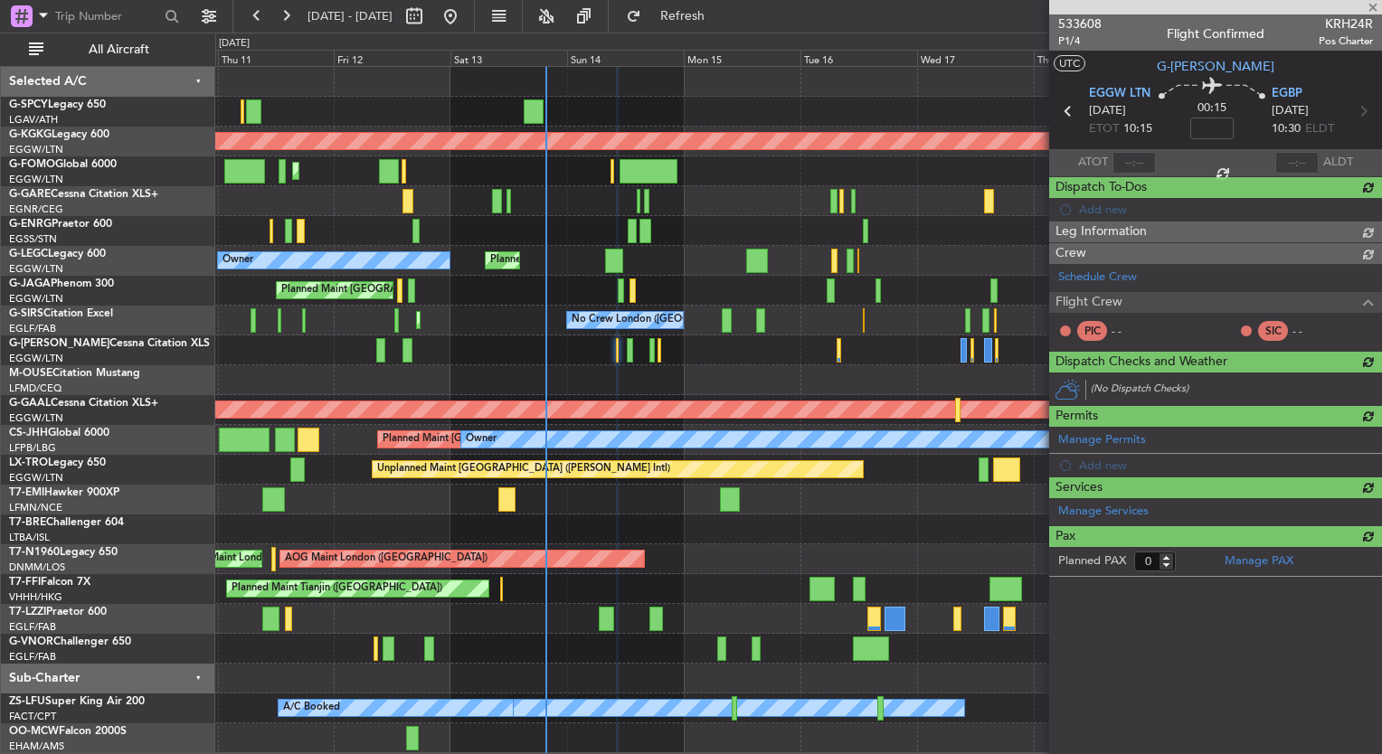
scroll to position [0, 0]
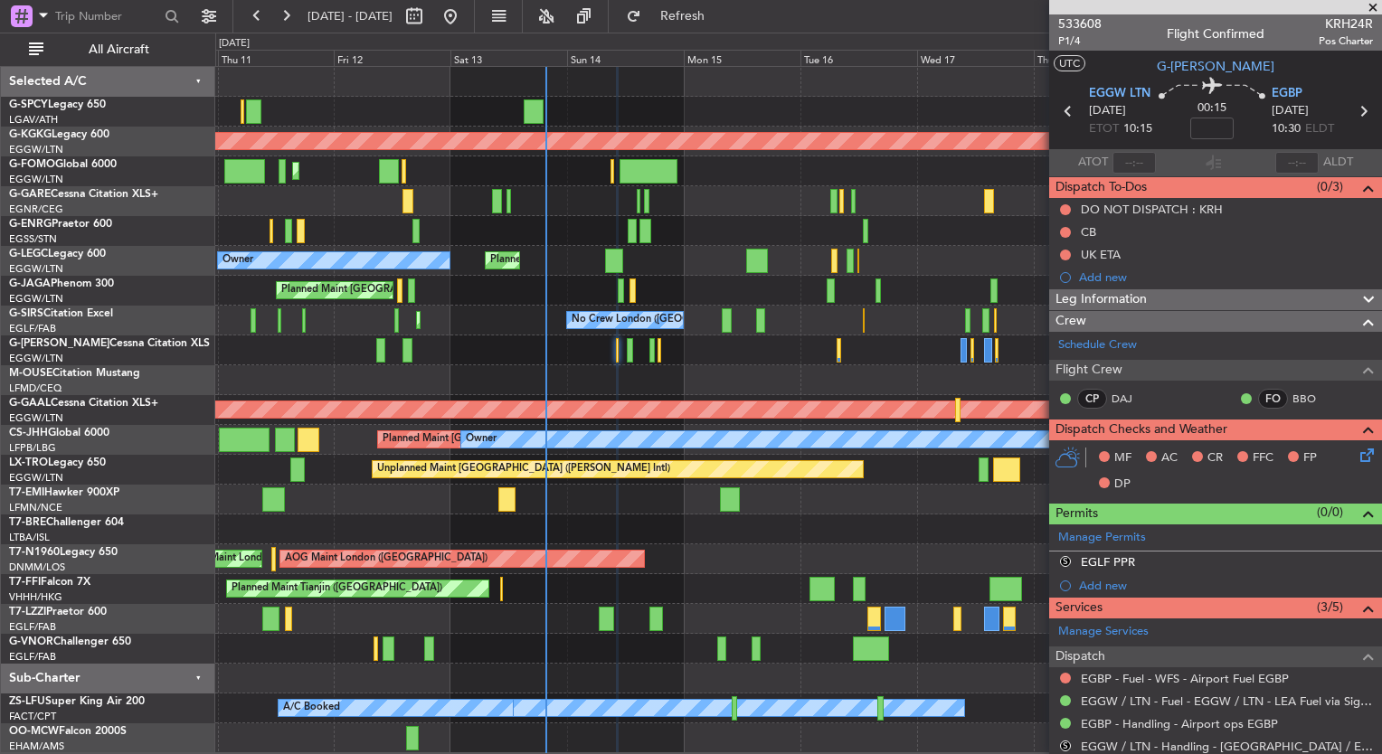
click at [1357, 454] on icon at bounding box center [1364, 452] width 14 height 14
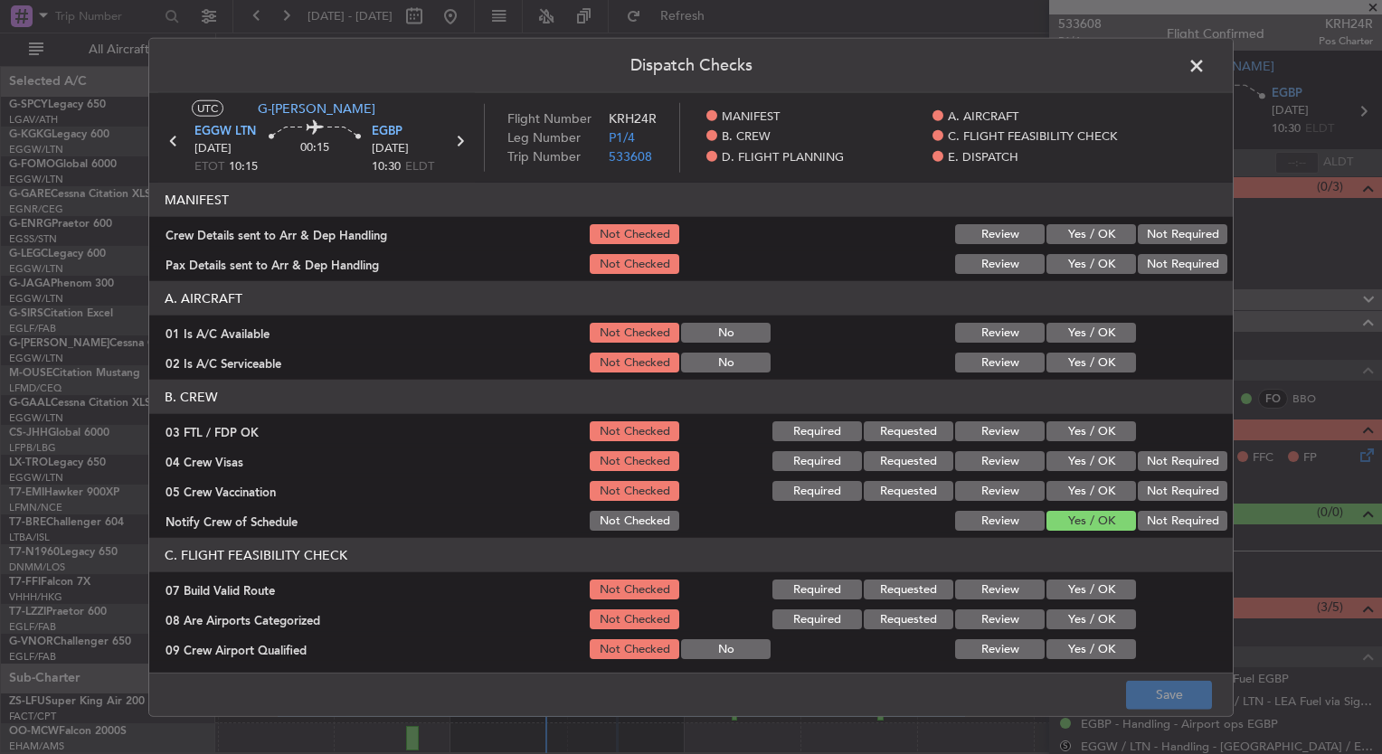
click at [1082, 432] on button "Yes / OK" at bounding box center [1091, 431] width 90 height 20
click at [1083, 456] on button "Yes / OK" at bounding box center [1091, 461] width 90 height 20
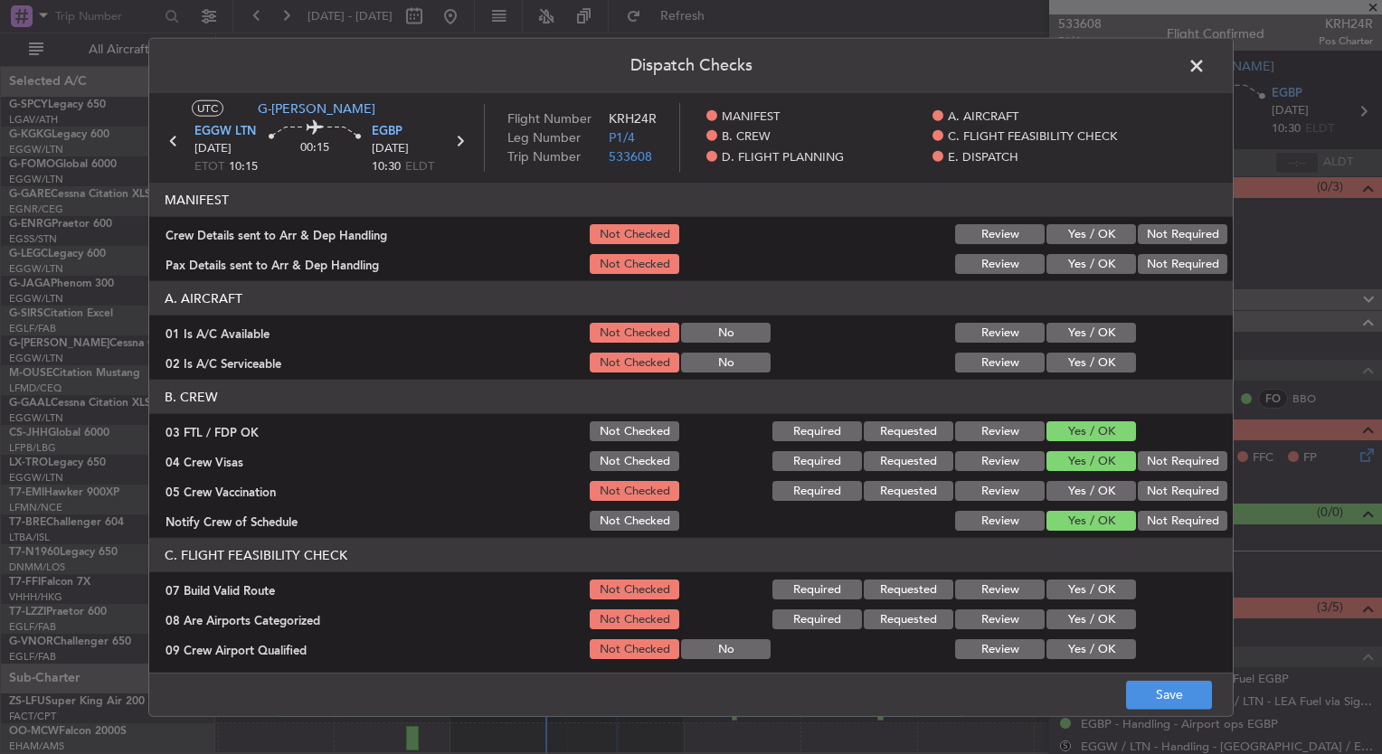
click at [1085, 485] on button "Yes / OK" at bounding box center [1091, 491] width 90 height 20
click at [1057, 334] on button "Yes / OK" at bounding box center [1091, 333] width 90 height 20
click at [1059, 356] on button "Yes / OK" at bounding box center [1091, 363] width 90 height 20
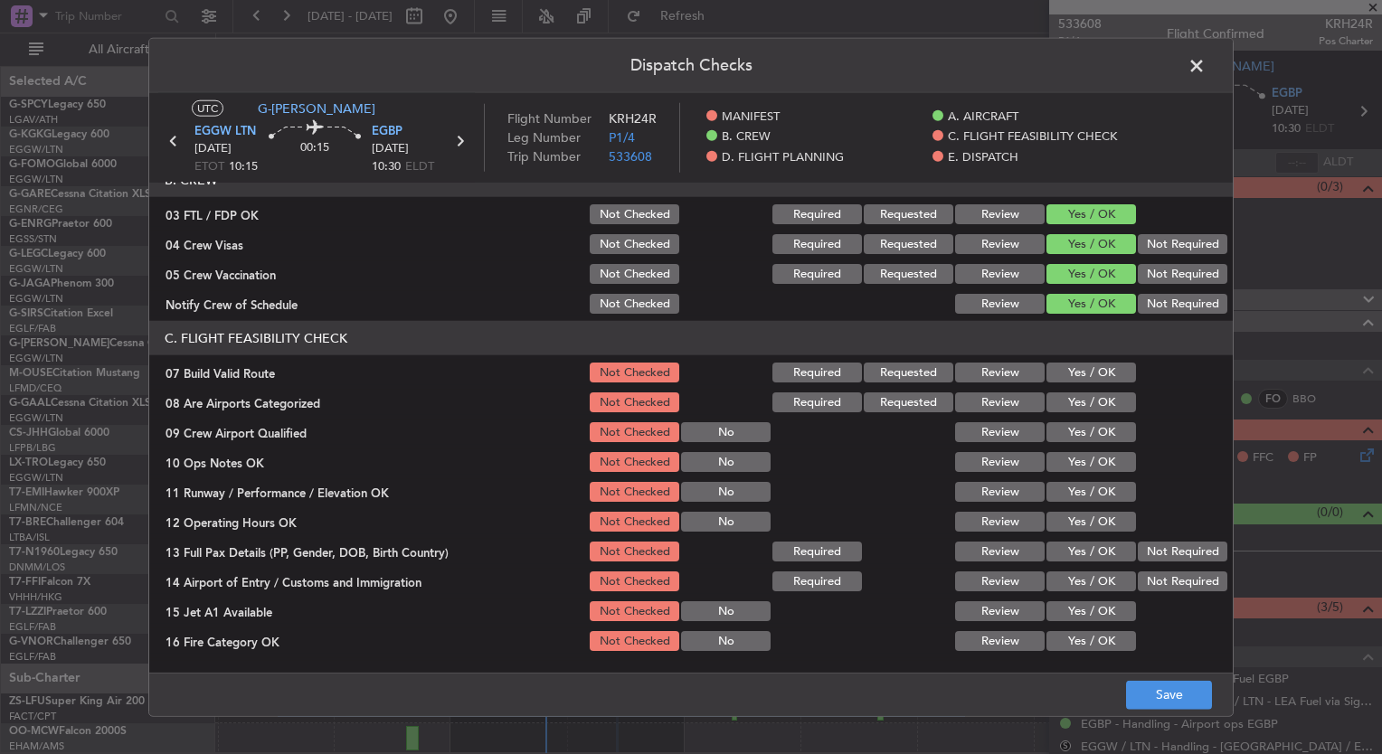
scroll to position [217, 0]
click at [1068, 402] on button "Yes / OK" at bounding box center [1091, 403] width 90 height 20
click at [1076, 435] on button "Yes / OK" at bounding box center [1091, 432] width 90 height 20
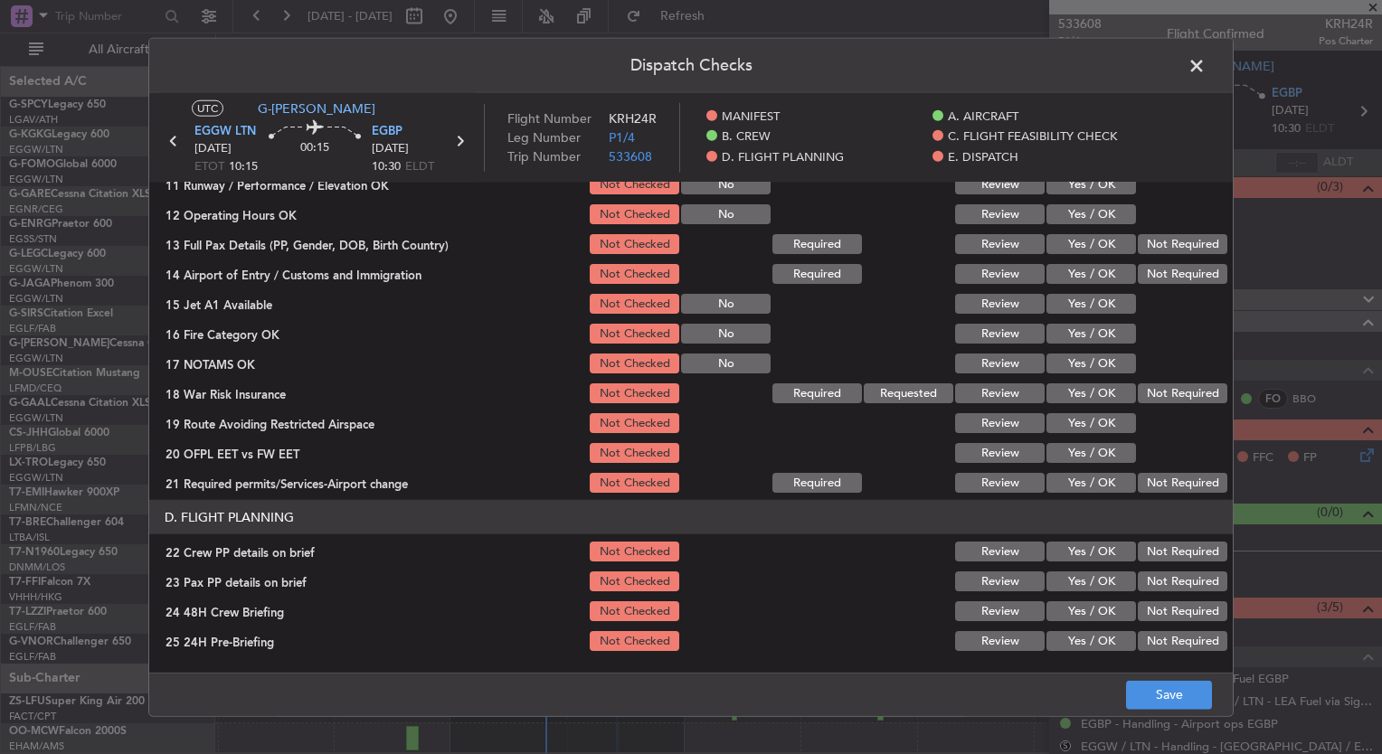
click at [1142, 394] on button "Not Required" at bounding box center [1183, 393] width 90 height 20
click at [1181, 696] on button "Save" at bounding box center [1169, 694] width 86 height 29
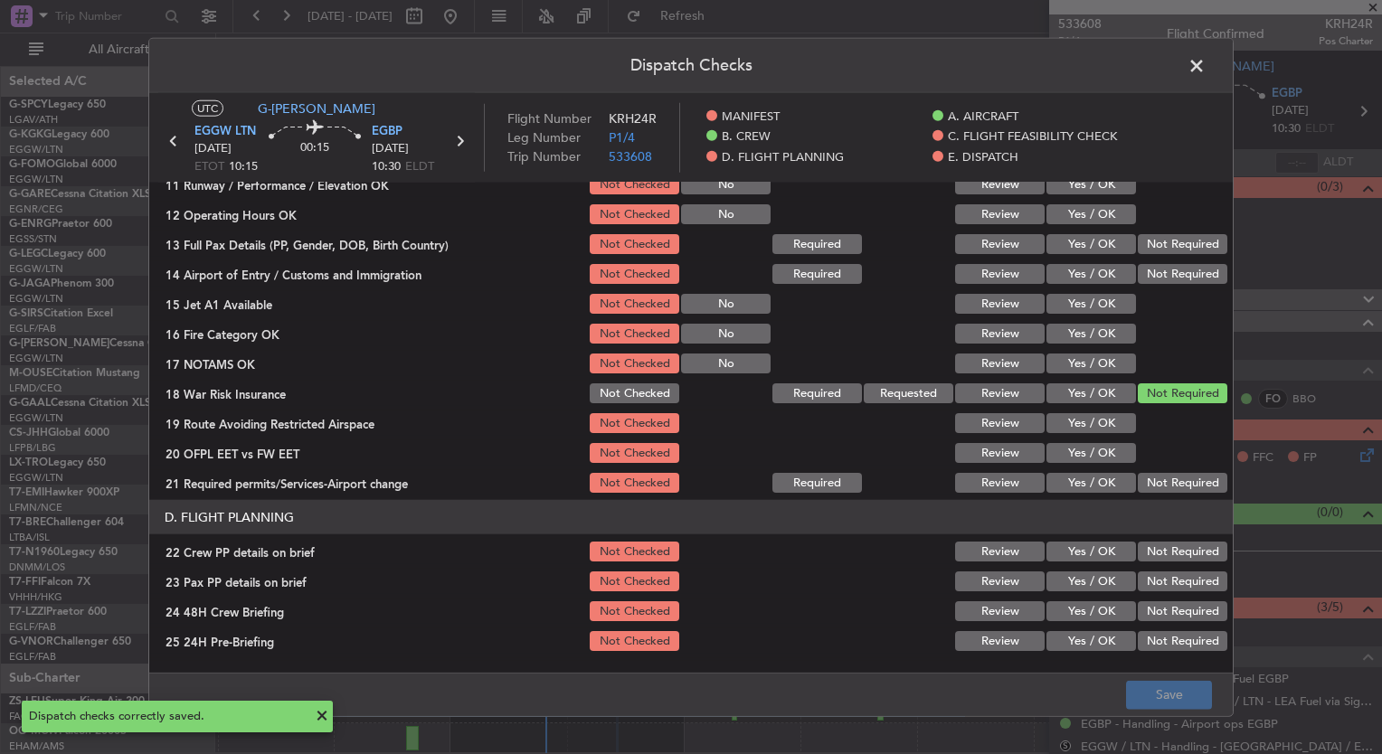
click at [1206, 67] on span at bounding box center [1206, 70] width 0 height 36
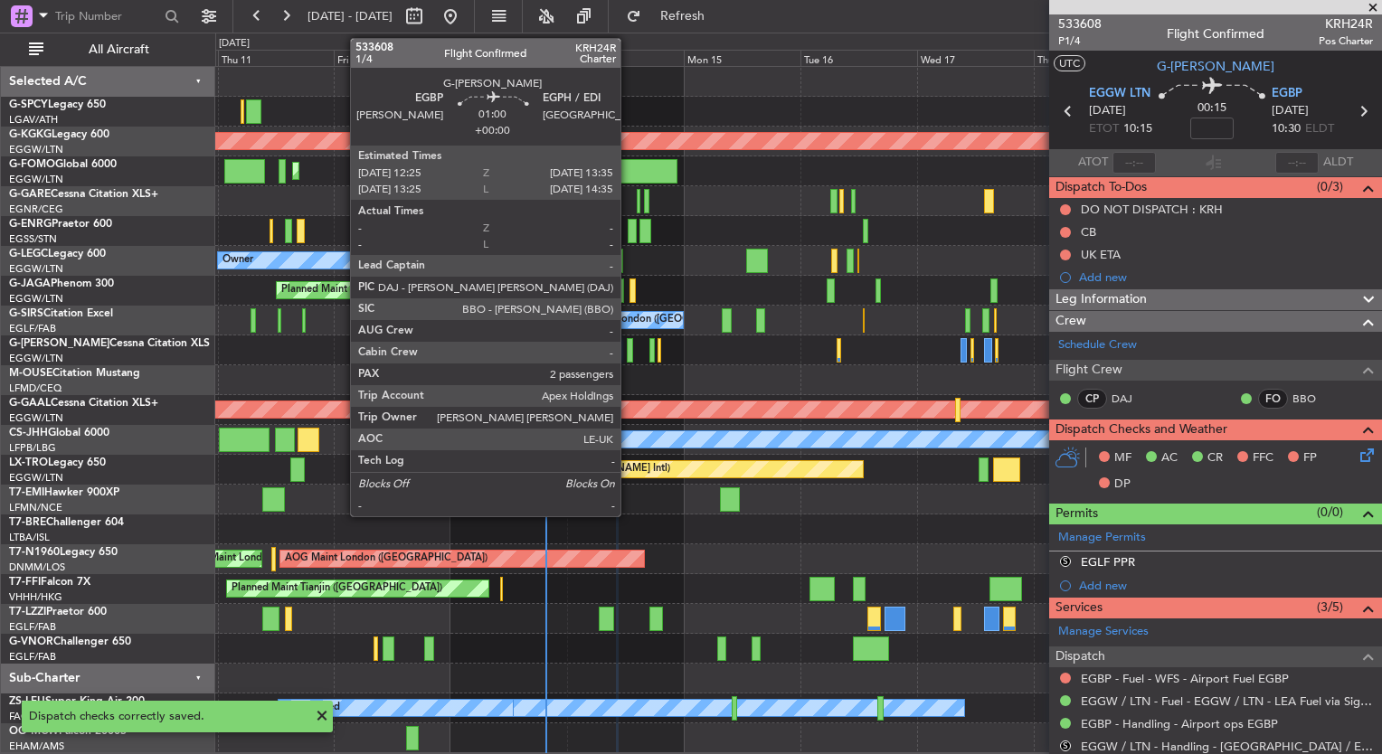
click at [629, 357] on div at bounding box center [630, 350] width 6 height 24
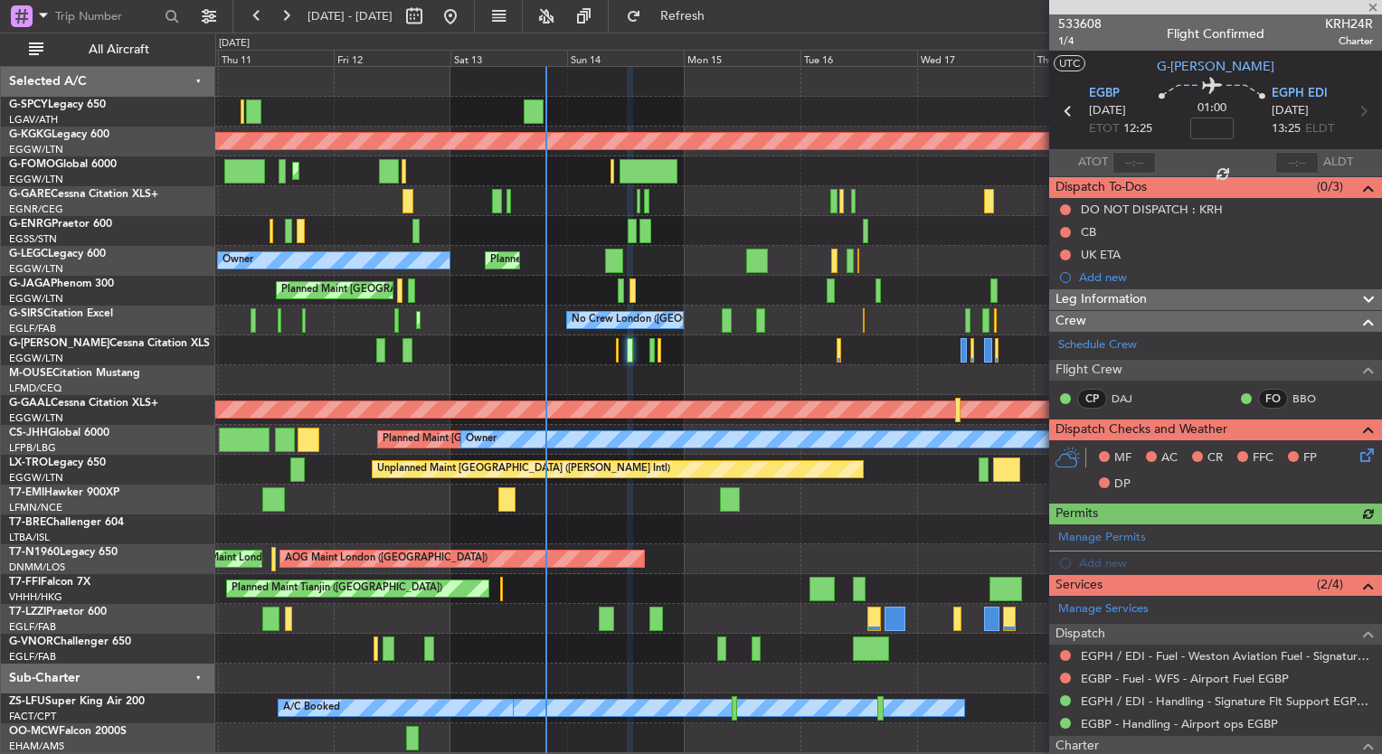
click at [1357, 454] on icon at bounding box center [1364, 452] width 14 height 14
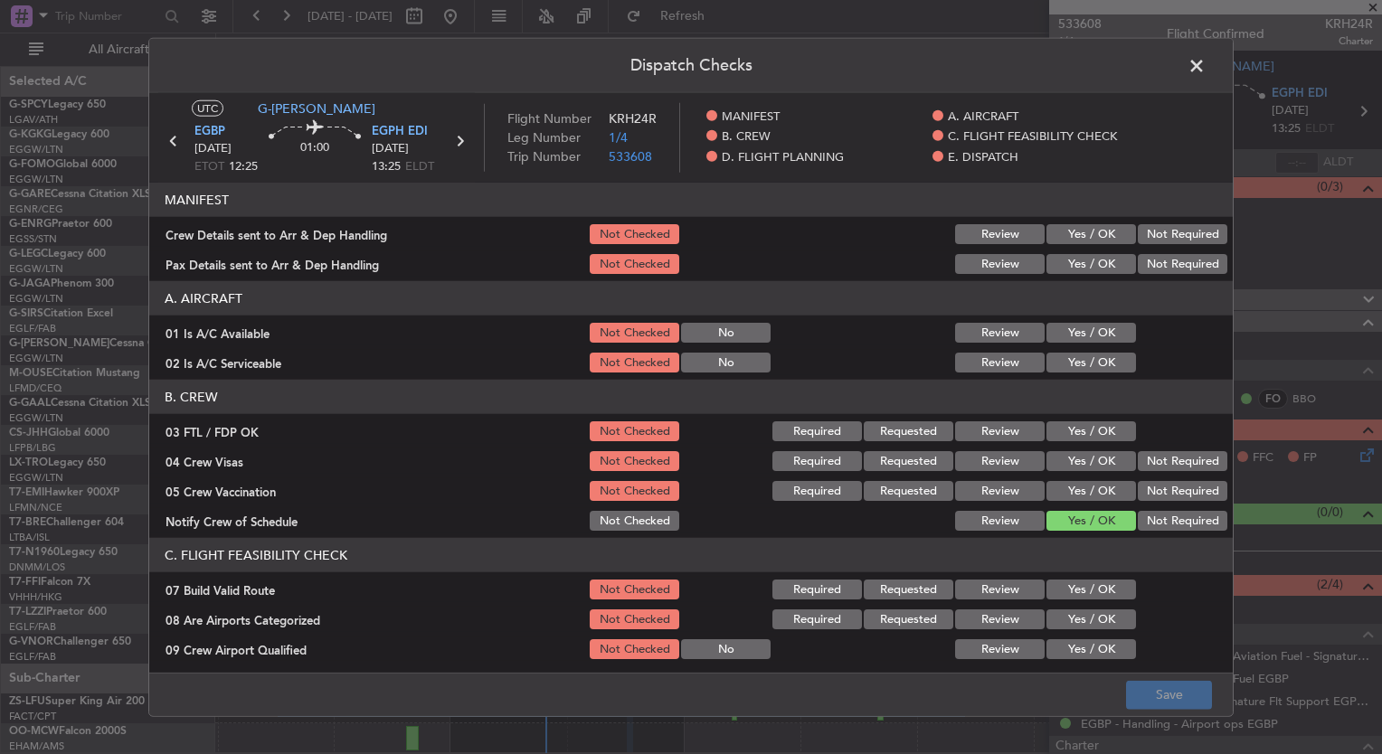
click at [1076, 338] on button "Yes / OK" at bounding box center [1091, 333] width 90 height 20
click at [1082, 364] on button "Yes / OK" at bounding box center [1091, 363] width 90 height 20
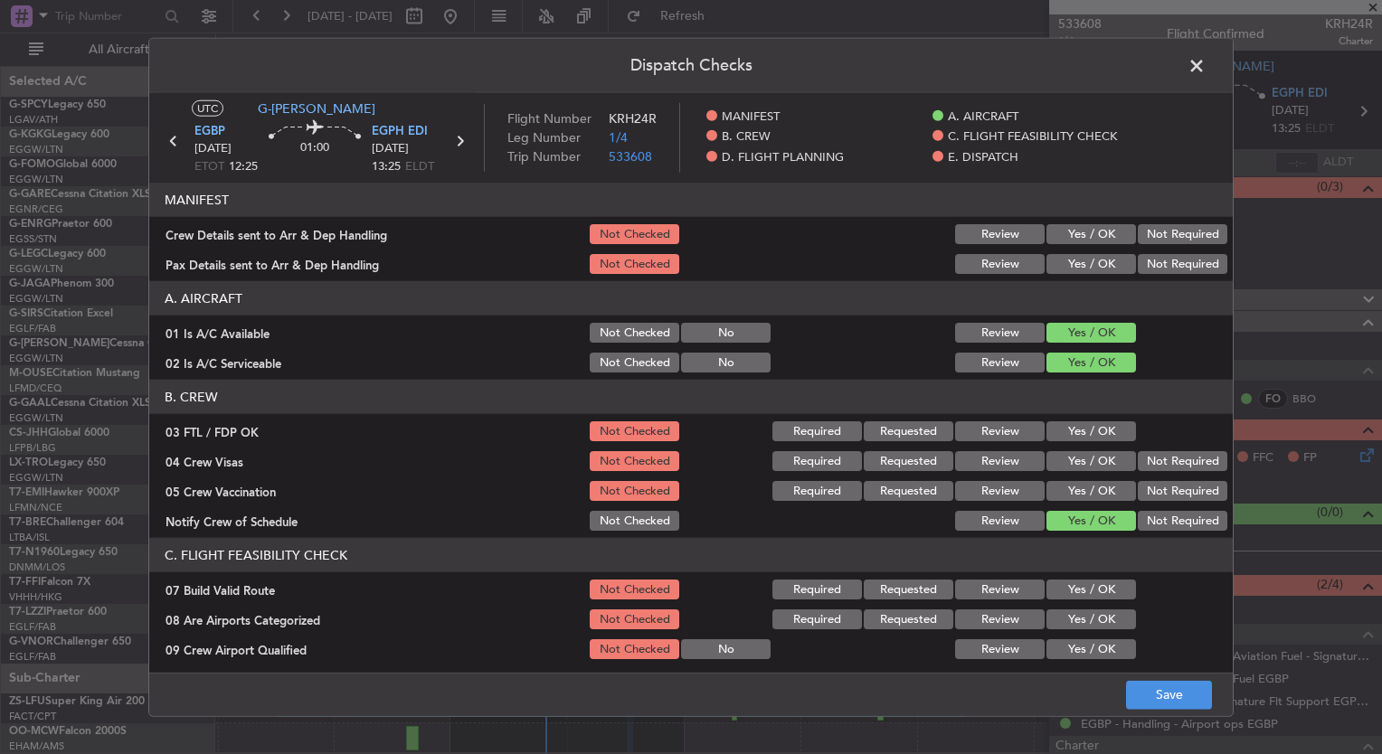
click at [1084, 422] on button "Yes / OK" at bounding box center [1091, 431] width 90 height 20
click at [1093, 465] on button "Yes / OK" at bounding box center [1091, 461] width 90 height 20
click at [1094, 481] on button "Yes / OK" at bounding box center [1091, 491] width 90 height 20
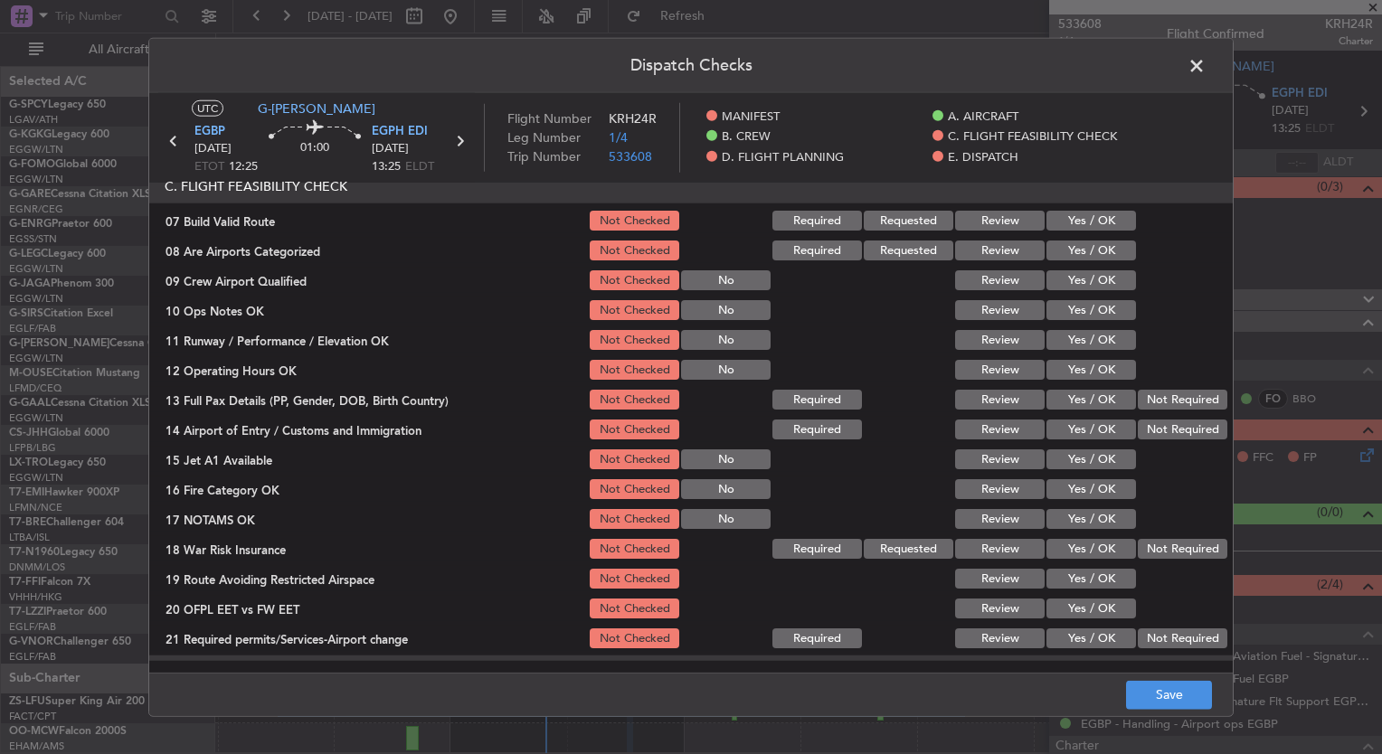
scroll to position [369, 0]
click at [1051, 253] on button "Yes / OK" at bounding box center [1091, 251] width 90 height 20
click at [1054, 278] on button "Yes / OK" at bounding box center [1091, 280] width 90 height 20
click at [1171, 544] on button "Not Required" at bounding box center [1183, 549] width 90 height 20
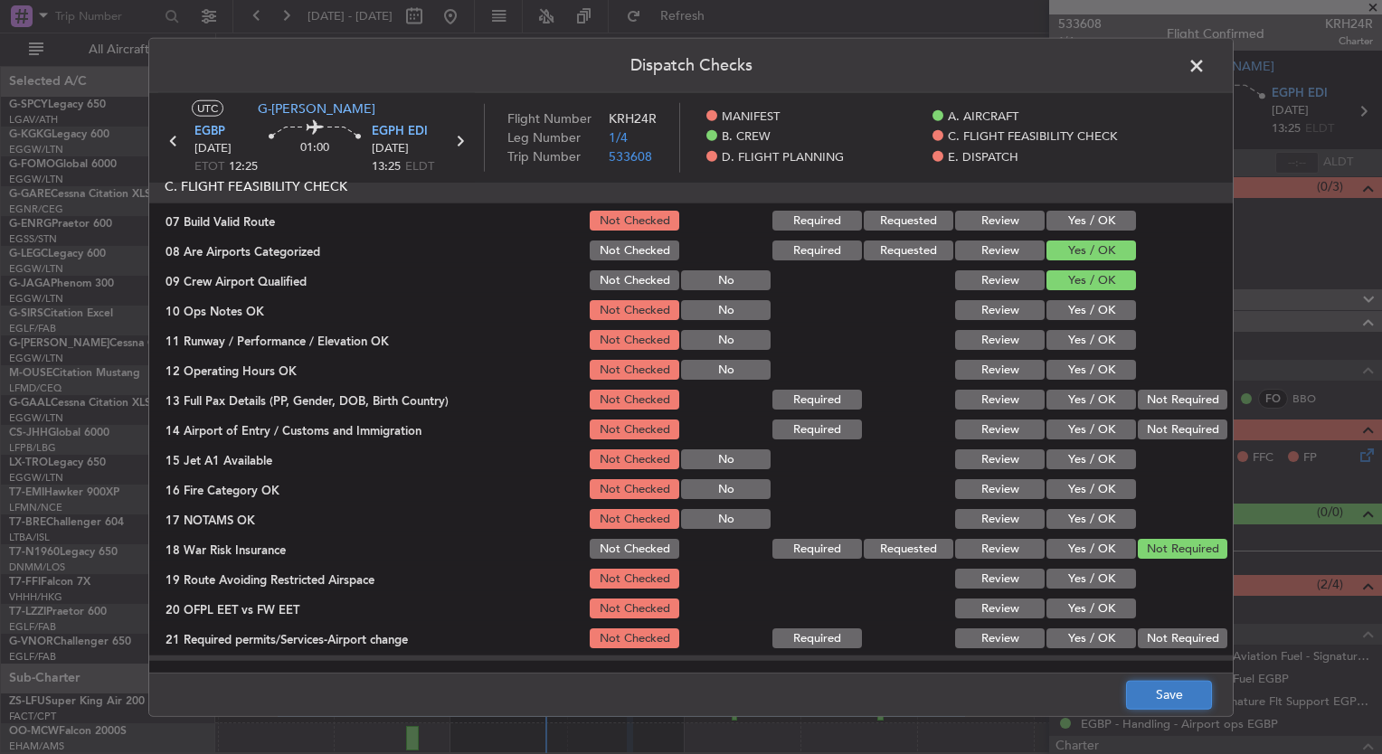
click at [1178, 693] on button "Save" at bounding box center [1169, 694] width 86 height 29
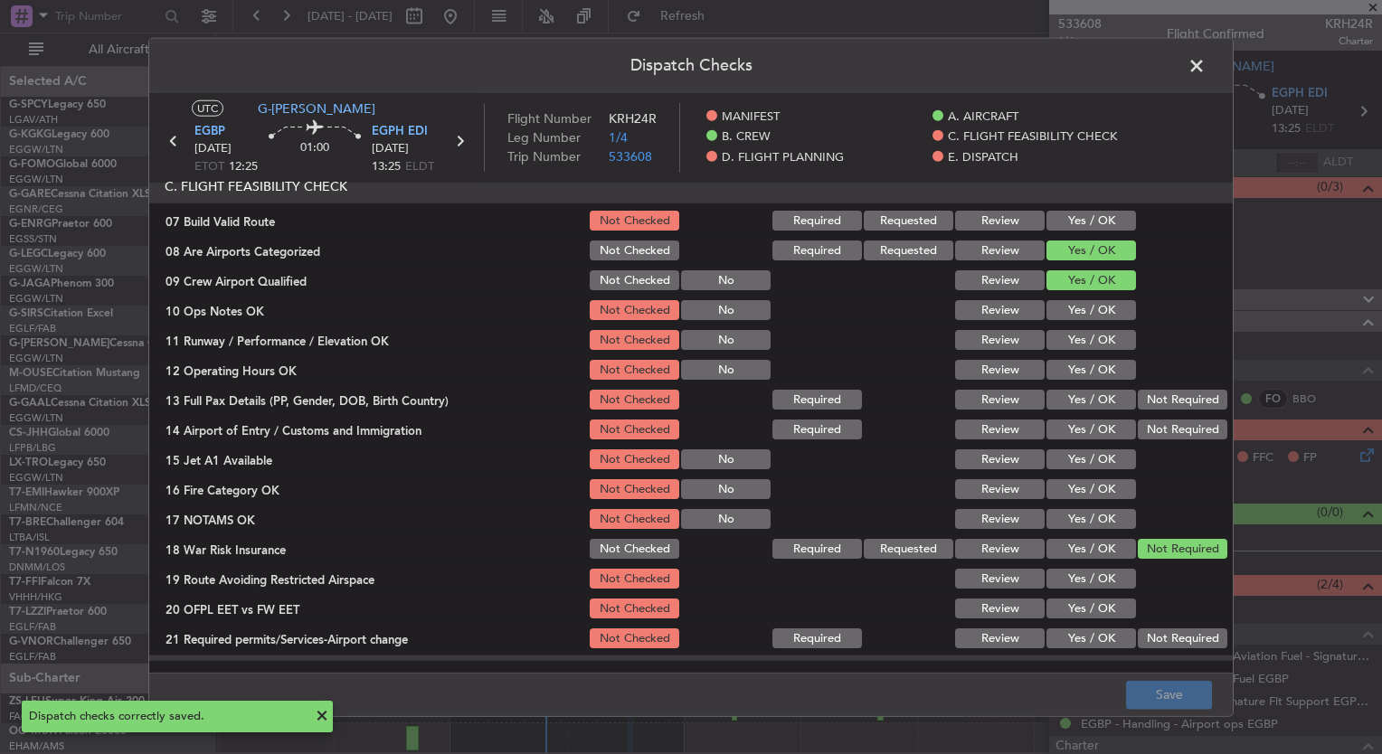
click at [1206, 67] on span at bounding box center [1206, 70] width 0 height 36
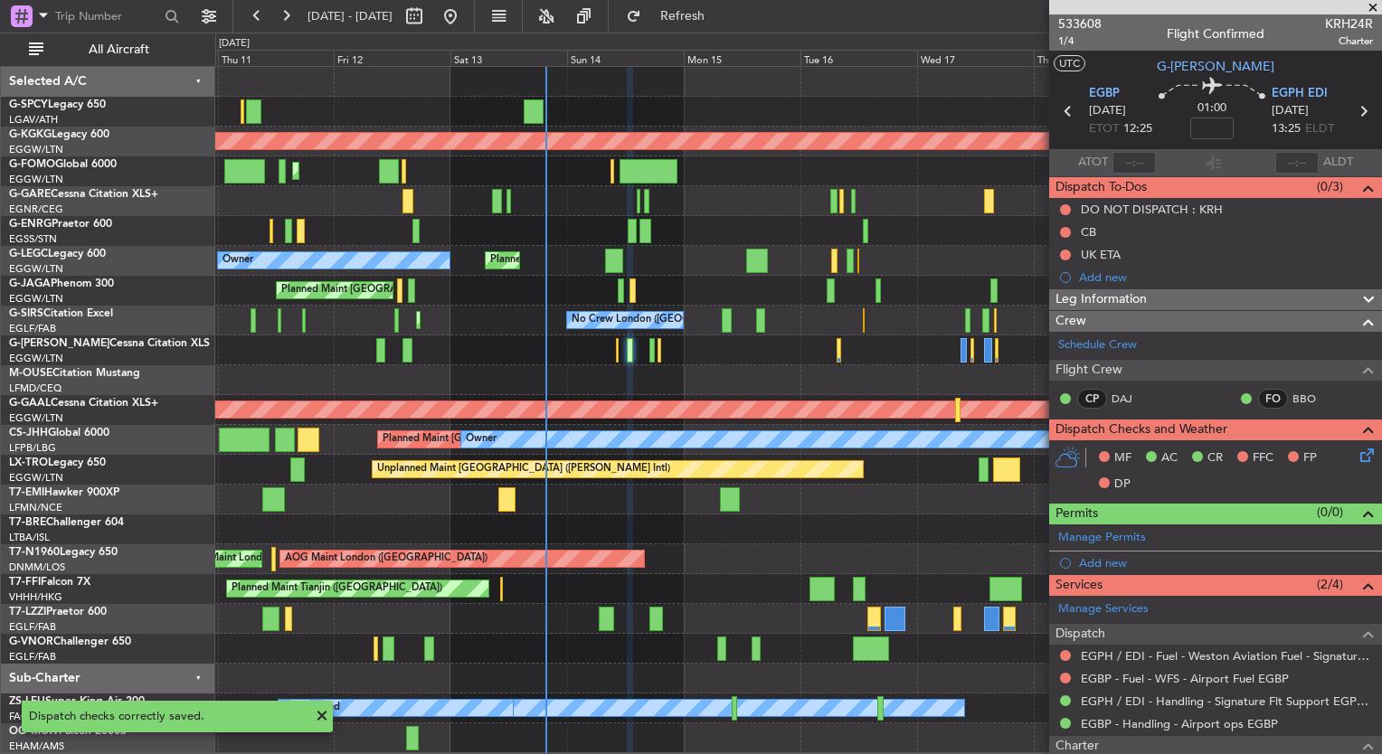
click at [1357, 456] on icon at bounding box center [1364, 452] width 14 height 14
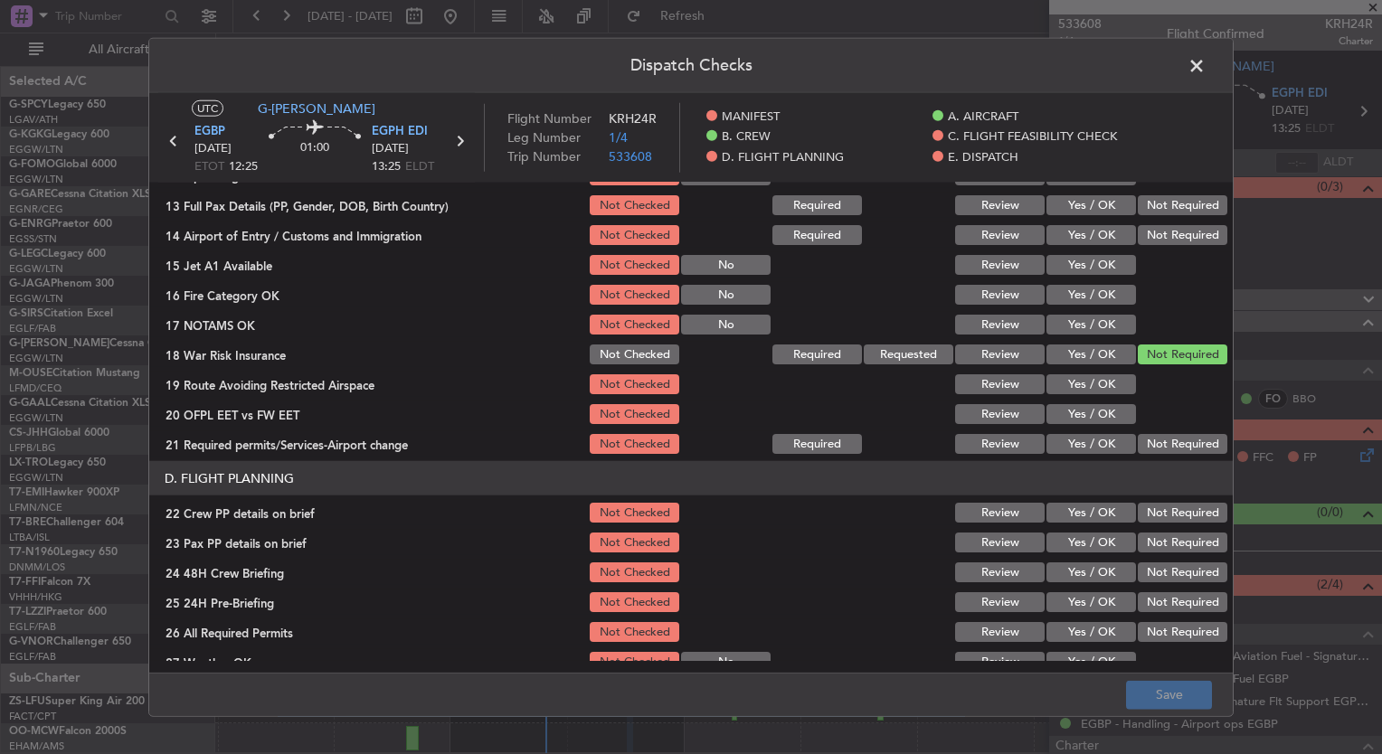
scroll to position [578, 0]
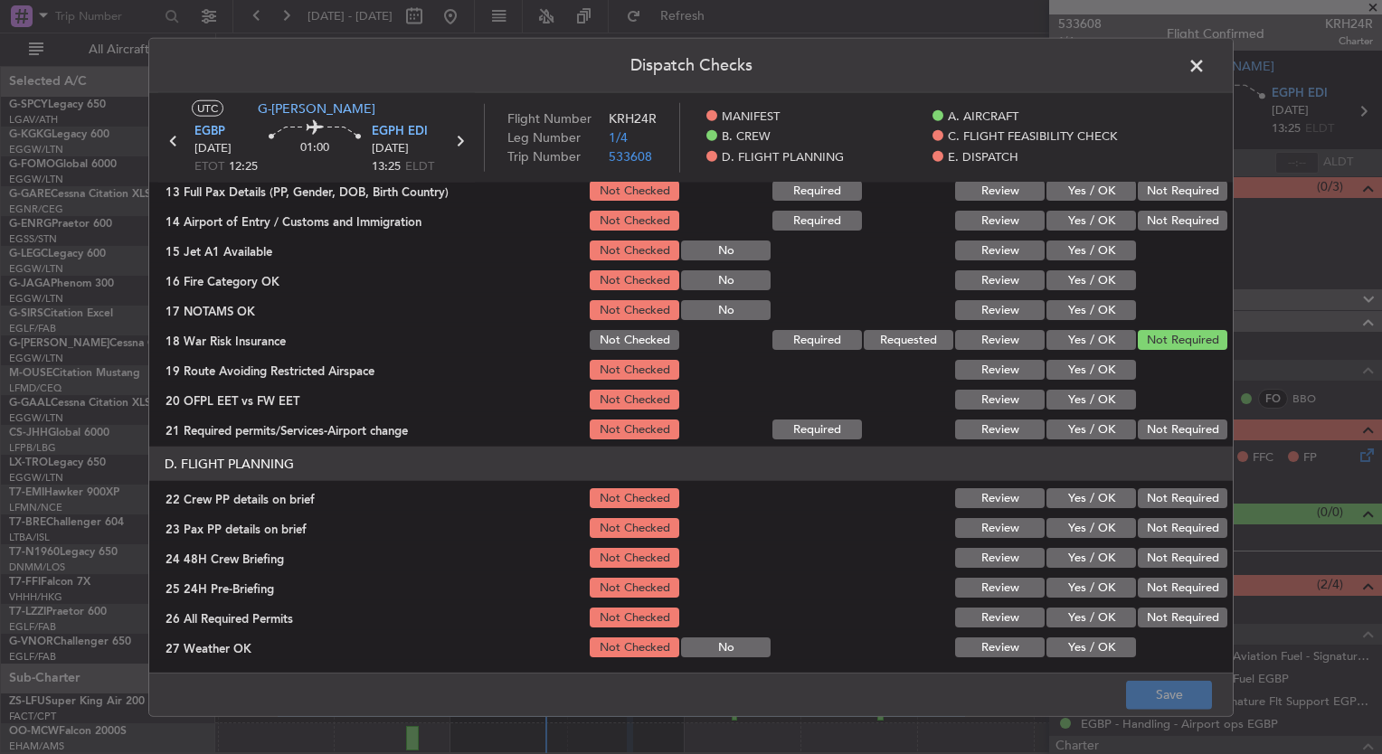
click at [1206, 72] on span at bounding box center [1206, 70] width 0 height 36
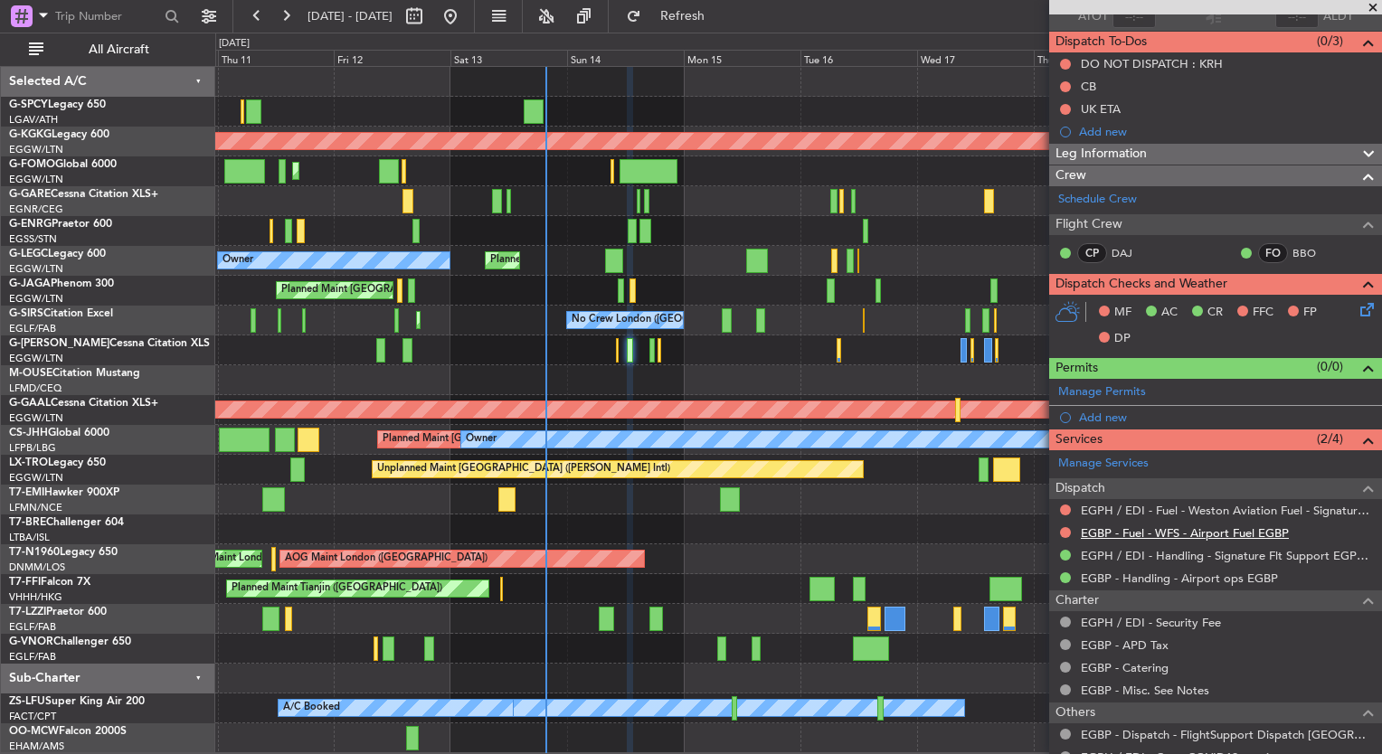
scroll to position [0, 0]
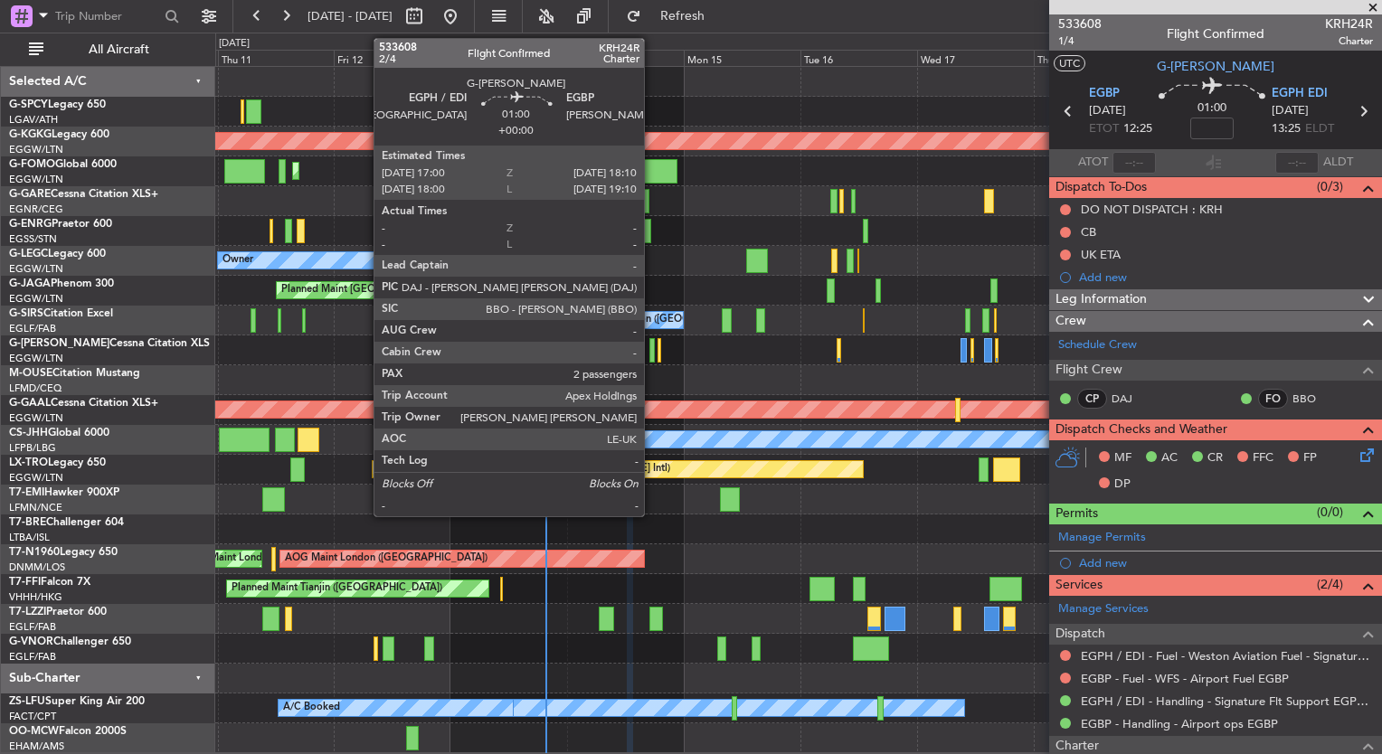
click at [652, 355] on div at bounding box center [652, 350] width 6 height 24
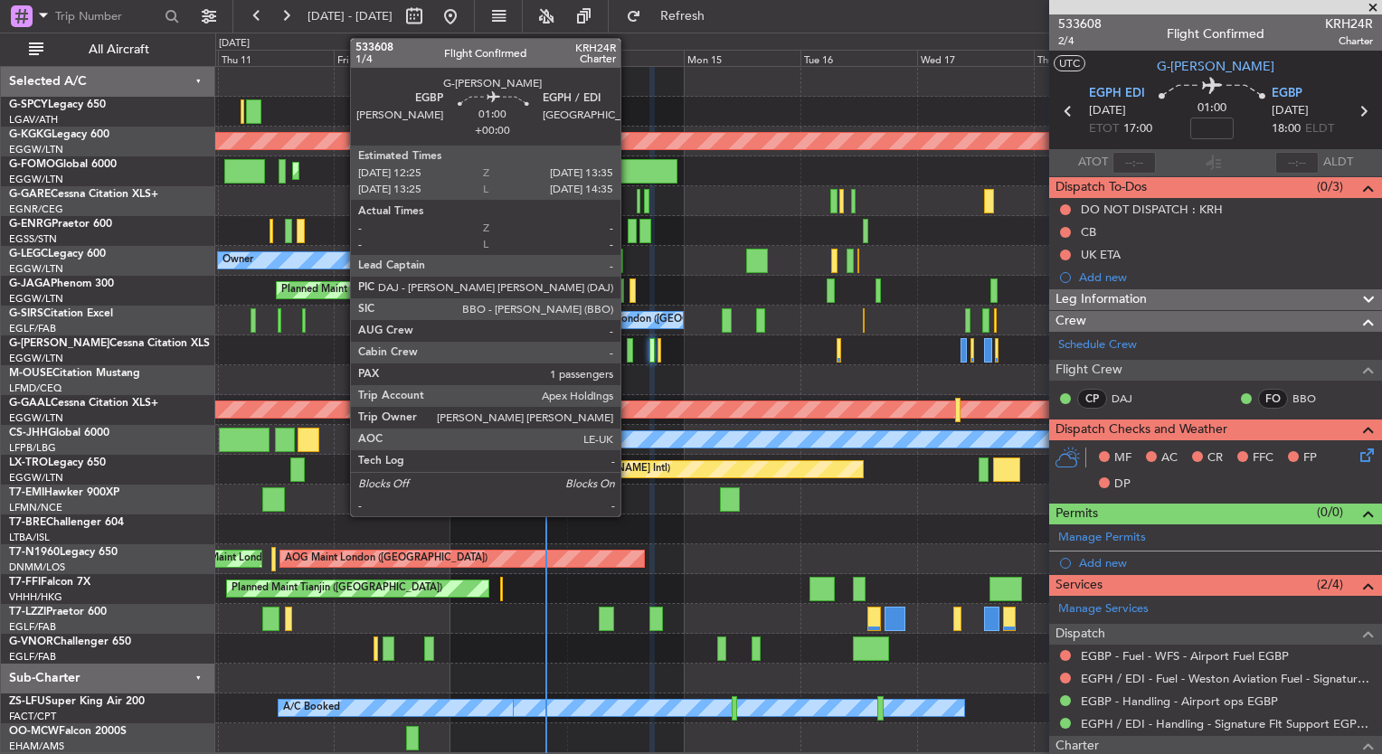
click at [629, 356] on div at bounding box center [630, 350] width 6 height 24
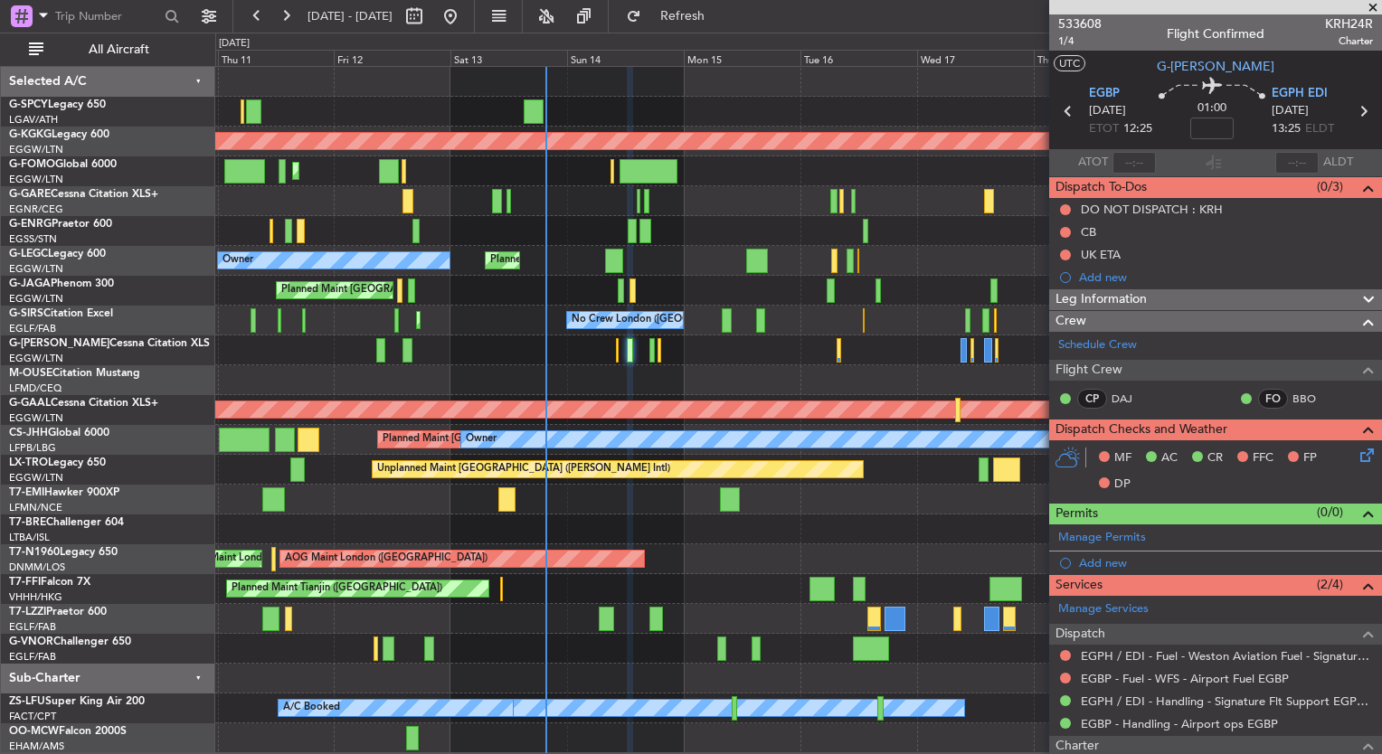
click at [1357, 459] on icon at bounding box center [1364, 452] width 14 height 14
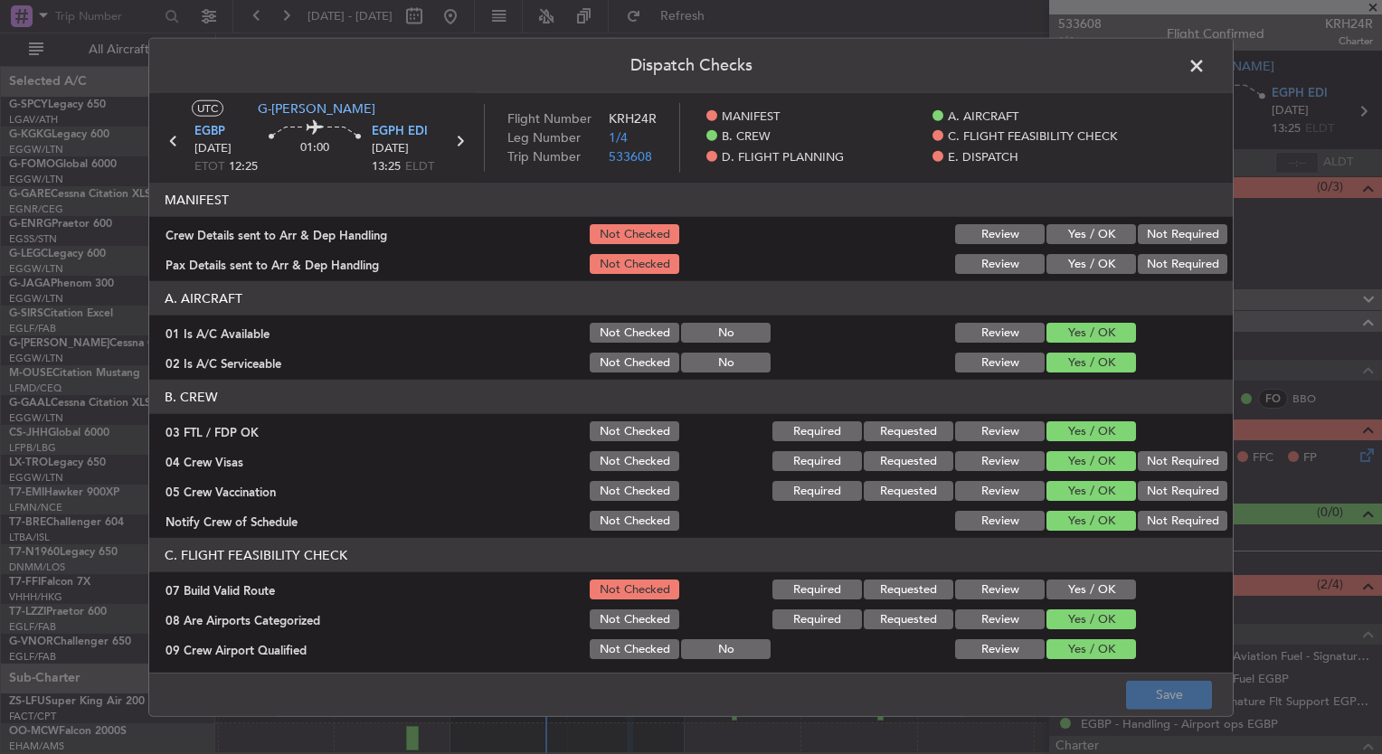
click at [639, 335] on button "Not Checked" at bounding box center [635, 333] width 90 height 20
click at [639, 353] on button "Not Checked" at bounding box center [635, 363] width 90 height 20
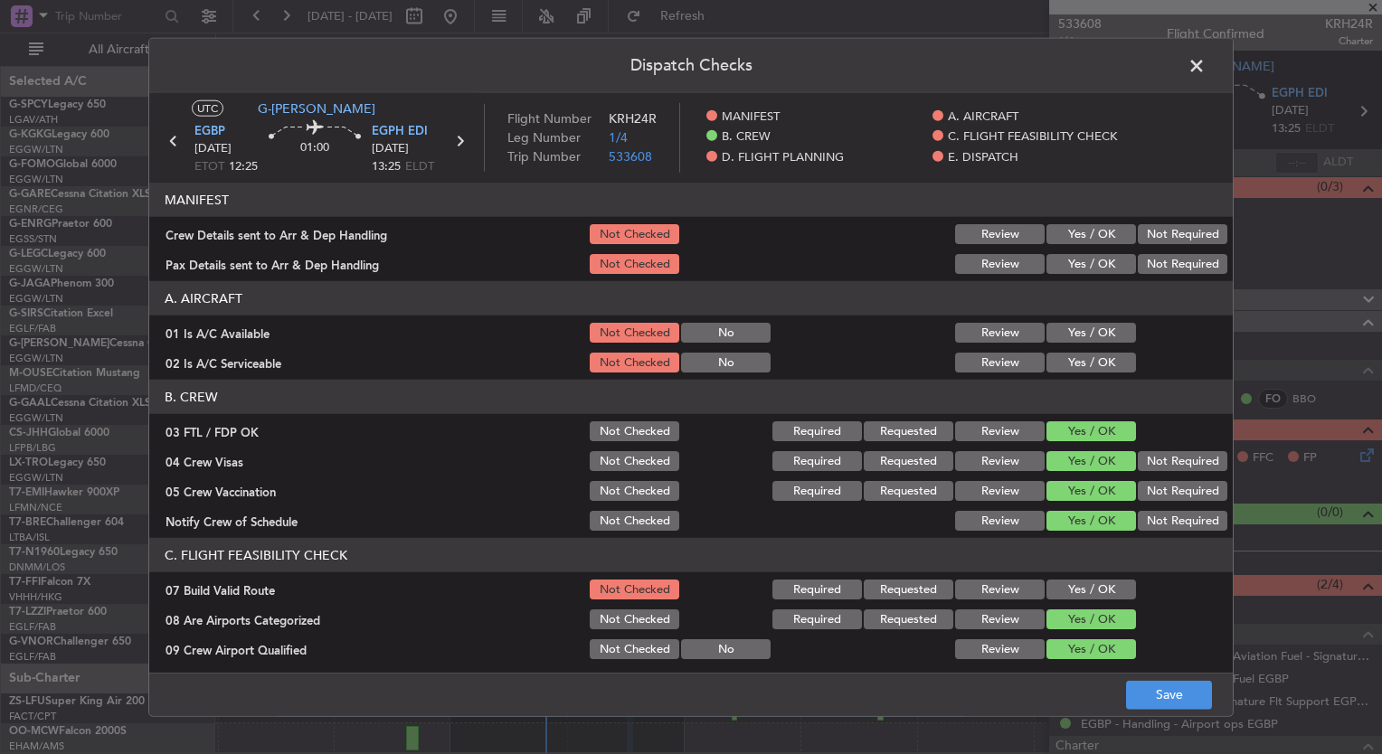
click at [623, 432] on button "Not Checked" at bounding box center [635, 431] width 90 height 20
click at [629, 460] on button "Not Checked" at bounding box center [635, 461] width 90 height 20
click at [632, 486] on button "Not Checked" at bounding box center [635, 491] width 90 height 20
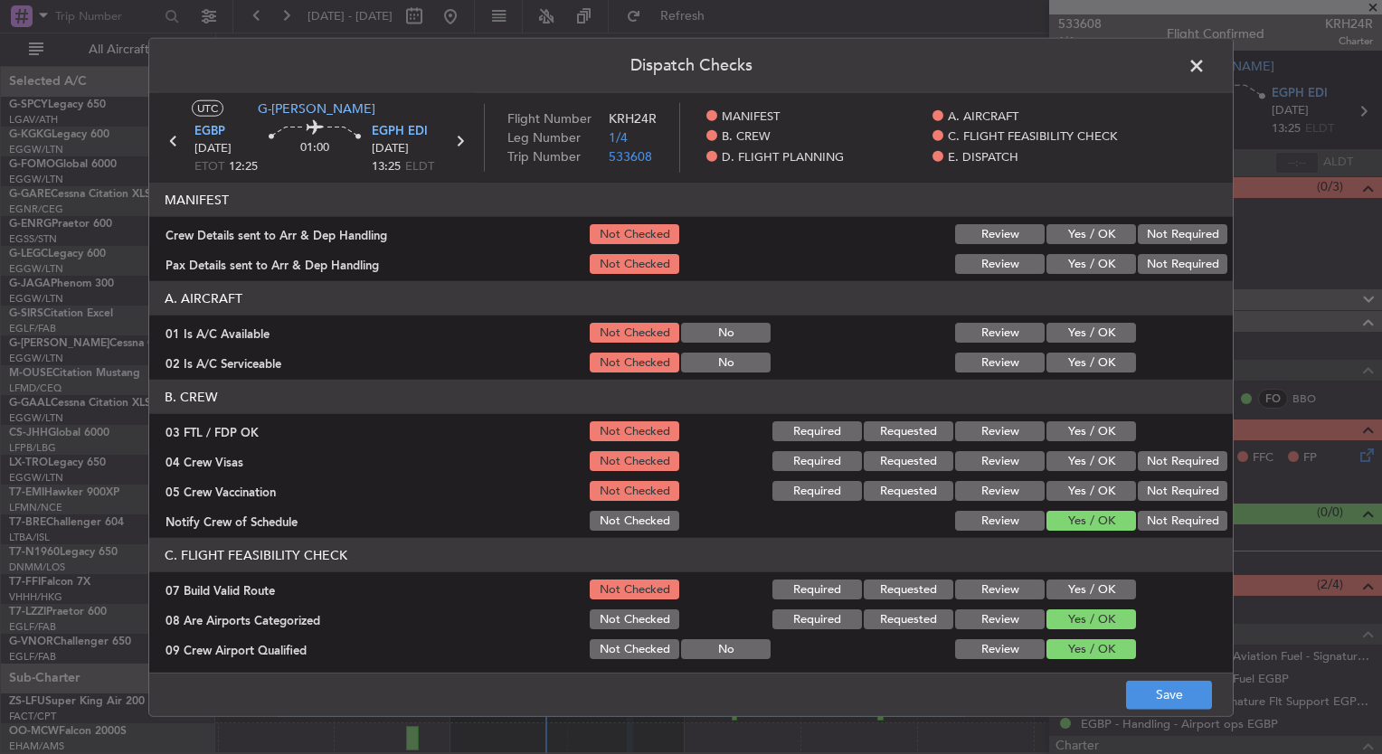
click at [630, 522] on button "Not Checked" at bounding box center [635, 521] width 90 height 20
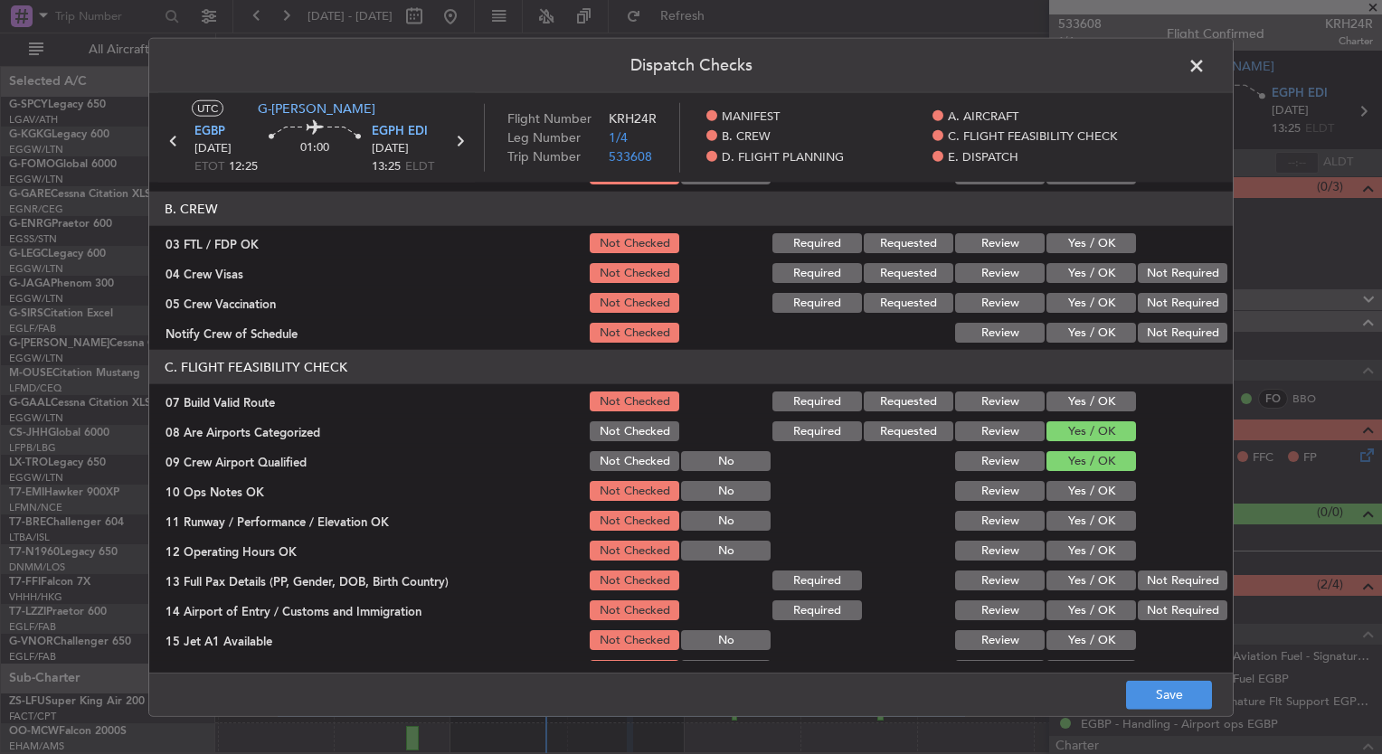
scroll to position [192, 0]
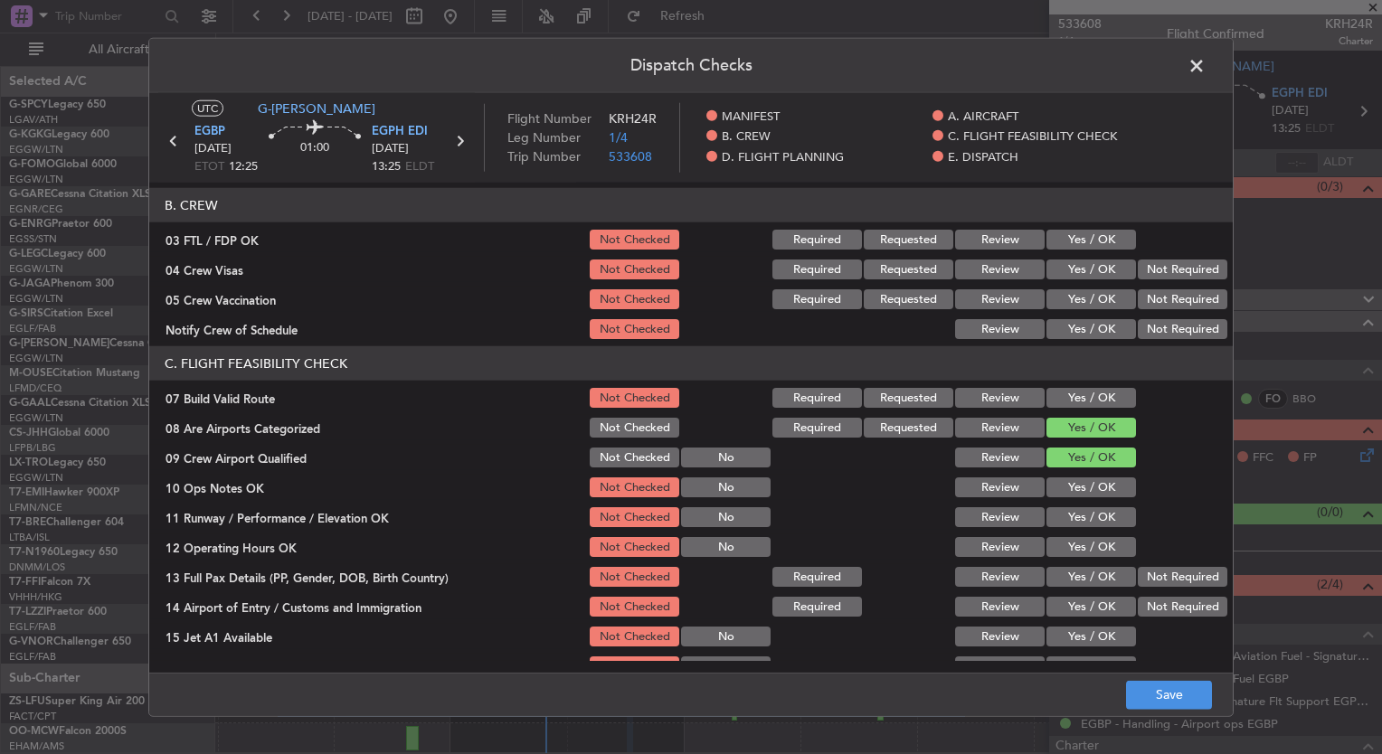
click at [610, 428] on button "Not Checked" at bounding box center [635, 428] width 90 height 20
click at [613, 455] on button "Not Checked" at bounding box center [635, 458] width 90 height 20
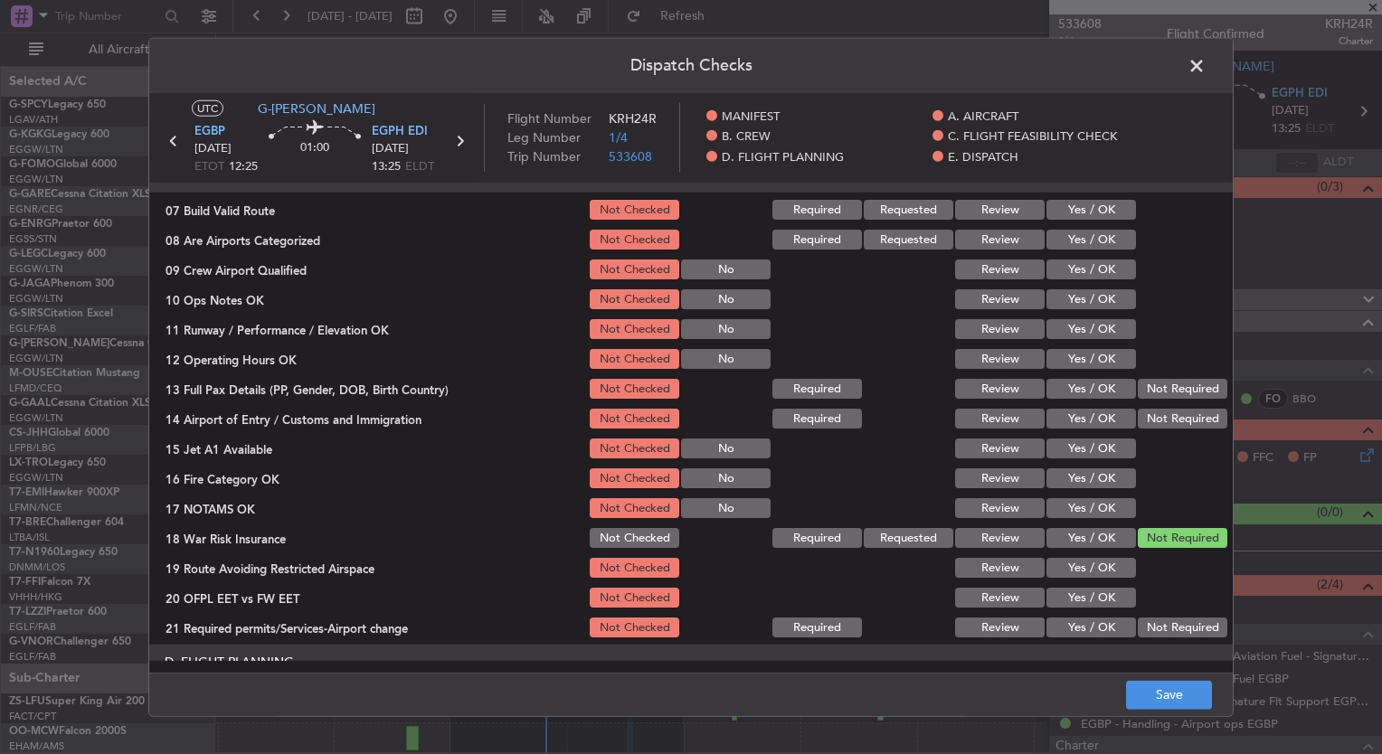
scroll to position [383, 0]
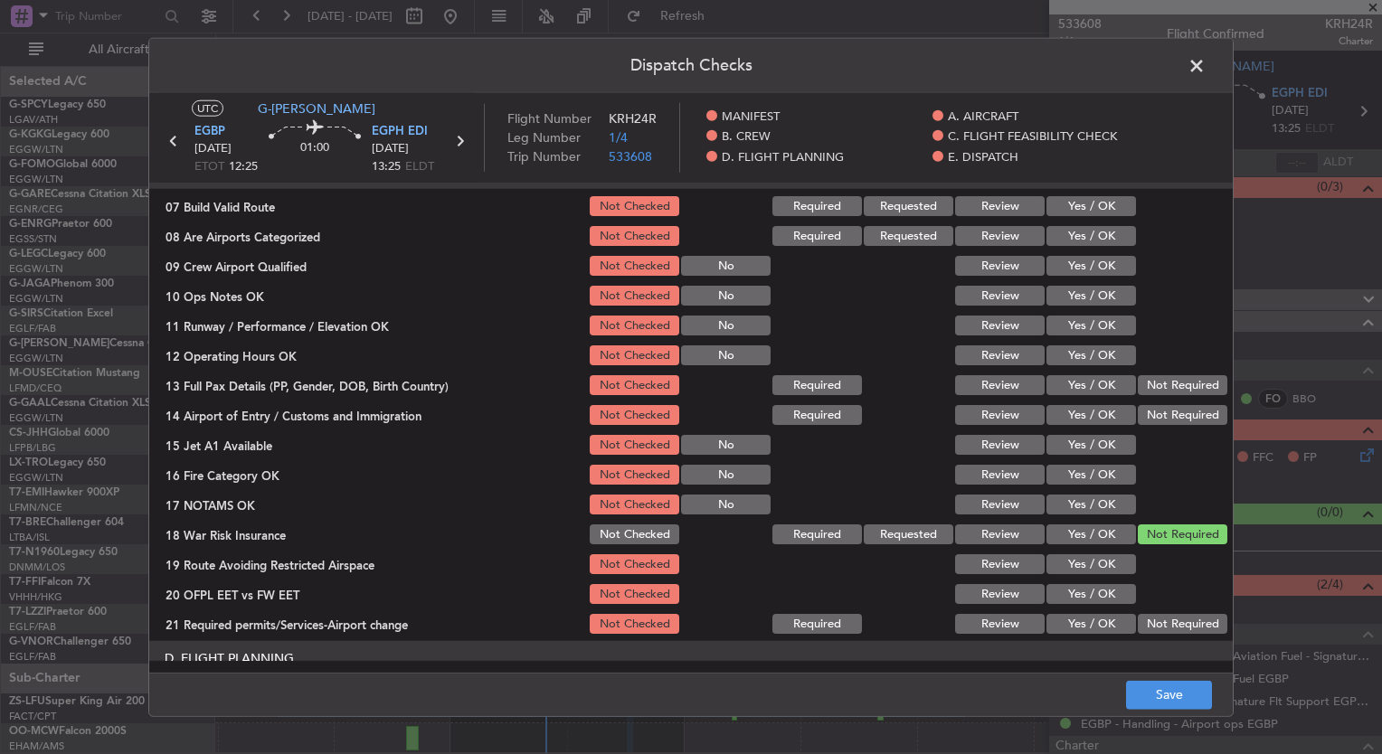
click at [655, 534] on button "Not Checked" at bounding box center [635, 535] width 90 height 20
click at [1159, 700] on button "Save" at bounding box center [1169, 694] width 86 height 29
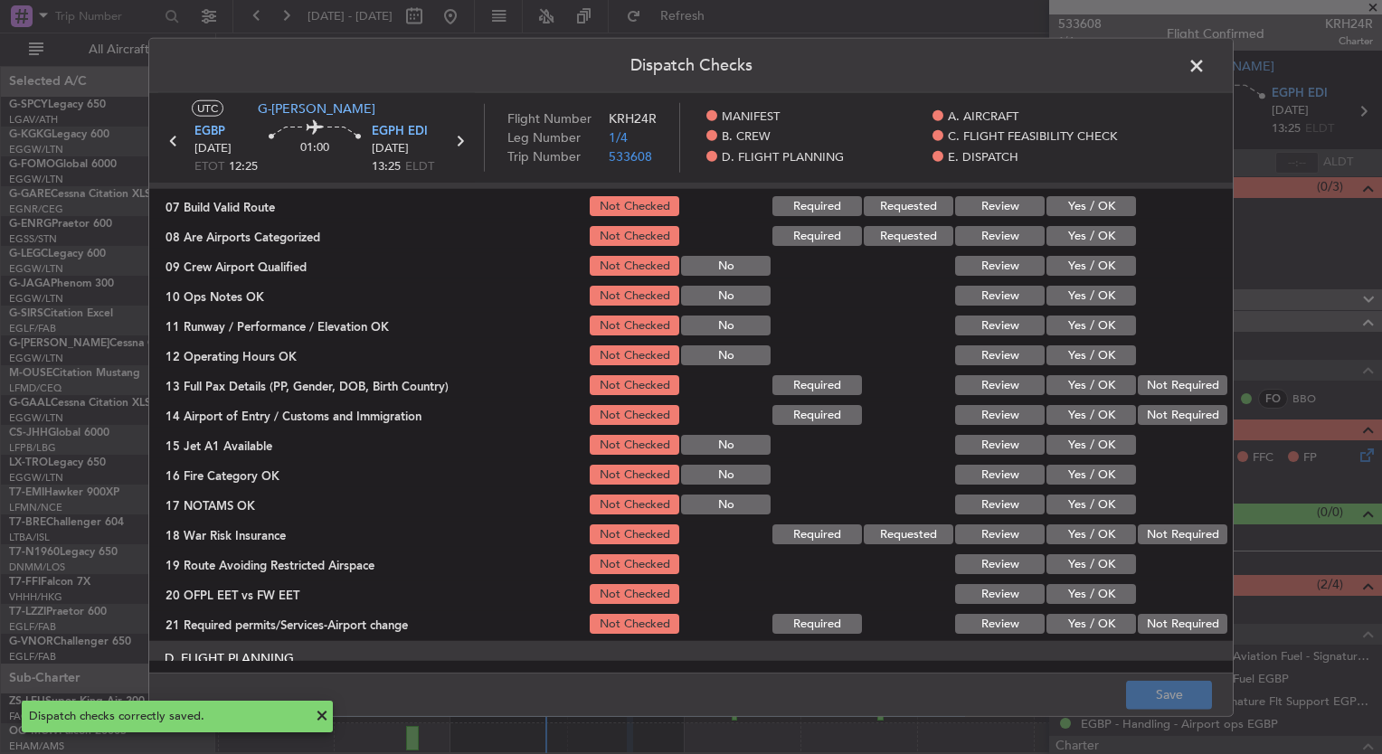
click at [1206, 71] on span at bounding box center [1206, 70] width 0 height 36
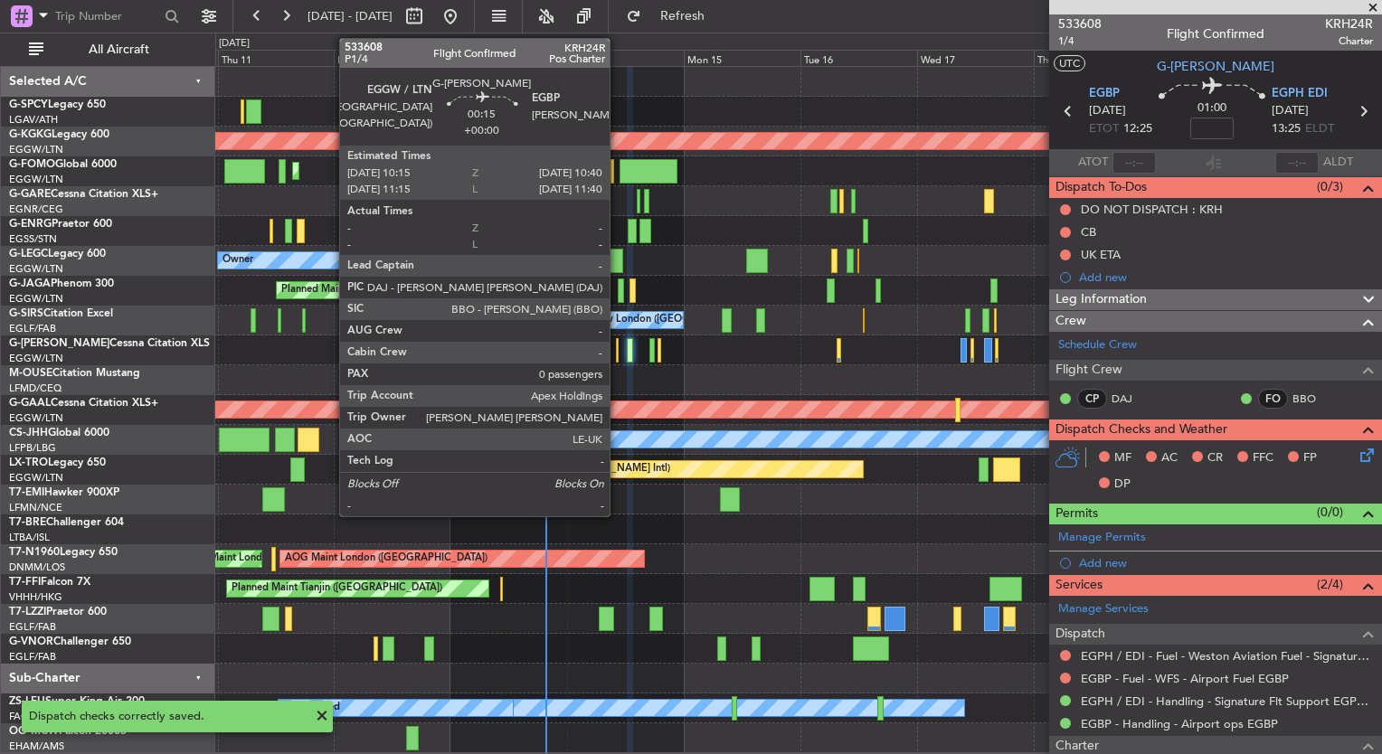
click at [618, 347] on div at bounding box center [617, 350] width 3 height 24
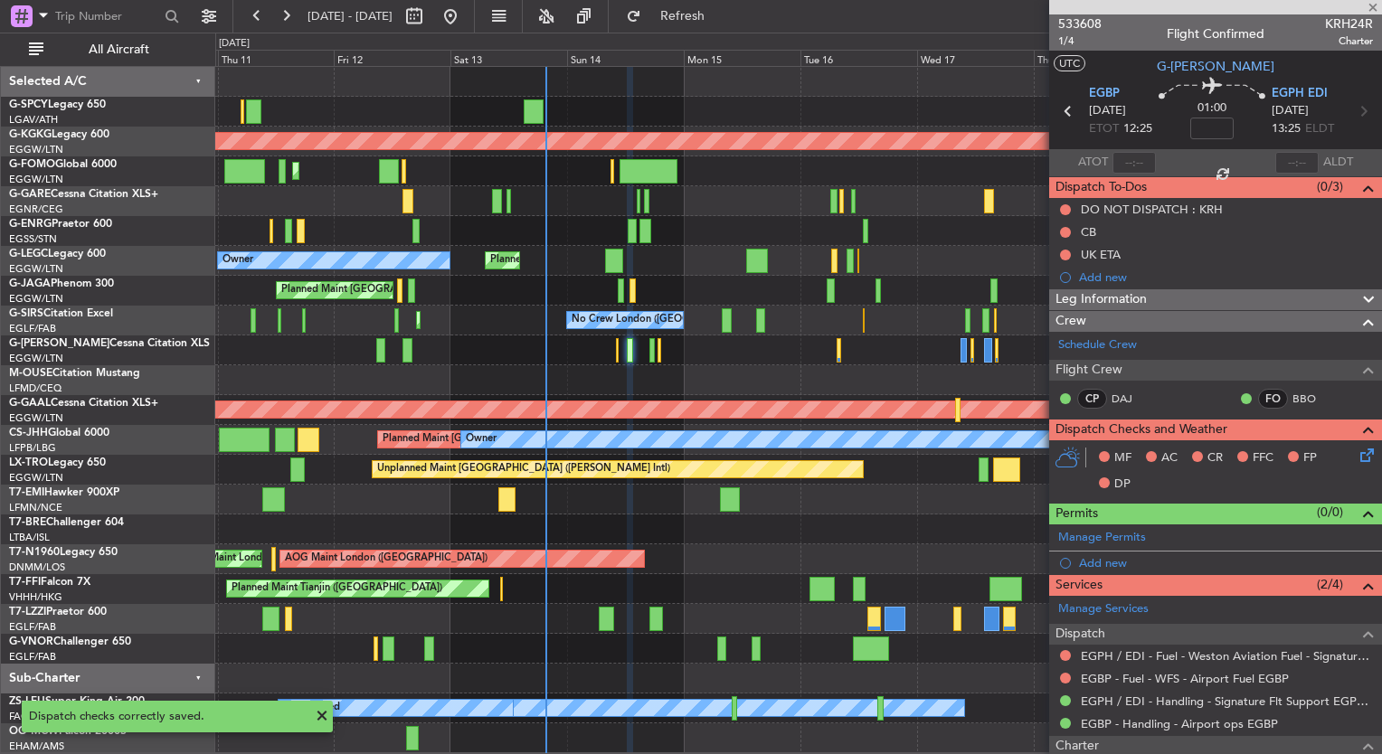
type input "0"
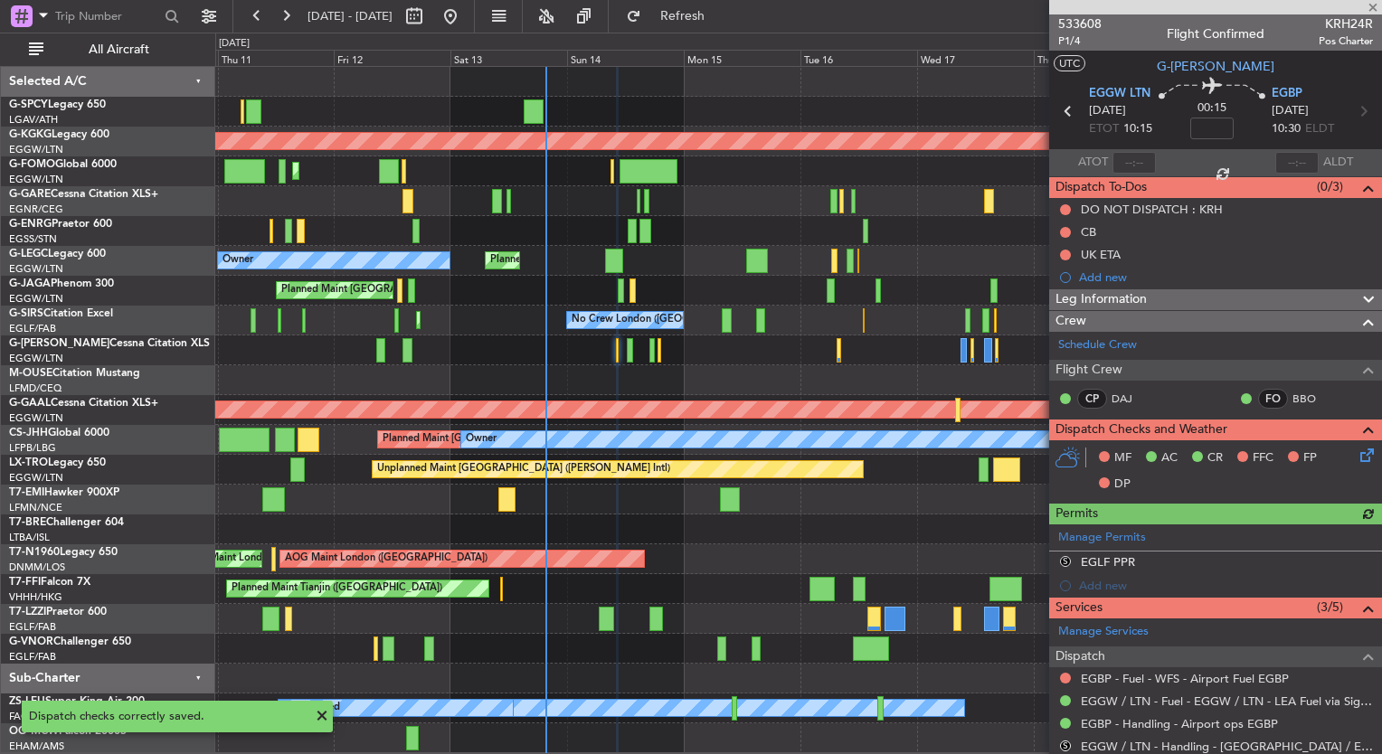
click at [1357, 450] on icon at bounding box center [1364, 452] width 14 height 14
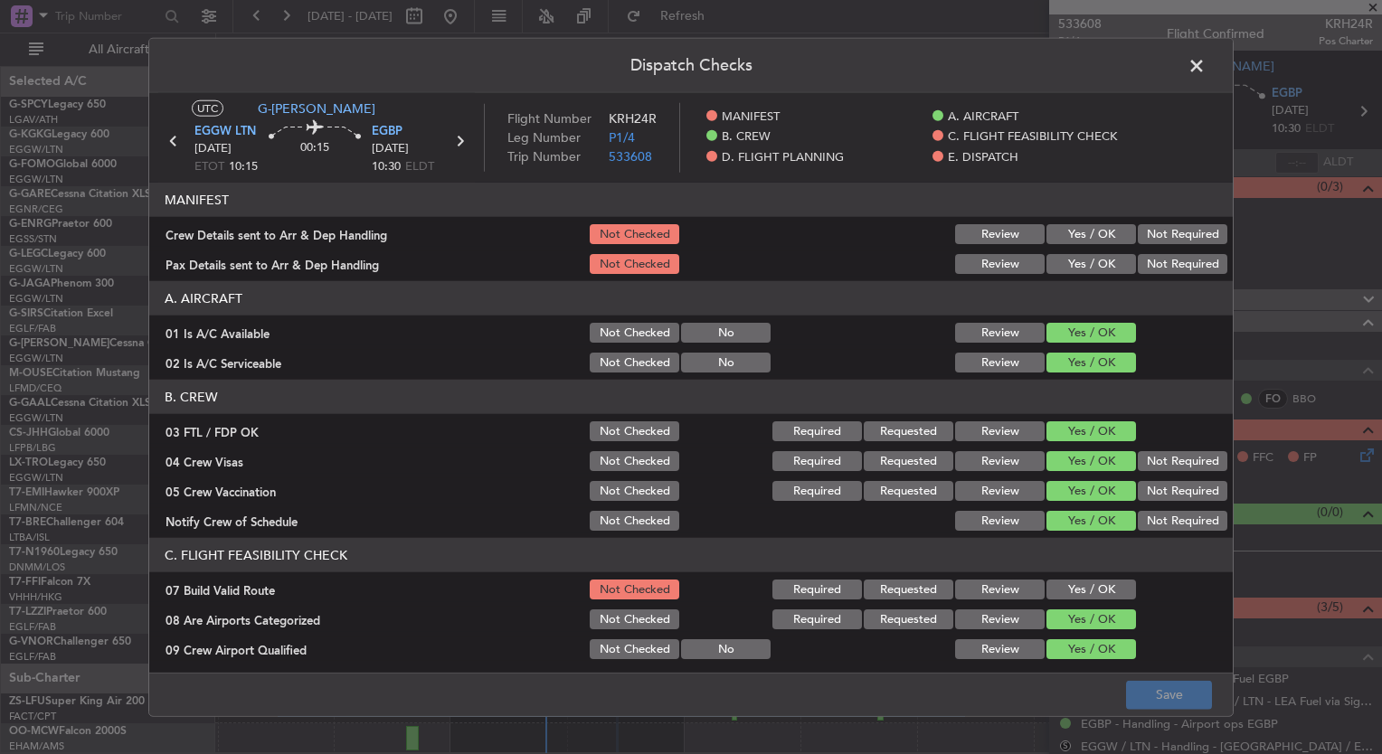
click at [599, 335] on button "Not Checked" at bounding box center [635, 333] width 90 height 20
click at [603, 356] on button "Not Checked" at bounding box center [635, 363] width 90 height 20
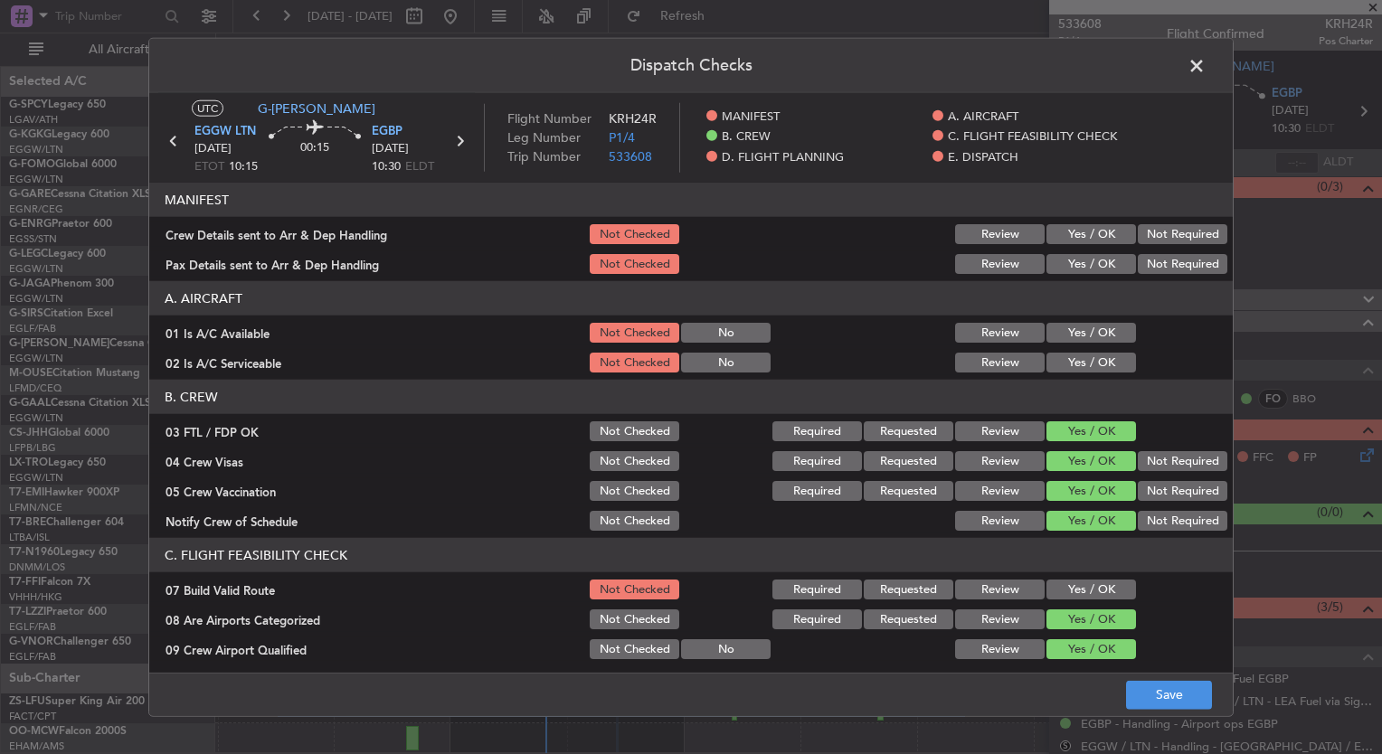
scroll to position [81, 0]
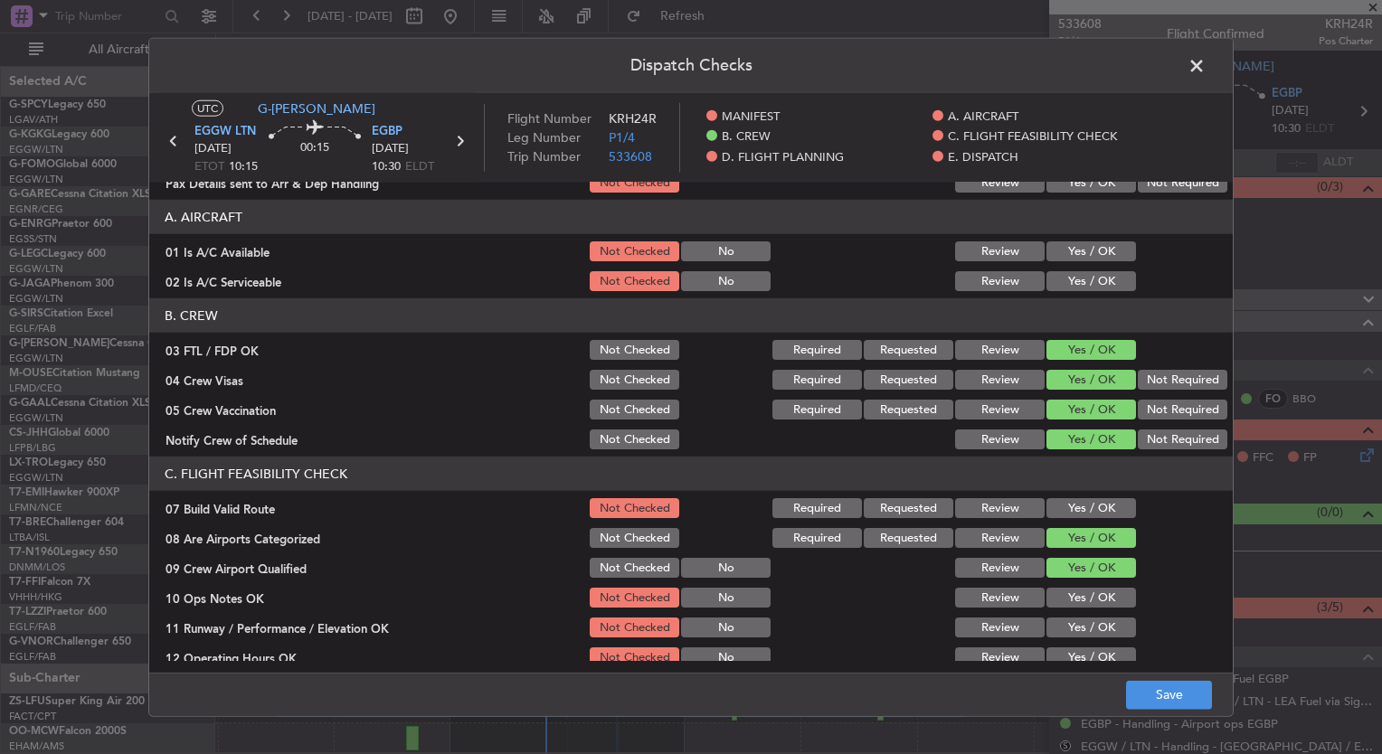
click at [605, 358] on button "Not Checked" at bounding box center [635, 350] width 90 height 20
click at [610, 376] on button "Not Checked" at bounding box center [635, 380] width 90 height 20
click at [622, 409] on button "Not Checked" at bounding box center [635, 410] width 90 height 20
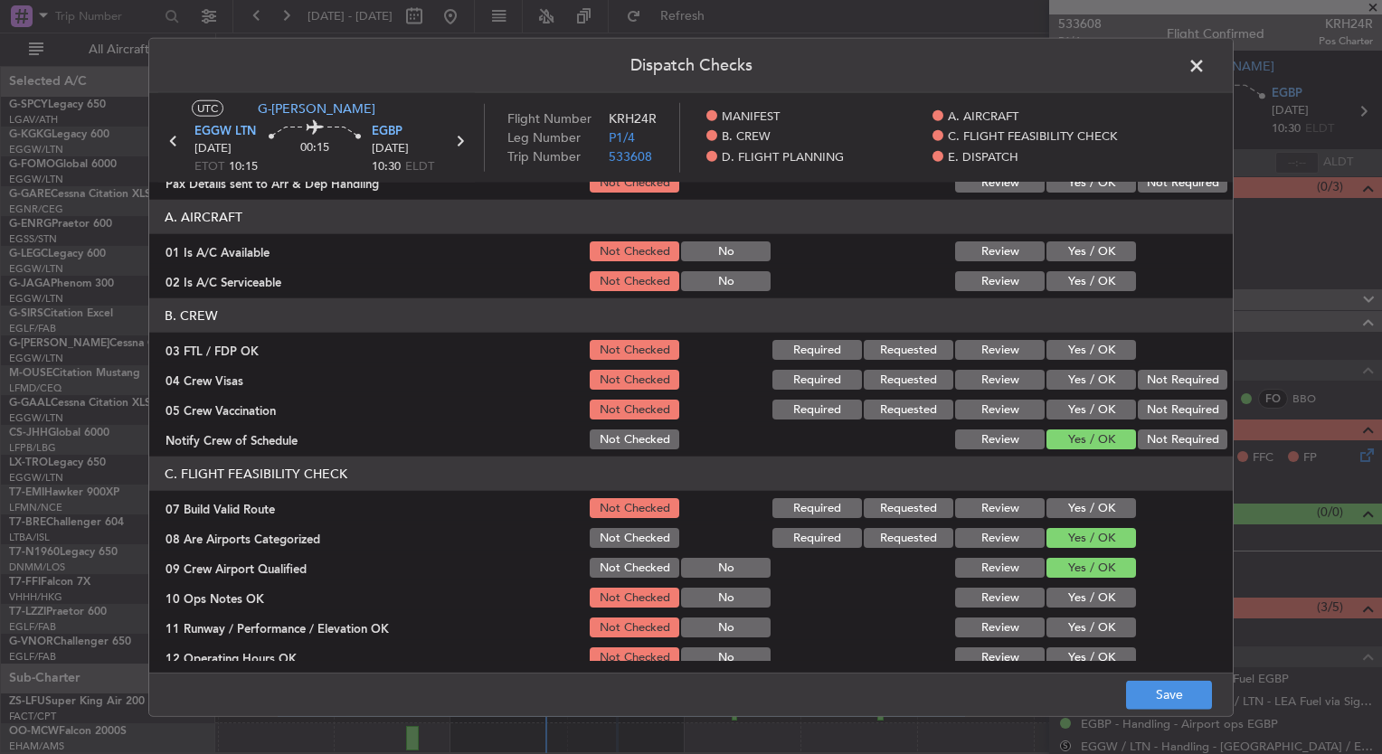
click at [633, 441] on button "Not Checked" at bounding box center [635, 440] width 90 height 20
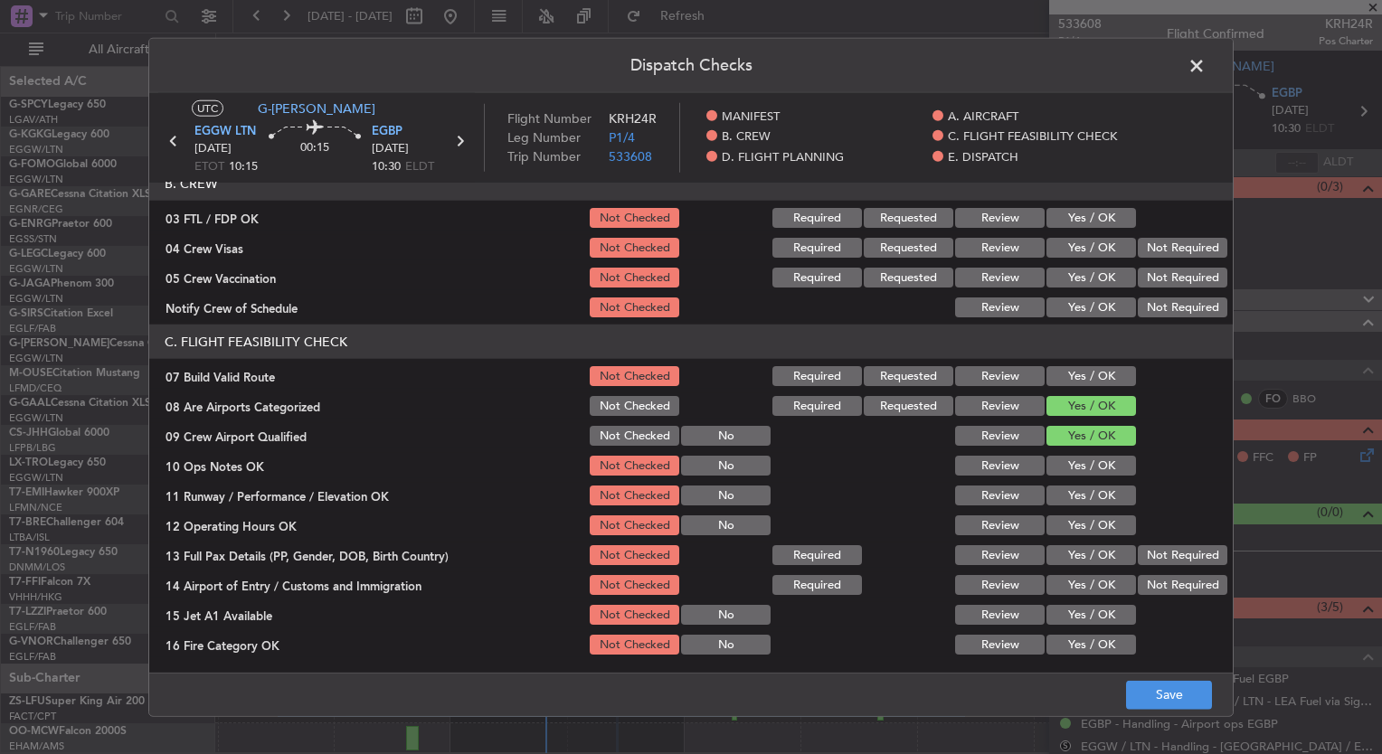
scroll to position [213, 0]
click at [625, 407] on button "Not Checked" at bounding box center [635, 406] width 90 height 20
click at [632, 443] on button "Not Checked" at bounding box center [635, 436] width 90 height 20
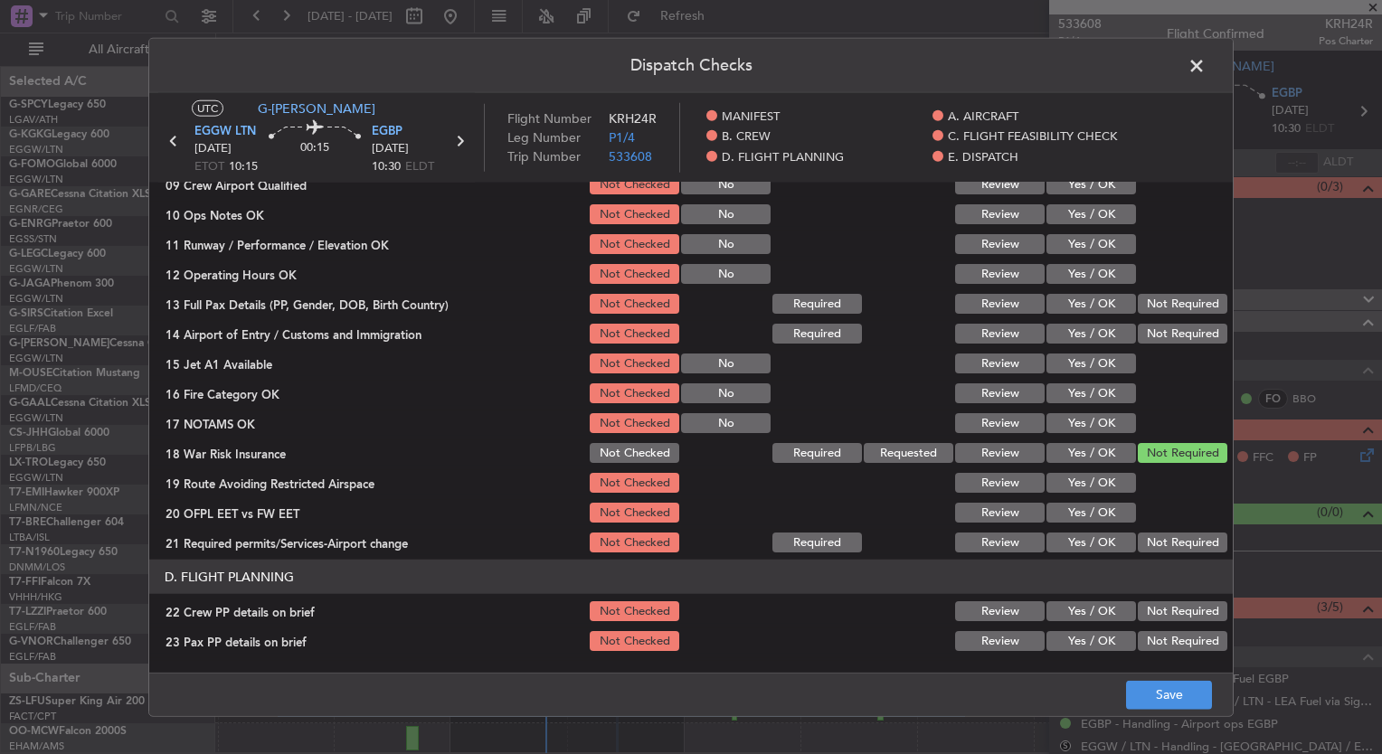
scroll to position [467, 0]
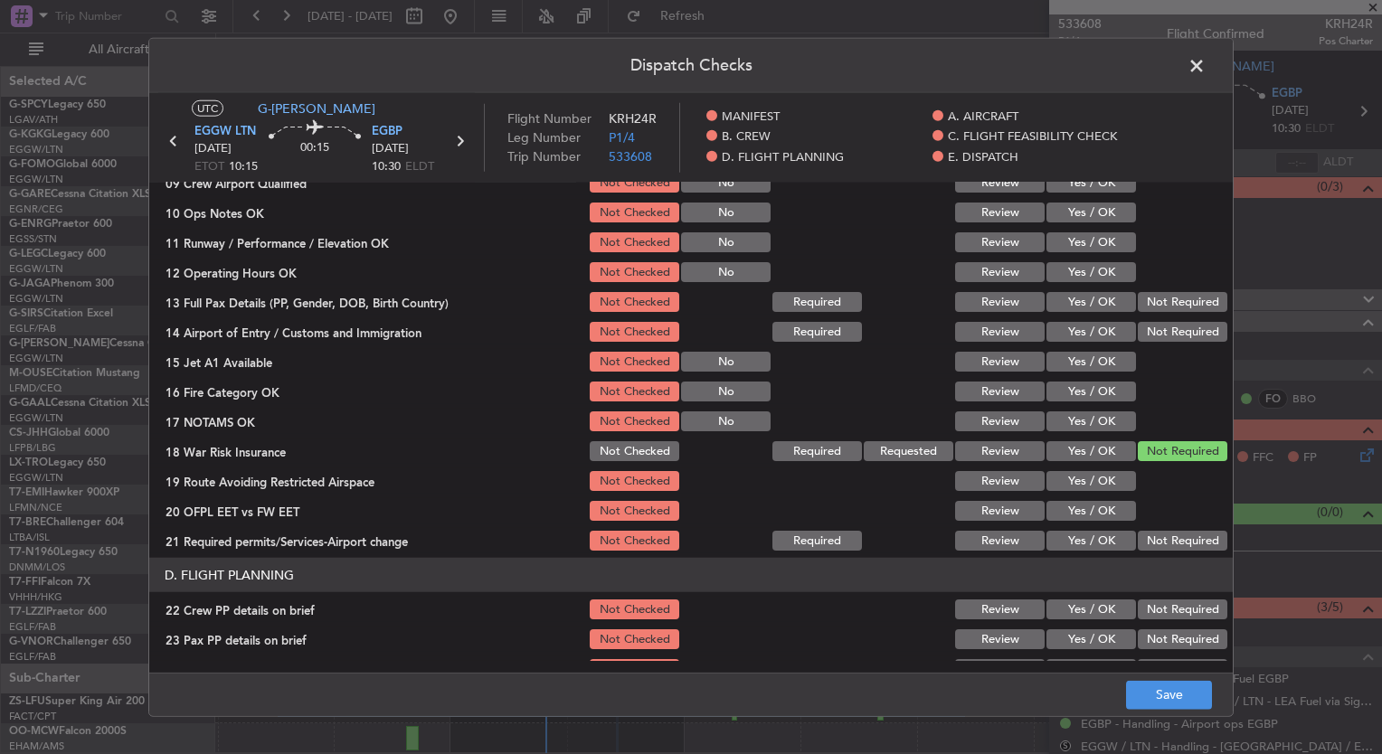
click at [633, 454] on button "Not Checked" at bounding box center [635, 451] width 90 height 20
click at [1159, 700] on button "Save" at bounding box center [1169, 694] width 86 height 29
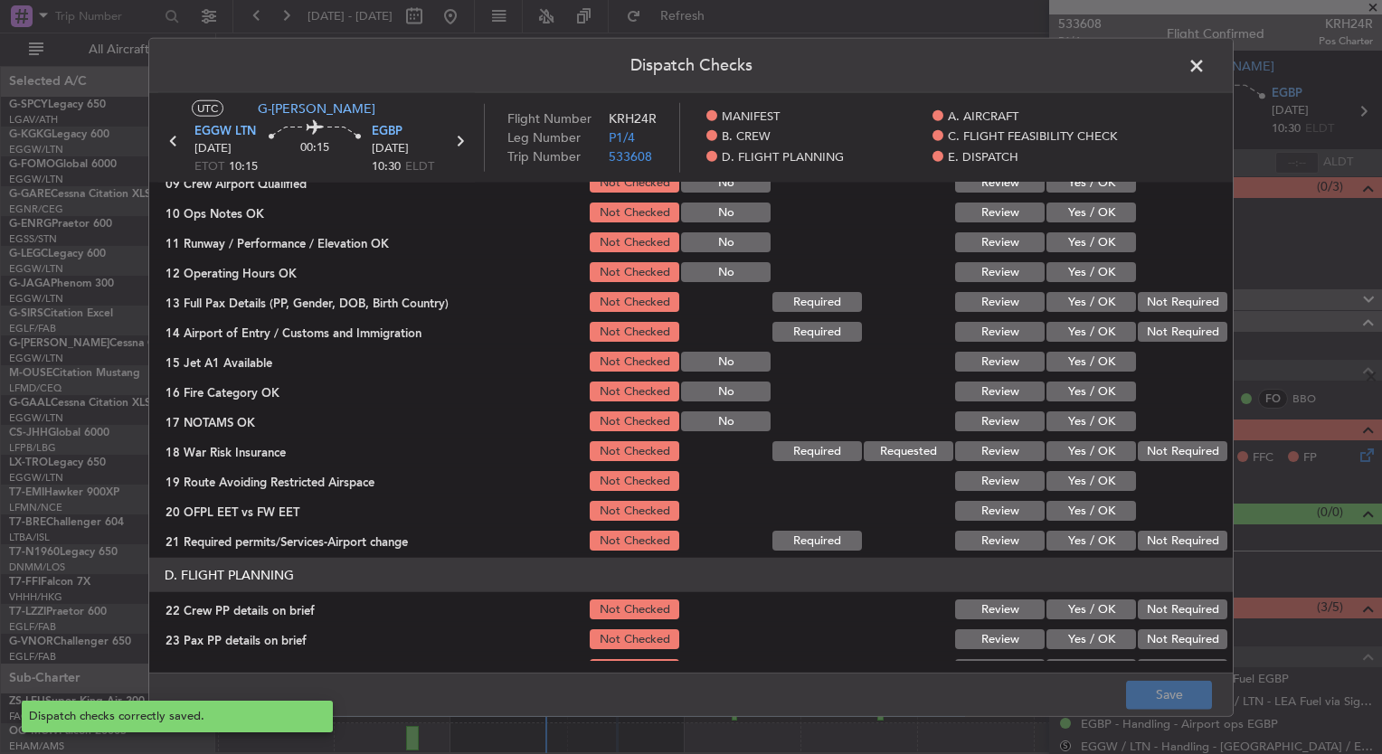
click at [1206, 65] on span at bounding box center [1206, 70] width 0 height 36
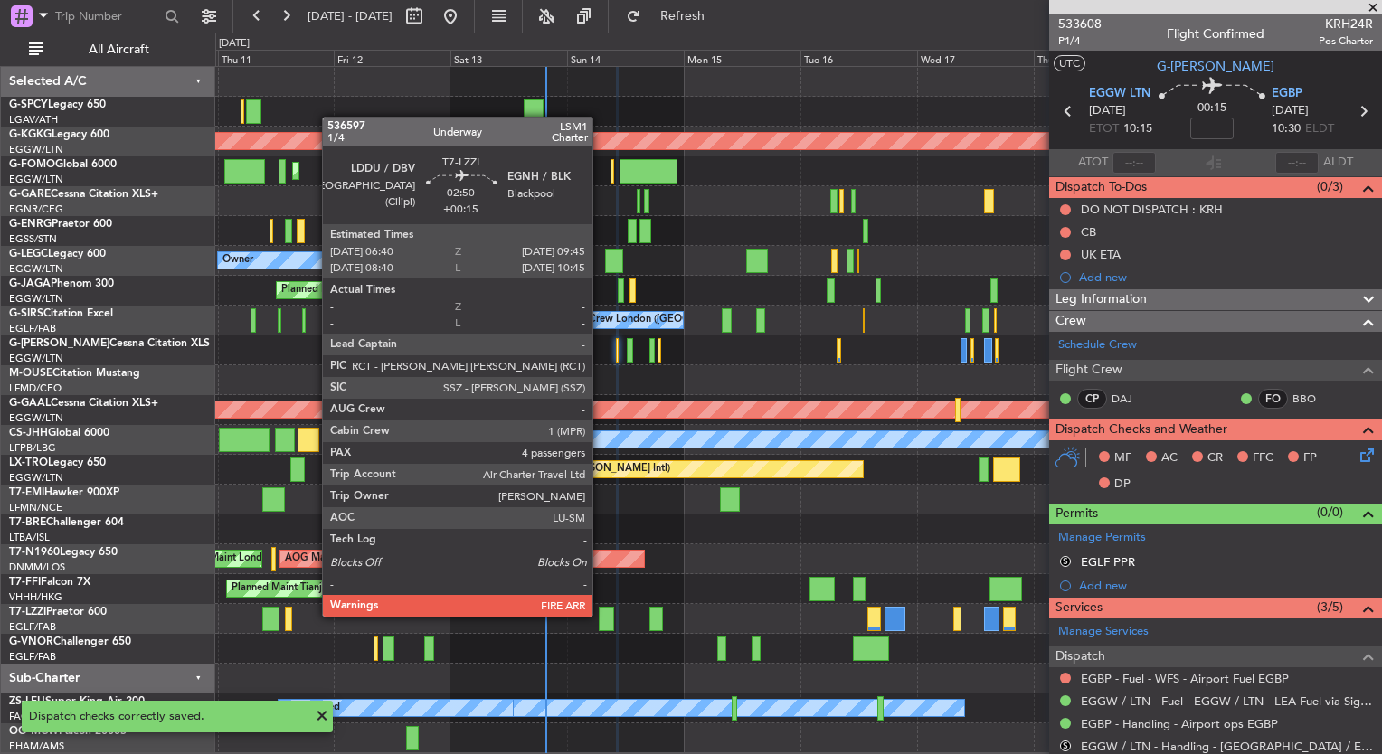
click at [601, 615] on div at bounding box center [606, 619] width 15 height 24
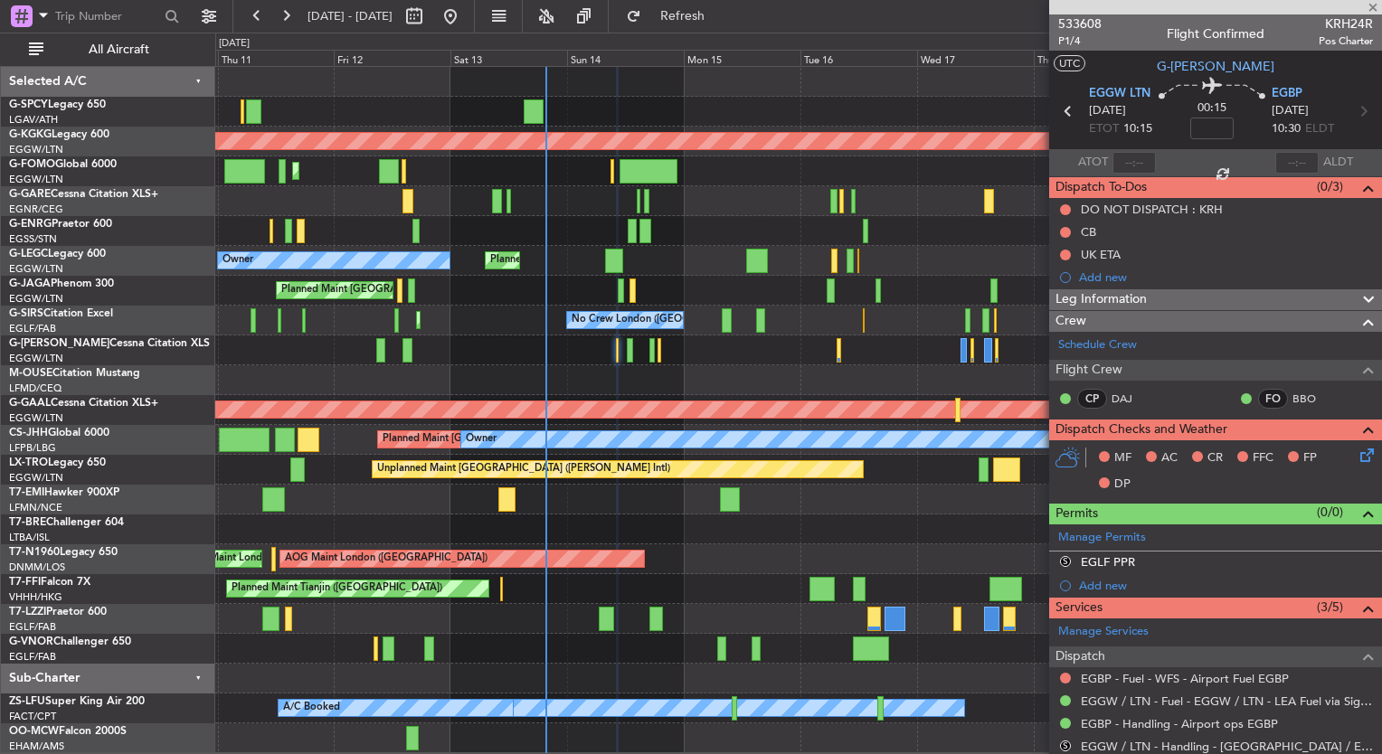
type input "+00:15"
type input "4"
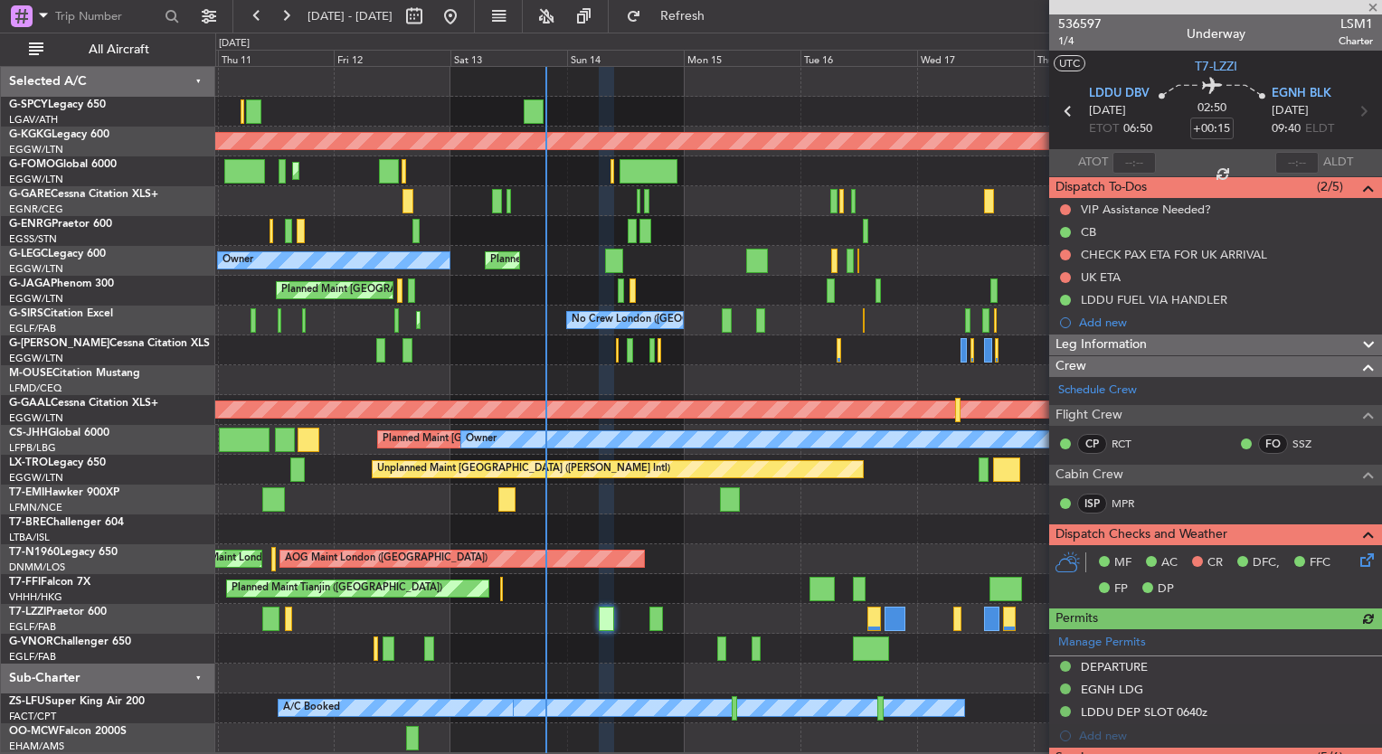
click at [1357, 554] on icon at bounding box center [1364, 557] width 14 height 14
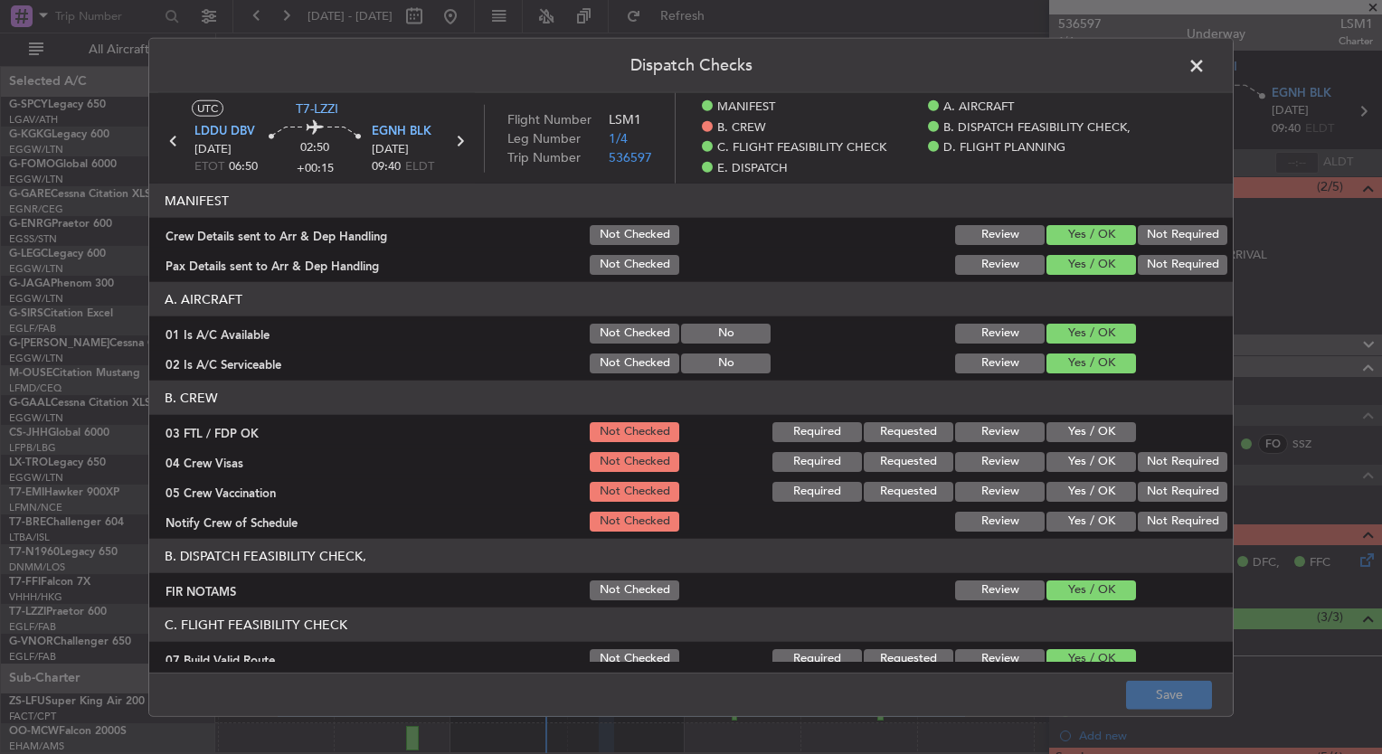
click at [1076, 429] on button "Yes / OK" at bounding box center [1091, 432] width 90 height 20
click at [1078, 453] on button "Yes / OK" at bounding box center [1091, 462] width 90 height 20
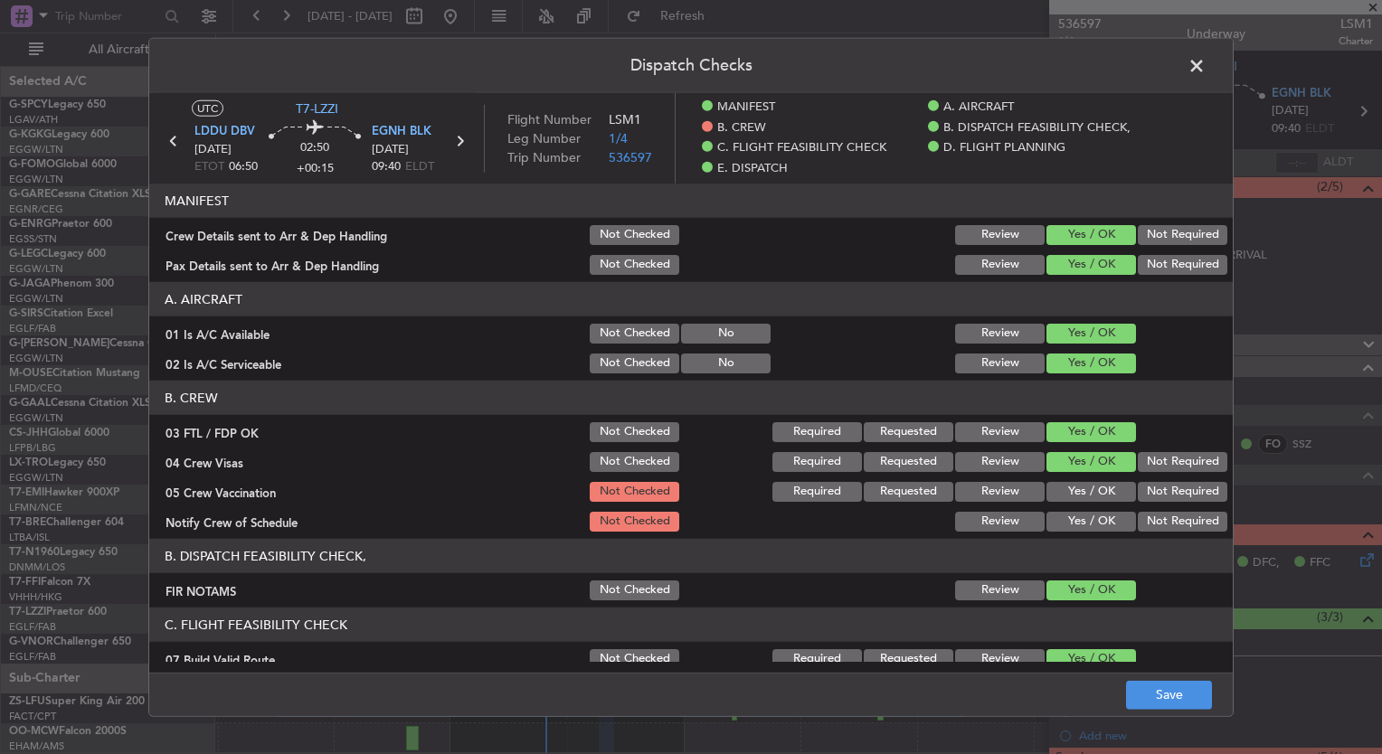
click at [1082, 489] on button "Yes / OK" at bounding box center [1091, 492] width 90 height 20
click at [1082, 516] on button "Yes / OK" at bounding box center [1091, 522] width 90 height 20
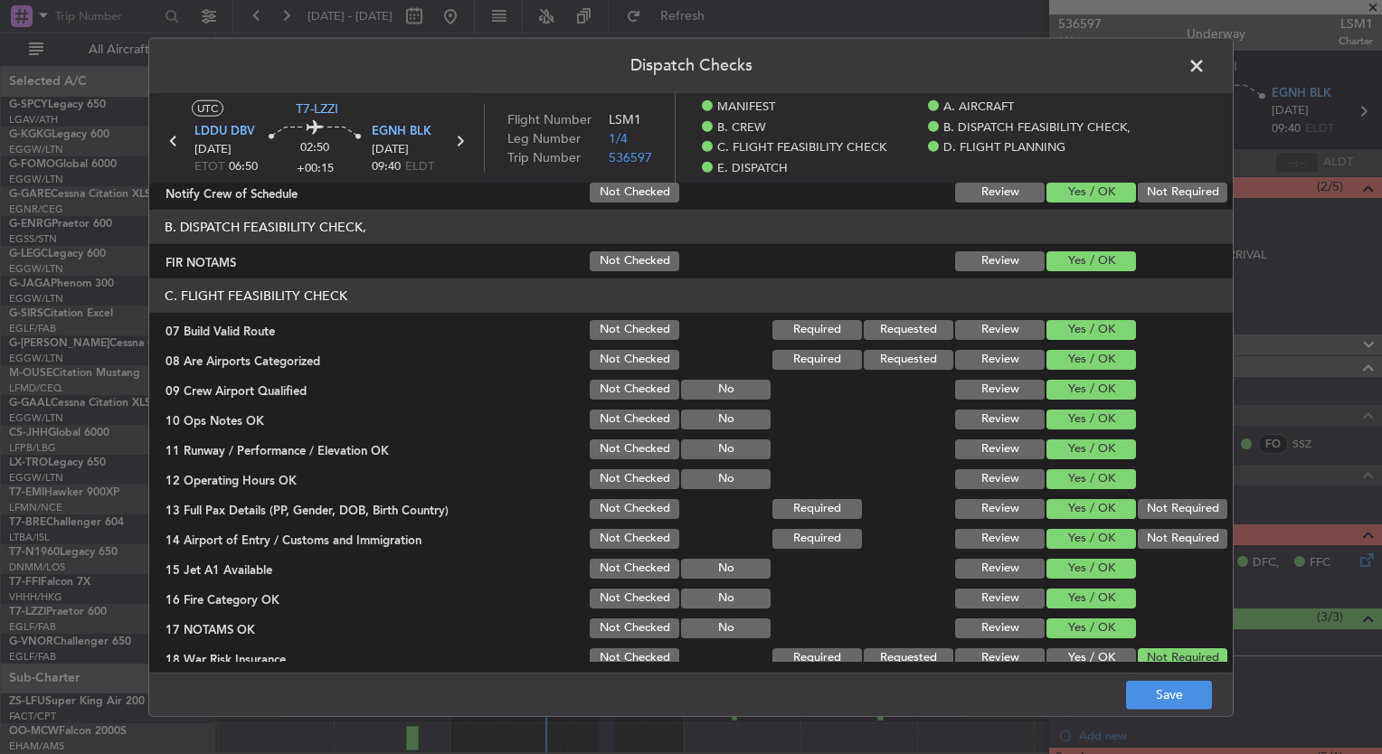
scroll to position [333, 0]
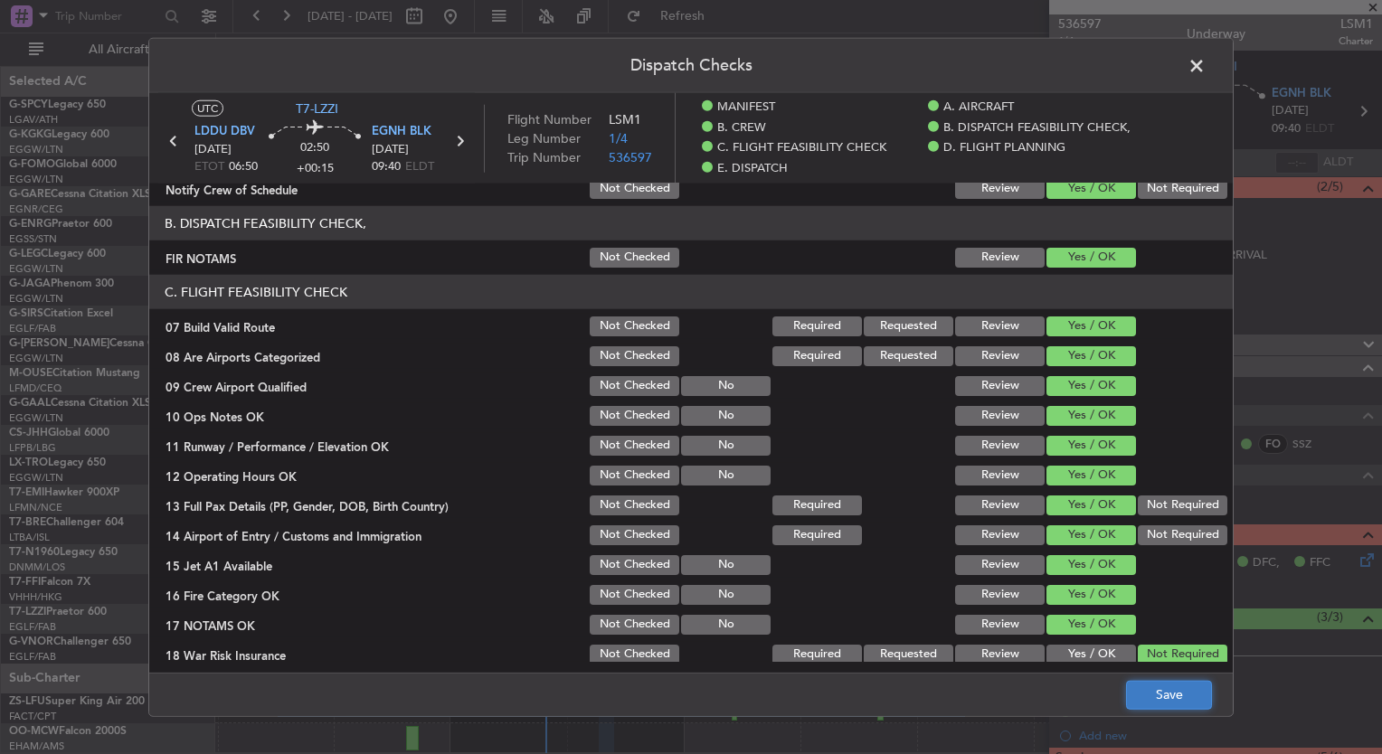
click at [1171, 701] on button "Save" at bounding box center [1169, 694] width 86 height 29
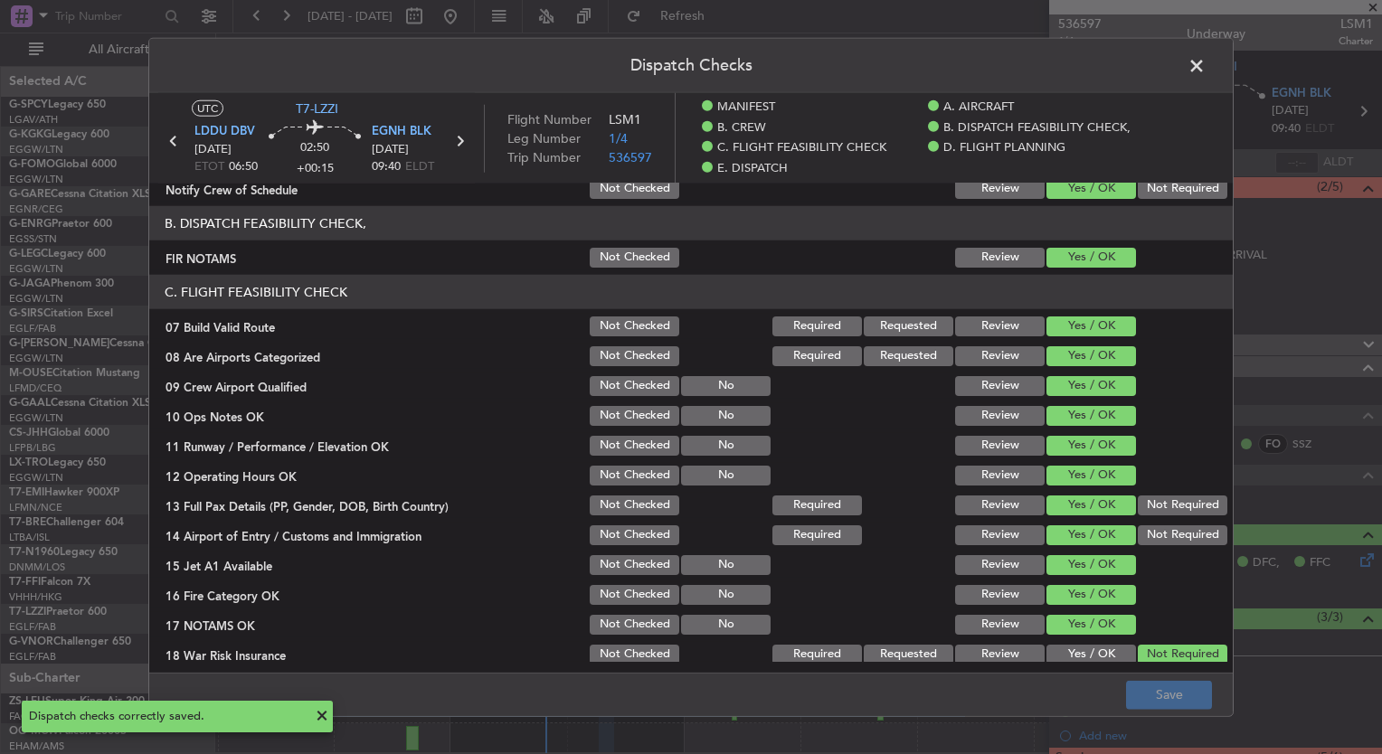
click at [1206, 67] on span at bounding box center [1206, 70] width 0 height 36
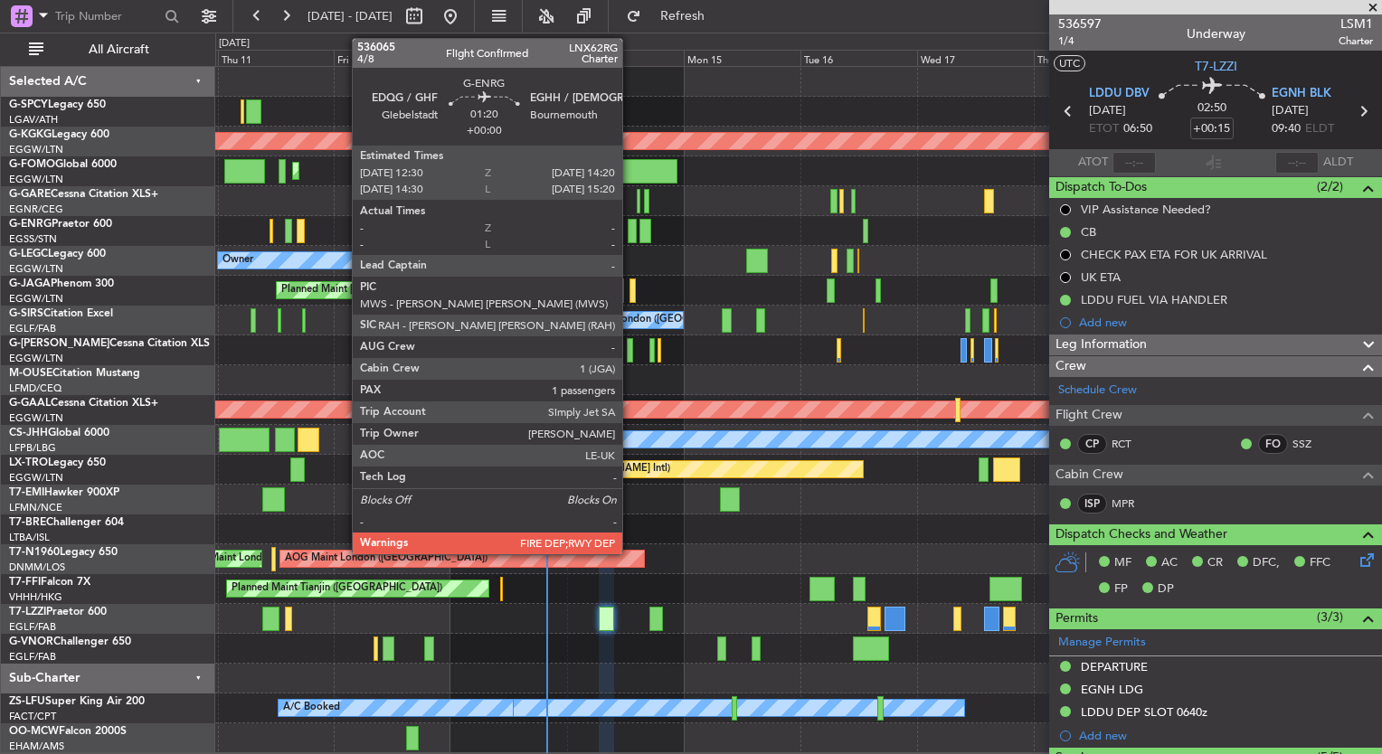
click at [630, 237] on div at bounding box center [632, 231] width 9 height 24
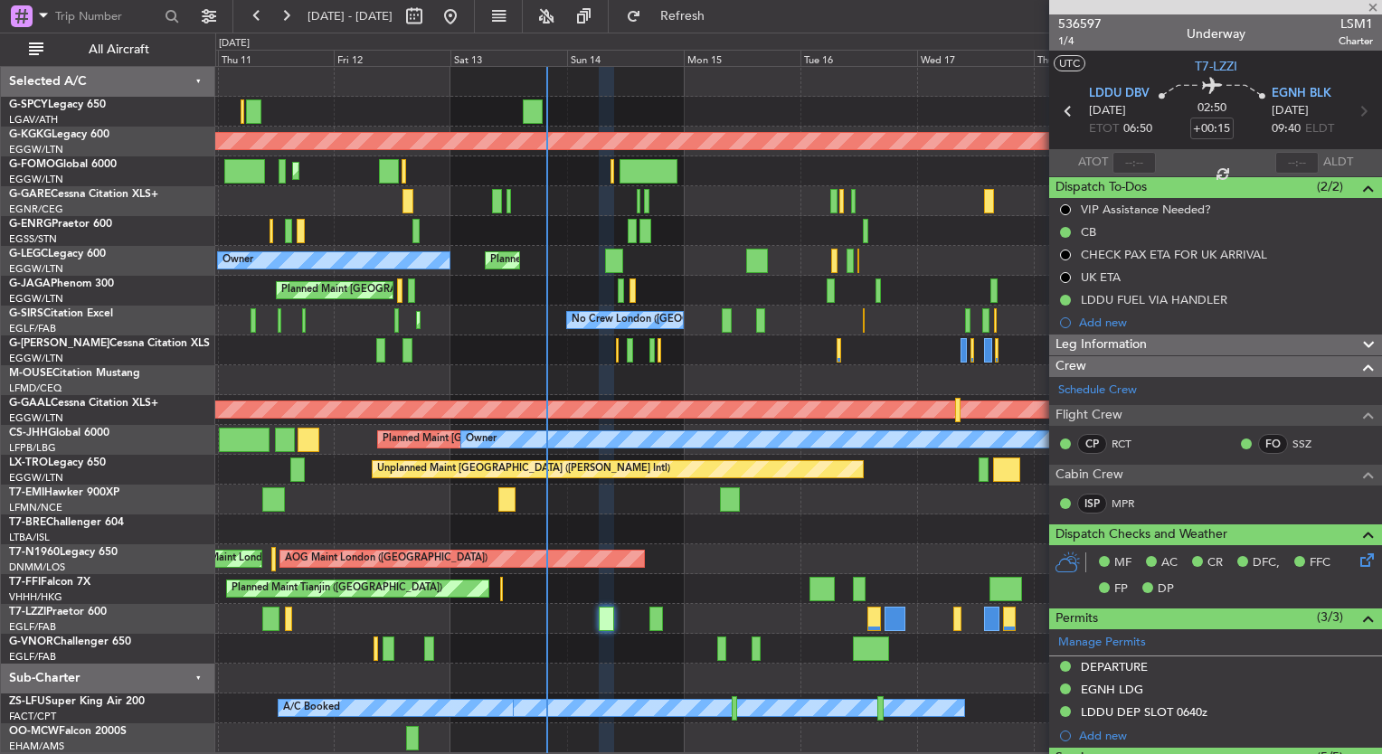
type input "1"
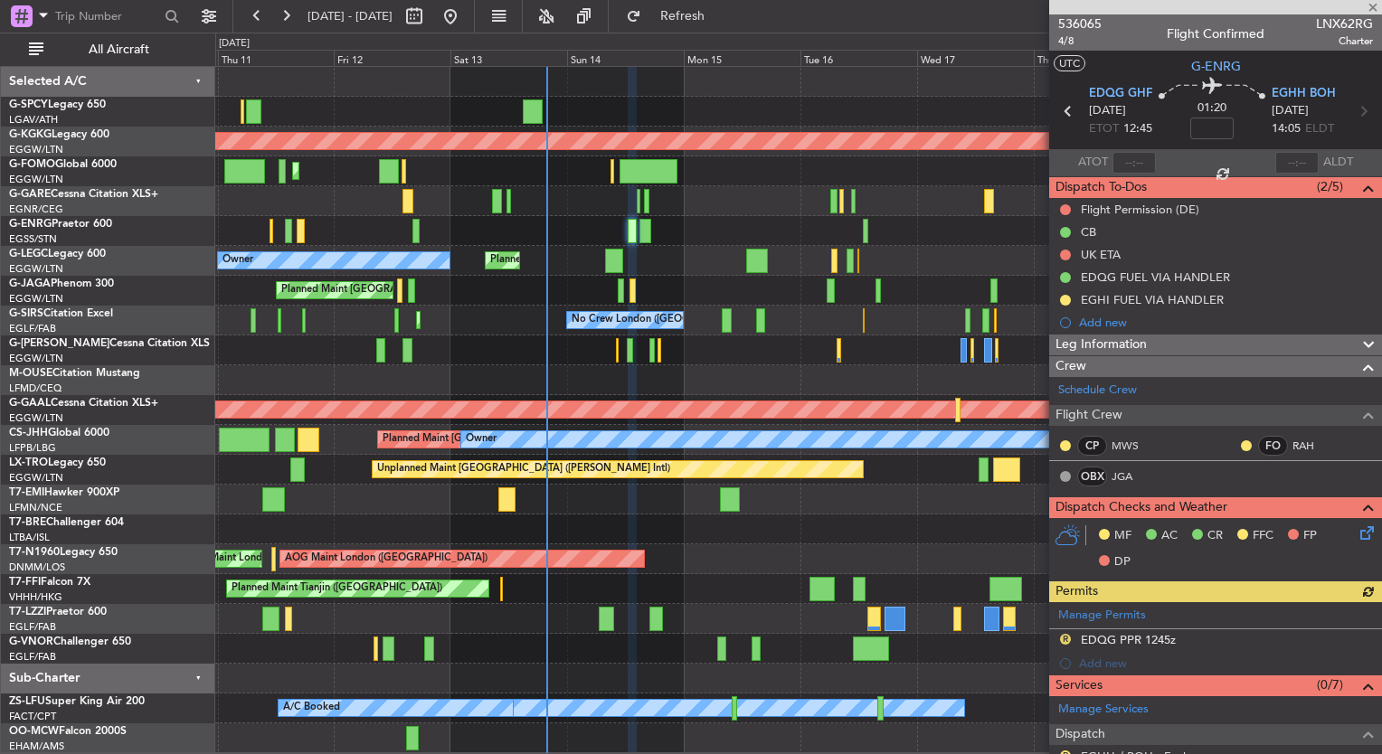
scroll to position [348, 0]
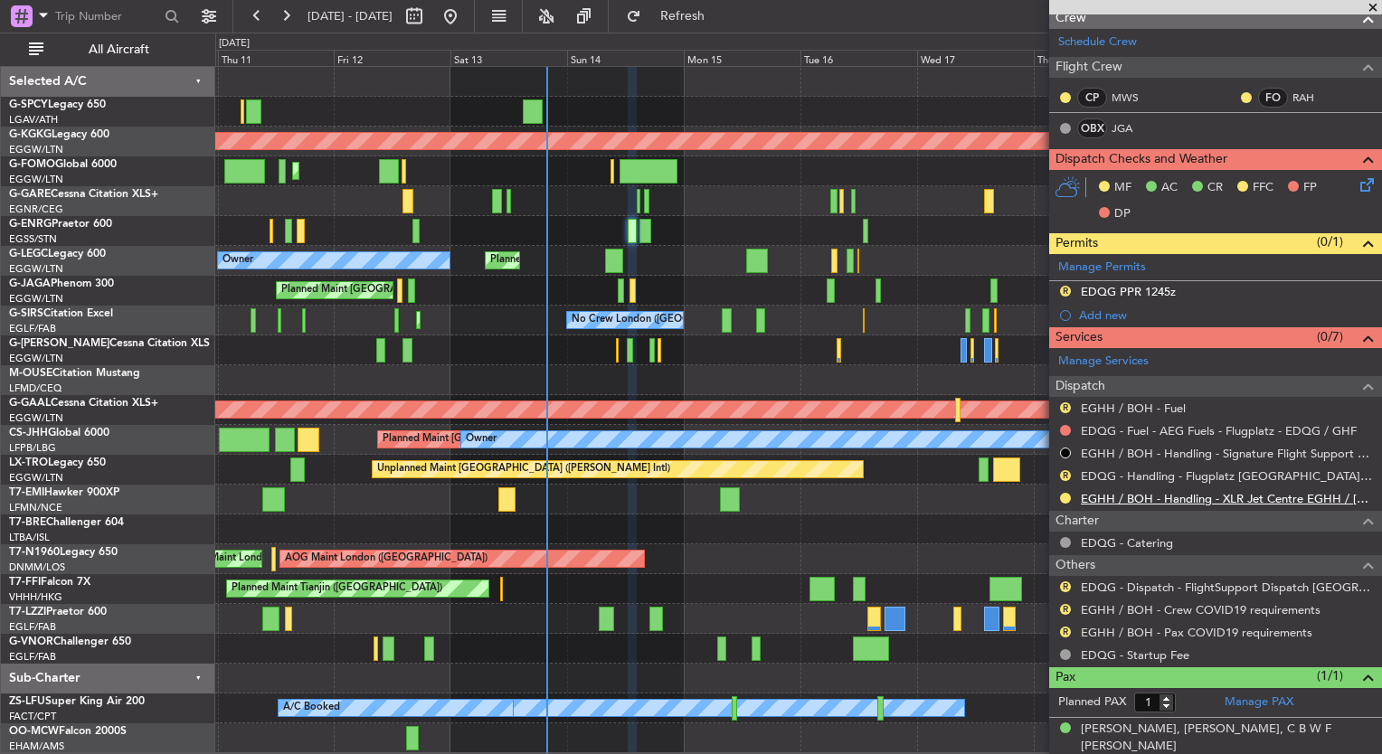
click at [1208, 495] on link "EGHH / BOH - Handling - XLR Jet Centre EGHH / [DEMOGRAPHIC_DATA]" at bounding box center [1227, 498] width 292 height 15
click at [666, 241] on div "Planned Maint London (Stansted) No Crew" at bounding box center [798, 231] width 1166 height 30
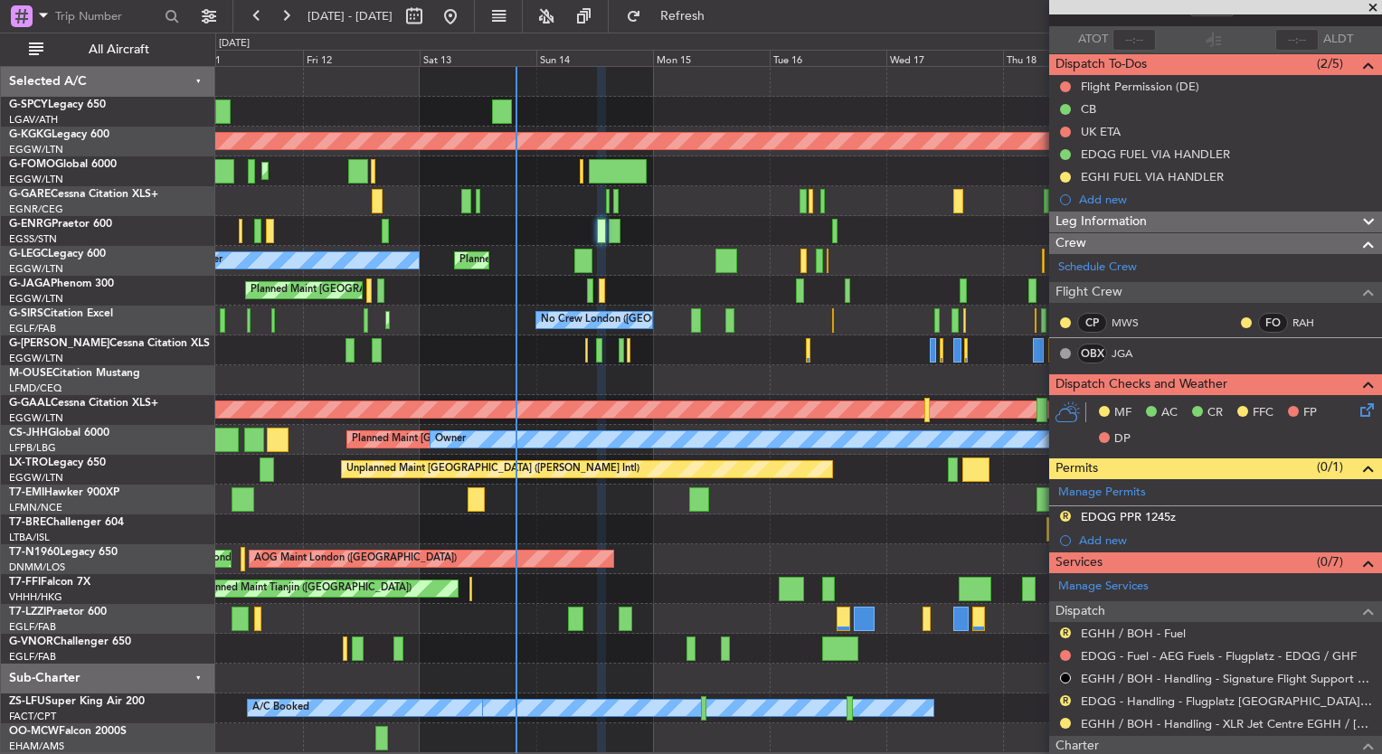
scroll to position [0, 0]
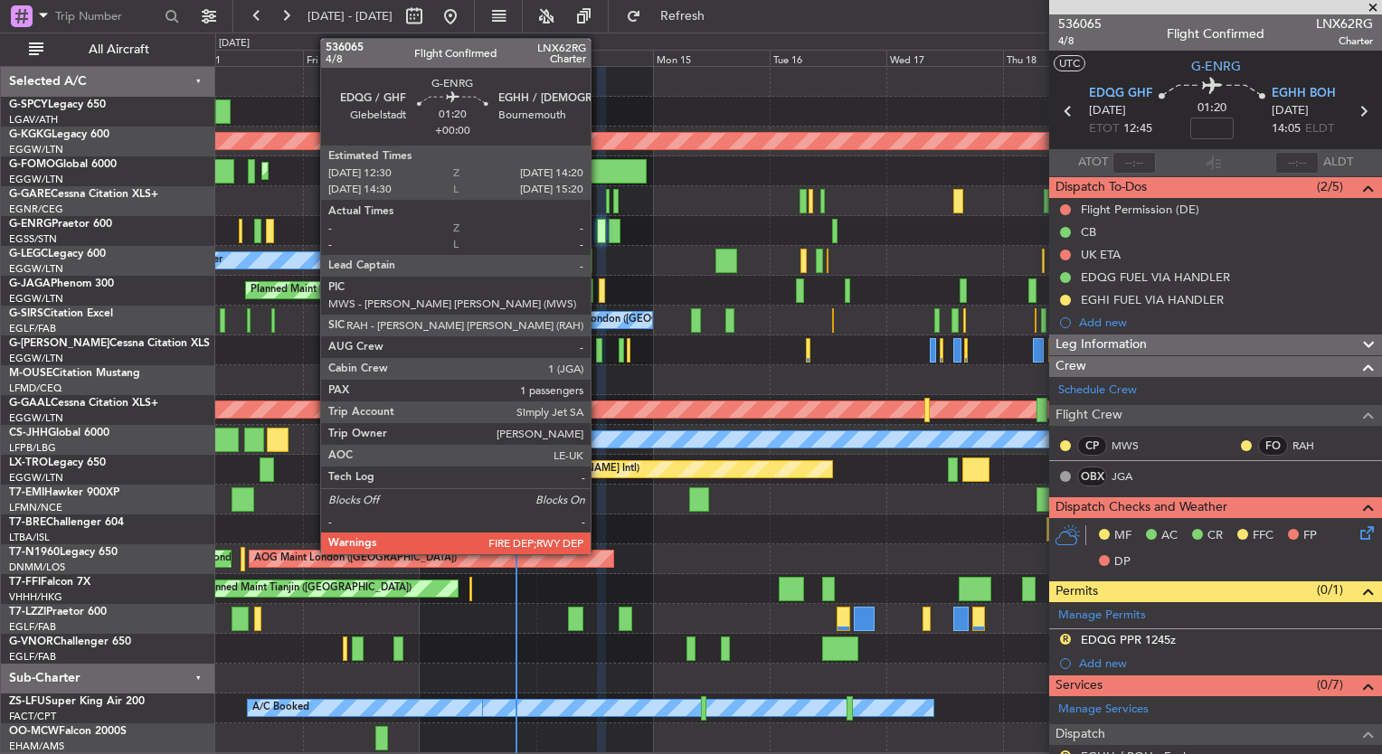
click at [599, 237] on div at bounding box center [601, 231] width 9 height 24
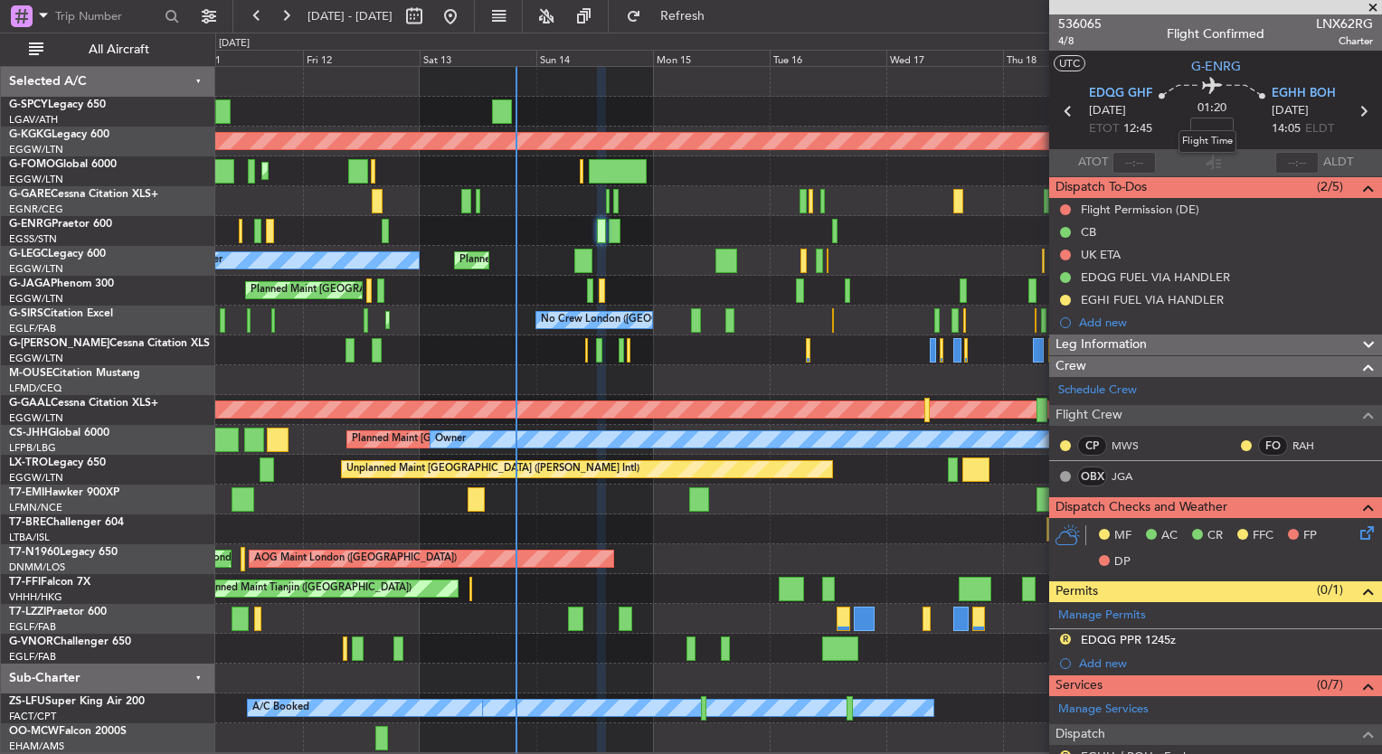
click at [1208, 125] on mat-tooltip-component "Flight Time" at bounding box center [1207, 142] width 83 height 48
click at [1203, 130] on input at bounding box center [1211, 129] width 43 height 22
type input "="
click at [1375, 9] on span at bounding box center [1373, 8] width 18 height 16
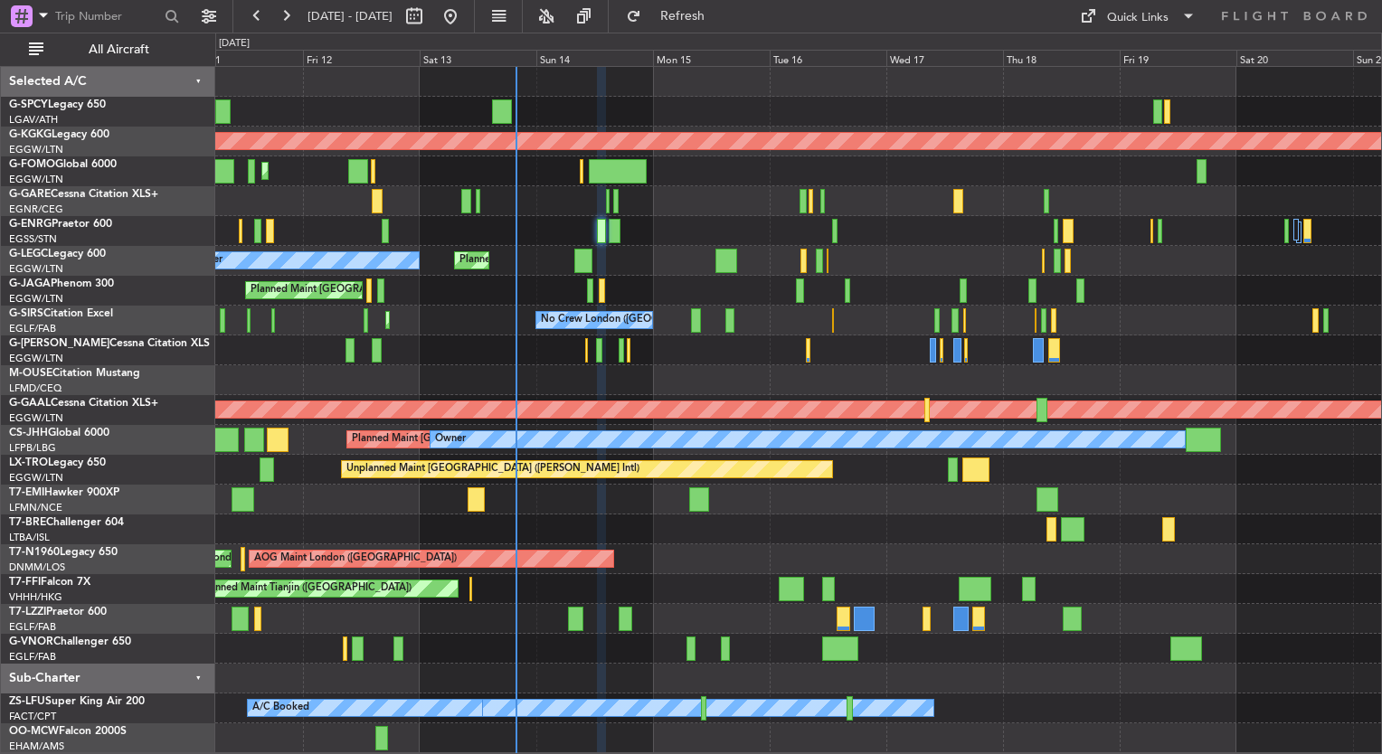
type input "0"
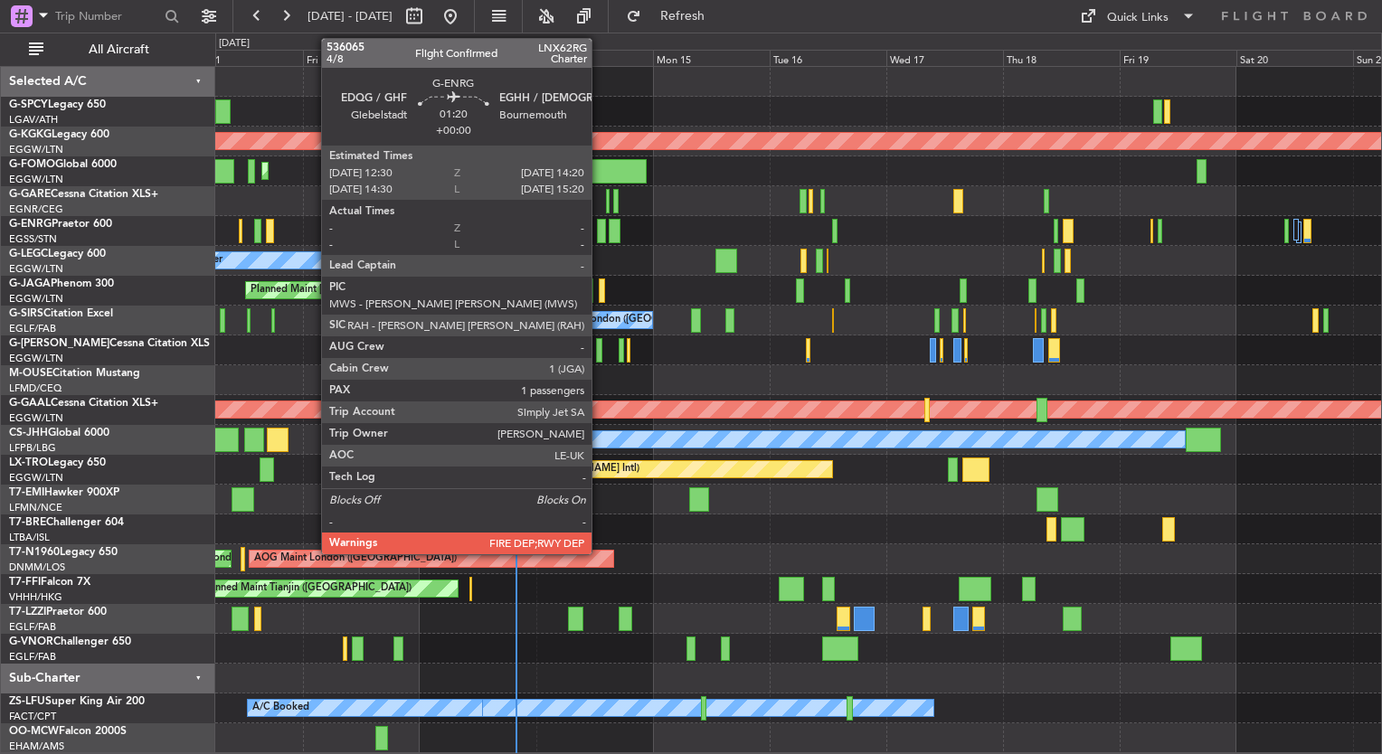
click at [597, 230] on div at bounding box center [601, 231] width 9 height 24
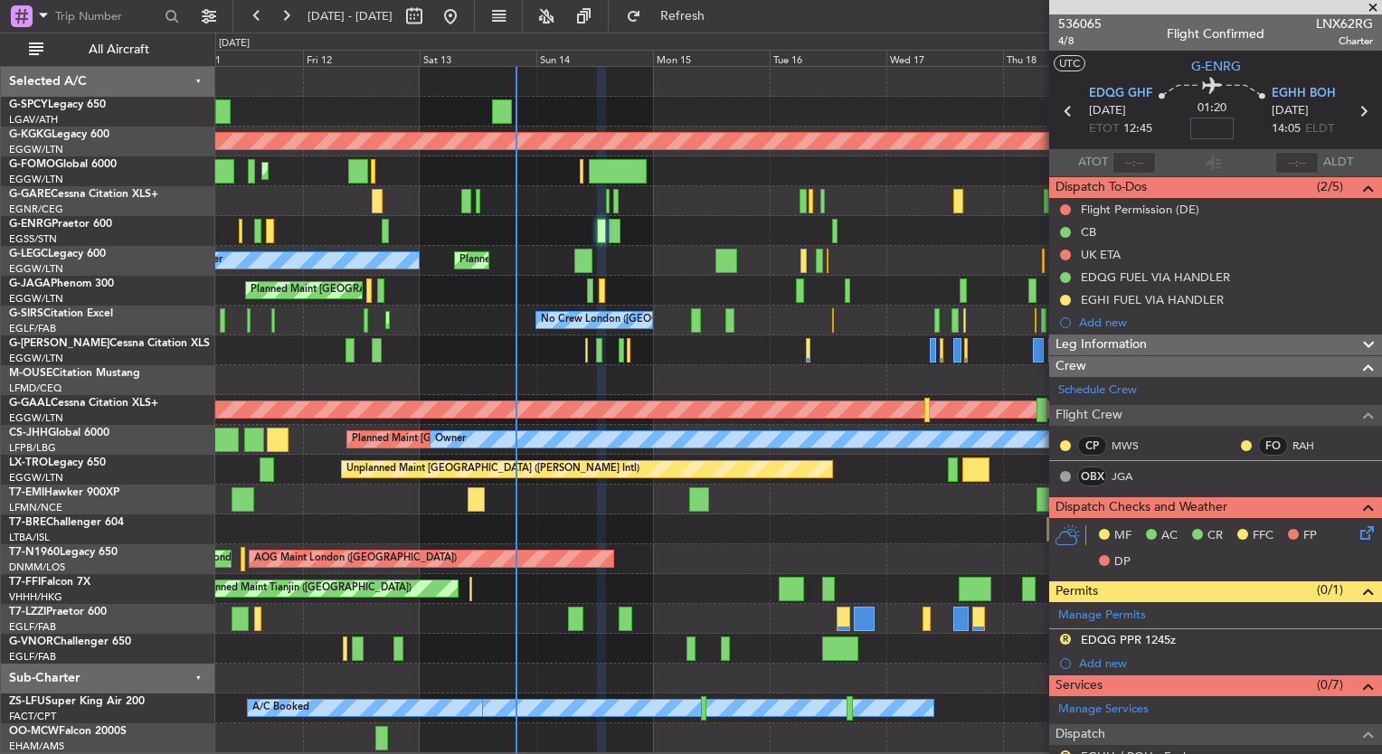
click at [1201, 133] on input at bounding box center [1211, 129] width 43 height 22
type input "+00:10"
click at [726, 3] on button "Refresh" at bounding box center [672, 16] width 109 height 29
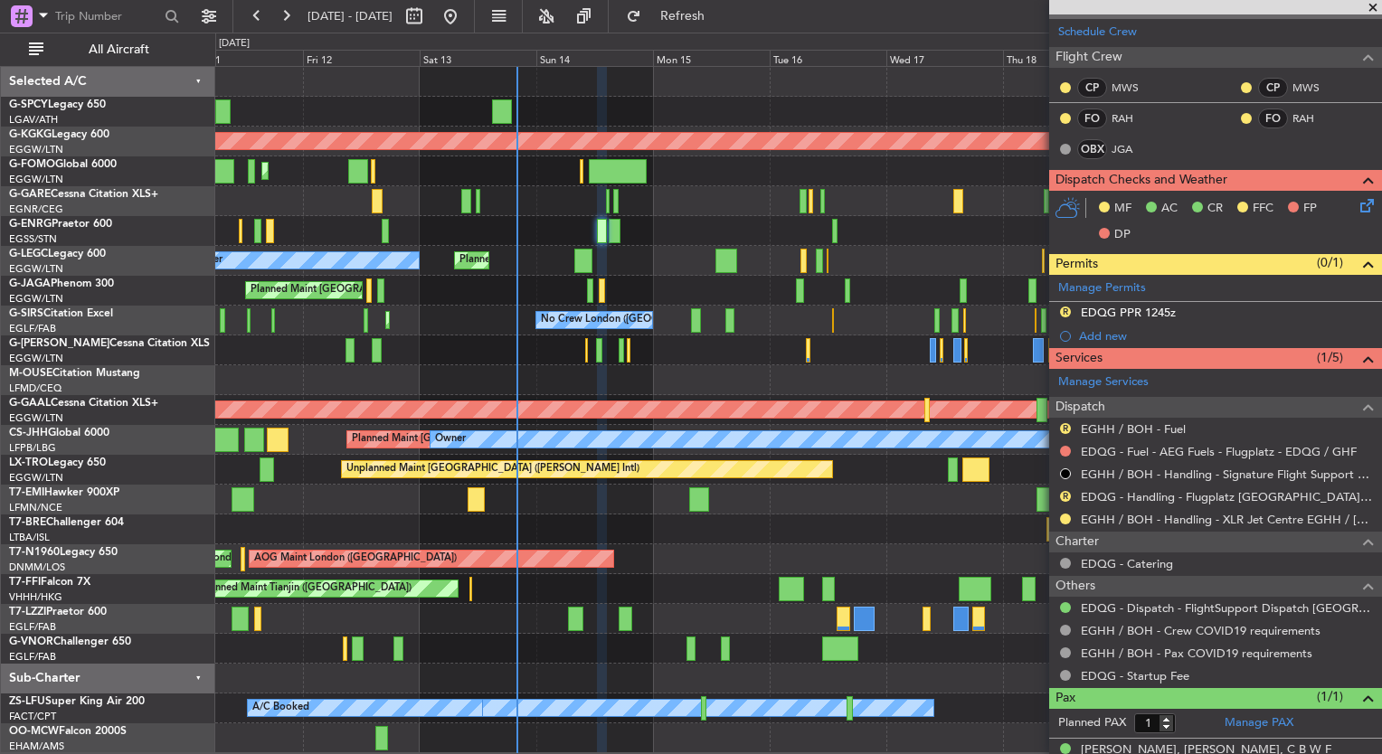
scroll to position [380, 0]
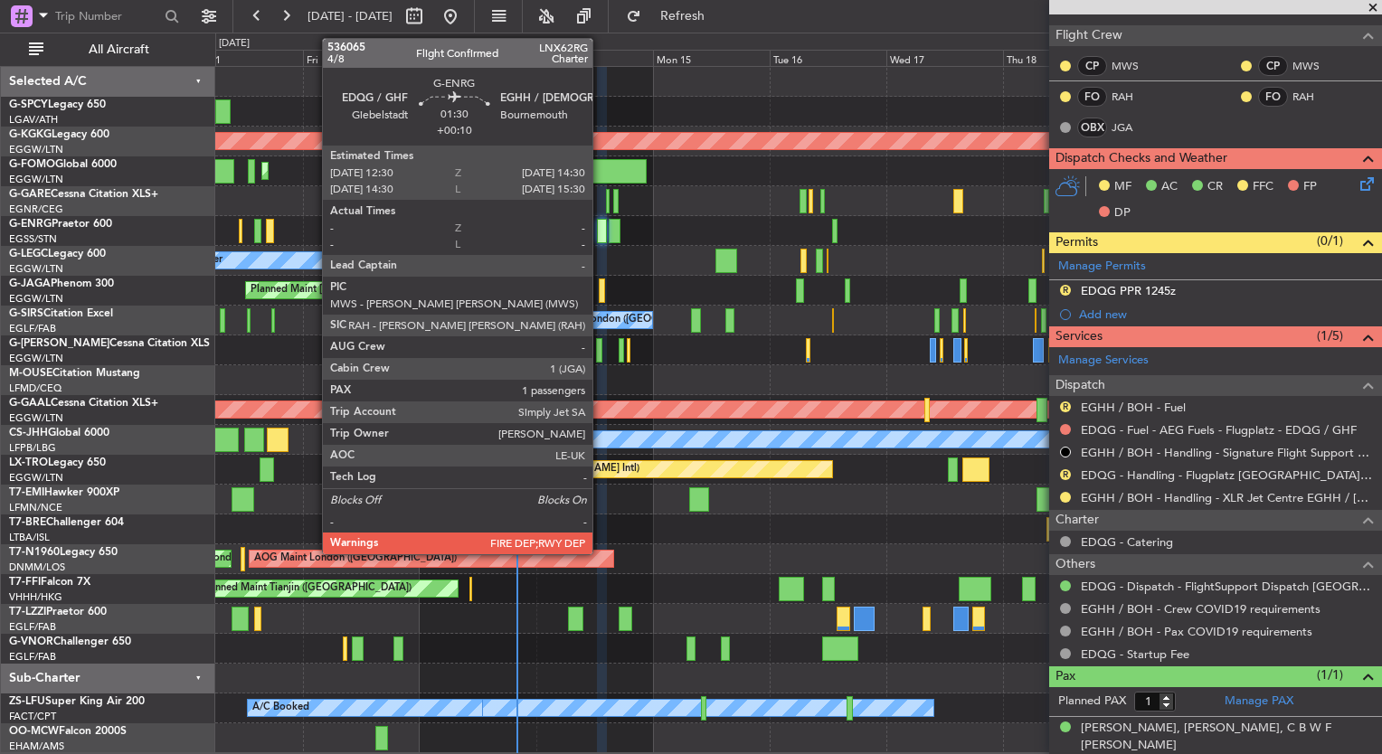
click at [600, 226] on div at bounding box center [602, 231] width 10 height 24
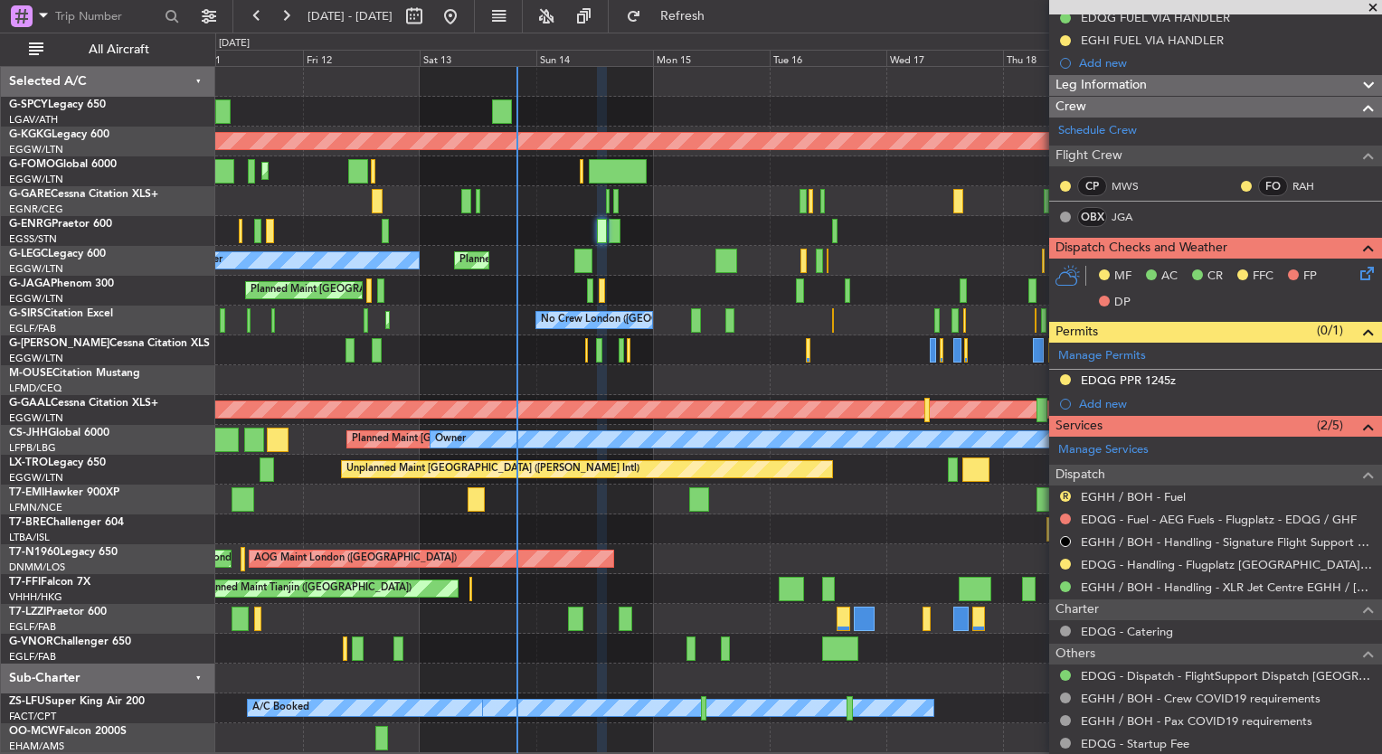
scroll to position [0, 0]
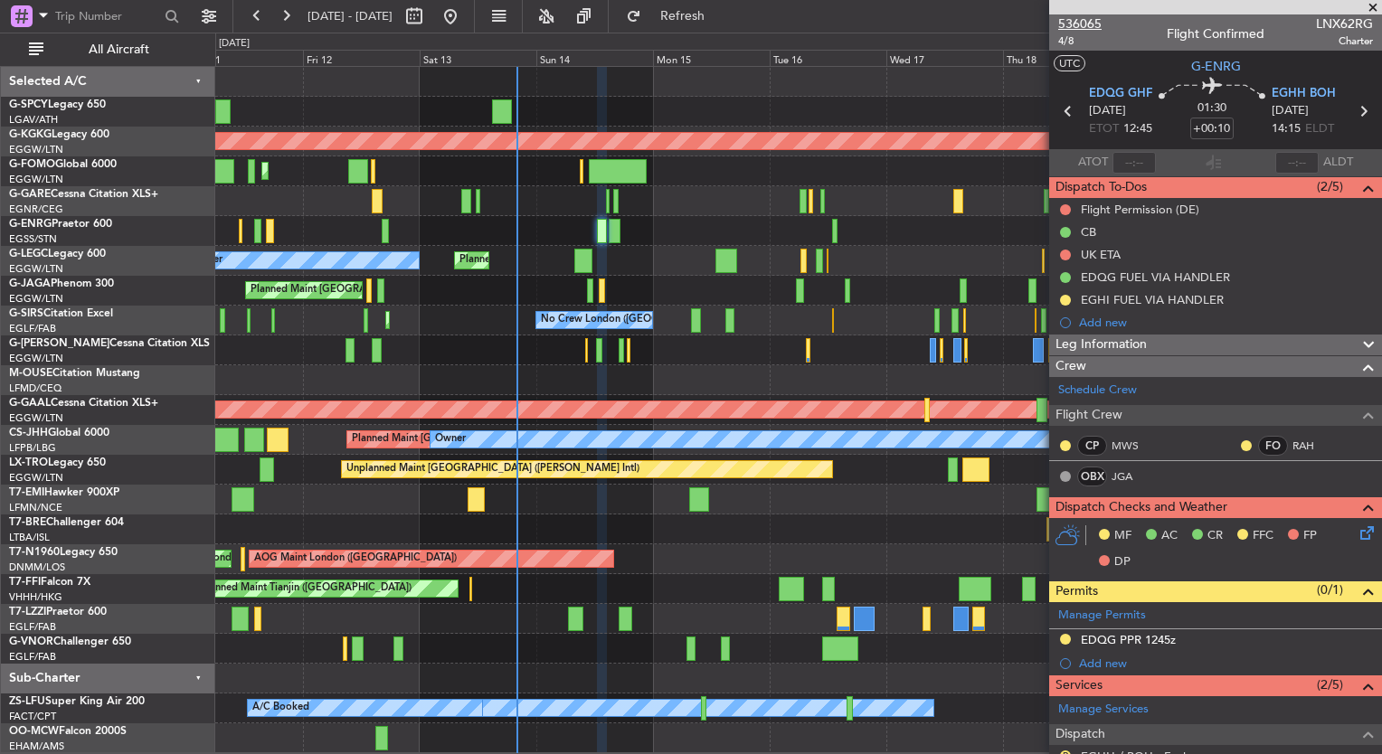
click at [1099, 26] on span "536065" at bounding box center [1079, 23] width 43 height 19
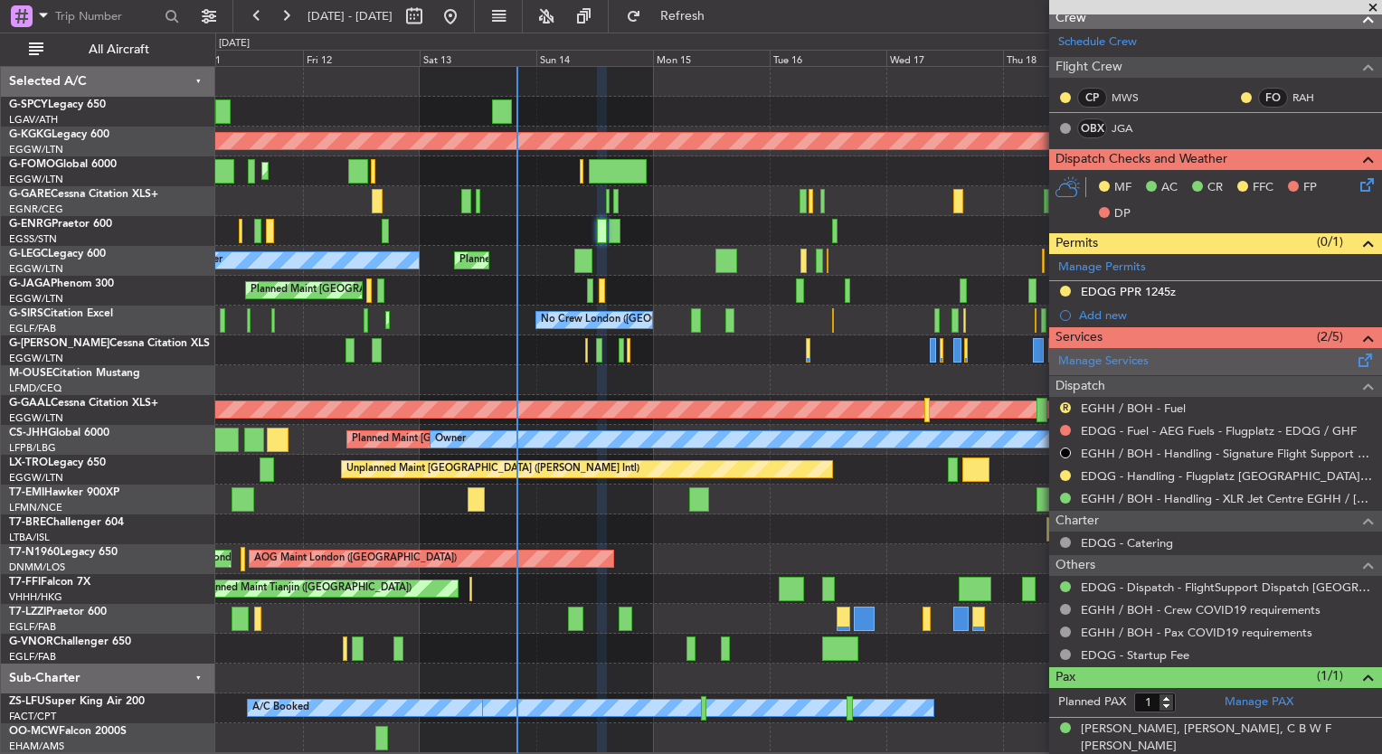
scroll to position [348, 0]
click at [285, 25] on button at bounding box center [285, 16] width 29 height 29
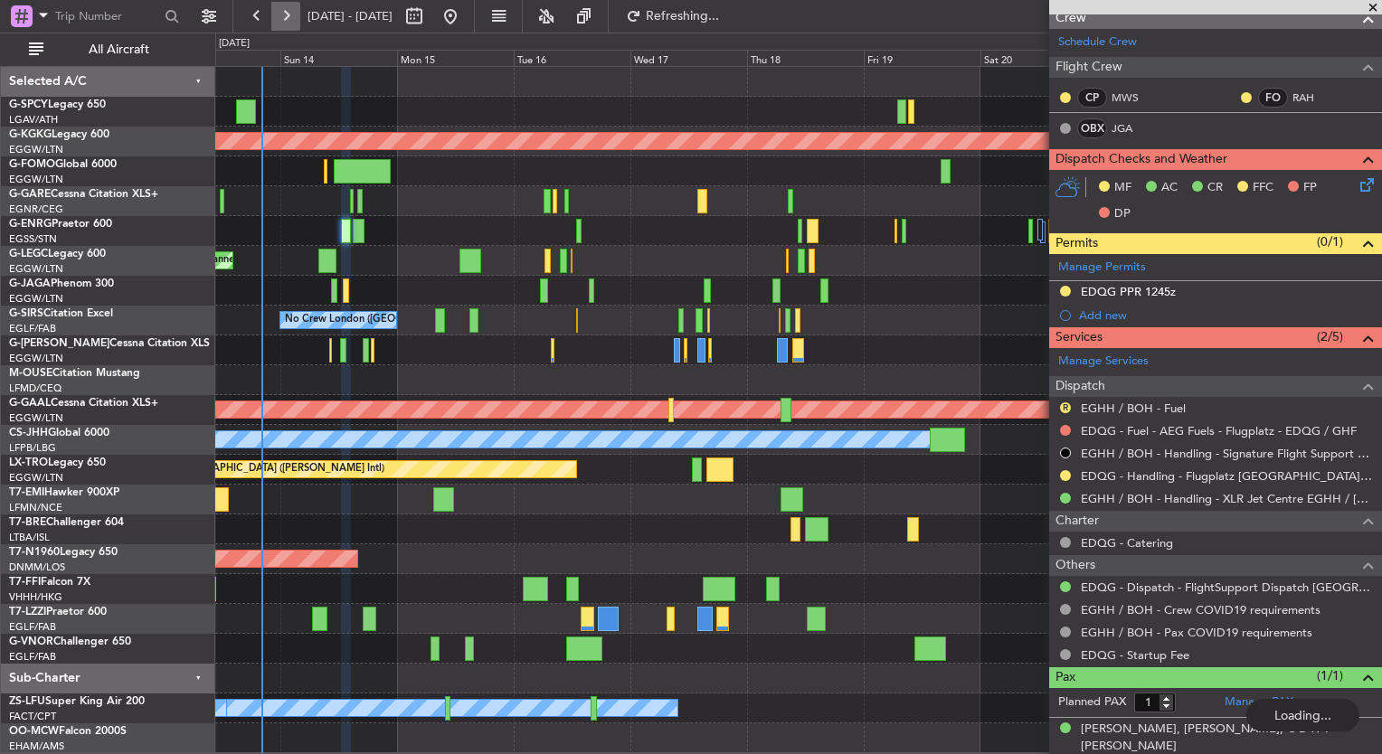
click at [285, 25] on button at bounding box center [285, 16] width 29 height 29
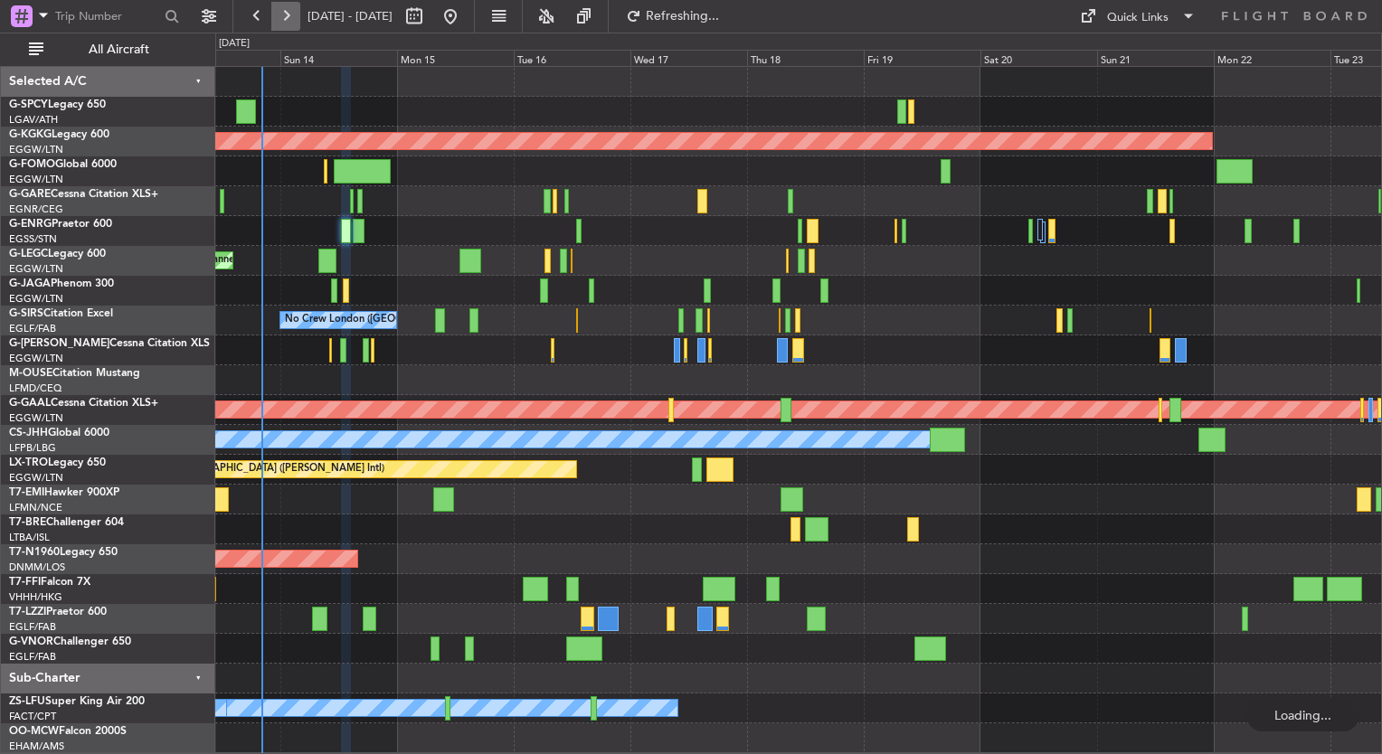
scroll to position [0, 0]
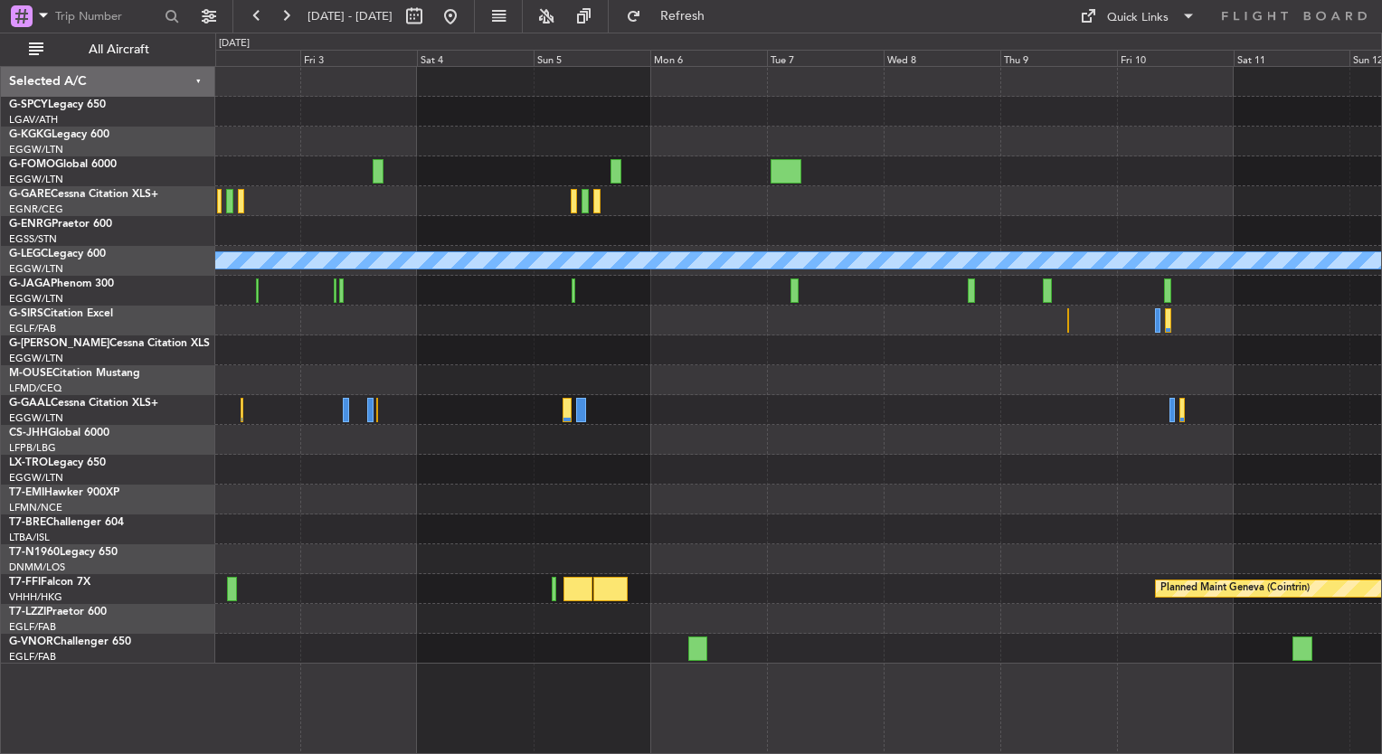
click at [1154, 284] on div "A/C Unavailable London (Luton) Planned Maint Geneva (Cointrin)" at bounding box center [798, 365] width 1166 height 597
click at [705, 487] on div "A/C Unavailable London (Luton) Planned Maint Geneva (Cointrin)" at bounding box center [798, 365] width 1166 height 597
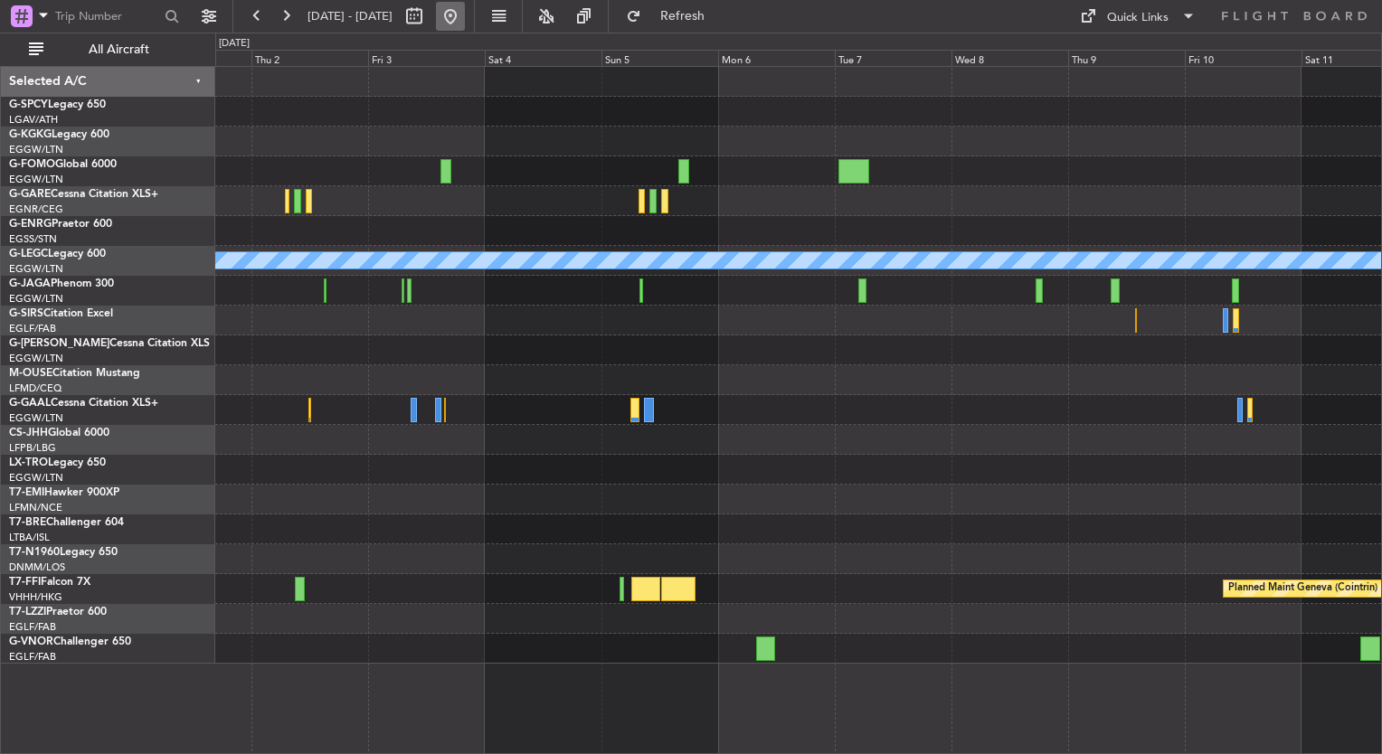
click at [465, 21] on button at bounding box center [450, 16] width 29 height 29
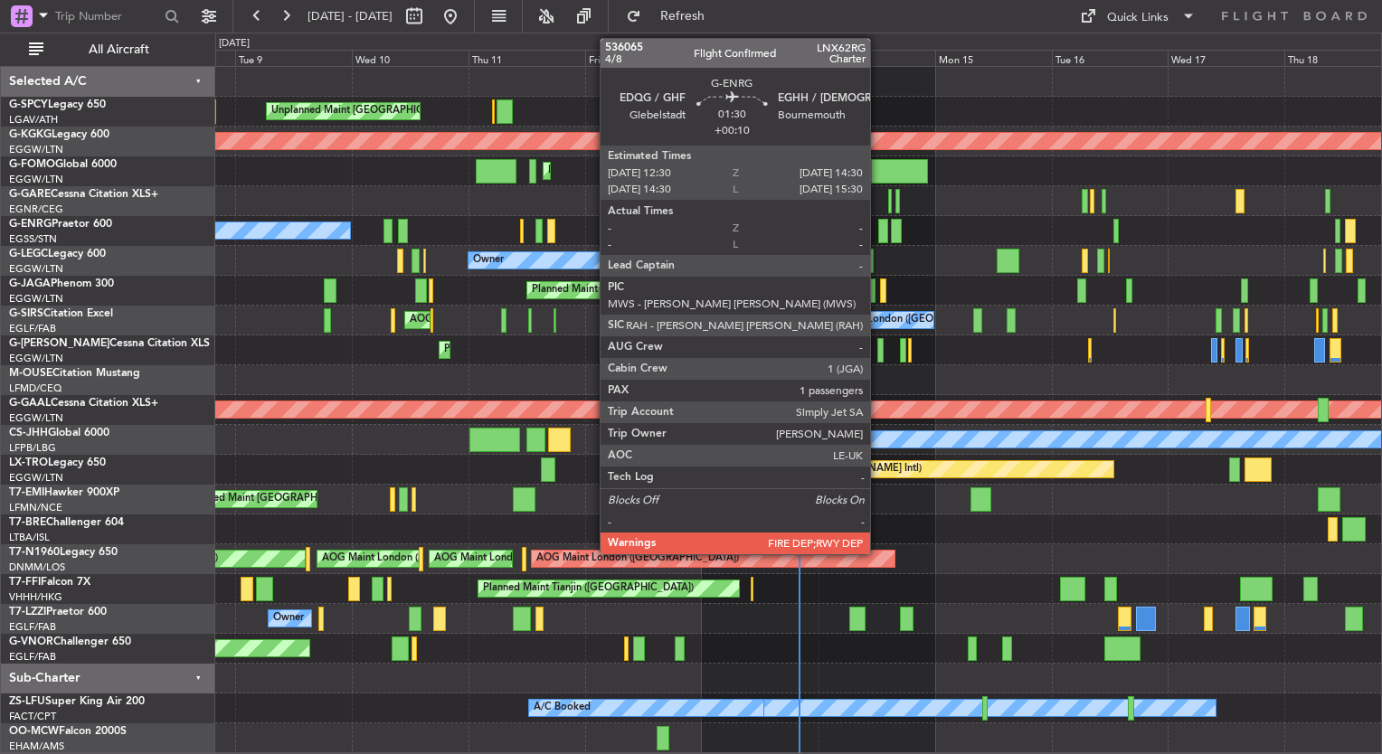
click at [878, 231] on div at bounding box center [883, 231] width 10 height 24
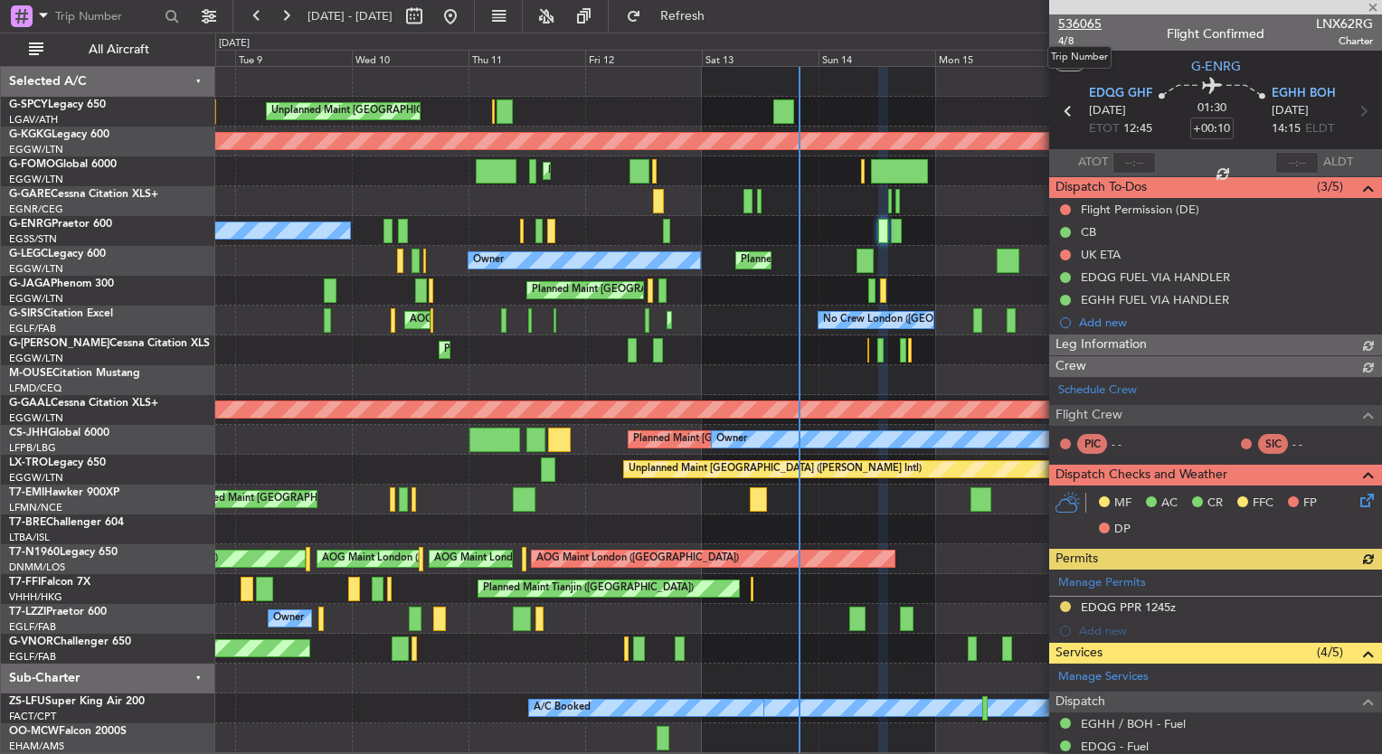
click at [1085, 24] on span "536065" at bounding box center [1079, 23] width 43 height 19
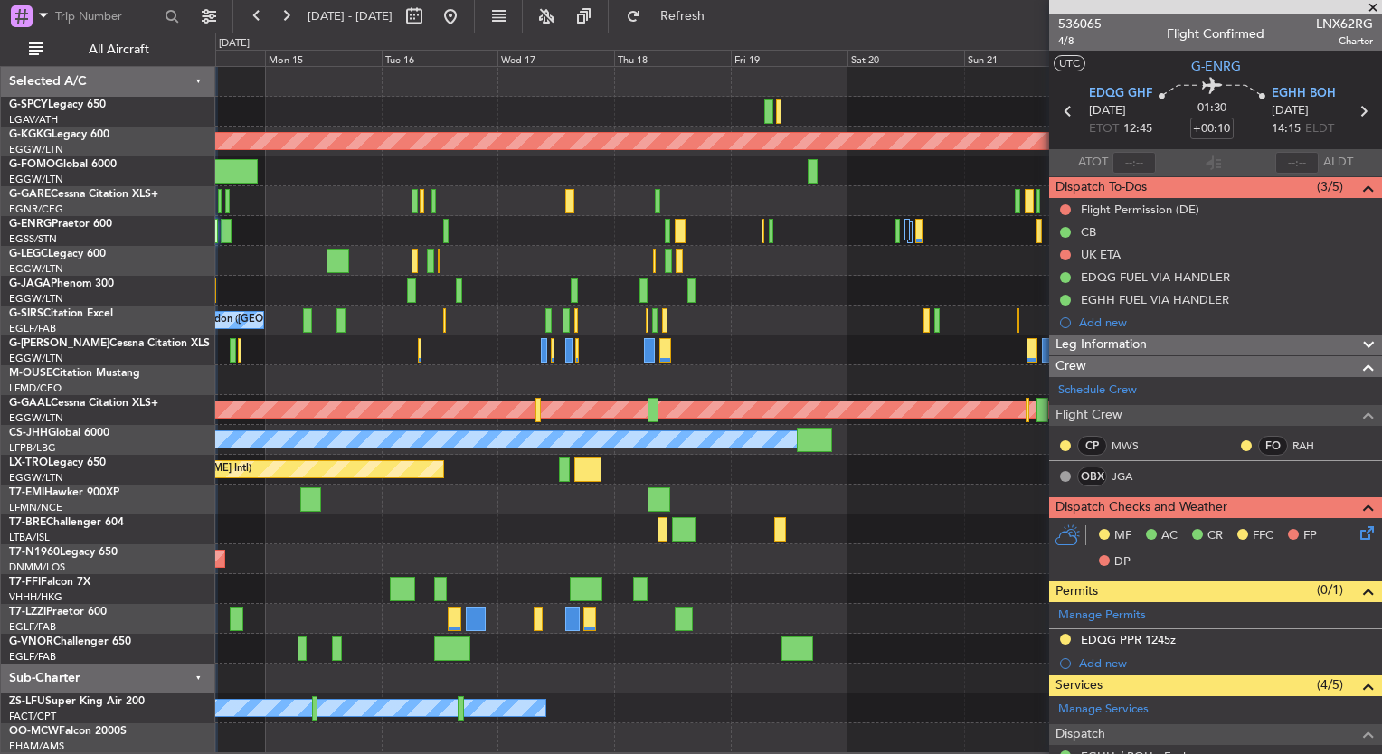
click at [0, 344] on html "08 Sep 2025 - 18 Sep 2025 Refresh Quick Links All Aircraft AOG Maint Istanbul (…" at bounding box center [691, 377] width 1382 height 754
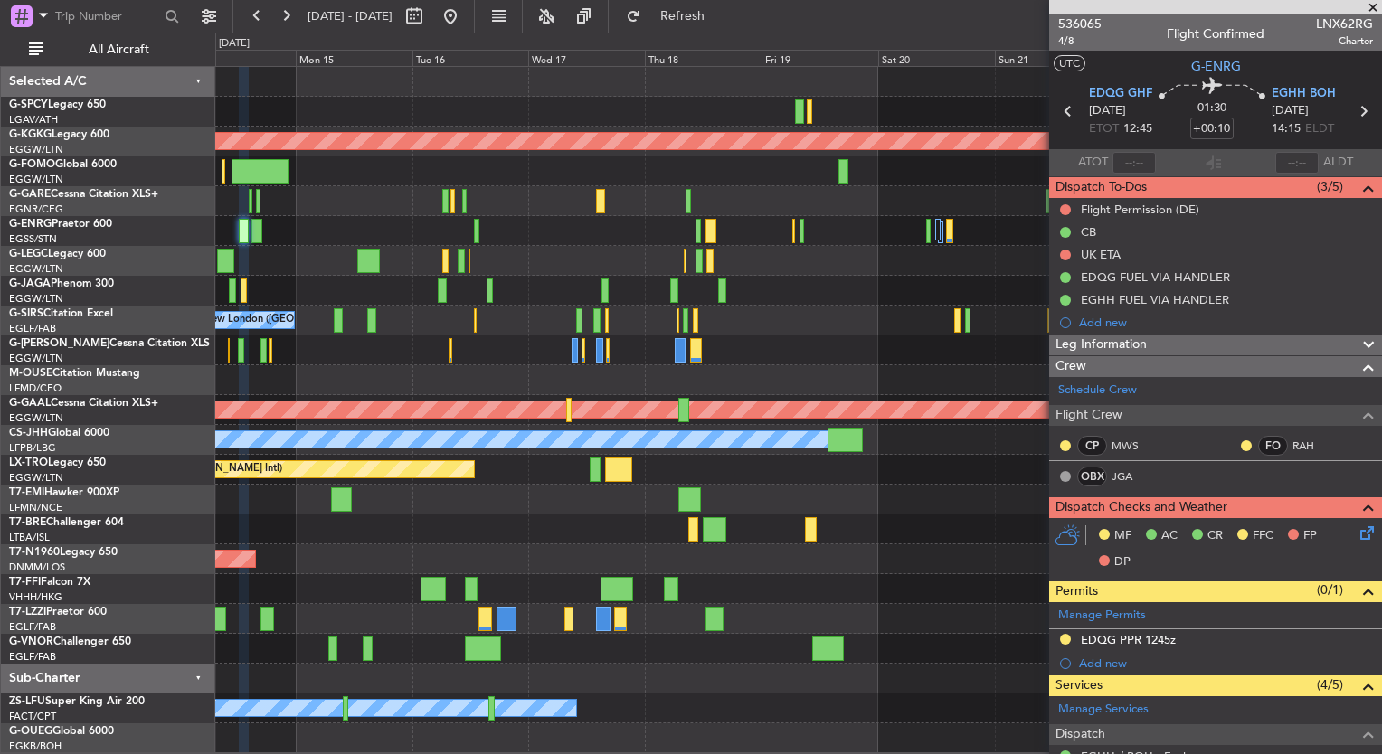
click at [464, 512] on div "Planned Maint [GEOGRAPHIC_DATA]" at bounding box center [798, 500] width 1166 height 30
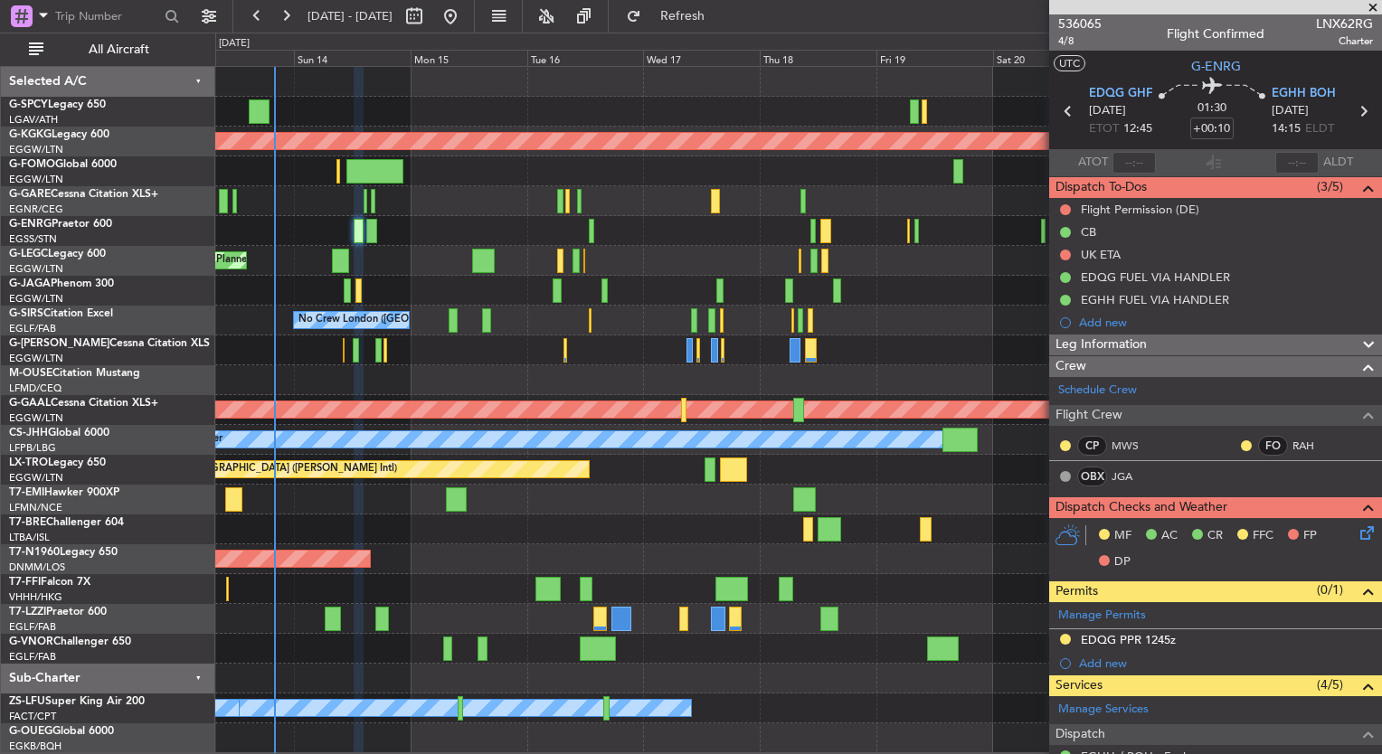
click at [626, 383] on div at bounding box center [798, 380] width 1166 height 30
click at [287, 20] on button at bounding box center [285, 16] width 29 height 29
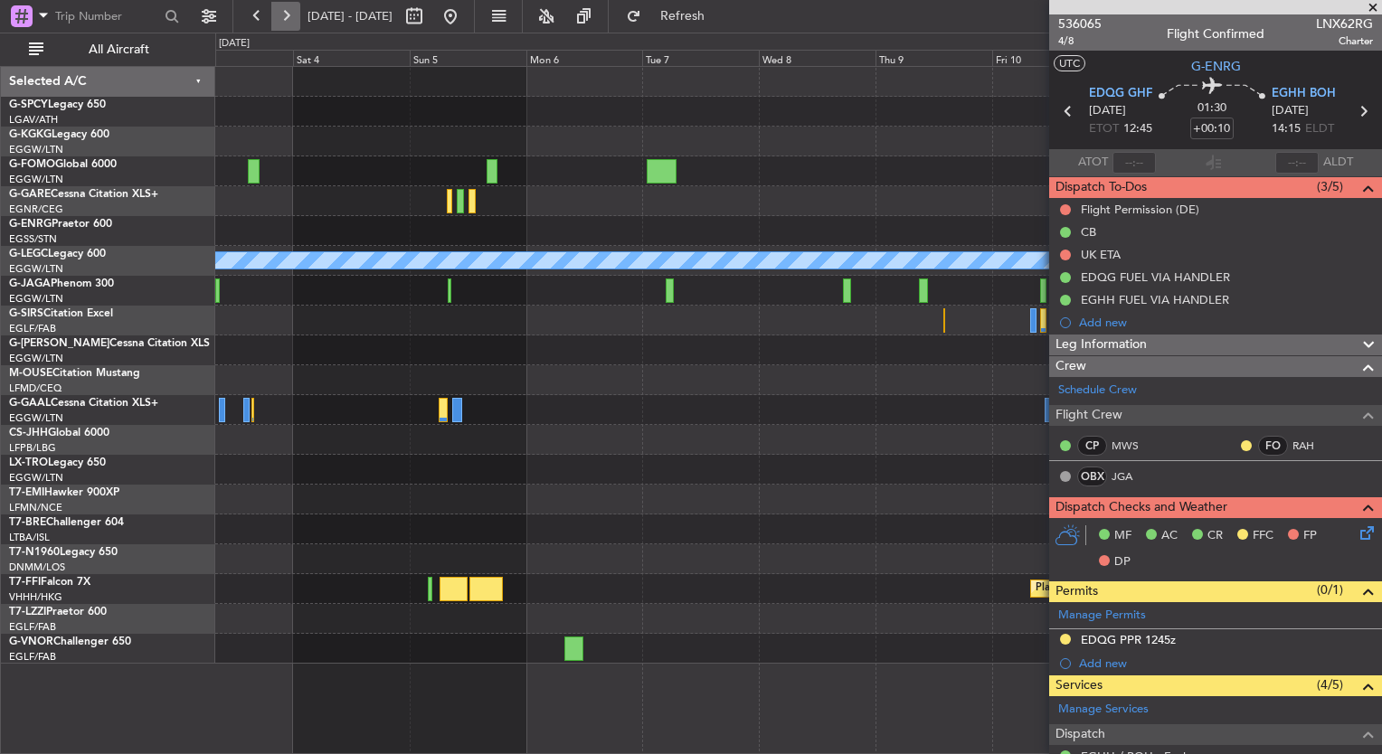
click at [286, 20] on button at bounding box center [285, 16] width 29 height 29
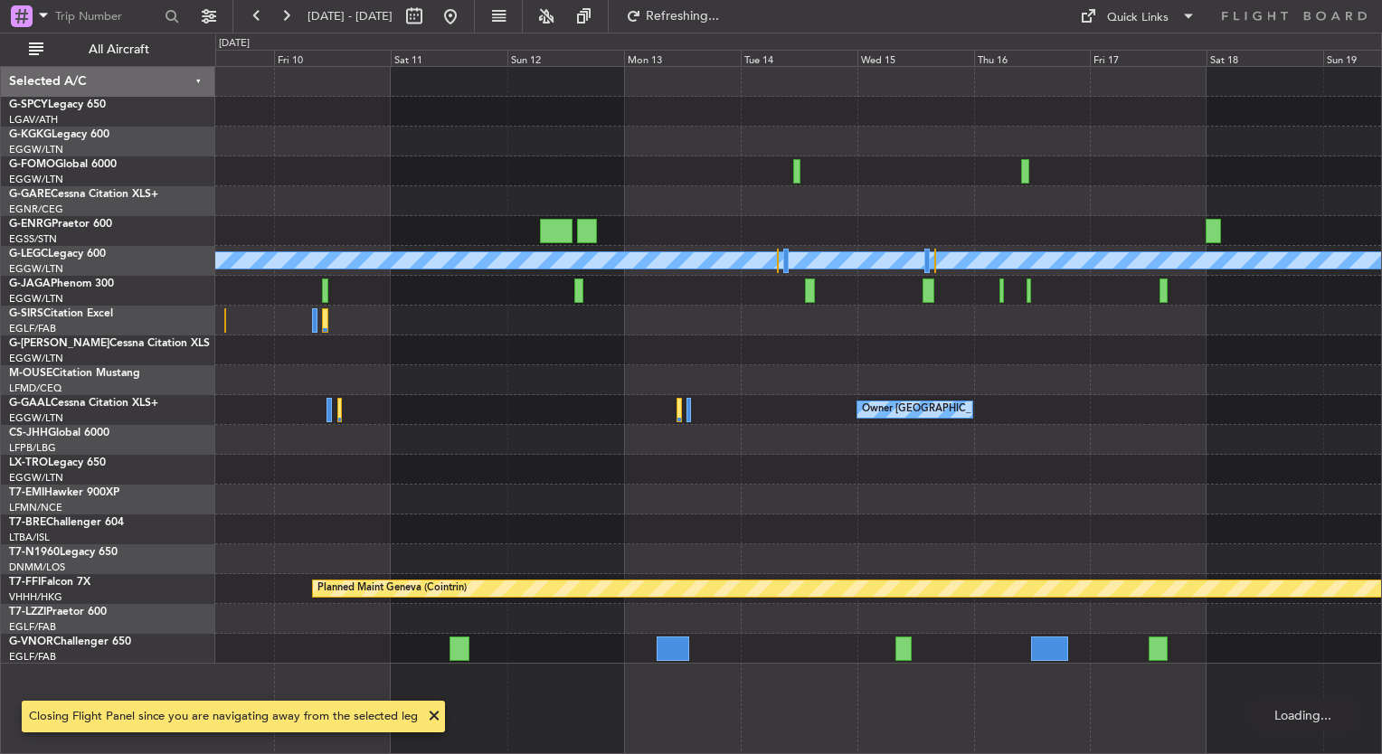
click at [841, 416] on div "Owner London (Luton)" at bounding box center [798, 410] width 1166 height 30
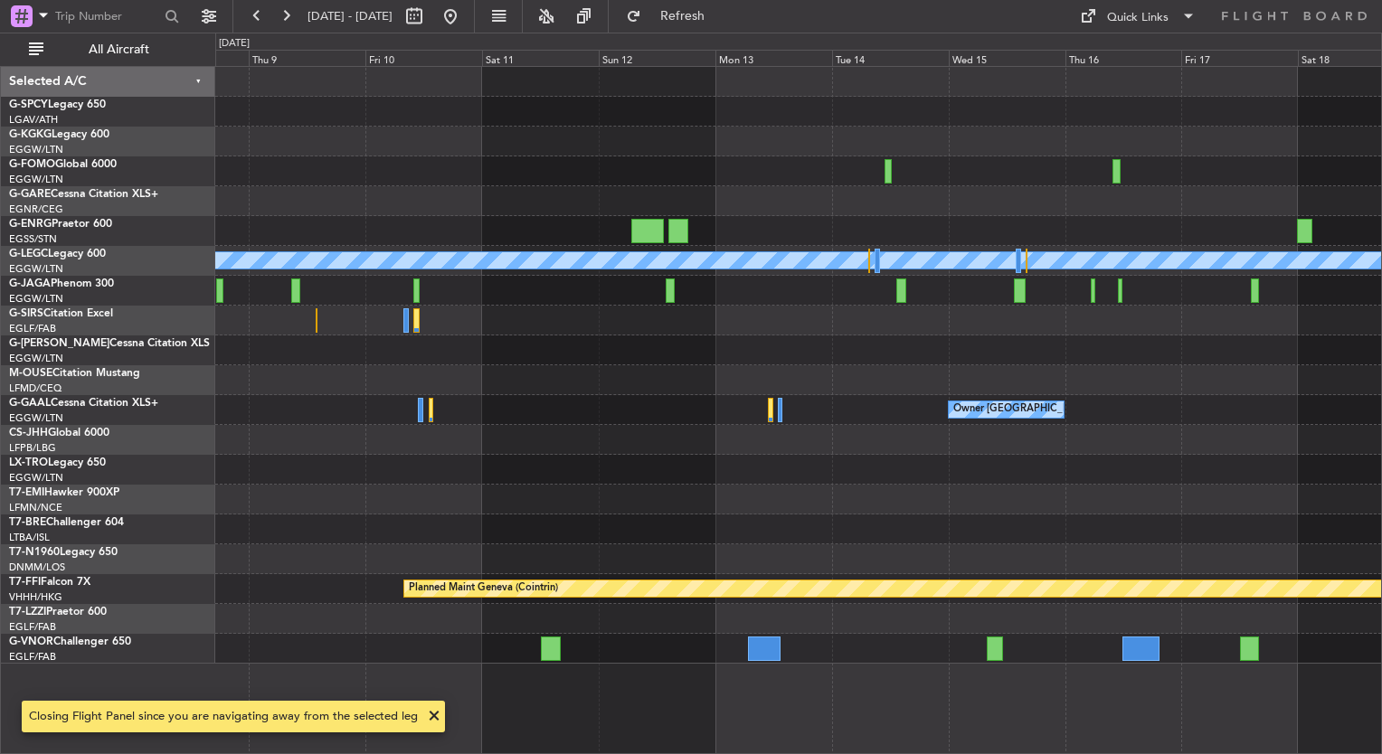
click at [619, 487] on div at bounding box center [798, 500] width 1166 height 30
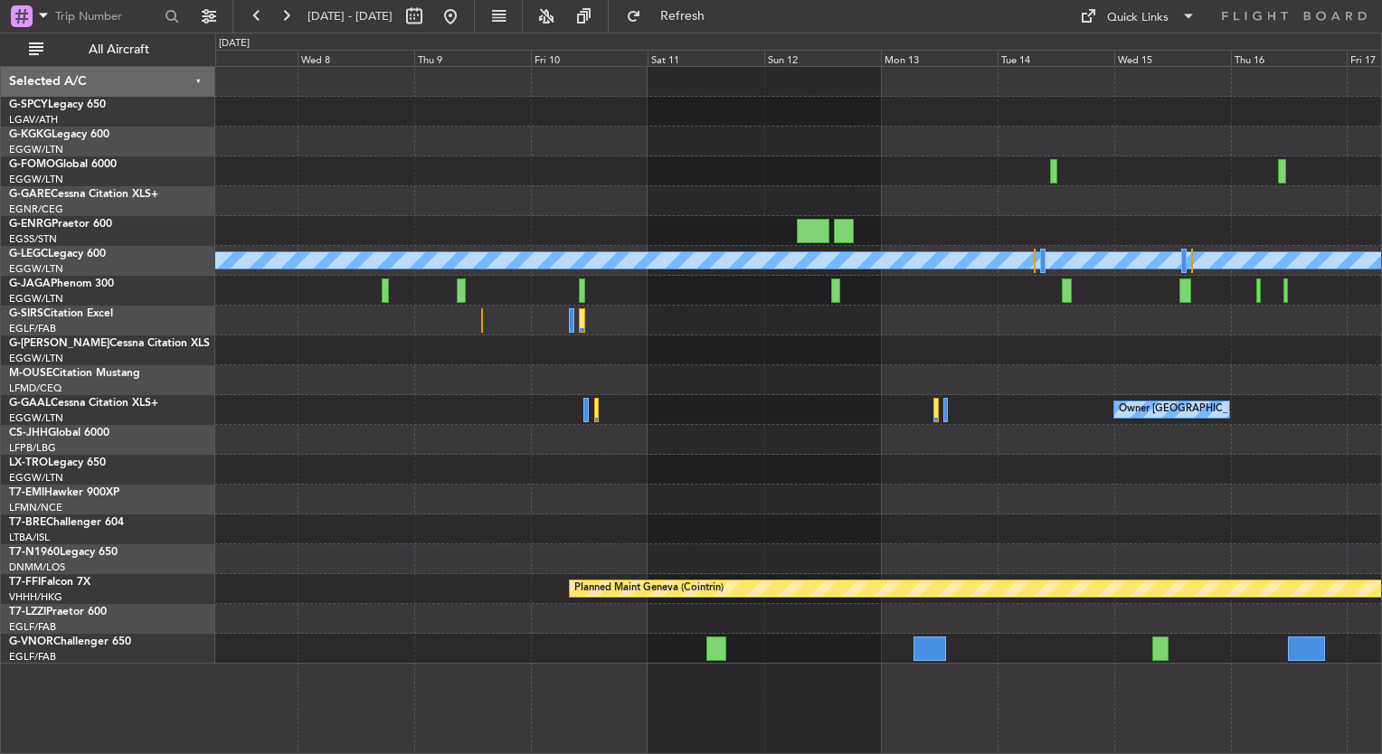
click at [475, 31] on fb-range-datepicker "07 Oct 2025 - 17 Oct 2025" at bounding box center [353, 16] width 242 height 33
click at [465, 26] on button at bounding box center [450, 16] width 29 height 29
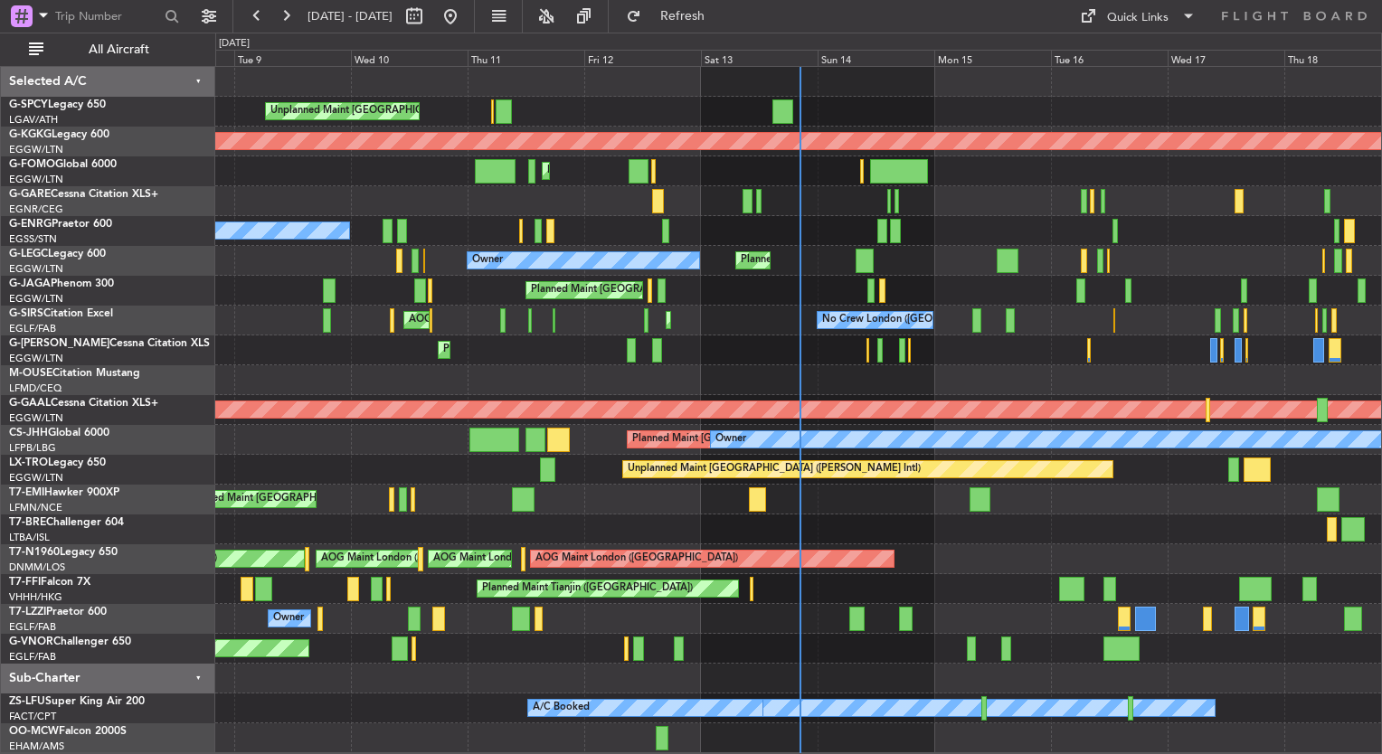
click at [347, 298] on div "Planned Maint [GEOGRAPHIC_DATA] ([GEOGRAPHIC_DATA])" at bounding box center [798, 291] width 1166 height 30
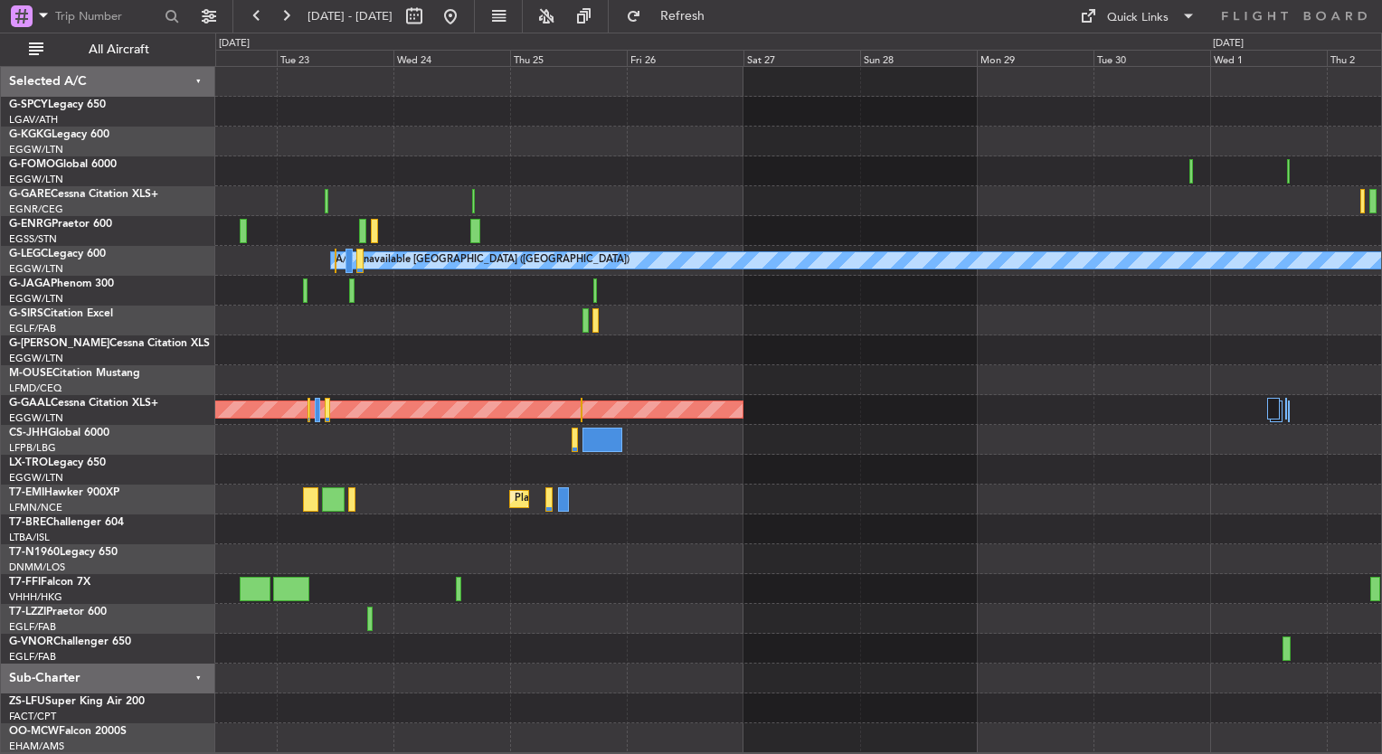
click at [358, 324] on div "AOG Maint Istanbul (Ataturk) A/C Unavailable London (Luton) Planned Maint Dusse…" at bounding box center [798, 410] width 1166 height 686
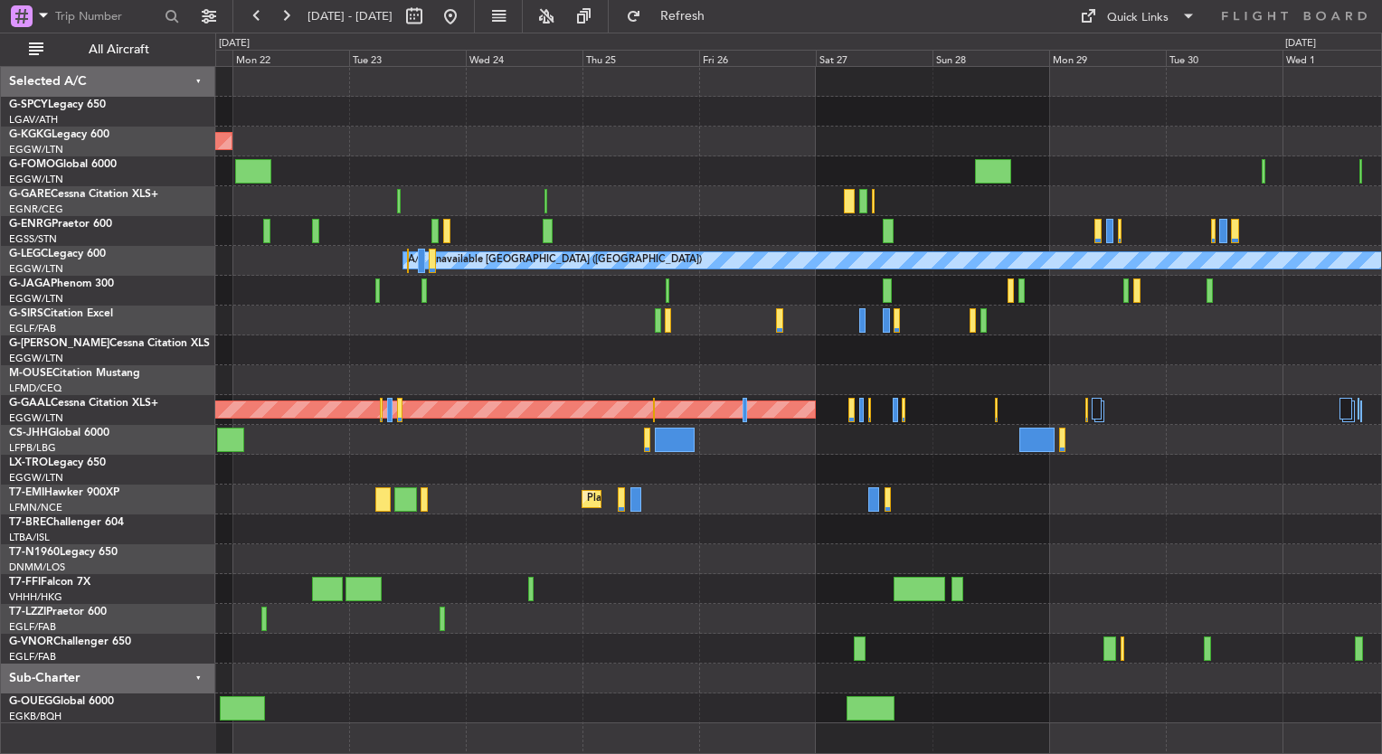
click at [605, 491] on div "AOG Maint Istanbul (Ataturk) A/C Unavailable London (Luton) Planned Maint Dusse…" at bounding box center [798, 395] width 1166 height 657
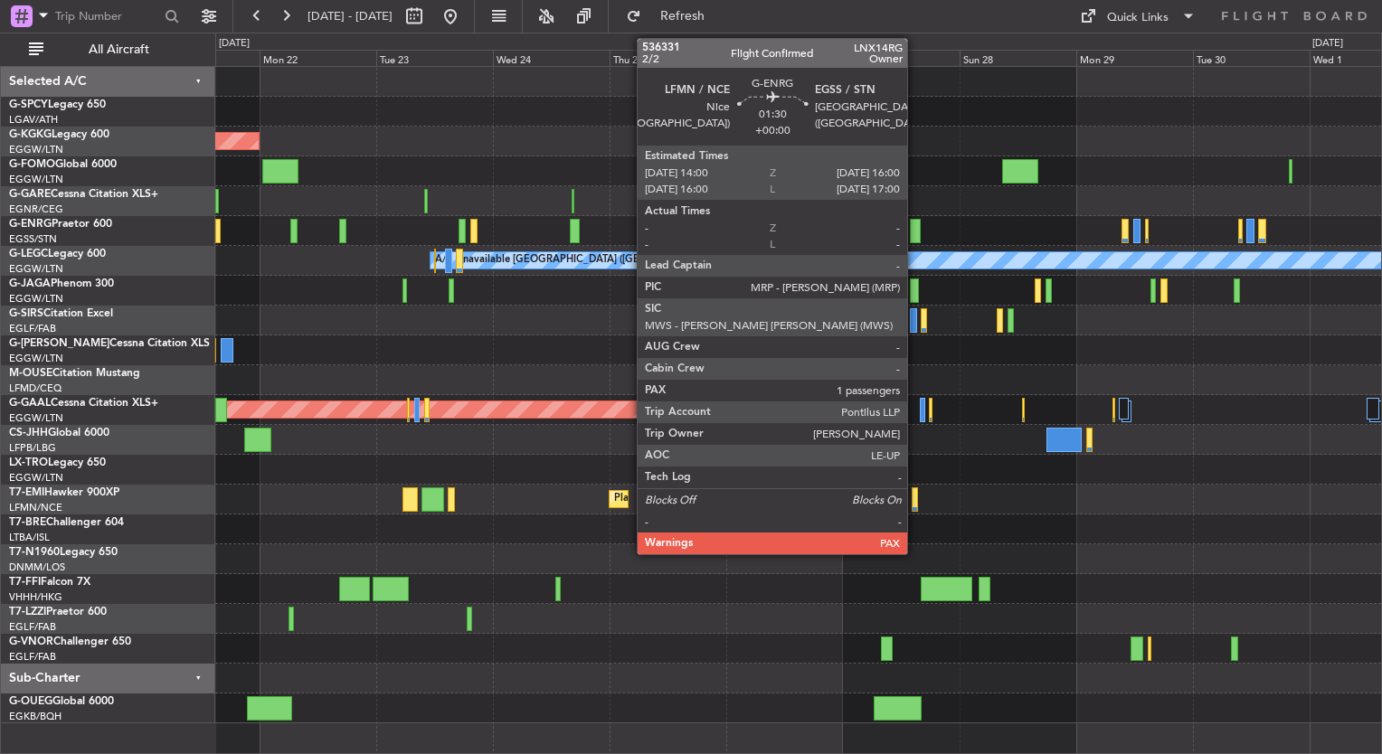
click at [915, 236] on div at bounding box center [915, 231] width 10 height 24
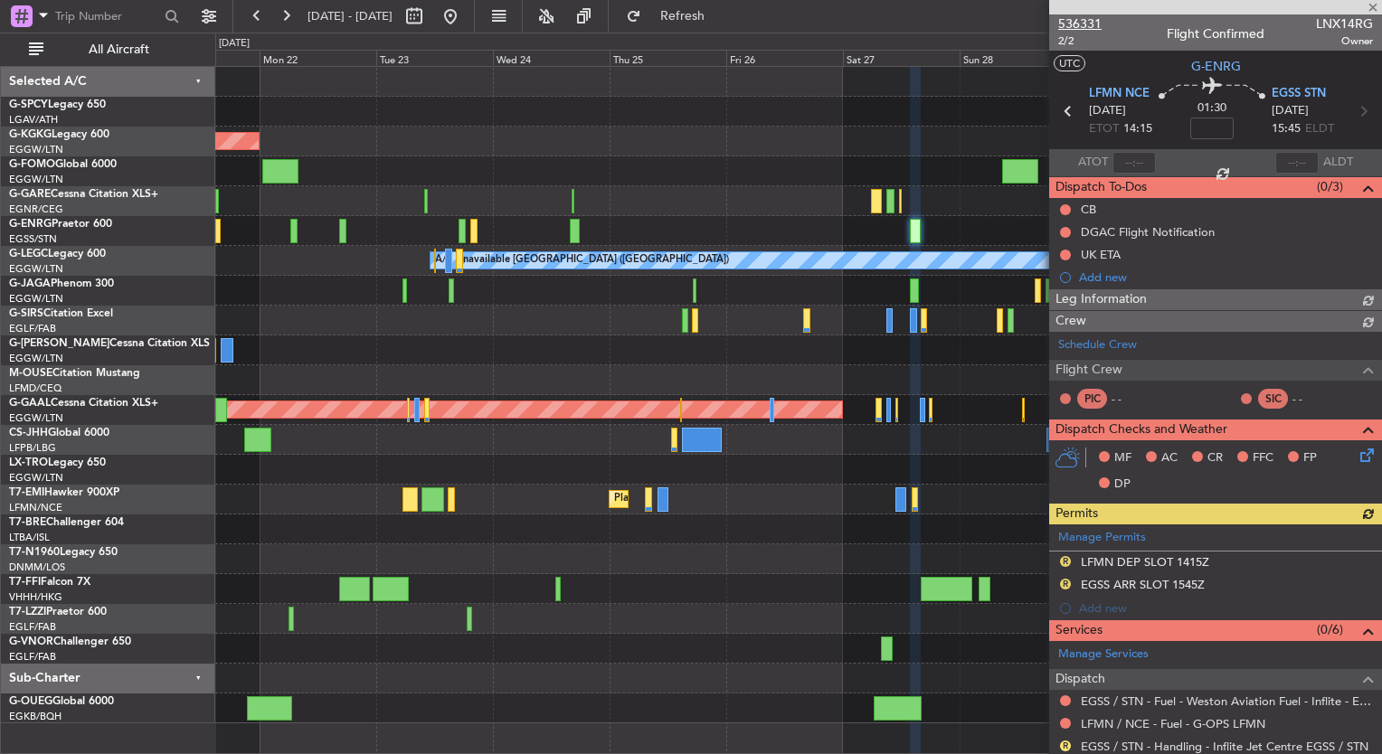
click at [1085, 28] on span "536331" at bounding box center [1079, 23] width 43 height 19
click at [465, 27] on button at bounding box center [450, 16] width 29 height 29
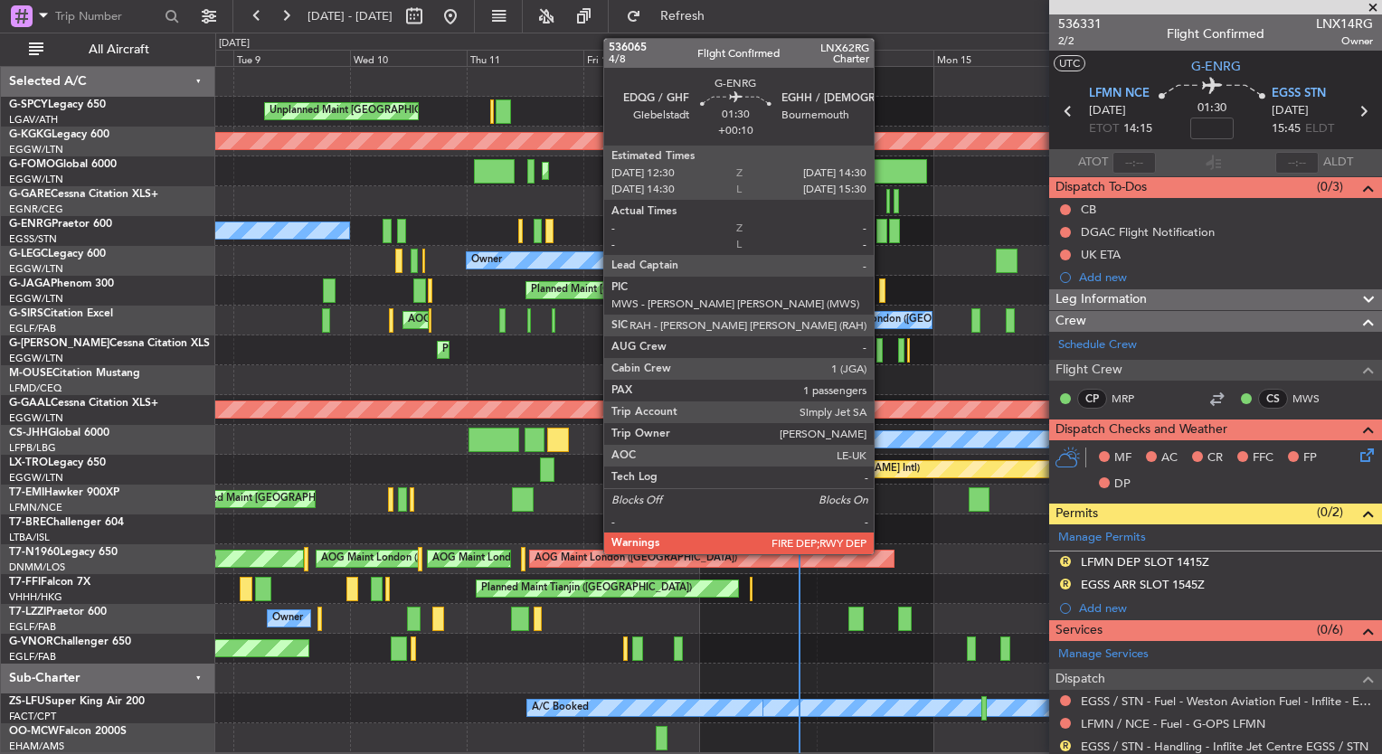
click at [883, 237] on div at bounding box center [881, 231] width 10 height 24
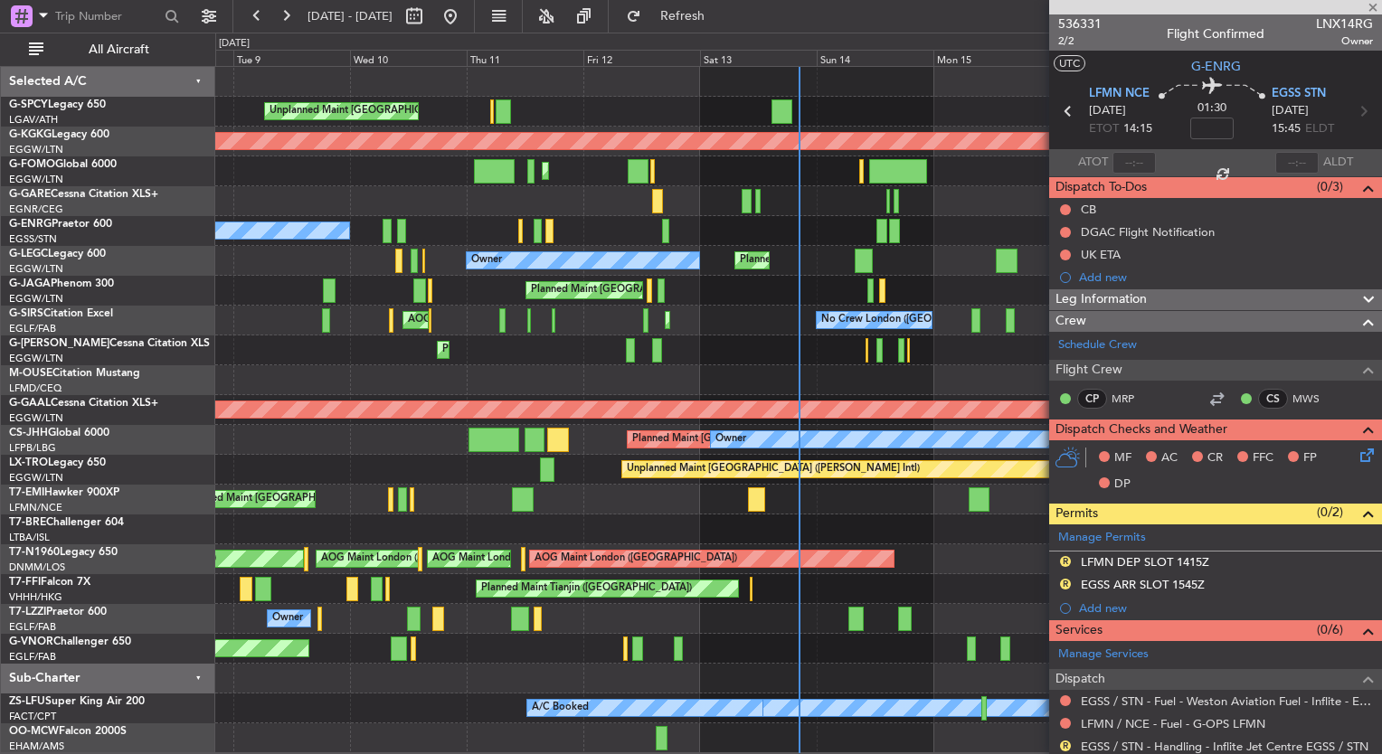
type input "+00:10"
type input "1"
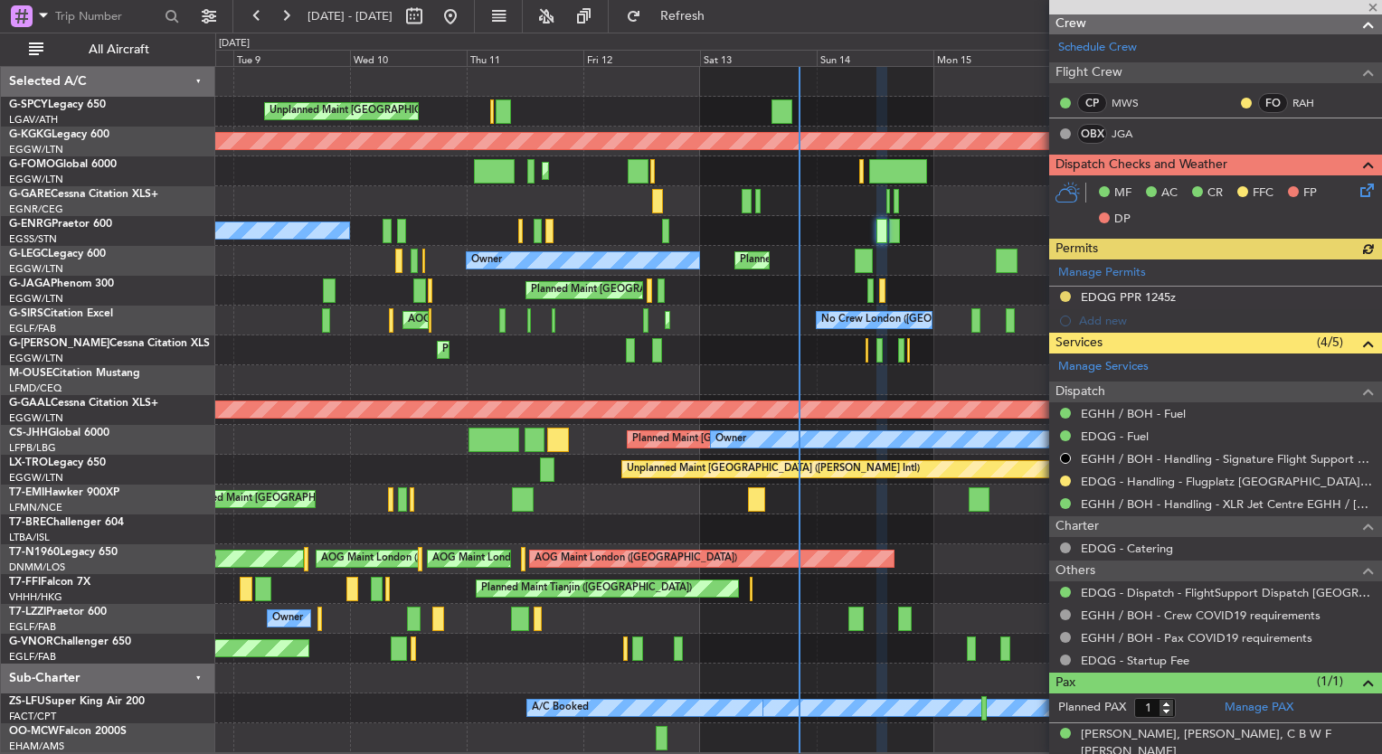
scroll to position [371, 0]
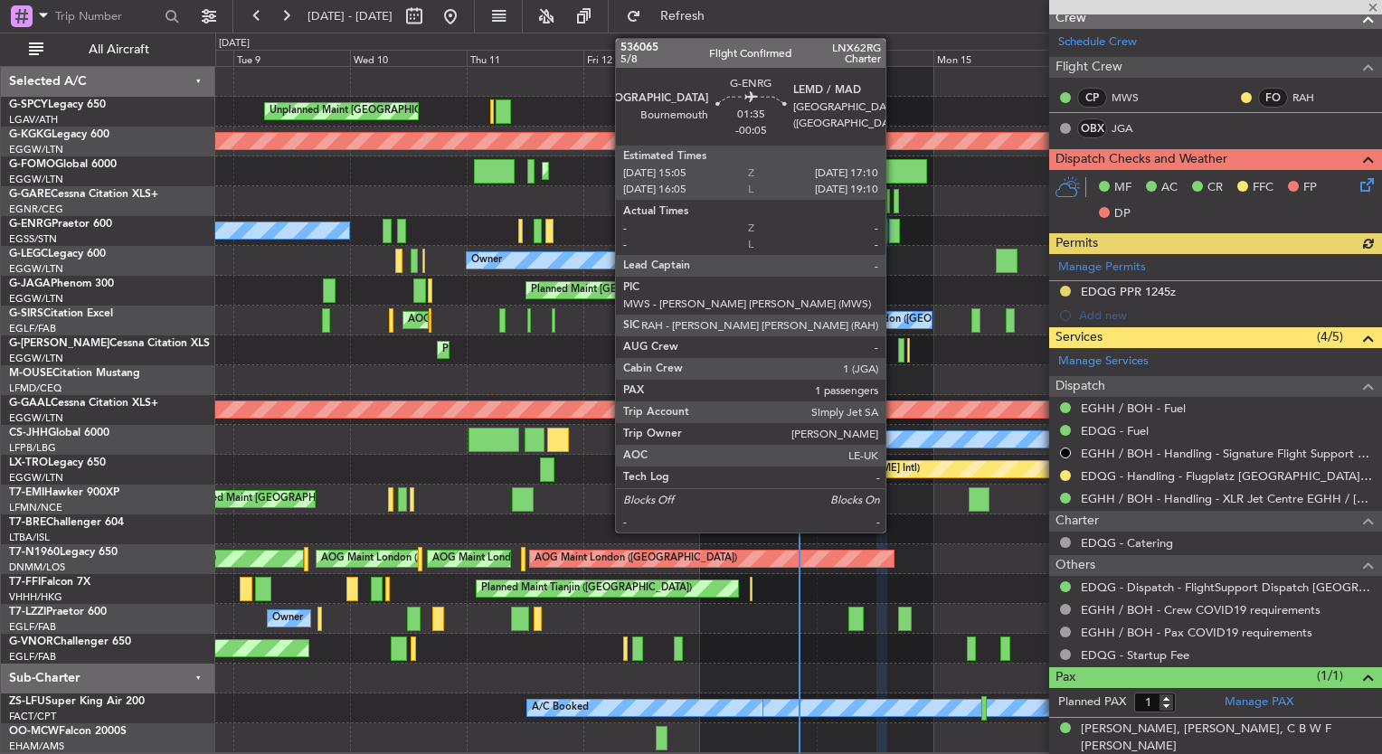
click at [894, 229] on div at bounding box center [894, 231] width 11 height 24
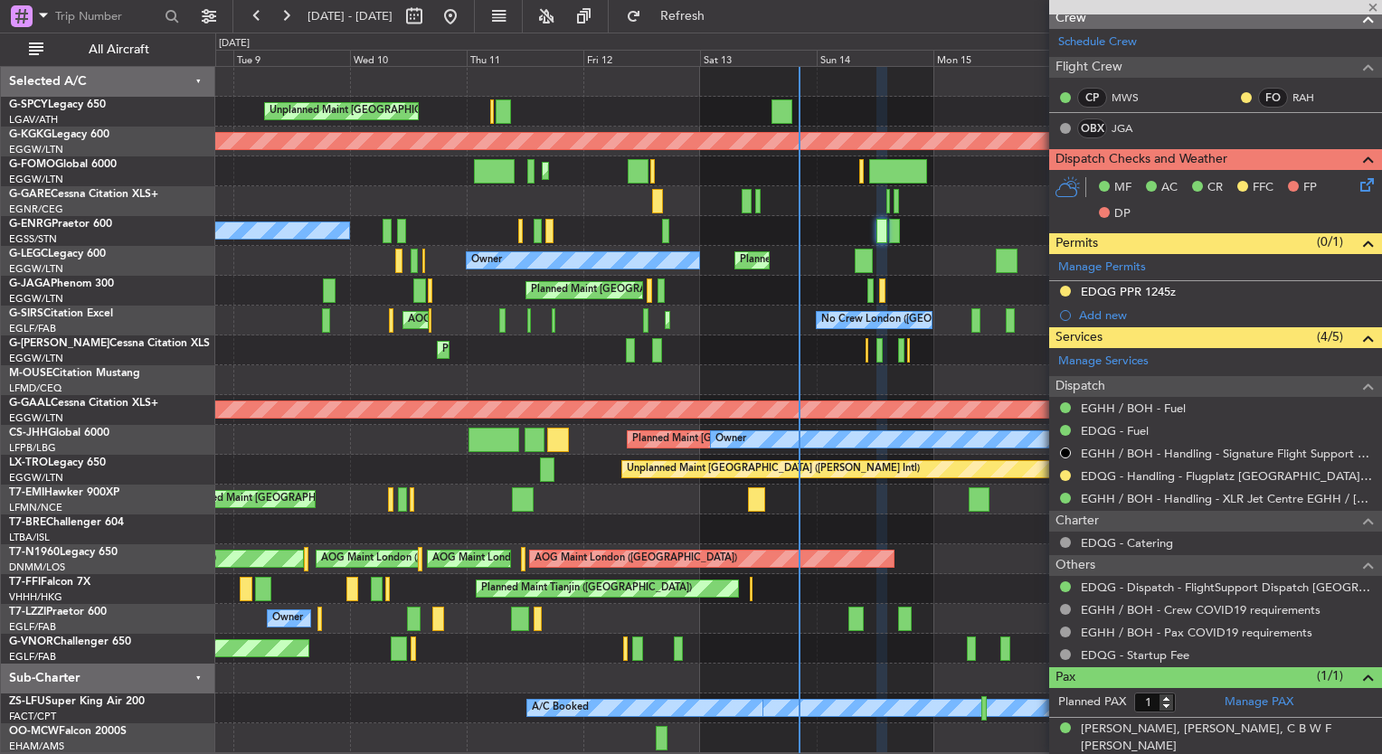
type input "-00:05"
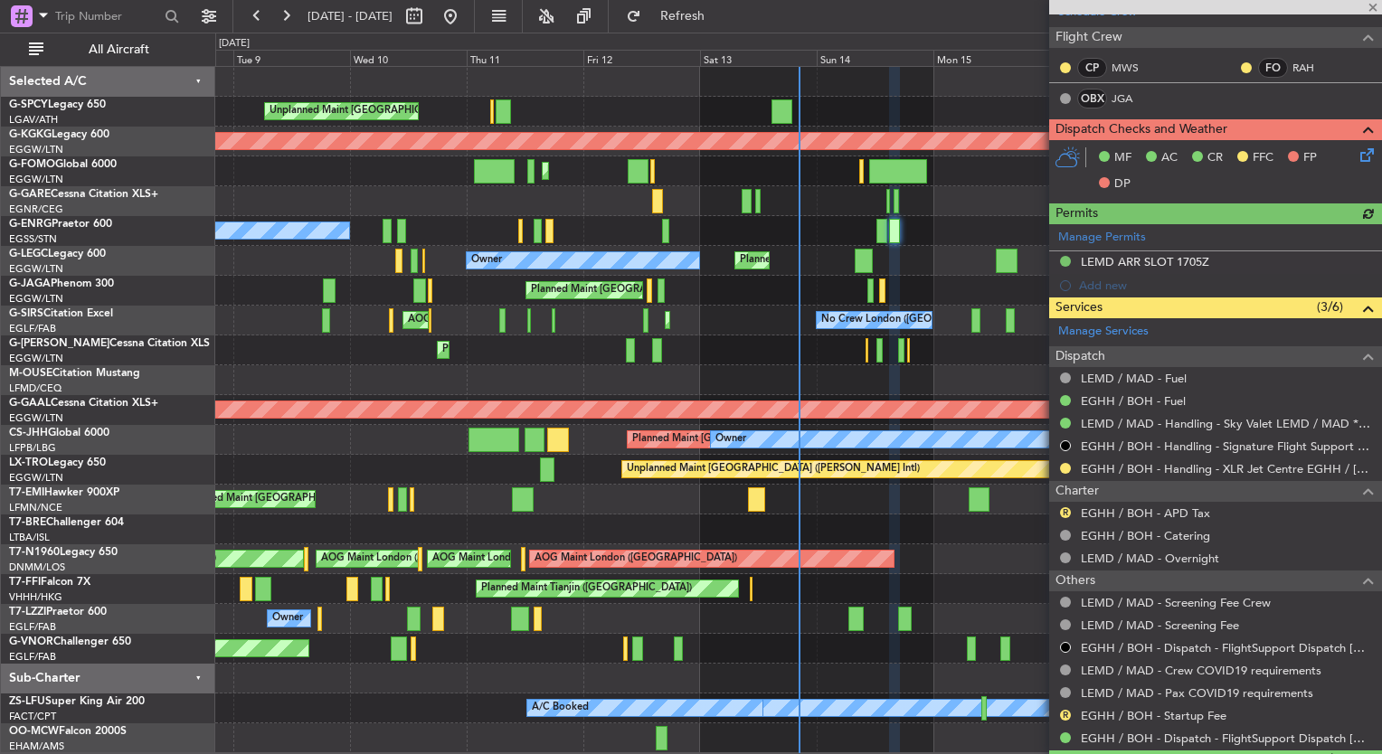
scroll to position [394, 0]
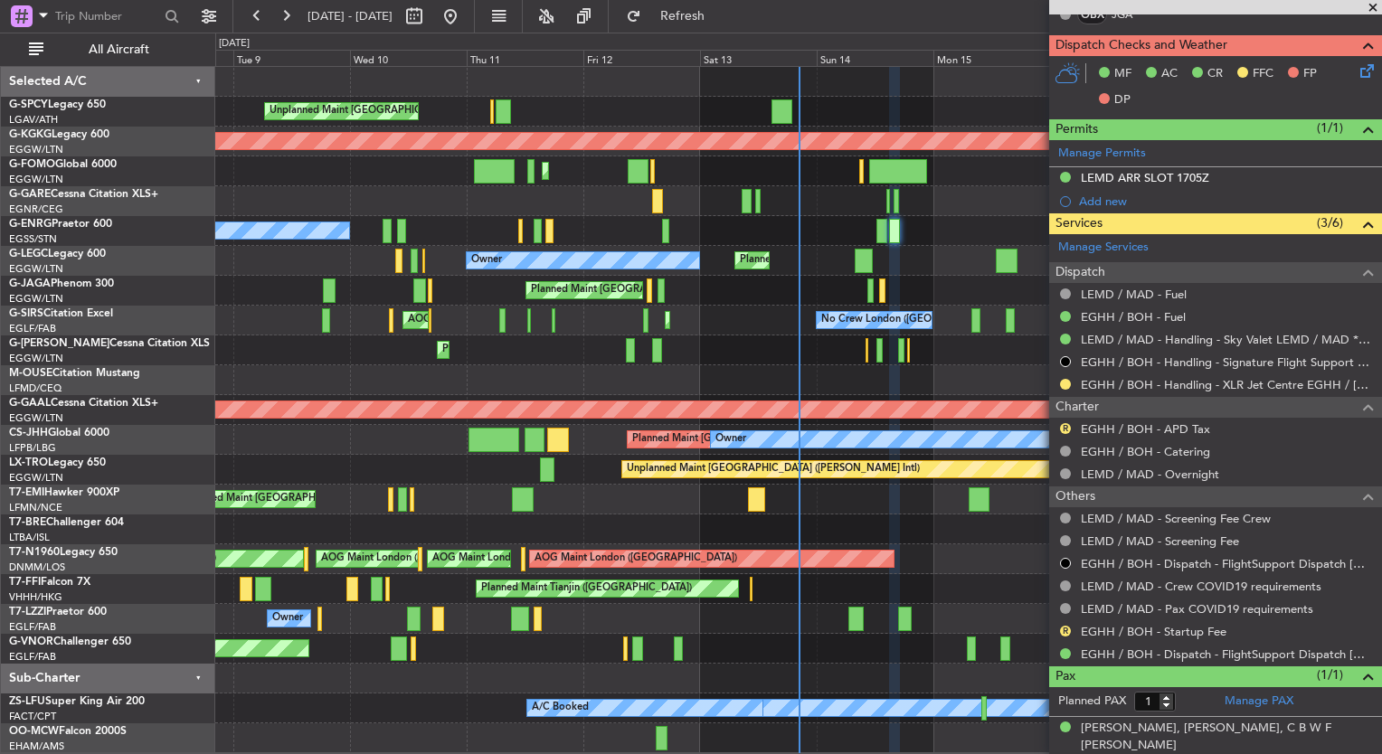
click at [1372, 3] on span at bounding box center [1373, 8] width 18 height 16
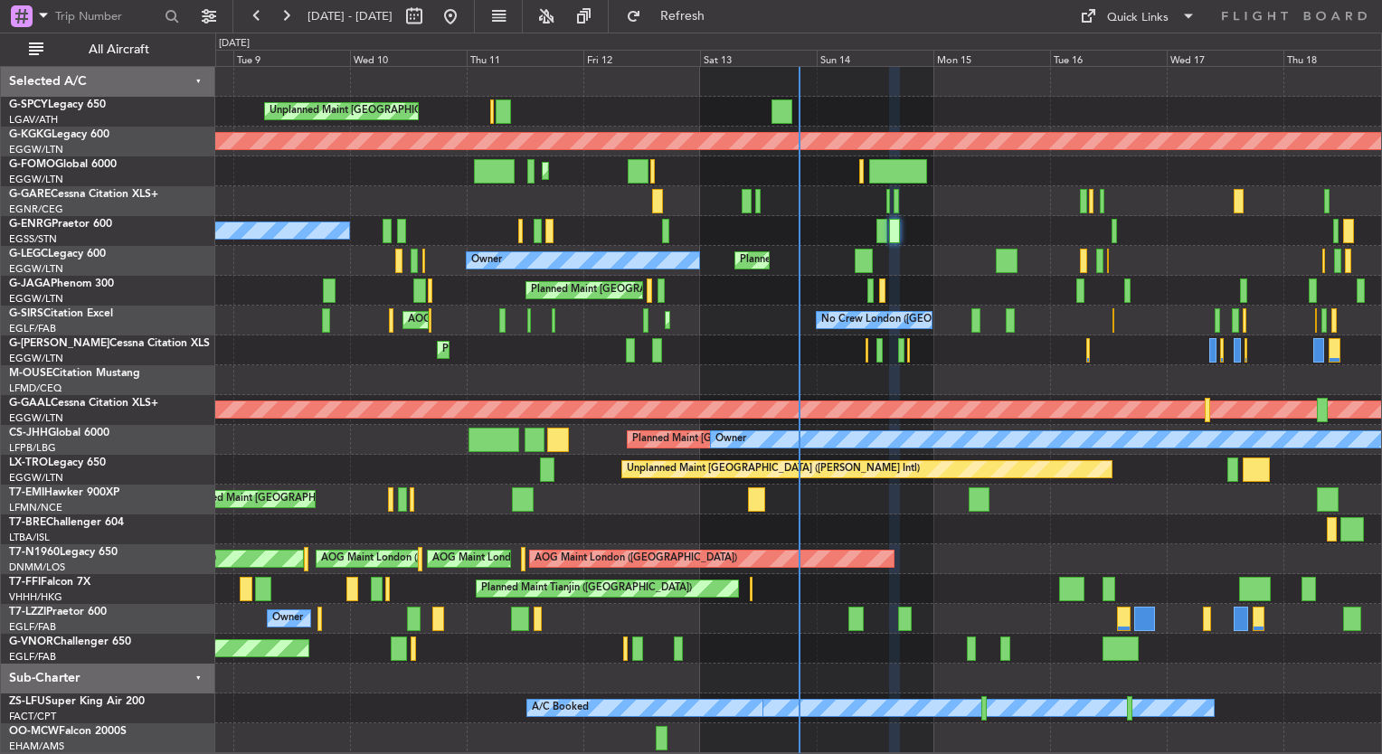
type input "0"
click at [1270, 533] on div at bounding box center [798, 530] width 1166 height 30
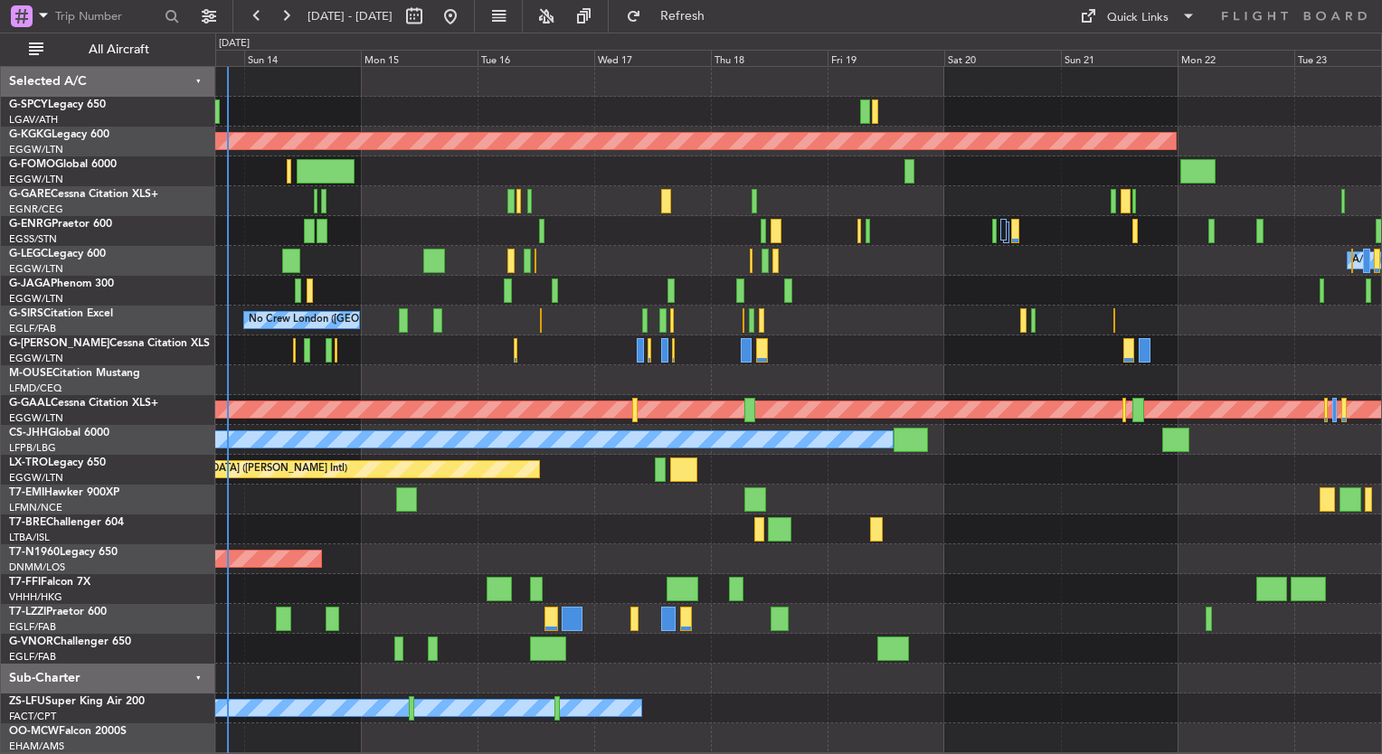
click at [305, 246] on div "AOG Maint Istanbul (Ataturk) Planned Maint London (Luton) A/C Unavailable Londo…" at bounding box center [798, 410] width 1166 height 686
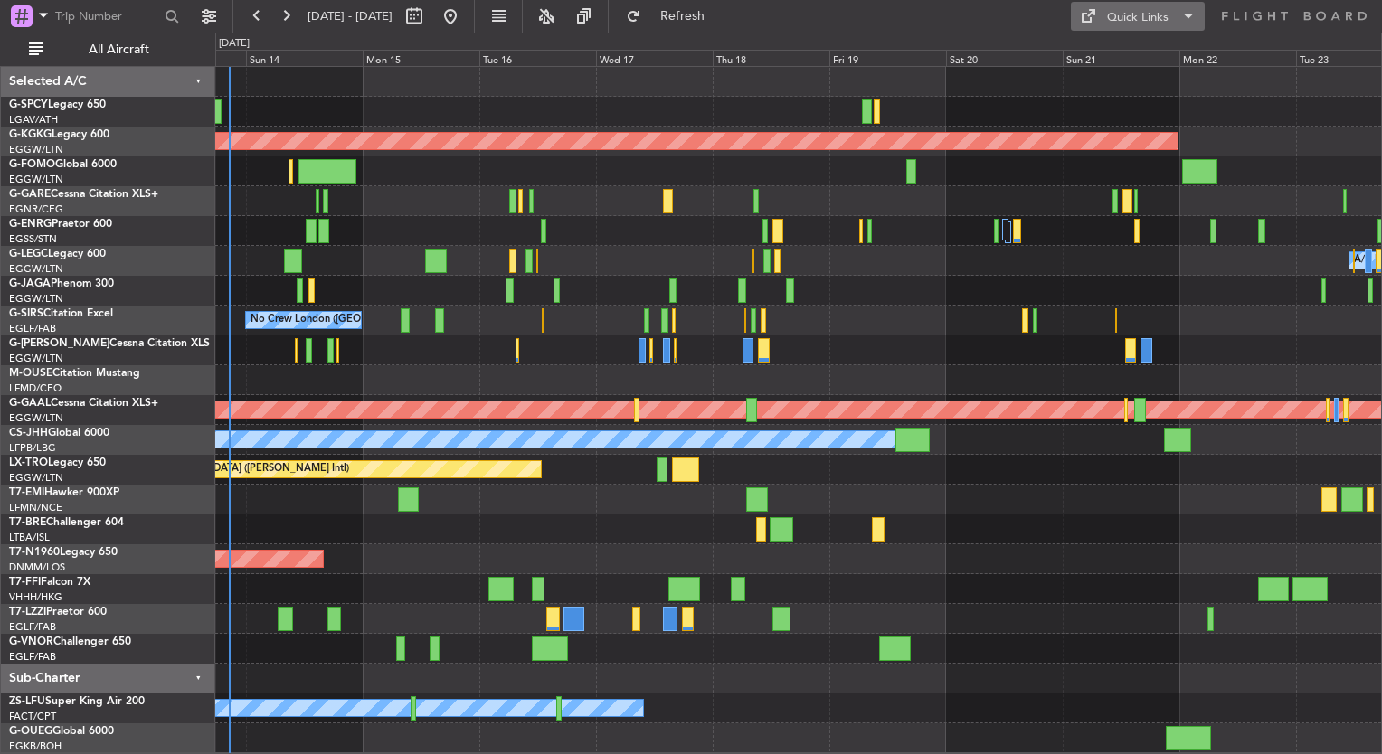
click at [1112, 23] on div "Quick Links" at bounding box center [1138, 18] width 62 height 18
click at [1118, 47] on button "Trip Builder" at bounding box center [1139, 59] width 136 height 43
click at [1132, 17] on div "Quick Links" at bounding box center [1138, 18] width 62 height 18
drag, startPoint x: 975, startPoint y: 411, endPoint x: 485, endPoint y: 436, distance: 490.9
click at [485, 436] on div at bounding box center [691, 377] width 1382 height 754
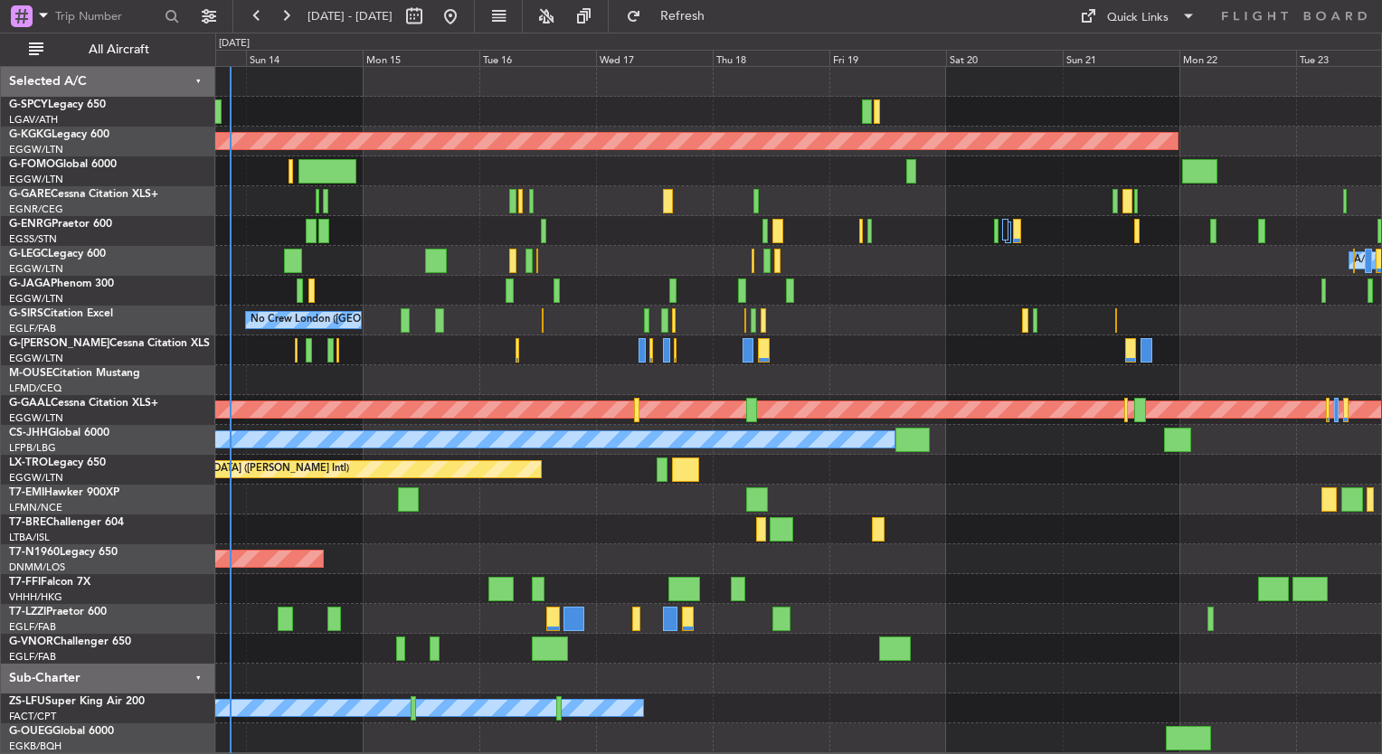
click at [964, 448] on div "Planned Maint Paris (Le Bourget) Owner" at bounding box center [798, 440] width 1166 height 30
click at [266, 399] on div "AOG Maint Istanbul (Ataturk) Planned Maint London (Luton) A/C Unavailable Londo…" at bounding box center [798, 410] width 1166 height 686
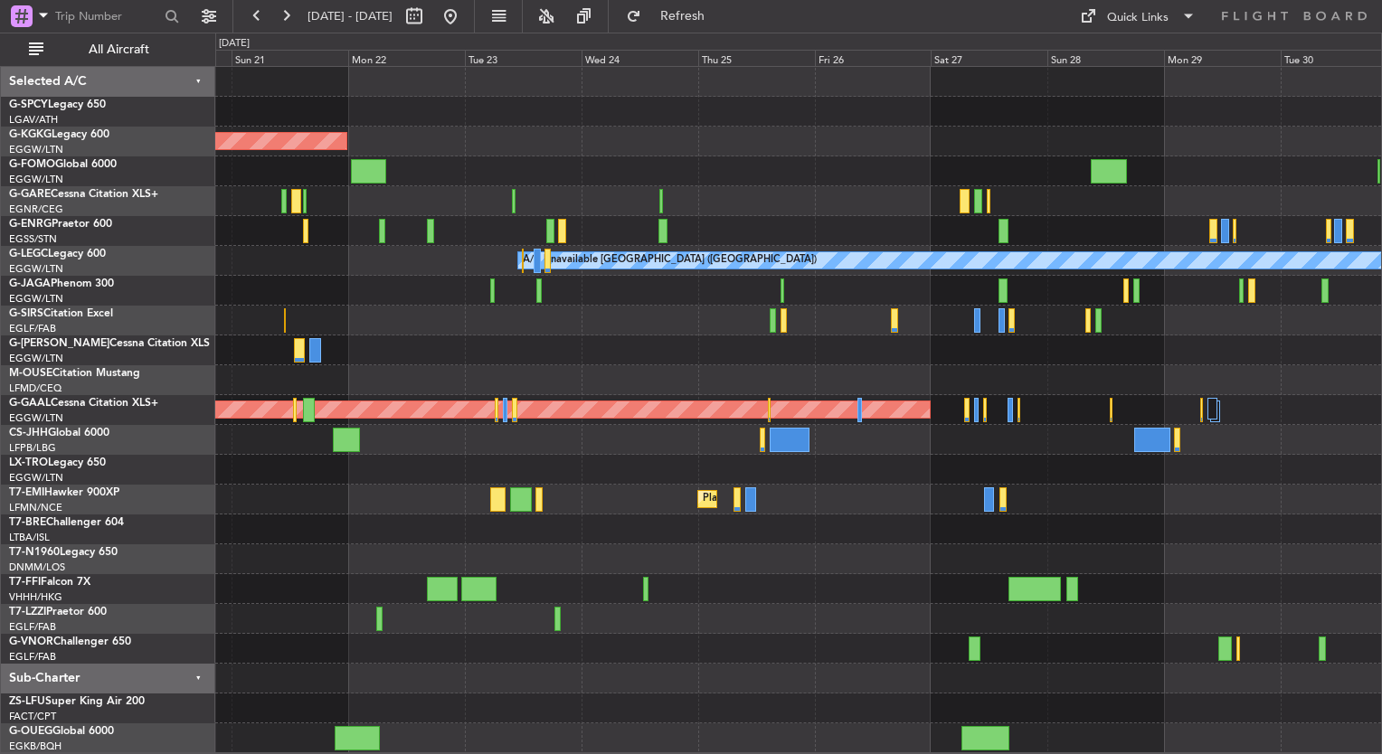
click at [445, 431] on div "Owner" at bounding box center [798, 440] width 1166 height 30
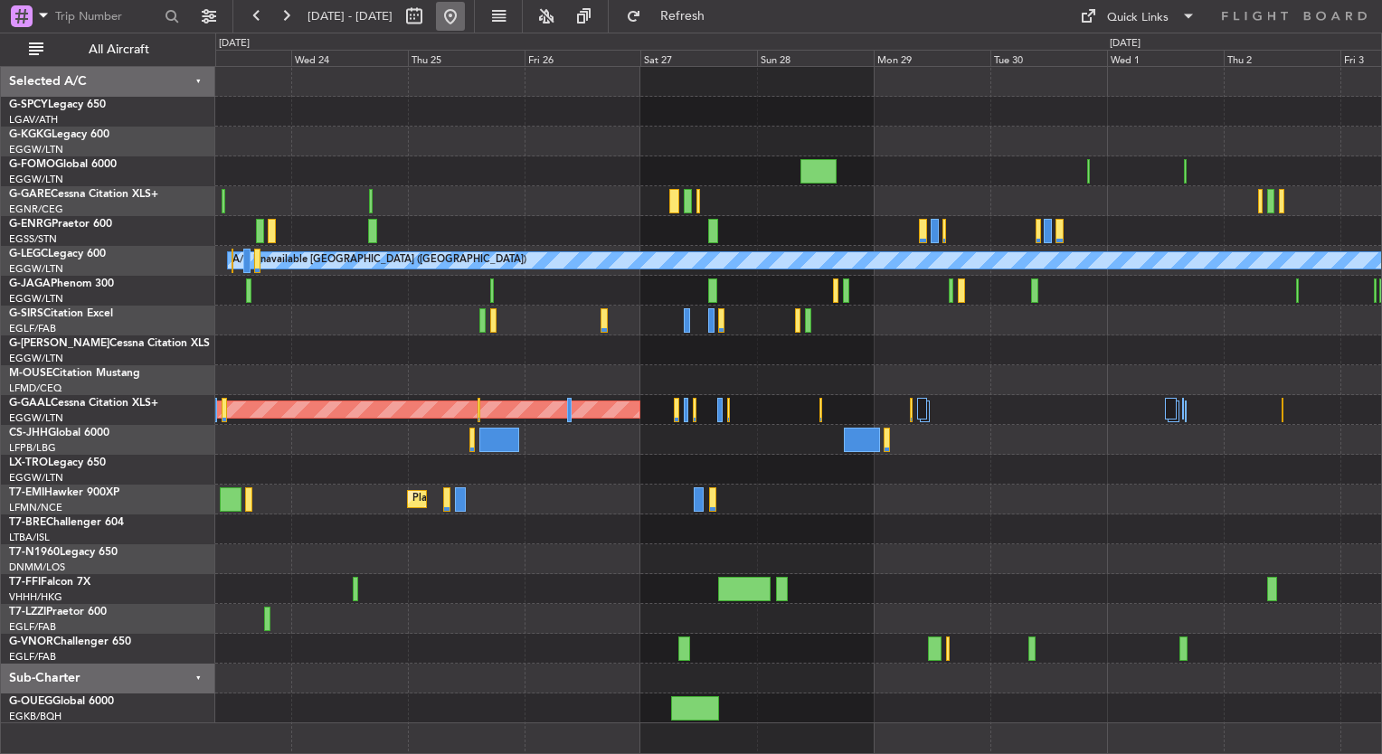
click at [465, 15] on button at bounding box center [450, 16] width 29 height 29
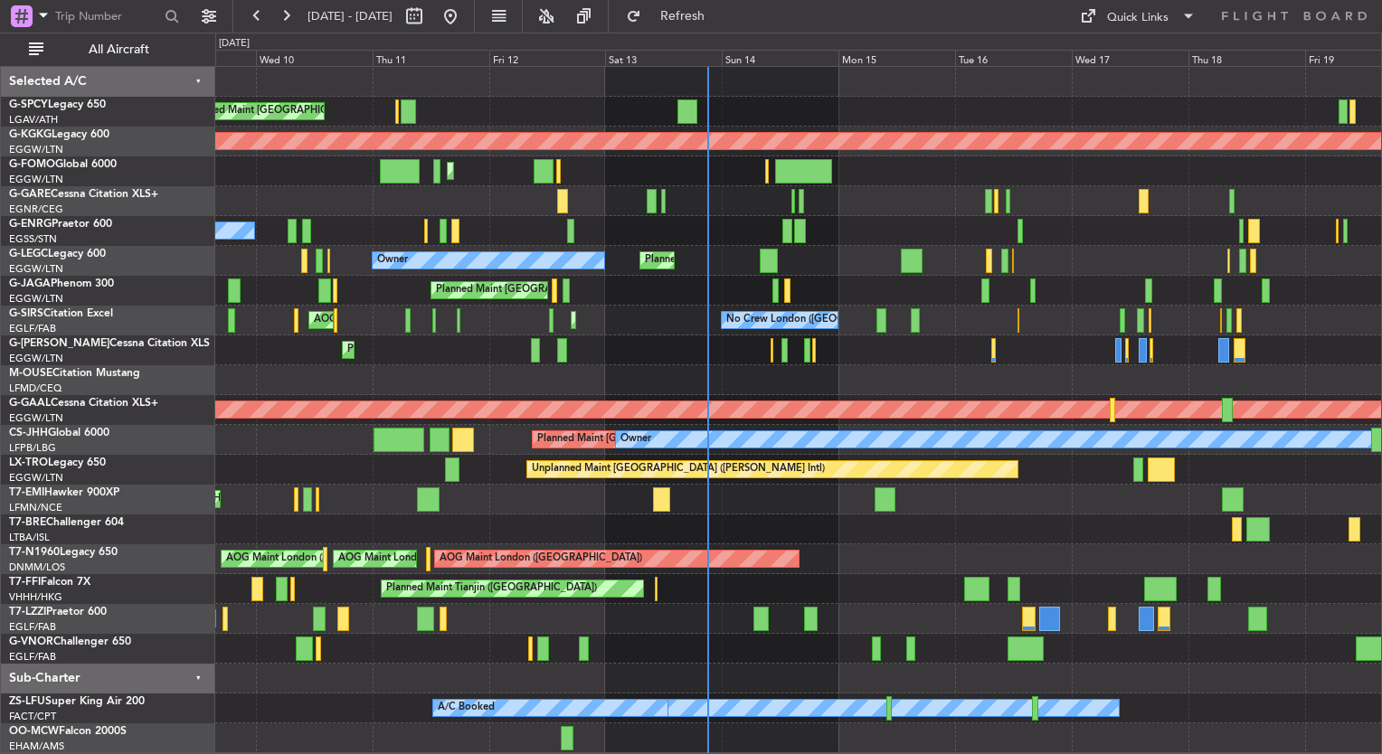
click at [863, 288] on div "Planned Maint [GEOGRAPHIC_DATA] ([GEOGRAPHIC_DATA])" at bounding box center [798, 291] width 1166 height 30
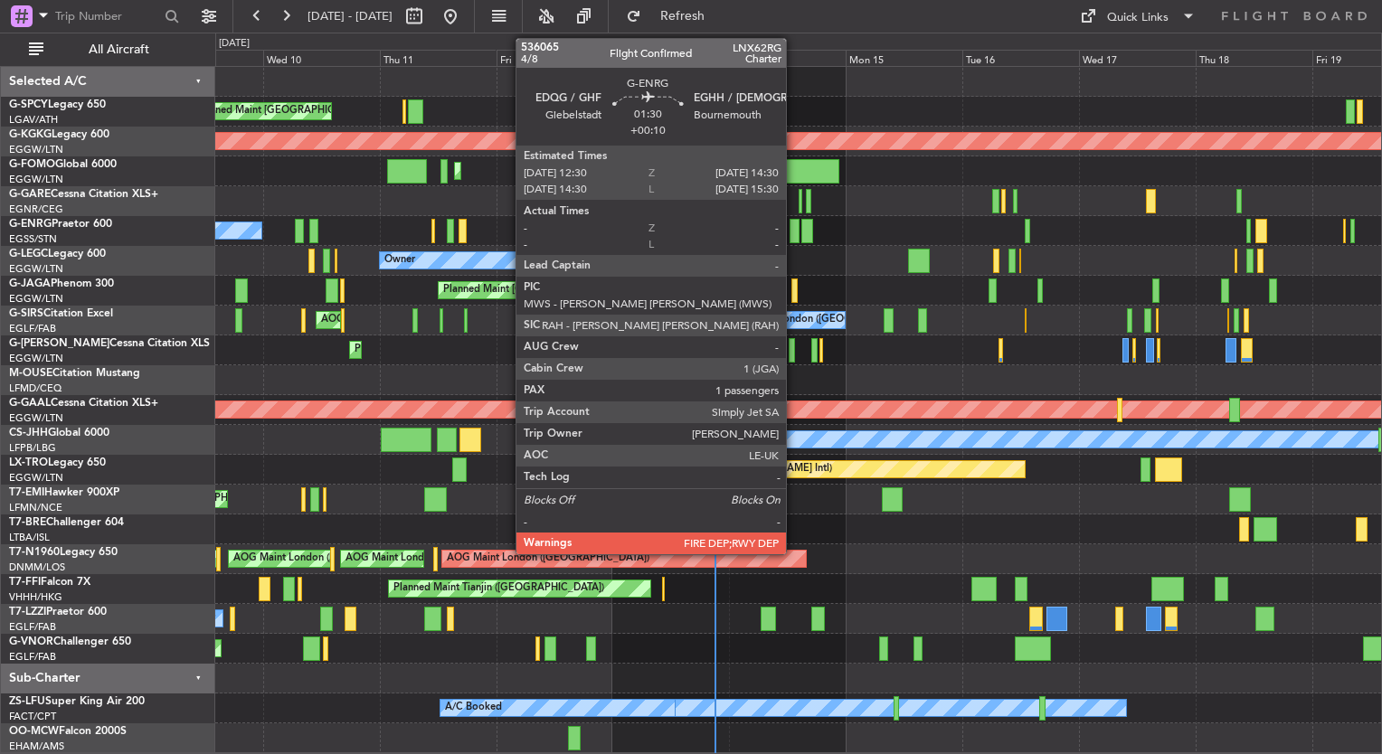
click at [794, 237] on div at bounding box center [795, 231] width 10 height 24
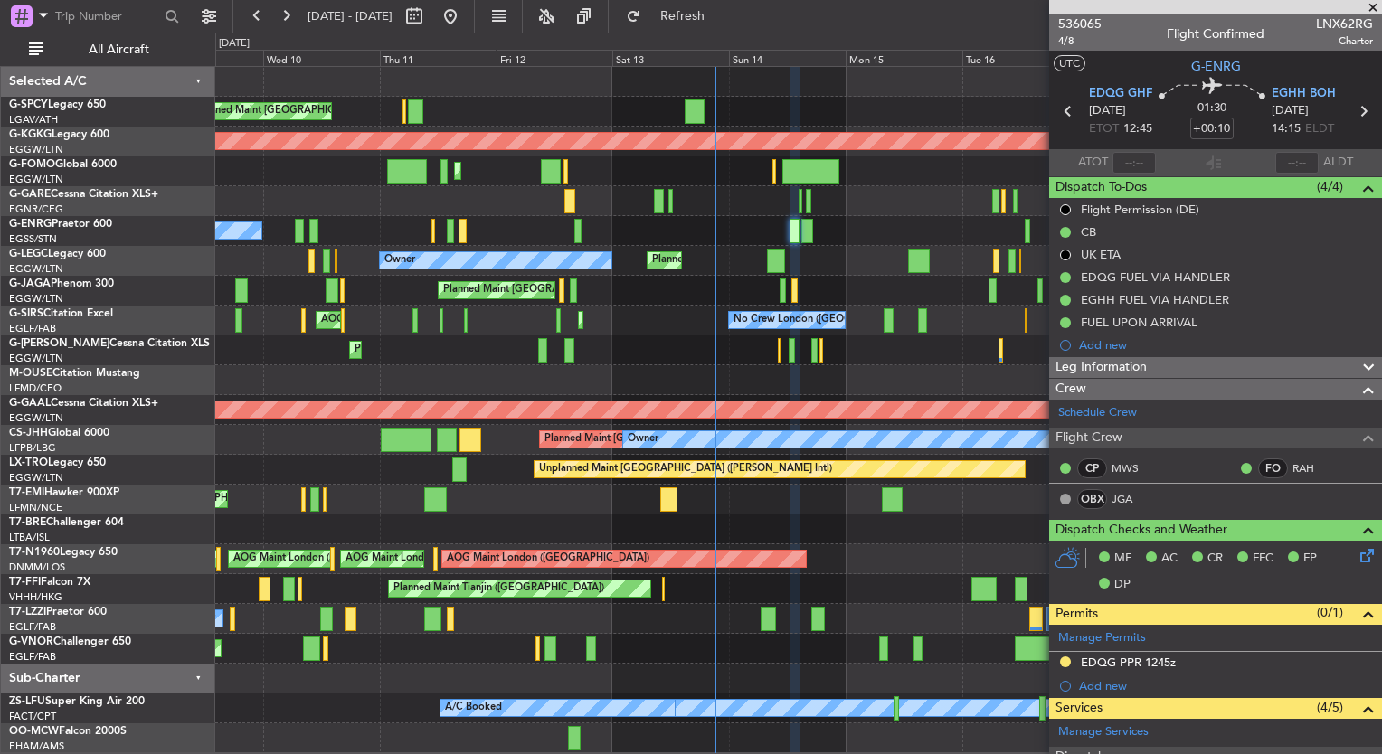
click at [1369, 5] on span at bounding box center [1373, 8] width 18 height 16
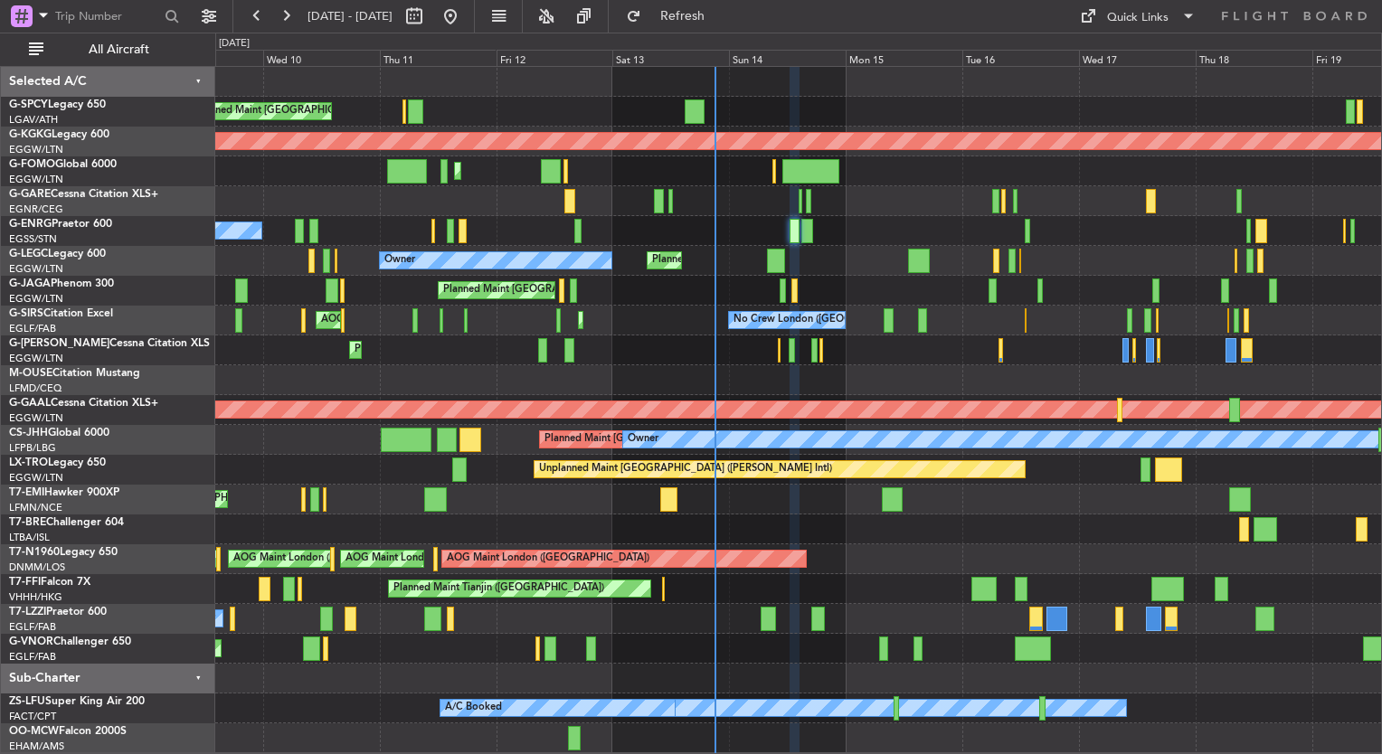
type input "0"
click at [1154, 23] on div "Quick Links" at bounding box center [1138, 18] width 62 height 18
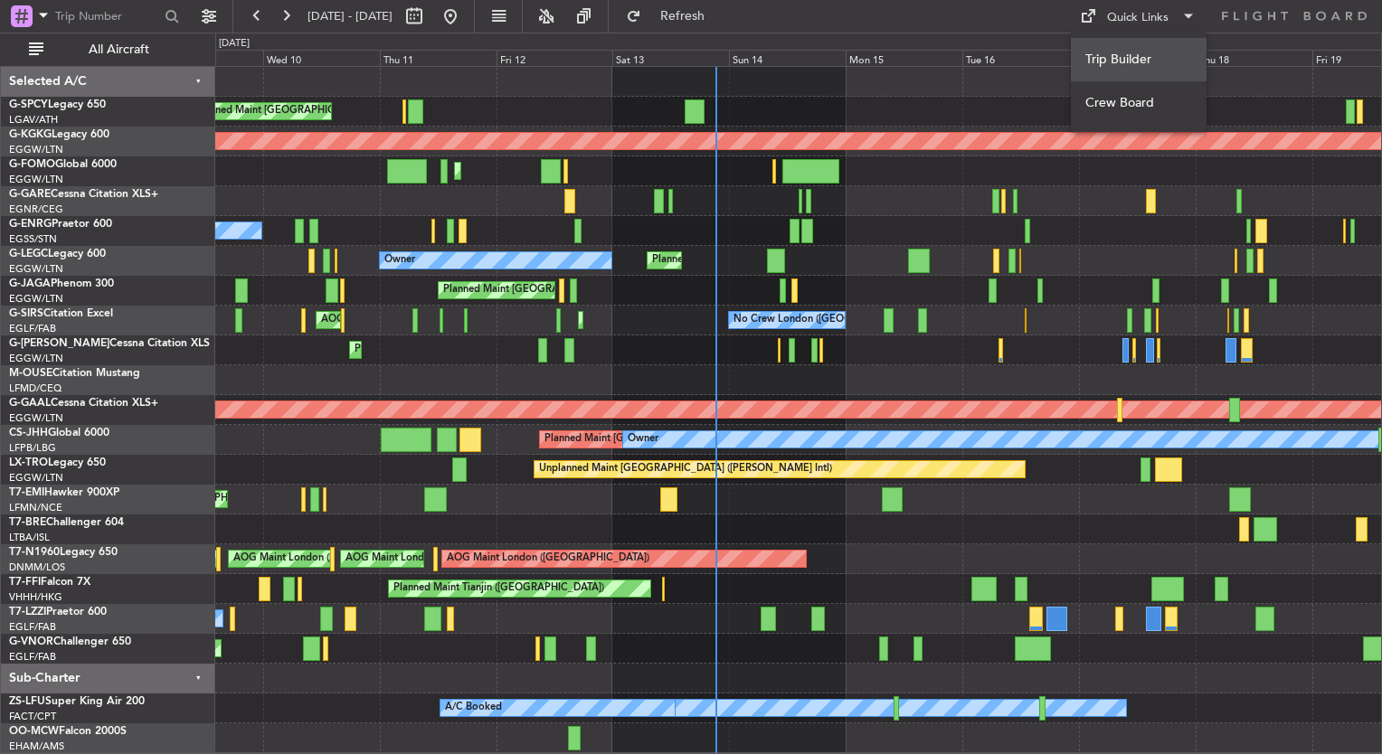
click at [1157, 43] on button "Trip Builder" at bounding box center [1139, 59] width 136 height 43
click at [229, 241] on div "Unplanned Maint Athens (Eleftherios Venizelos Intl) AOG Maint Istanbul (Ataturk…" at bounding box center [798, 410] width 1166 height 686
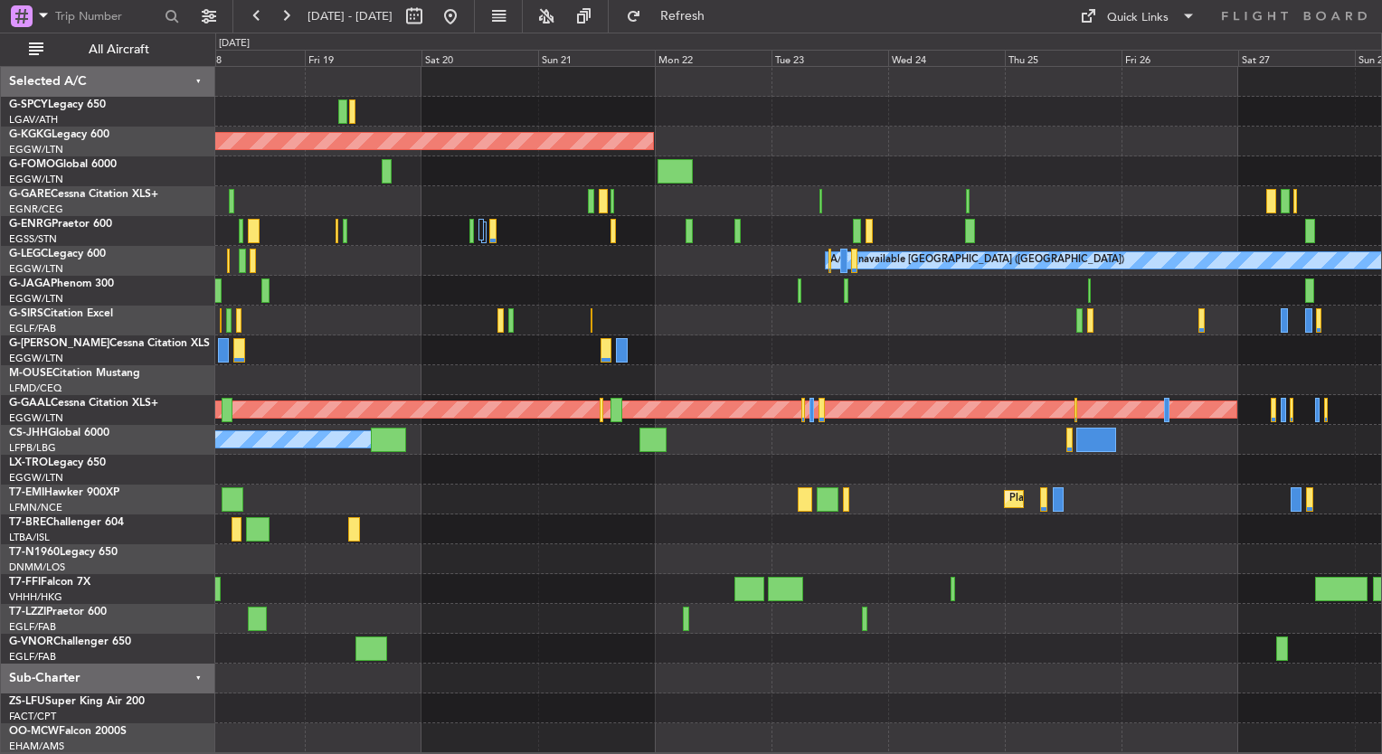
click at [232, 324] on div "AOG Maint Istanbul (Ataturk) A/C Unavailable London (Luton) Planned Maint Dusse…" at bounding box center [798, 410] width 1166 height 686
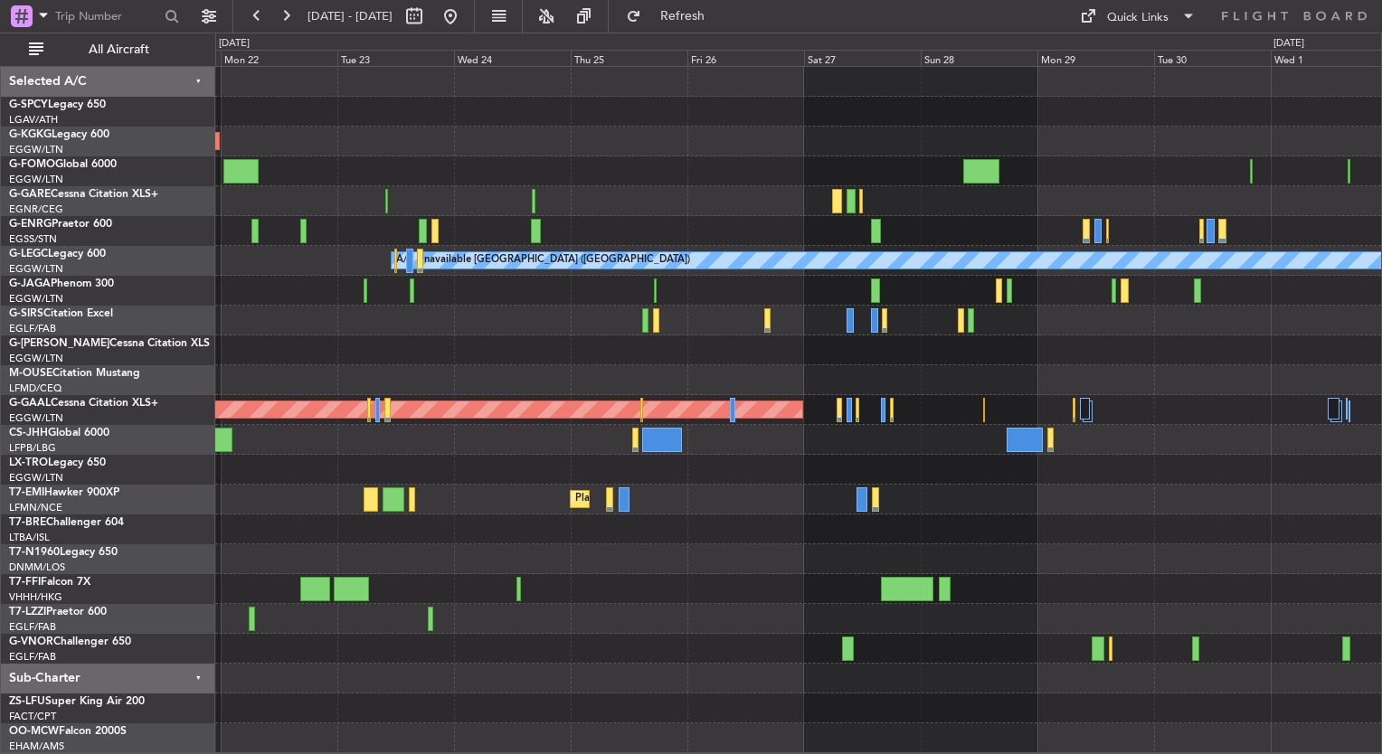
click at [257, 425] on div "AOG Maint Istanbul (Ataturk) A/C Unavailable London (Luton) Planned Maint Dusse…" at bounding box center [798, 410] width 1166 height 686
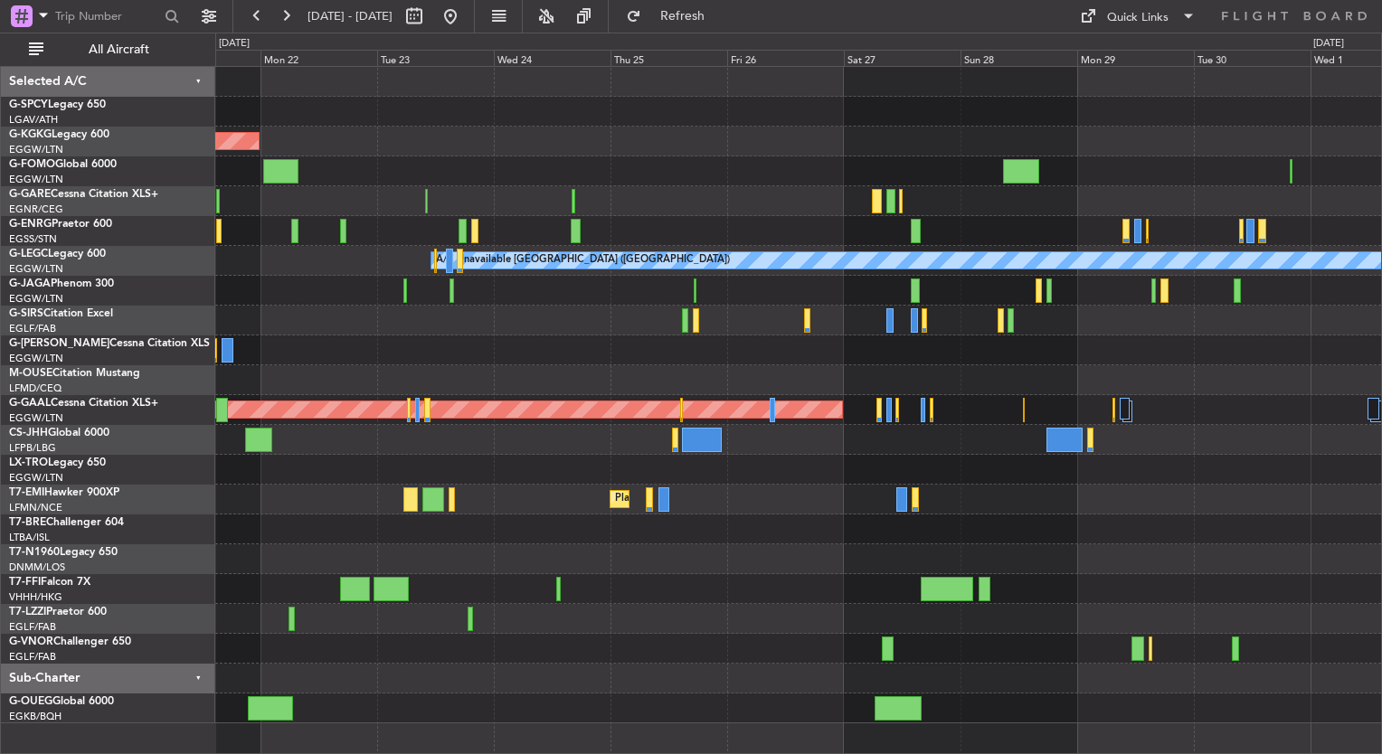
click at [568, 455] on div "AOG Maint Istanbul (Ataturk) A/C Unavailable London (Luton) Planned Maint Dusse…" at bounding box center [798, 395] width 1166 height 657
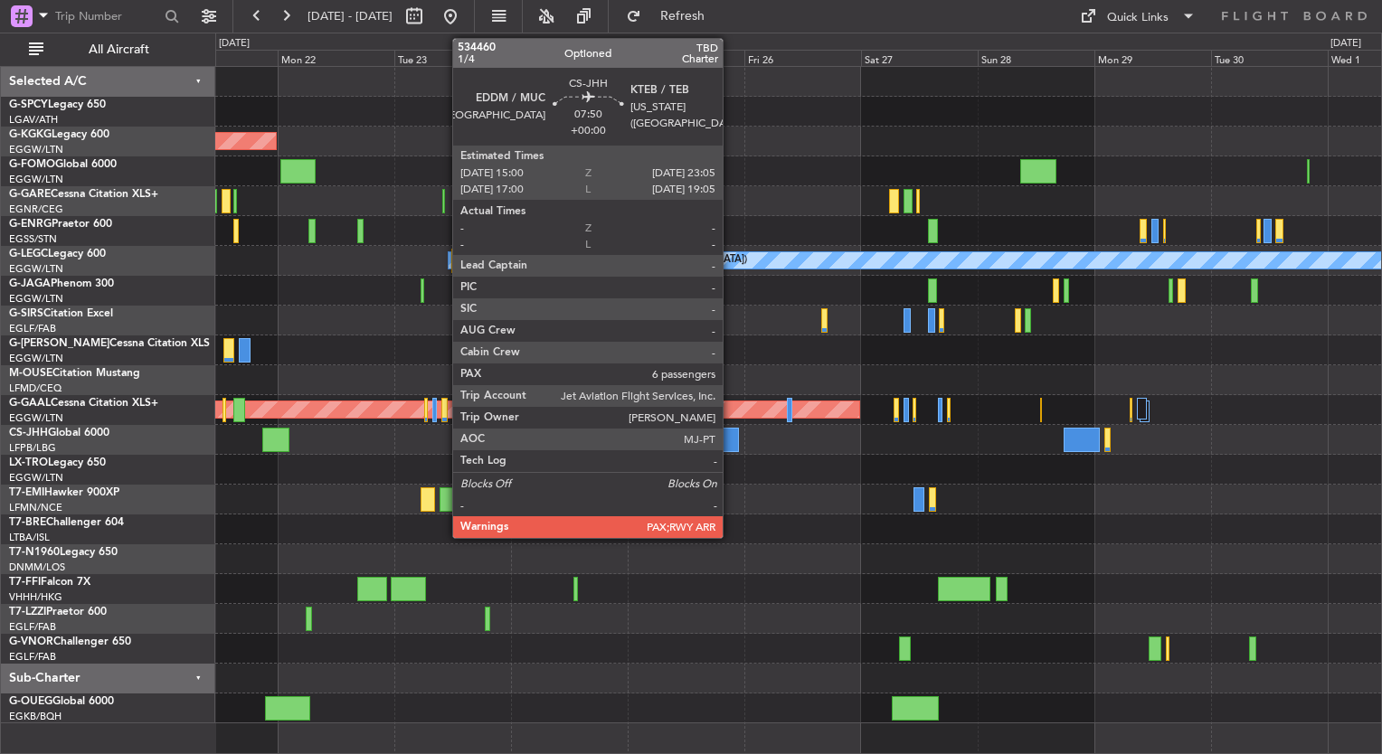
click at [731, 432] on div at bounding box center [719, 440] width 40 height 24
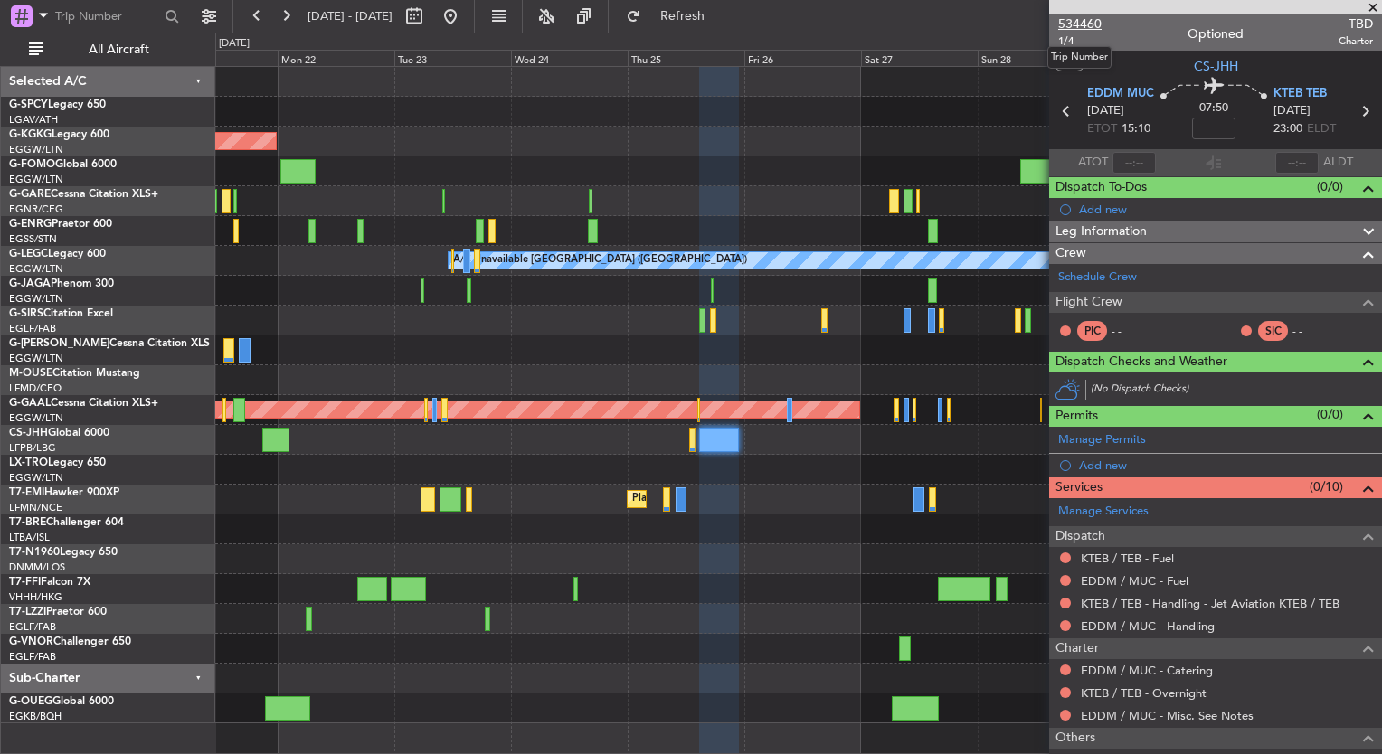
click at [1086, 26] on span "534460" at bounding box center [1079, 23] width 43 height 19
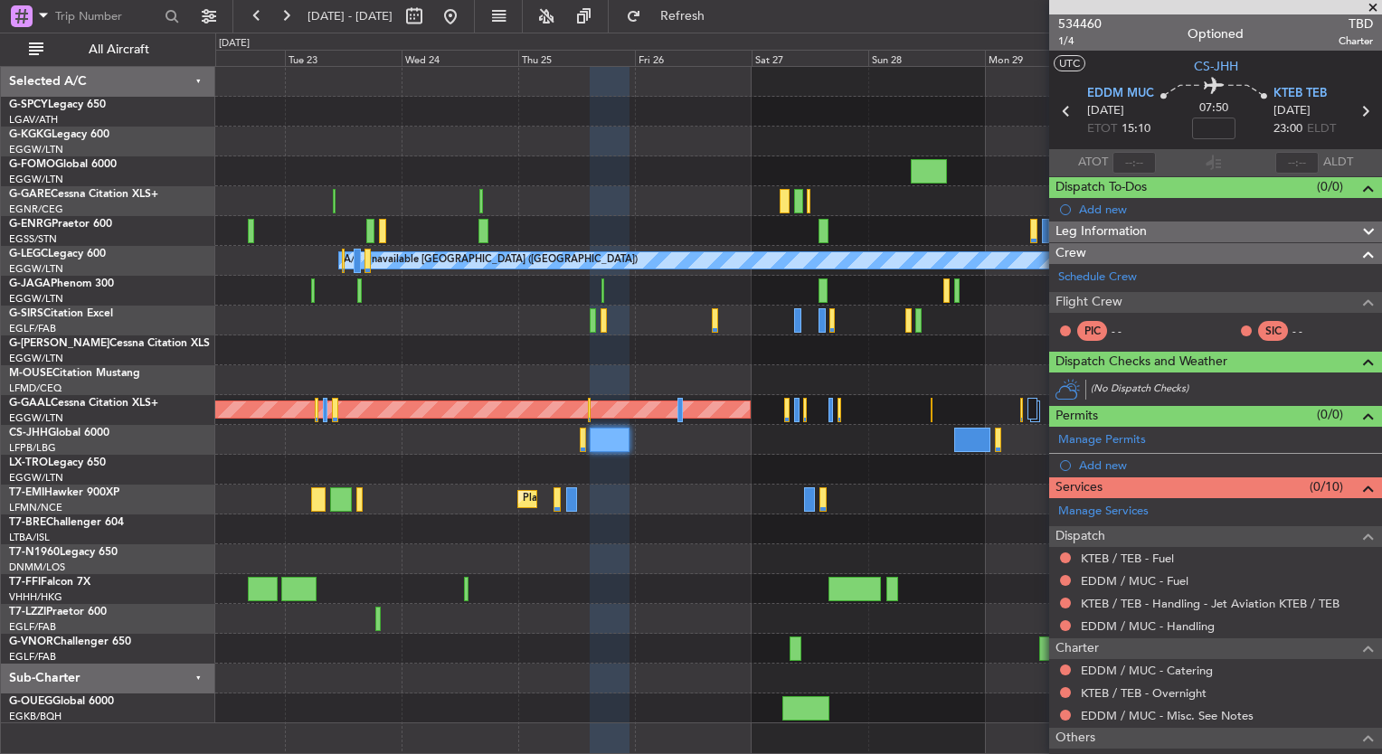
click at [720, 527] on div at bounding box center [798, 530] width 1166 height 30
click at [1074, 23] on span "534460" at bounding box center [1079, 23] width 43 height 19
click at [1371, 10] on span at bounding box center [1373, 8] width 18 height 16
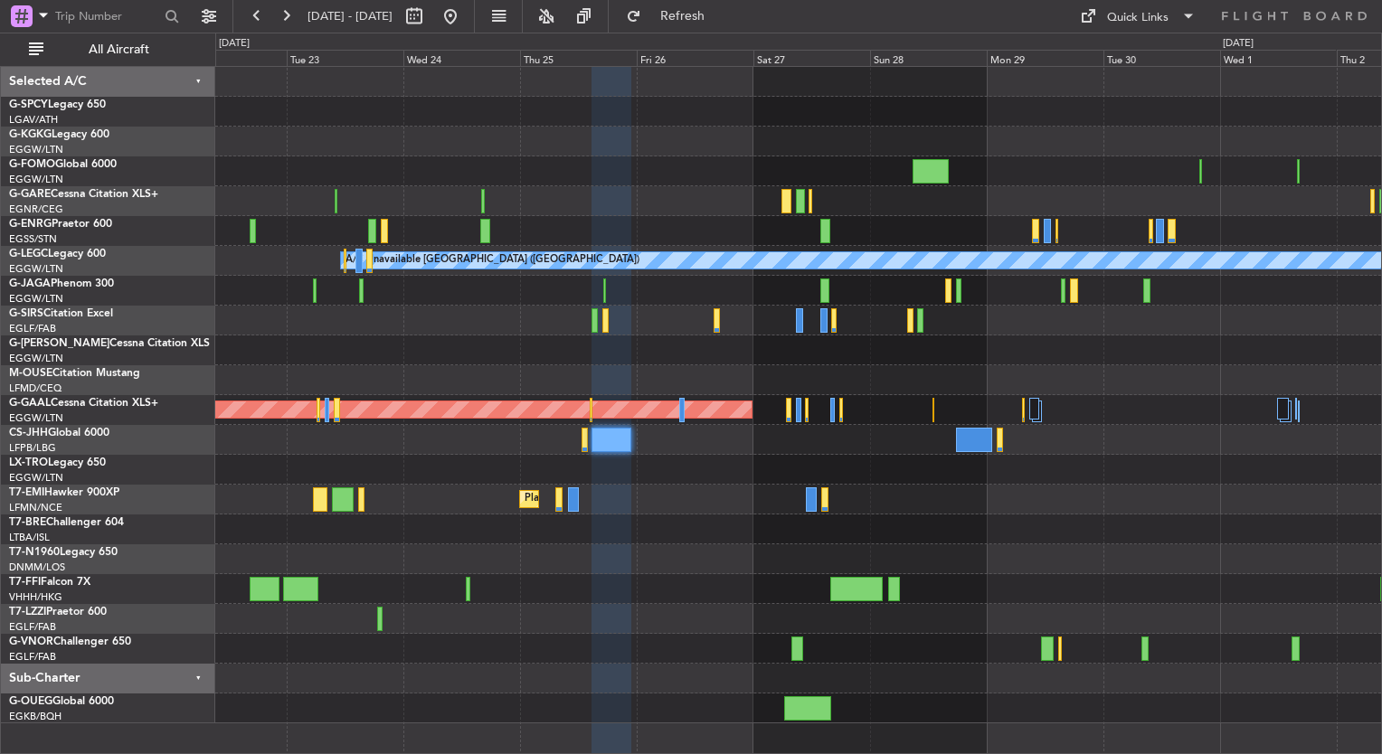
type input "0"
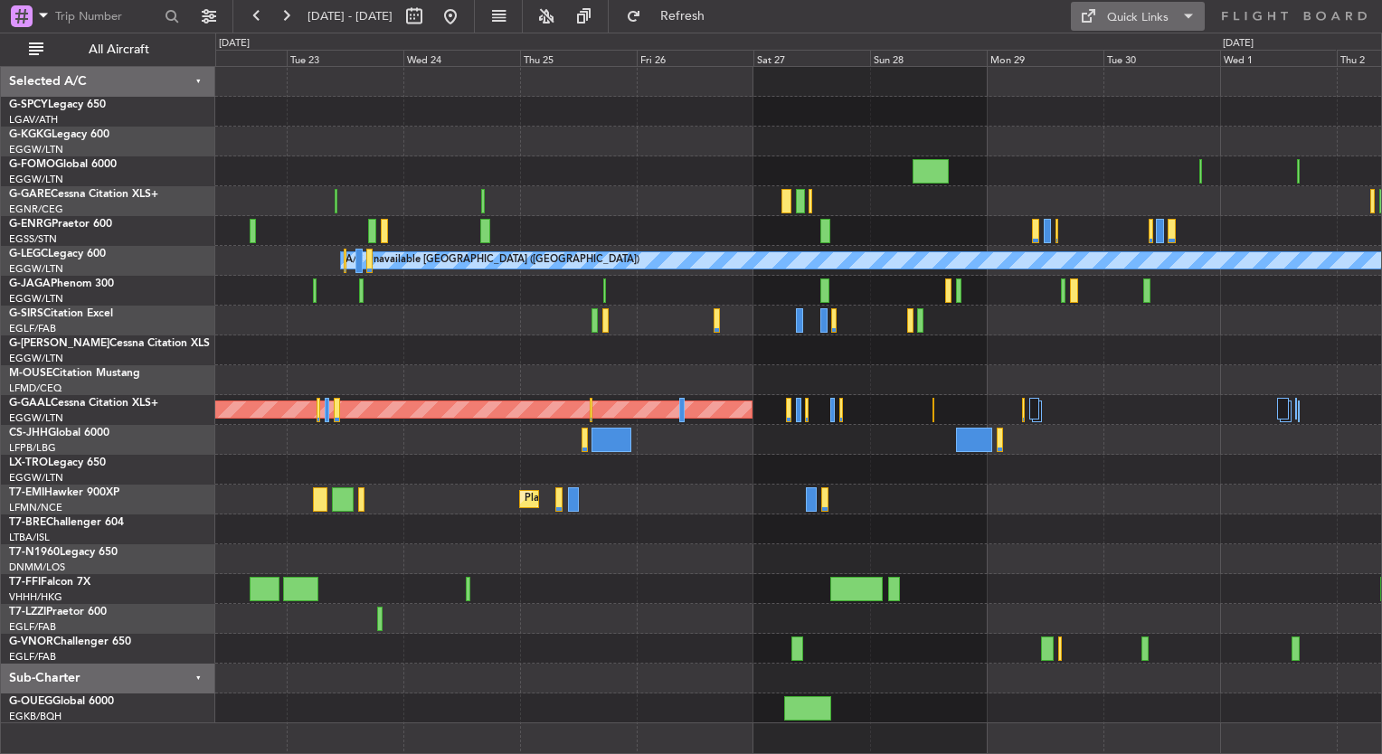
click at [1139, 21] on div "Quick Links" at bounding box center [1138, 18] width 62 height 18
click at [1137, 63] on button "Trip Builder" at bounding box center [1139, 59] width 136 height 43
click at [465, 12] on button at bounding box center [450, 16] width 29 height 29
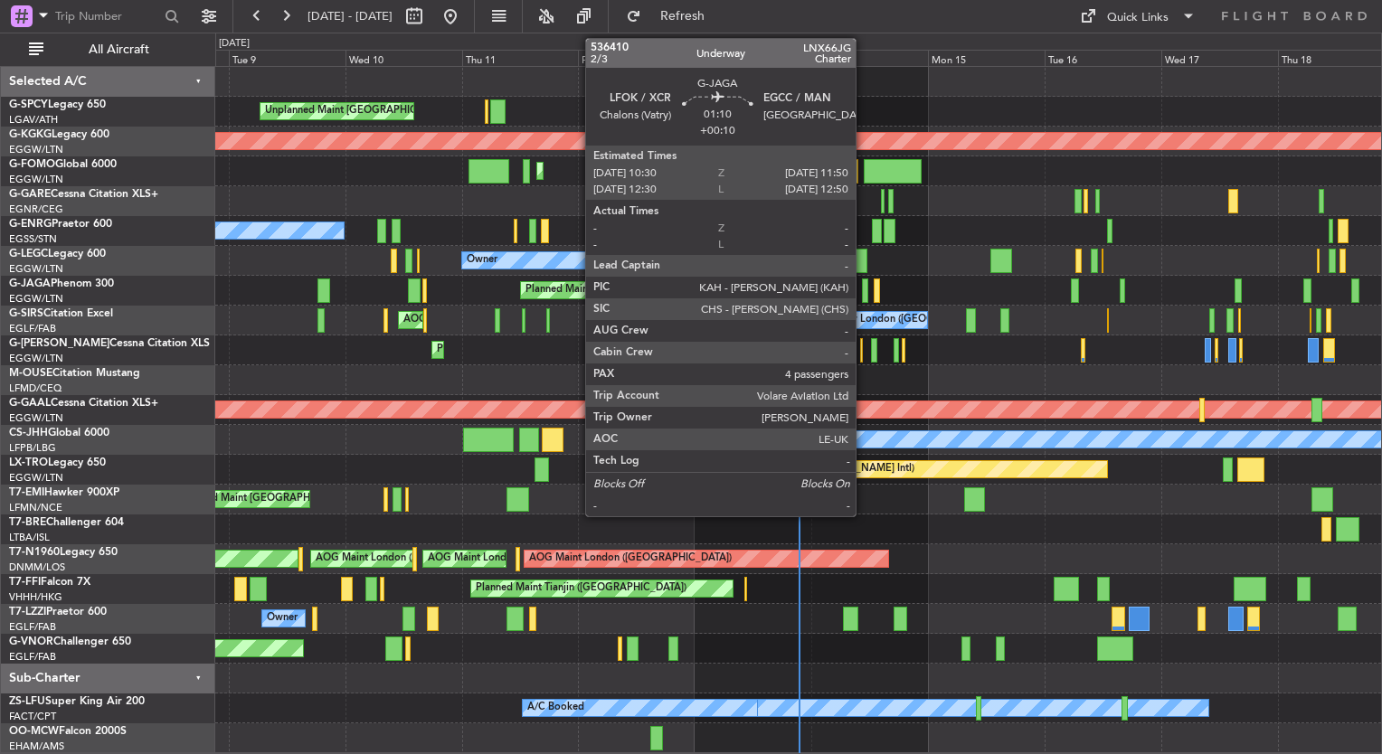
click at [864, 297] on div at bounding box center [865, 291] width 7 height 24
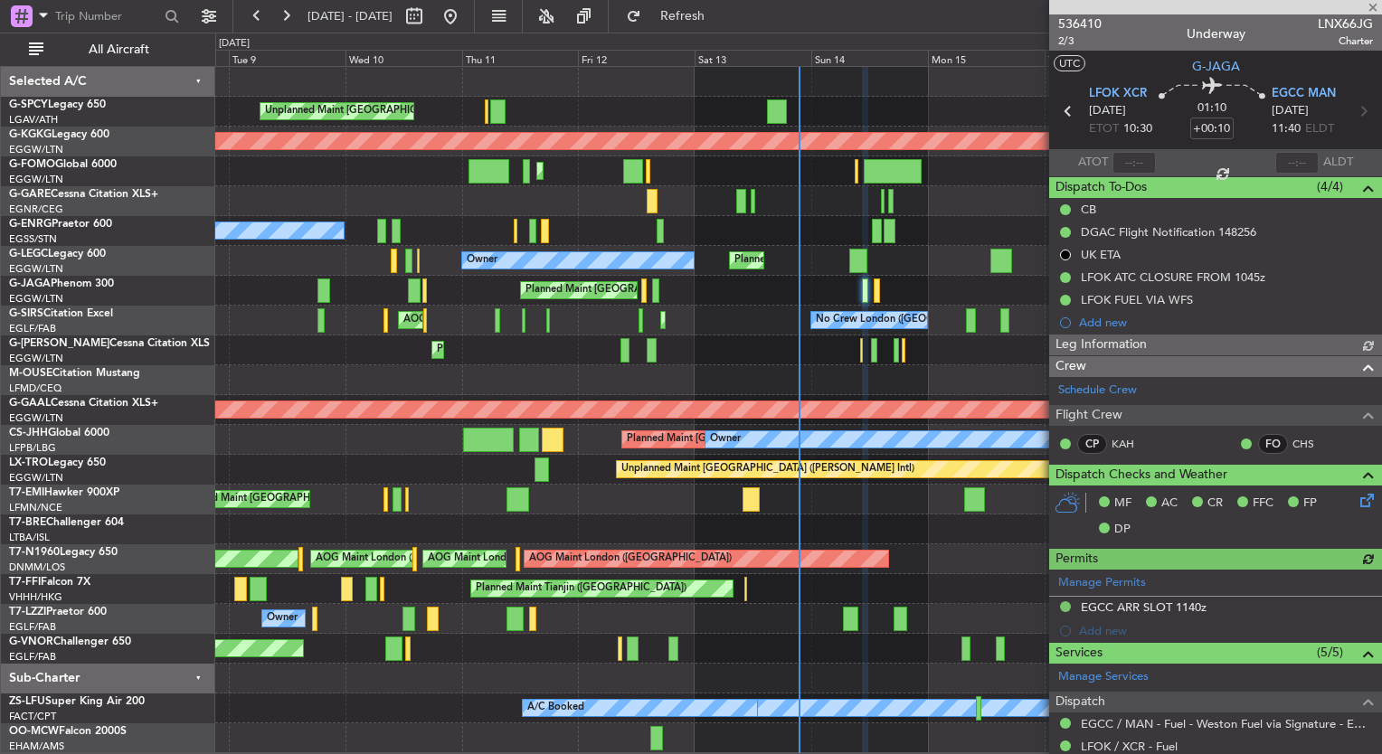
scroll to position [416, 0]
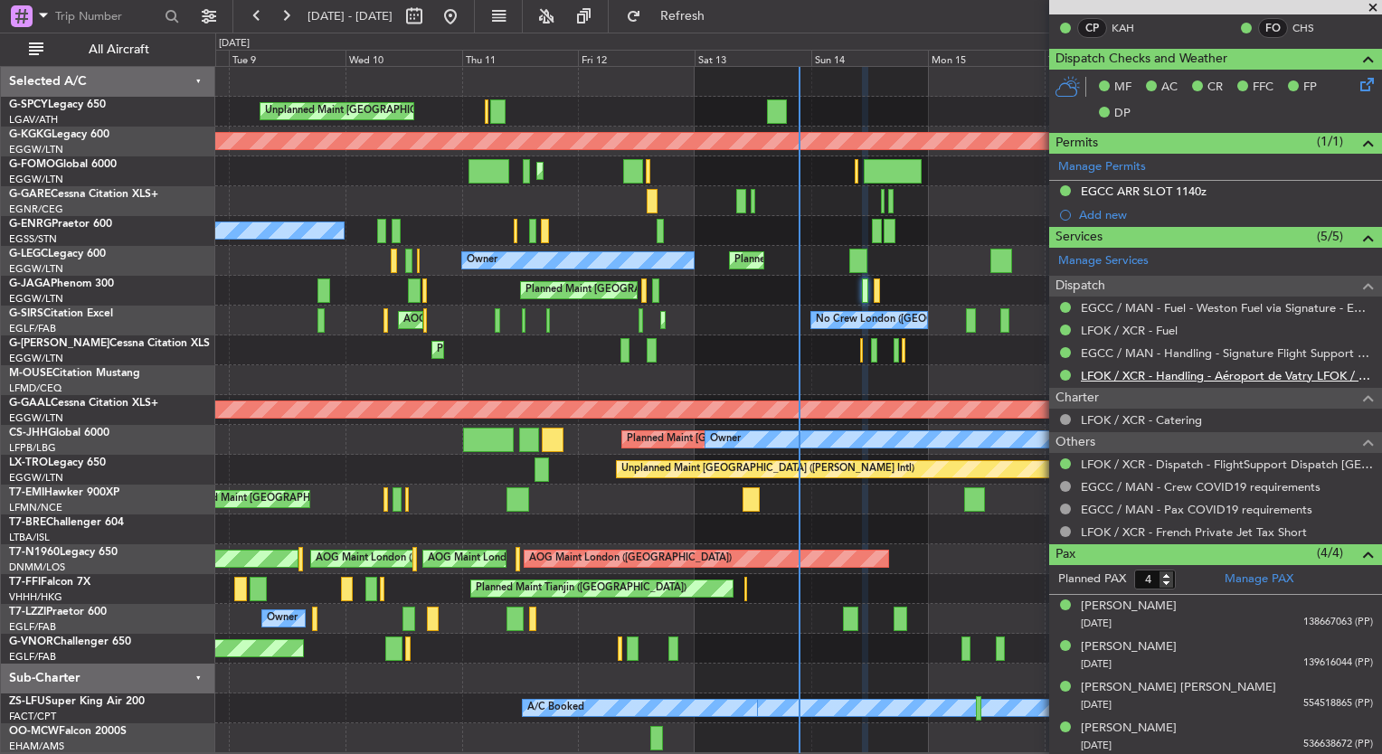
click at [1226, 373] on link "LFOK / XCR - Handling - Aéroport de Vatry LFOK / XCR" at bounding box center [1227, 375] width 292 height 15
click at [1248, 374] on link "LFOK / XCR - Handling - Aéroport de Vatry LFOK / XCR" at bounding box center [1227, 375] width 292 height 15
click at [690, 312] on div "Planned Maint London (Farnborough) AOG Maint Kemble No Crew London (Farnborough)" at bounding box center [798, 321] width 1166 height 30
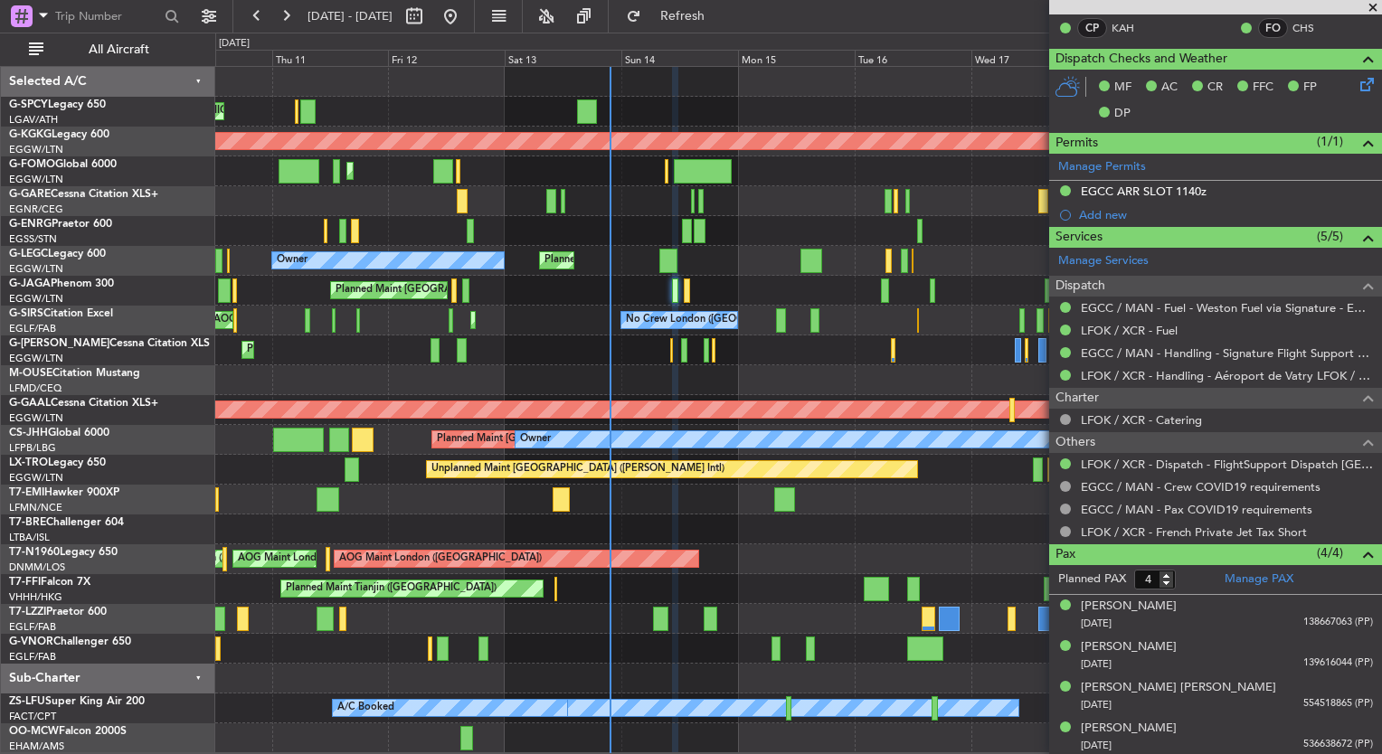
click at [648, 293] on div "Planned Maint [GEOGRAPHIC_DATA] ([GEOGRAPHIC_DATA])" at bounding box center [798, 291] width 1166 height 30
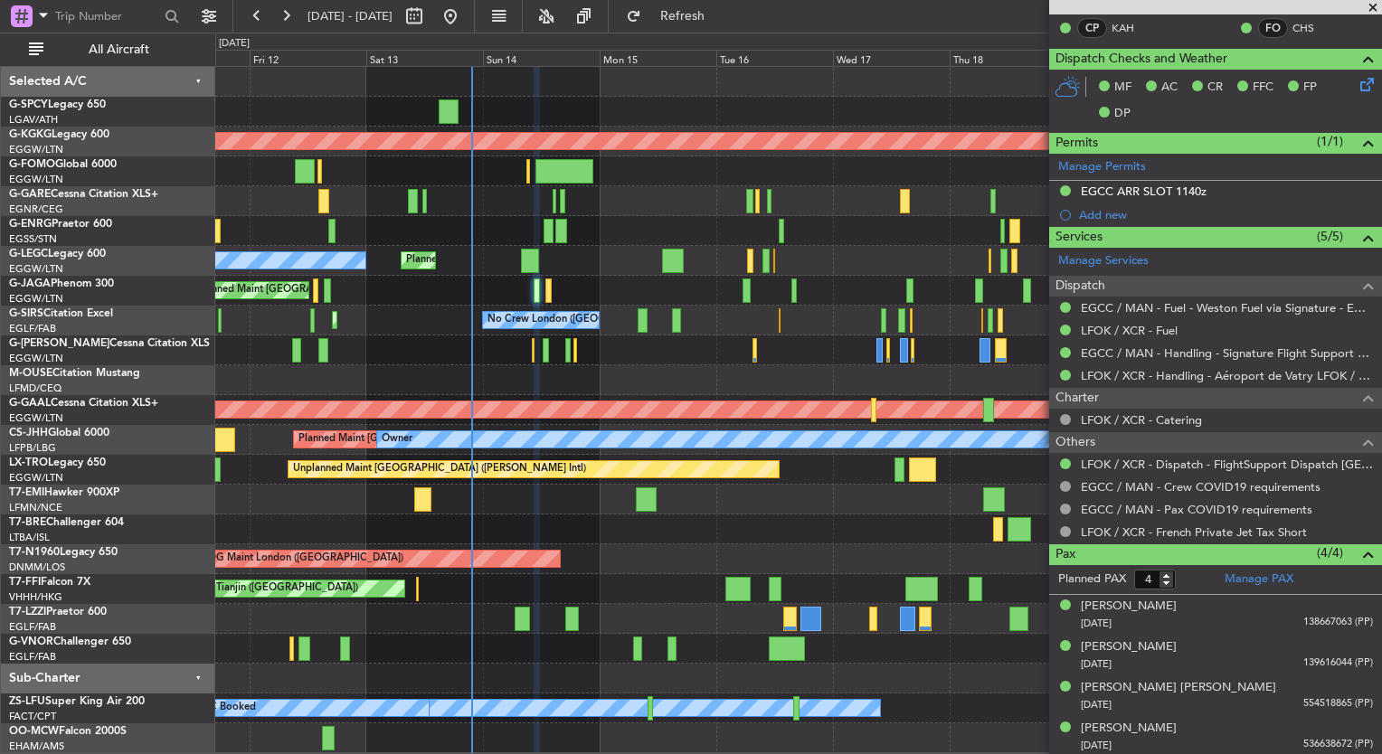
click at [474, 299] on div "Planned Maint [GEOGRAPHIC_DATA] ([GEOGRAPHIC_DATA])" at bounding box center [798, 291] width 1166 height 30
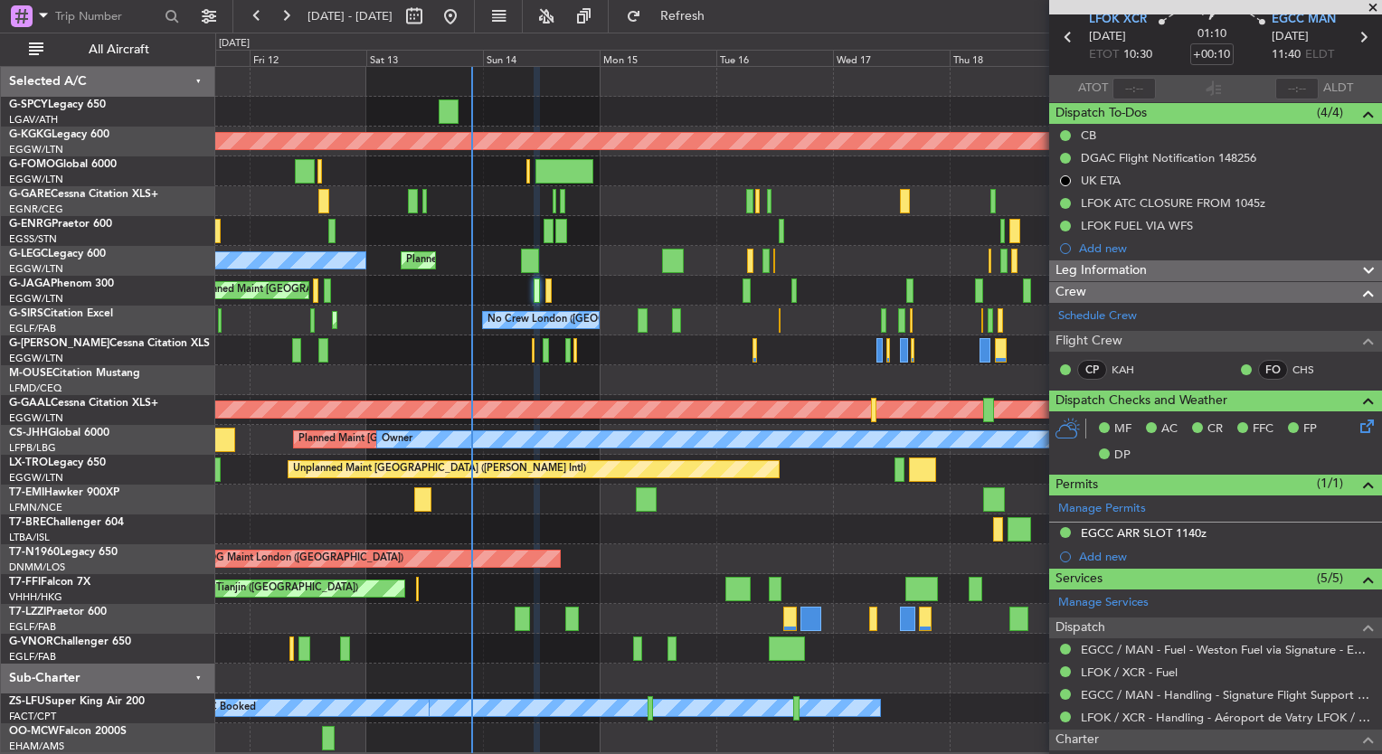
scroll to position [0, 0]
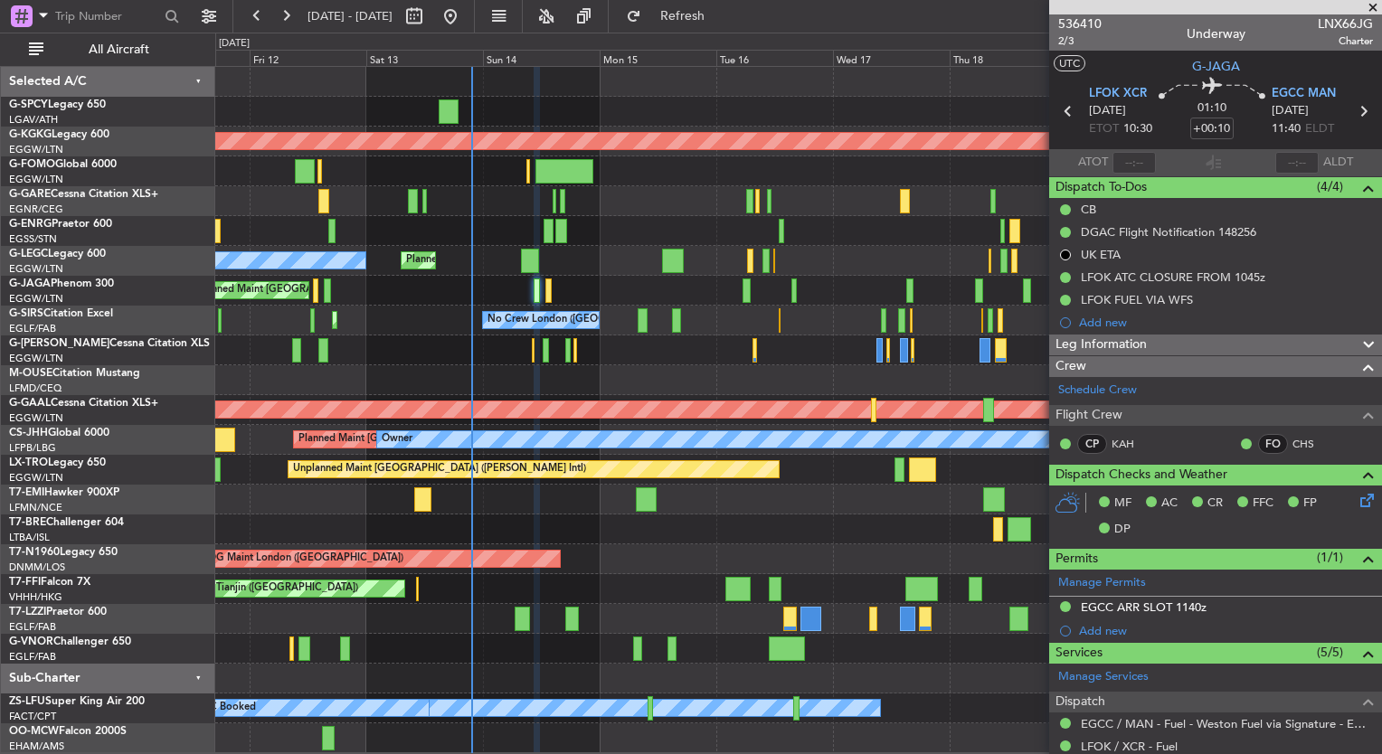
click at [1370, 9] on span at bounding box center [1373, 8] width 18 height 16
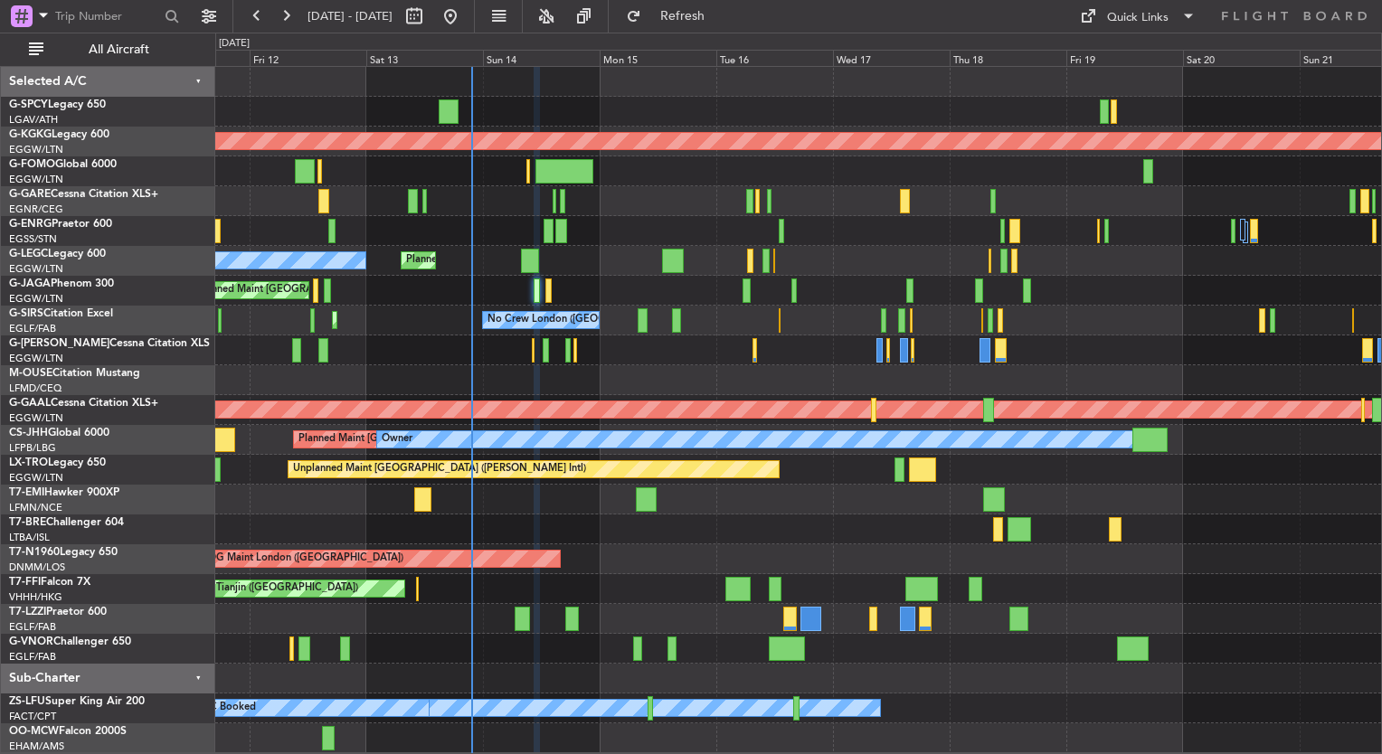
type input "0"
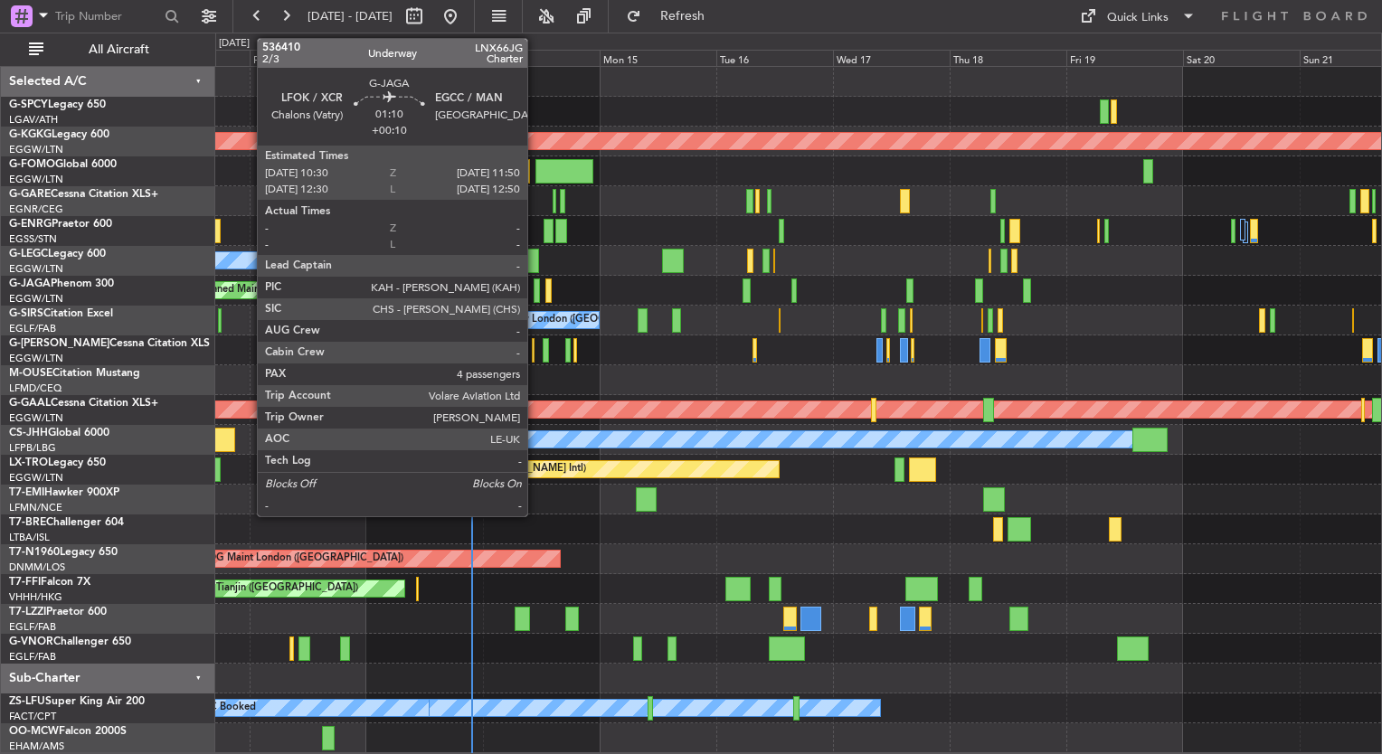
click at [535, 288] on div at bounding box center [537, 291] width 7 height 24
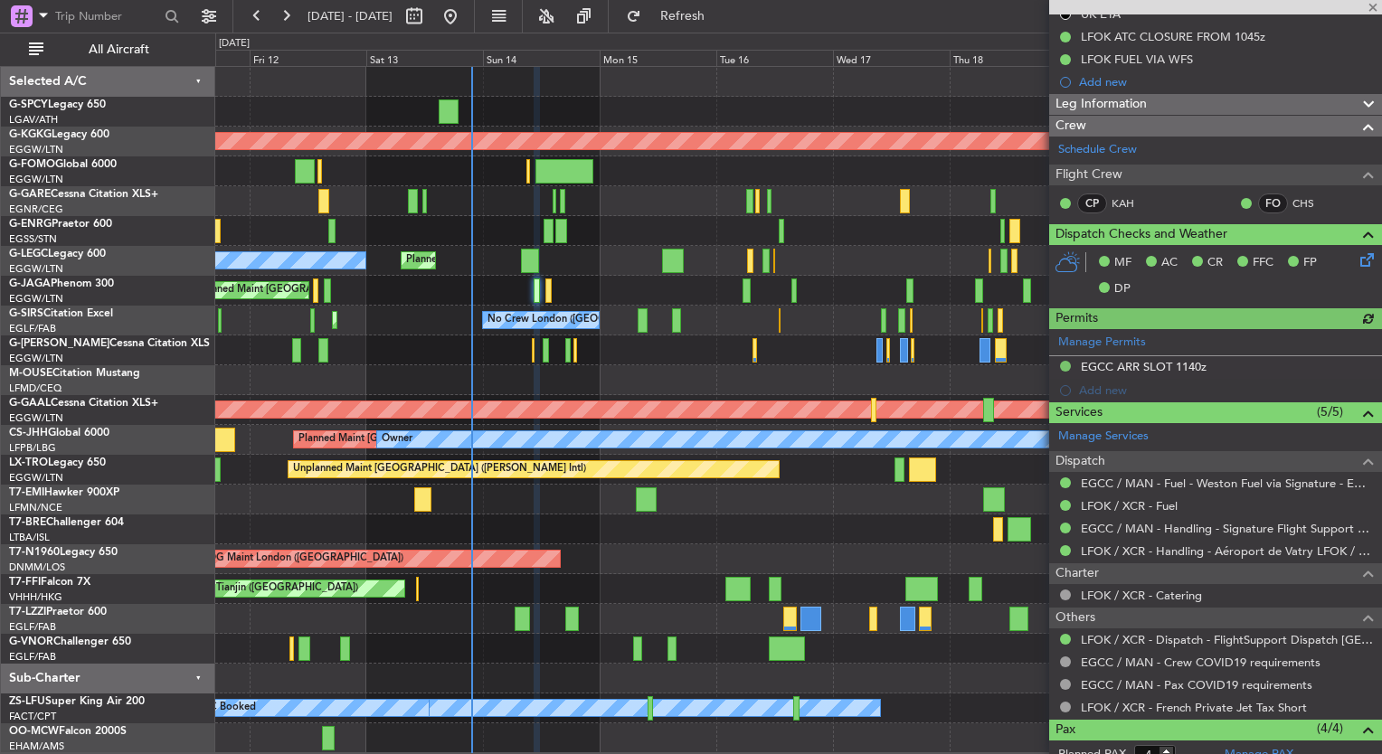
scroll to position [242, 0]
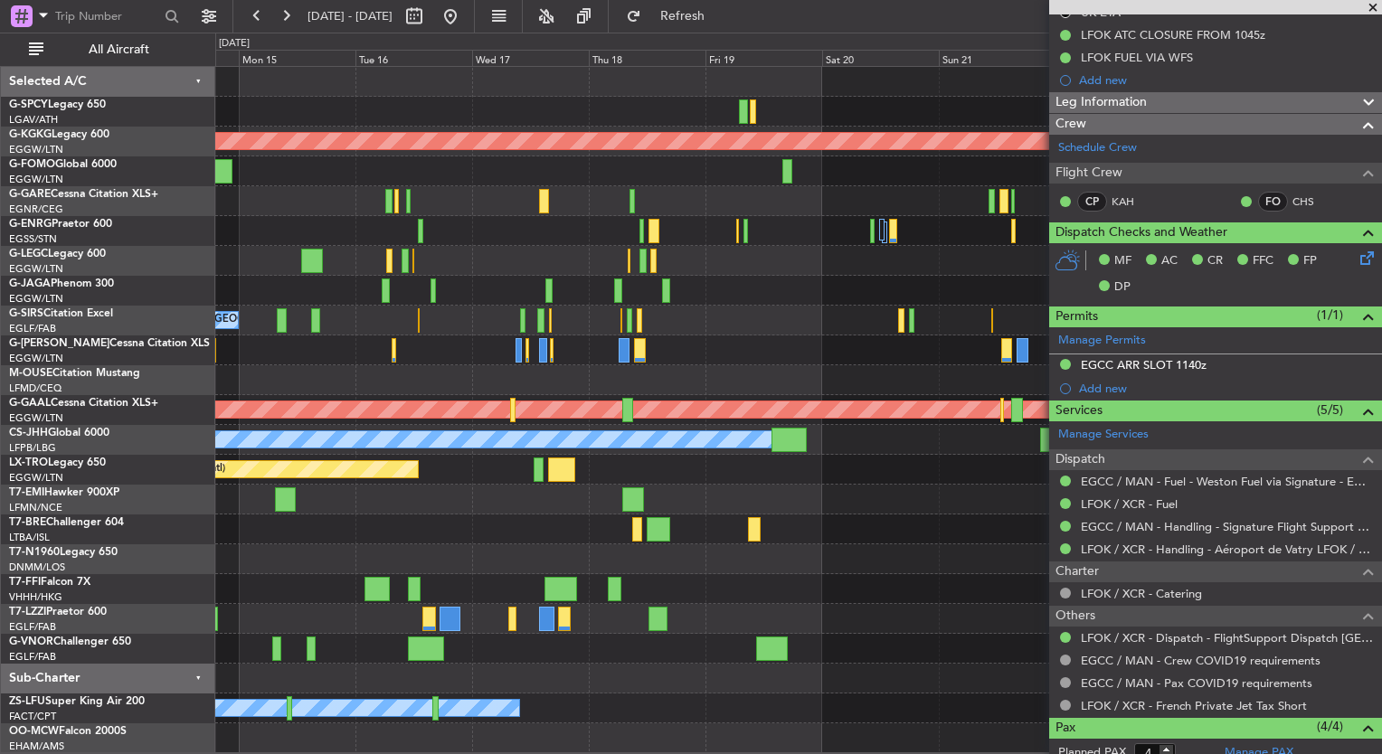
click at [496, 506] on div "AOG Maint Istanbul (Ataturk) A/C Unavailable London (Luton) Planned Maint Londo…" at bounding box center [798, 410] width 1166 height 686
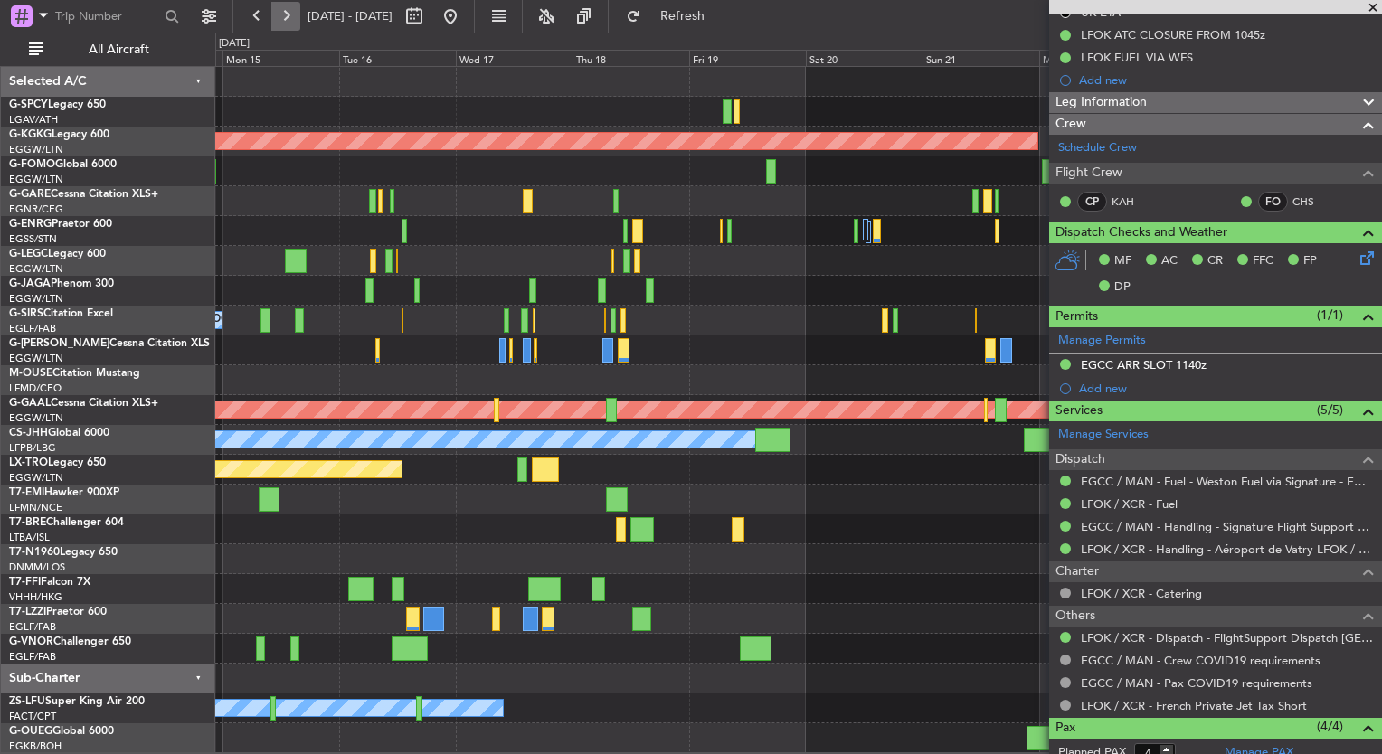
click at [298, 18] on button at bounding box center [285, 16] width 29 height 29
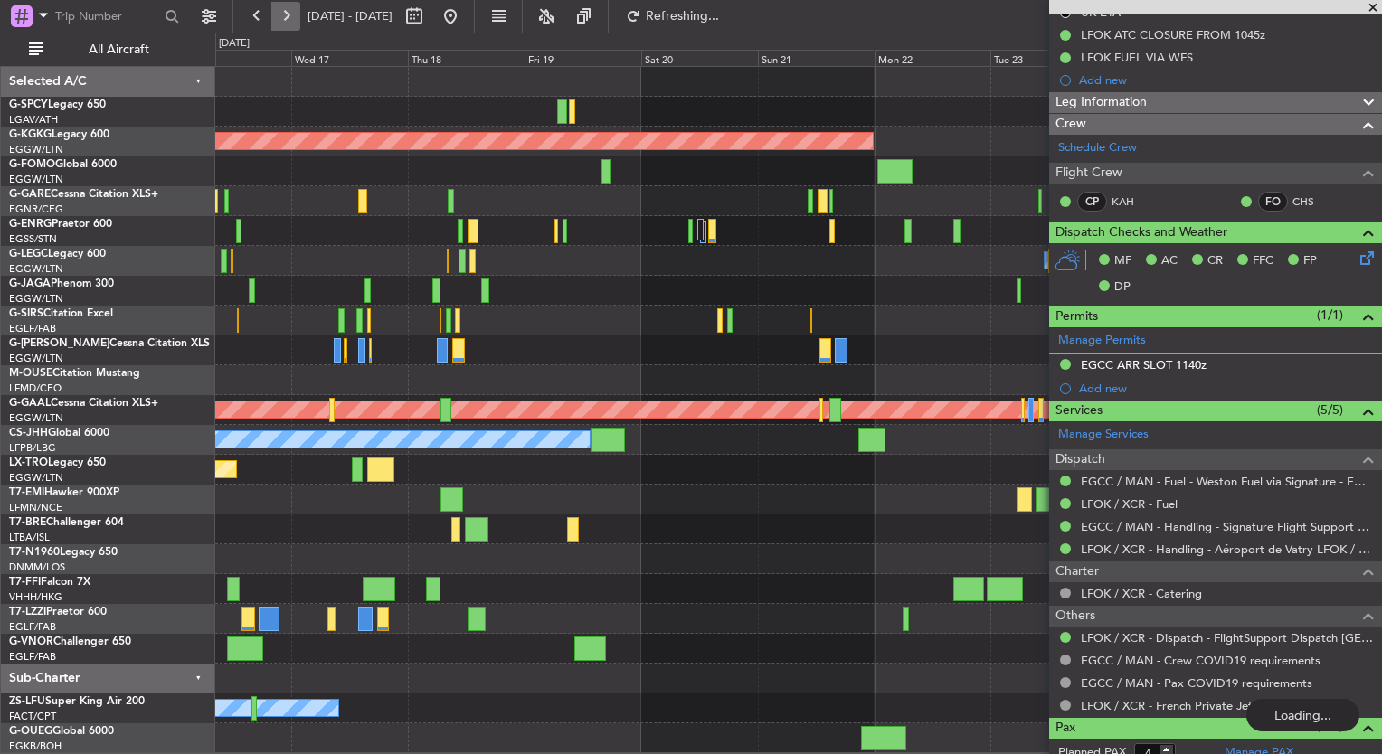
click at [298, 18] on button at bounding box center [285, 16] width 29 height 29
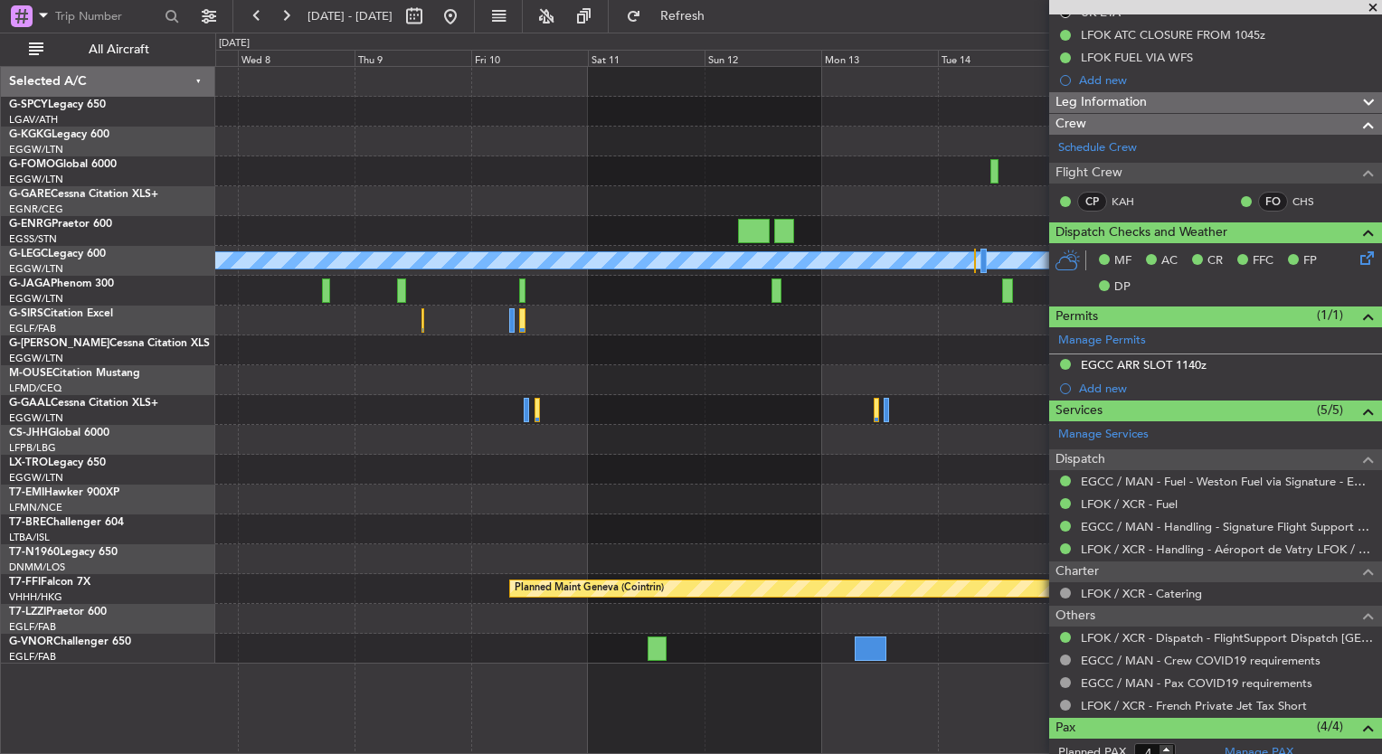
click at [119, 398] on div "A/C Unavailable London (Luton) Owner London (Luton) Planned Maint Geneva (Coint…" at bounding box center [691, 394] width 1382 height 722
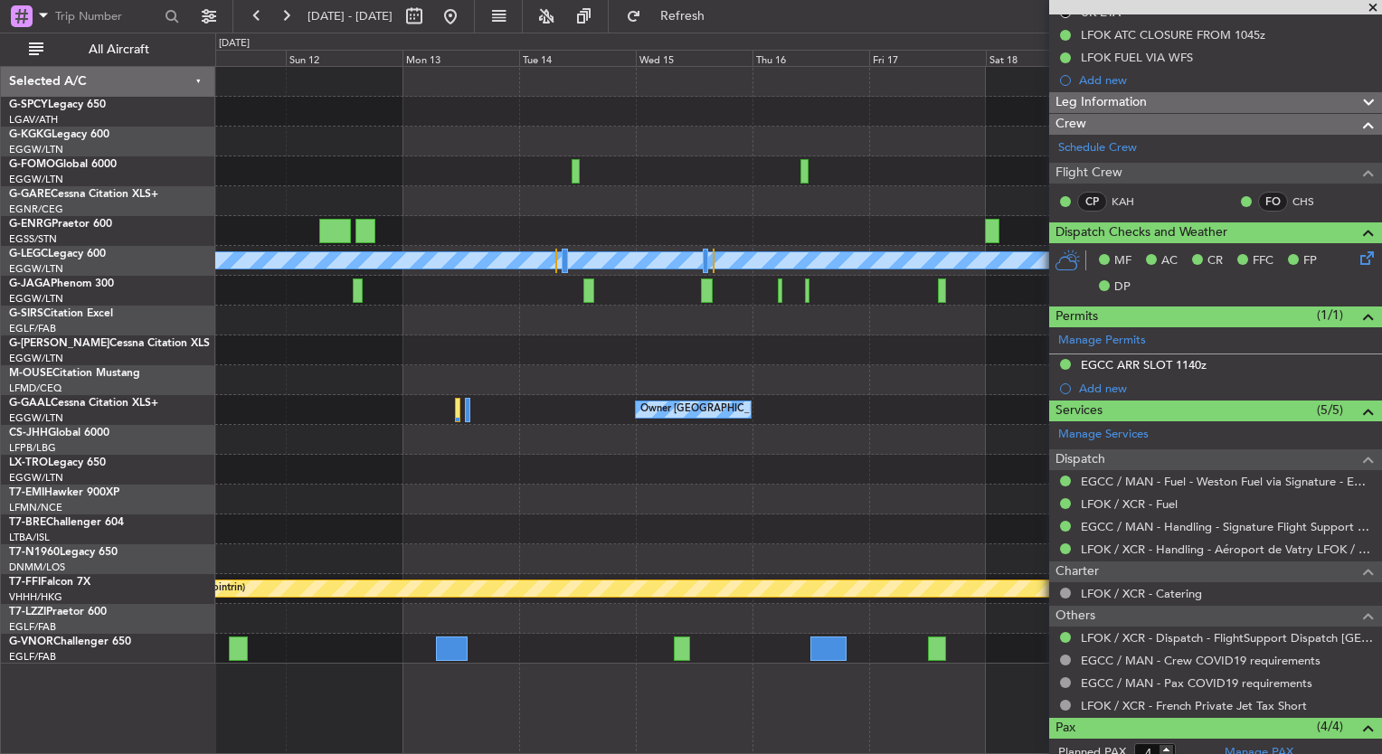
click at [295, 431] on div "A/C Unavailable London (Luton) Owner London (Luton) Planned Maint Geneva (Coint…" at bounding box center [798, 365] width 1166 height 597
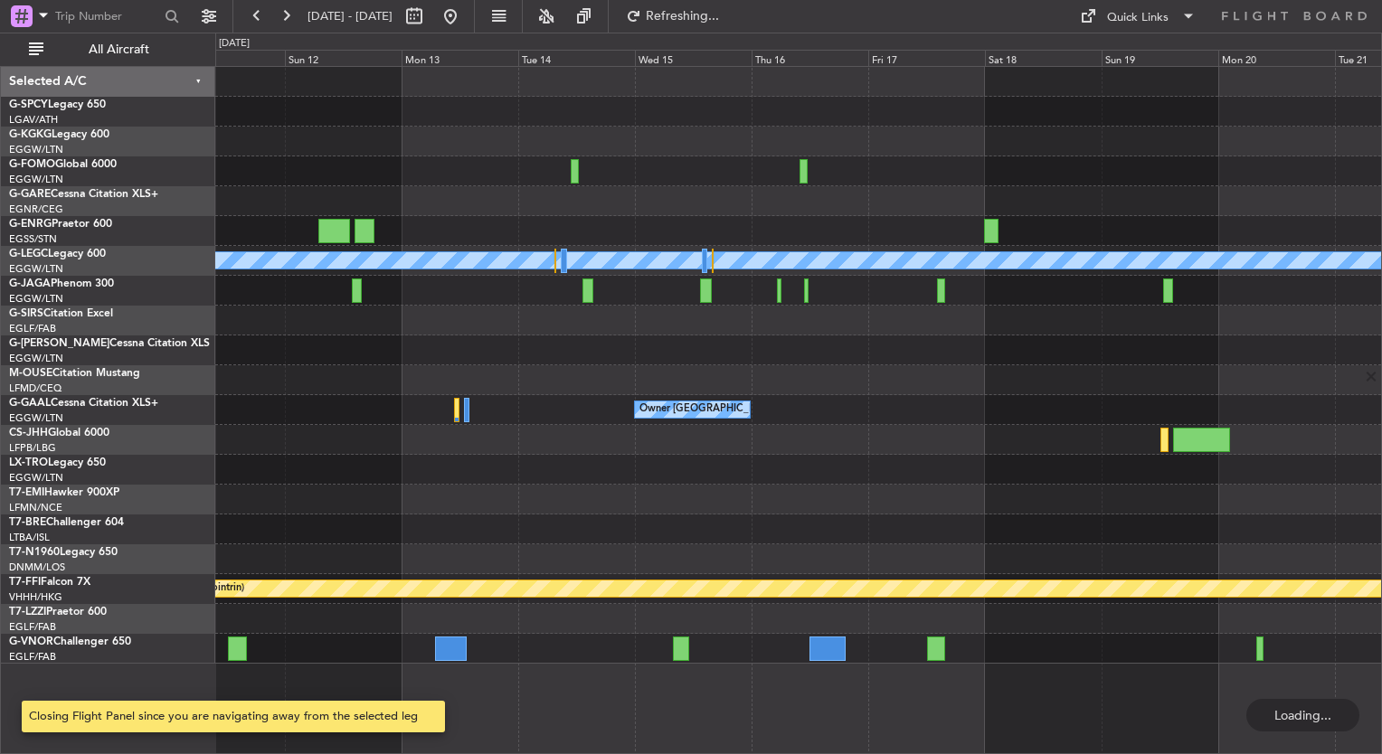
scroll to position [0, 0]
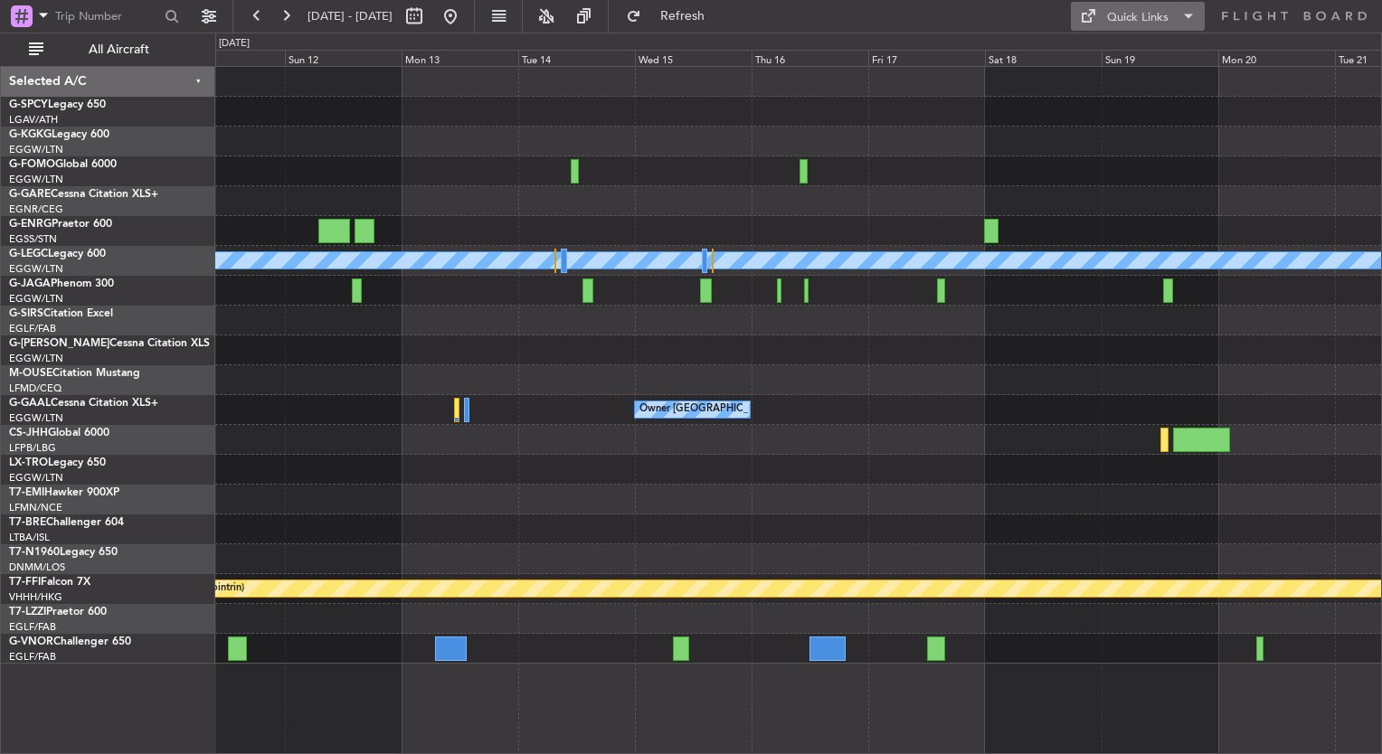
click at [1130, 16] on div "Quick Links" at bounding box center [1138, 18] width 62 height 18
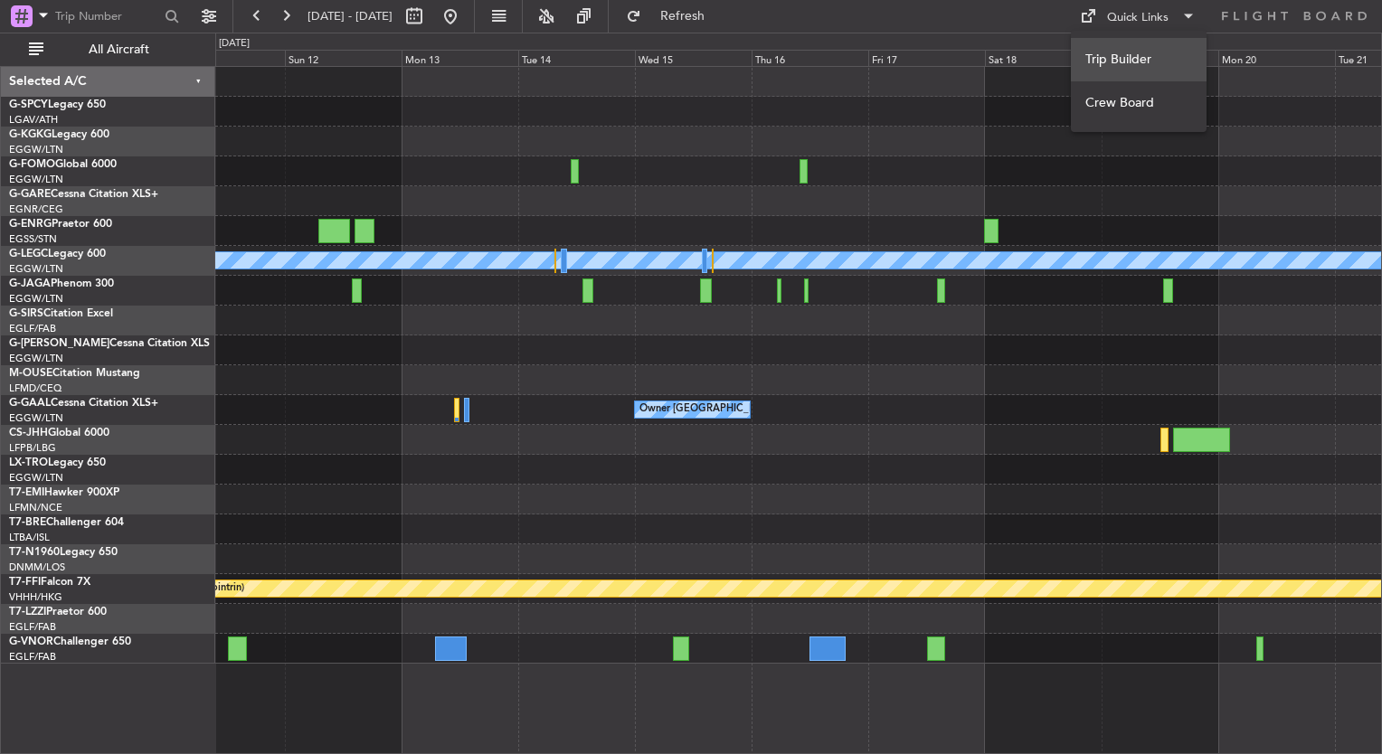
click at [1136, 54] on button "Trip Builder" at bounding box center [1139, 59] width 136 height 43
click at [106, 407] on div "A/C Unavailable London (Luton) Owner London (Luton) Planned Maint Geneva (Coint…" at bounding box center [691, 394] width 1382 height 722
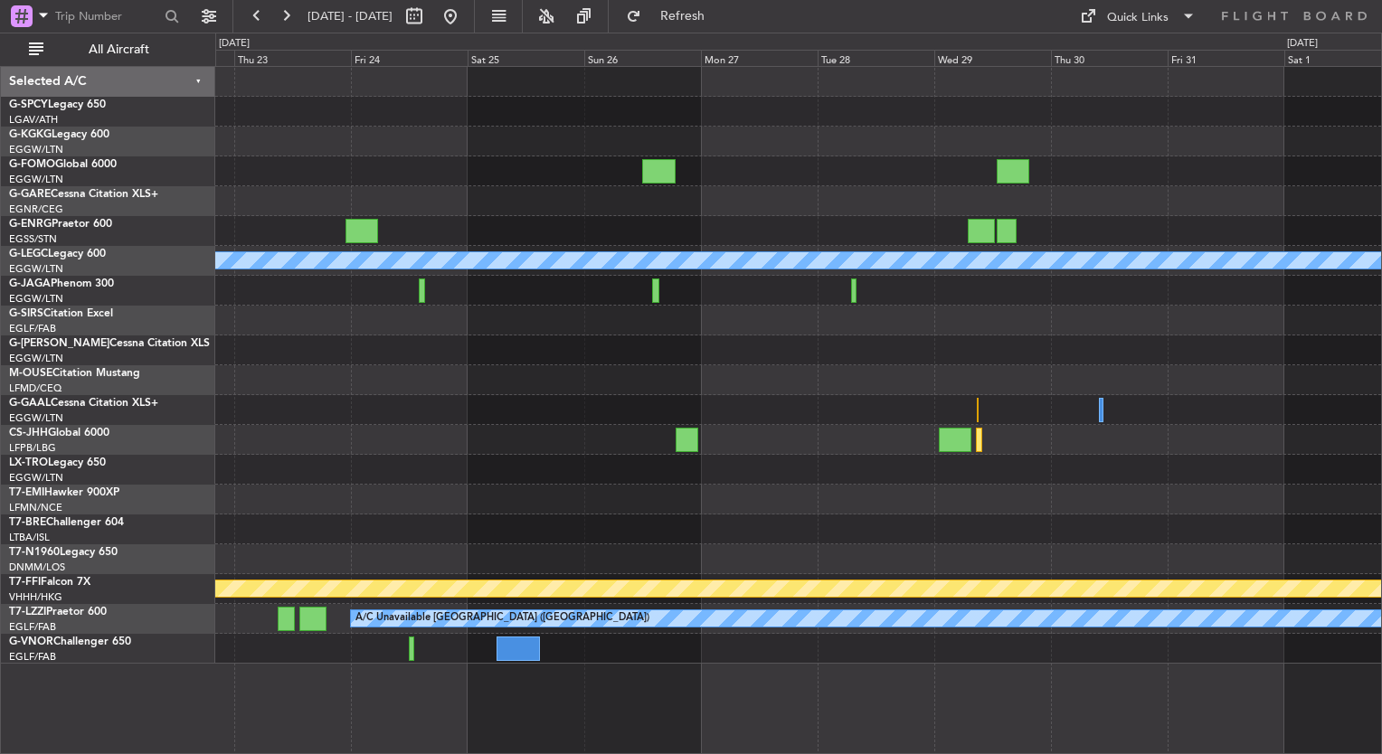
click at [137, 249] on div "A/C Unavailable London (Luton) Planned Maint Bournemouth Planned Maint Bournemo…" at bounding box center [691, 394] width 1382 height 722
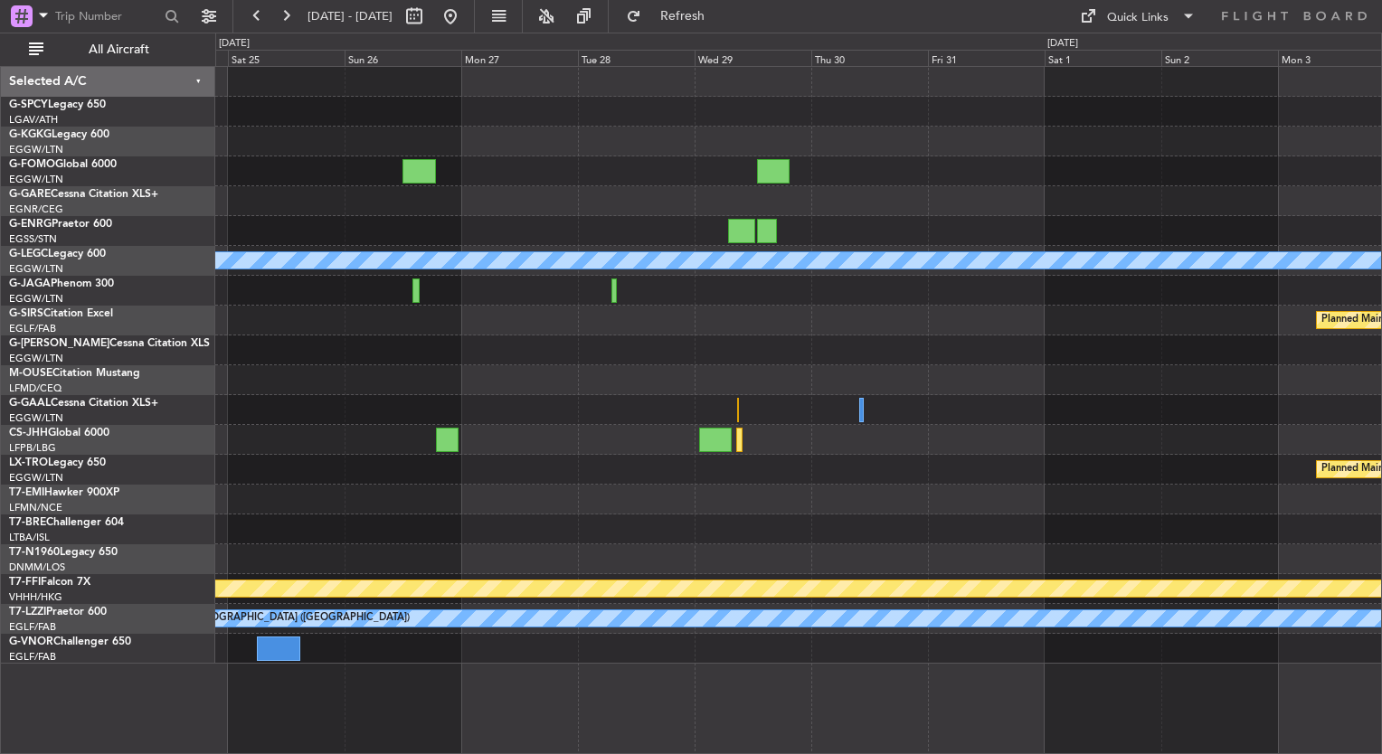
click at [450, 338] on div "A/C Unavailable London (Luton) Planned Maint Bournemouth Planned Maint Bournemo…" at bounding box center [798, 365] width 1166 height 597
click at [1125, 15] on div "Quick Links" at bounding box center [1138, 18] width 62 height 18
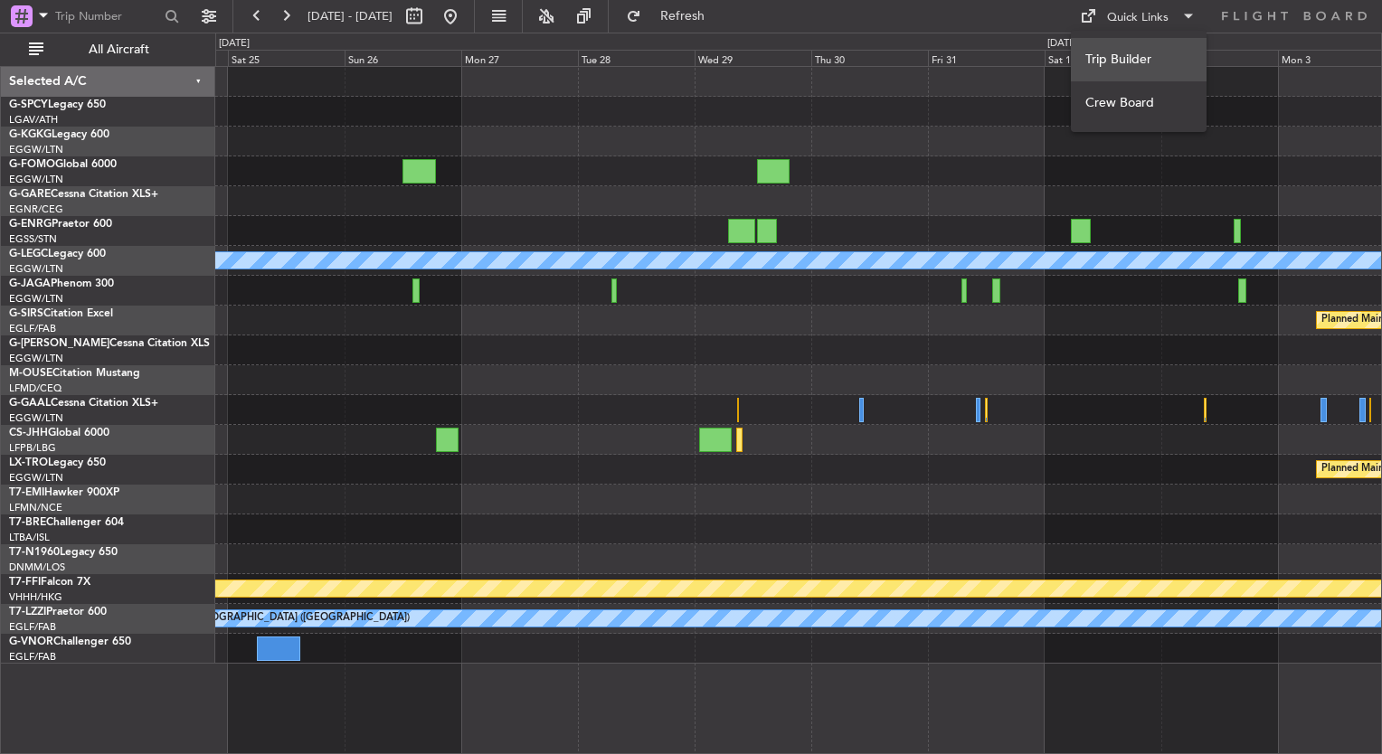
click at [1136, 48] on button "Trip Builder" at bounding box center [1139, 59] width 136 height 43
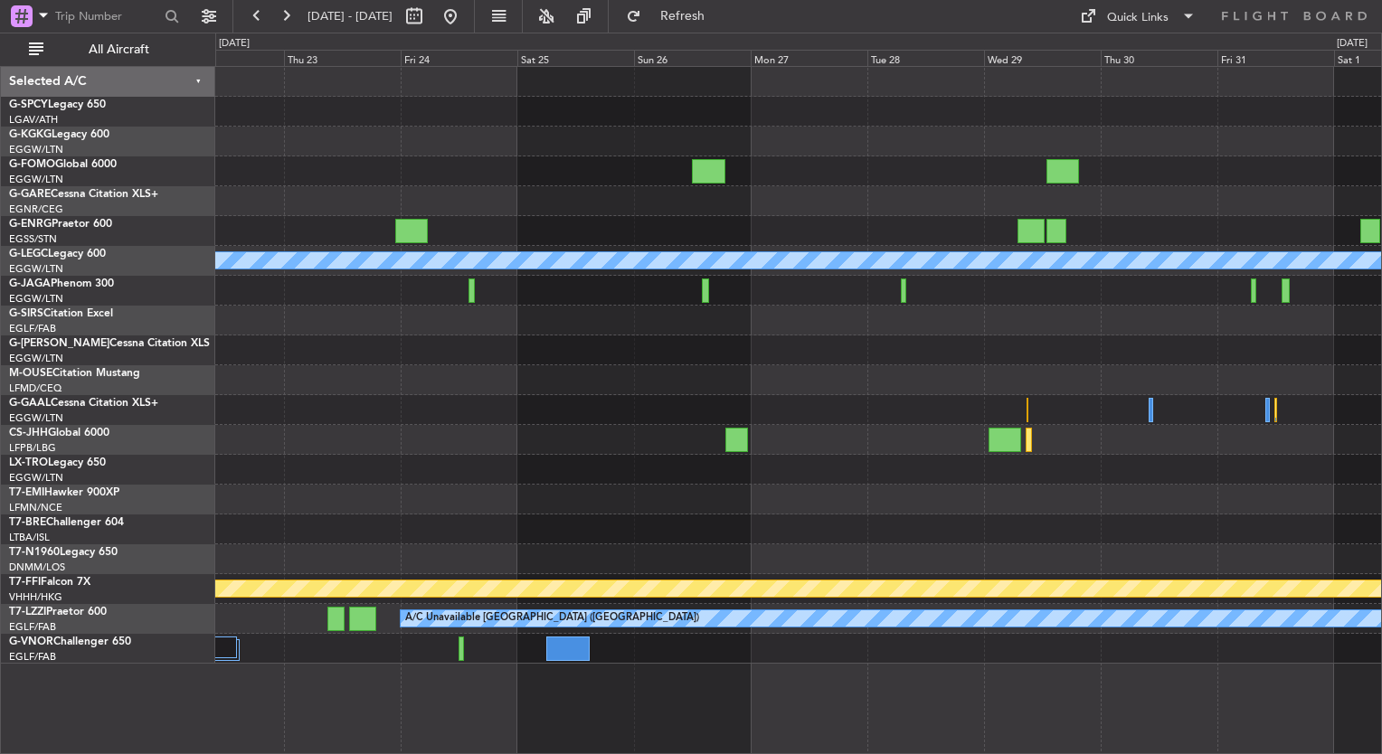
click at [1055, 558] on div at bounding box center [798, 559] width 1166 height 30
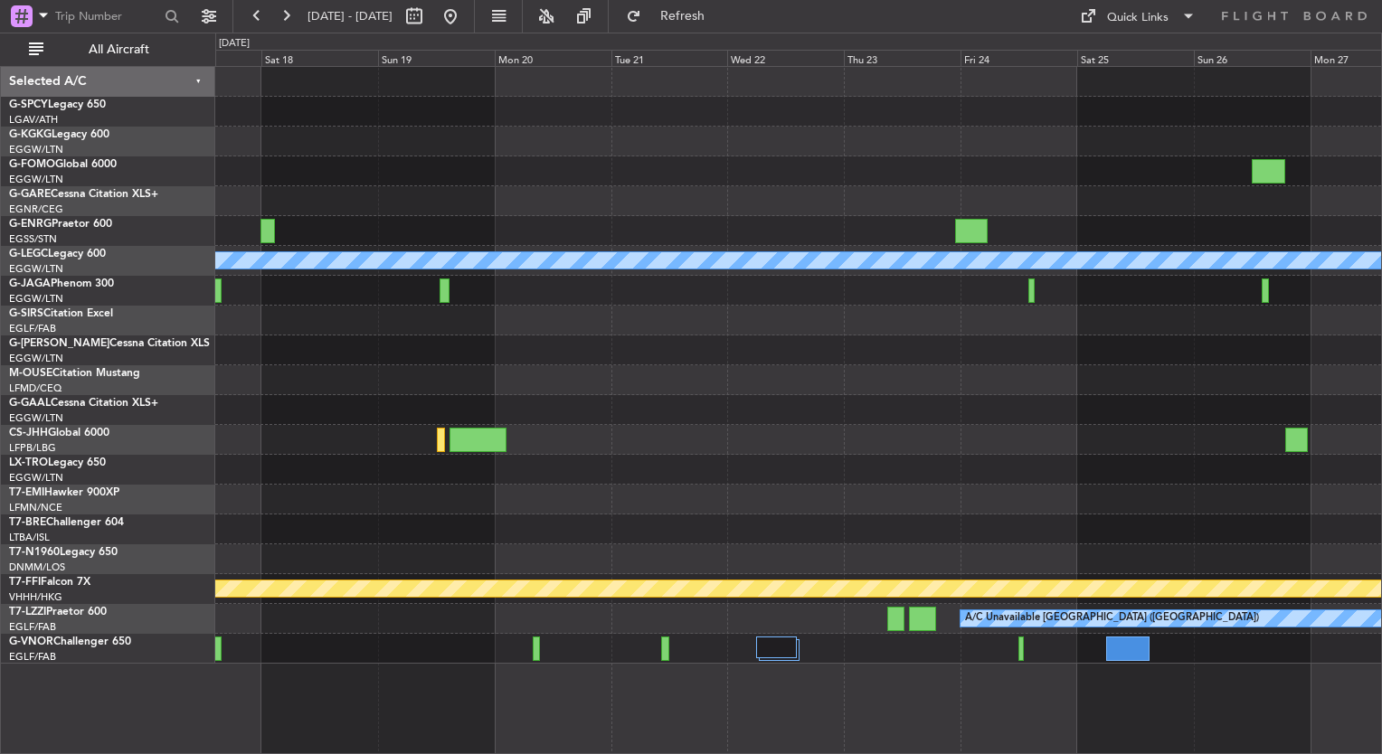
click at [1028, 523] on div at bounding box center [798, 530] width 1166 height 30
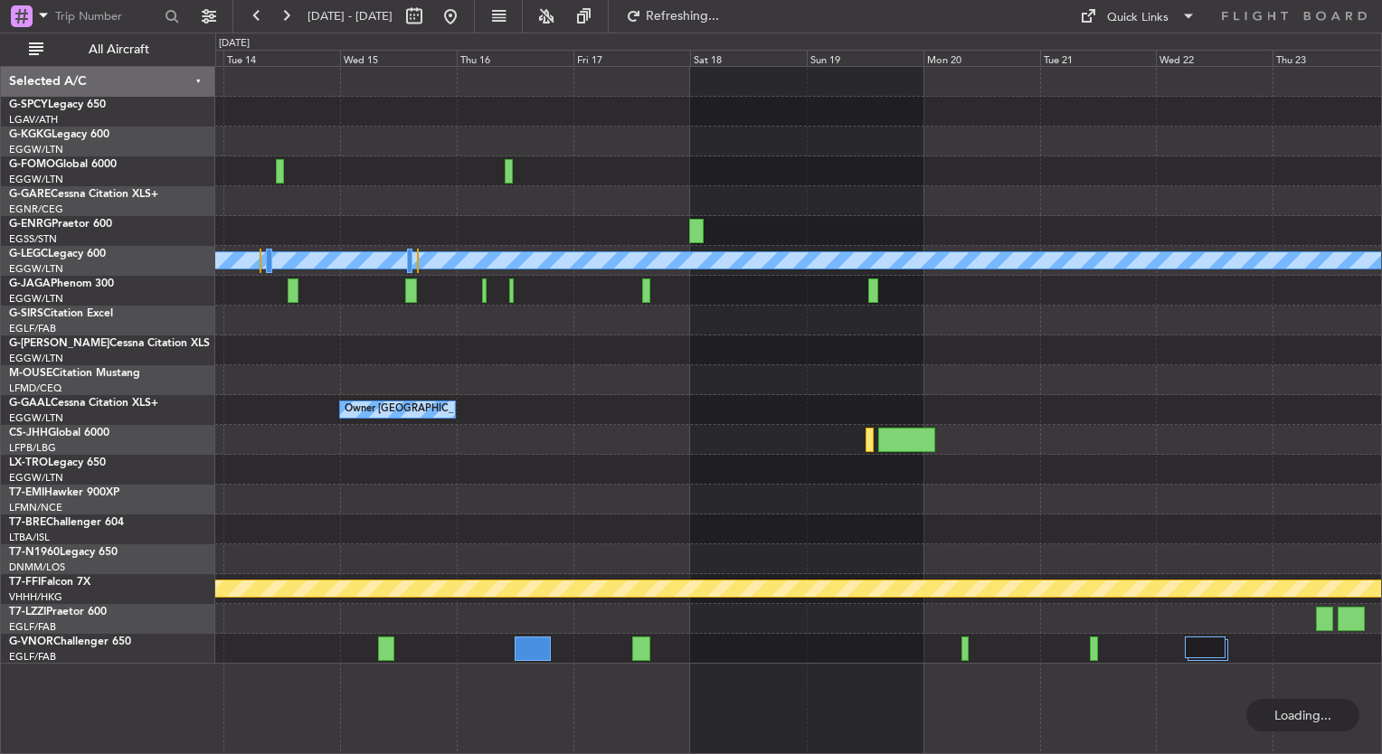
click at [1017, 533] on div "A/C Unavailable London (Luton) Owner London (Luton) Planned Maint Geneva (Coint…" at bounding box center [798, 365] width 1166 height 597
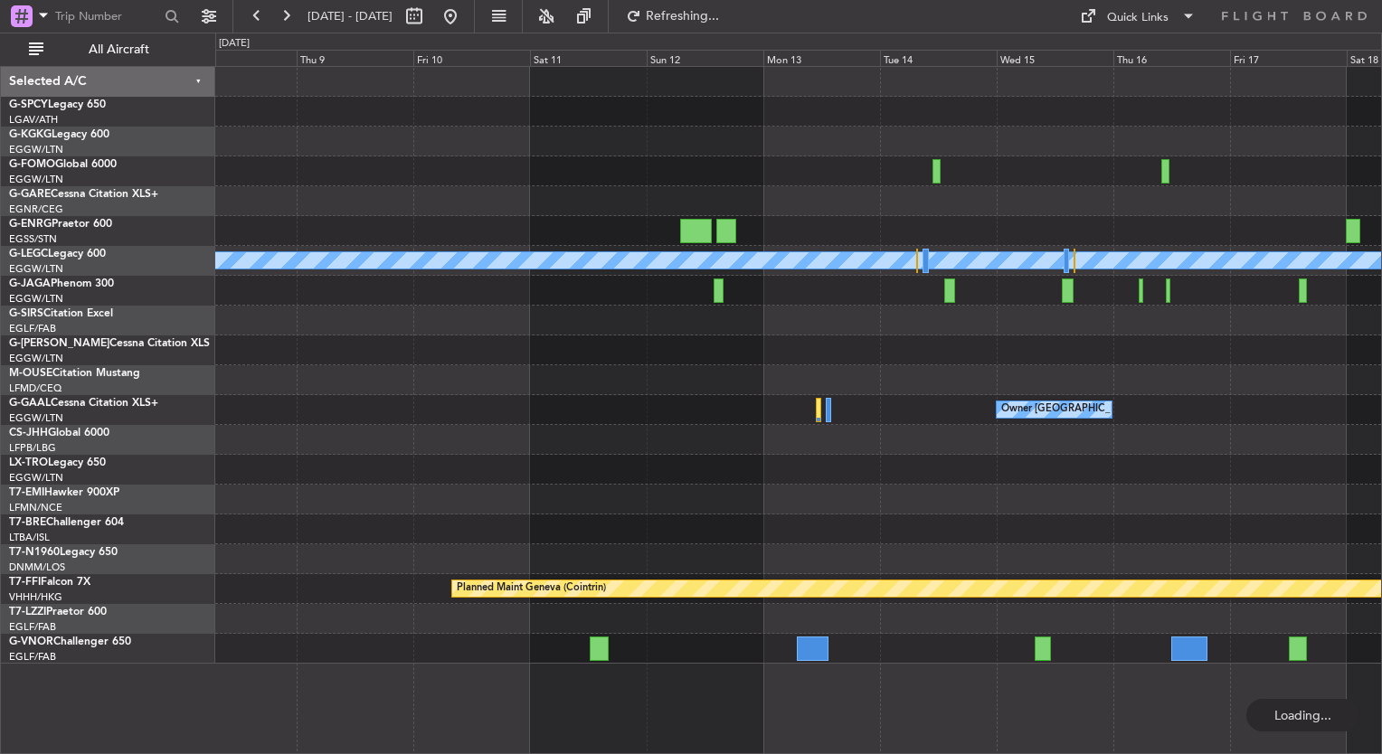
click at [1017, 487] on div at bounding box center [798, 500] width 1166 height 30
click at [1072, 425] on div "A/C Unavailable London (Luton) Owner London (Luton) Planned Maint Geneva (Coint…" at bounding box center [798, 365] width 1166 height 597
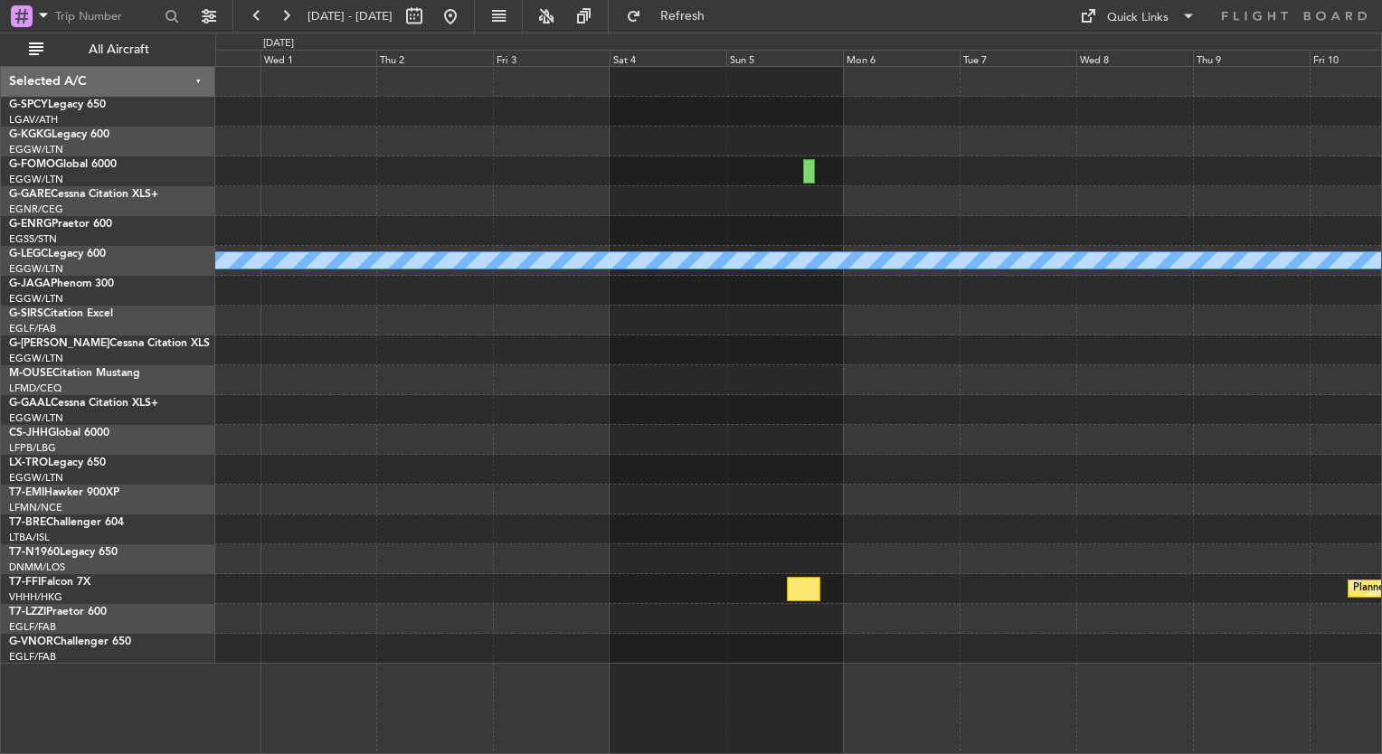
click at [1157, 422] on div at bounding box center [798, 410] width 1166 height 30
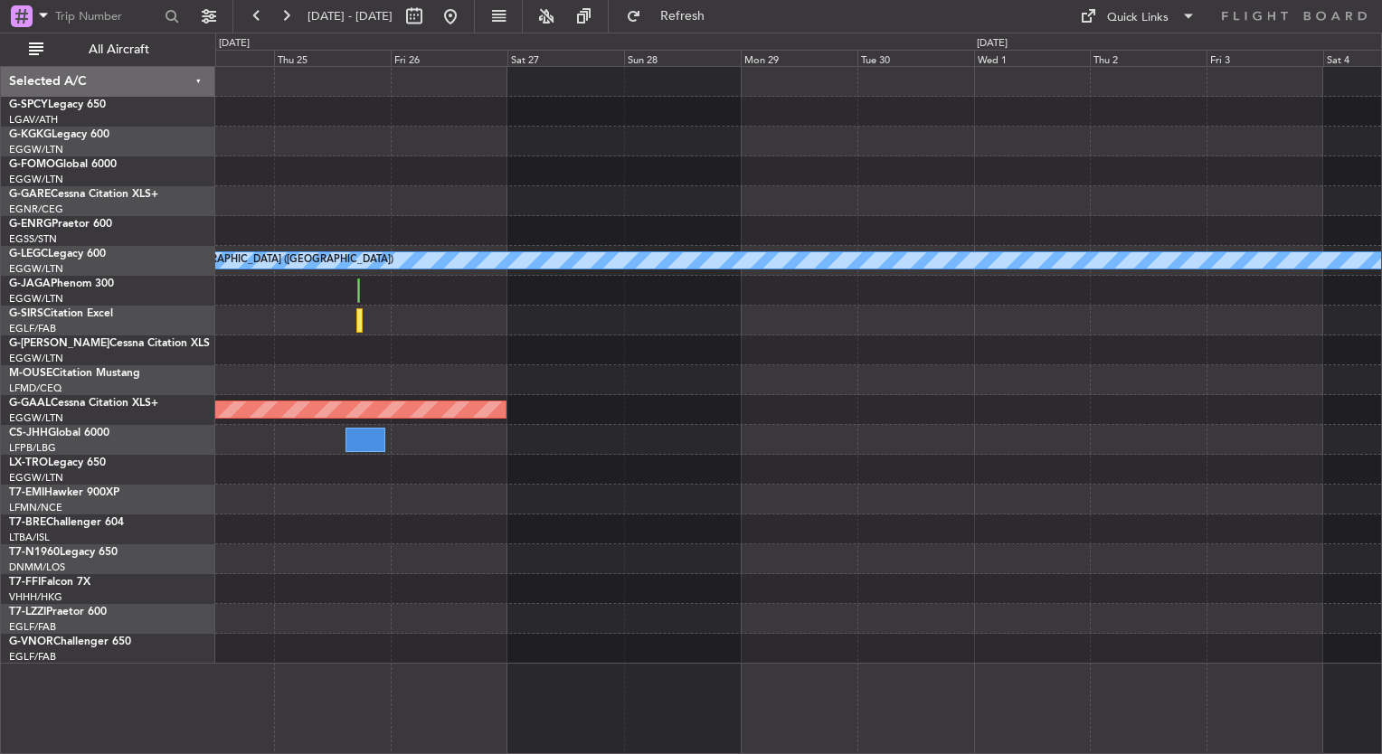
click at [981, 404] on div "Planned Maint Dusseldorf" at bounding box center [798, 410] width 1166 height 30
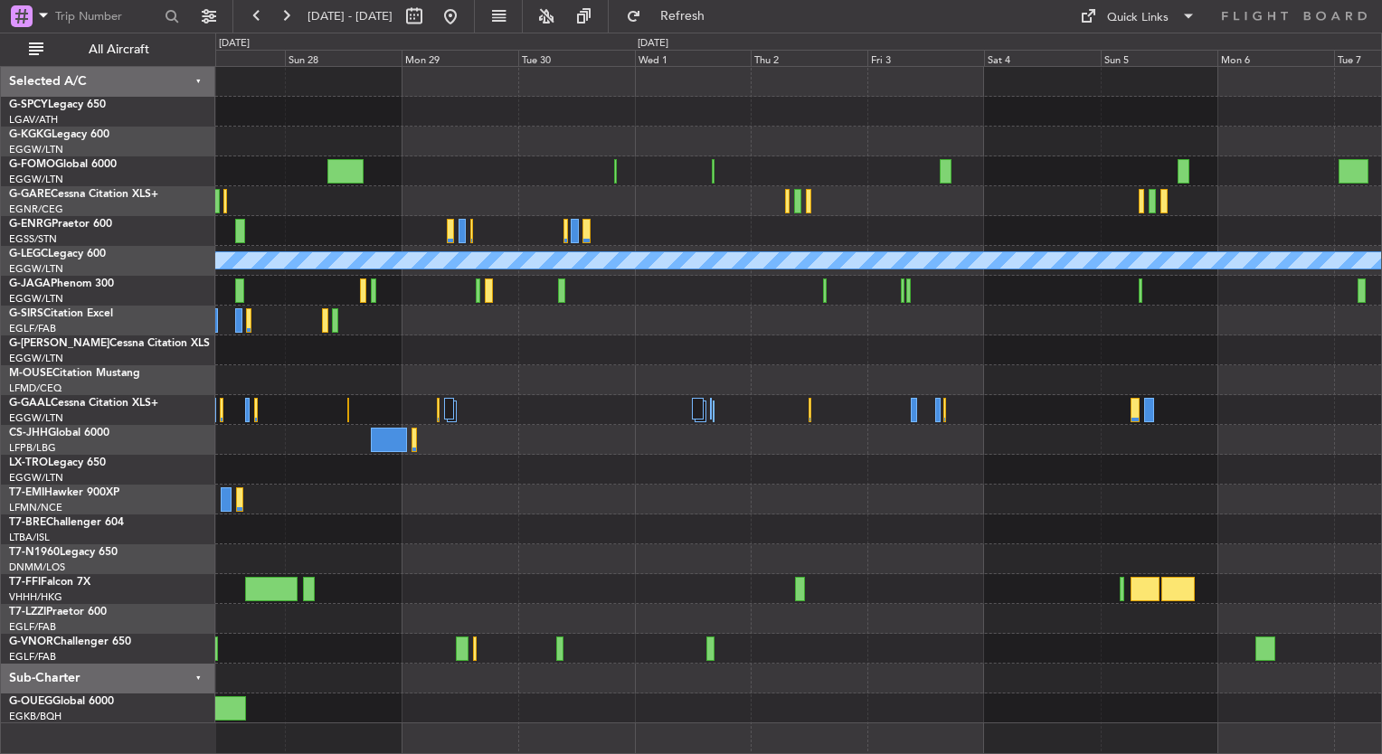
click at [297, 620] on div "A/C Unavailable London (Luton) Planned Maint Dusseldorf Planned Maint Zurich" at bounding box center [798, 395] width 1166 height 657
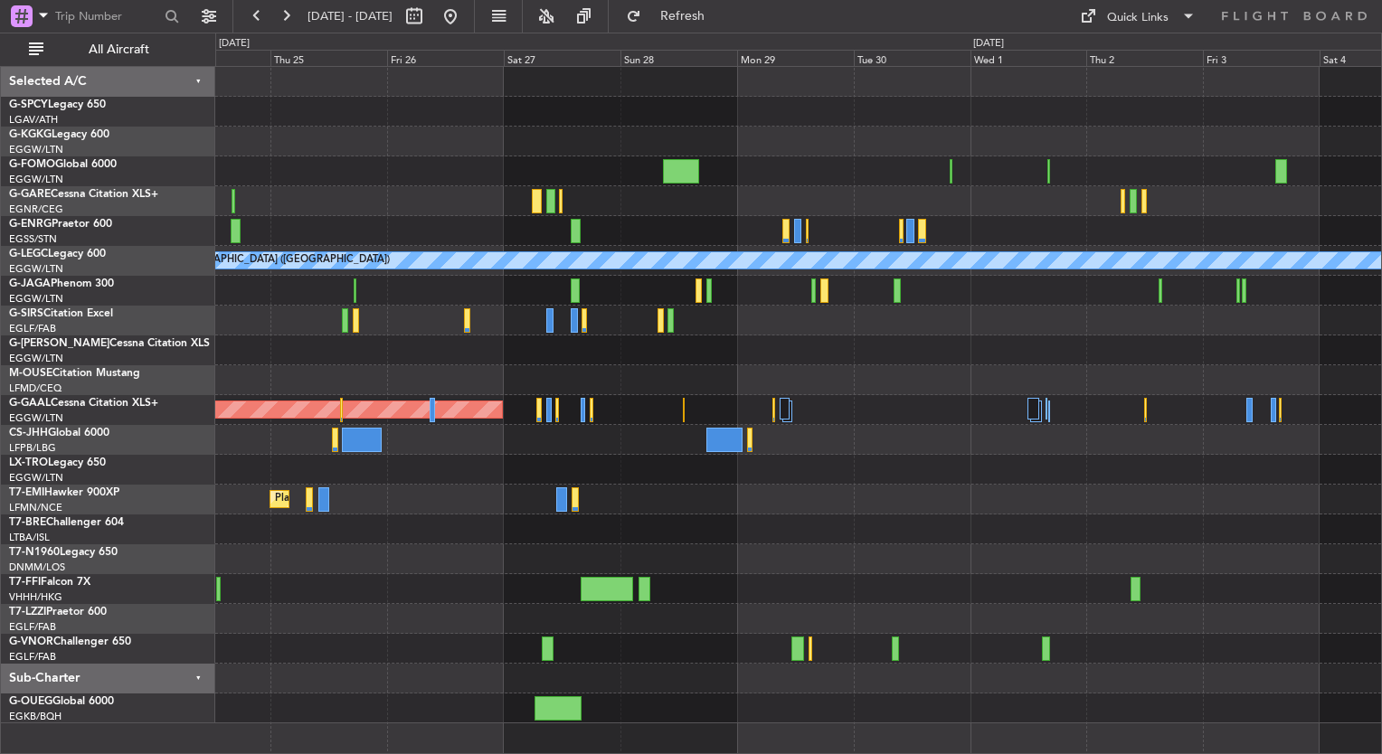
click at [960, 678] on div "A/C Unavailable London (Luton) Planned Maint Dusseldorf Planned Maint Zurich" at bounding box center [798, 395] width 1166 height 657
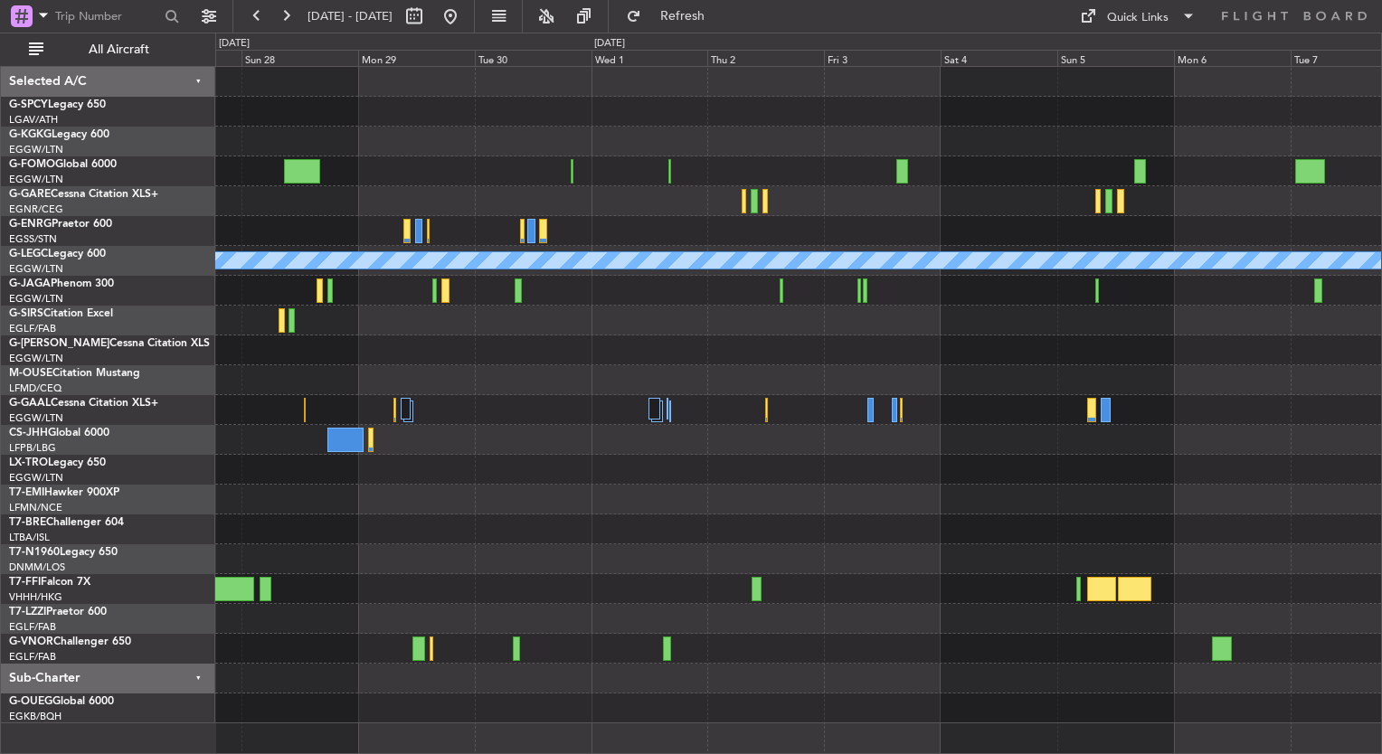
click at [336, 577] on div "A/C Unavailable London (Luton) Planned Maint Dusseldorf" at bounding box center [798, 395] width 1166 height 657
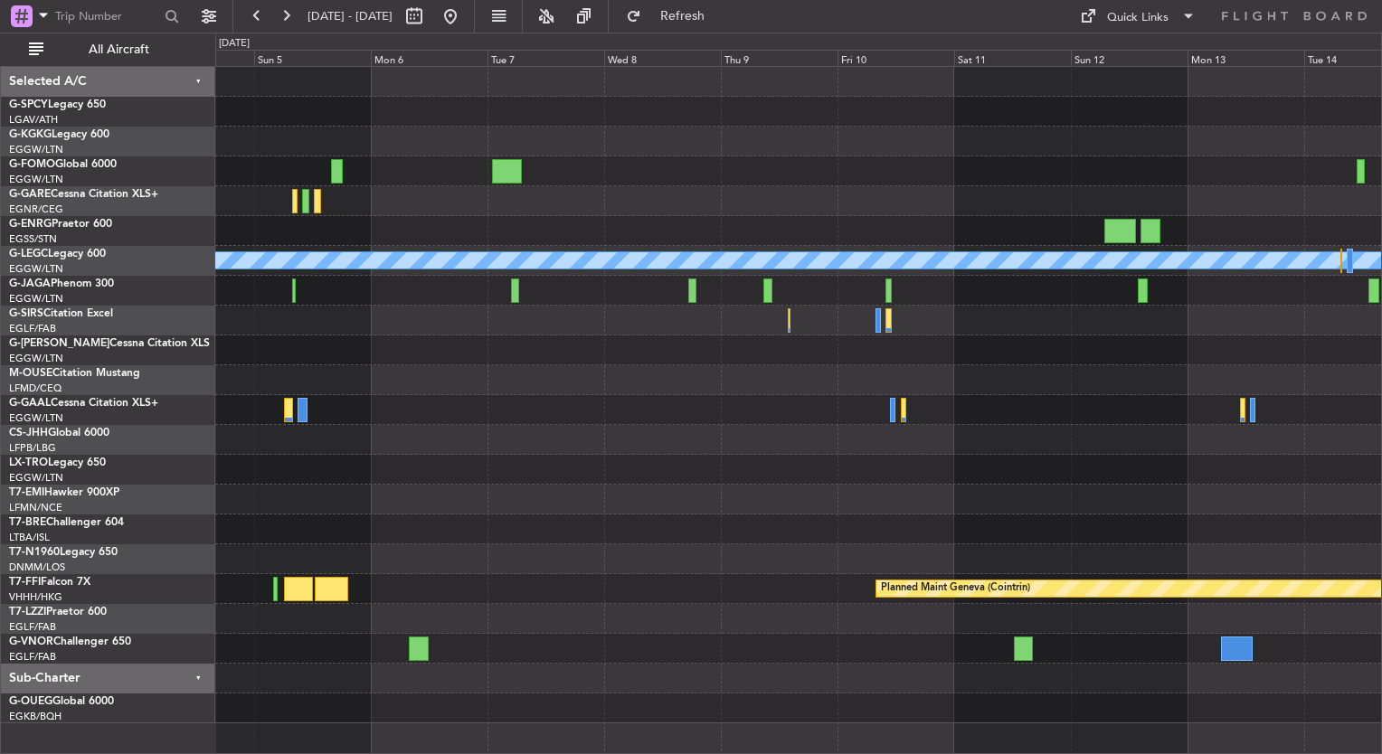
click at [503, 595] on div "A/C Unavailable London (Luton) Owner London (Luton) Planned Maint Geneva (Coint…" at bounding box center [798, 395] width 1166 height 657
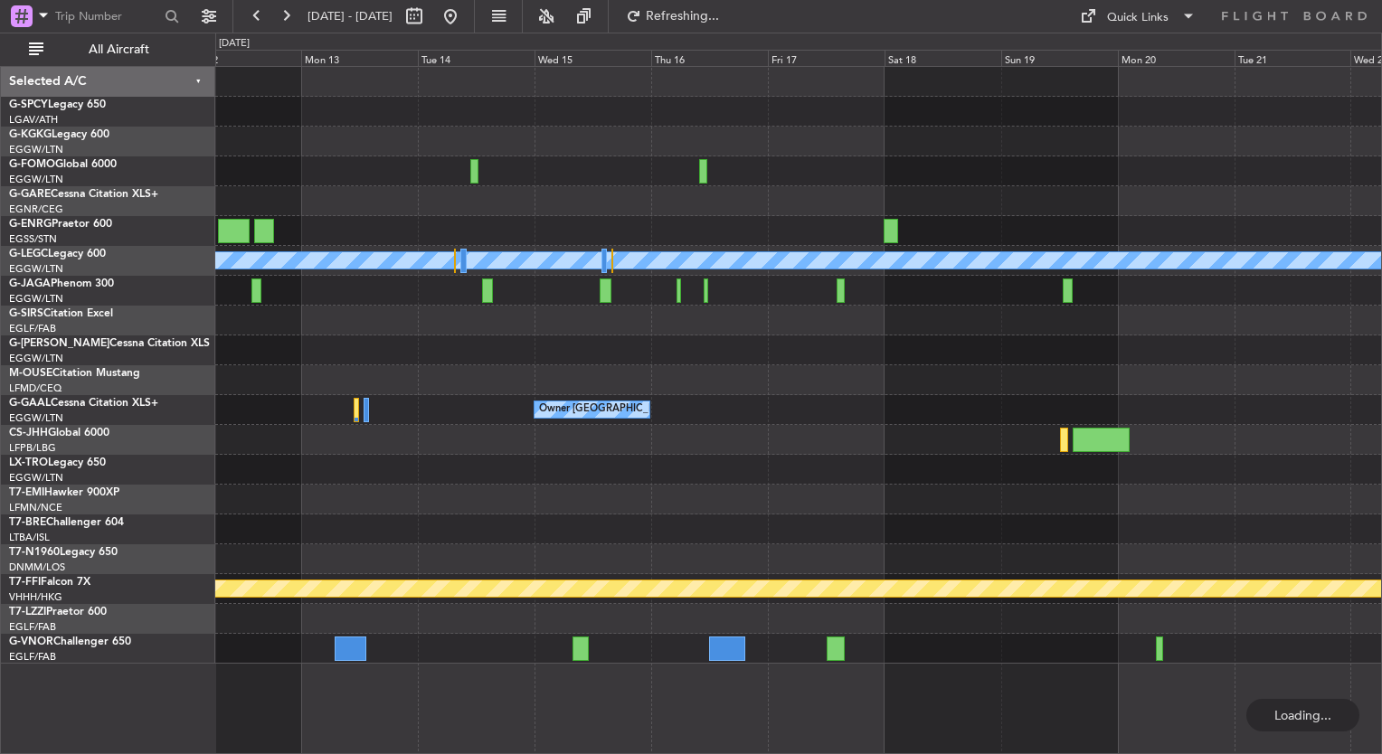
click at [408, 636] on div "A/C Unavailable London (Luton) Owner London (Luton) Planned Maint Geneva (Coint…" at bounding box center [798, 365] width 1166 height 597
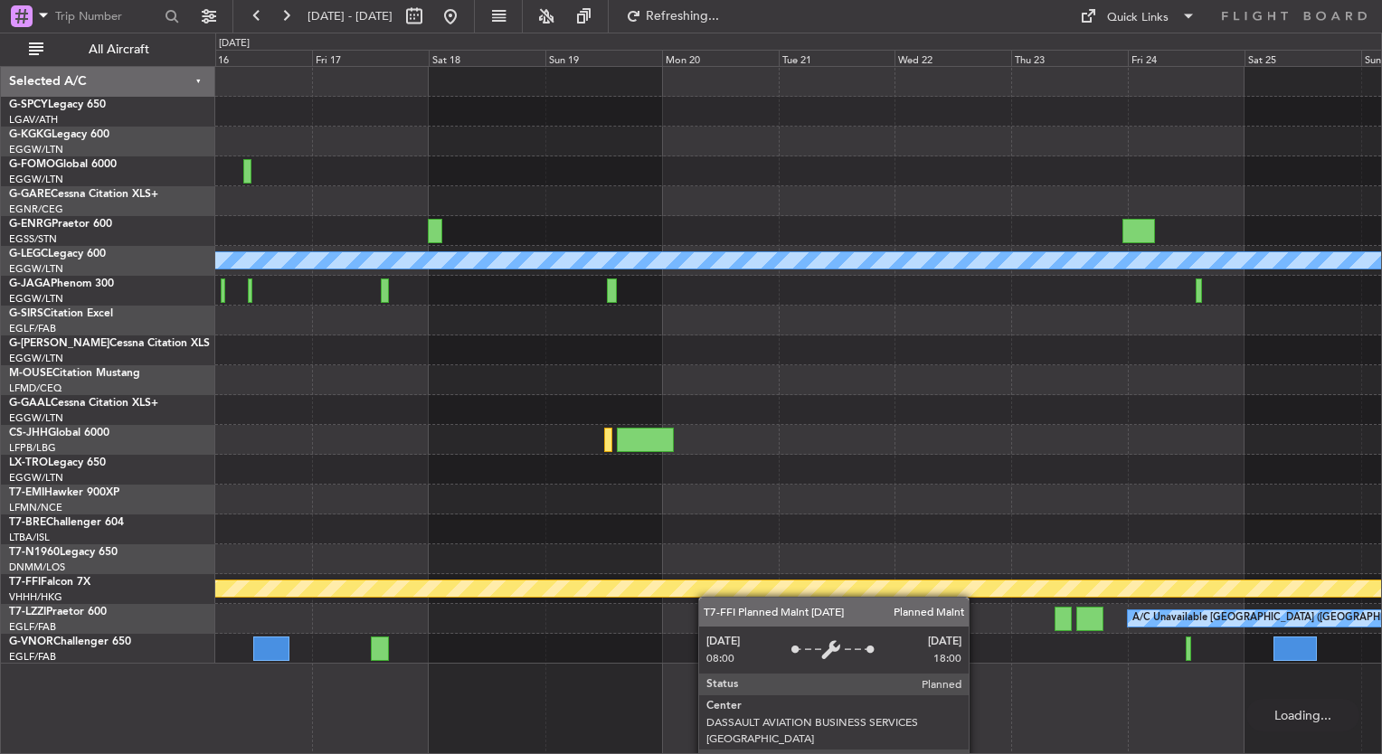
click at [436, 593] on div "A/C Unavailable London (Luton) Owner London (Luton) Planned Maint Geneva (Coint…" at bounding box center [798, 365] width 1166 height 597
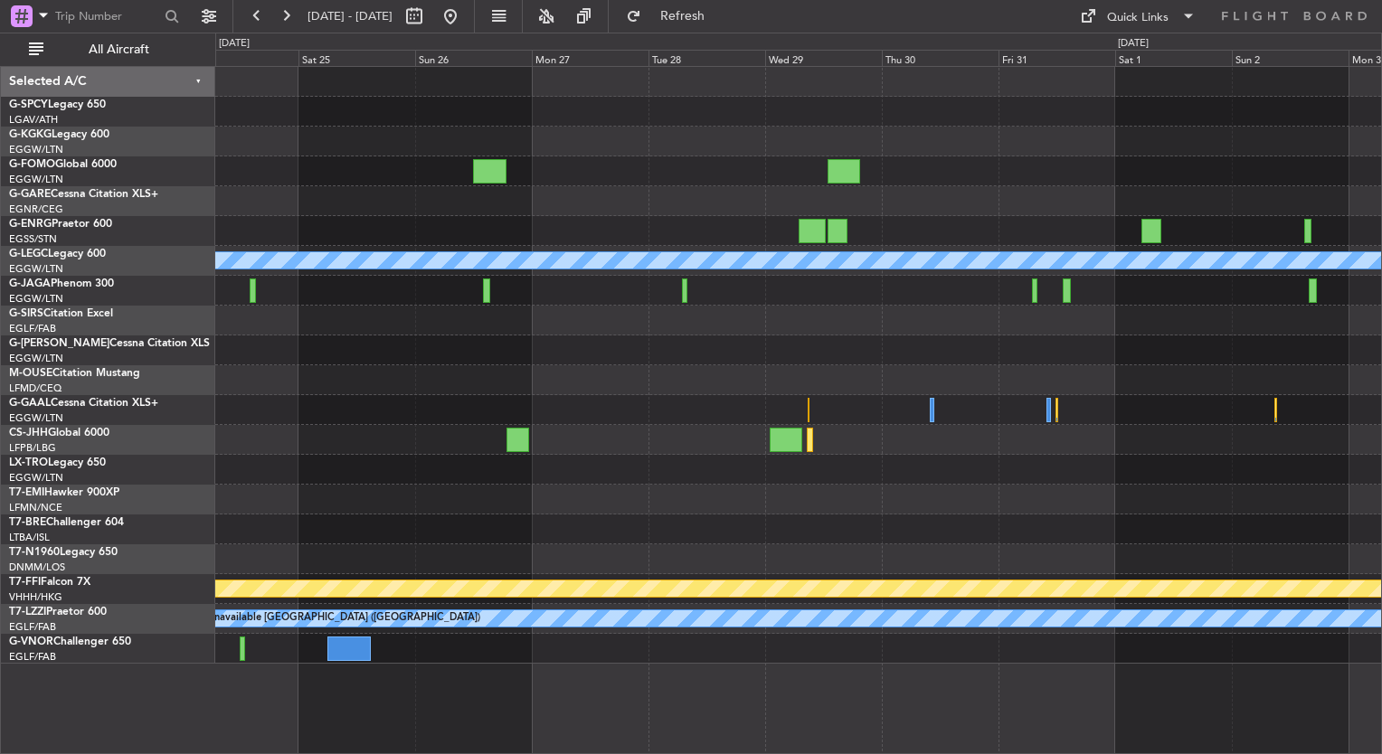
click at [597, 482] on div "A/C Unavailable London (Luton) Planned Maint Bournemouth Planned Maint Bournemo…" at bounding box center [798, 365] width 1166 height 597
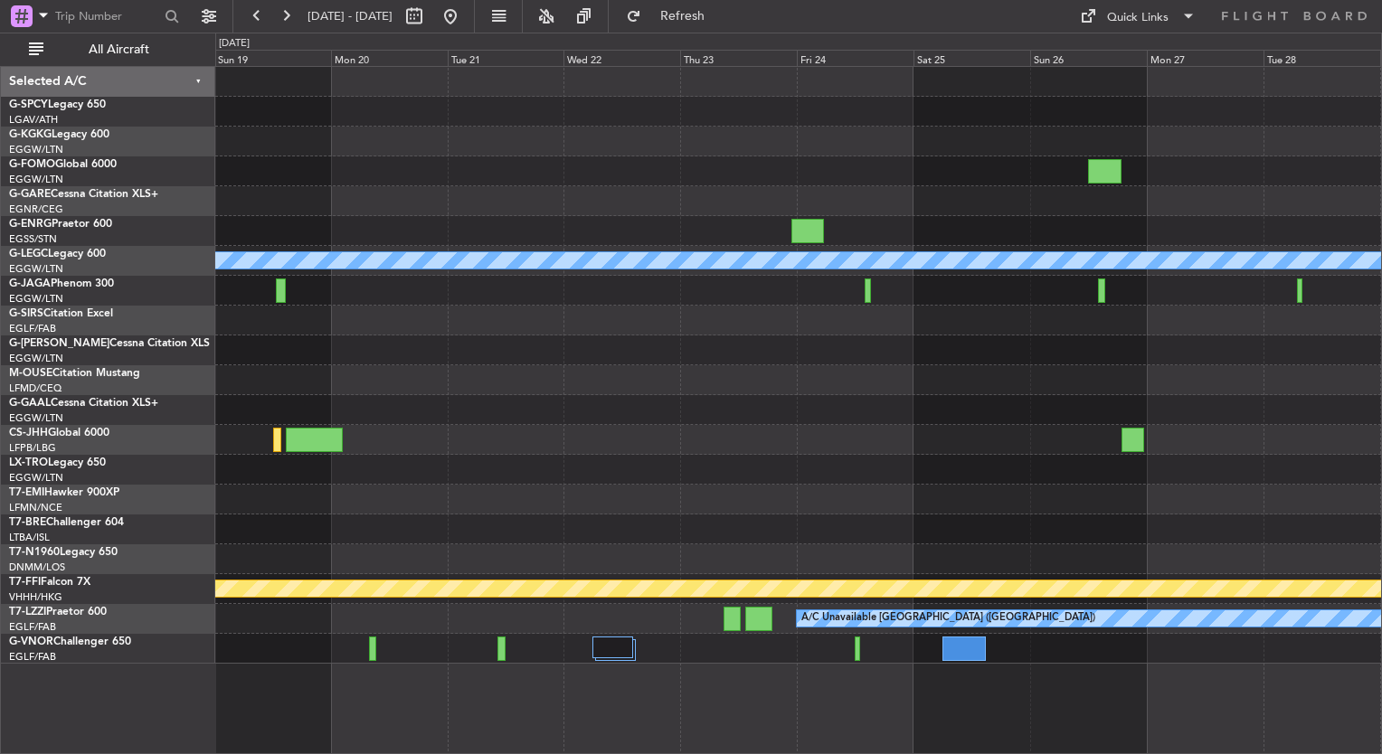
click at [1157, 443] on div "A/C Unavailable London (Luton) Planned Maint Geneva (Cointrin) A/C Unavailable …" at bounding box center [798, 365] width 1166 height 597
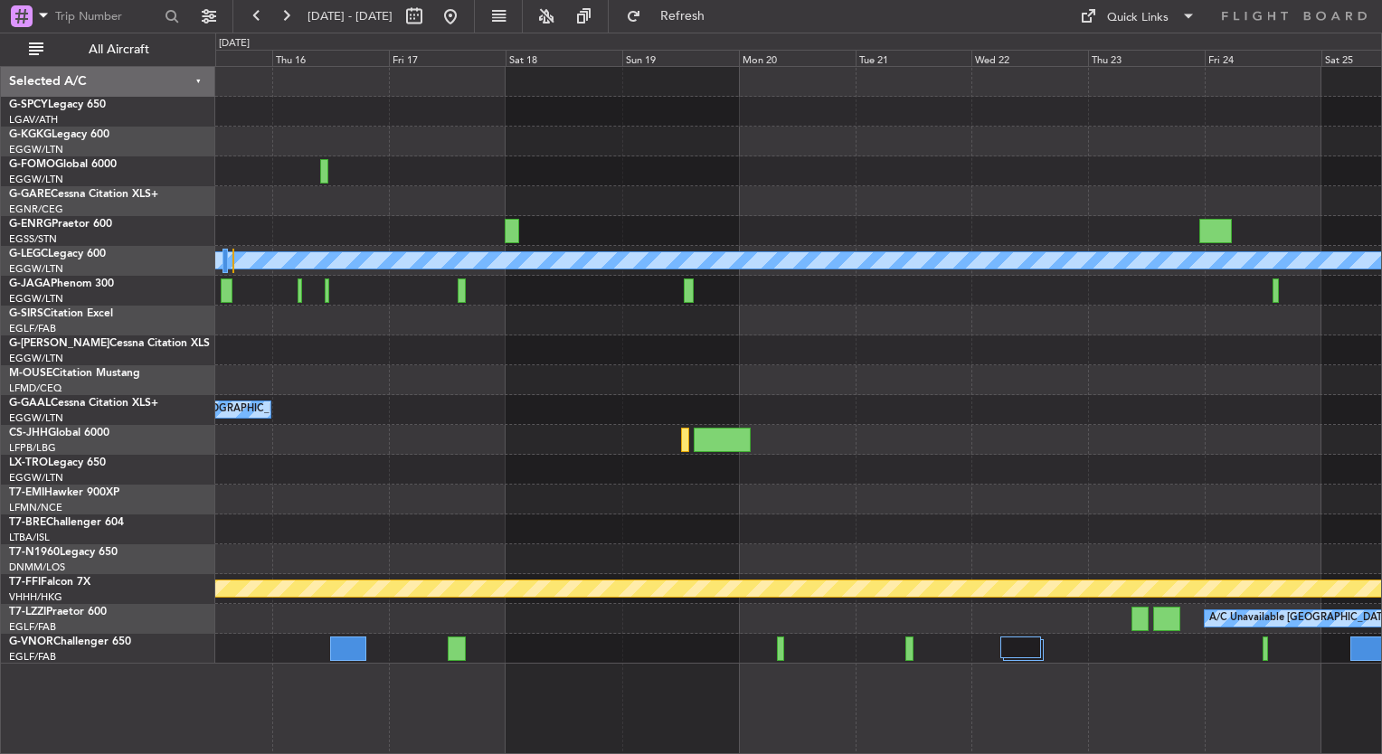
click at [1046, 519] on div "A/C Unavailable London (Luton) Owner London (Luton) Planned Maint Geneva (Coint…" at bounding box center [798, 365] width 1166 height 597
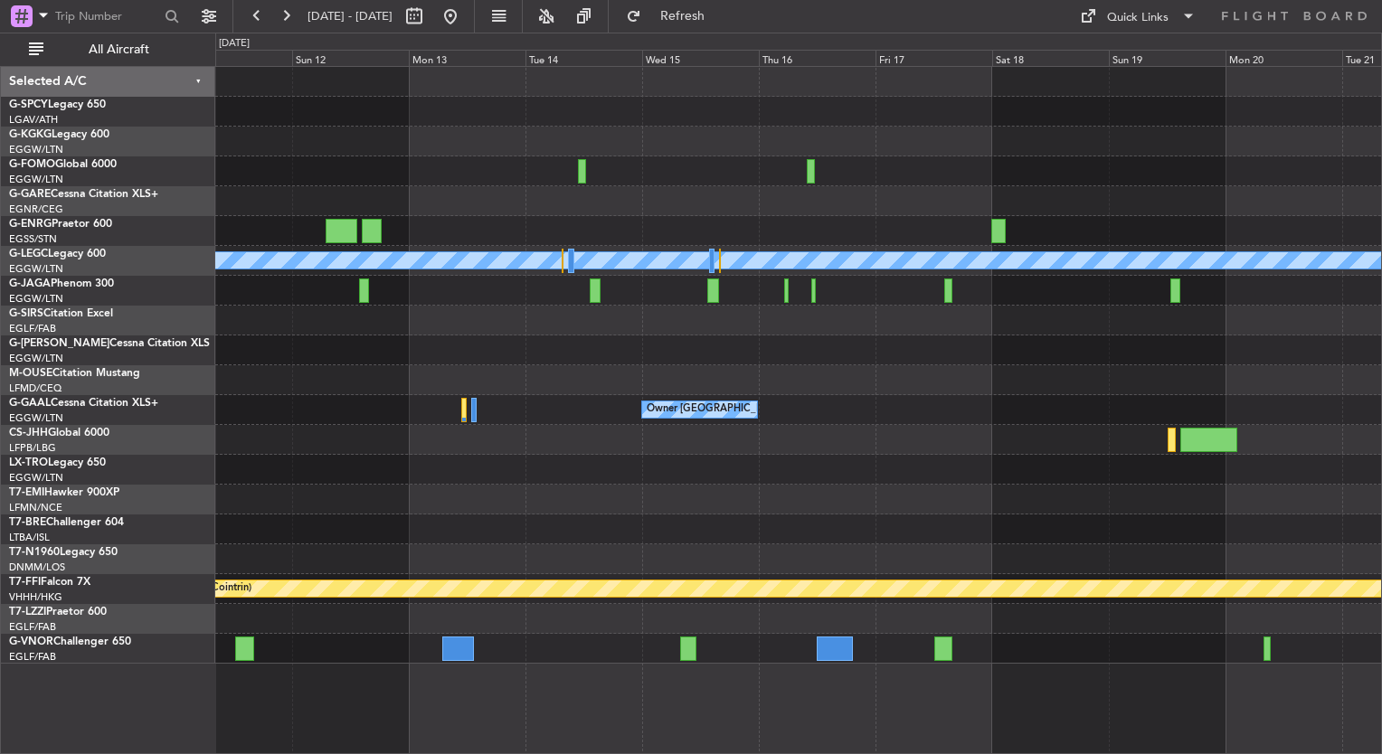
click at [1174, 515] on div at bounding box center [798, 530] width 1166 height 30
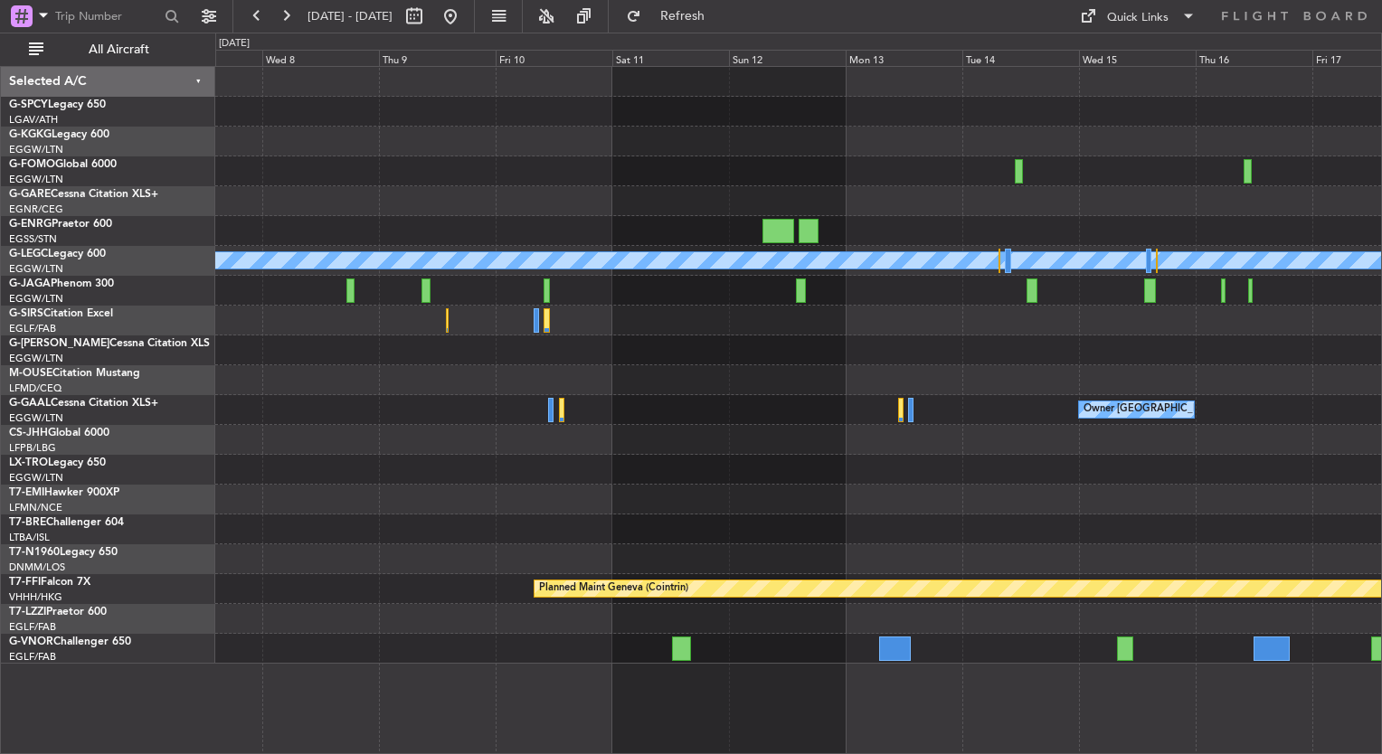
click at [1227, 502] on div "A/C Unavailable London (Luton) Owner London (Luton) Planned Maint Geneva (Coint…" at bounding box center [798, 365] width 1166 height 597
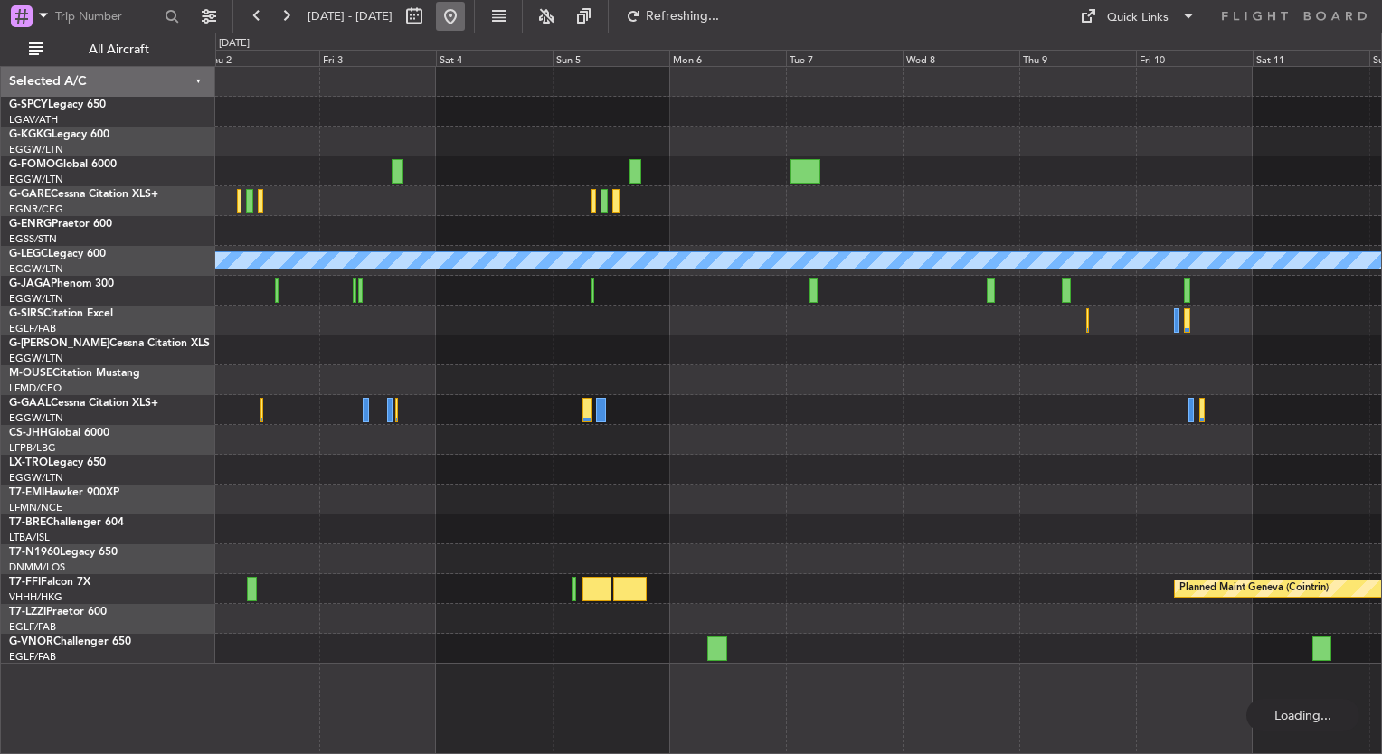
click at [465, 20] on button at bounding box center [450, 16] width 29 height 29
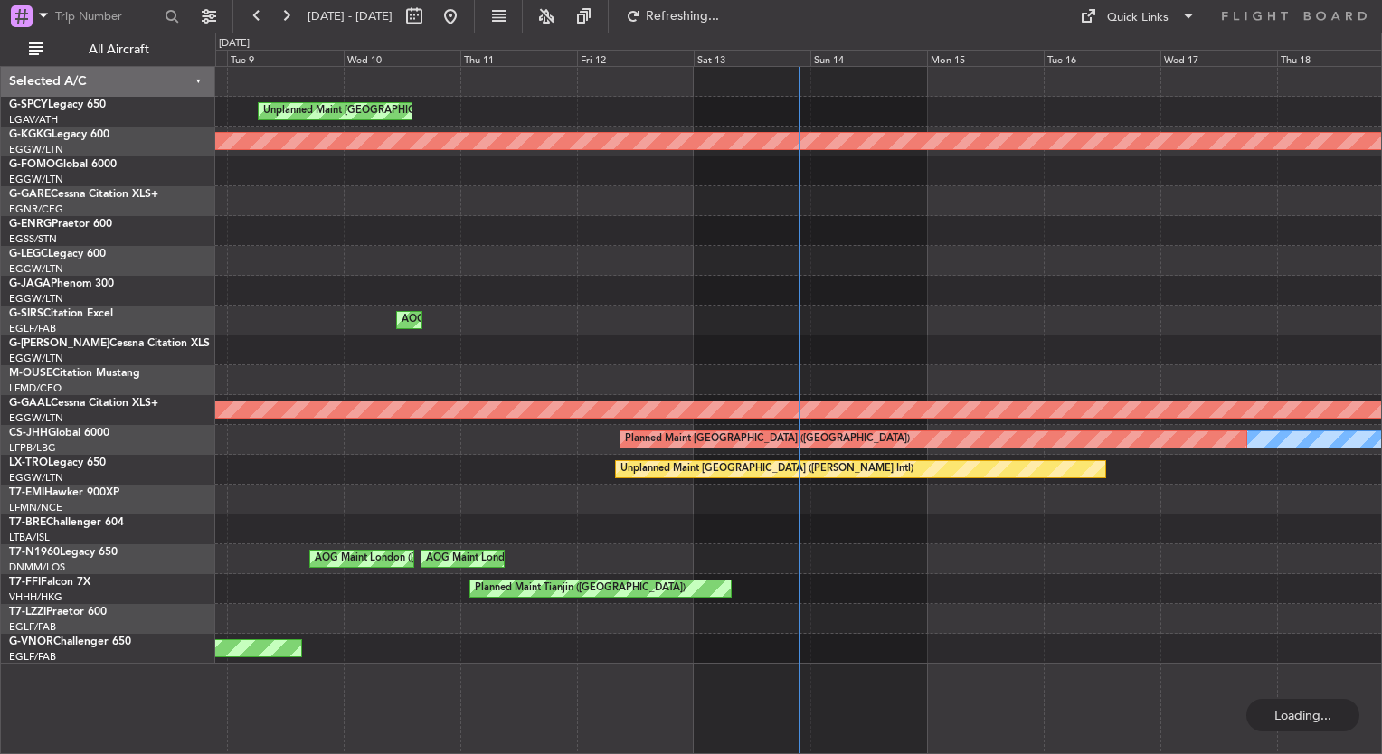
click at [29, 176] on div "Unplanned Maint Athens (Eleftherios Venizelos Intl) AOG Maint Istanbul (Ataturk…" at bounding box center [691, 394] width 1382 height 722
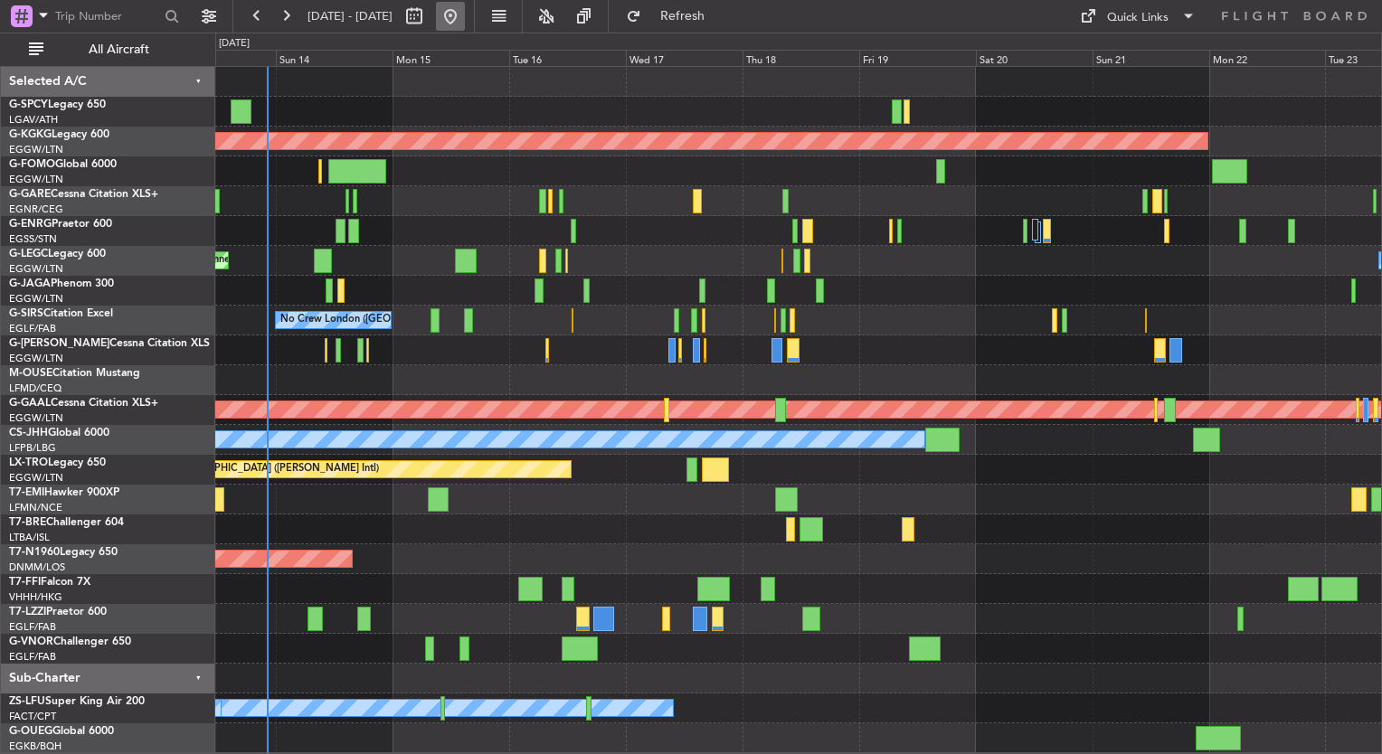
click at [465, 11] on button at bounding box center [450, 16] width 29 height 29
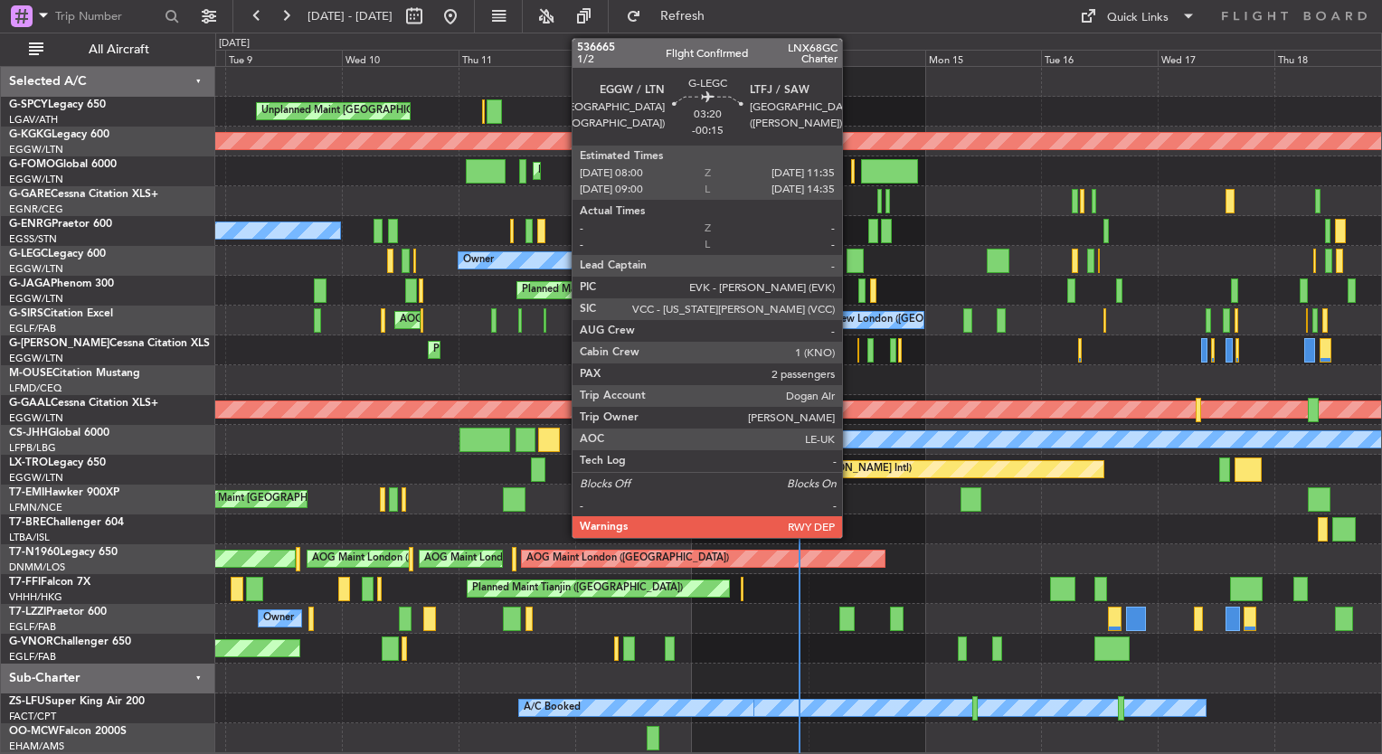
click at [850, 258] on div at bounding box center [856, 261] width 18 height 24
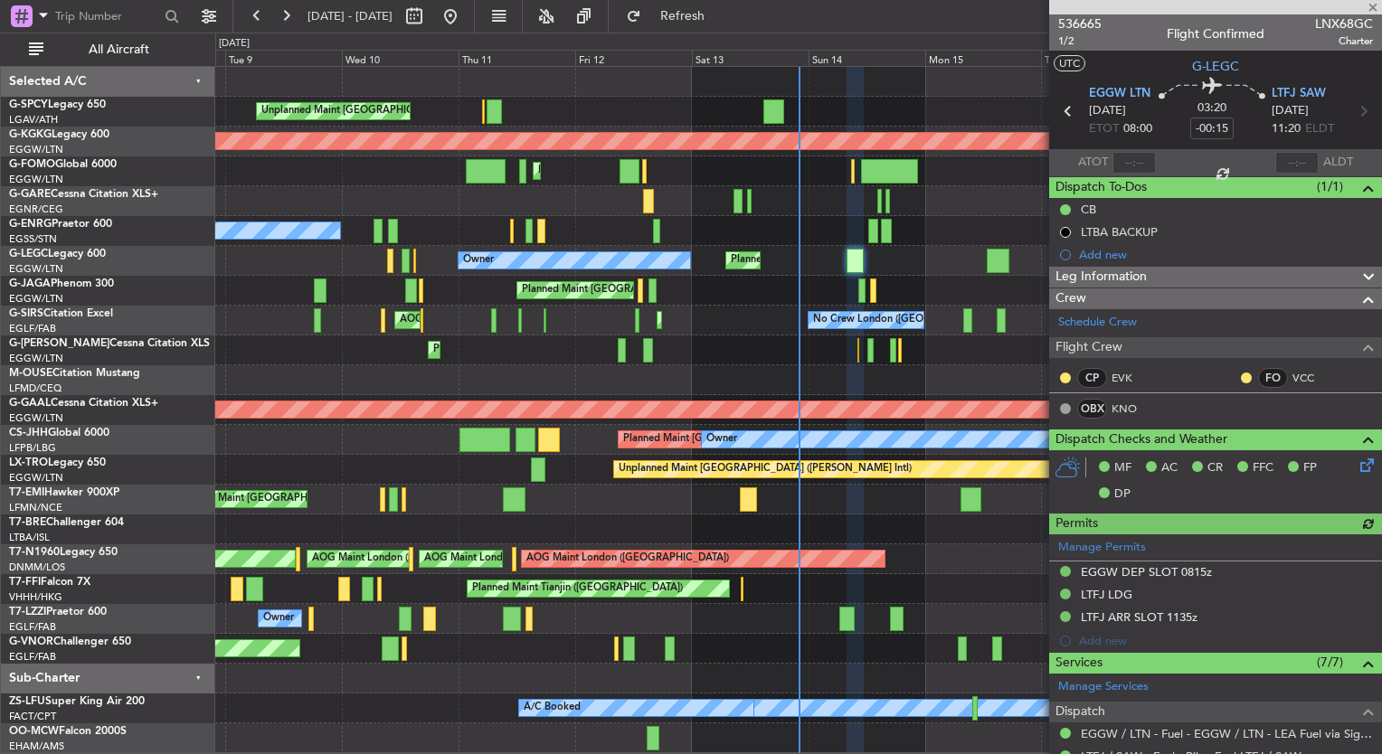
click at [1205, 279] on div "Leg Information" at bounding box center [1215, 277] width 333 height 21
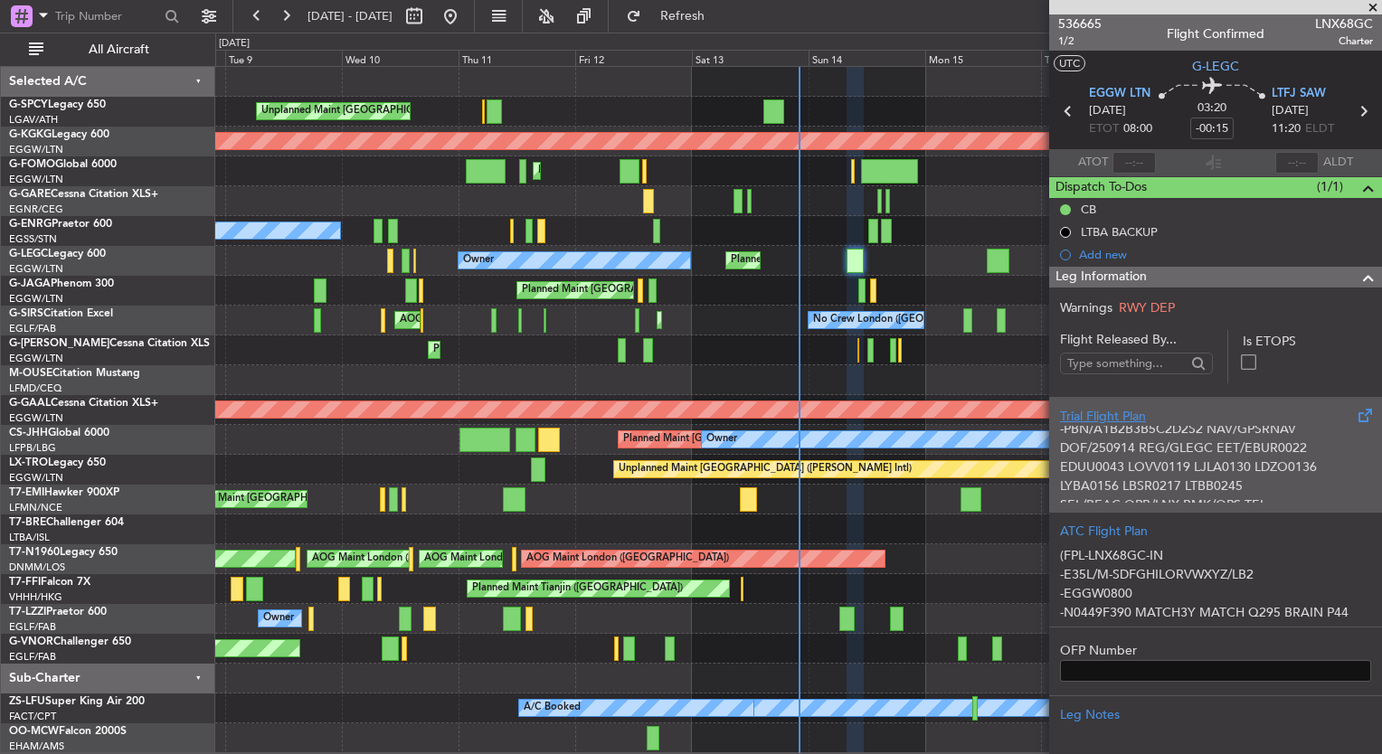
scroll to position [262, 0]
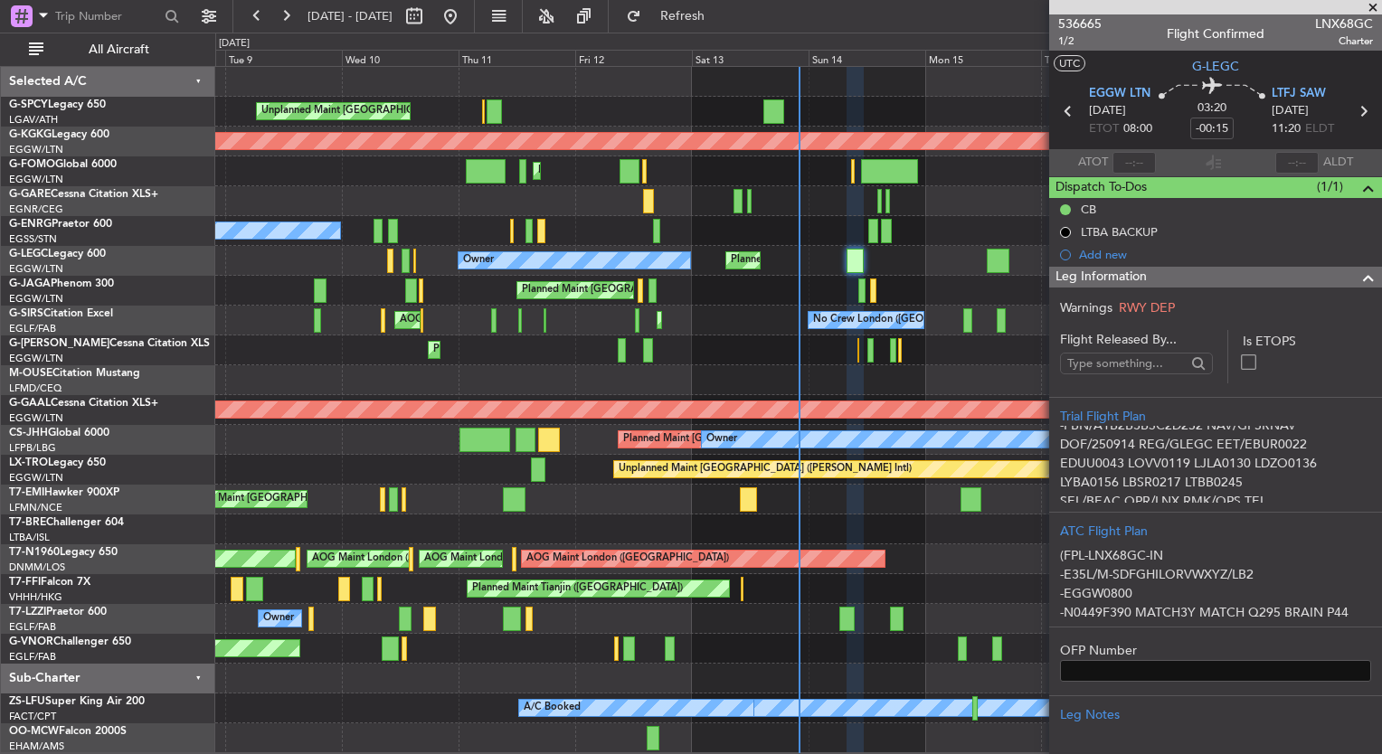
click at [839, 668] on div at bounding box center [798, 679] width 1166 height 30
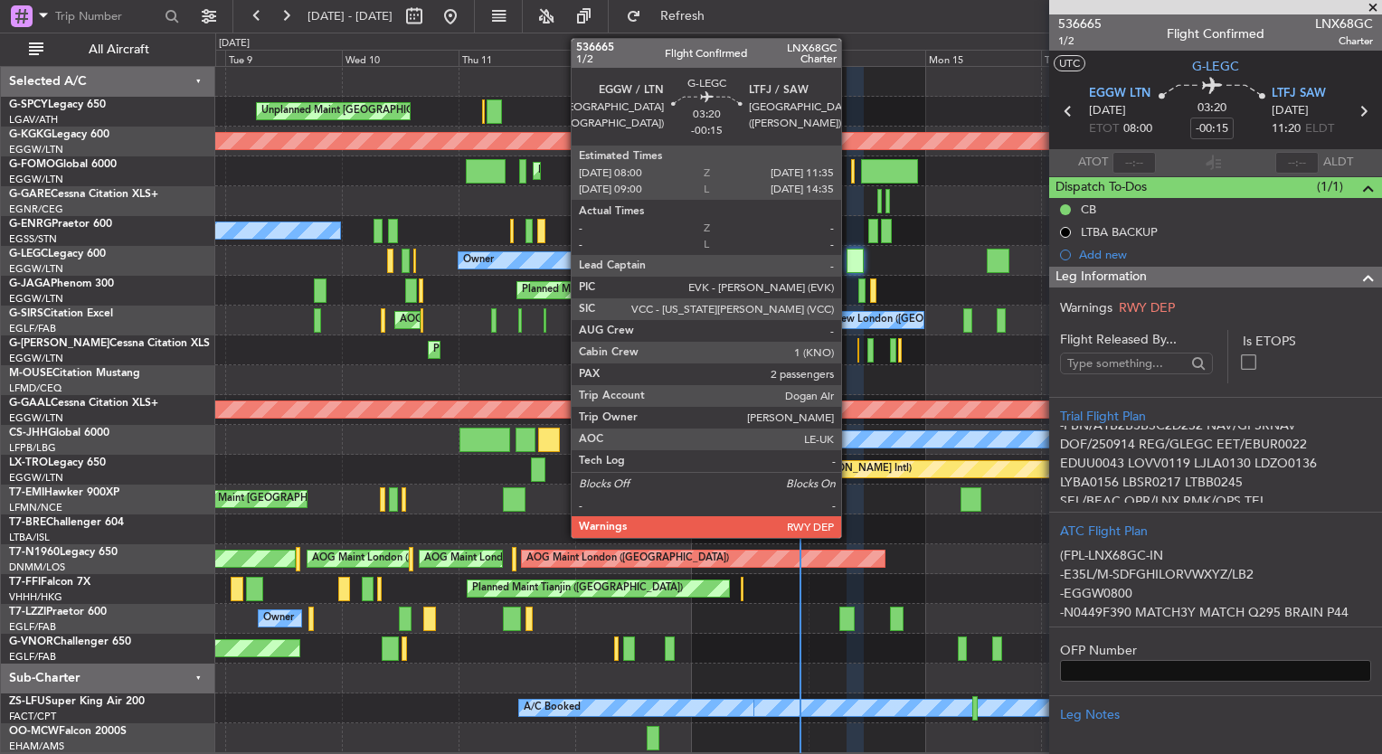
click at [849, 263] on div at bounding box center [856, 261] width 18 height 24
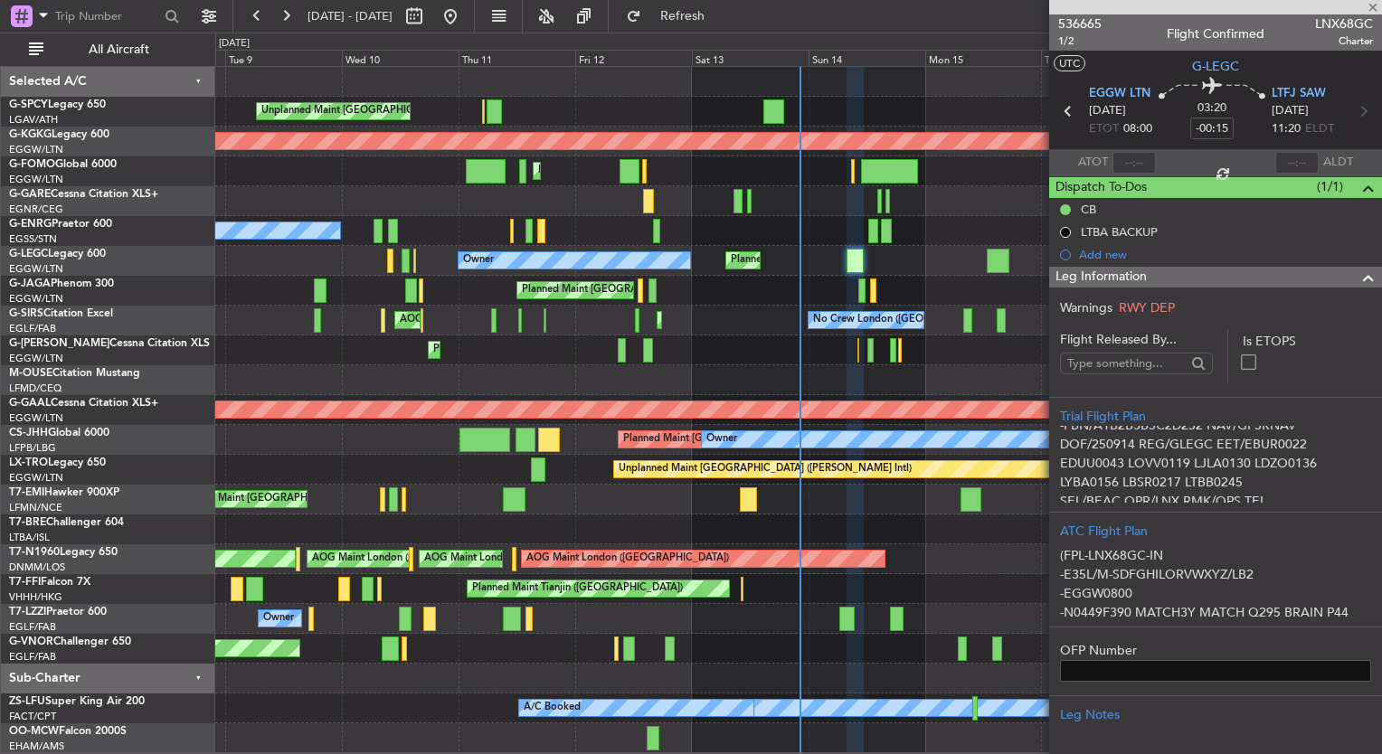
scroll to position [0, 0]
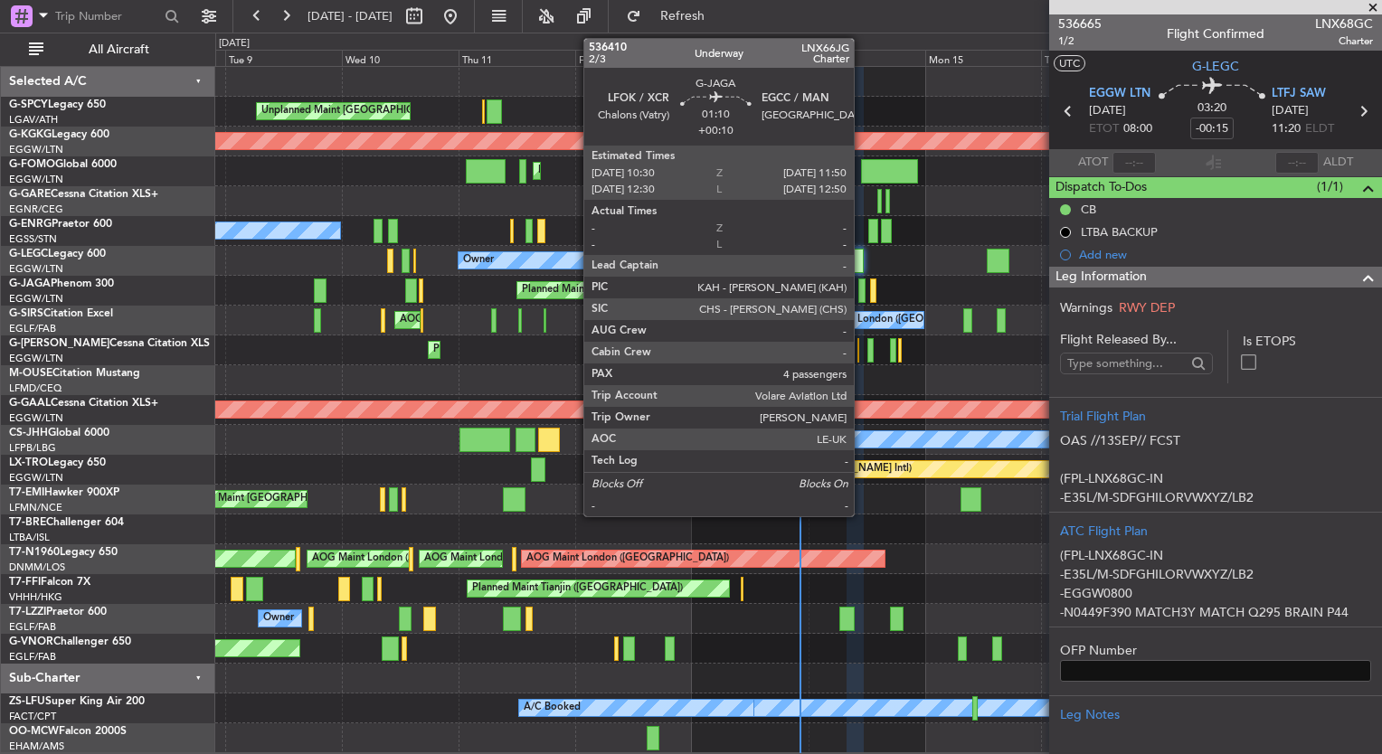
click at [862, 295] on div at bounding box center [861, 291] width 7 height 24
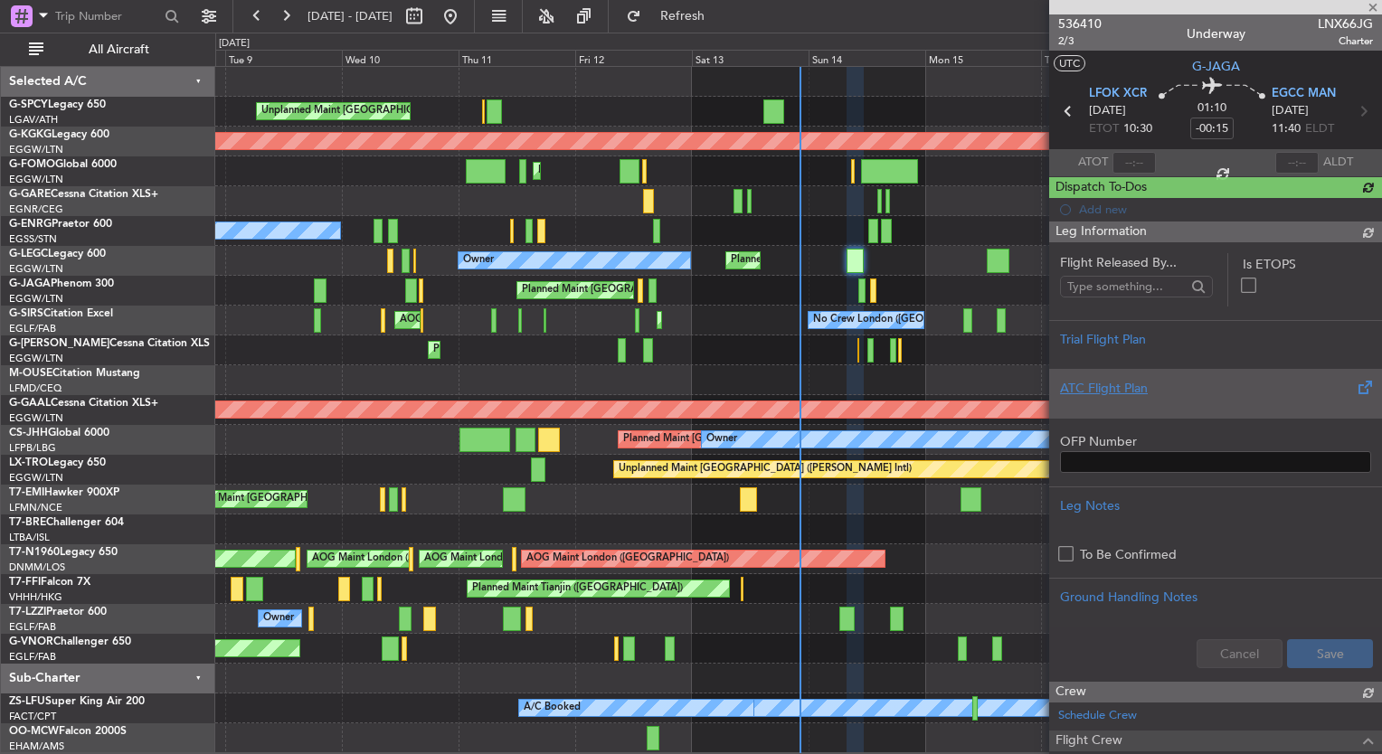
type input "+00:10"
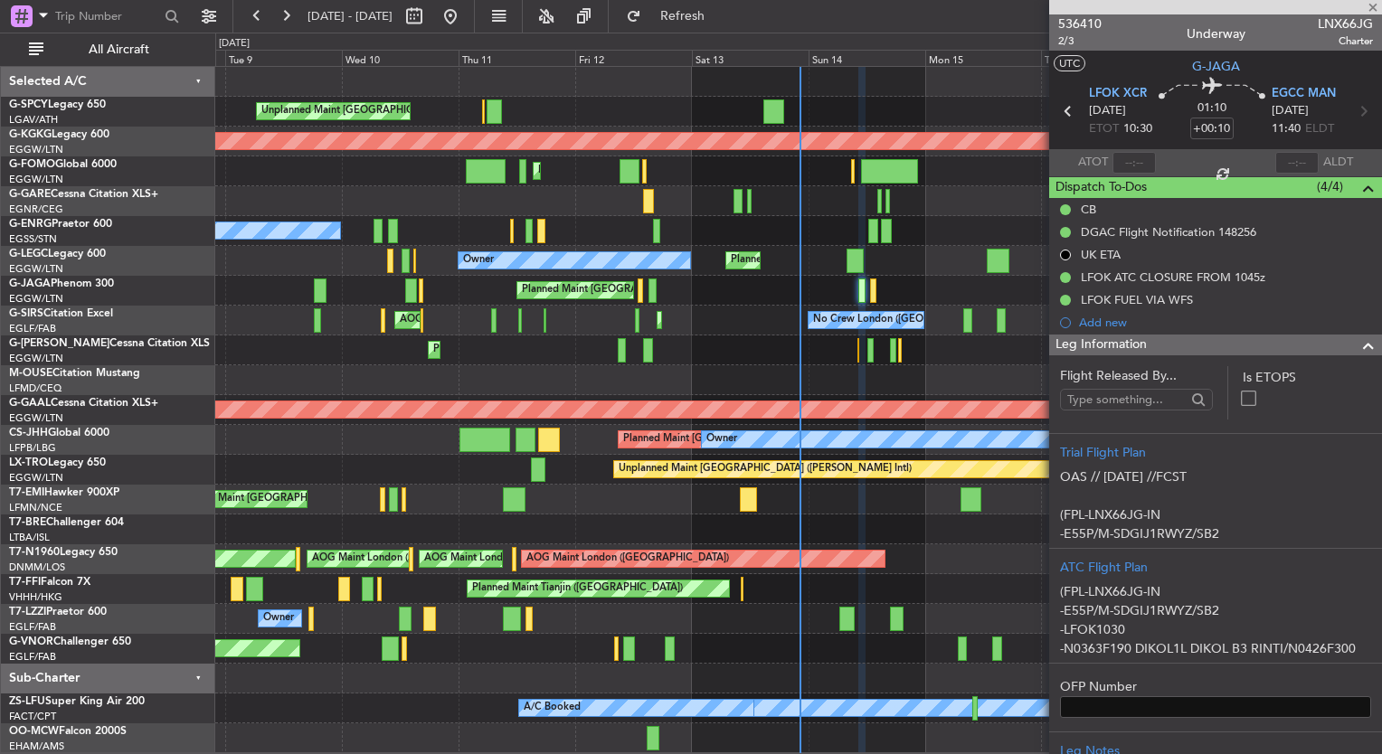
click at [1295, 341] on div "Leg Information" at bounding box center [1215, 345] width 333 height 21
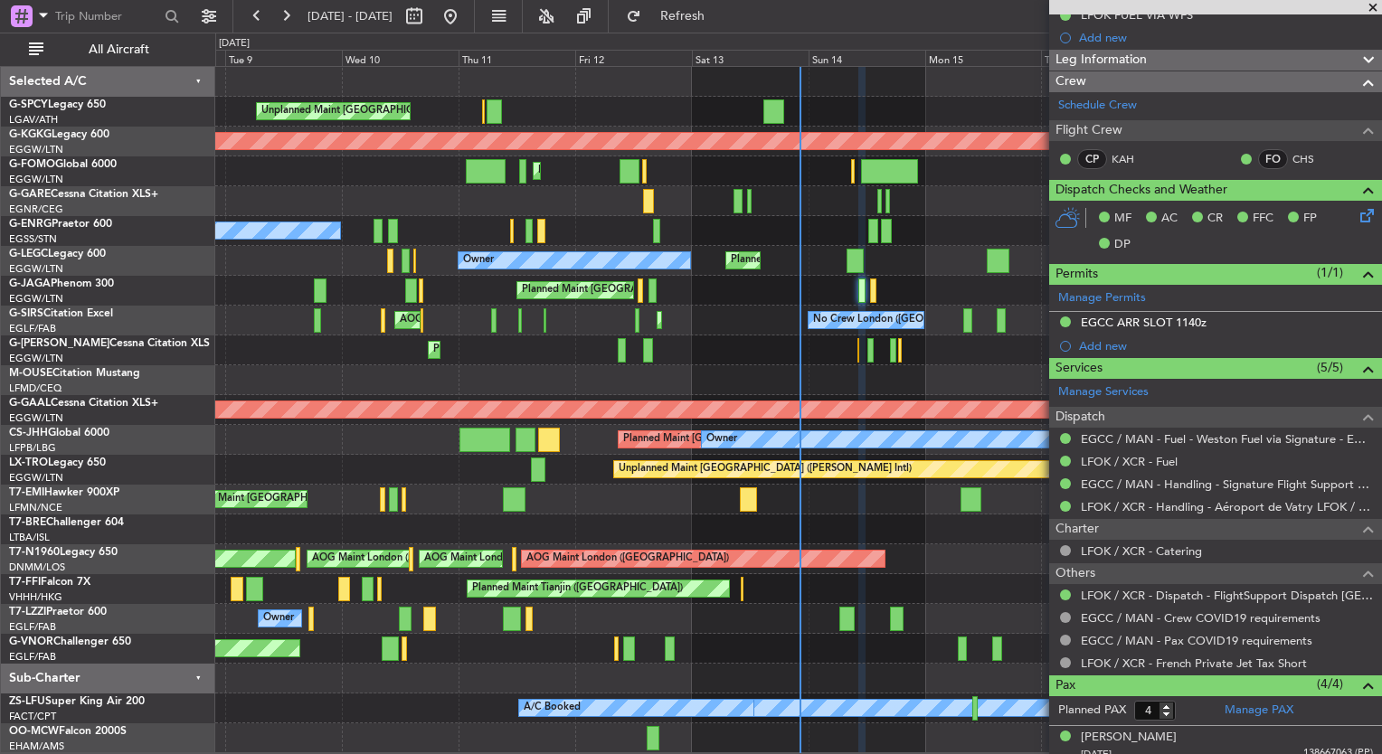
scroll to position [298, 0]
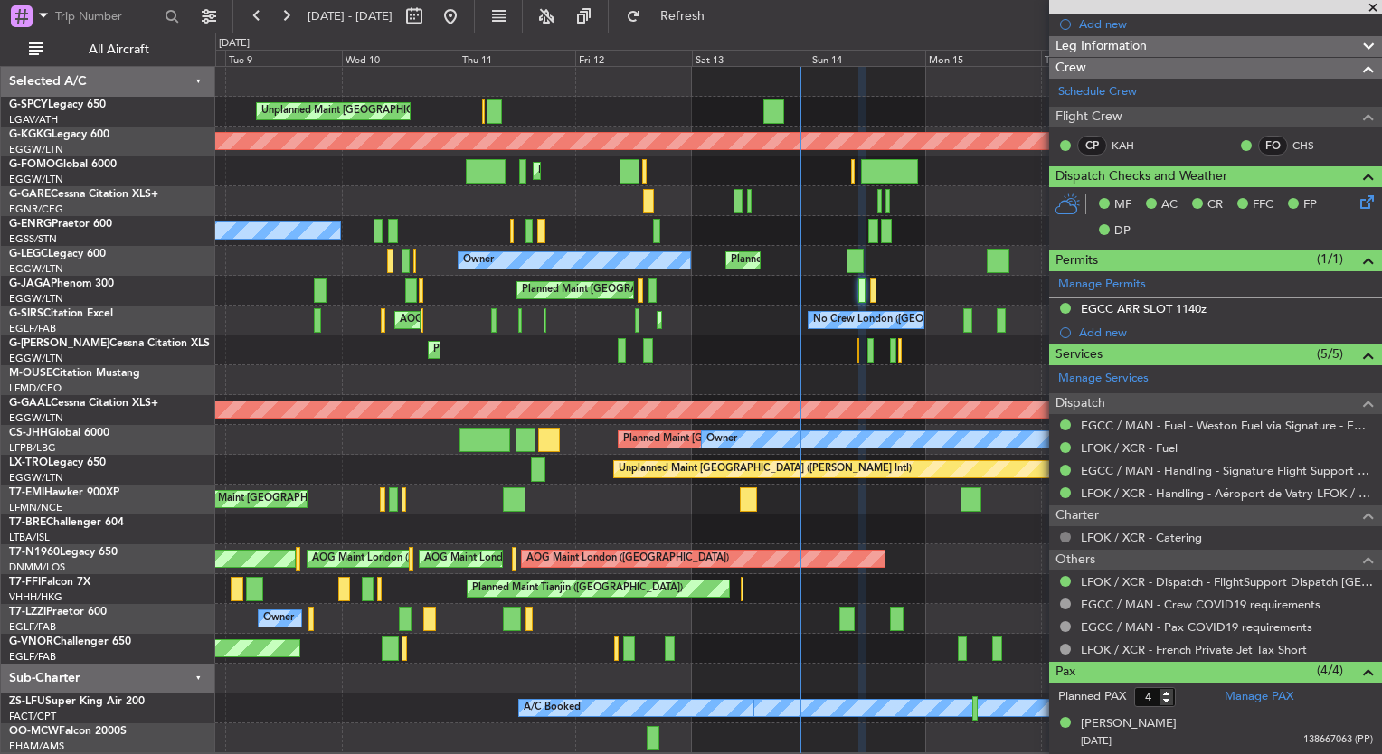
click at [1067, 535] on button at bounding box center [1065, 537] width 11 height 11
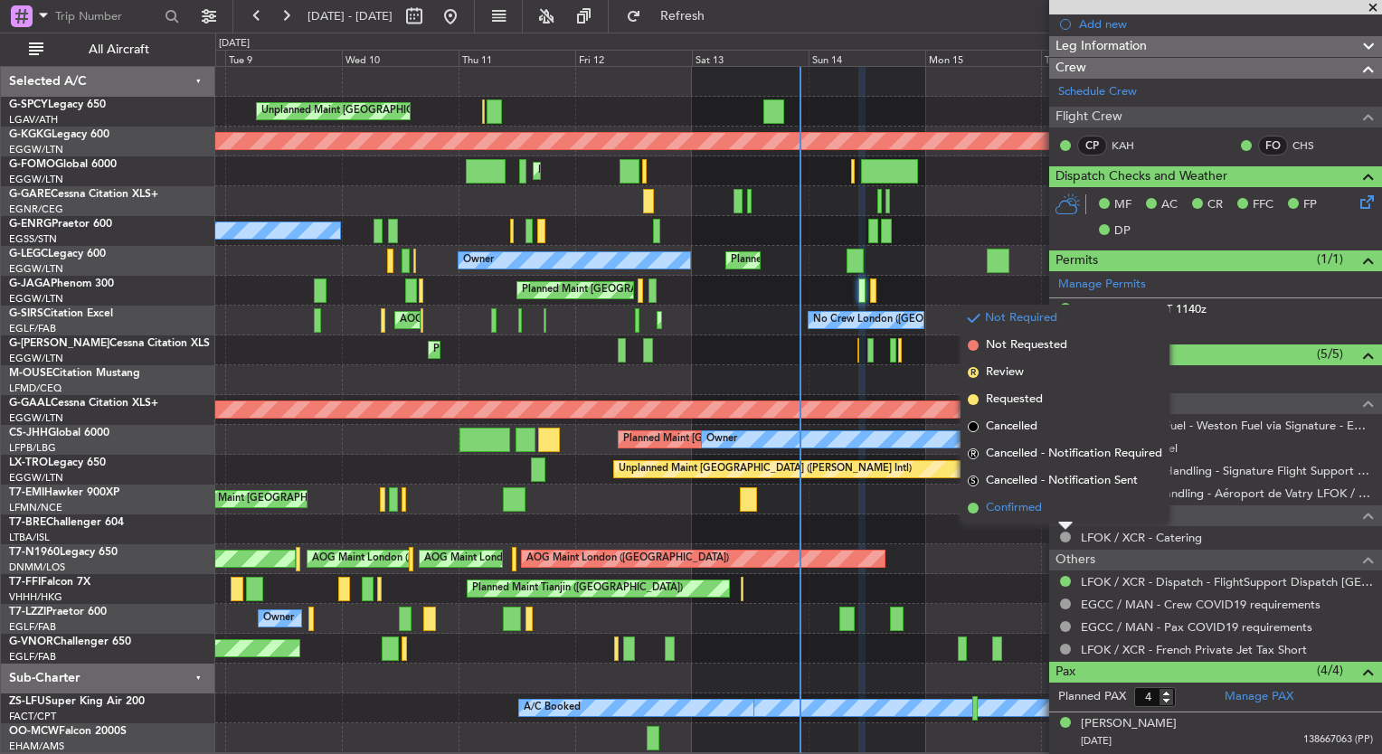
click at [1023, 505] on span "Confirmed" at bounding box center [1014, 508] width 56 height 18
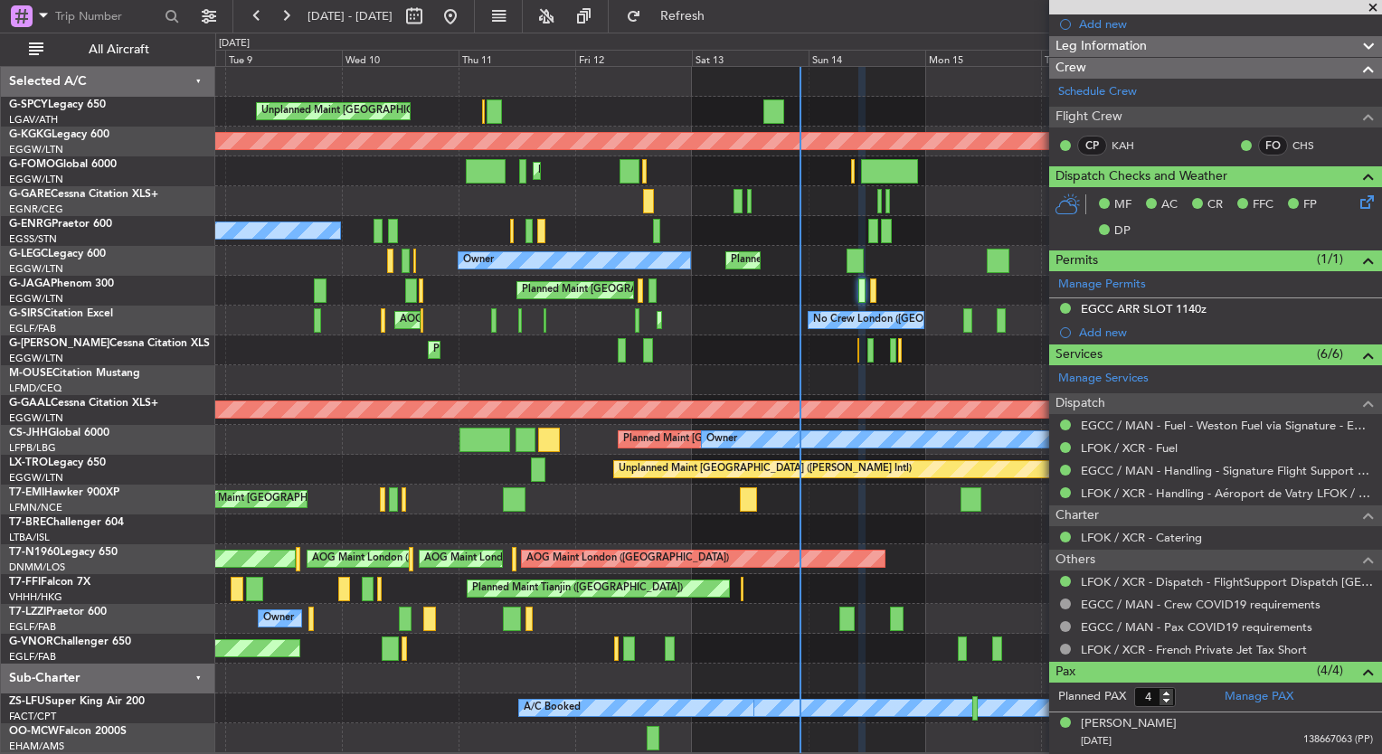
click at [1375, 5] on span at bounding box center [1373, 8] width 18 height 16
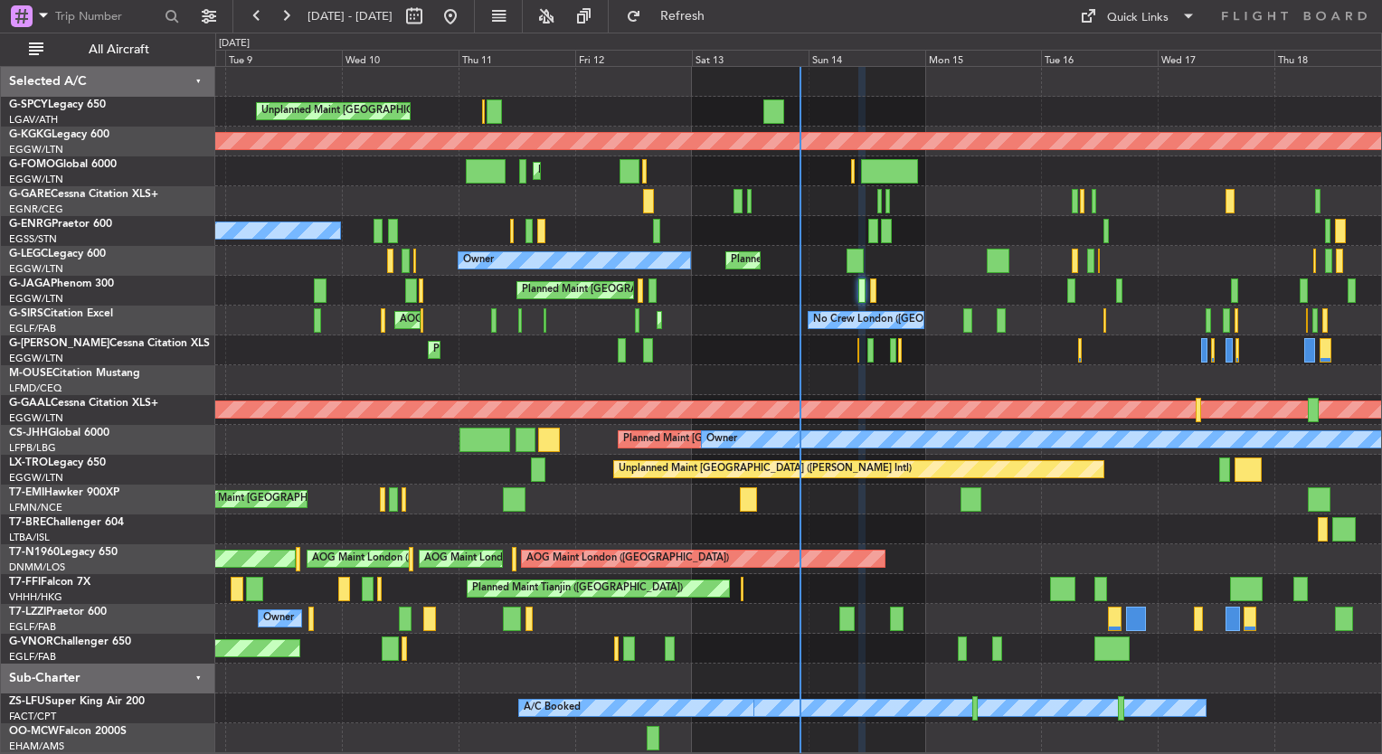
type input "0"
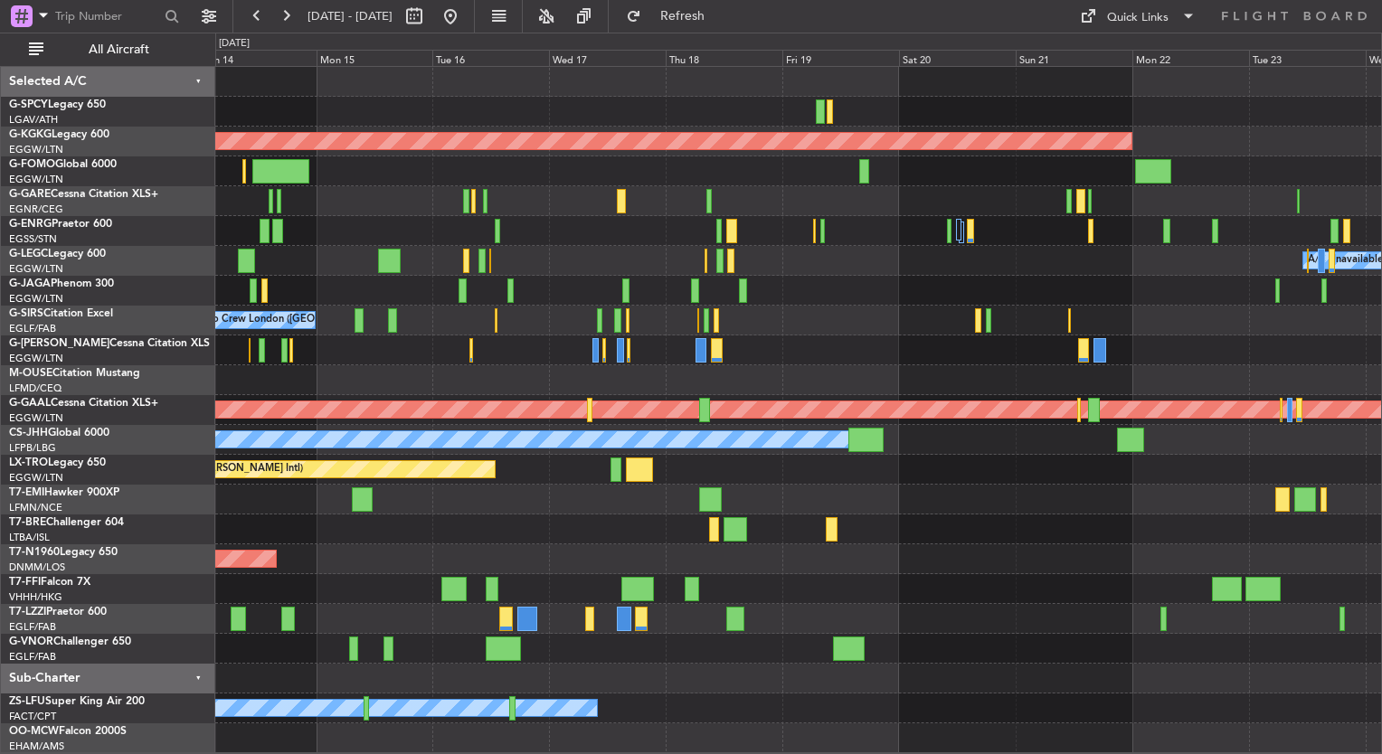
click at [308, 221] on div "AOG Maint Istanbul (Ataturk) Planned Maint London (Luton) A/C Unavailable Londo…" at bounding box center [798, 410] width 1166 height 686
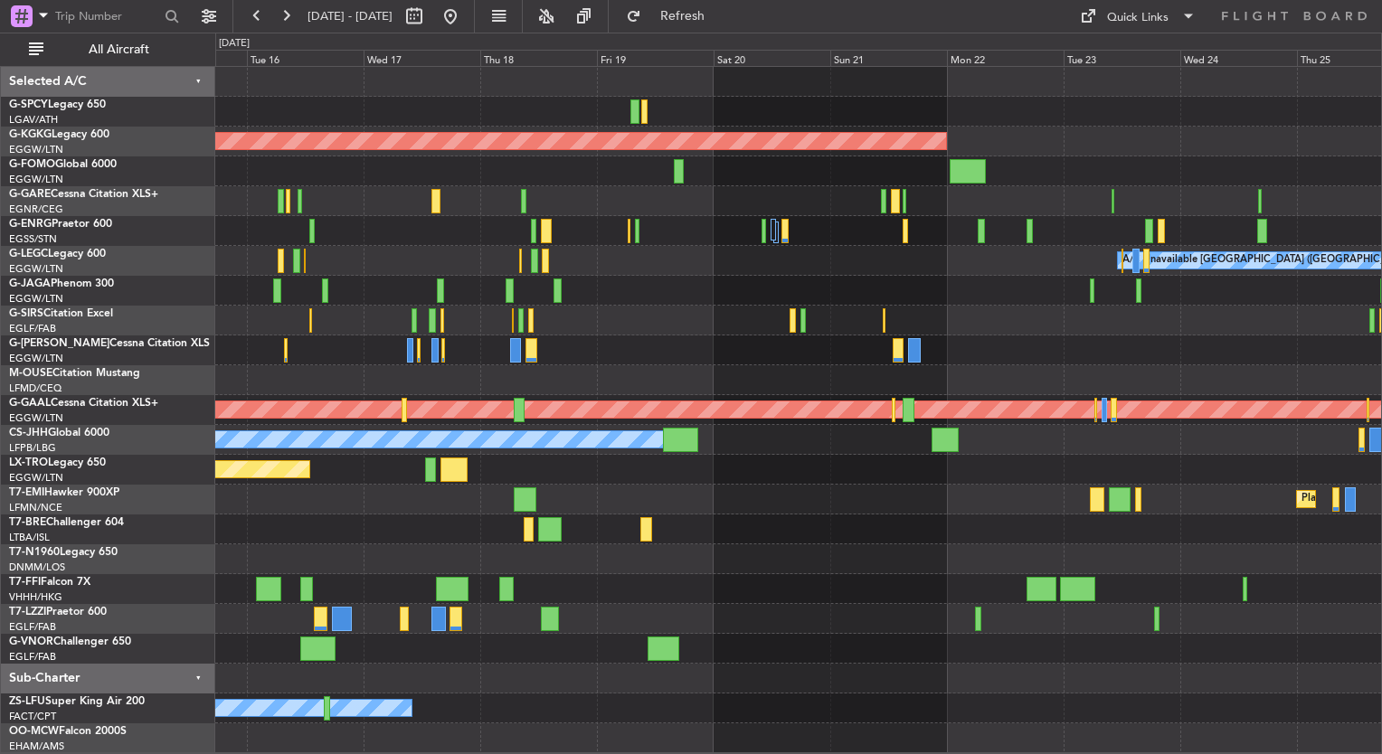
click at [728, 233] on div at bounding box center [798, 231] width 1166 height 30
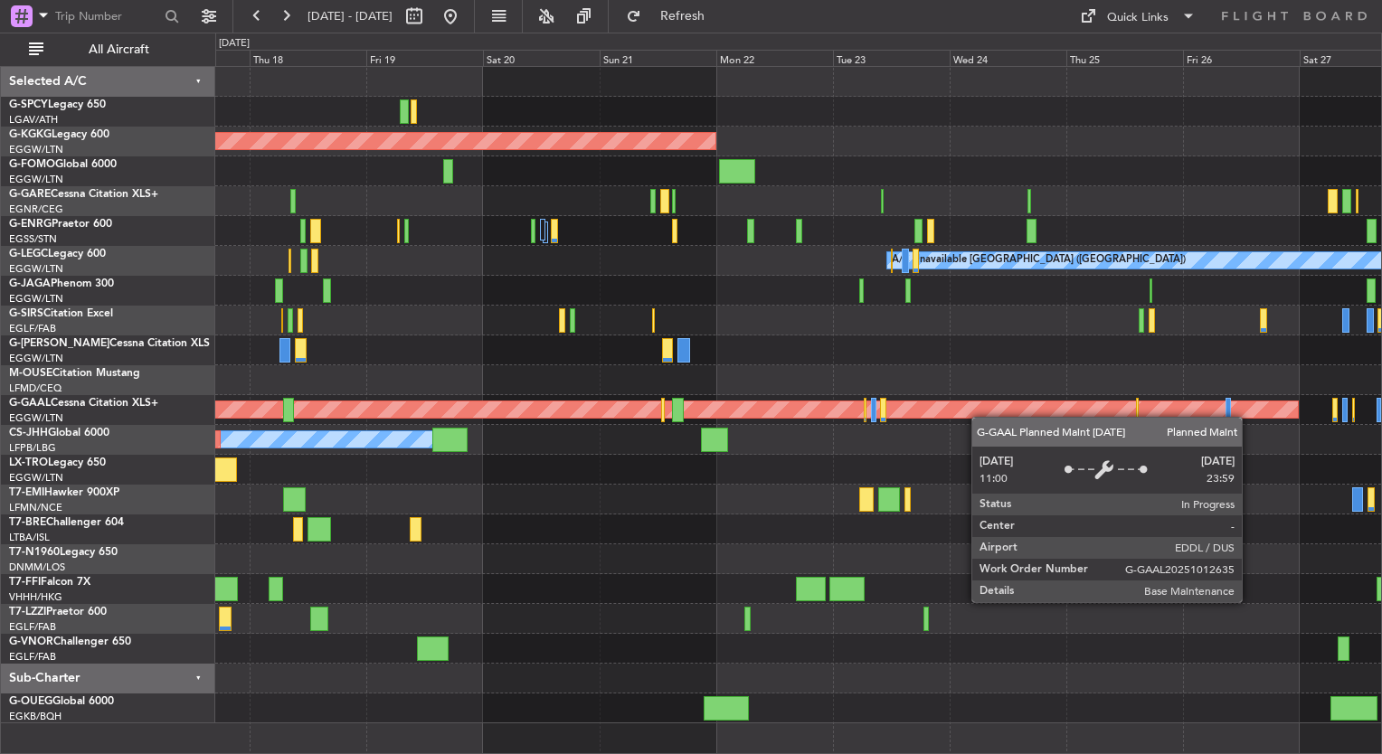
click at [1080, 413] on div "AOG Maint [GEOGRAPHIC_DATA] (Ataturk) A/C Unavailable [GEOGRAPHIC_DATA] ([GEOGR…" at bounding box center [798, 395] width 1166 height 657
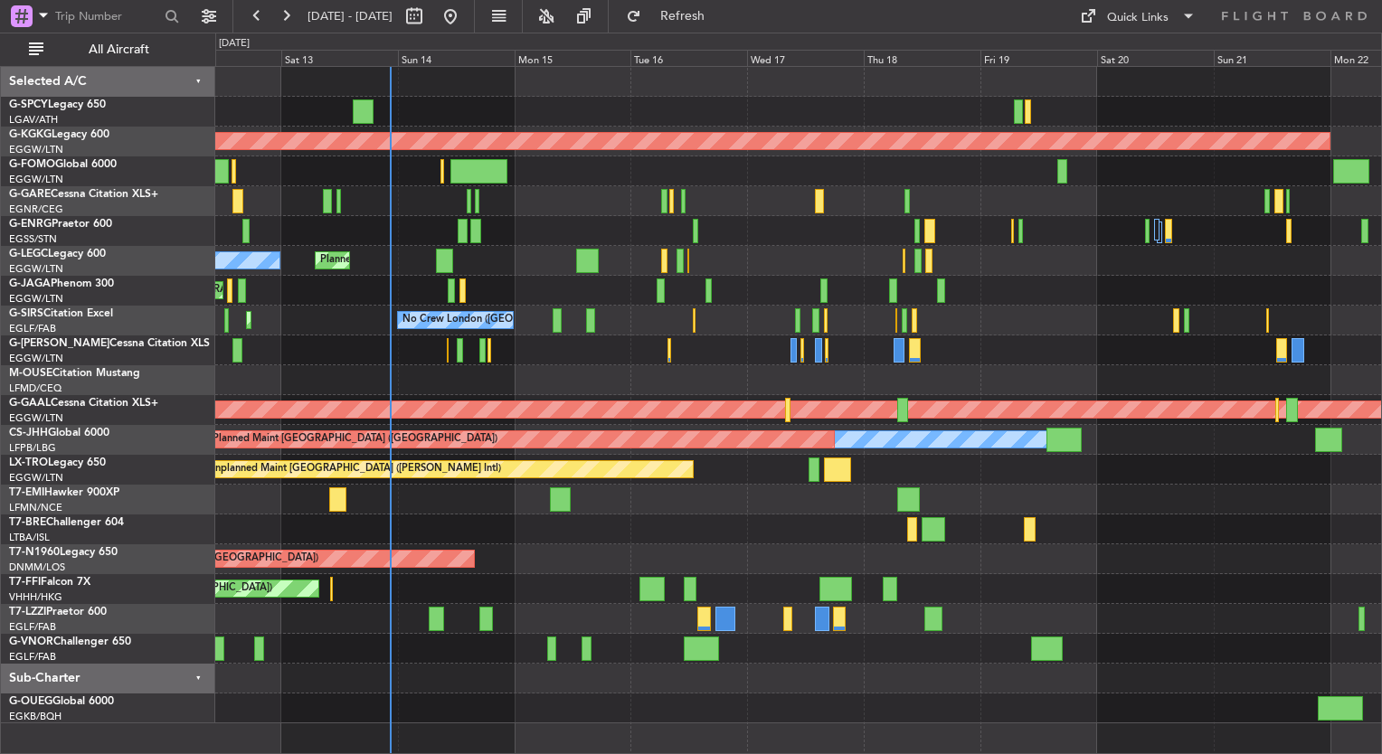
click at [1131, 479] on div "Unplanned Maint [GEOGRAPHIC_DATA] ([PERSON_NAME] Intl) AOG Maint [GEOGRAPHIC_DA…" at bounding box center [798, 395] width 1166 height 657
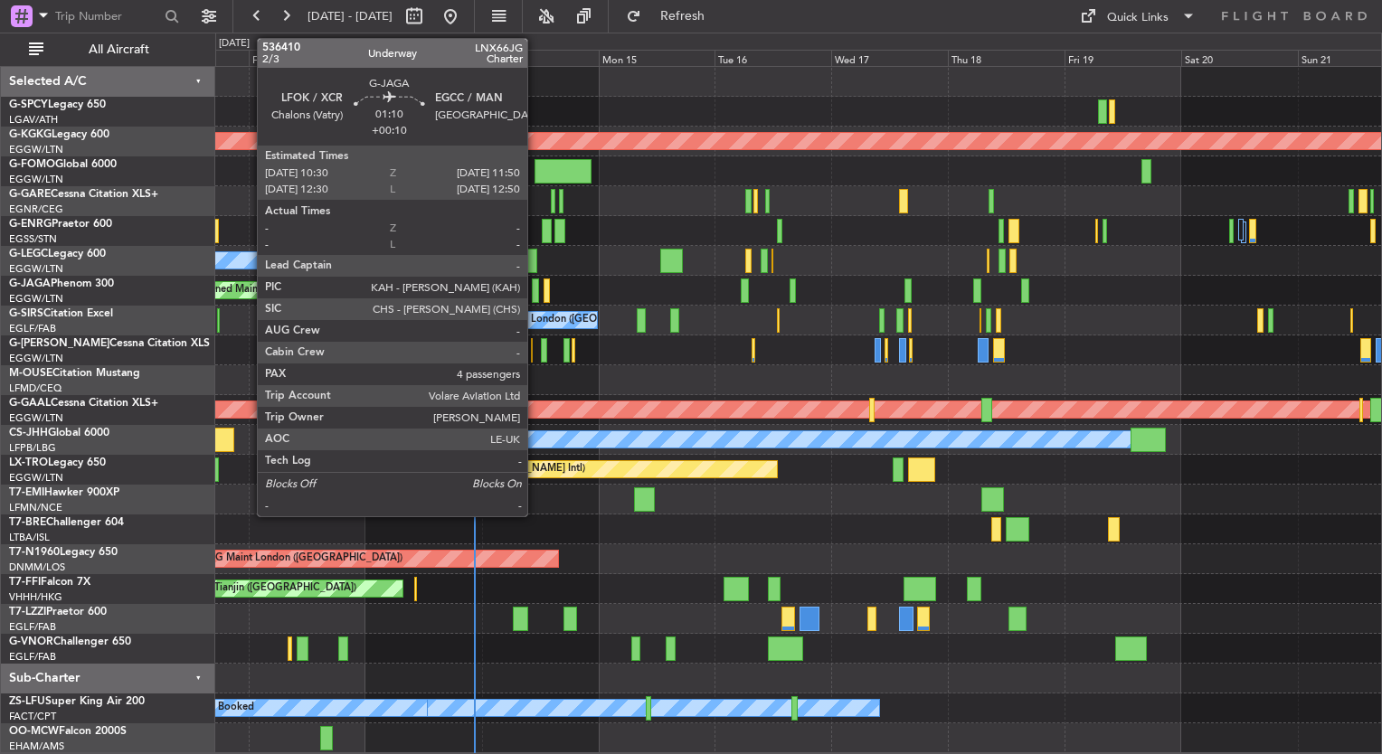
click at [535, 299] on div at bounding box center [535, 291] width 7 height 24
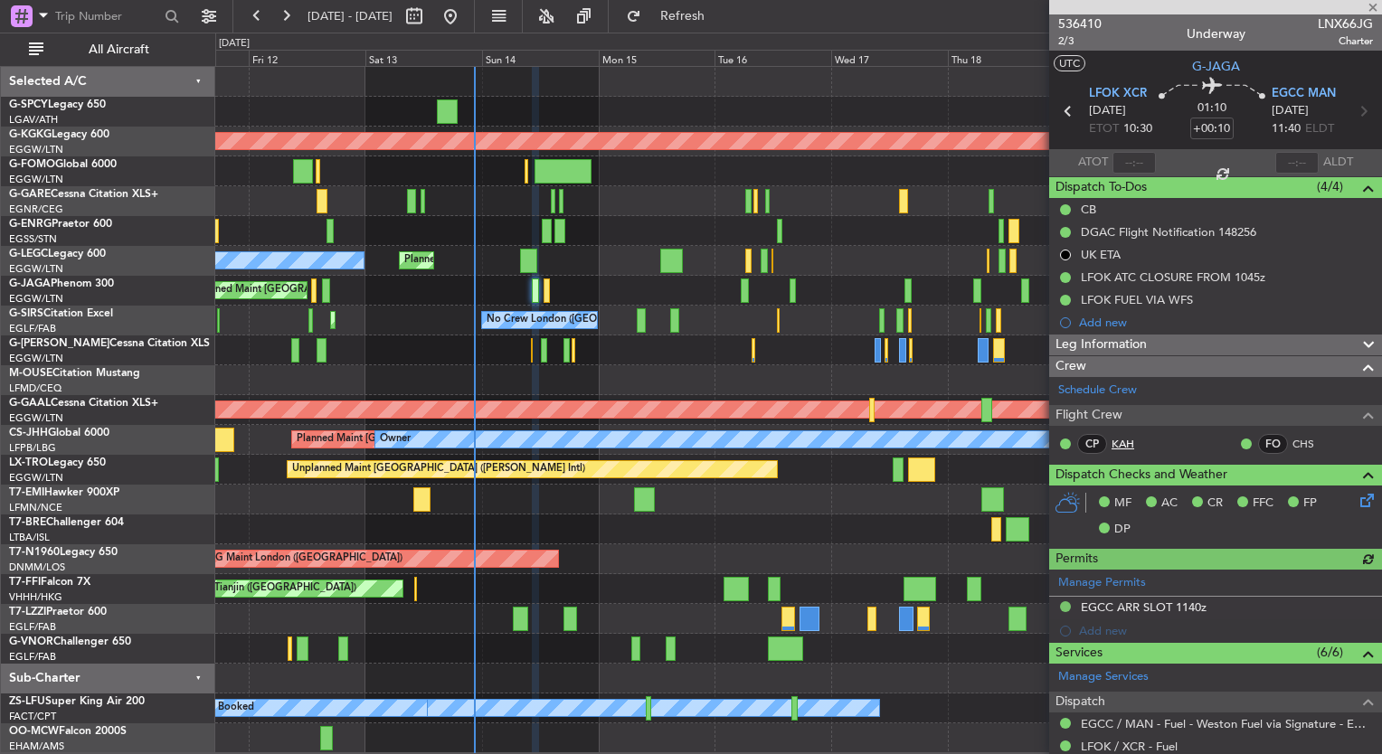
click at [1125, 445] on link "KAH" at bounding box center [1132, 444] width 41 height 16
click at [1121, 441] on link "KAH" at bounding box center [1132, 444] width 41 height 16
click at [991, 379] on div at bounding box center [798, 380] width 1166 height 30
click at [1125, 412] on div "Flight Crew" at bounding box center [1215, 415] width 333 height 21
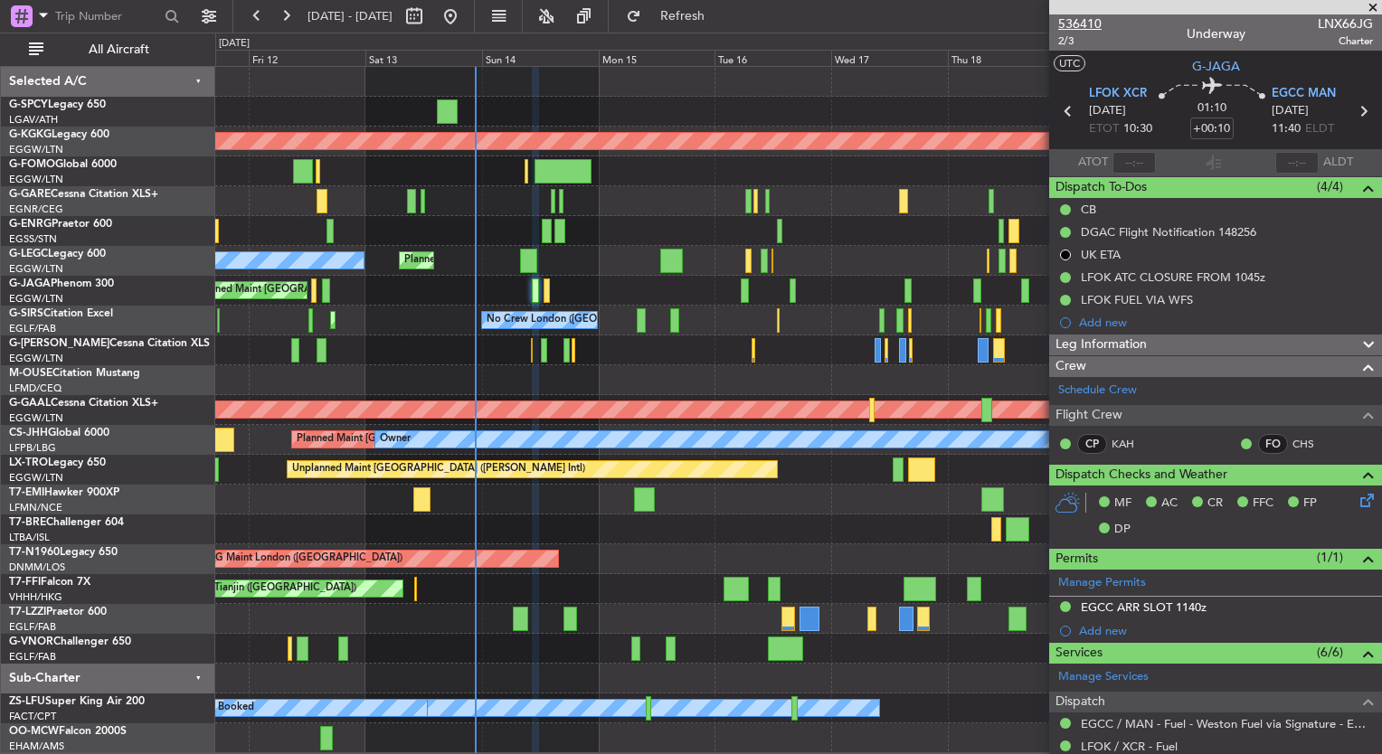
click at [1094, 21] on span "536410" at bounding box center [1079, 23] width 43 height 19
click at [1120, 440] on link "KAH" at bounding box center [1132, 444] width 41 height 16
click at [716, 24] on button "Refresh" at bounding box center [672, 16] width 109 height 29
click at [1121, 448] on link "KAH" at bounding box center [1132, 444] width 41 height 16
click at [1300, 437] on link "CHS" at bounding box center [1312, 444] width 41 height 16
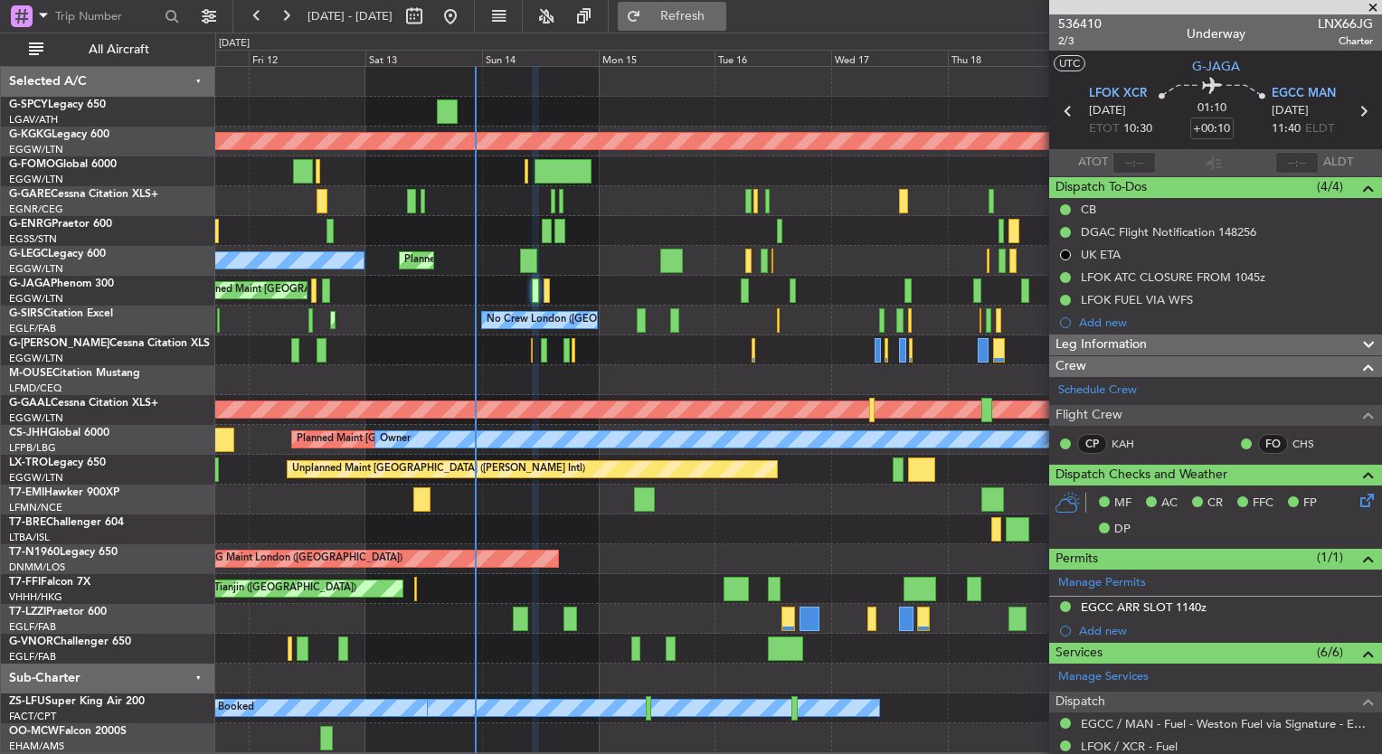
click at [721, 22] on span "Refresh" at bounding box center [683, 16] width 76 height 13
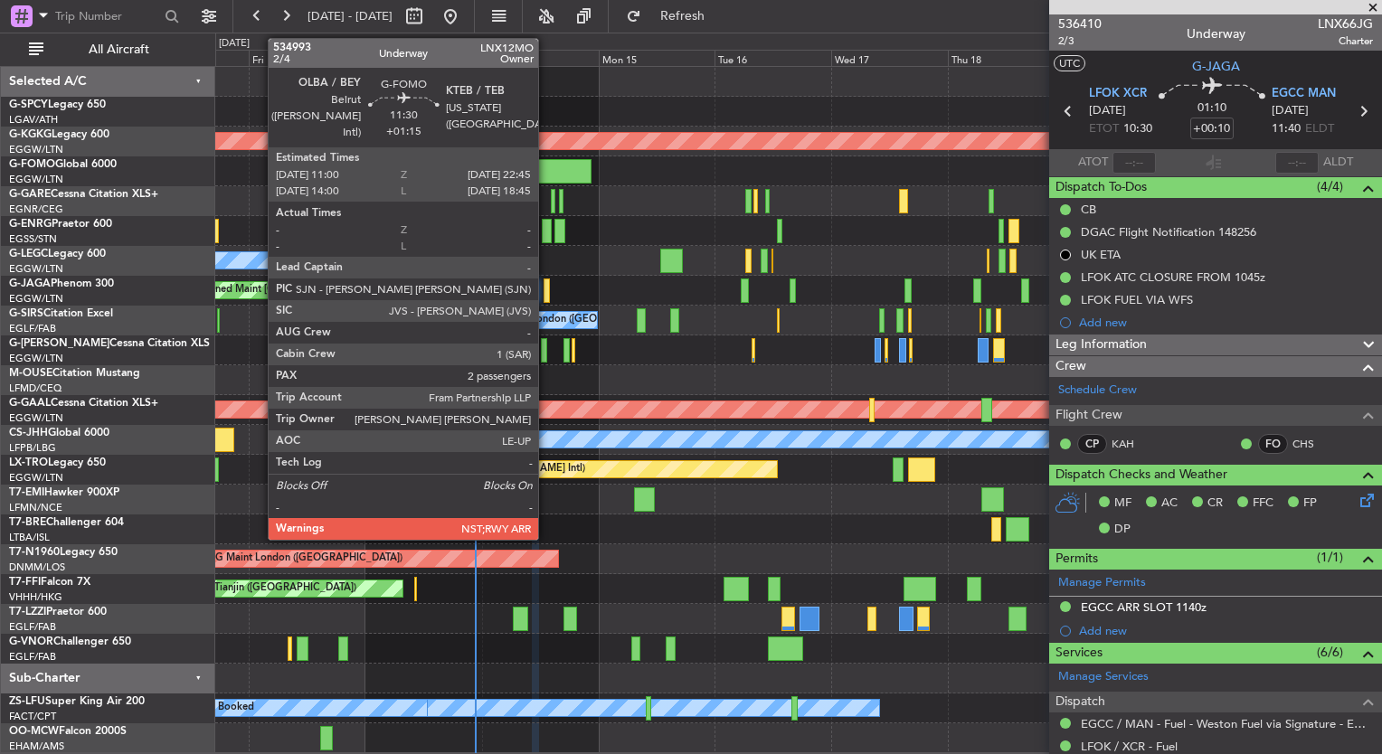
click at [546, 177] on div at bounding box center [564, 171] width 58 height 24
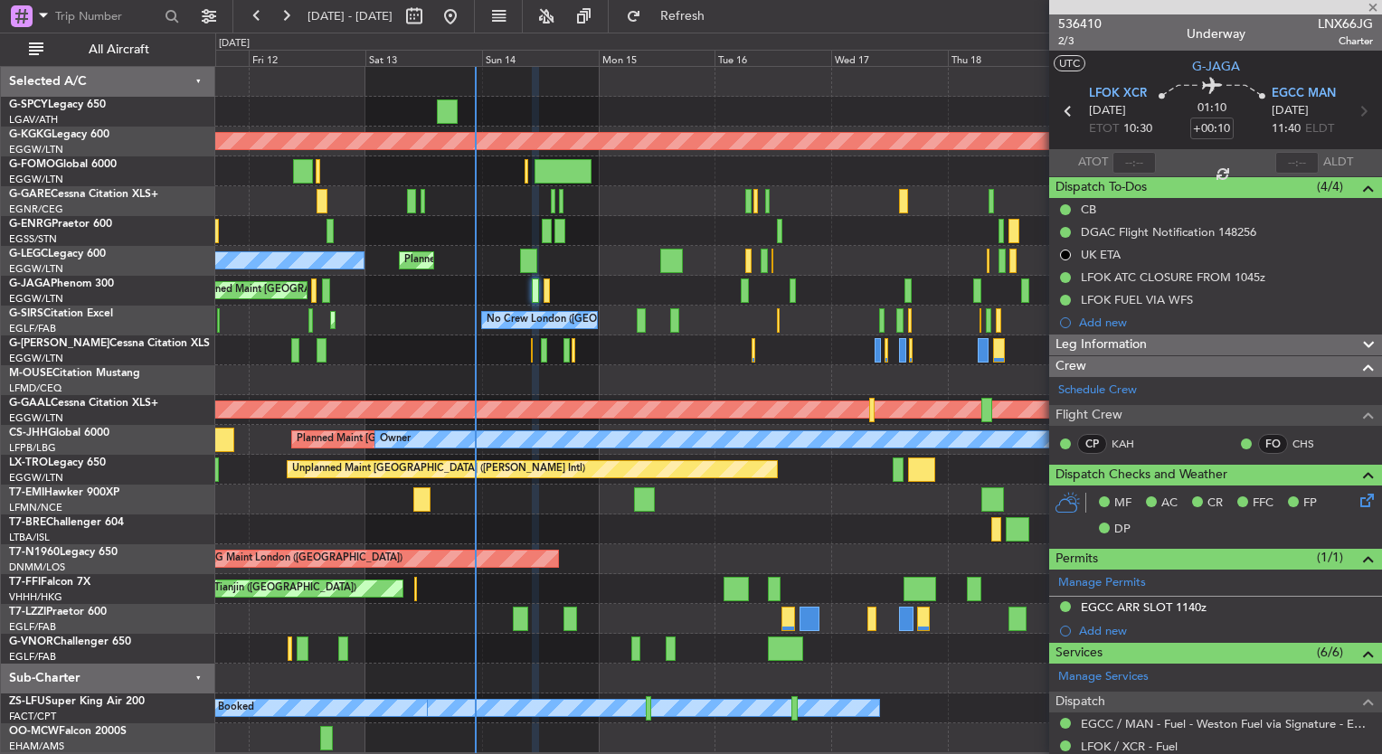
type input "+01:15"
type input "2"
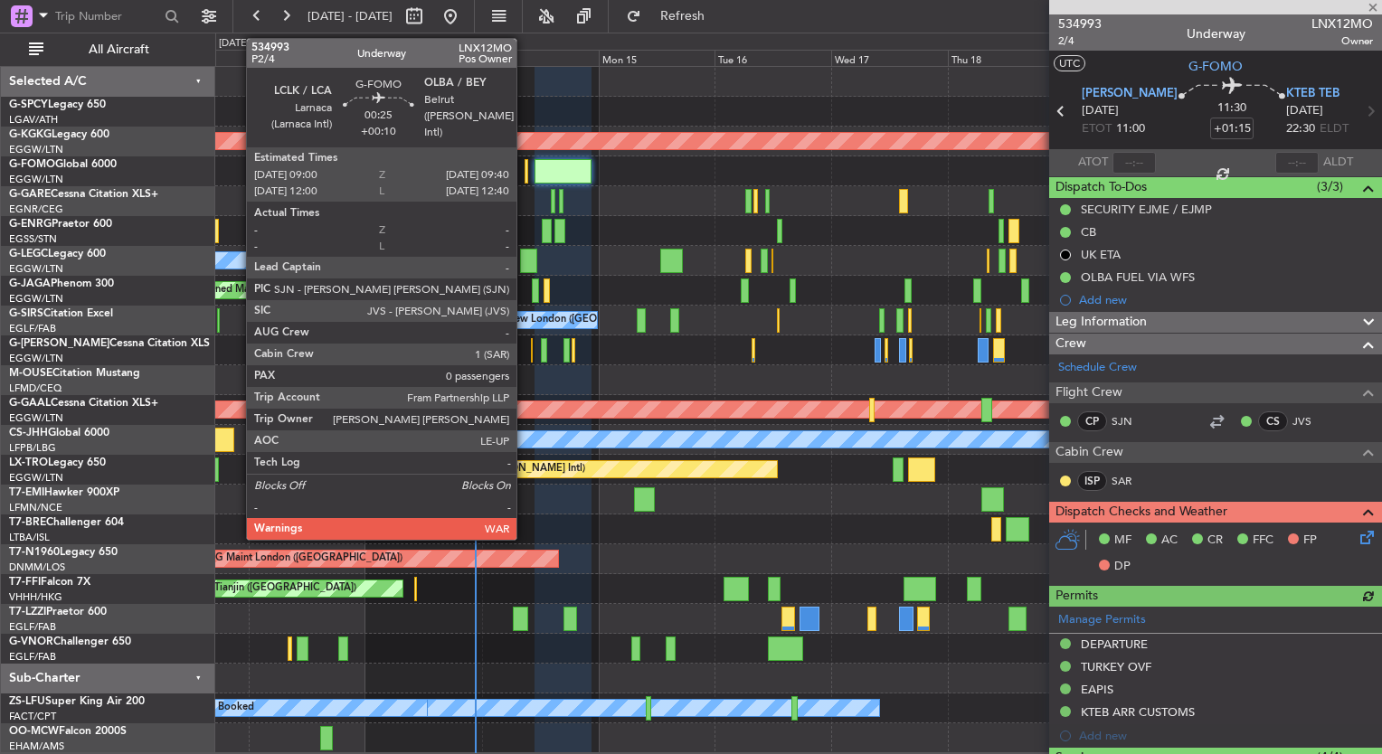
click at [525, 173] on div at bounding box center [527, 171] width 4 height 24
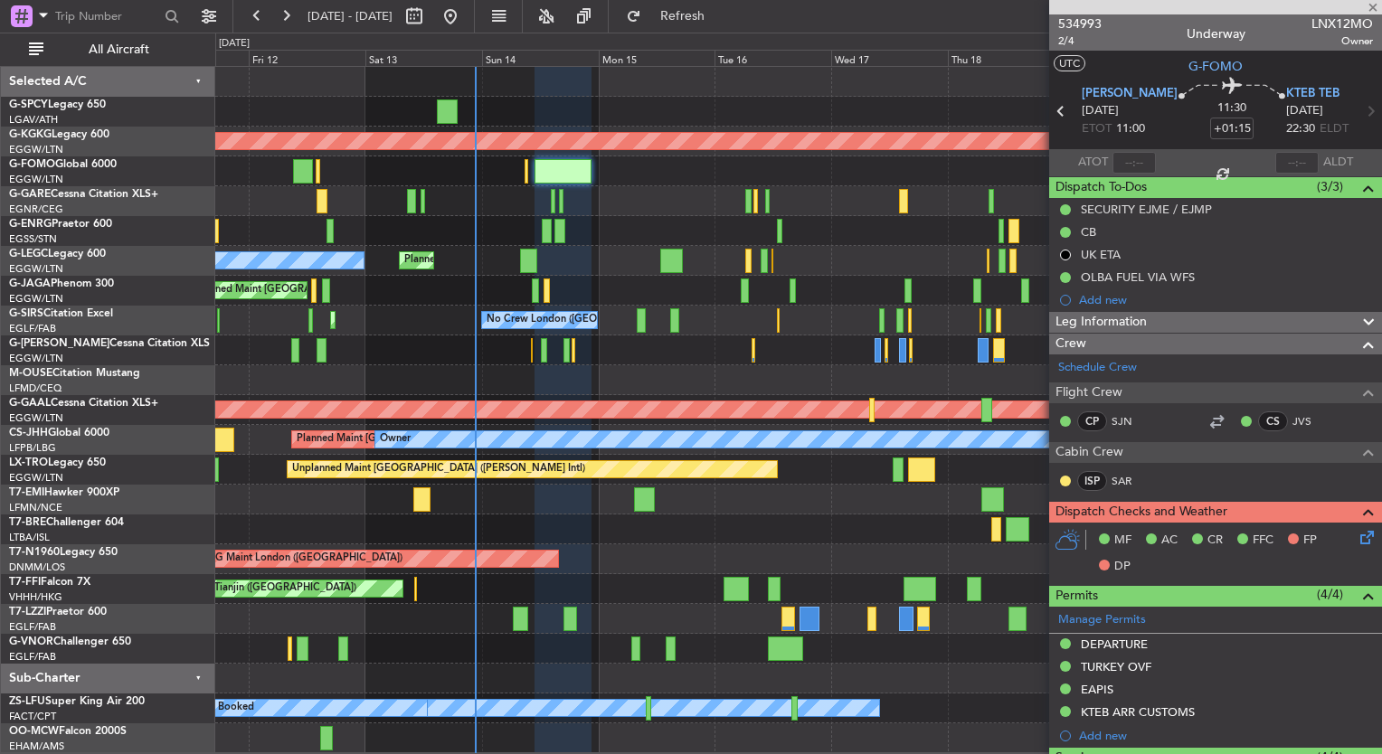
type input "+00:10"
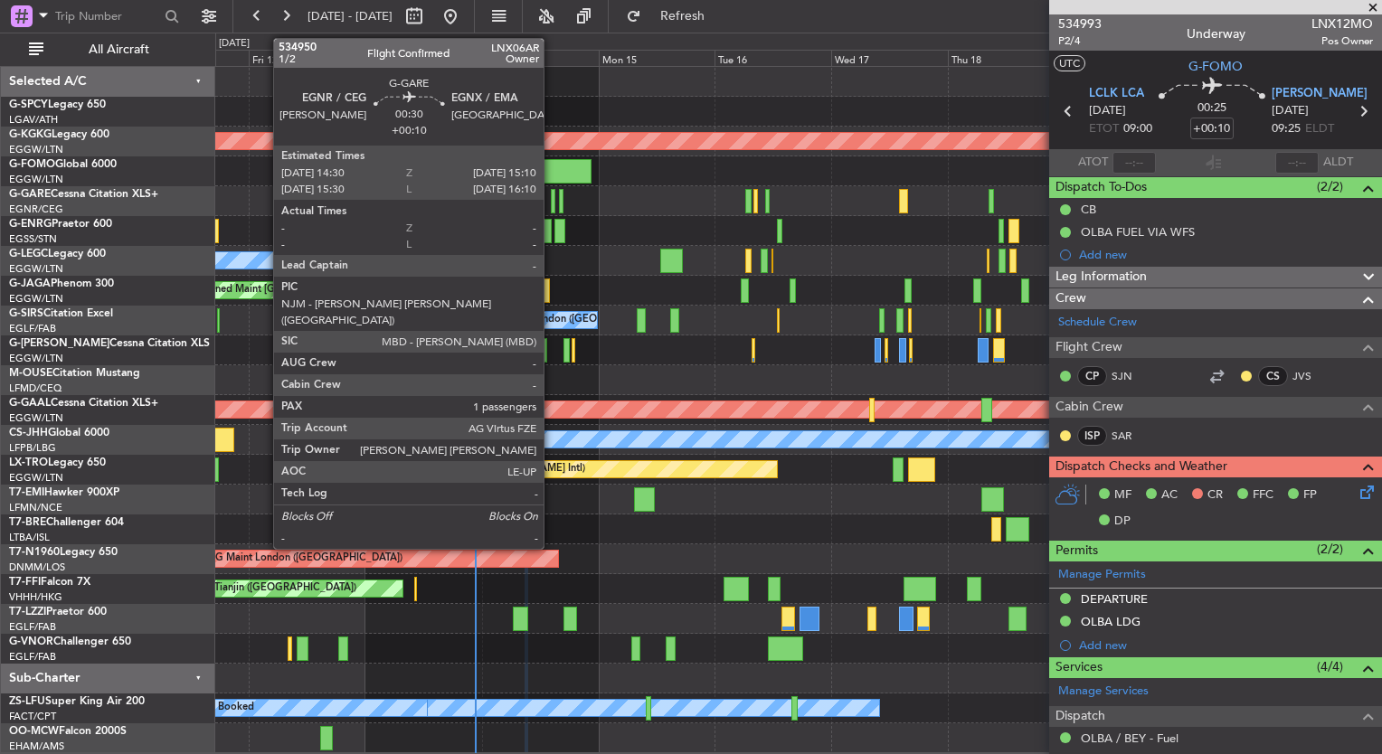
click at [552, 202] on div at bounding box center [553, 201] width 4 height 24
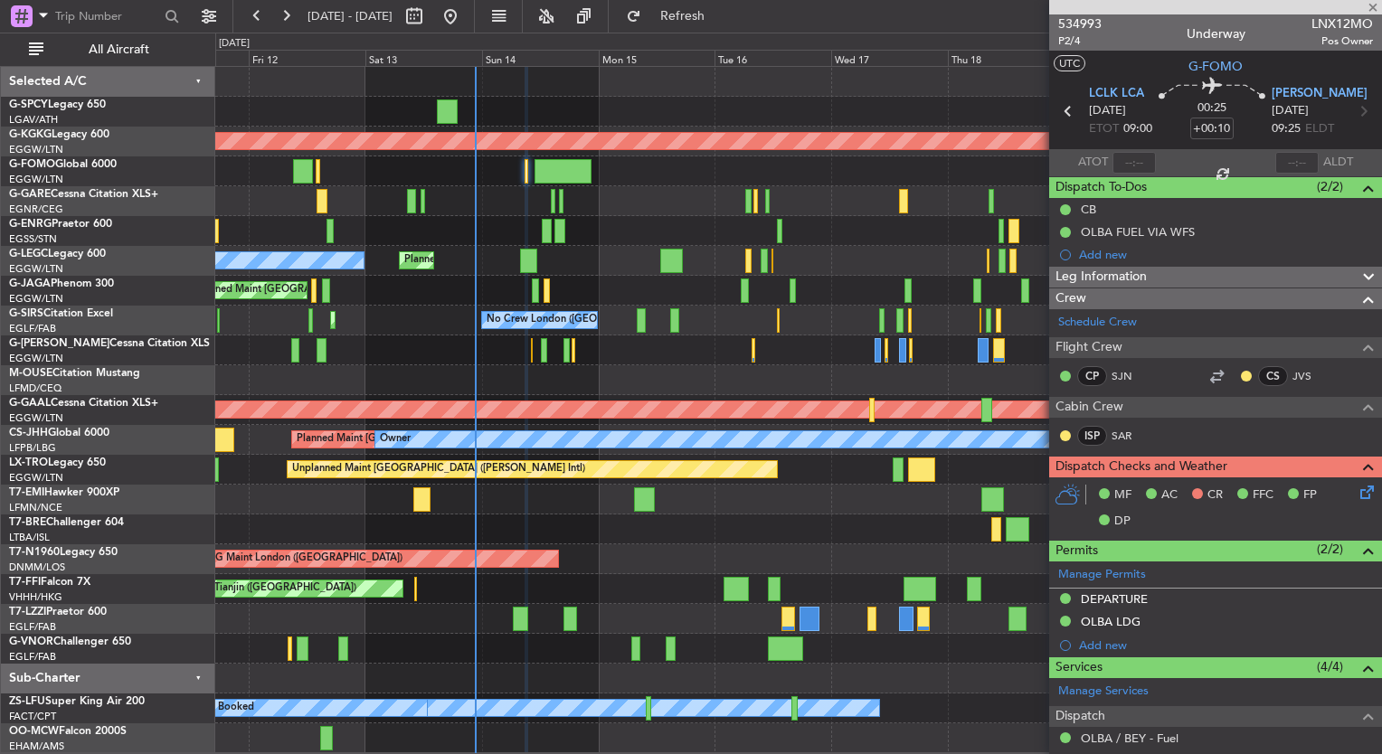
type input "1"
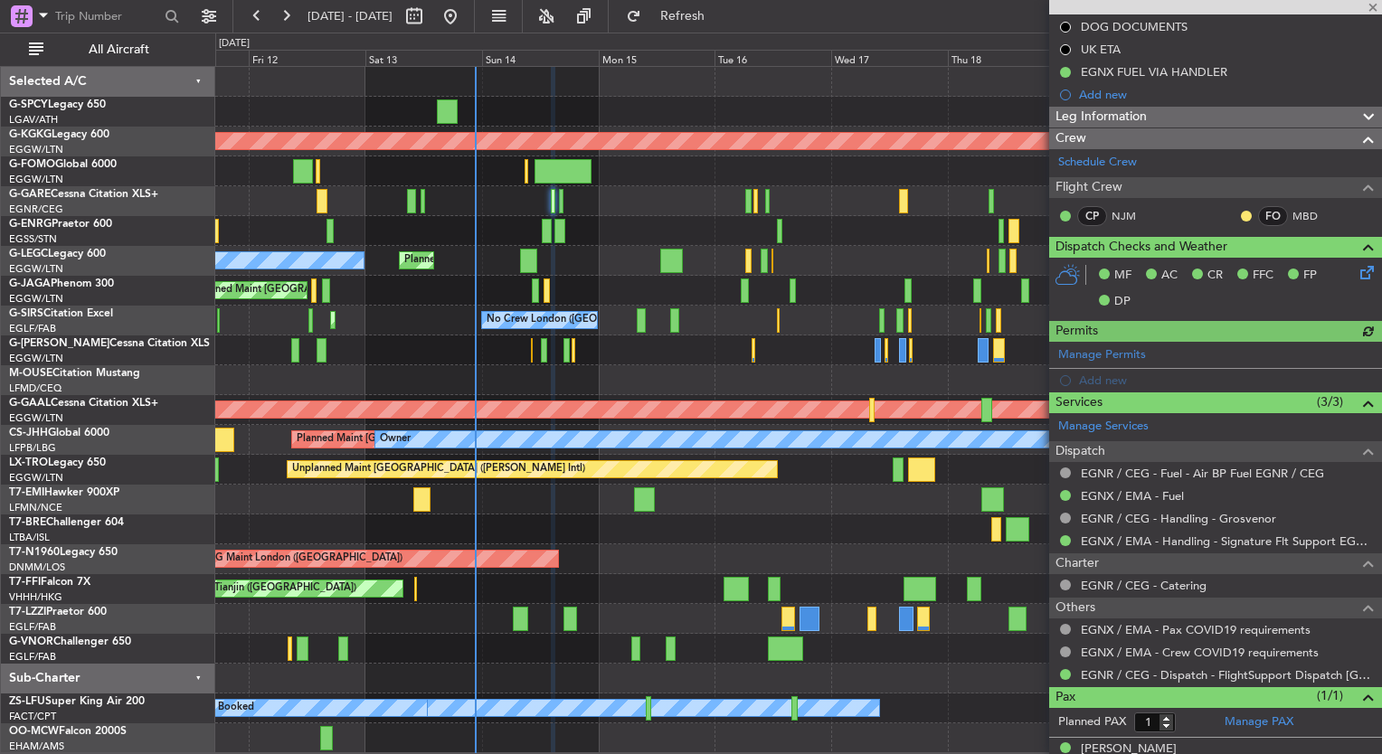
scroll to position [228, 0]
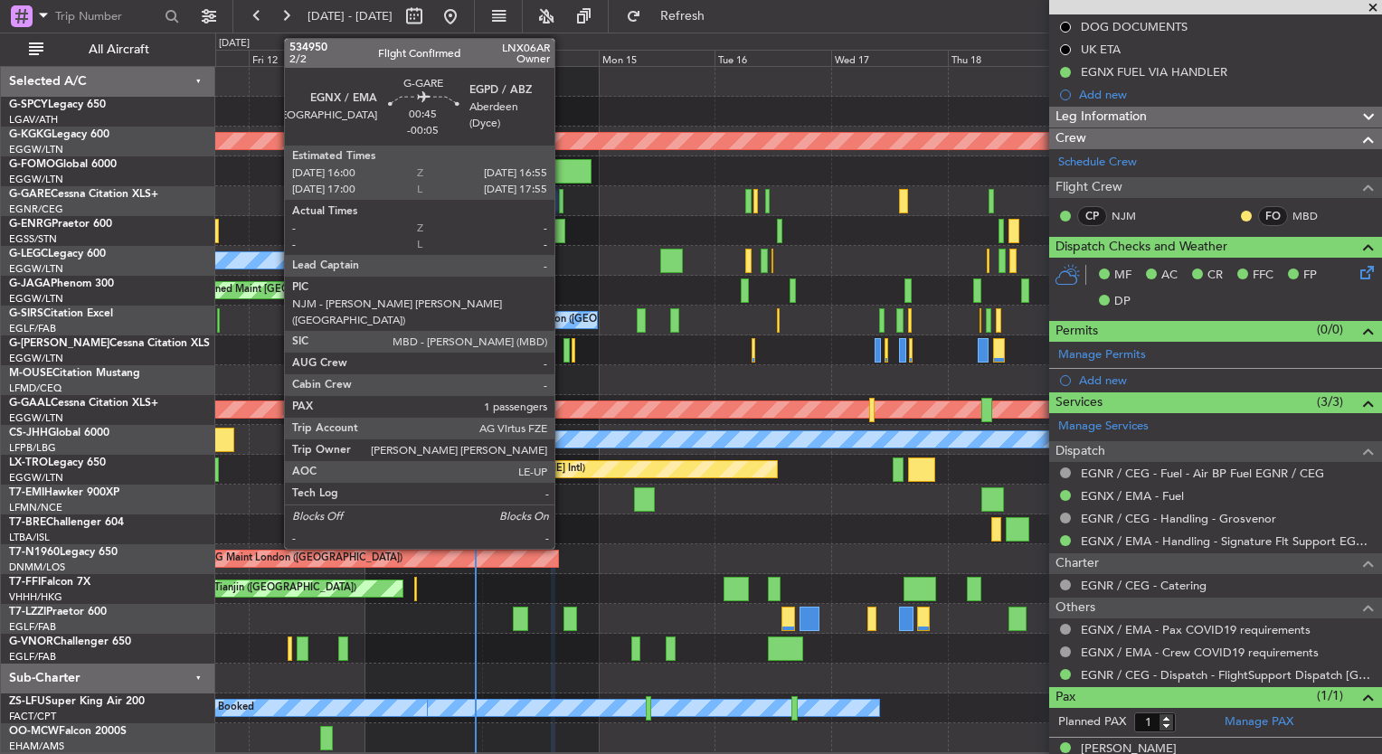
click at [563, 194] on div at bounding box center [561, 201] width 5 height 24
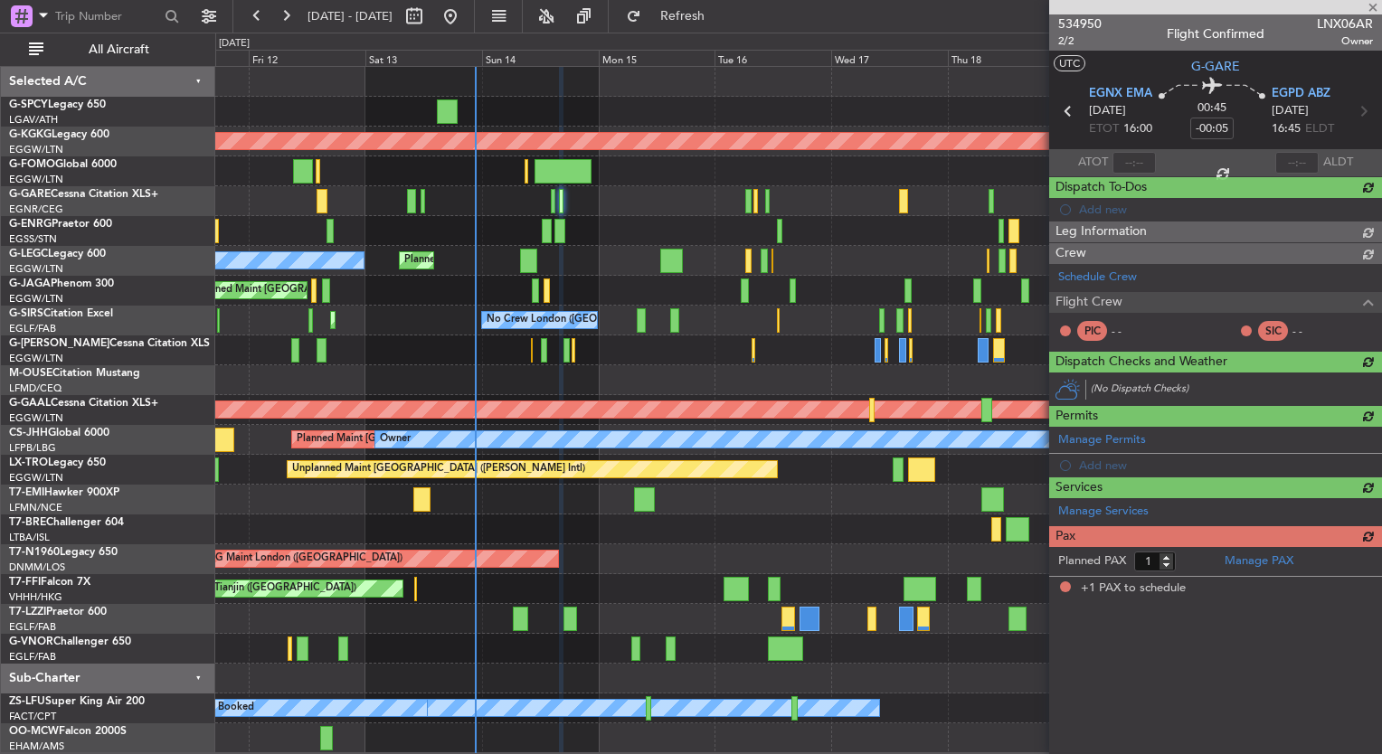
scroll to position [0, 0]
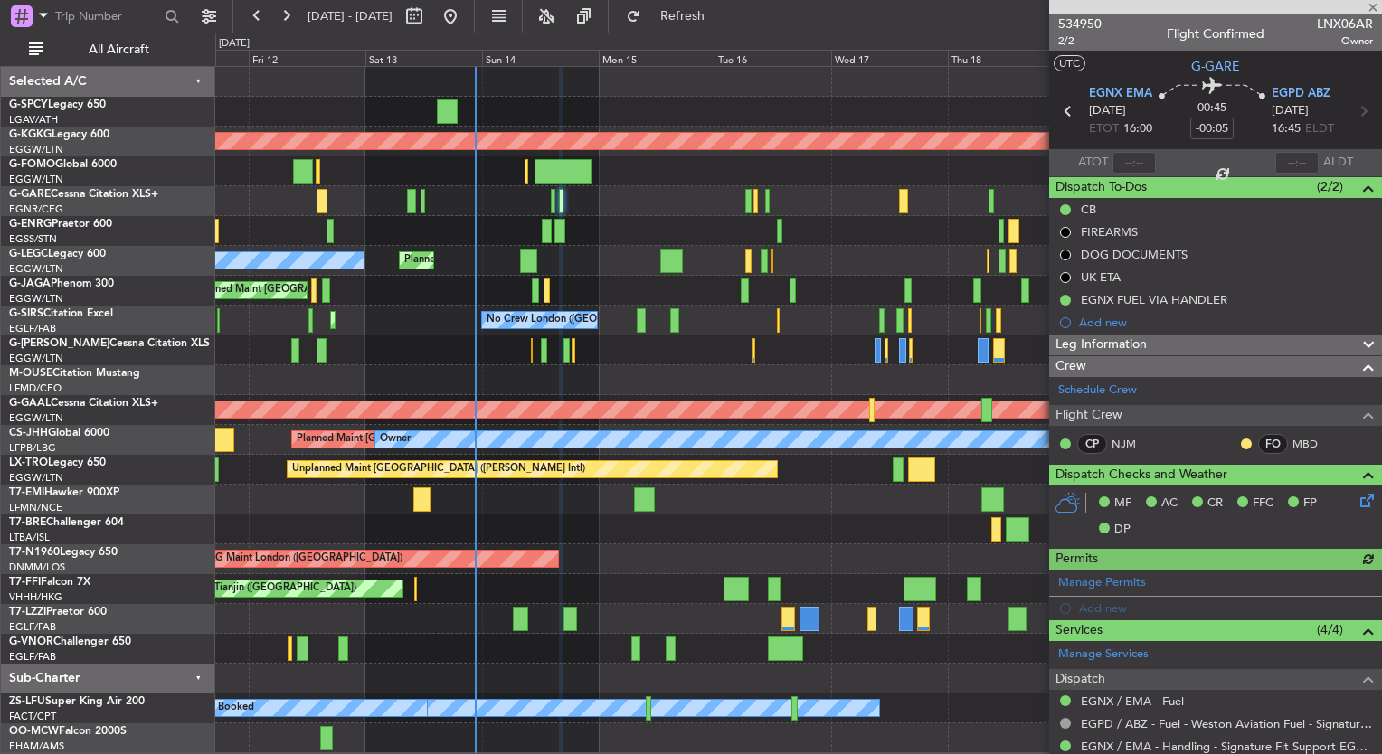
click at [542, 235] on div at bounding box center [547, 231] width 10 height 24
type input "+00:10"
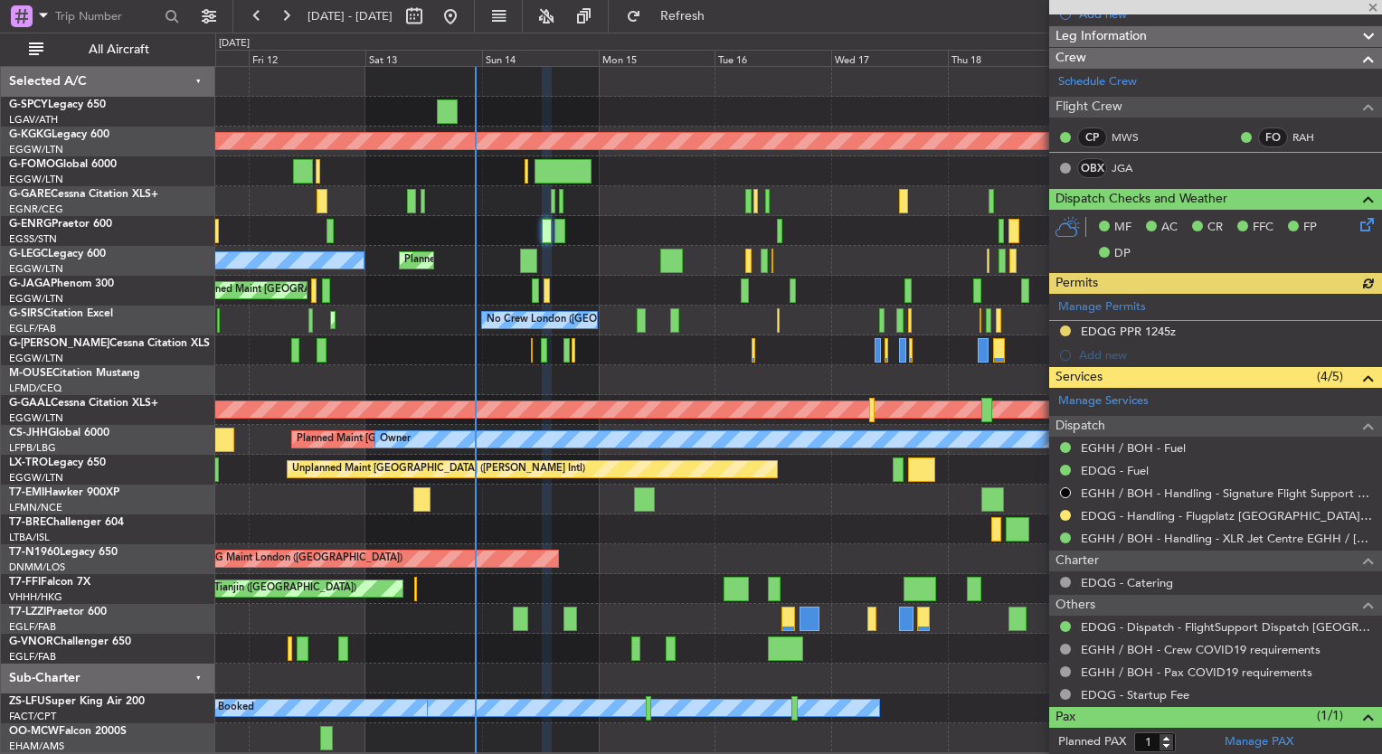
scroll to position [336, 0]
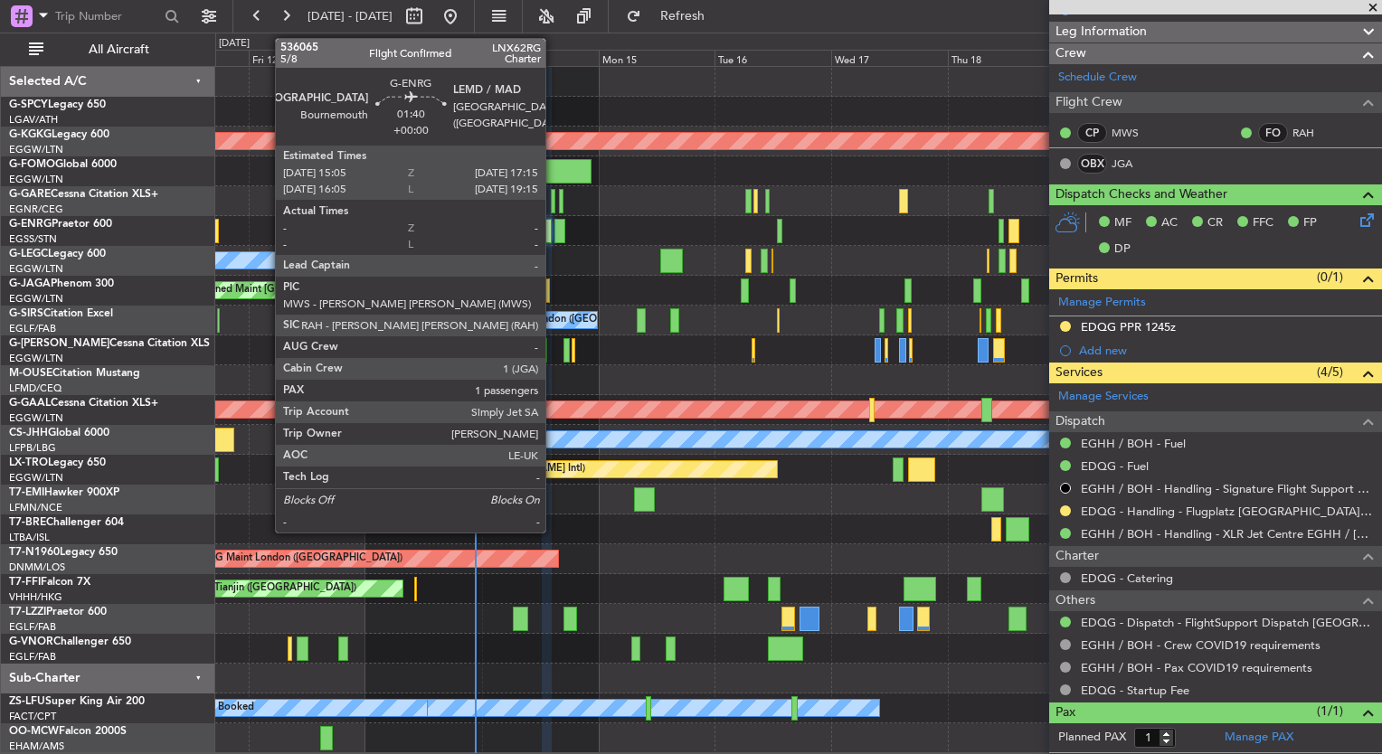
click at [554, 225] on div at bounding box center [559, 231] width 11 height 24
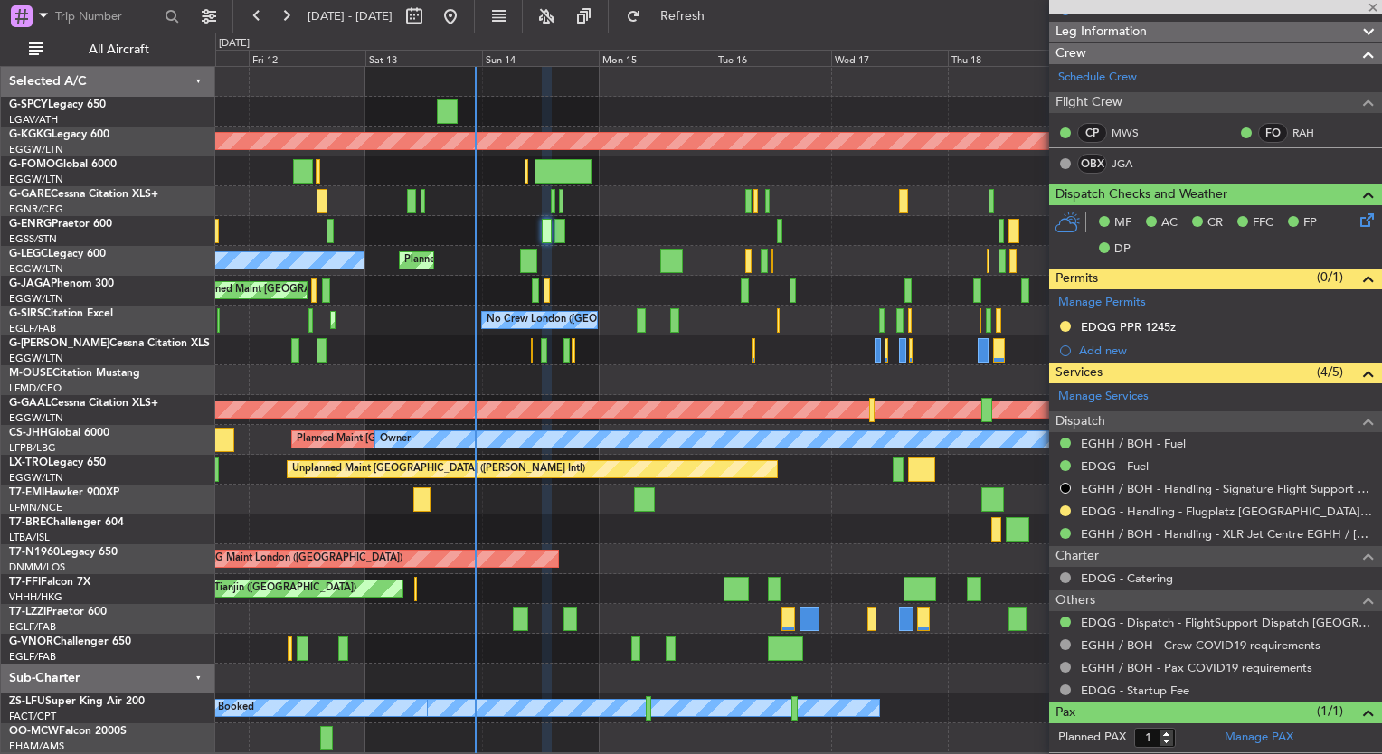
scroll to position [0, 0]
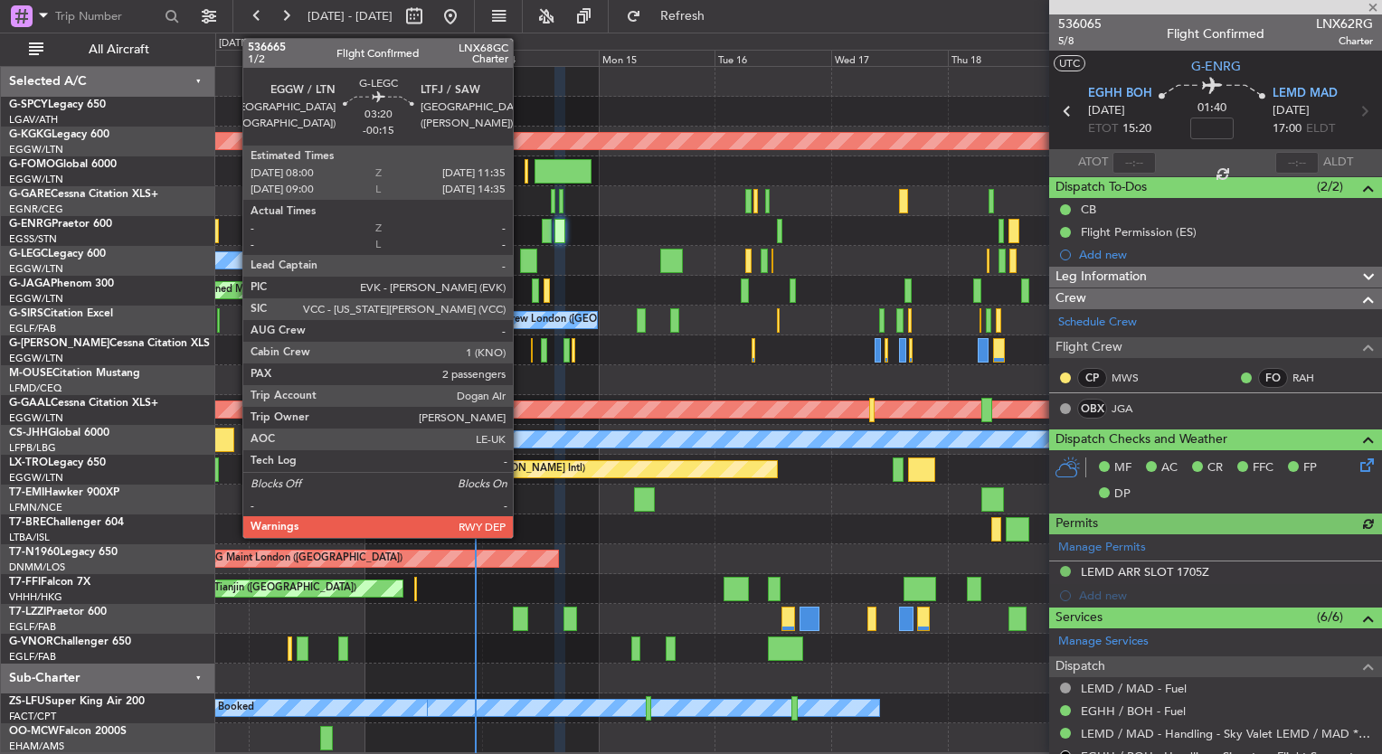
click at [521, 264] on div at bounding box center [529, 261] width 18 height 24
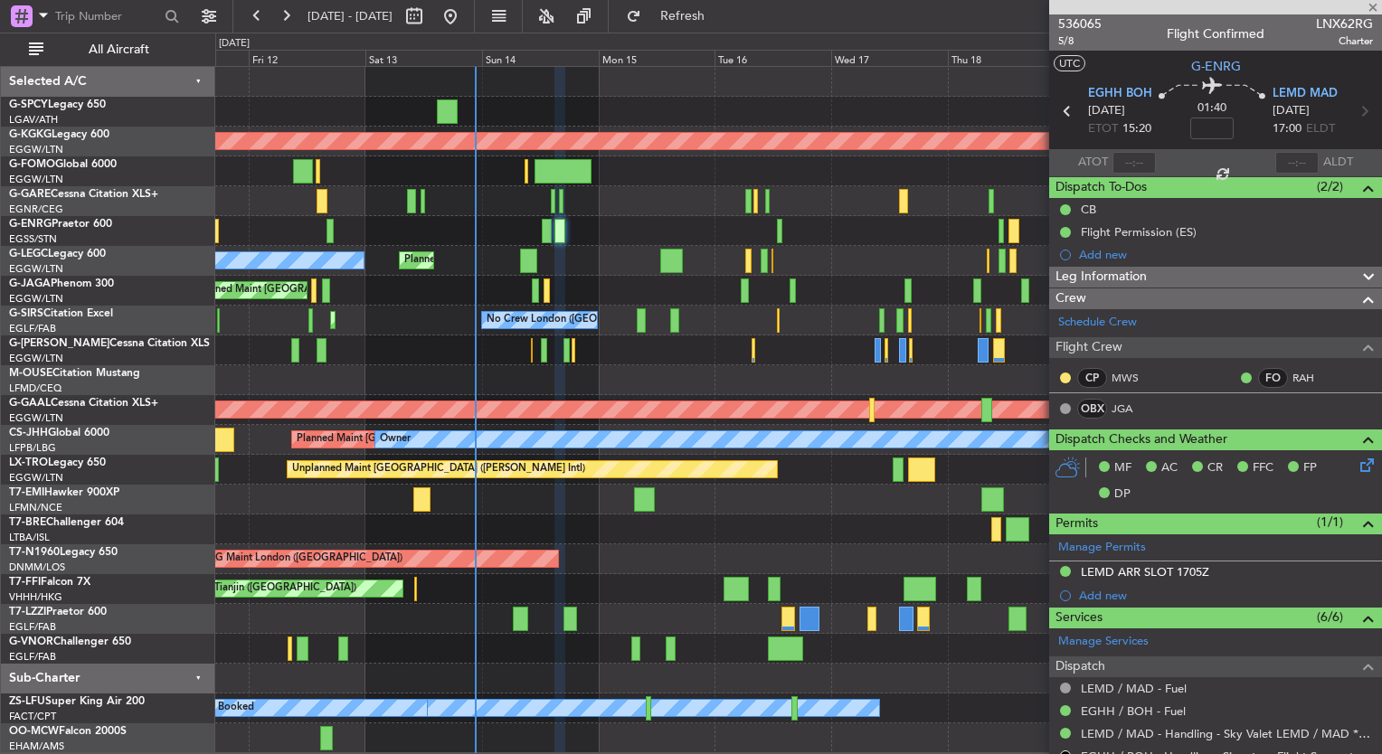
type input "-00:15"
type input "2"
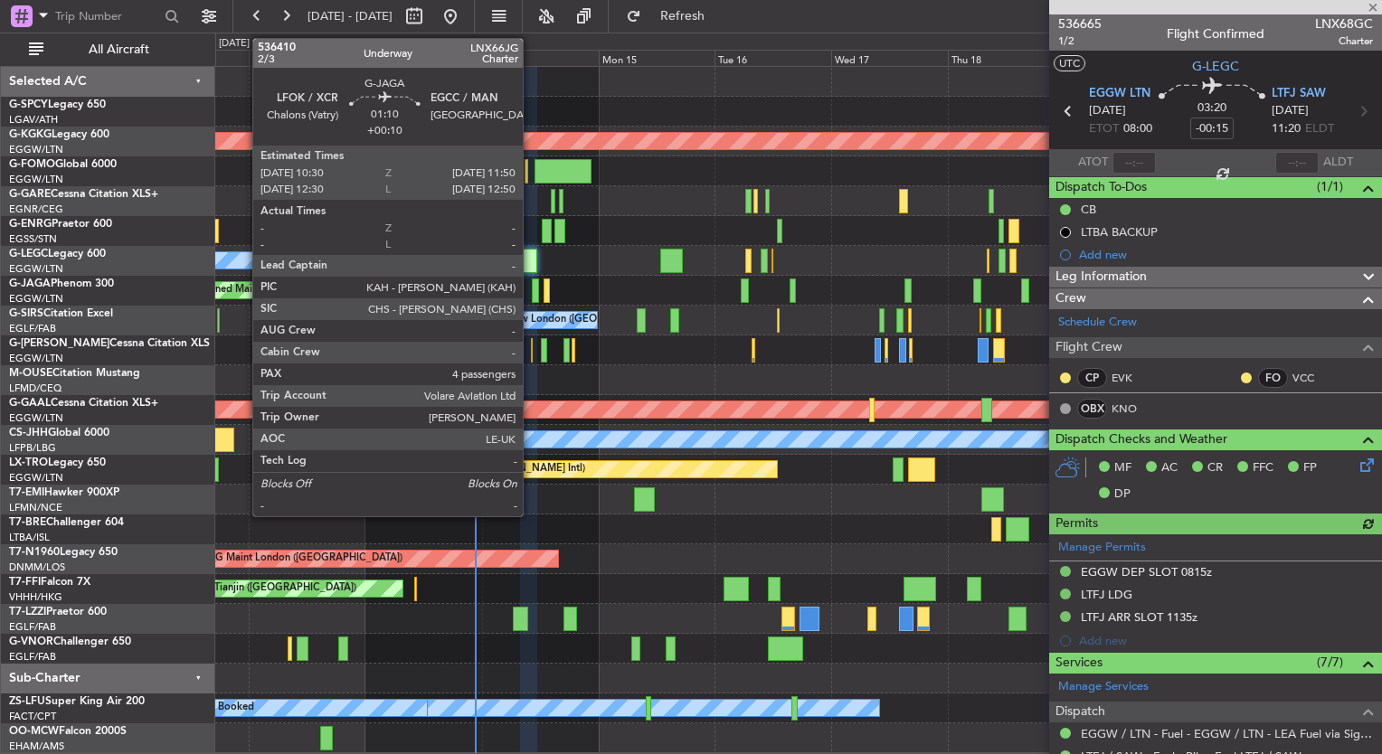
click at [532, 290] on div at bounding box center [535, 291] width 7 height 24
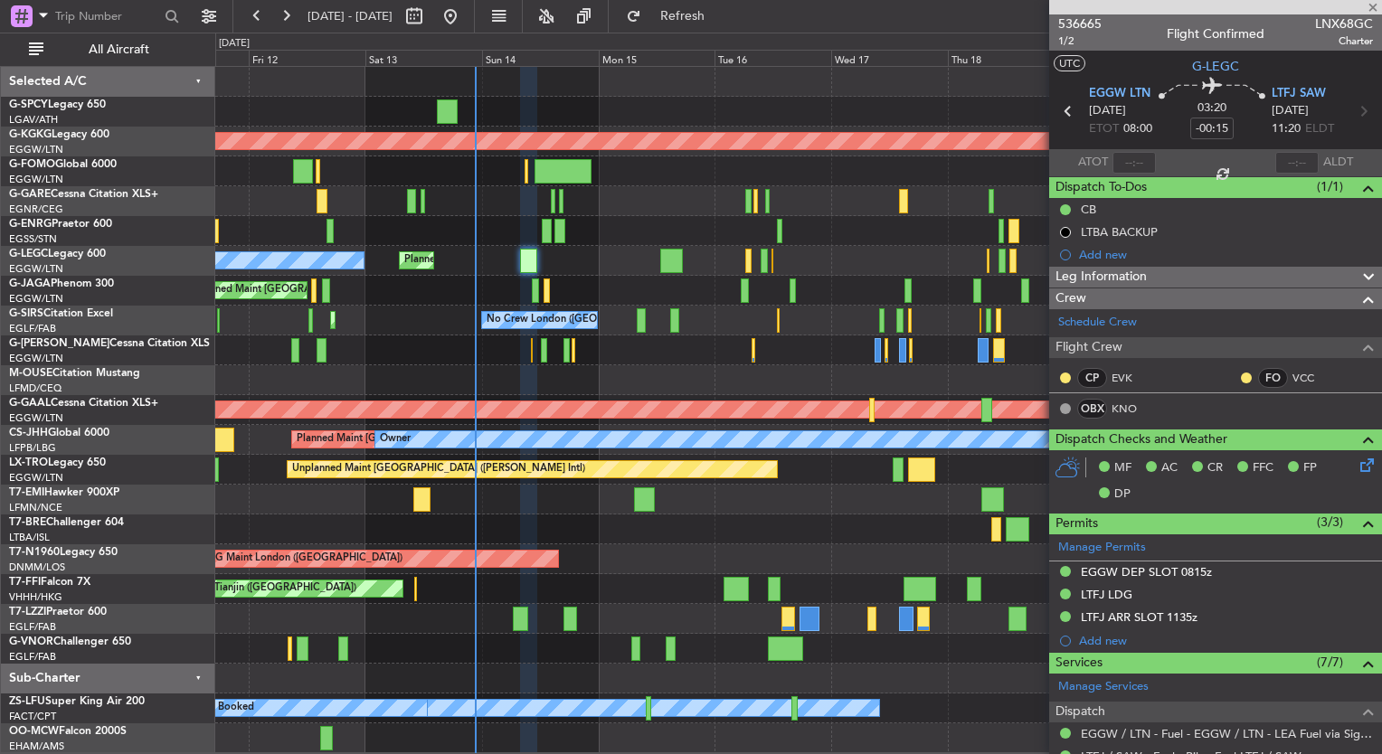
type input "+00:10"
type input "4"
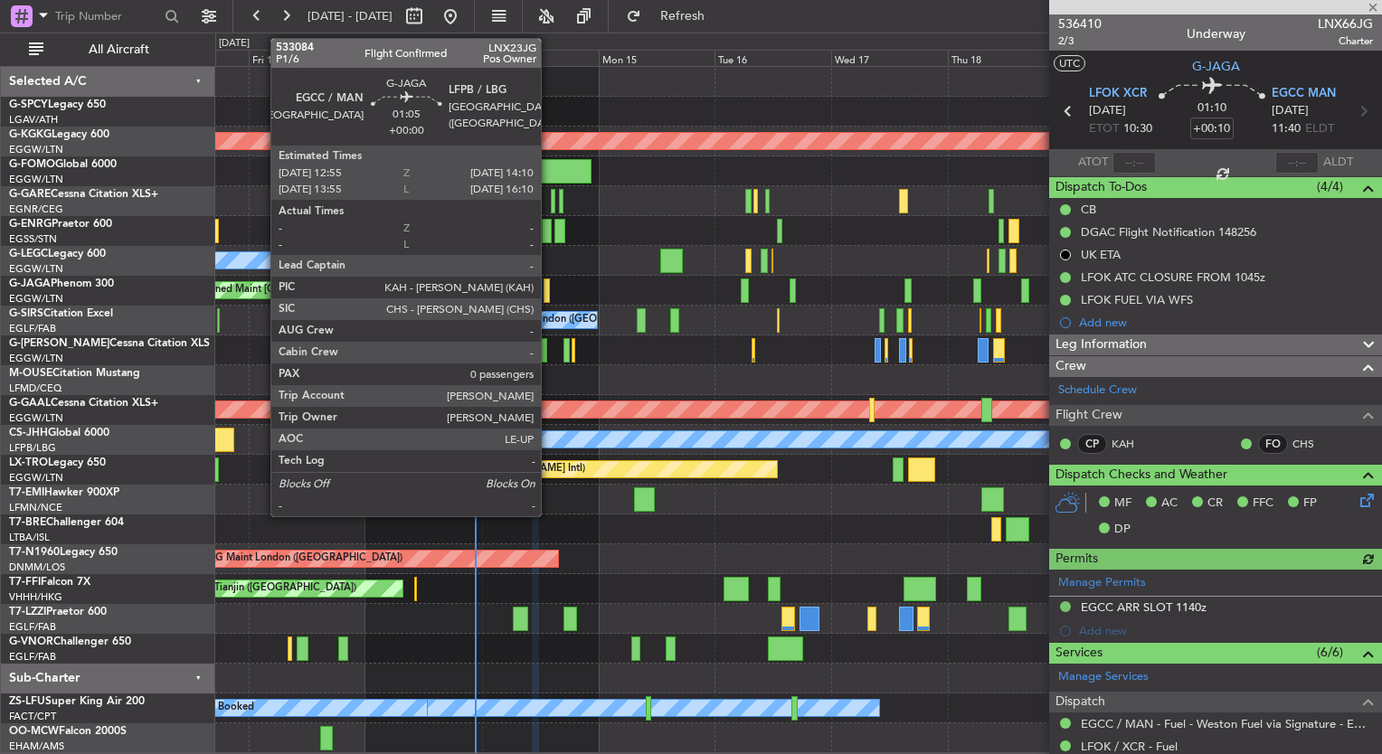
click at [549, 288] on div at bounding box center [547, 291] width 6 height 24
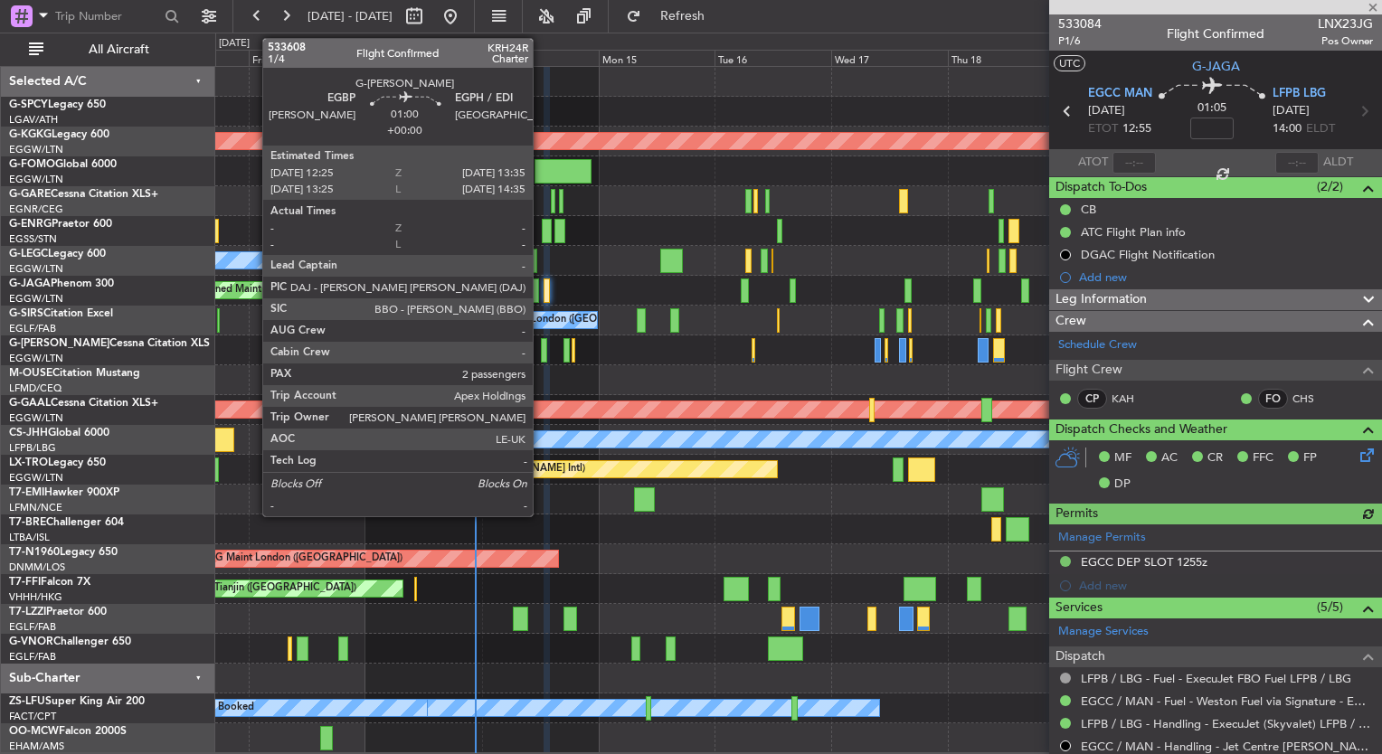
click at [541, 355] on div at bounding box center [544, 350] width 6 height 24
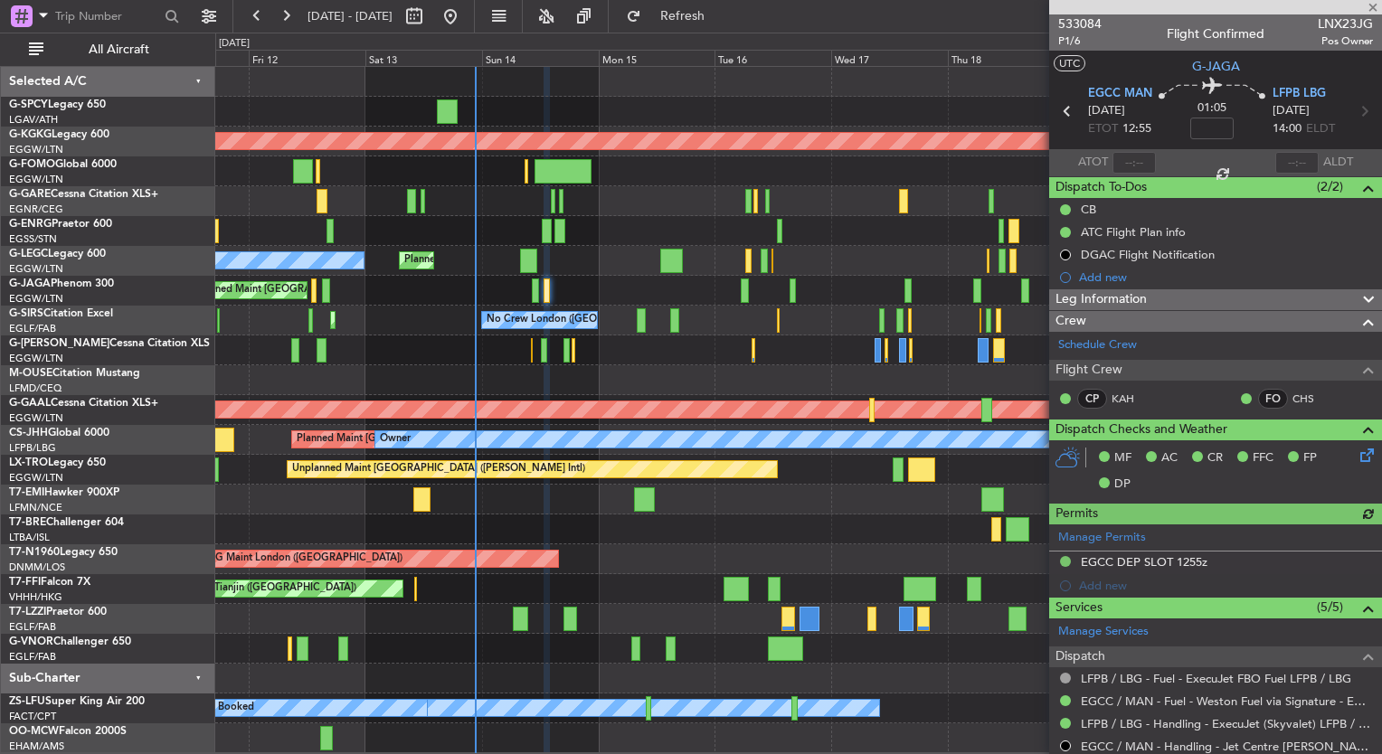
type input "2"
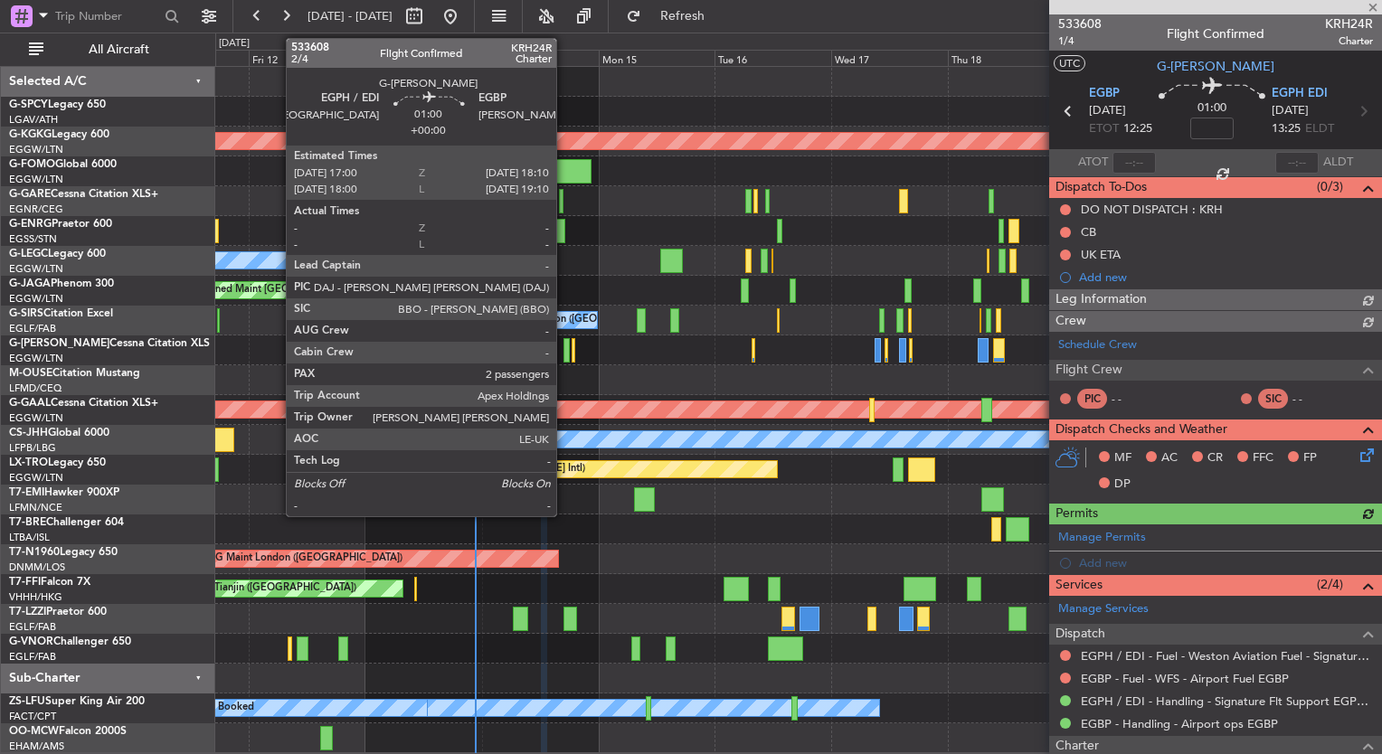
click at [564, 358] on div at bounding box center [566, 350] width 6 height 24
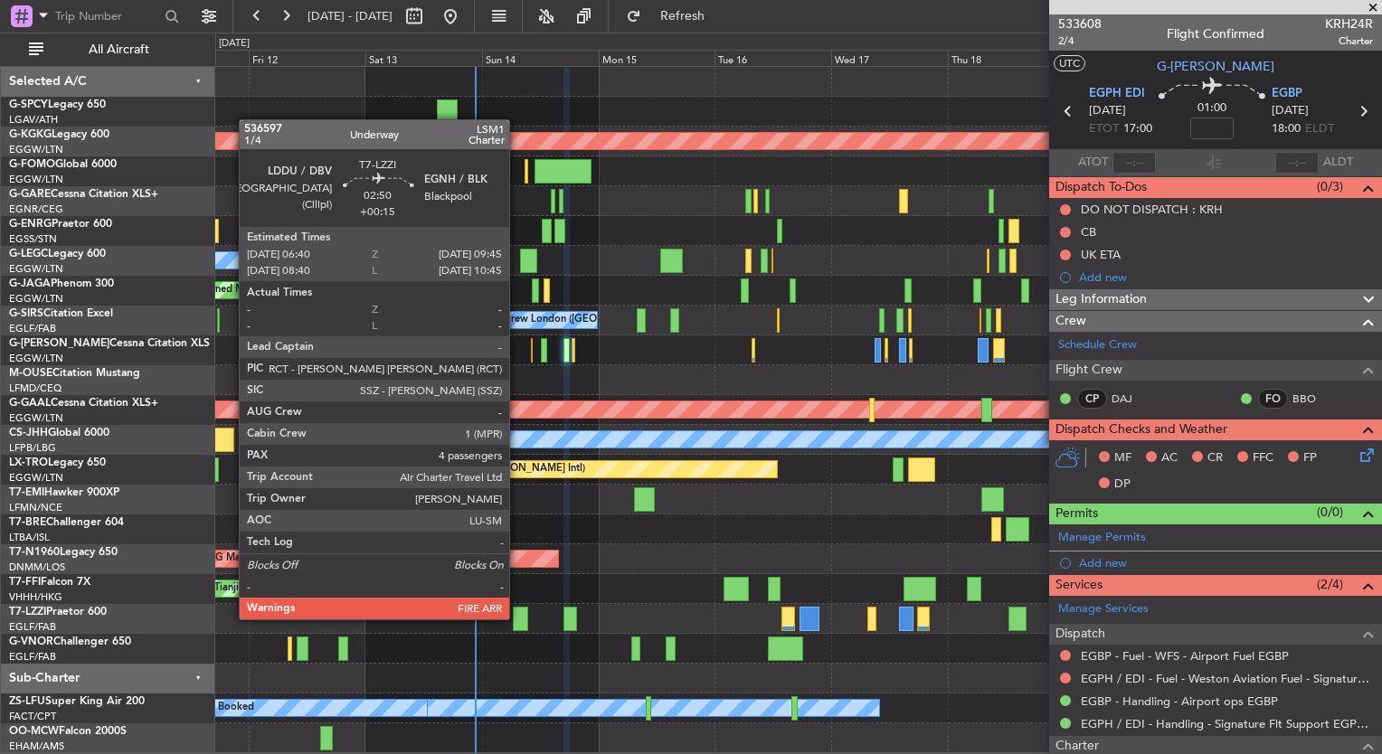
click at [517, 618] on div at bounding box center [520, 619] width 15 height 24
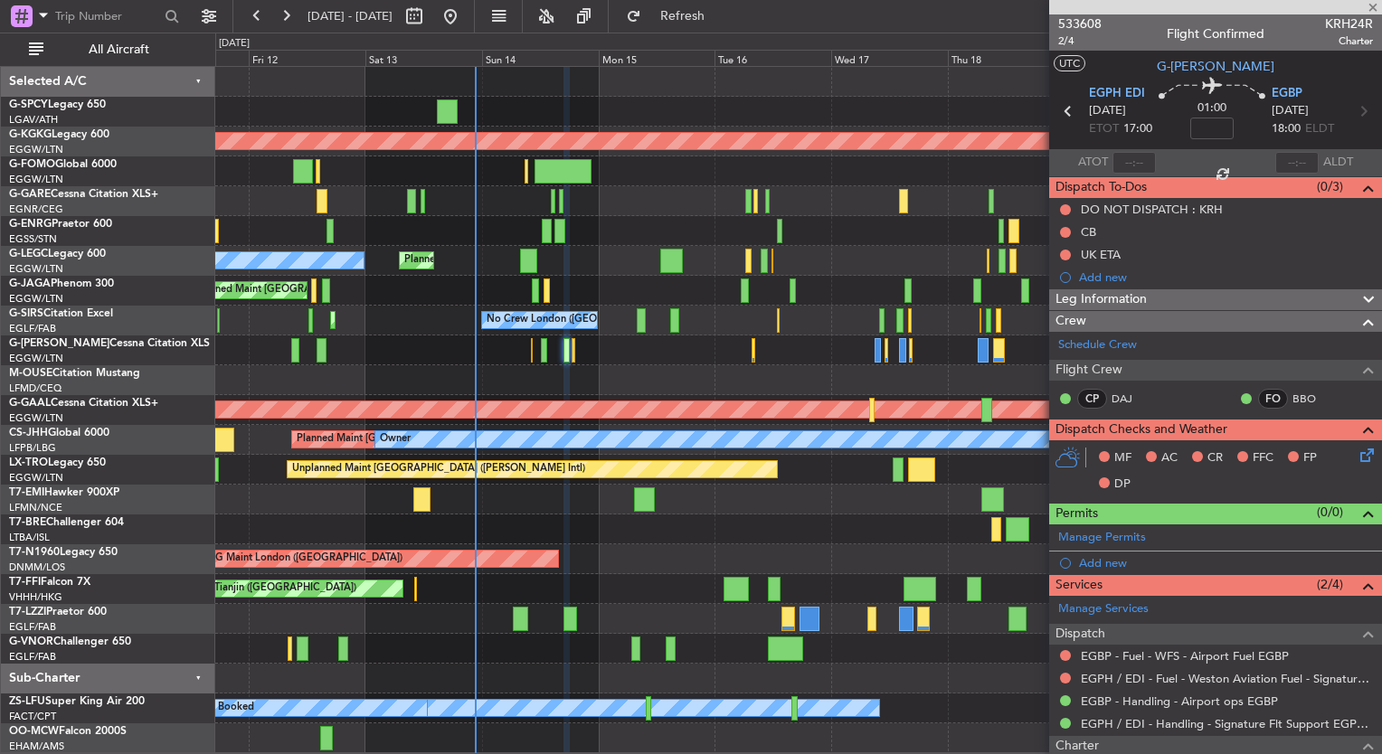
type input "+00:15"
type input "4"
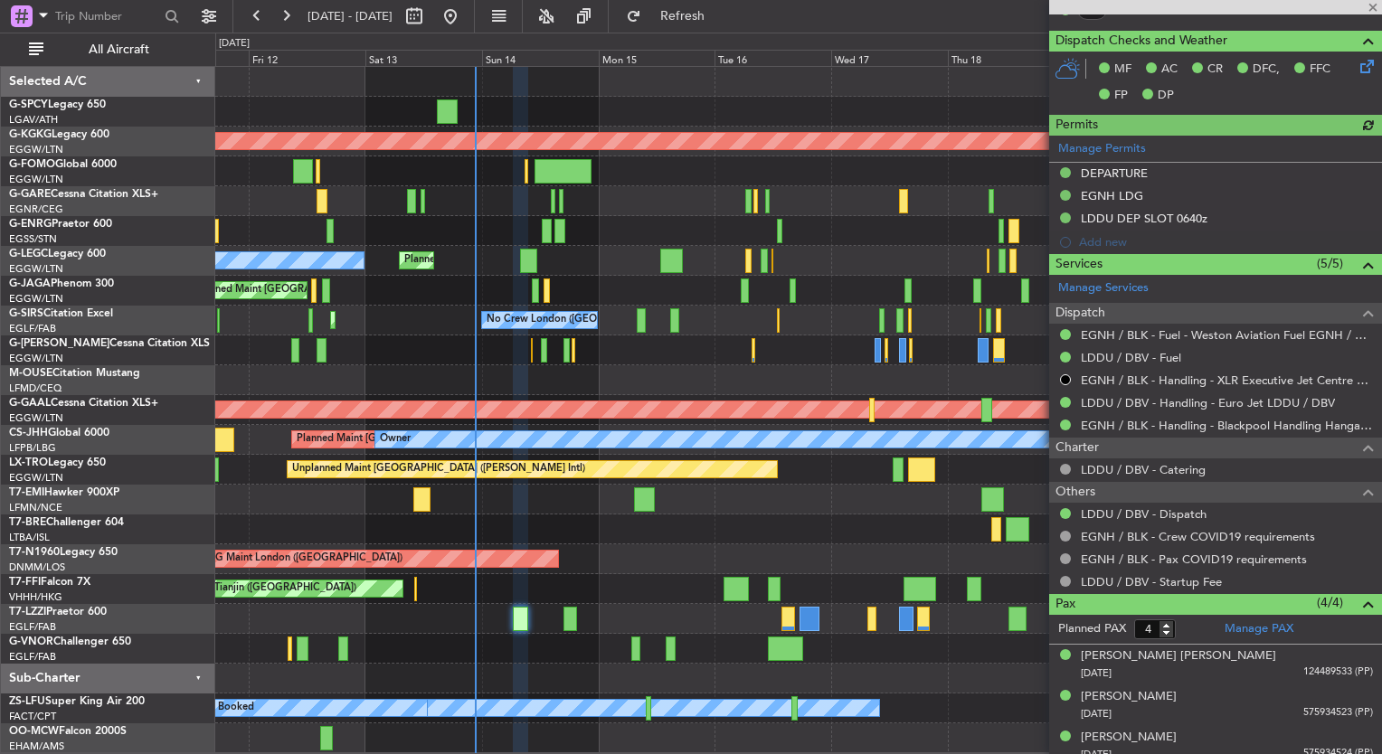
scroll to position [495, 0]
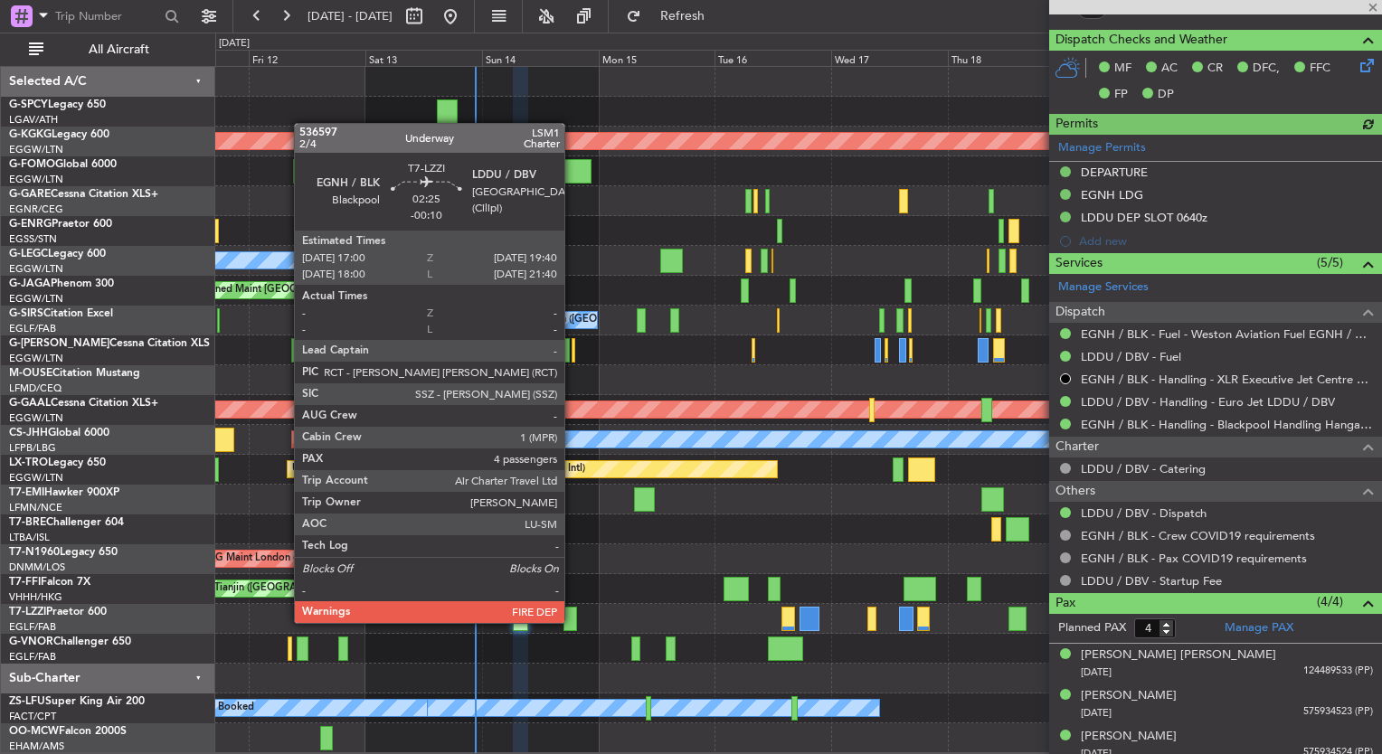
click at [573, 621] on div at bounding box center [570, 619] width 14 height 24
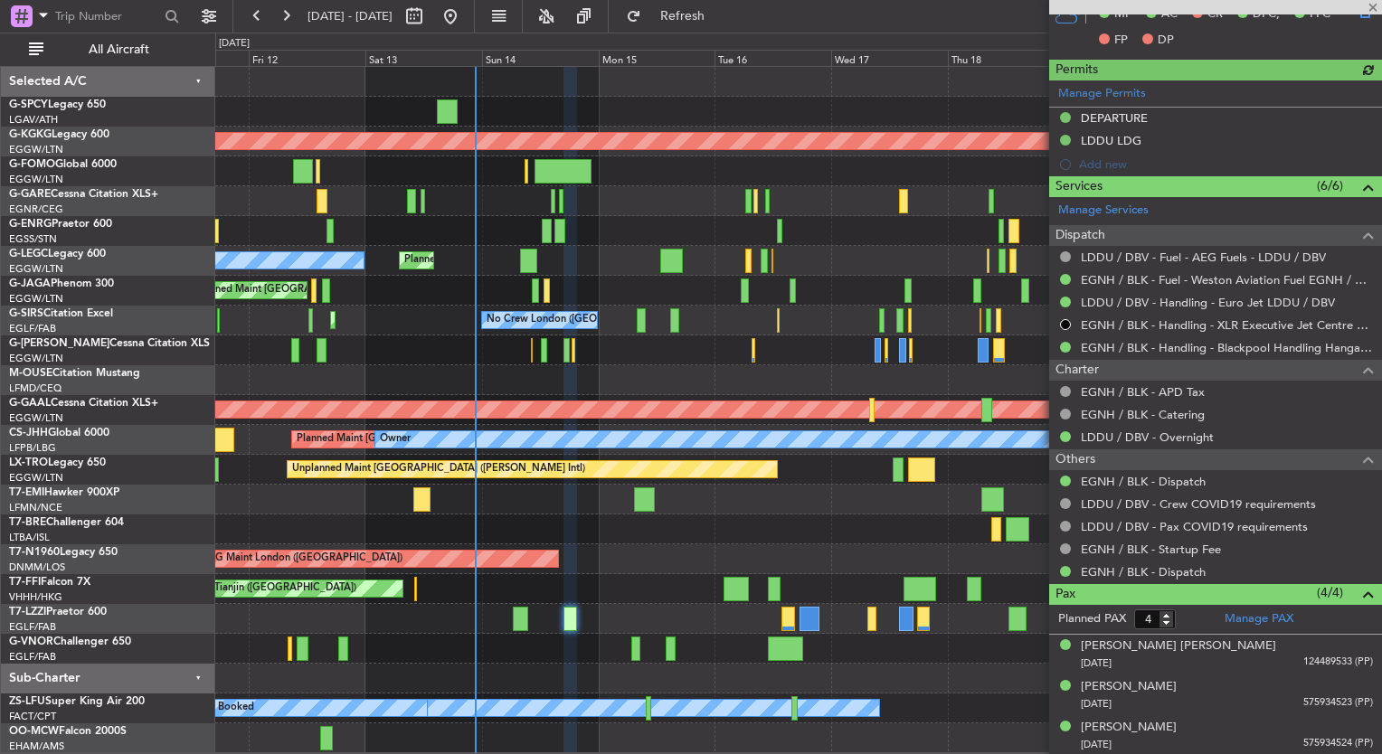
scroll to position [521, 0]
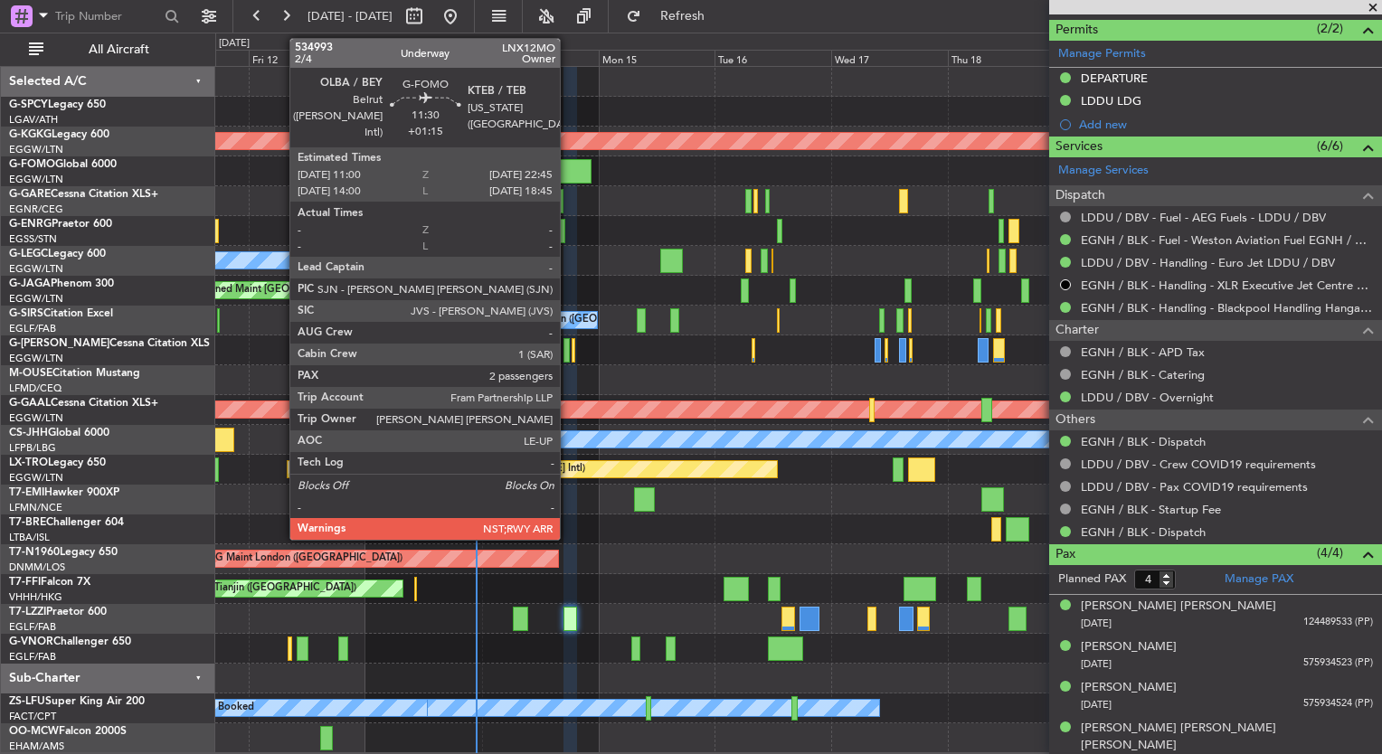
click at [568, 176] on div at bounding box center [564, 171] width 58 height 24
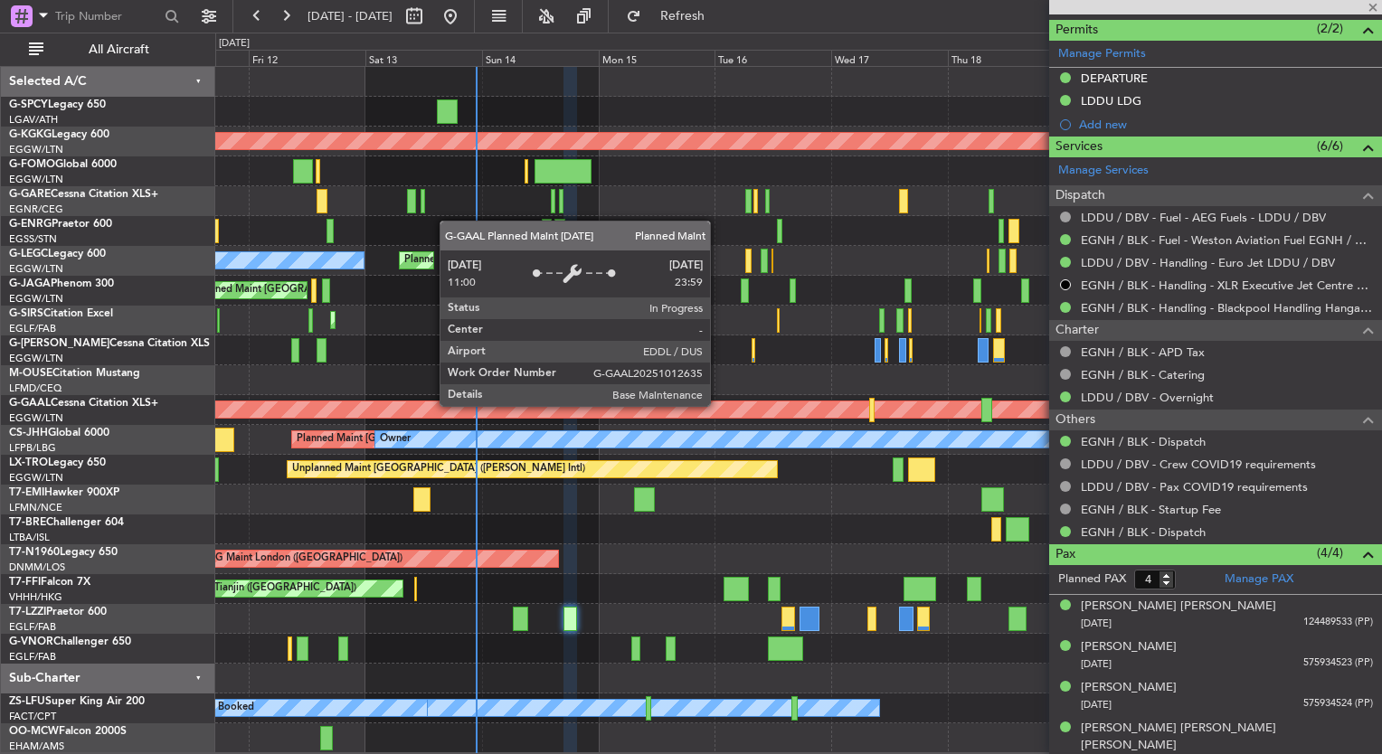
type input "+01:15"
type input "2"
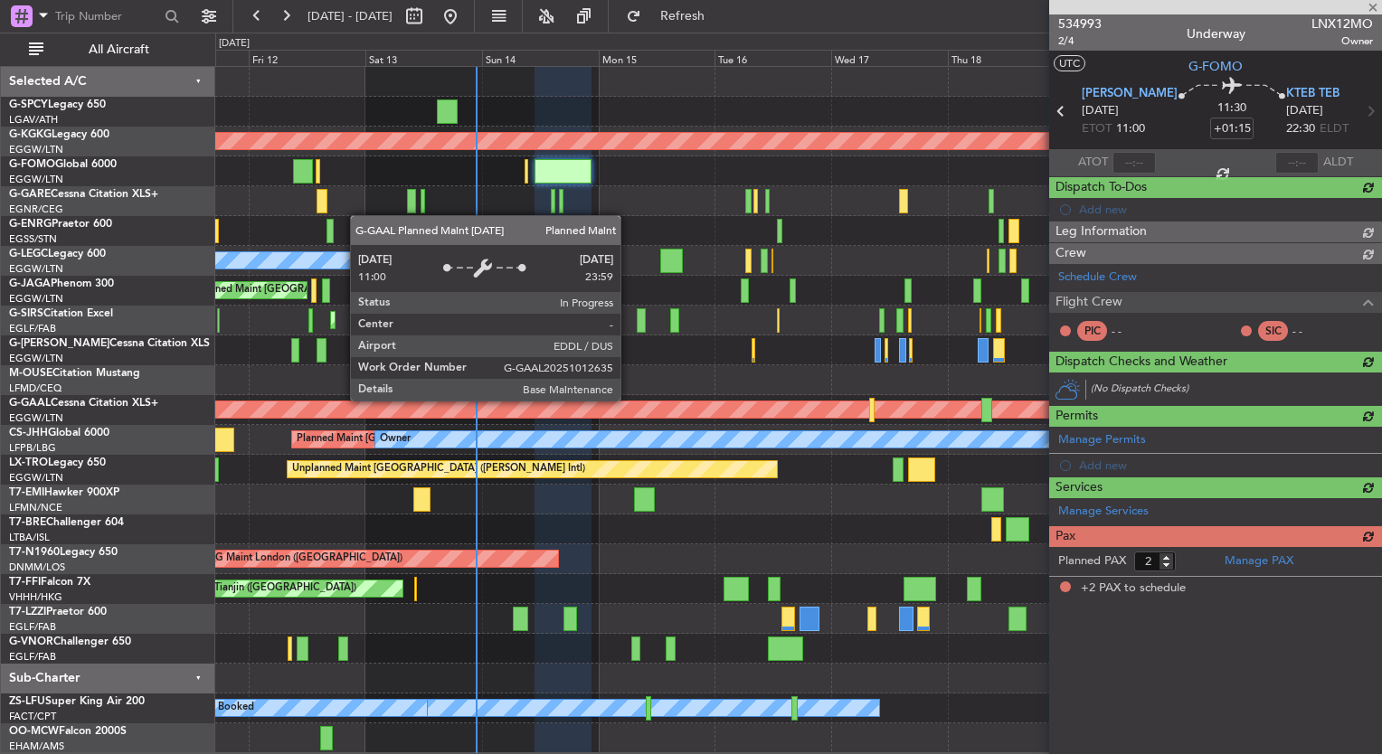
scroll to position [0, 0]
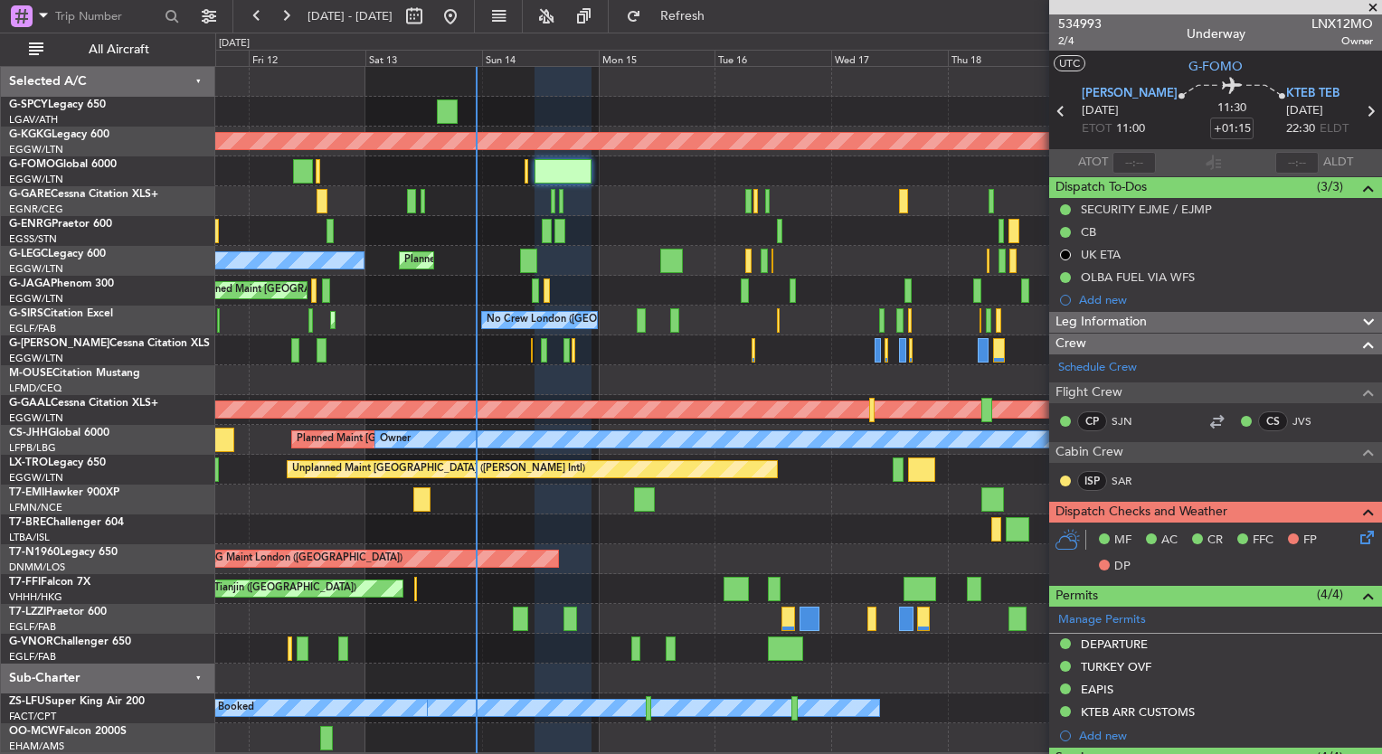
click at [1177, 523] on div "MF AC CR FFC FP DP" at bounding box center [1215, 554] width 333 height 62
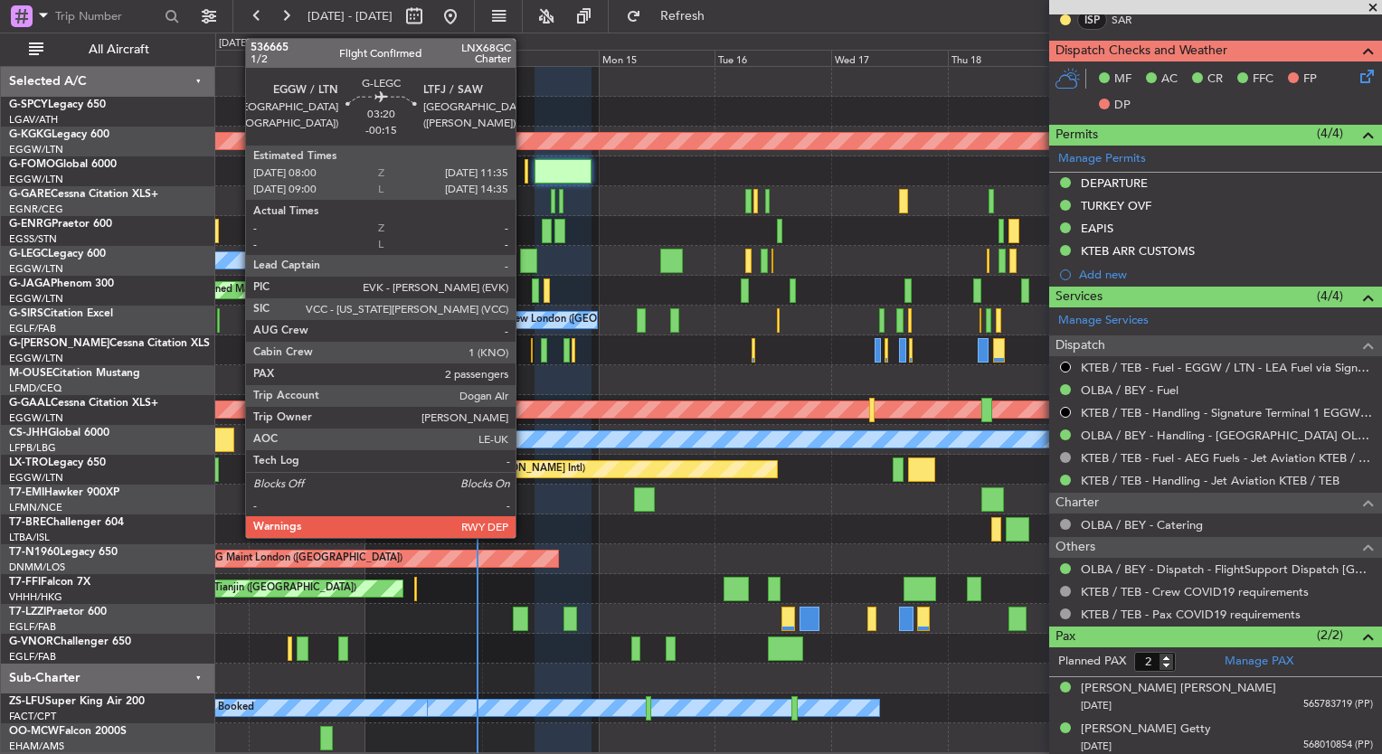
click at [524, 257] on div at bounding box center [529, 261] width 18 height 24
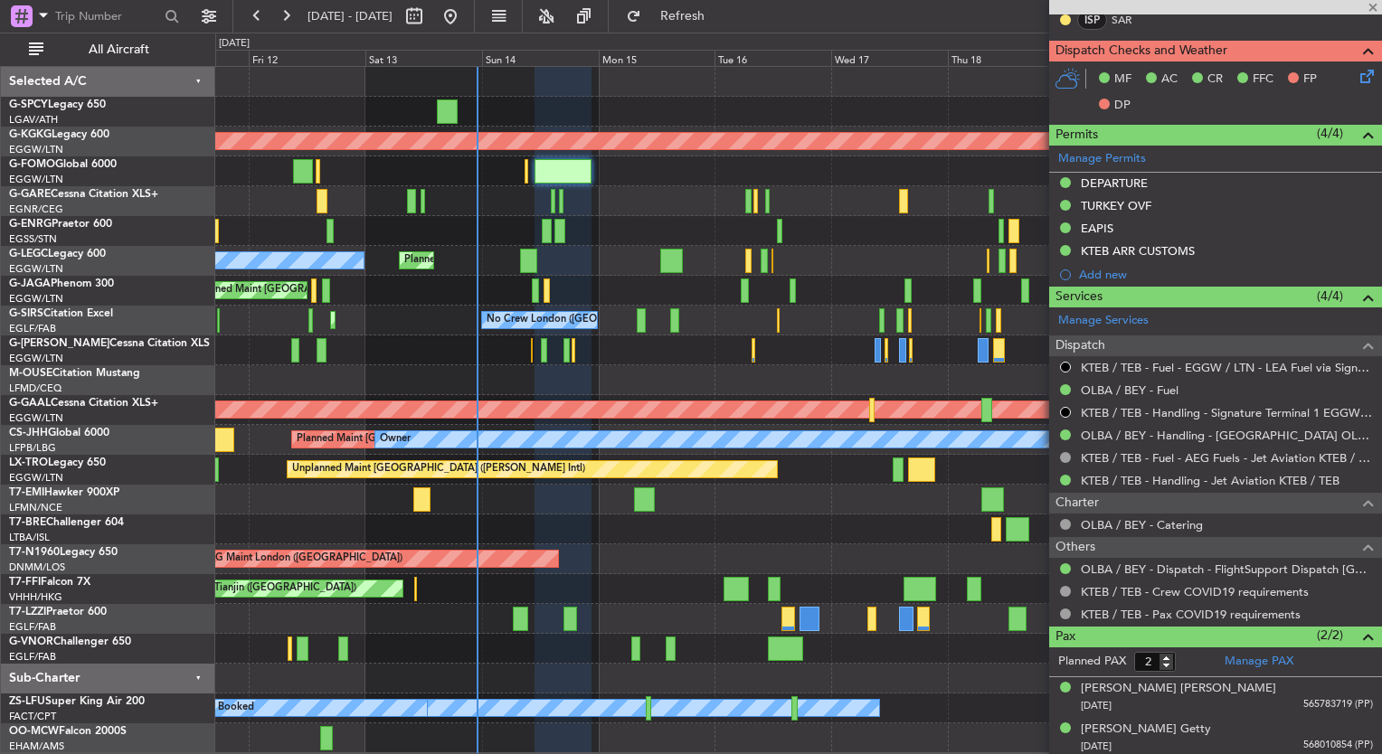
type input "-00:15"
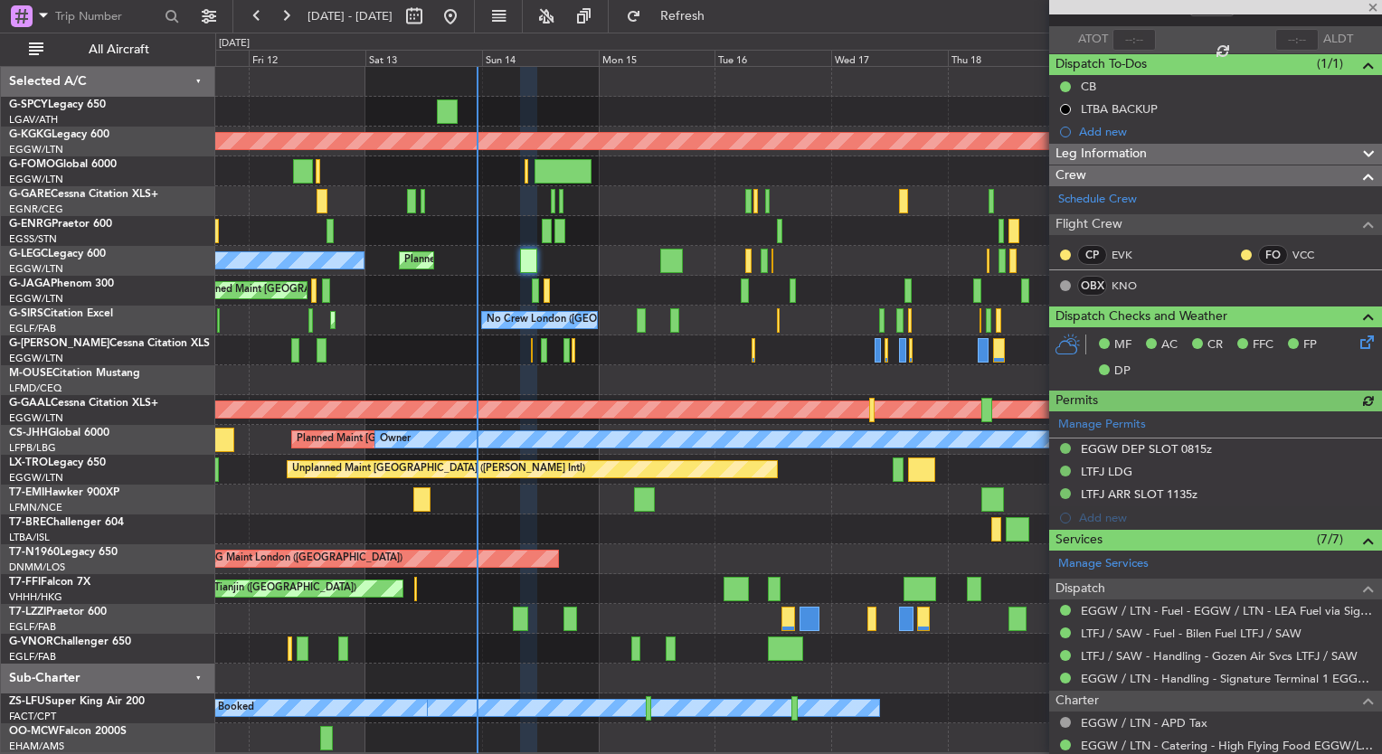
scroll to position [122, 0]
click at [1116, 284] on link "KNO" at bounding box center [1132, 287] width 41 height 16
